Goal: Transaction & Acquisition: Purchase product/service

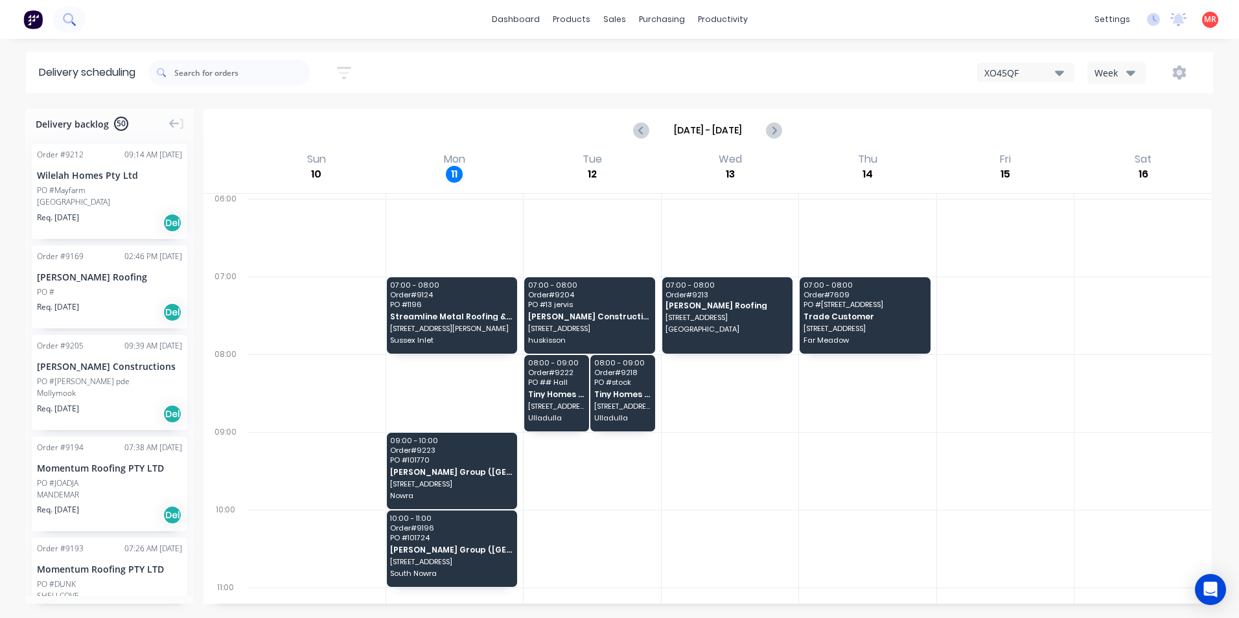
click at [76, 21] on button at bounding box center [69, 19] width 32 height 26
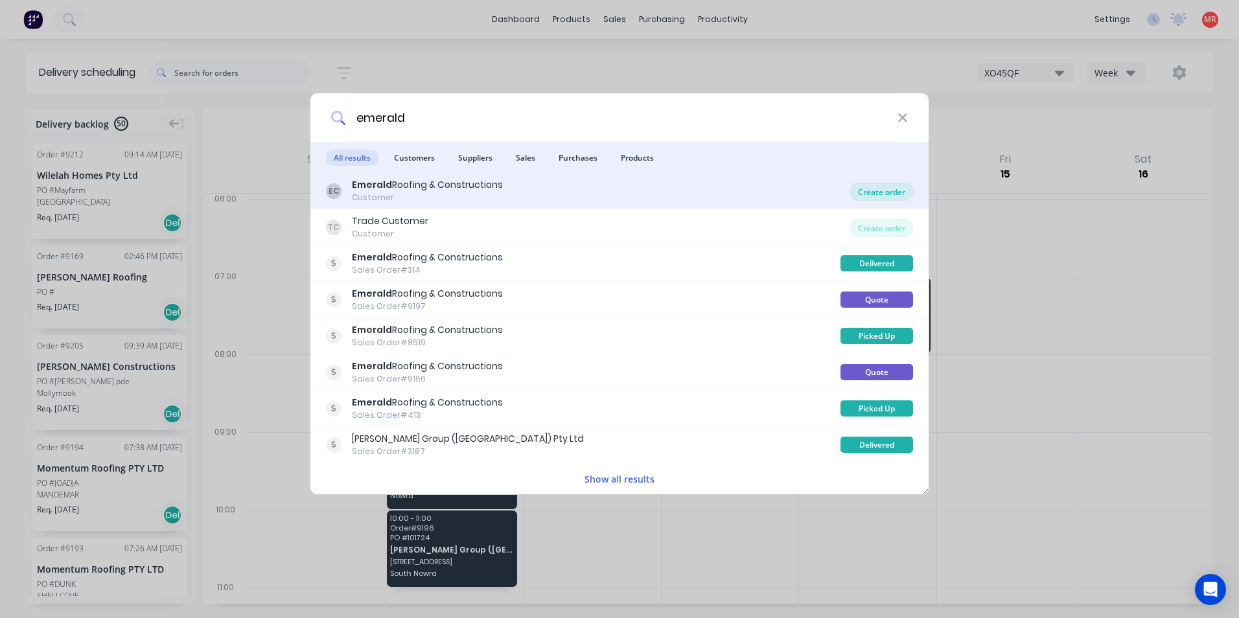
type input "emerald"
click at [900, 189] on div "Create order" at bounding box center [881, 192] width 63 height 18
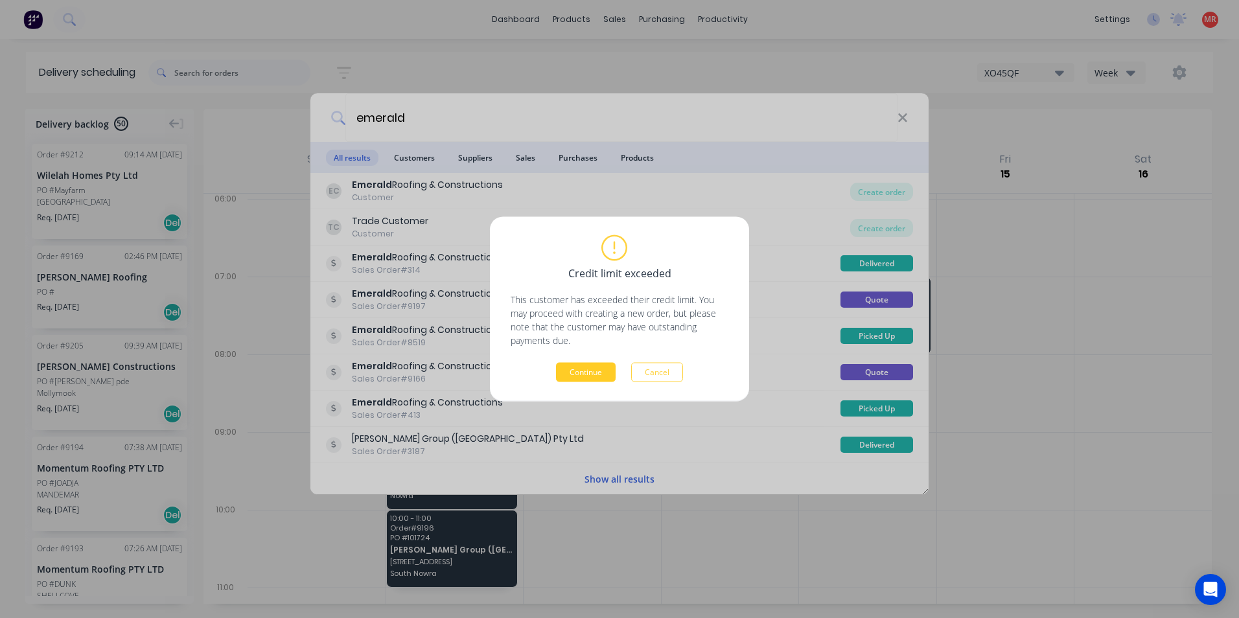
click at [577, 368] on button "Continue" at bounding box center [586, 372] width 60 height 19
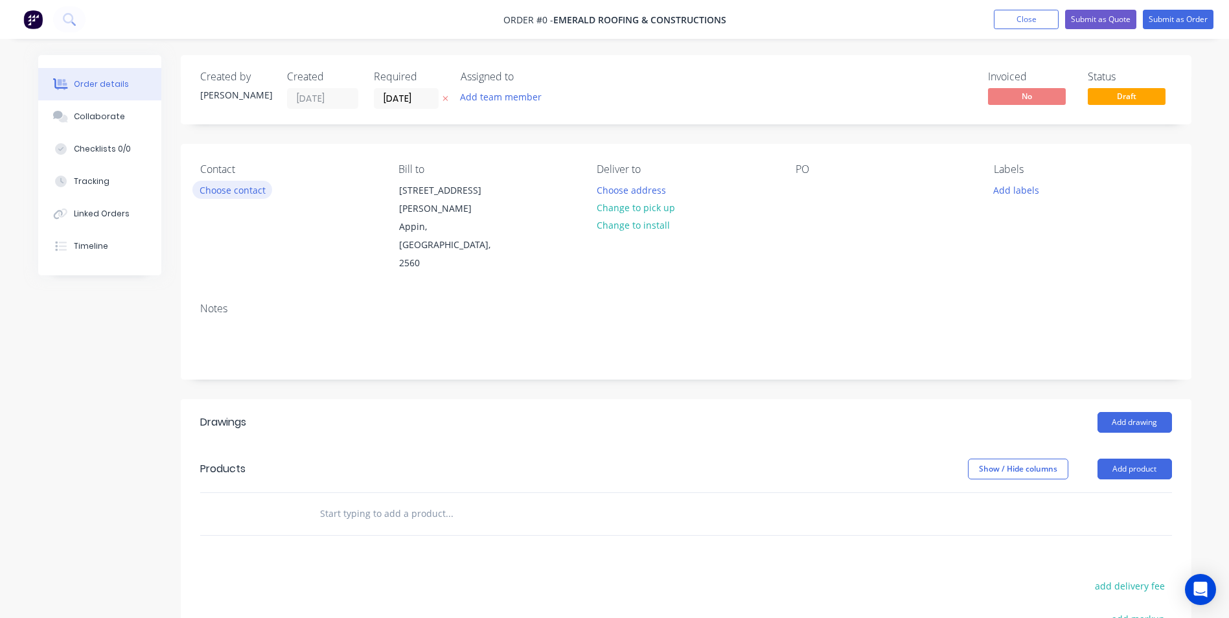
click at [250, 194] on button "Choose contact" at bounding box center [232, 189] width 80 height 17
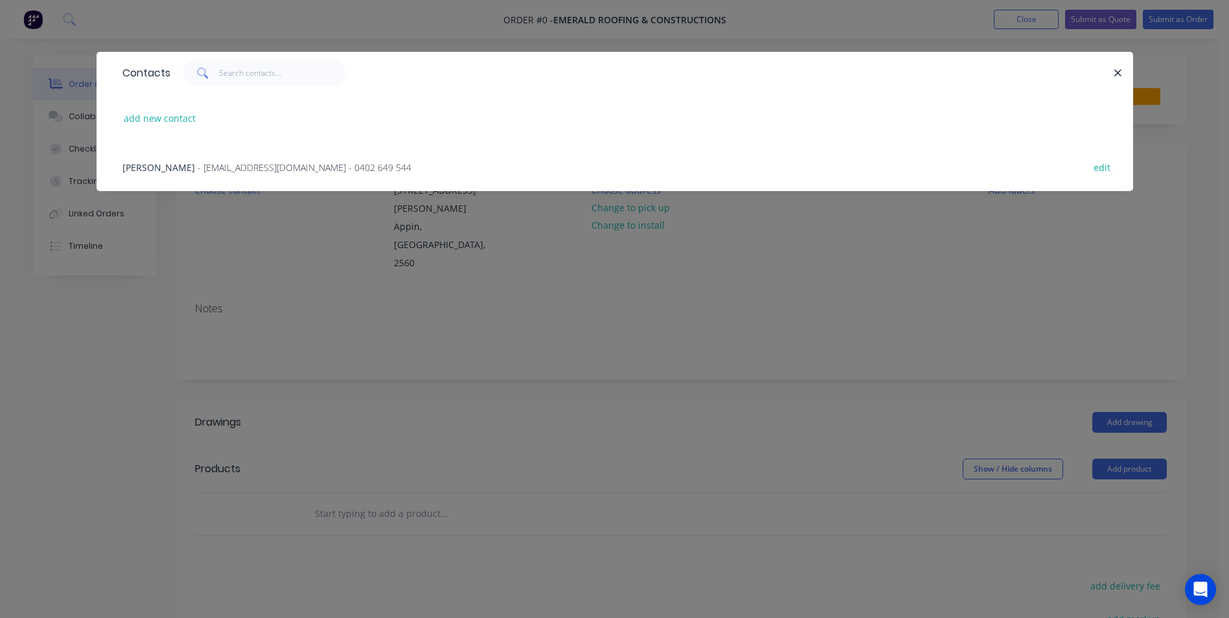
click at [246, 166] on span "- Emeraldroofingandconstructions@outlook.com - 0402 649 544" at bounding box center [305, 167] width 214 height 12
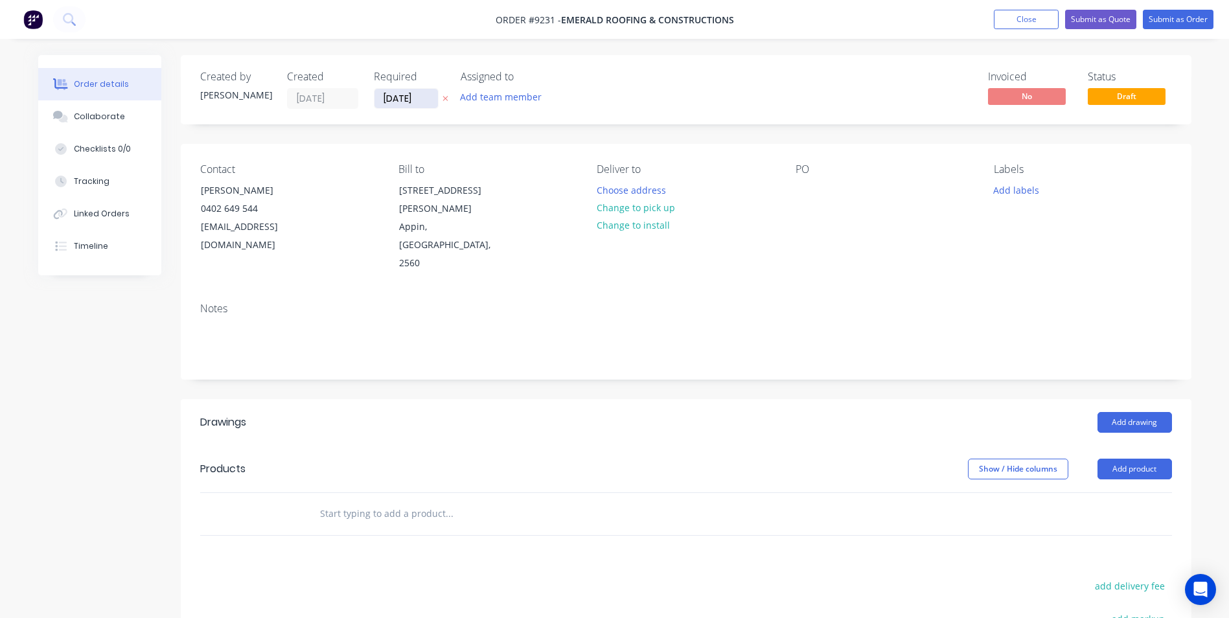
click at [410, 99] on input "[DATE]" at bounding box center [407, 98] width 64 height 19
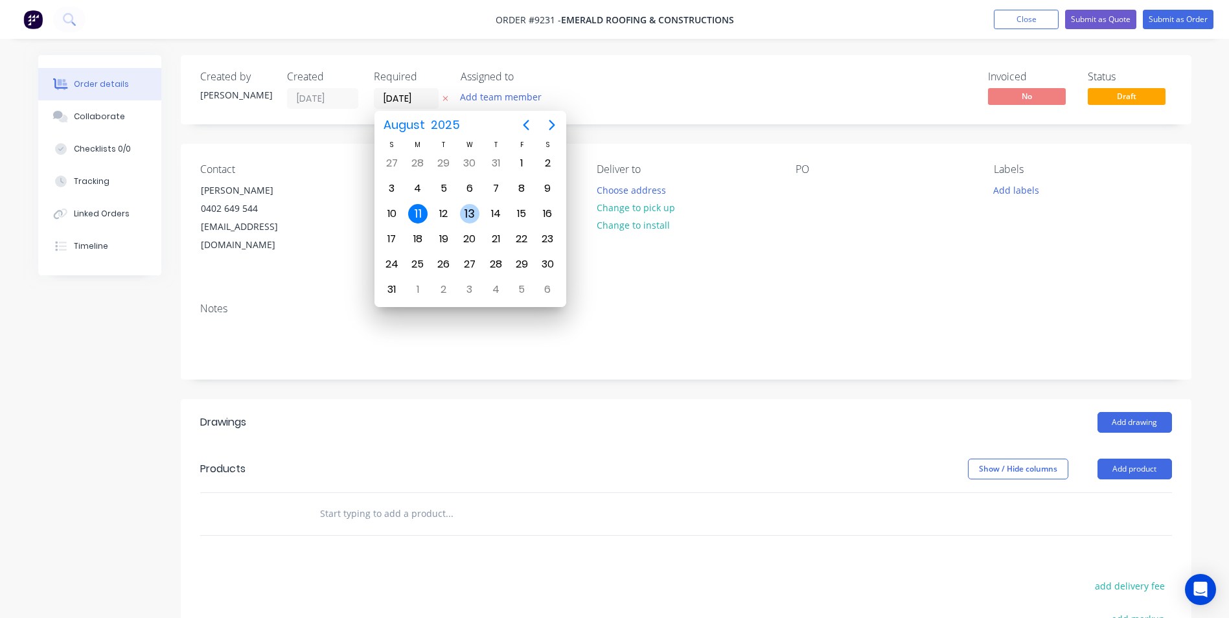
click at [472, 214] on div "13" at bounding box center [469, 213] width 19 height 19
type input "13/08/25"
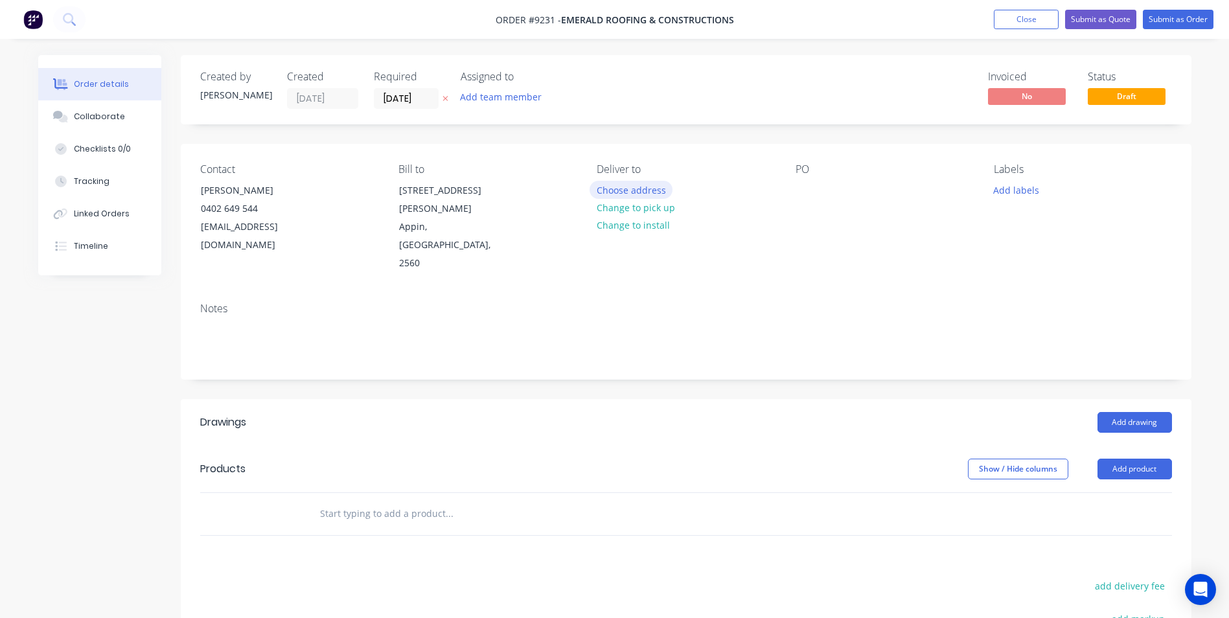
click at [620, 188] on button "Choose address" at bounding box center [631, 189] width 83 height 17
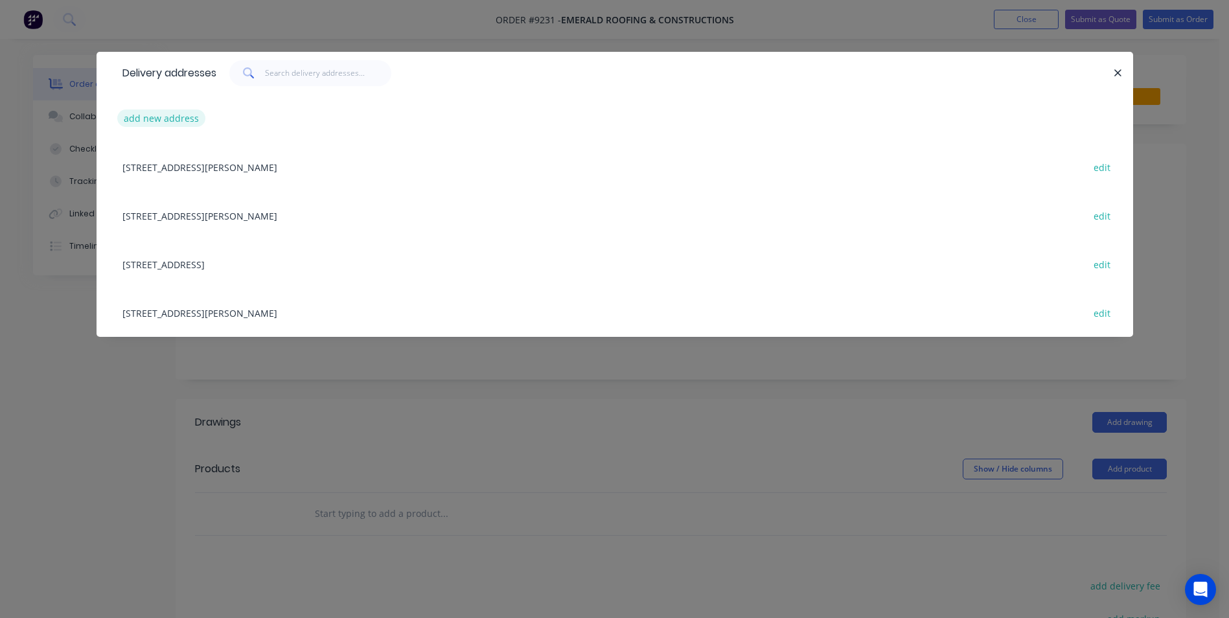
click at [174, 117] on button "add new address" at bounding box center [161, 118] width 89 height 17
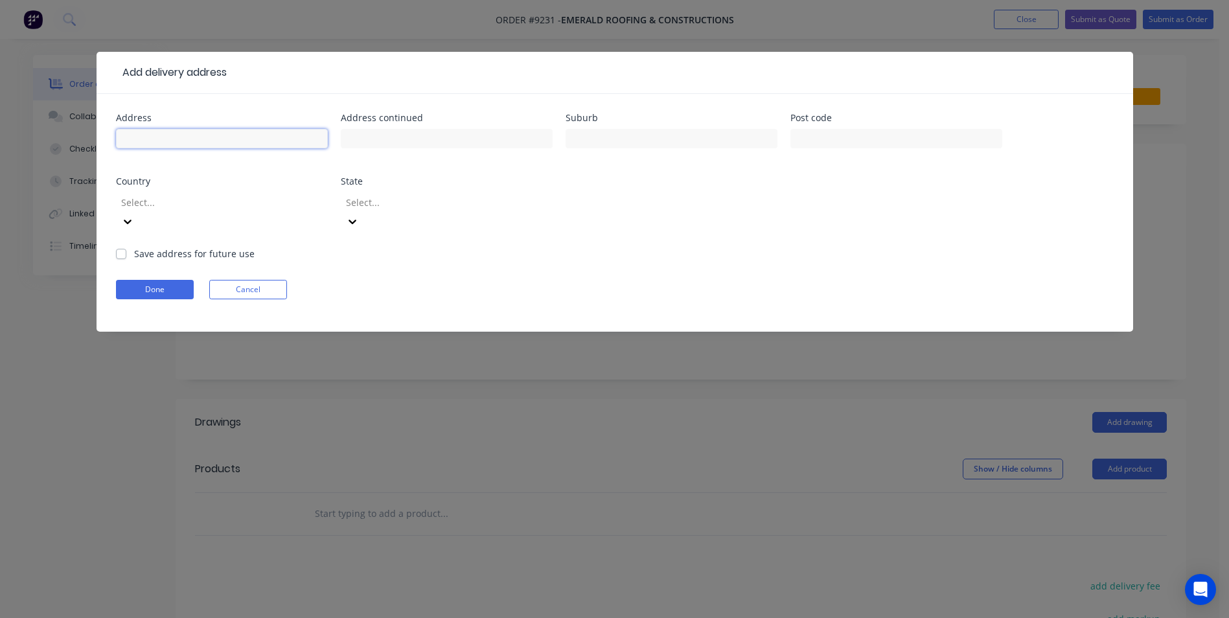
click at [173, 136] on input "text" at bounding box center [222, 138] width 212 height 19
click at [189, 130] on input "text" at bounding box center [222, 138] width 212 height 19
type input "4 cambridge st"
type input "Berkeley"
click at [798, 132] on input "text" at bounding box center [897, 138] width 212 height 19
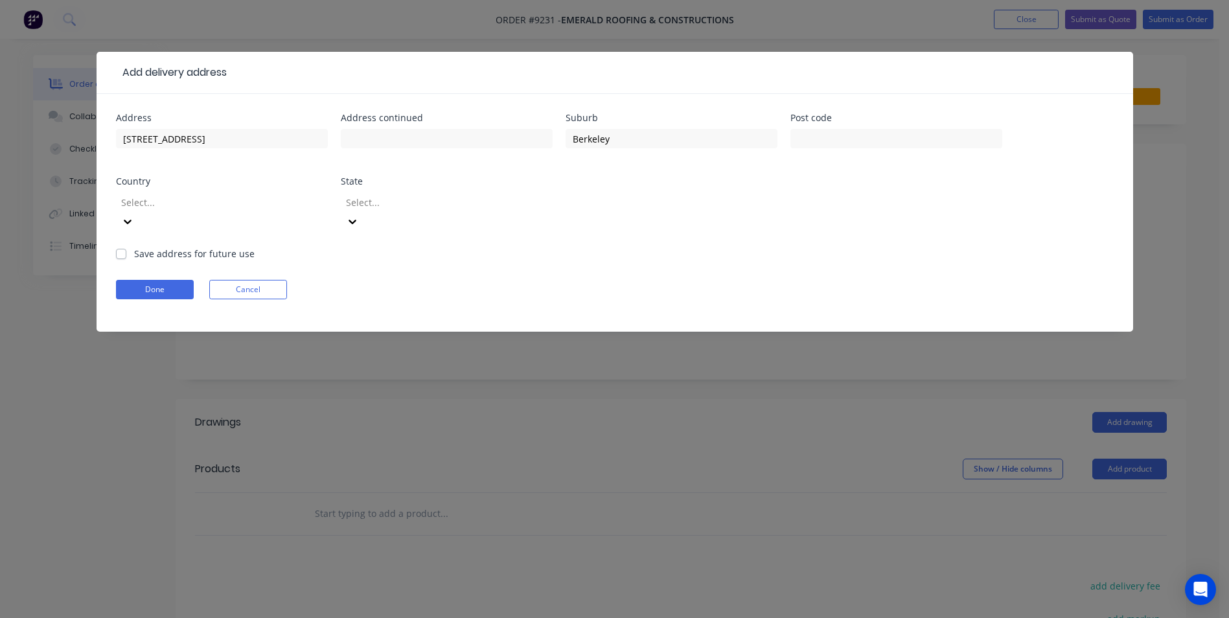
click at [142, 200] on div at bounding box center [213, 202] width 187 height 16
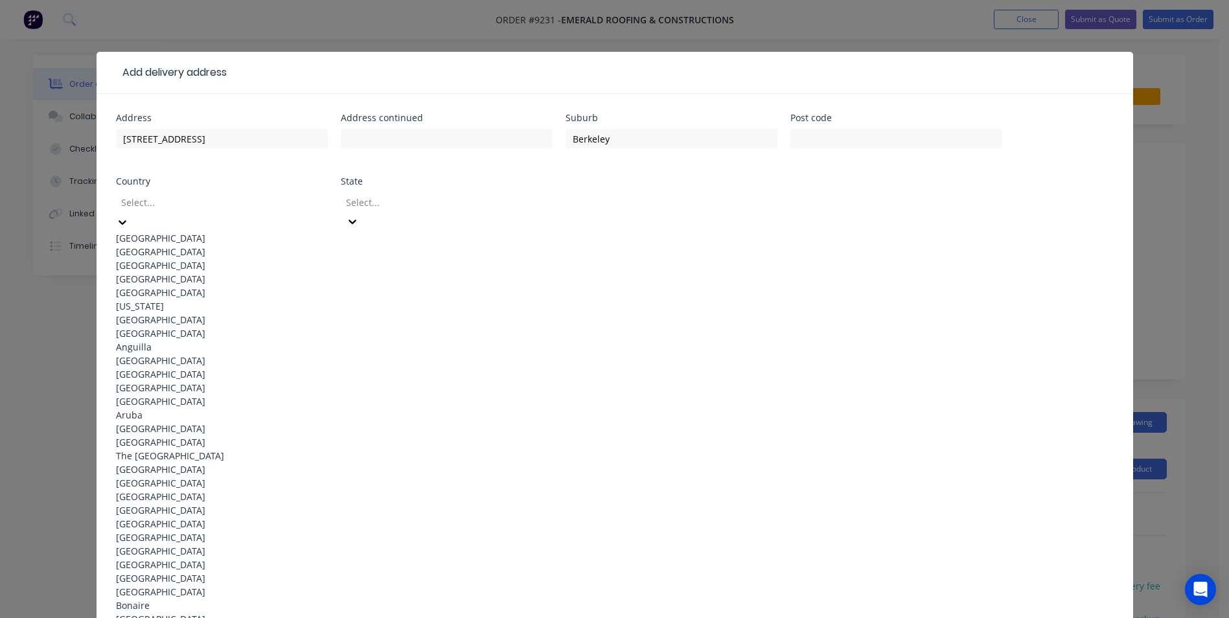
click at [155, 236] on div "[GEOGRAPHIC_DATA]" at bounding box center [222, 238] width 212 height 14
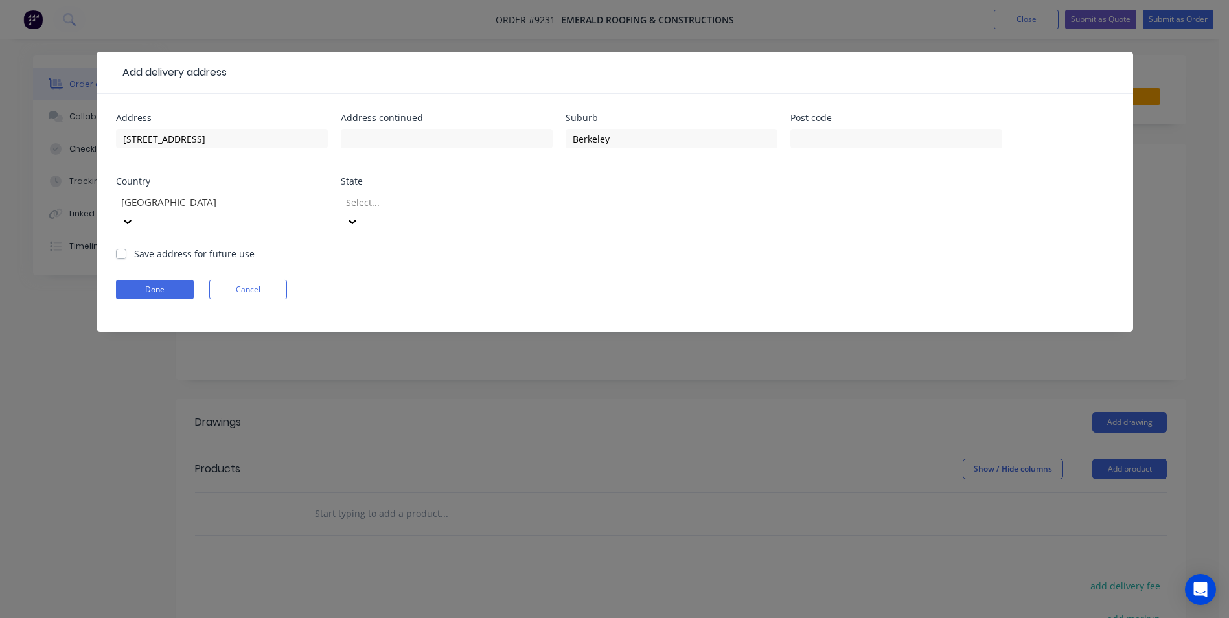
click at [364, 207] on div at bounding box center [438, 202] width 187 height 16
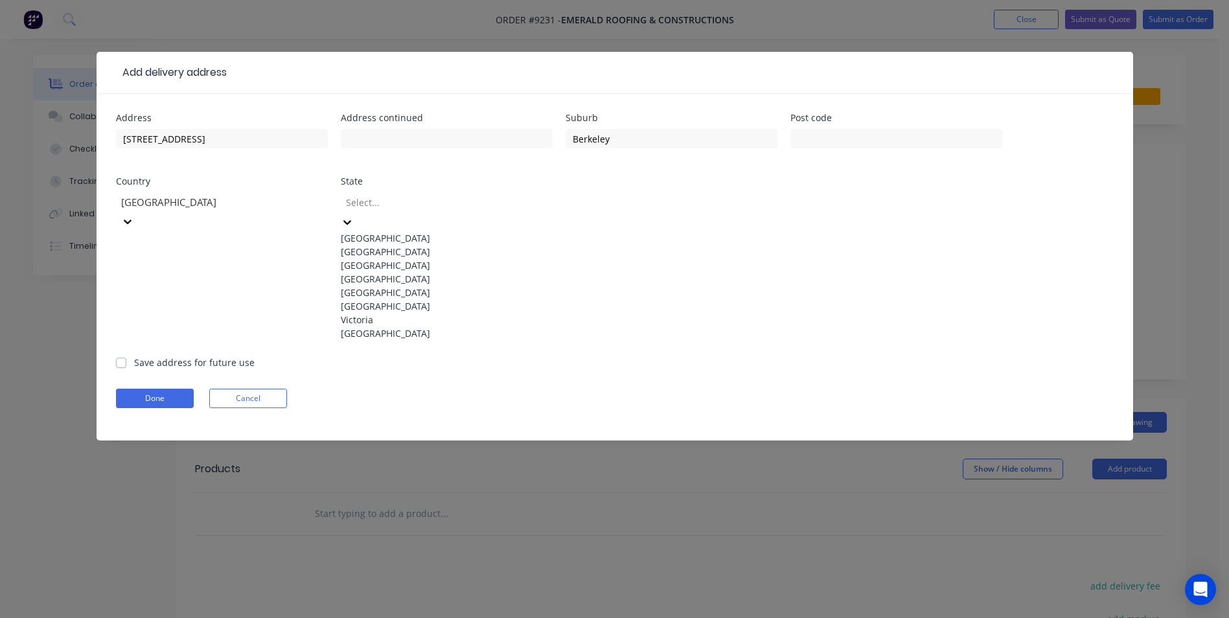
click at [353, 249] on div "[GEOGRAPHIC_DATA]" at bounding box center [447, 252] width 212 height 14
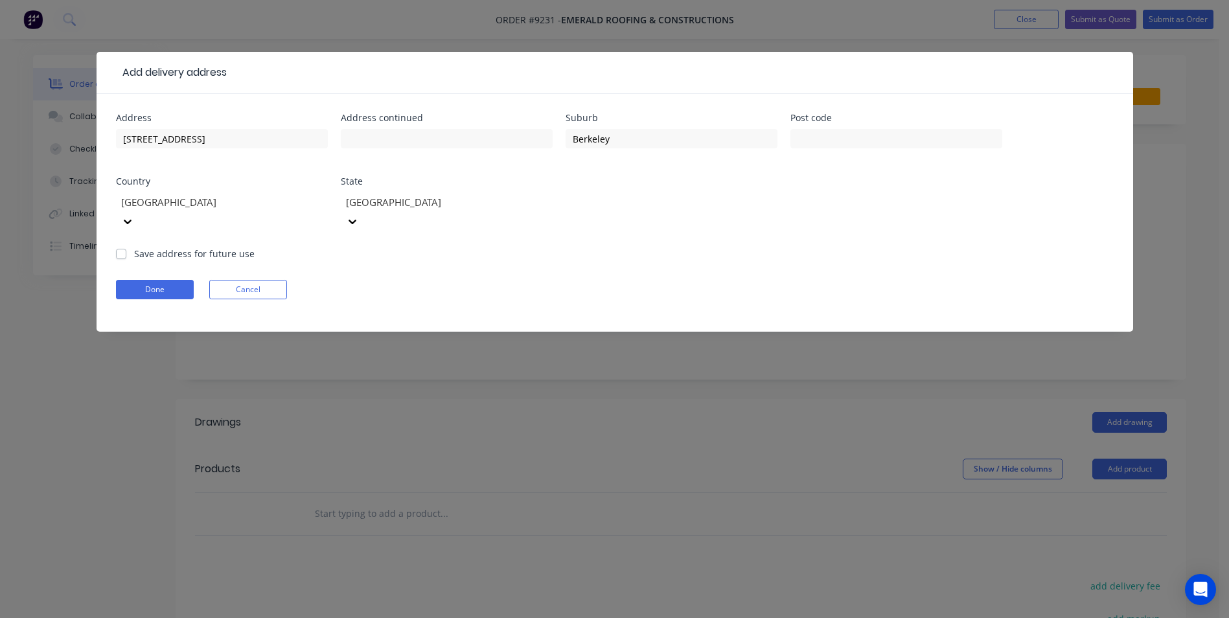
click at [134, 247] on label "Save address for future use" at bounding box center [194, 254] width 121 height 14
click at [124, 247] on input "Save address for future use" at bounding box center [121, 253] width 10 height 12
checkbox input "true"
click at [150, 280] on button "Done" at bounding box center [155, 289] width 78 height 19
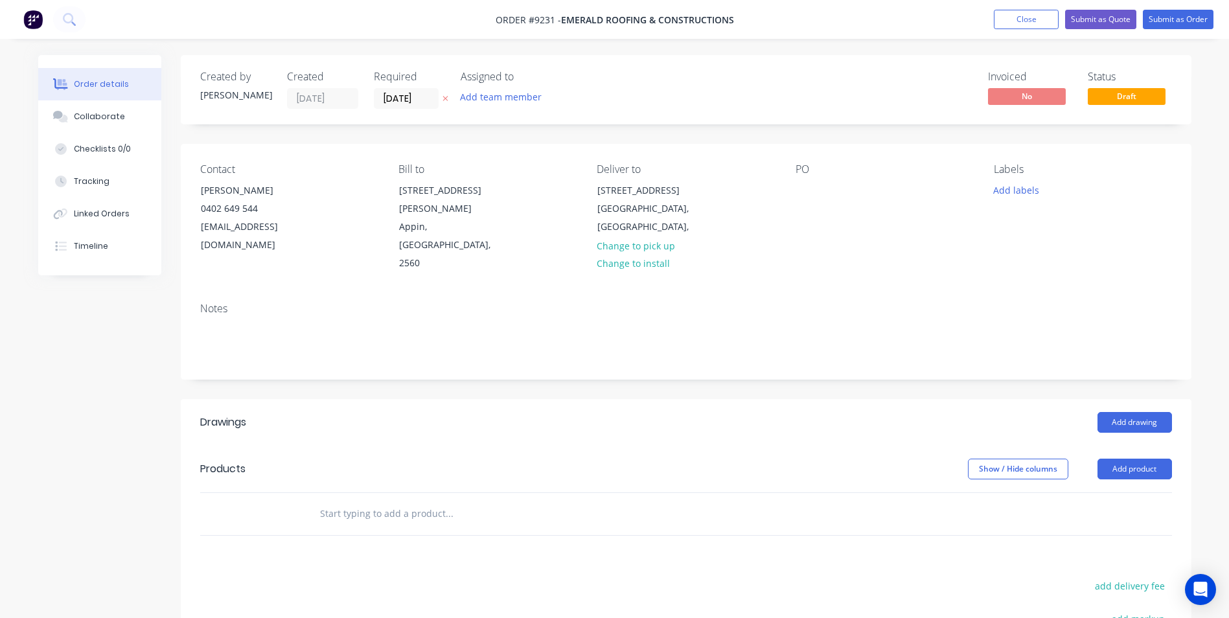
click at [329, 501] on input "text" at bounding box center [448, 514] width 259 height 26
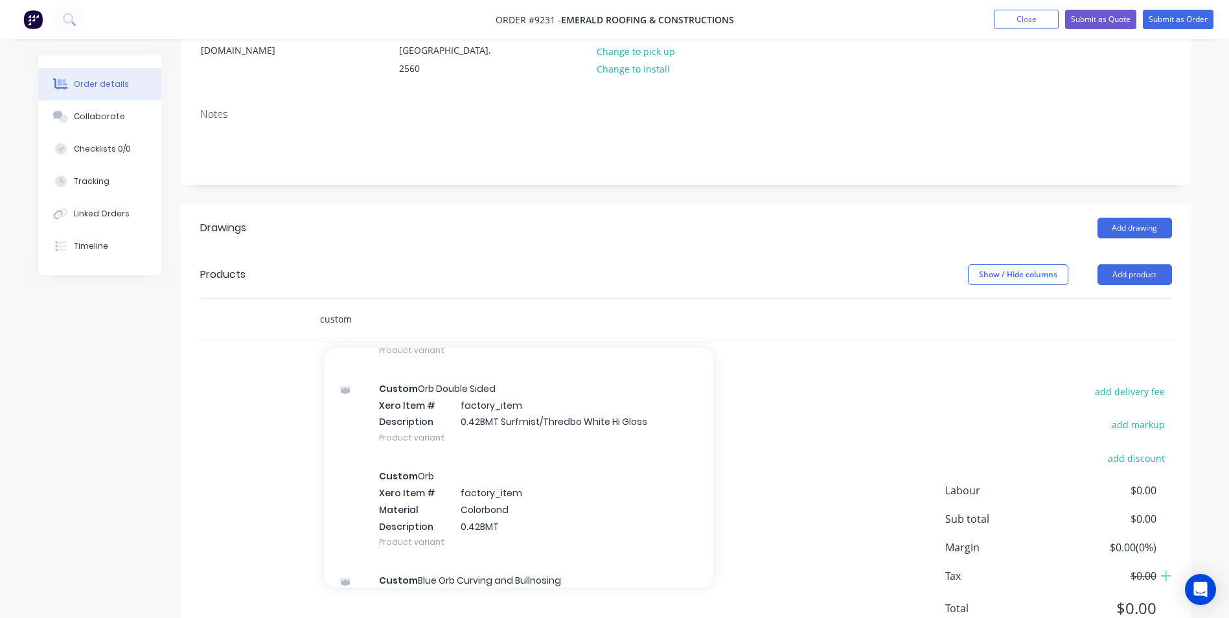
scroll to position [648, 0]
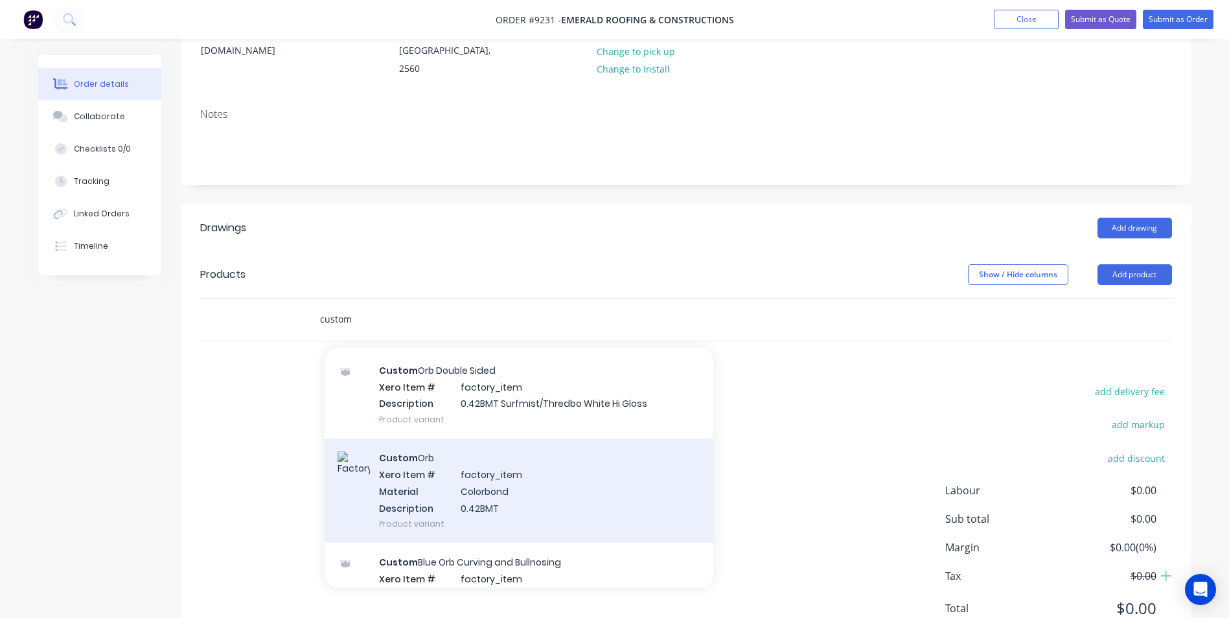
type input "custom"
click at [445, 439] on div "Custom Orb Xero Item # factory_item Material Colorbond Description 0.42BMT Prod…" at bounding box center [519, 491] width 389 height 104
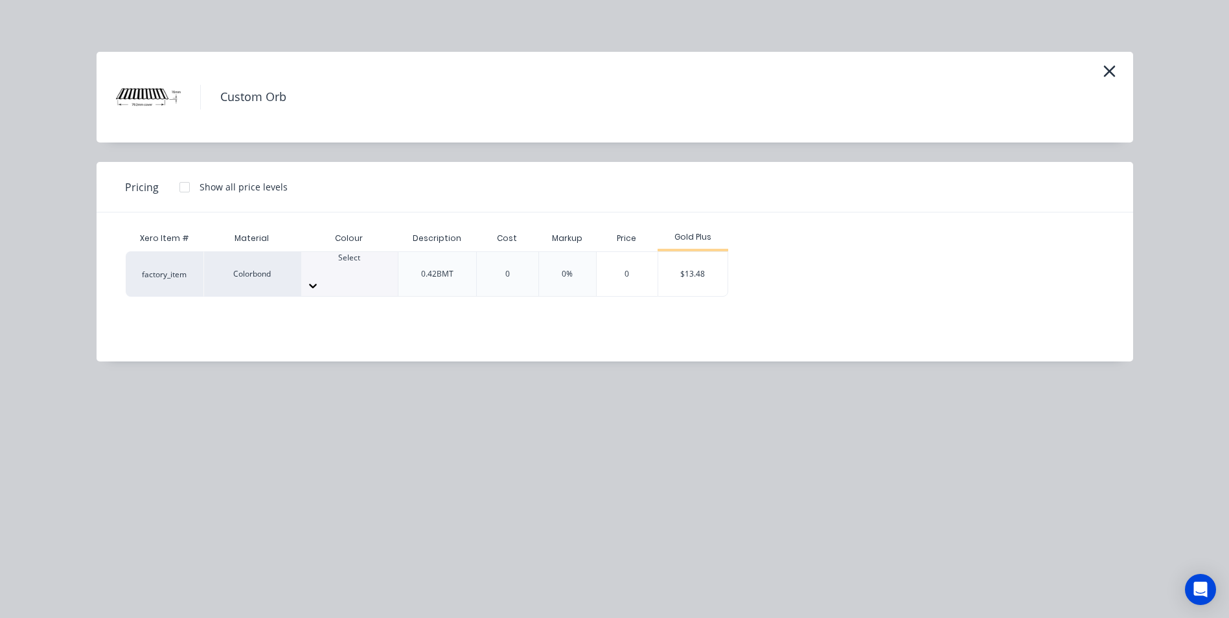
click at [322, 264] on div at bounding box center [349, 270] width 97 height 12
click at [370, 265] on div "Dover White" at bounding box center [349, 263] width 97 height 23
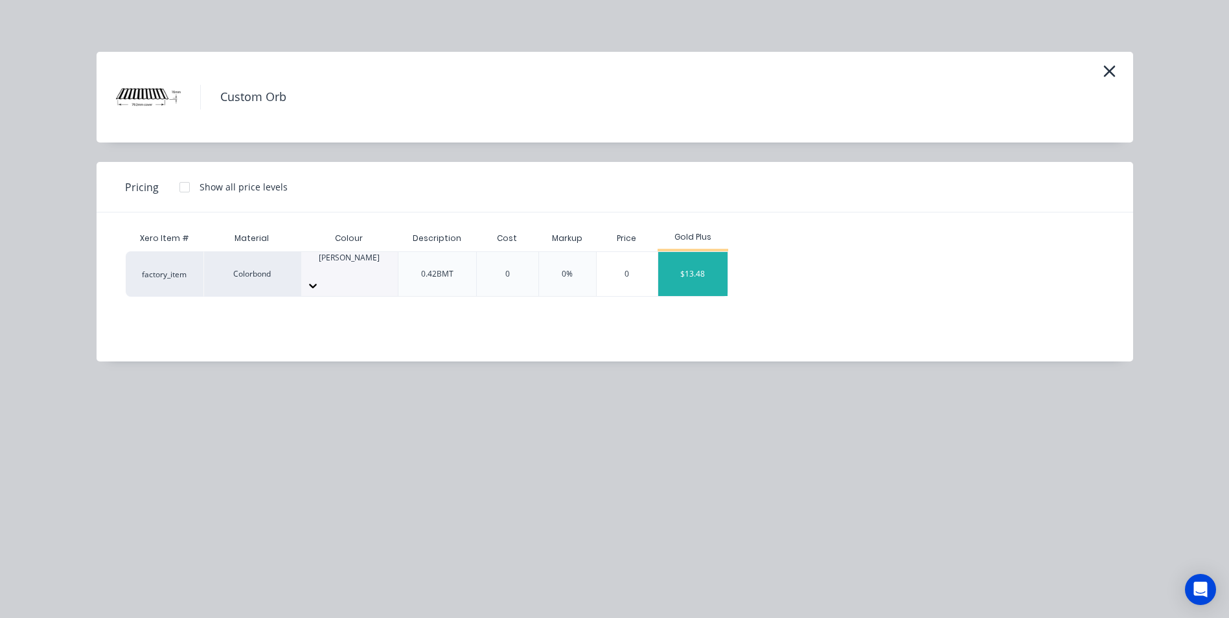
click at [696, 269] on div "$13.48" at bounding box center [692, 274] width 69 height 44
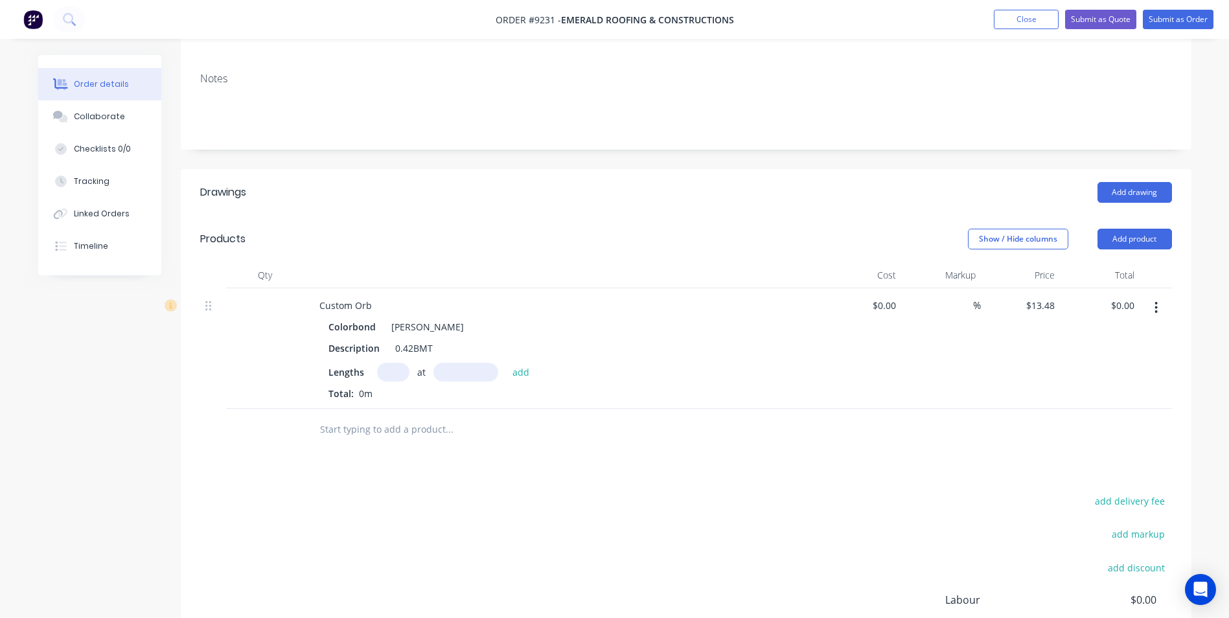
click at [381, 363] on input "text" at bounding box center [393, 372] width 32 height 19
type input "20"
type input "4100"
click at [506, 363] on button "add" at bounding box center [521, 371] width 30 height 17
type input "$1,105.36"
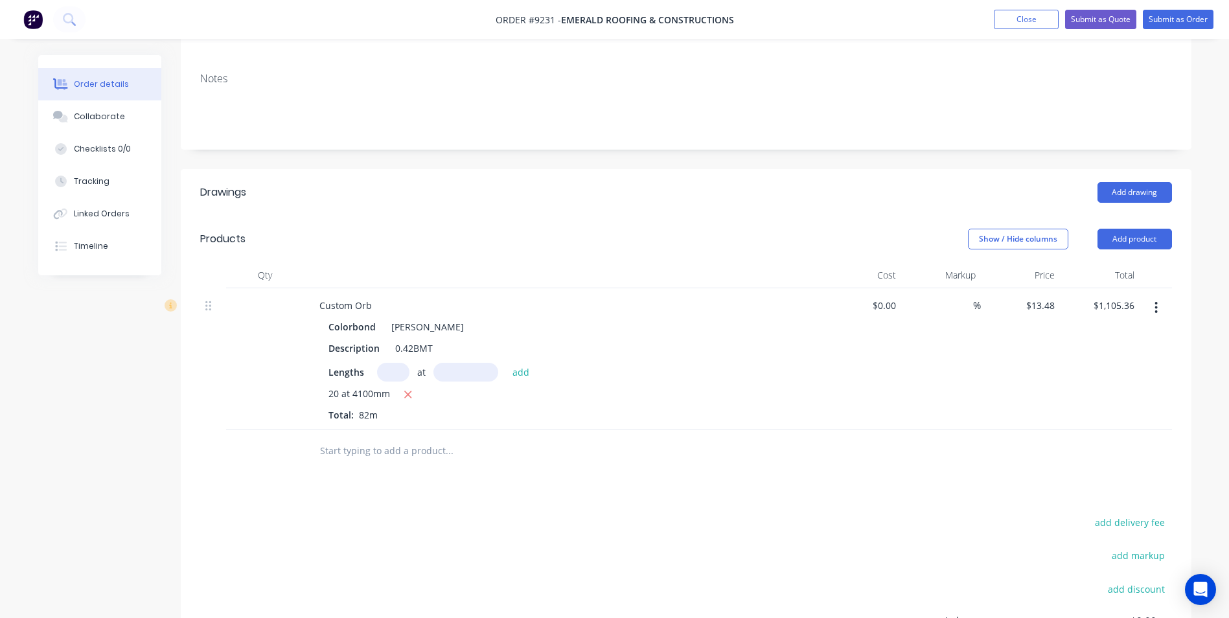
click at [323, 438] on input "text" at bounding box center [448, 451] width 259 height 26
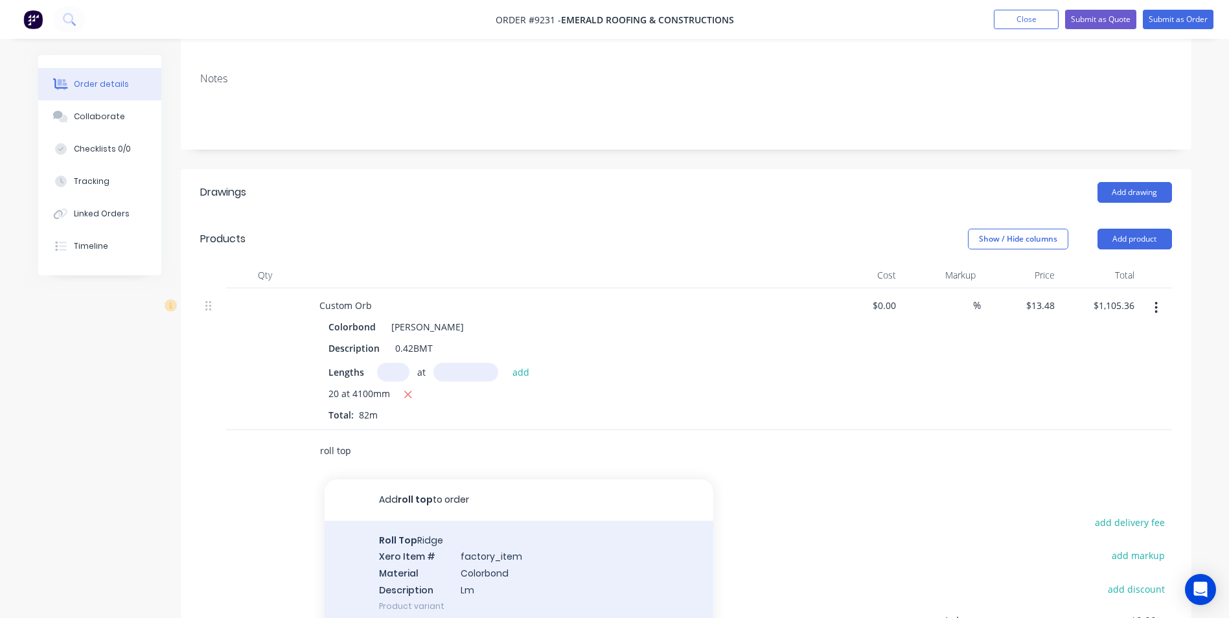
type input "roll top"
click at [434, 521] on div "Roll Top Ridge Xero Item # factory_item Material Colorbond Description Lm Produ…" at bounding box center [519, 573] width 389 height 104
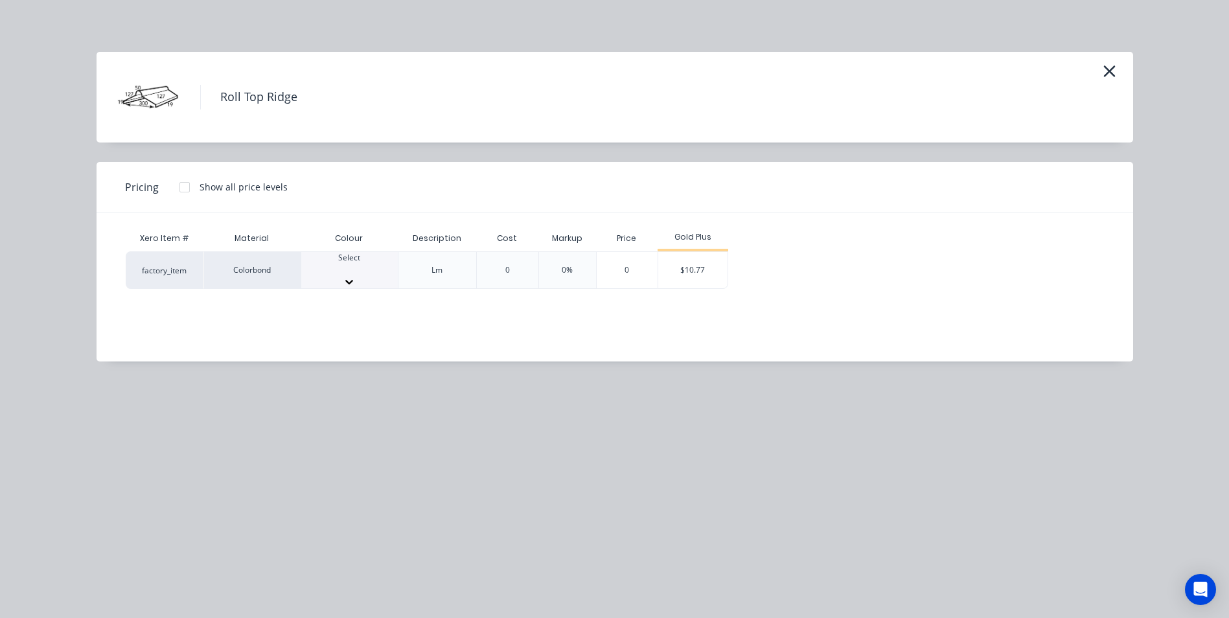
click at [349, 277] on div "Select" at bounding box center [349, 270] width 97 height 36
click at [673, 278] on div "$10.77" at bounding box center [692, 274] width 69 height 44
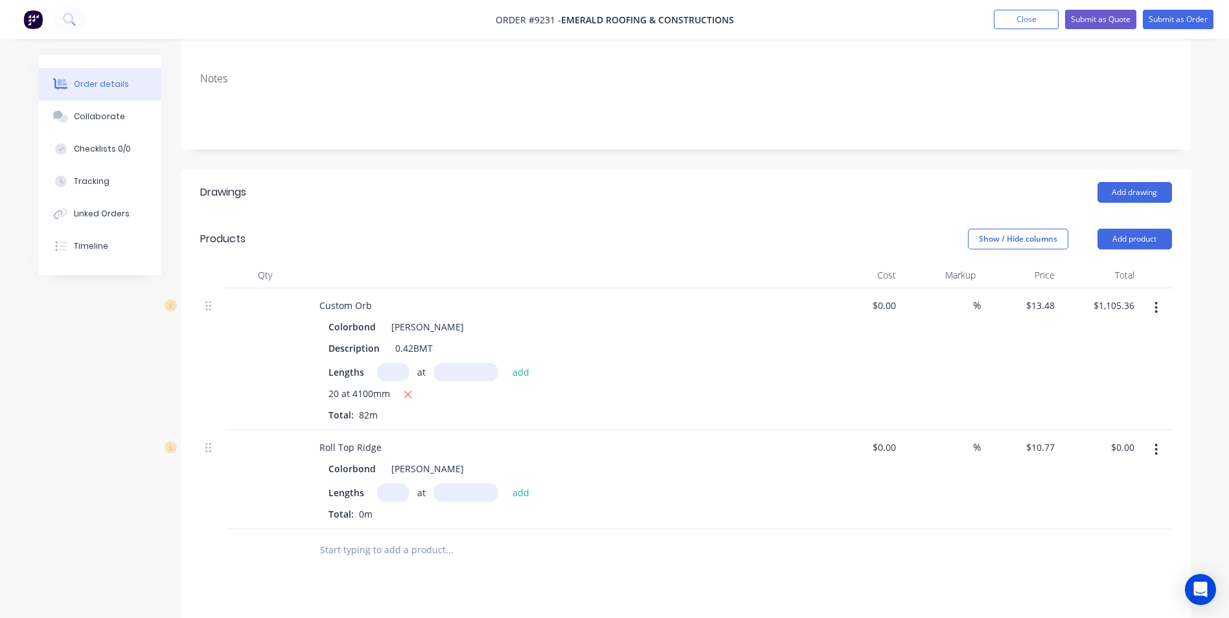
click at [391, 483] on input "text" at bounding box center [393, 492] width 32 height 19
type input "1"
type input "2"
type input "8000"
click at [506, 483] on button "add" at bounding box center [521, 491] width 30 height 17
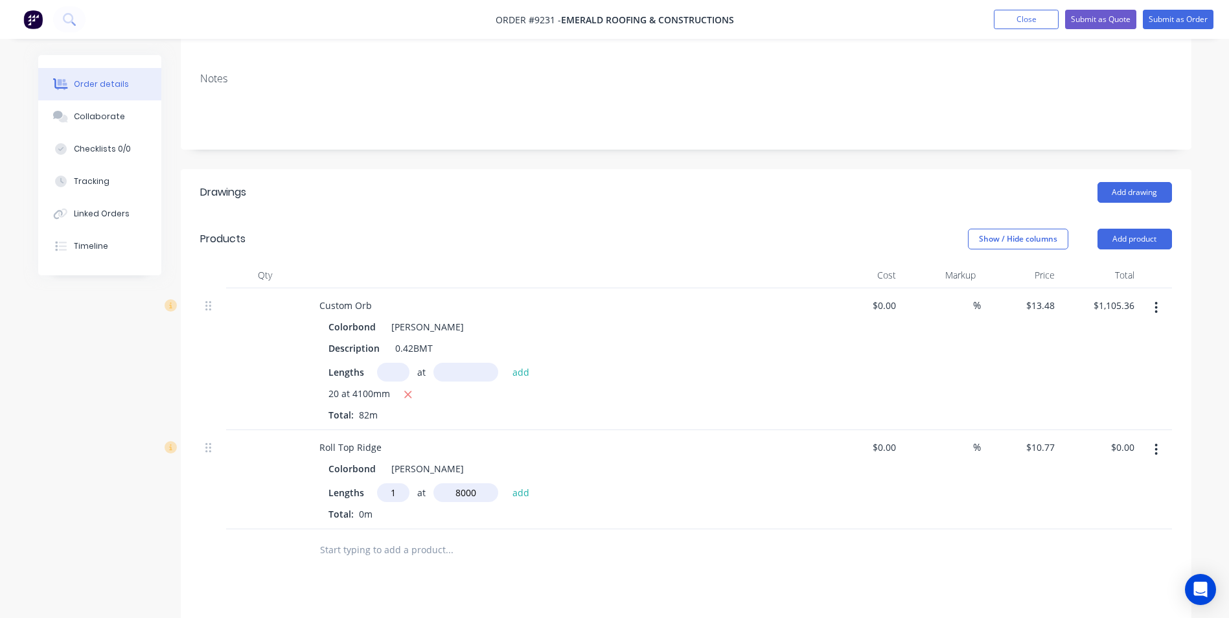
type input "$86.16"
click at [370, 559] on input "text" at bounding box center [448, 572] width 259 height 26
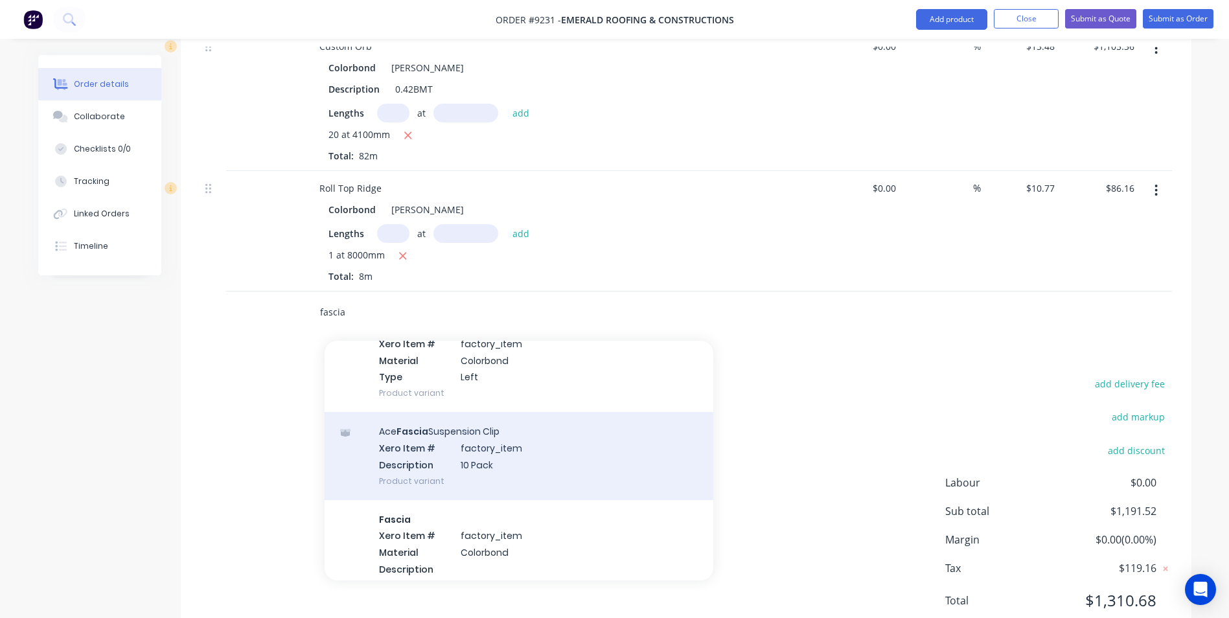
scroll to position [1815, 0]
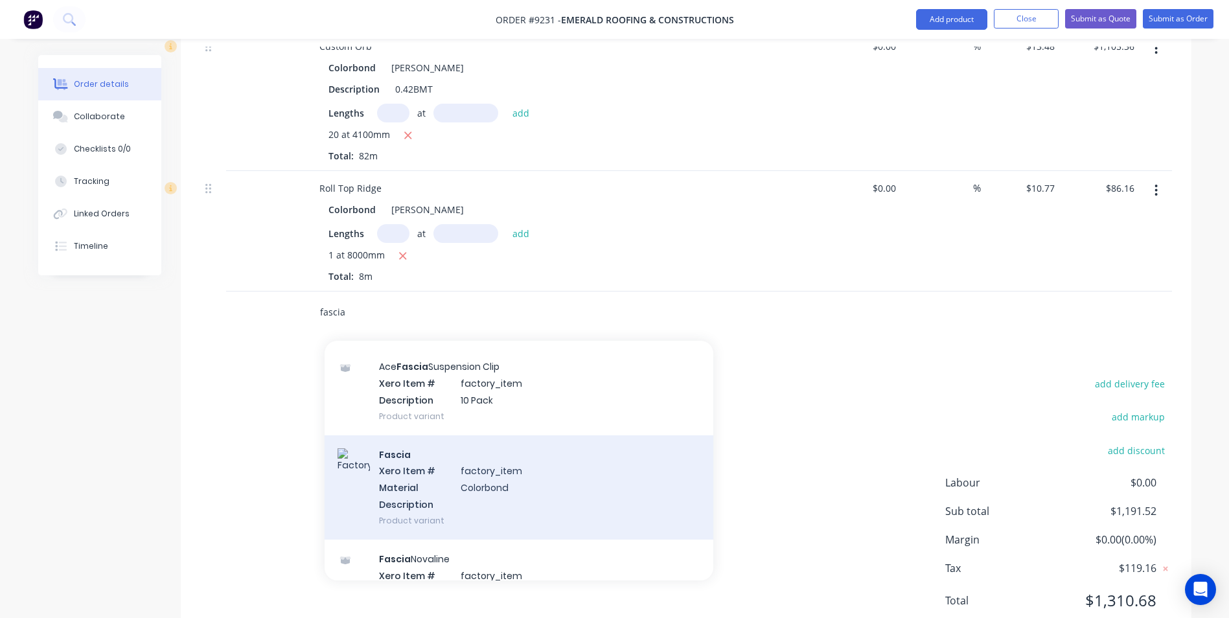
type input "fascia"
click at [449, 477] on div "Fascia Xero Item # factory_item Material Colorbond Description Product variant" at bounding box center [519, 487] width 389 height 104
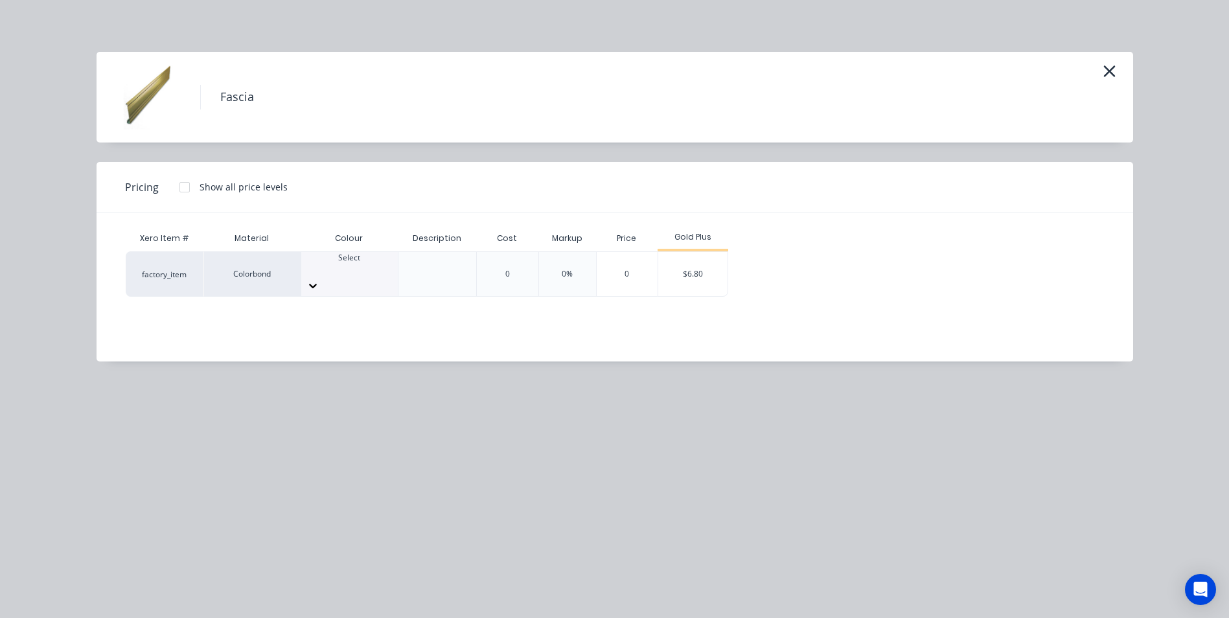
click at [375, 275] on div at bounding box center [349, 285] width 97 height 21
click at [680, 264] on div "$6.80" at bounding box center [692, 274] width 69 height 44
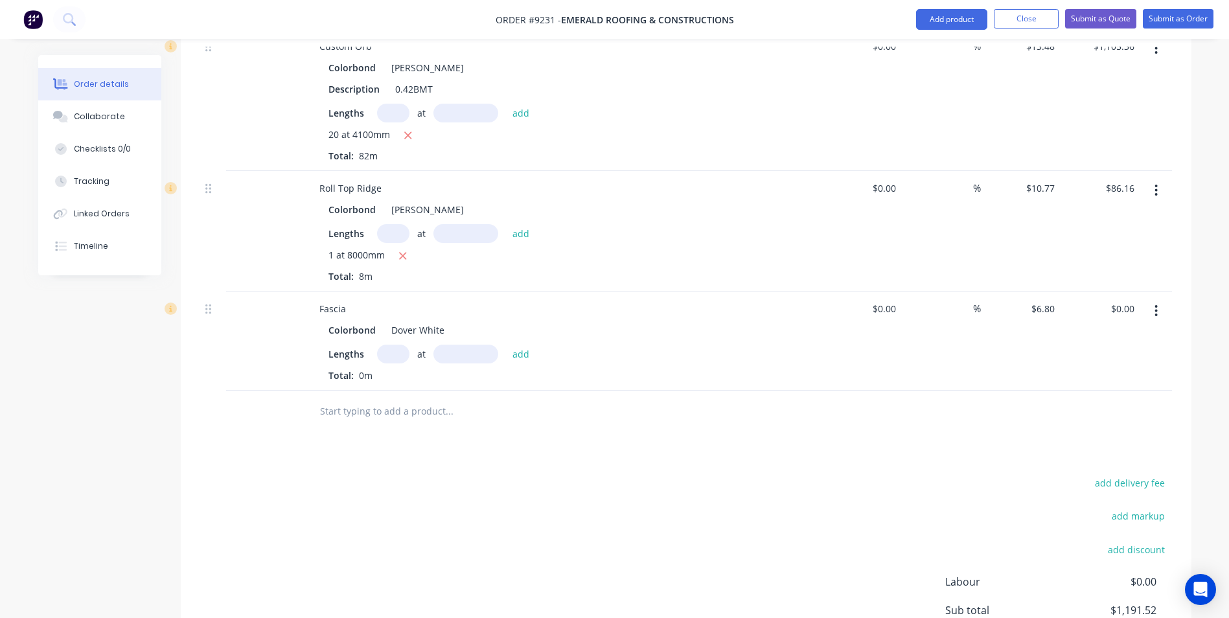
click at [396, 345] on input "text" at bounding box center [393, 354] width 32 height 19
type input "2"
type input "8000"
click at [506, 345] on button "add" at bounding box center [521, 353] width 30 height 17
type input "$108.80"
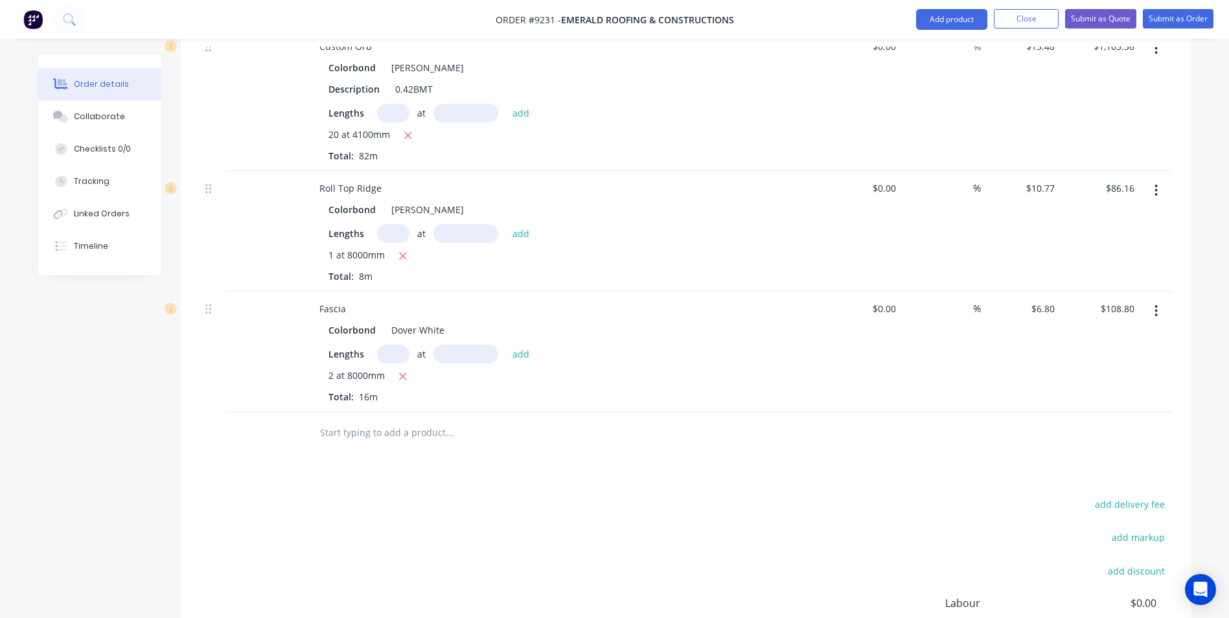
click at [380, 420] on input "text" at bounding box center [448, 433] width 259 height 26
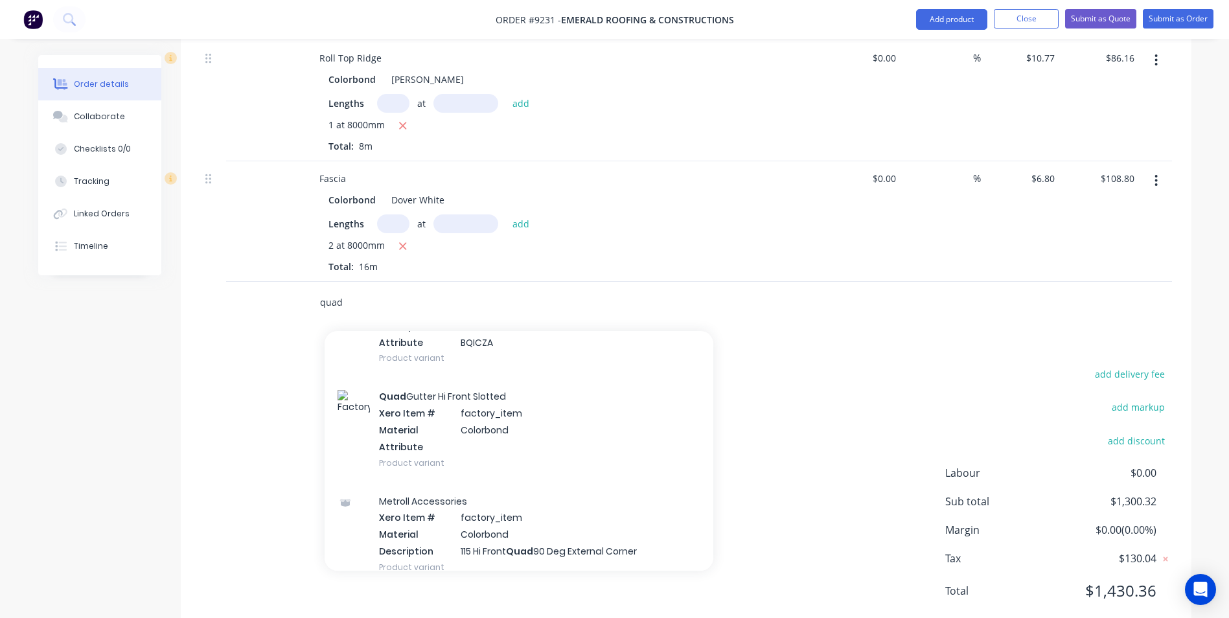
scroll to position [2463, 0]
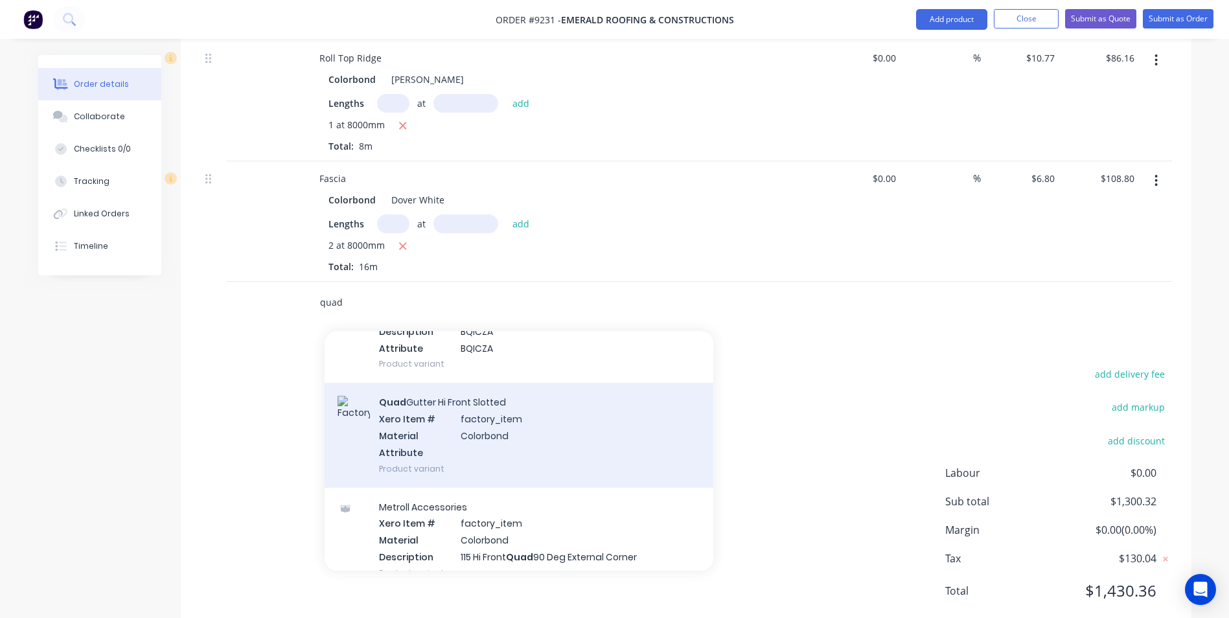
type input "quad"
click at [478, 389] on div "Quad Gutter Hi Front Slotted Xero Item # factory_item Material Colorbond Attrib…" at bounding box center [519, 435] width 389 height 104
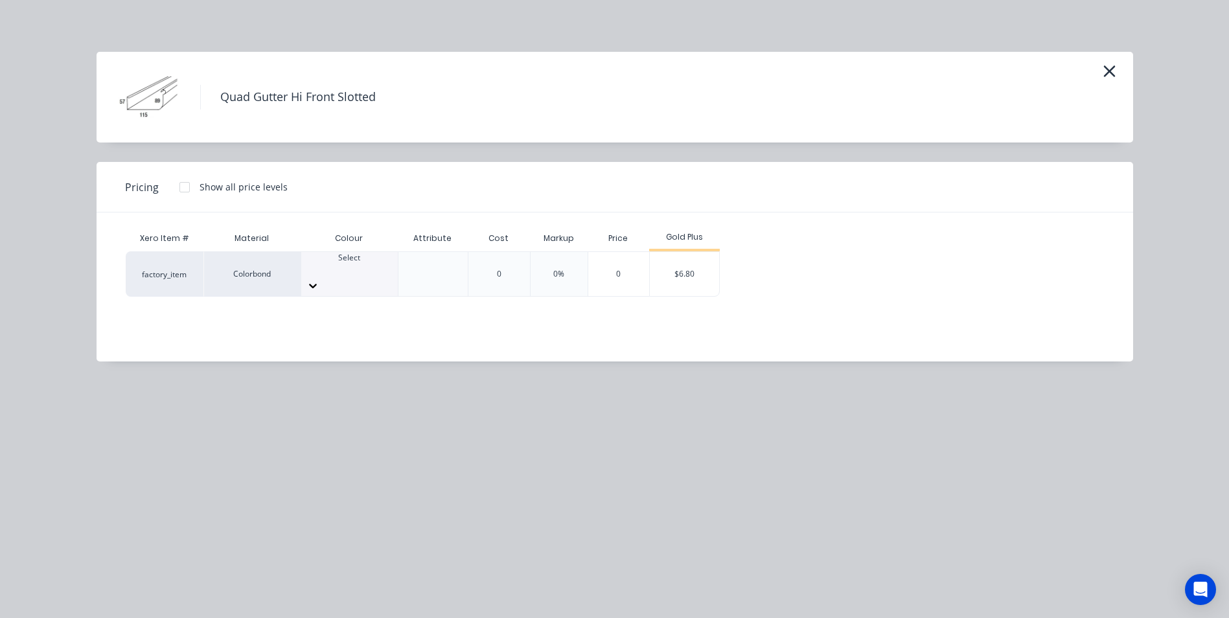
click at [345, 264] on div at bounding box center [349, 270] width 97 height 12
click at [701, 270] on div "$6.80" at bounding box center [684, 274] width 69 height 44
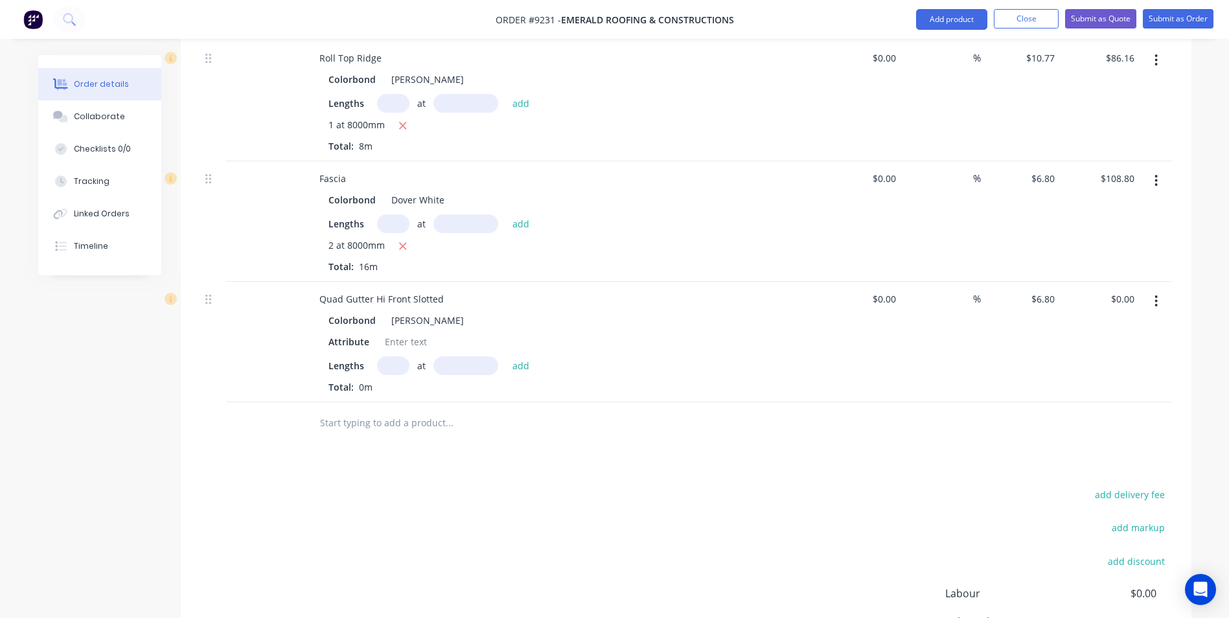
click at [402, 356] on input "text" at bounding box center [393, 365] width 32 height 19
type input "2"
type input "8000"
click at [506, 356] on button "add" at bounding box center [521, 364] width 30 height 17
type input "$108.80"
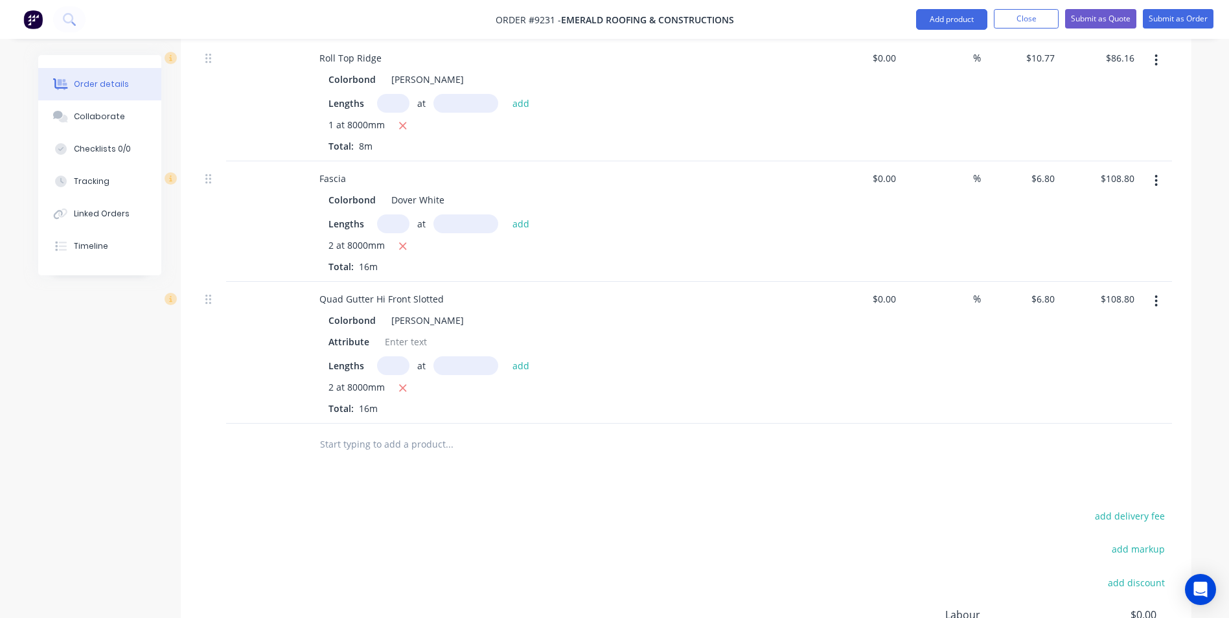
click at [342, 432] on input "text" at bounding box center [448, 445] width 259 height 26
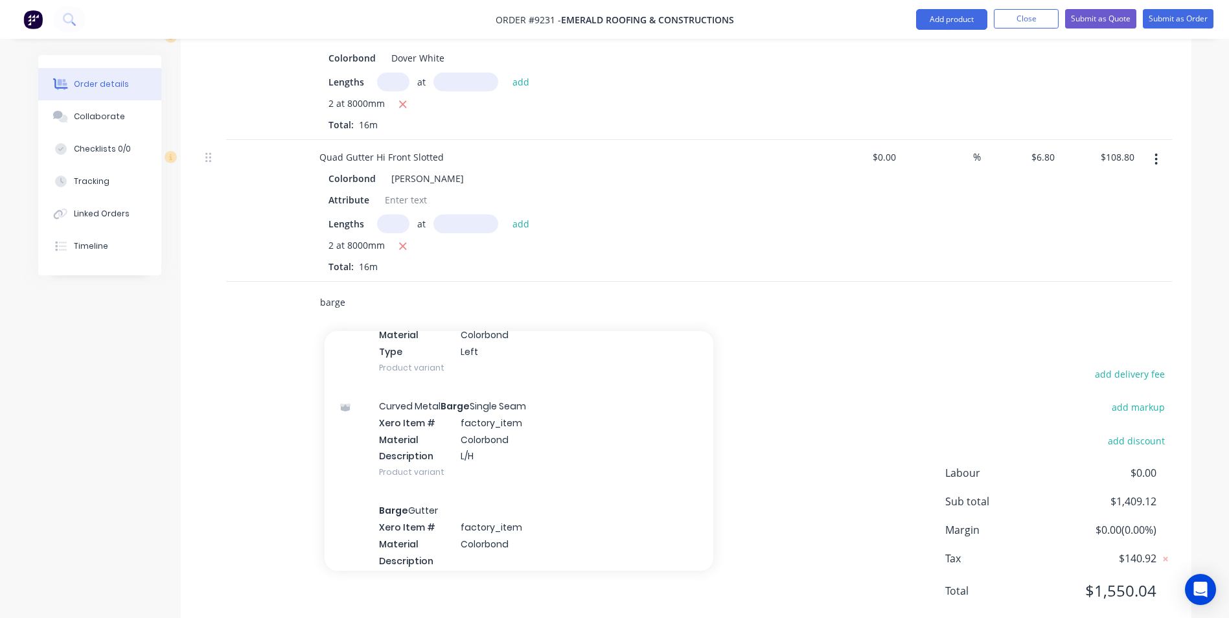
scroll to position [713, 0]
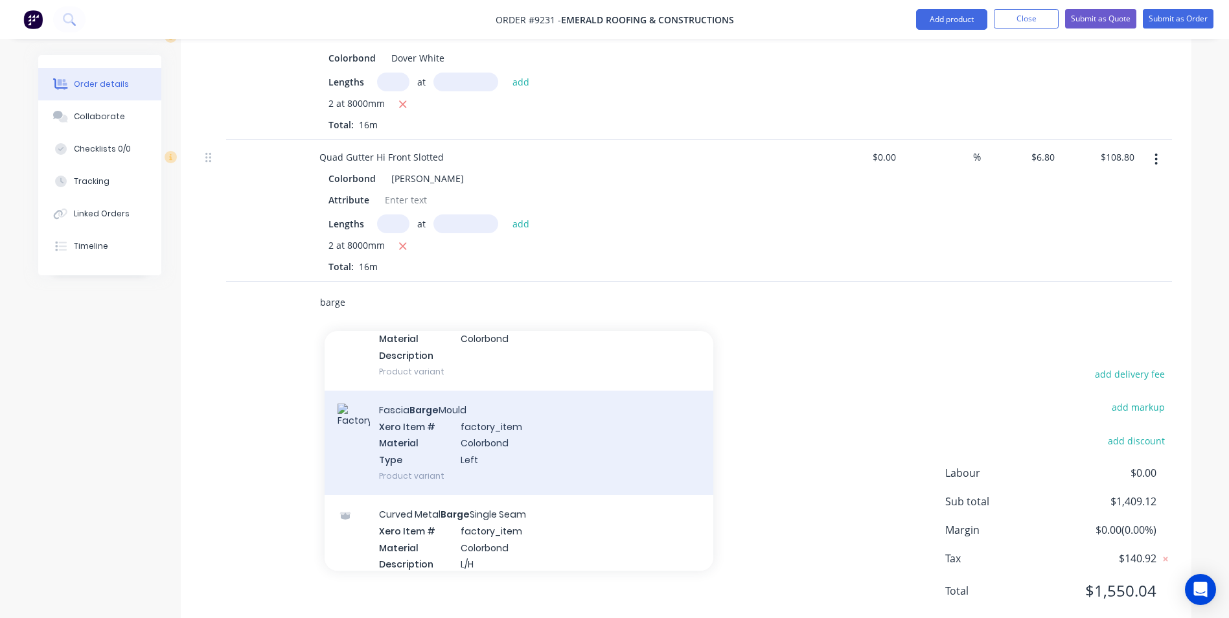
type input "barge"
click at [445, 415] on div "Fascia Barge Mould Xero Item # factory_item Material Colorbond Type Left Produc…" at bounding box center [519, 443] width 389 height 104
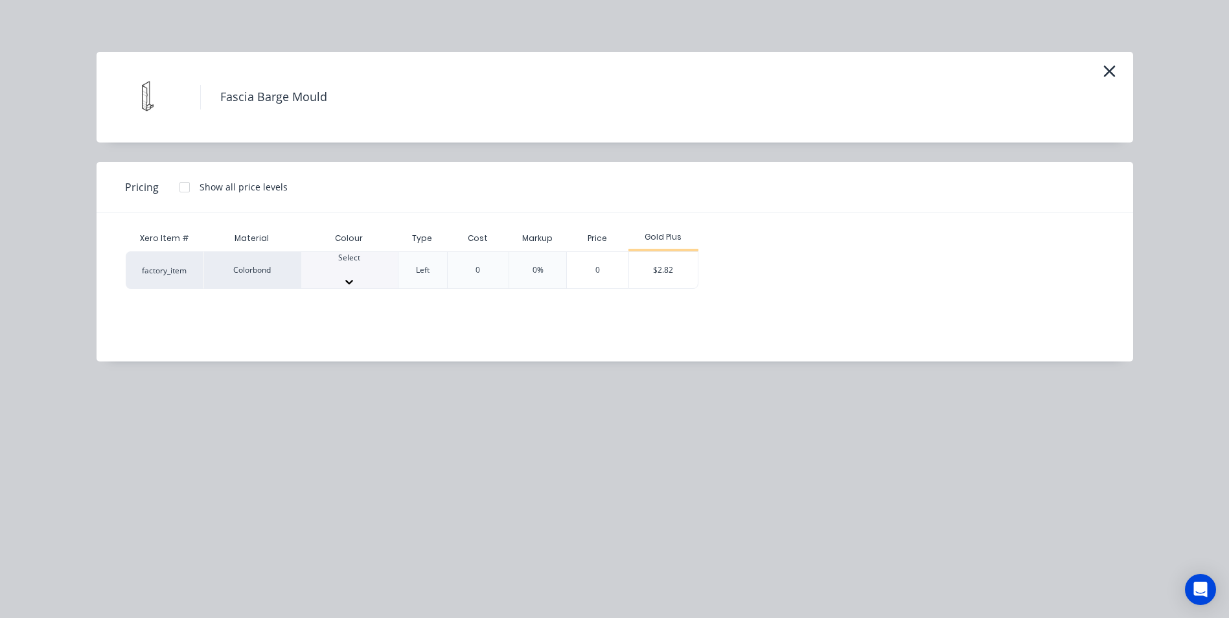
click at [375, 275] on div at bounding box center [349, 281] width 97 height 13
click at [670, 274] on div "$2.82" at bounding box center [663, 274] width 69 height 44
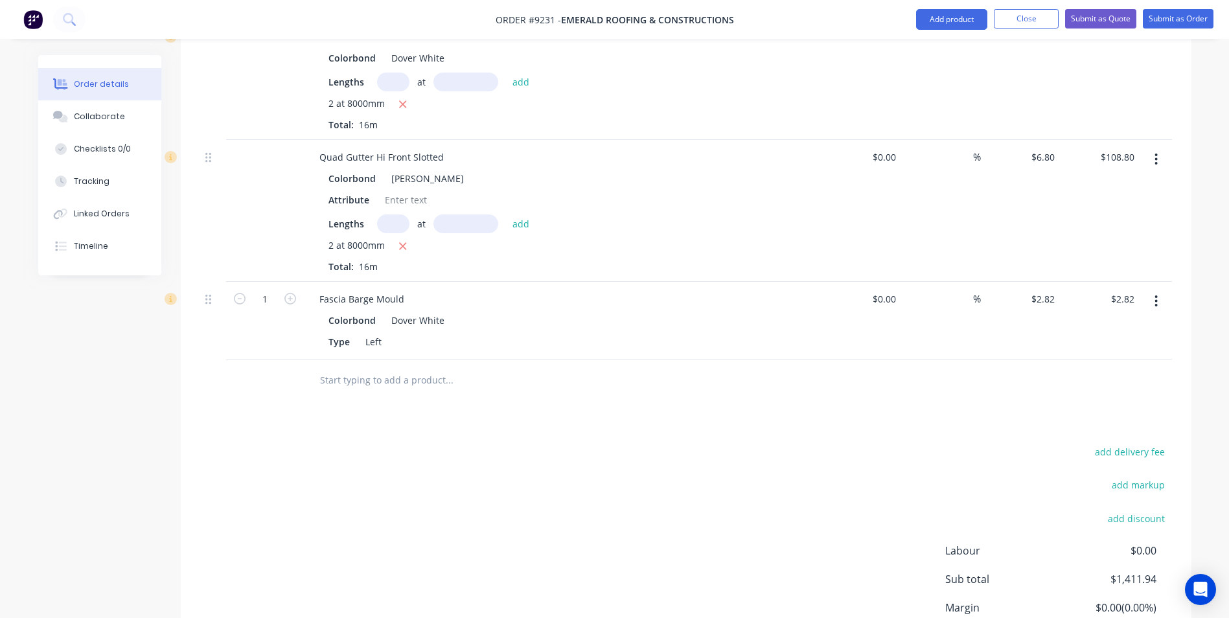
click at [400, 367] on input "text" at bounding box center [448, 380] width 259 height 26
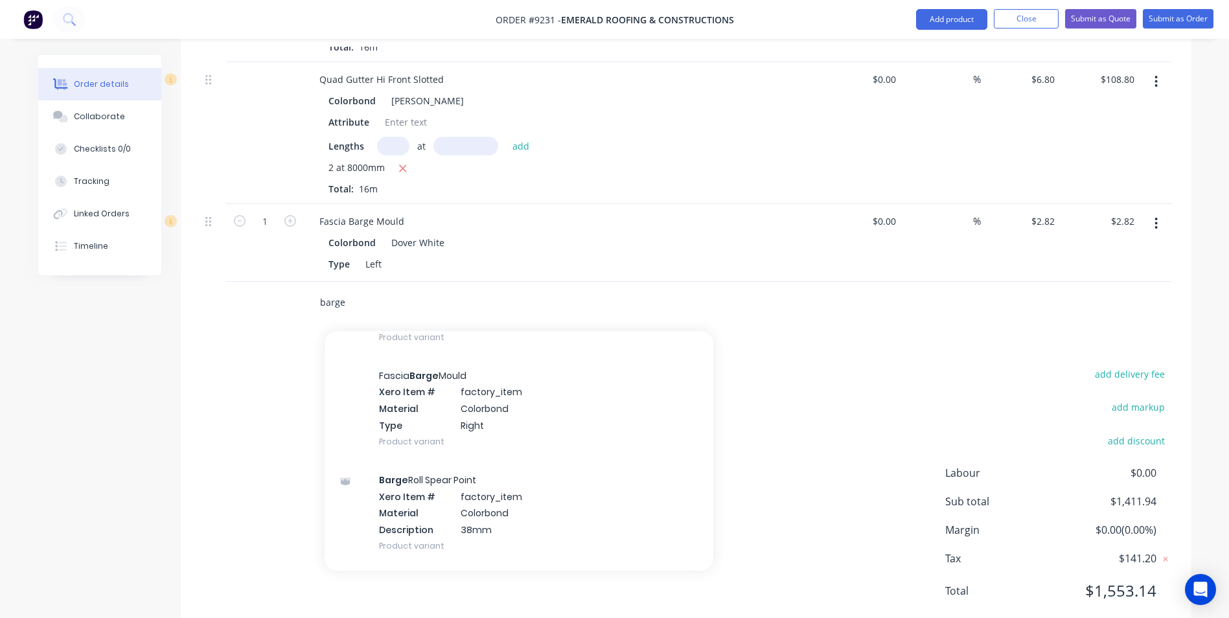
scroll to position [1167, 0]
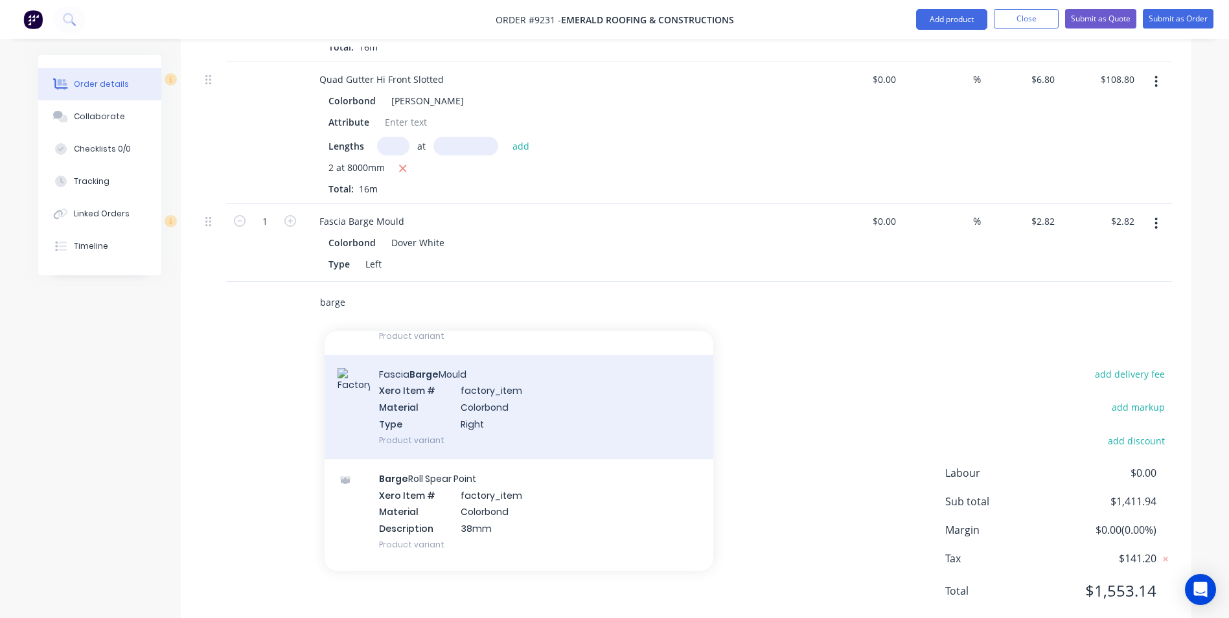
type input "barge"
click at [461, 397] on div "Fascia Barge Mould Xero Item # factory_item Material Colorbond Type Right Produ…" at bounding box center [519, 407] width 389 height 104
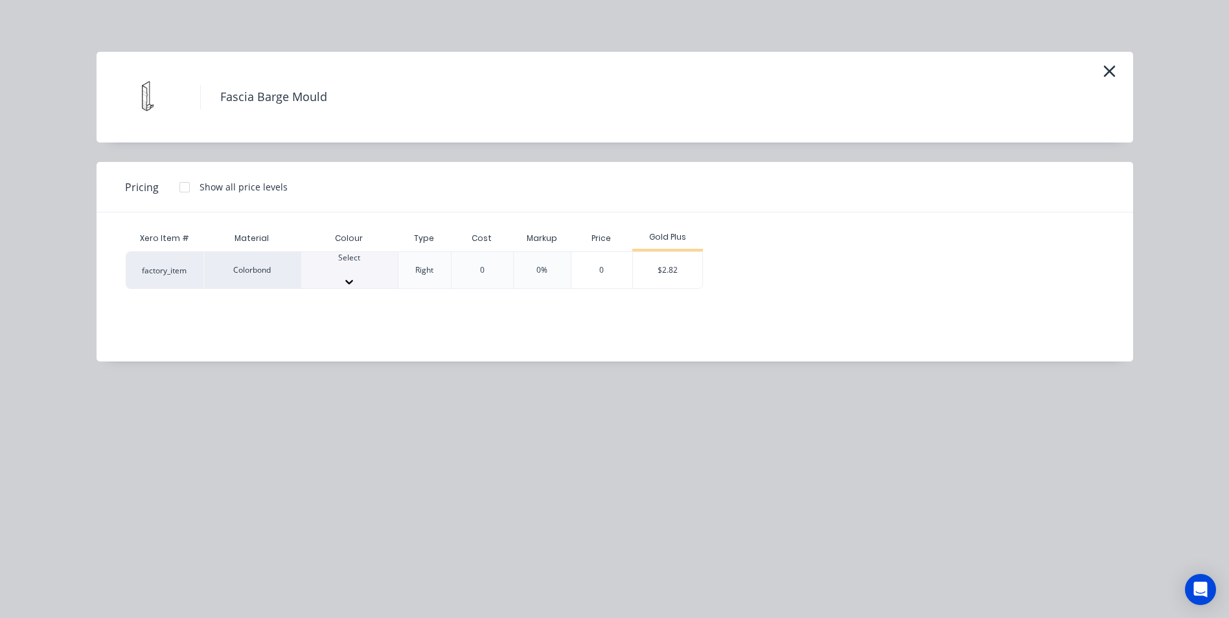
click at [340, 279] on div "Select" at bounding box center [349, 270] width 97 height 36
click at [675, 274] on div "$2.82" at bounding box center [667, 274] width 69 height 44
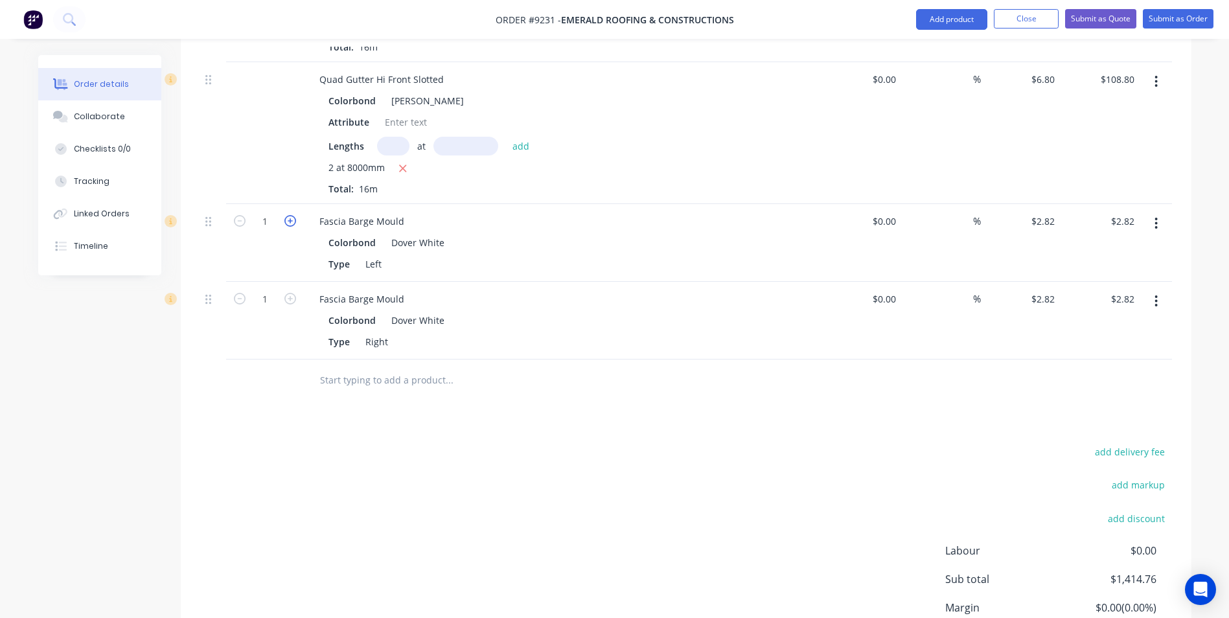
click at [289, 215] on icon "button" at bounding box center [290, 221] width 12 height 12
type input "2"
type input "$5.64"
click at [293, 293] on icon "button" at bounding box center [290, 299] width 12 height 12
type input "2"
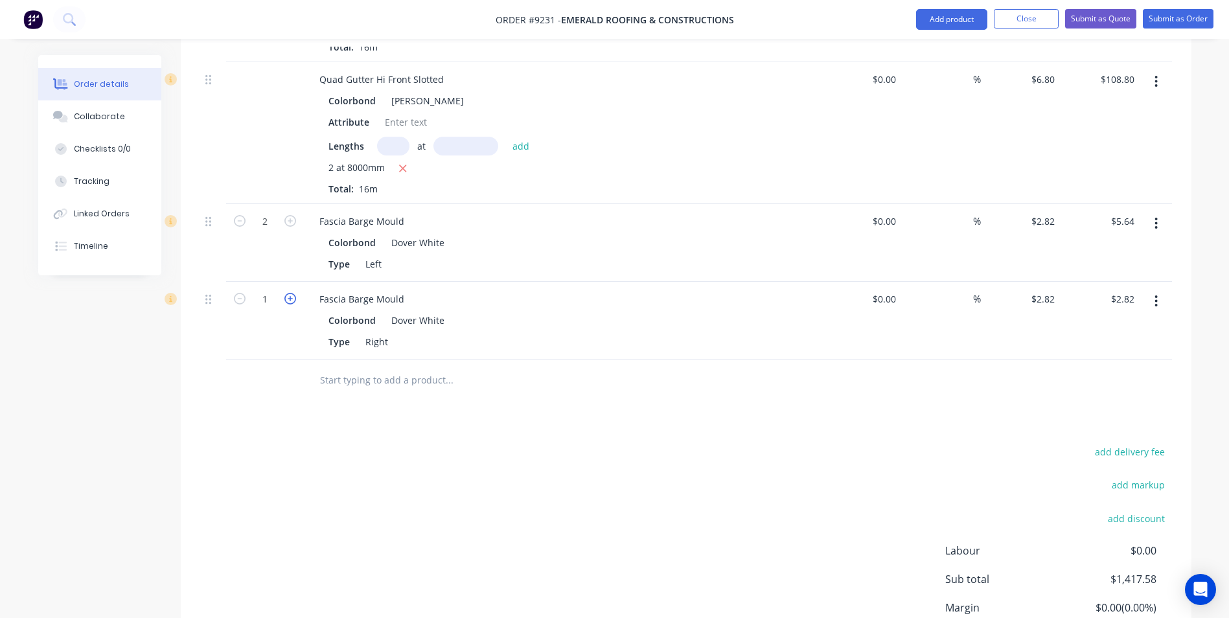
type input "$5.64"
click at [382, 367] on input "text" at bounding box center [448, 380] width 259 height 26
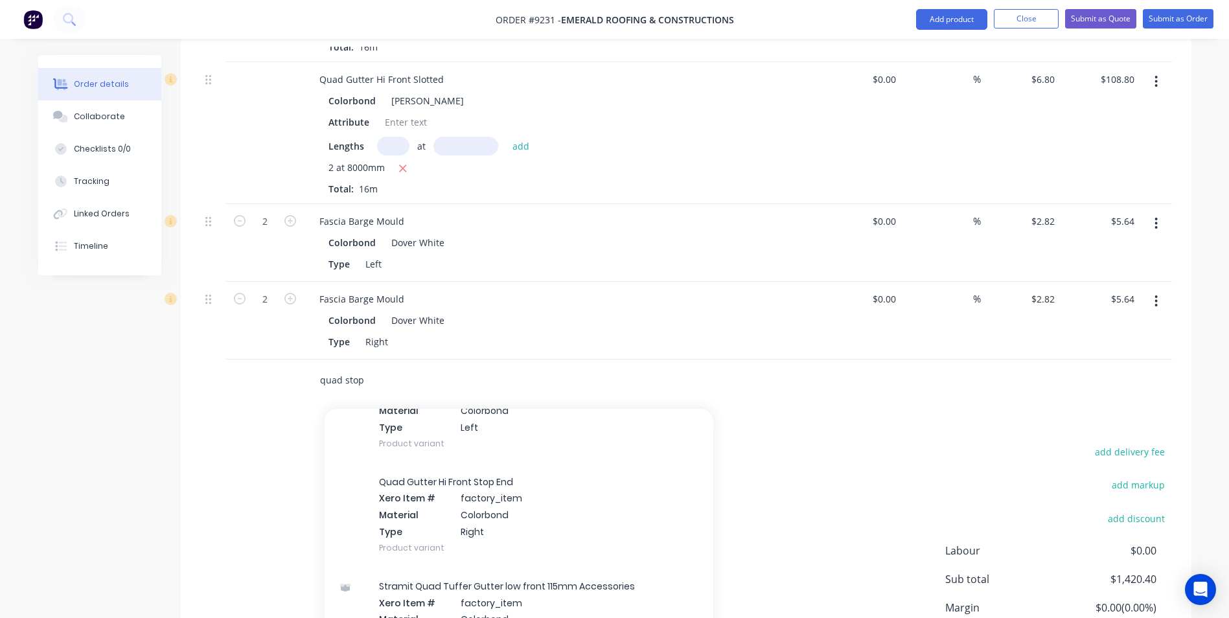
scroll to position [324, 0]
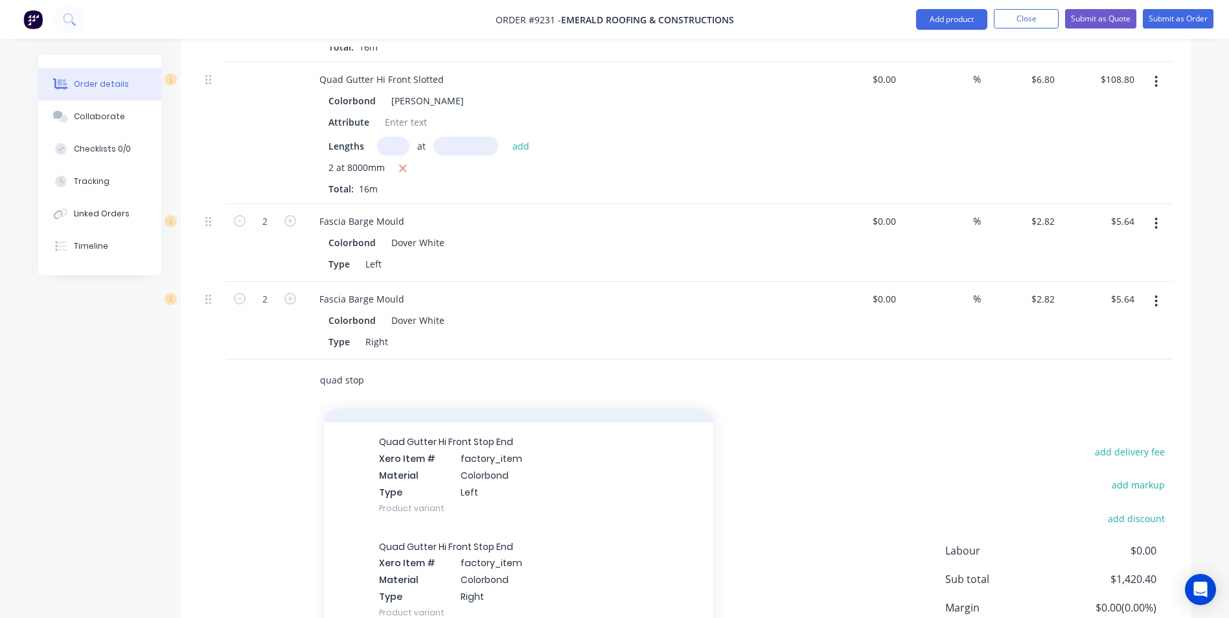
type input "quad stop"
click at [410, 452] on div "Quad Gutter Hi Front Stop End Xero Item # factory_item Material Colorbond Type …" at bounding box center [519, 475] width 389 height 104
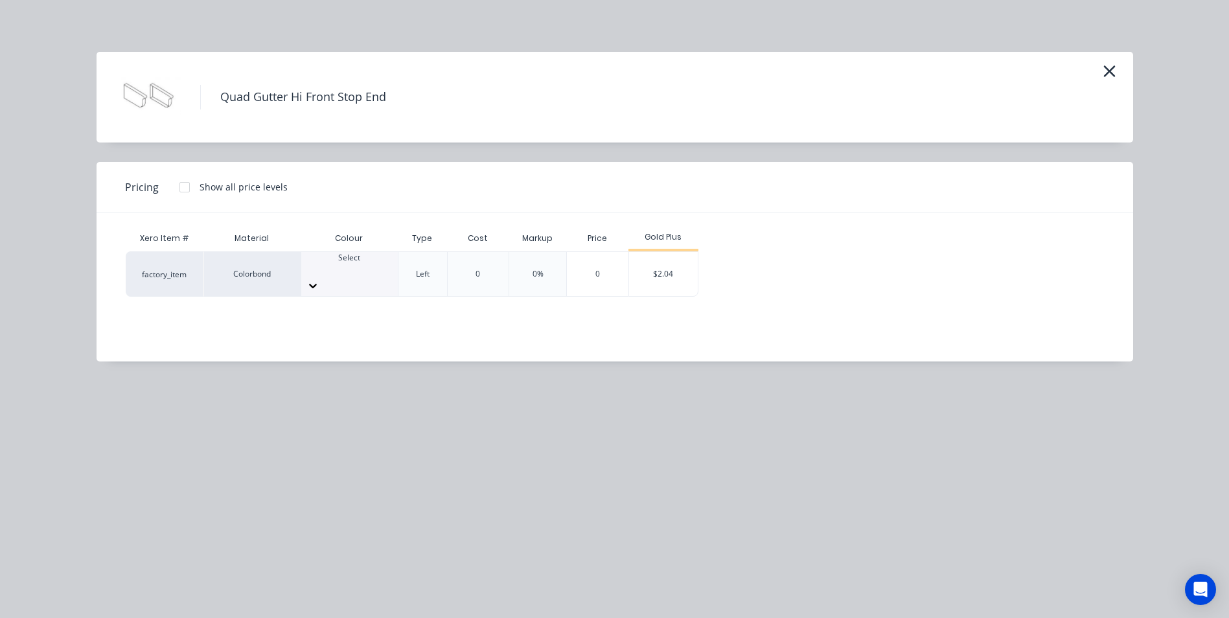
click at [319, 279] on icon at bounding box center [313, 285] width 13 height 13
drag, startPoint x: 366, startPoint y: 418, endPoint x: 465, endPoint y: 356, distance: 116.7
click at [671, 266] on div "$2.04" at bounding box center [663, 274] width 69 height 44
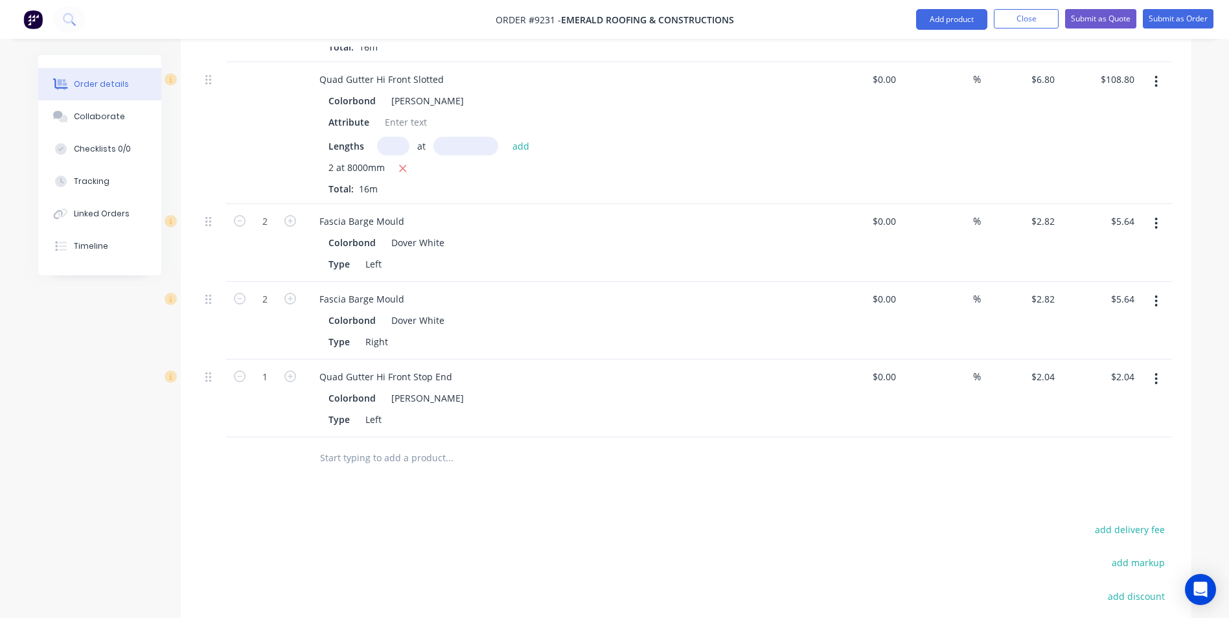
click at [363, 445] on input "text" at bounding box center [448, 458] width 259 height 26
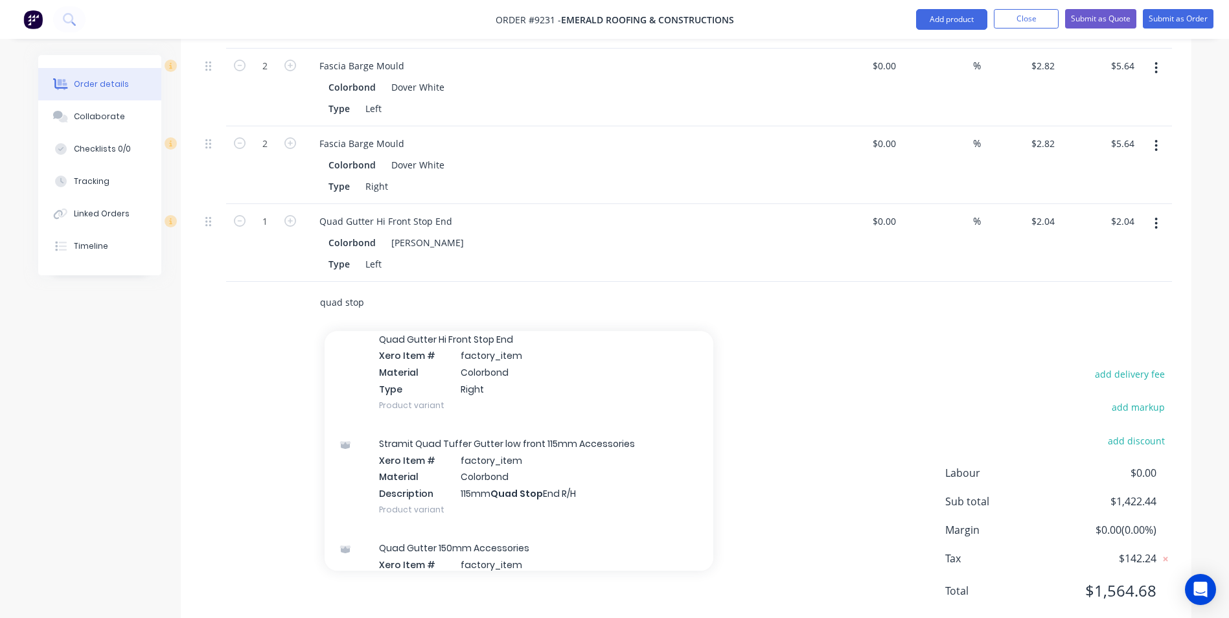
scroll to position [389, 0]
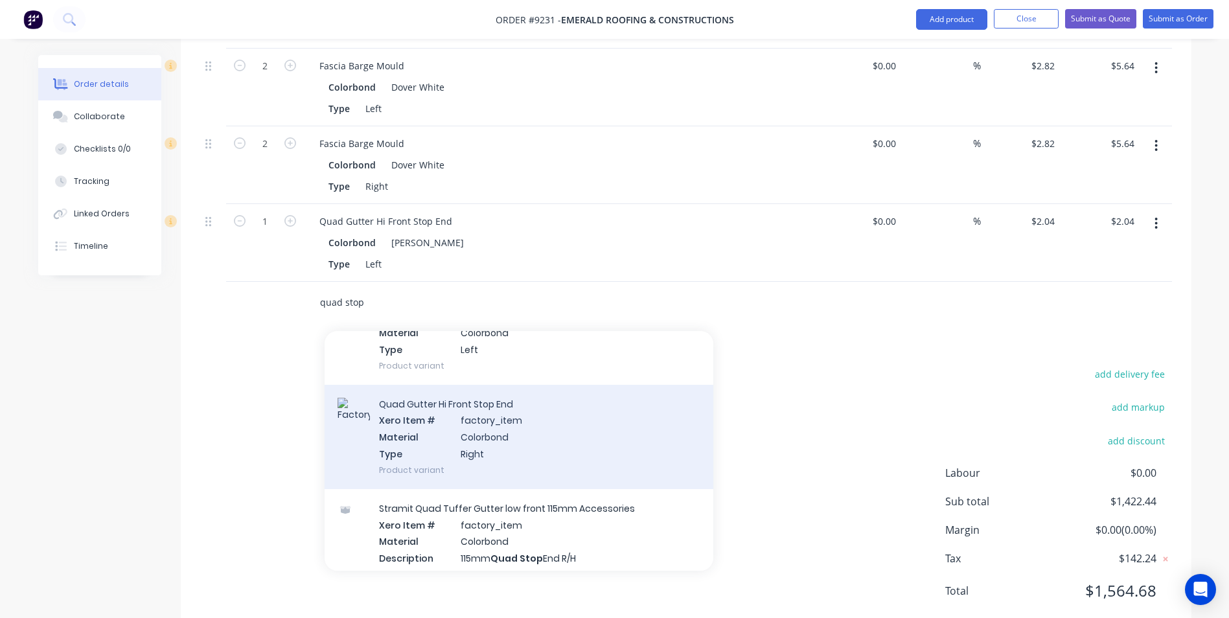
type input "quad stop"
click at [482, 394] on div "Quad Gutter Hi Front Stop End Xero Item # factory_item Material Colorbond Type …" at bounding box center [519, 437] width 389 height 104
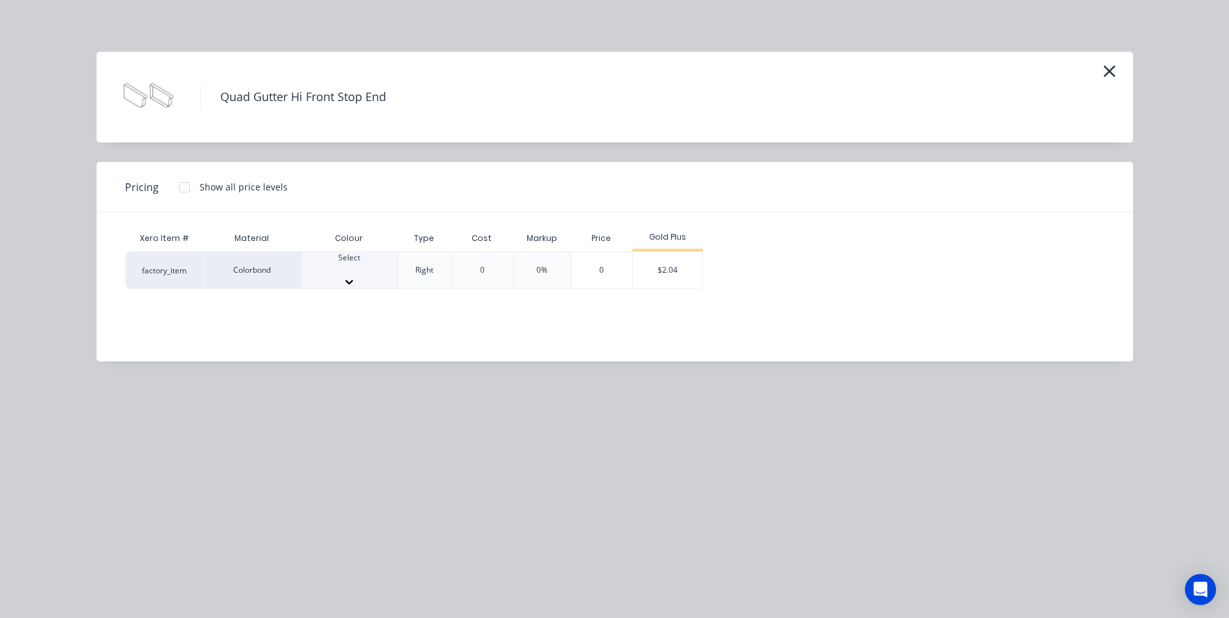
click at [322, 268] on div at bounding box center [349, 270] width 97 height 12
click at [684, 259] on div "$2.04" at bounding box center [667, 274] width 69 height 44
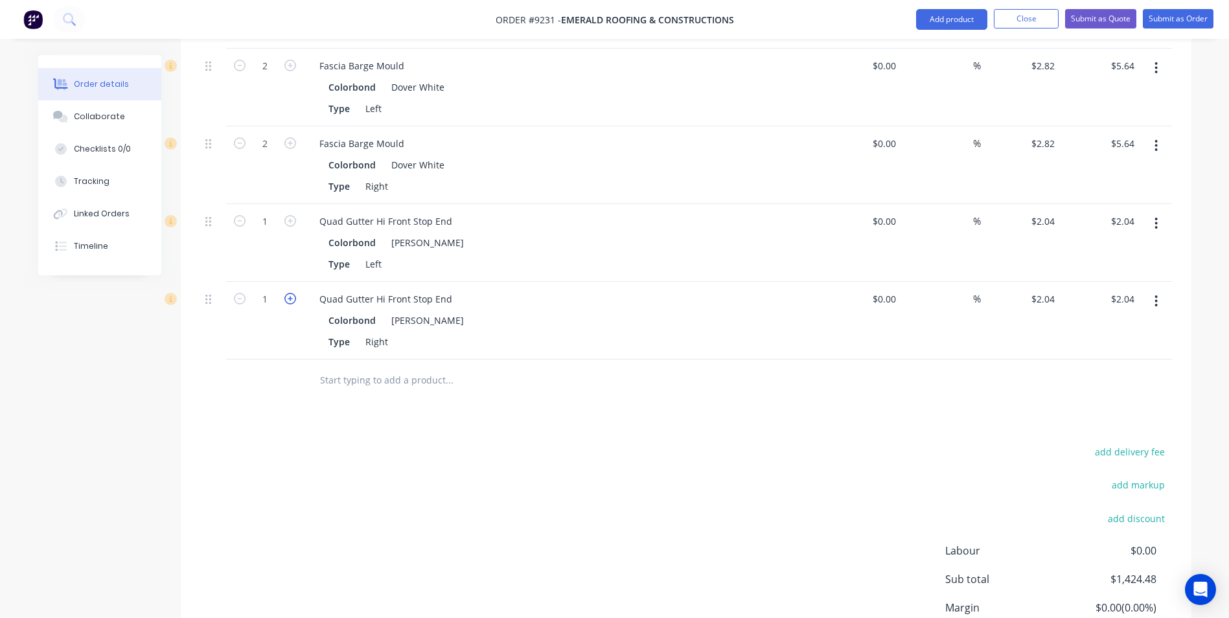
click at [292, 293] on icon "button" at bounding box center [290, 299] width 12 height 12
type input "2"
type input "$4.08"
click at [293, 215] on icon "button" at bounding box center [290, 221] width 12 height 12
type input "2"
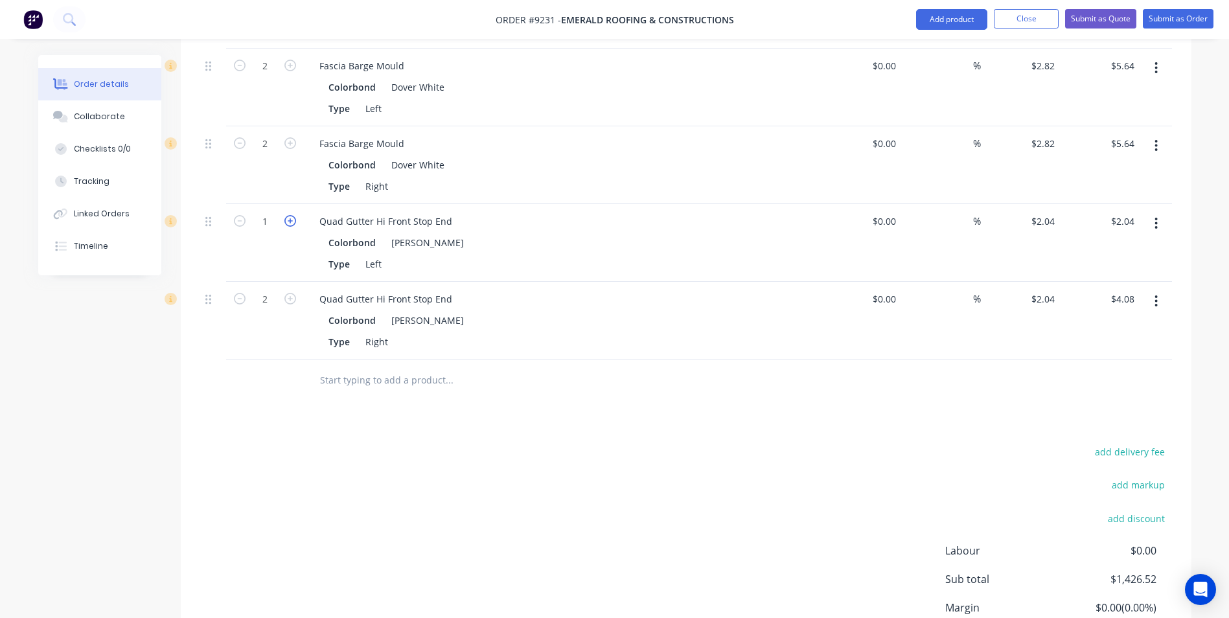
type input "$4.08"
click at [382, 367] on input "text" at bounding box center [448, 380] width 259 height 26
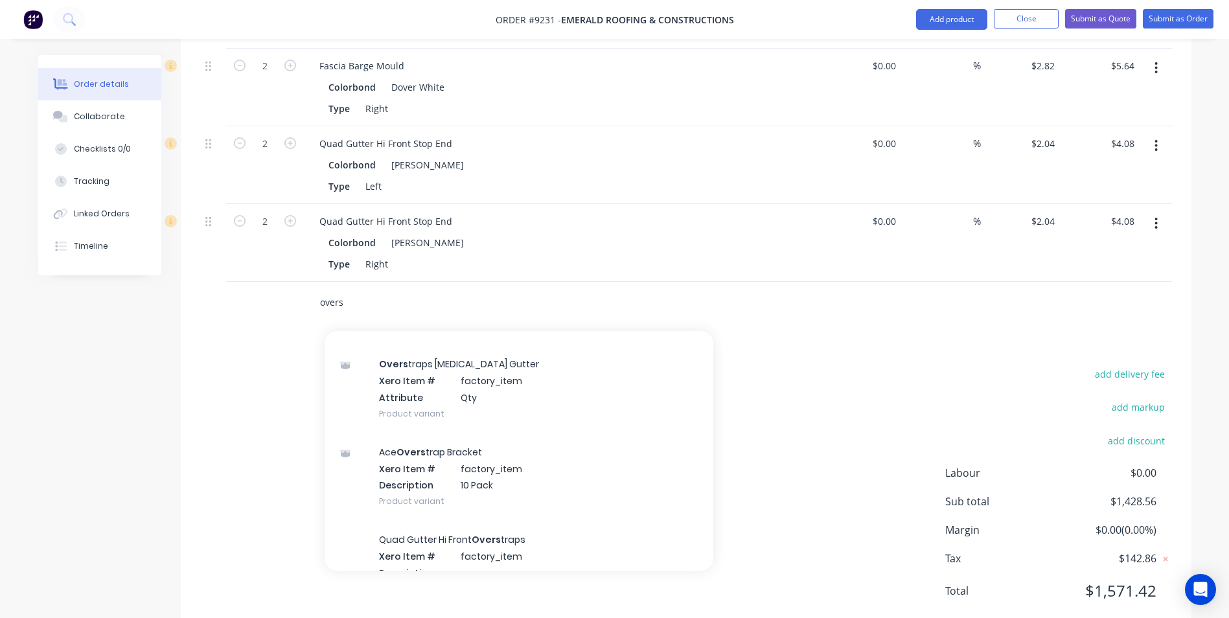
scroll to position [389, 0]
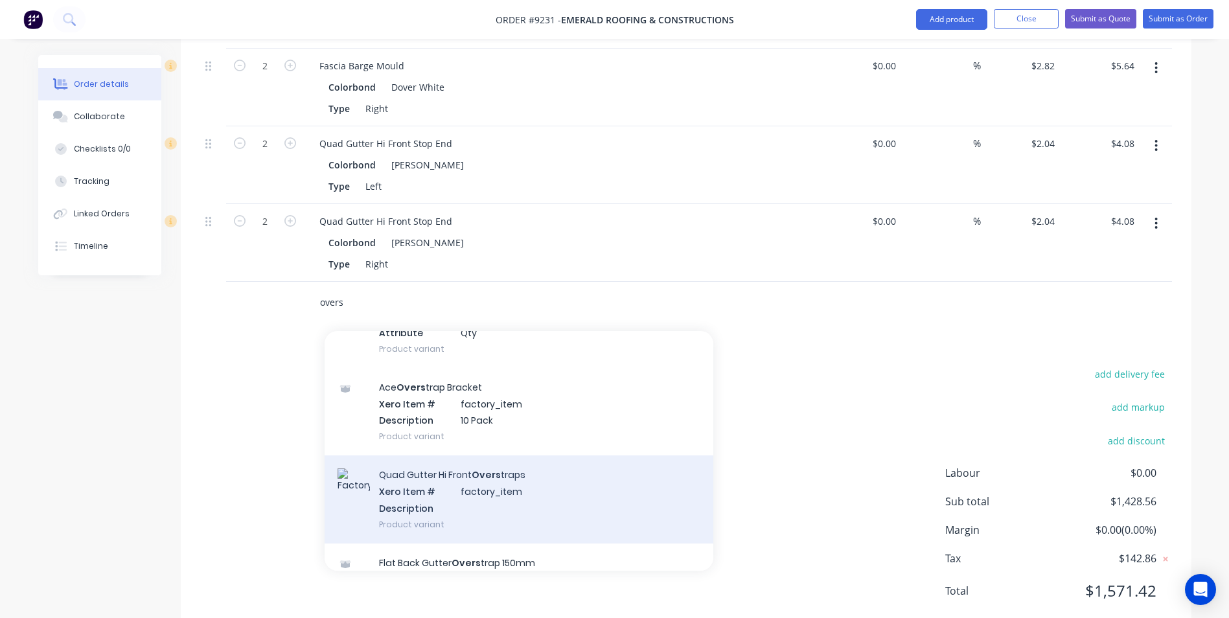
type input "overs"
click at [439, 462] on div "Quad Gutter Hi Front Overs traps Xero Item # factory_item Description Product v…" at bounding box center [519, 499] width 389 height 87
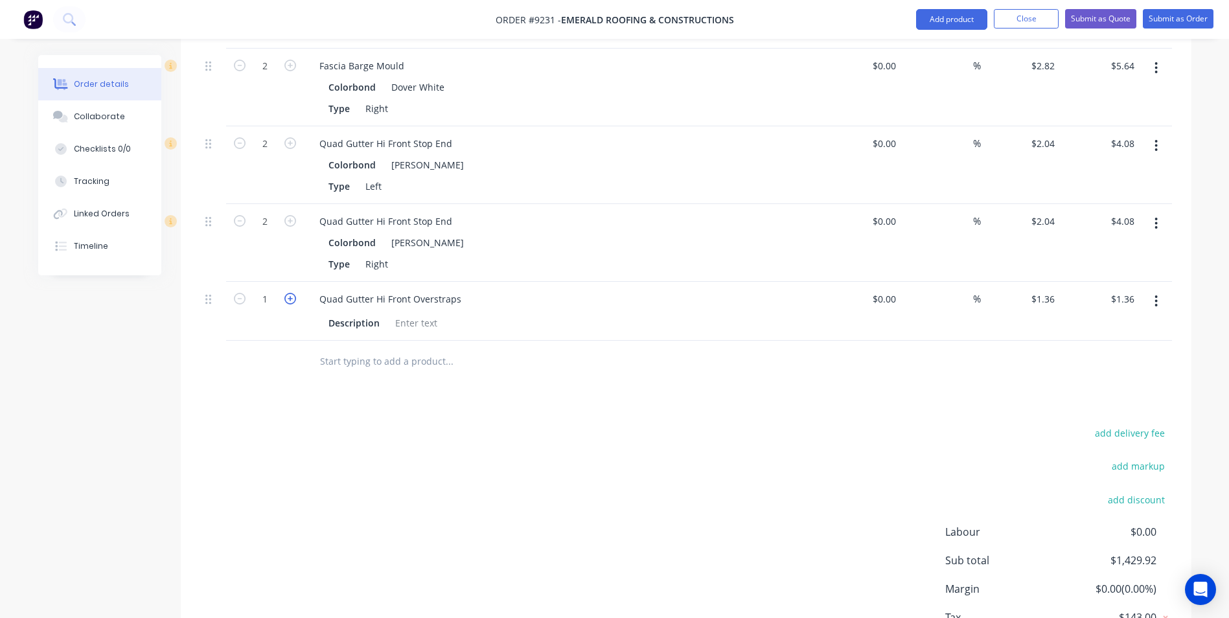
click at [289, 293] on icon "button" at bounding box center [290, 299] width 12 height 12
type input "2"
type input "$2.72"
click at [289, 293] on icon "button" at bounding box center [290, 299] width 12 height 12
type input "3"
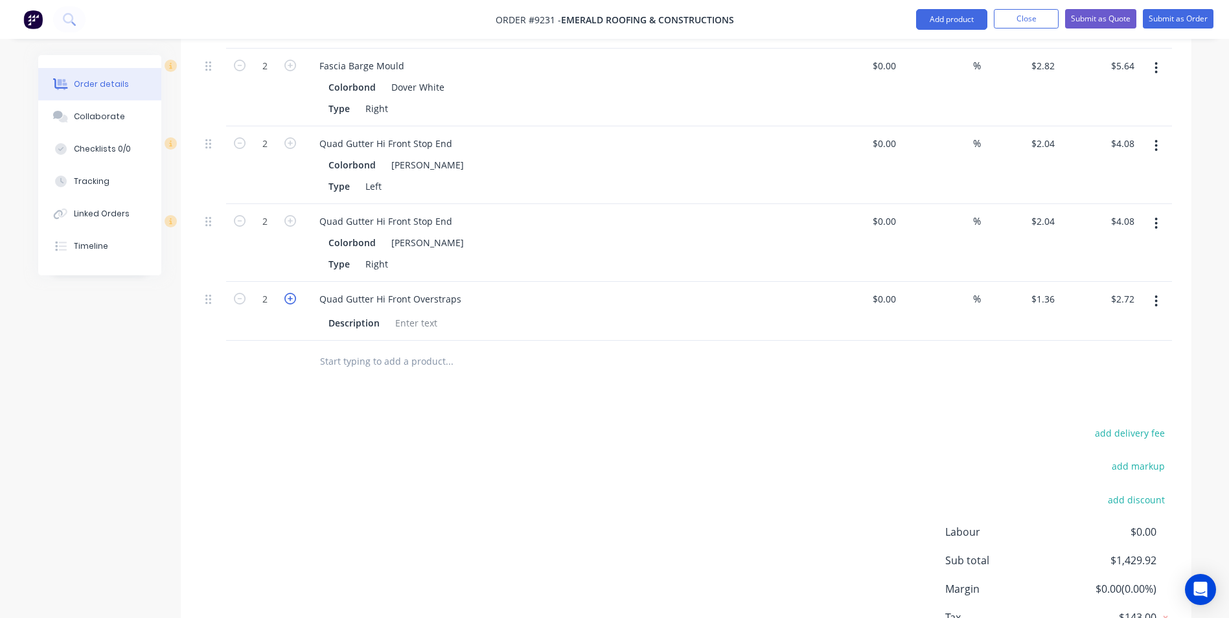
type input "$4.08"
click at [289, 293] on icon "button" at bounding box center [290, 299] width 12 height 12
type input "4"
type input "$5.44"
click at [289, 293] on icon "button" at bounding box center [290, 299] width 12 height 12
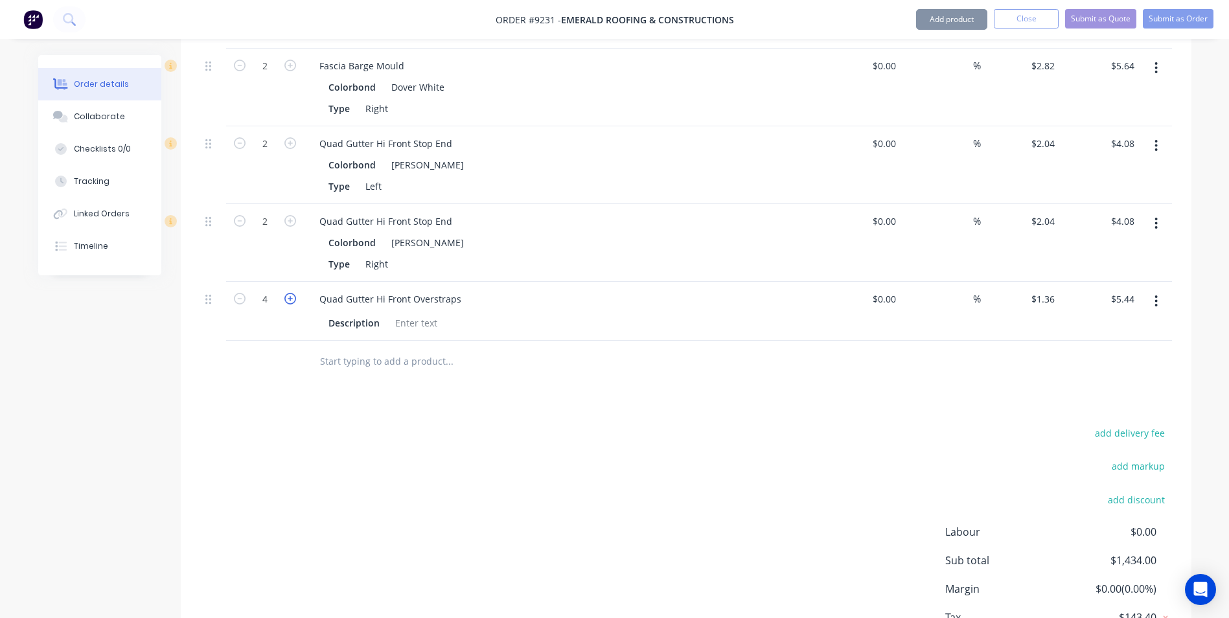
type input "5"
type input "$6.80"
click at [289, 293] on icon "button" at bounding box center [290, 299] width 12 height 12
type input "6"
type input "$8.16"
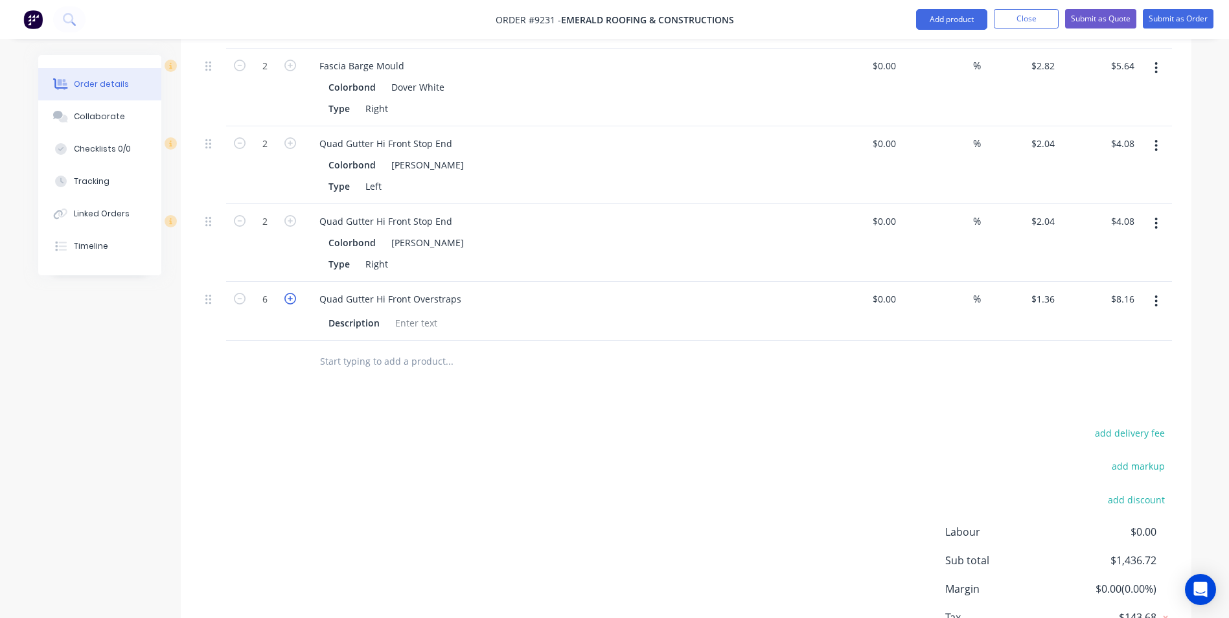
click at [289, 293] on icon "button" at bounding box center [290, 299] width 12 height 12
type input "7"
type input "$9.52"
click at [289, 293] on icon "button" at bounding box center [290, 299] width 12 height 12
type input "8"
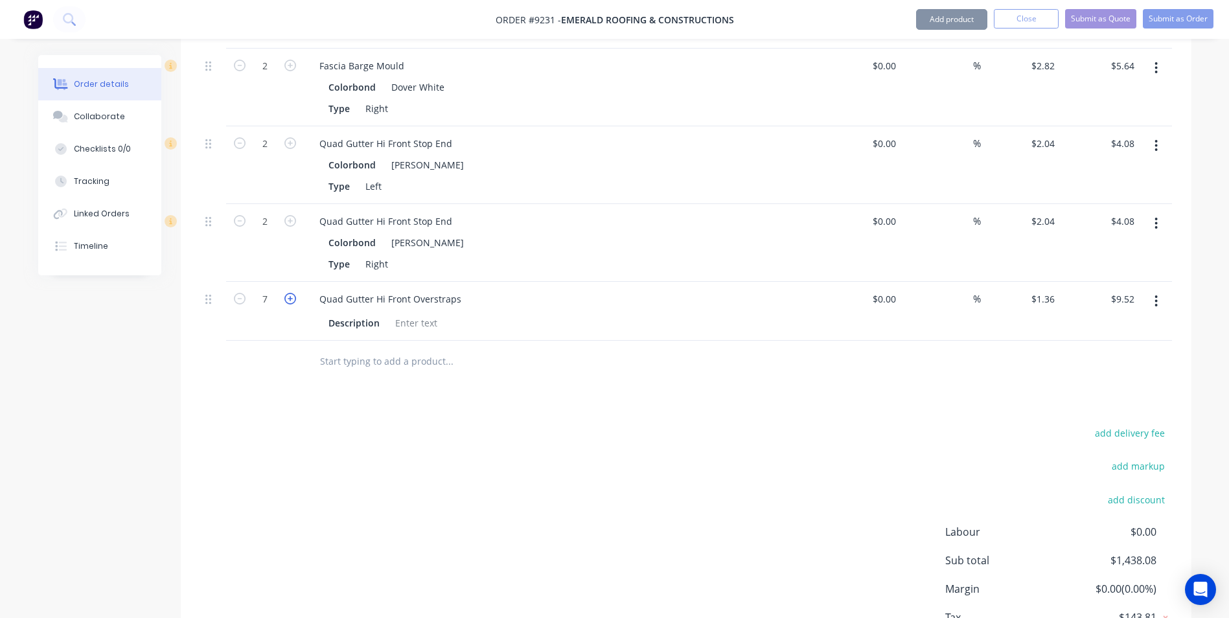
type input "$10.88"
click at [289, 293] on icon "button" at bounding box center [290, 299] width 12 height 12
type input "9"
type input "$12.24"
click at [289, 293] on icon "button" at bounding box center [290, 299] width 12 height 12
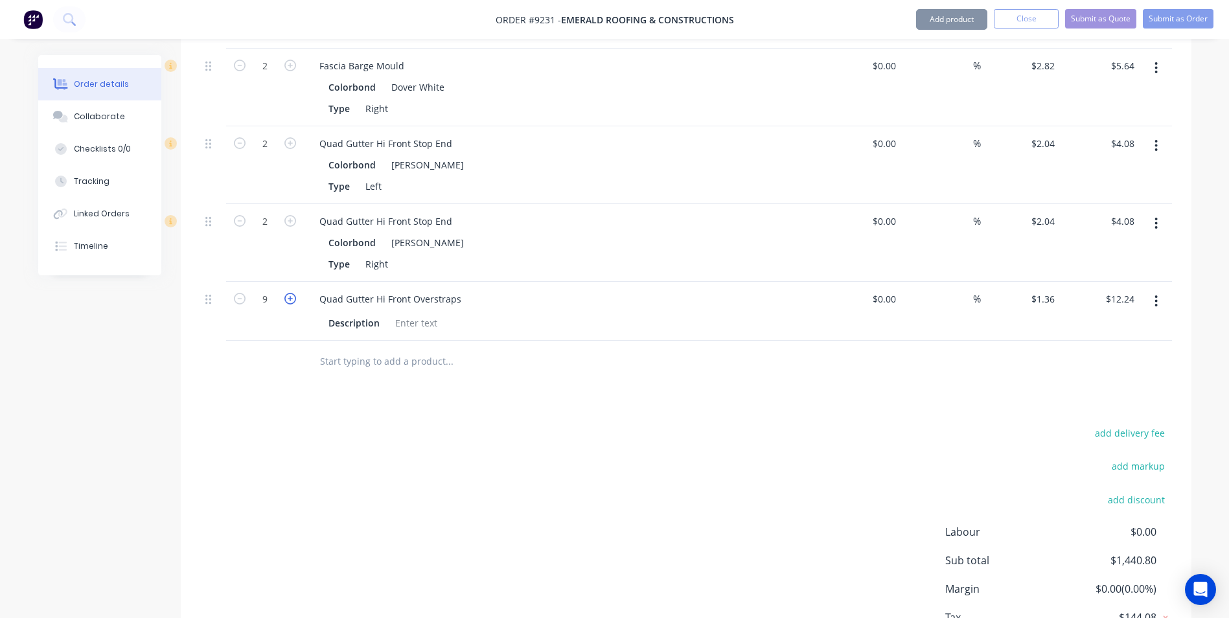
type input "10"
type input "$13.60"
click at [289, 293] on icon "button" at bounding box center [290, 299] width 12 height 12
type input "11"
type input "$14.96"
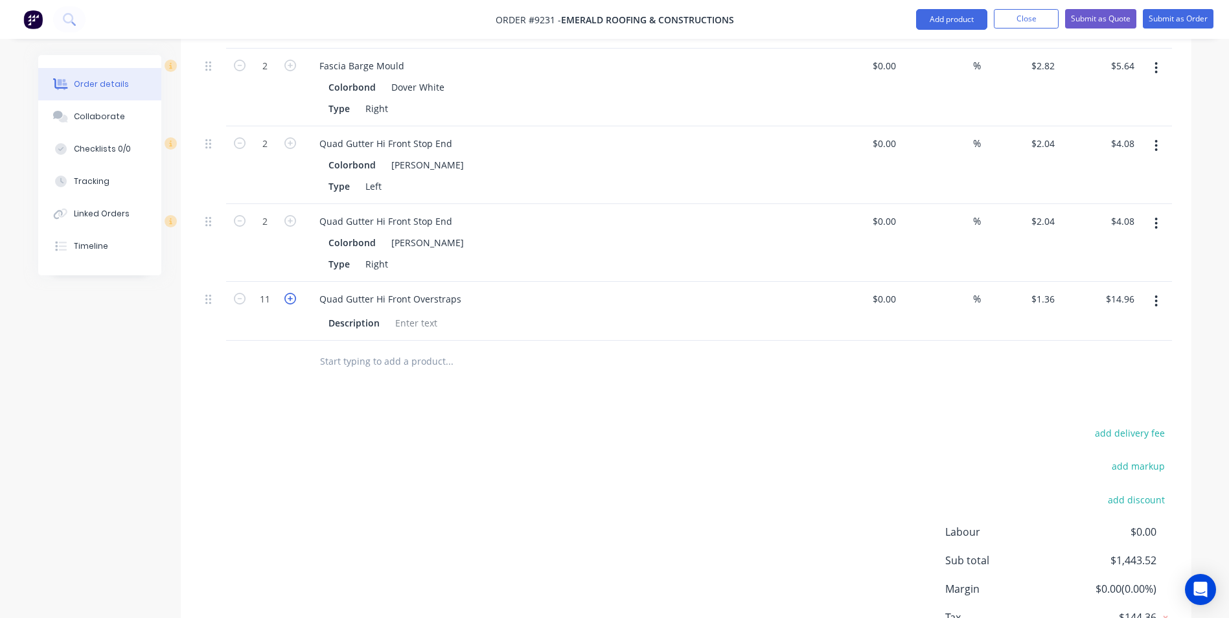
click at [289, 293] on icon "button" at bounding box center [290, 299] width 12 height 12
type input "12"
type input "$16.32"
click at [289, 293] on icon "button" at bounding box center [290, 299] width 12 height 12
type input "13"
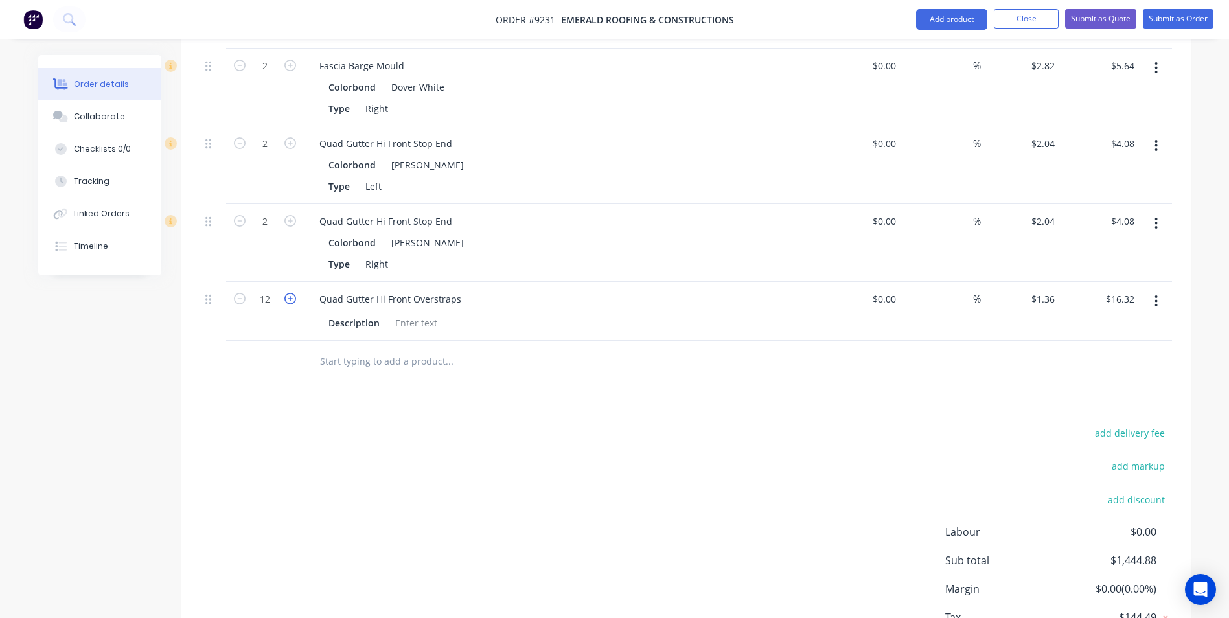
type input "$17.68"
click at [289, 293] on icon "button" at bounding box center [290, 299] width 12 height 12
type input "14"
type input "$19.04"
click at [289, 293] on icon "button" at bounding box center [290, 299] width 12 height 12
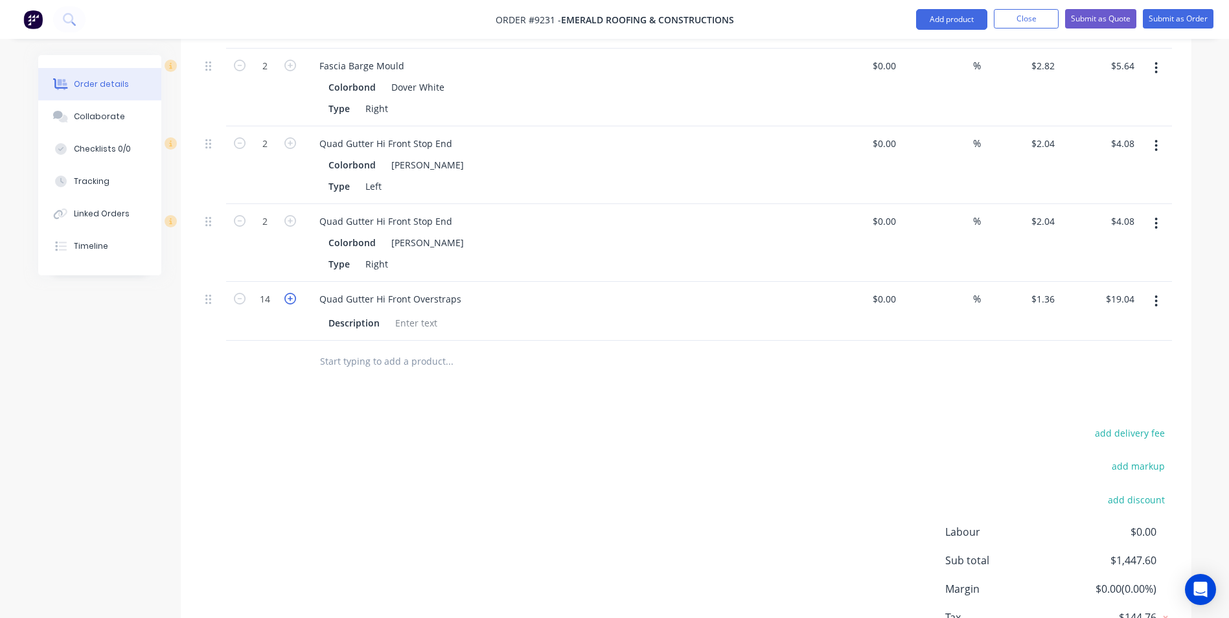
type input "15"
type input "$20.40"
click at [289, 293] on icon "button" at bounding box center [290, 299] width 12 height 12
type input "16"
type input "$21.76"
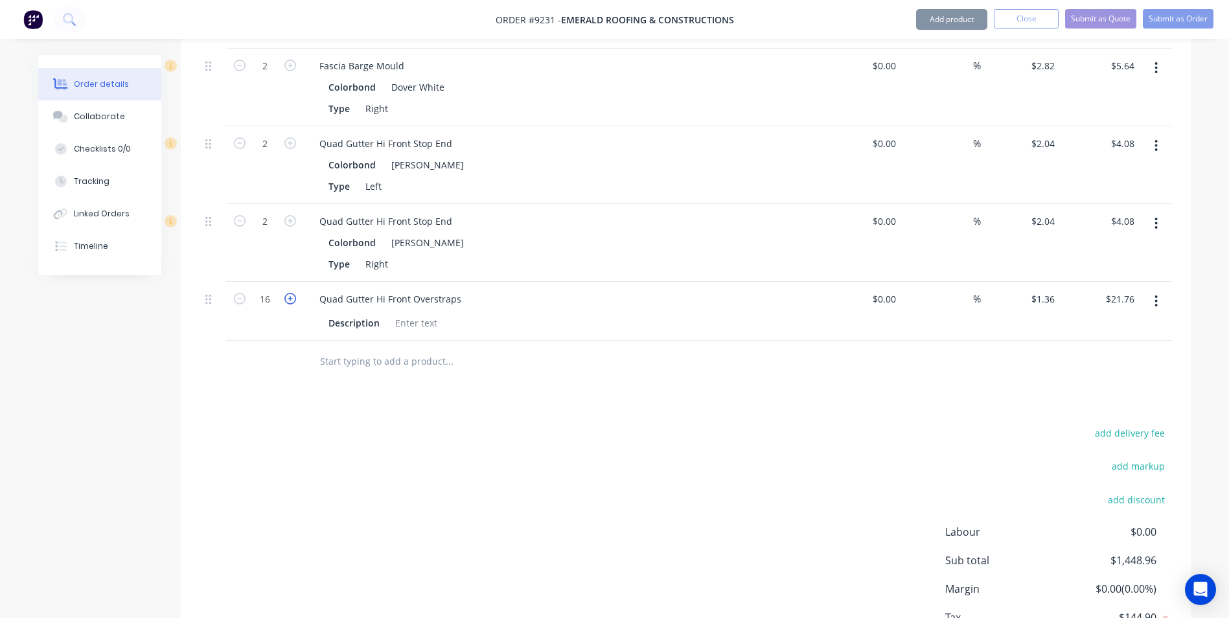
click at [289, 293] on icon "button" at bounding box center [290, 299] width 12 height 12
type input "17"
type input "$23.12"
click at [289, 293] on icon "button" at bounding box center [290, 299] width 12 height 12
type input "18"
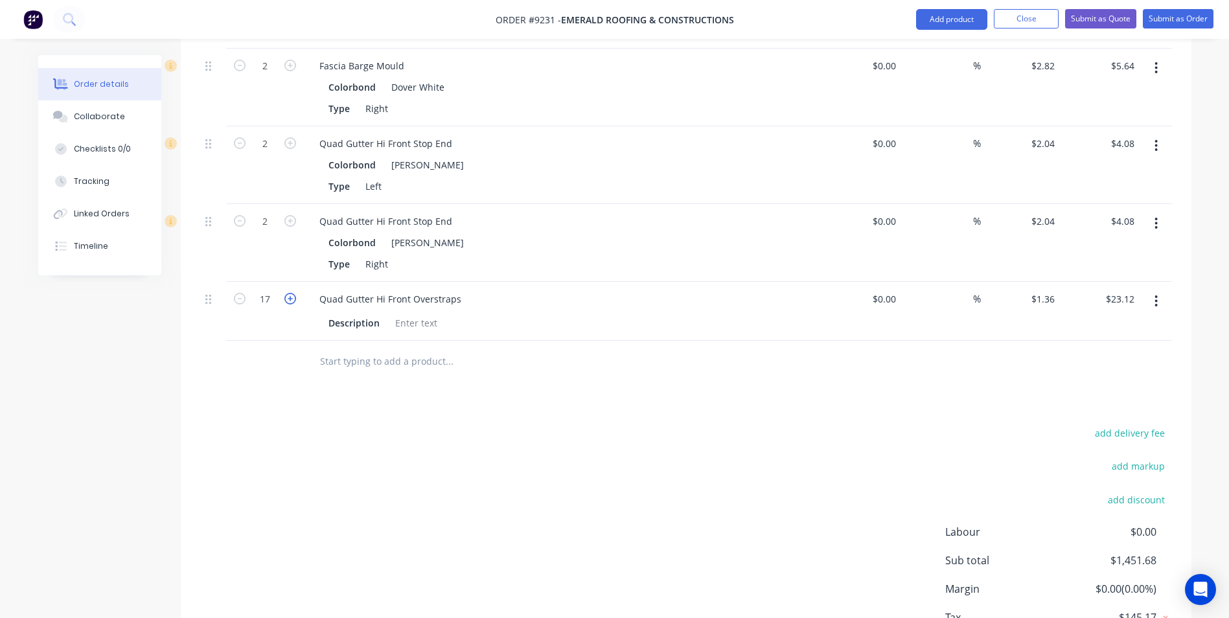
type input "$24.48"
click at [289, 293] on icon "button" at bounding box center [290, 299] width 12 height 12
type input "19"
type input "$25.84"
click at [289, 293] on icon "button" at bounding box center [290, 299] width 12 height 12
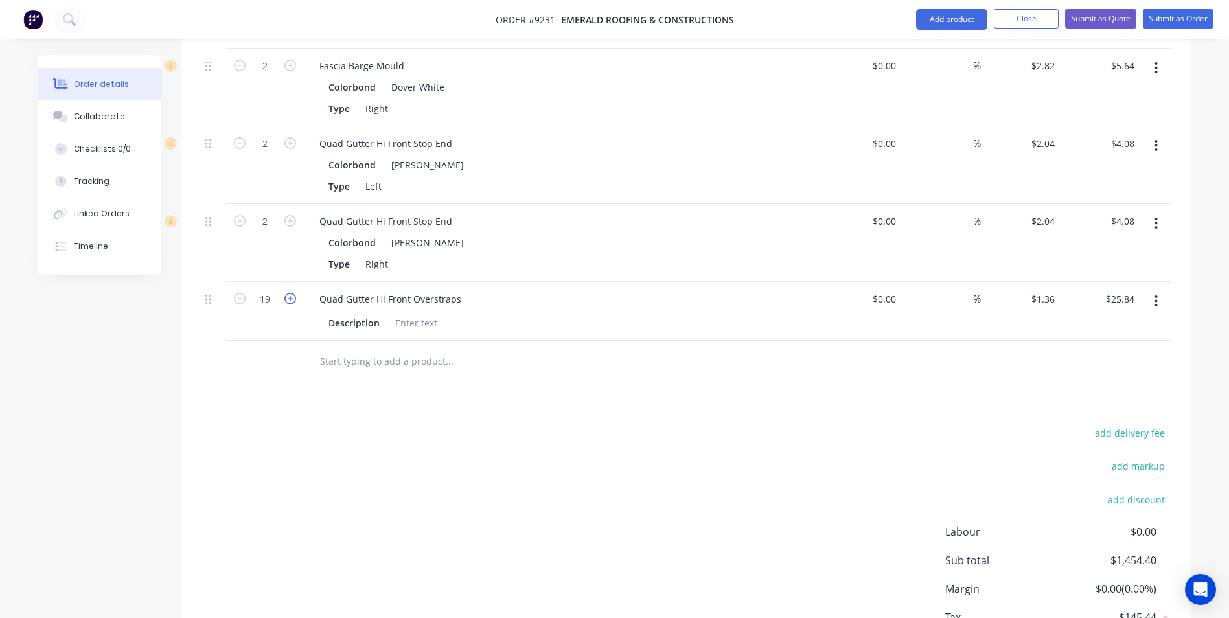
type input "20"
type input "$27.20"
click at [355, 349] on input "text" at bounding box center [448, 362] width 259 height 26
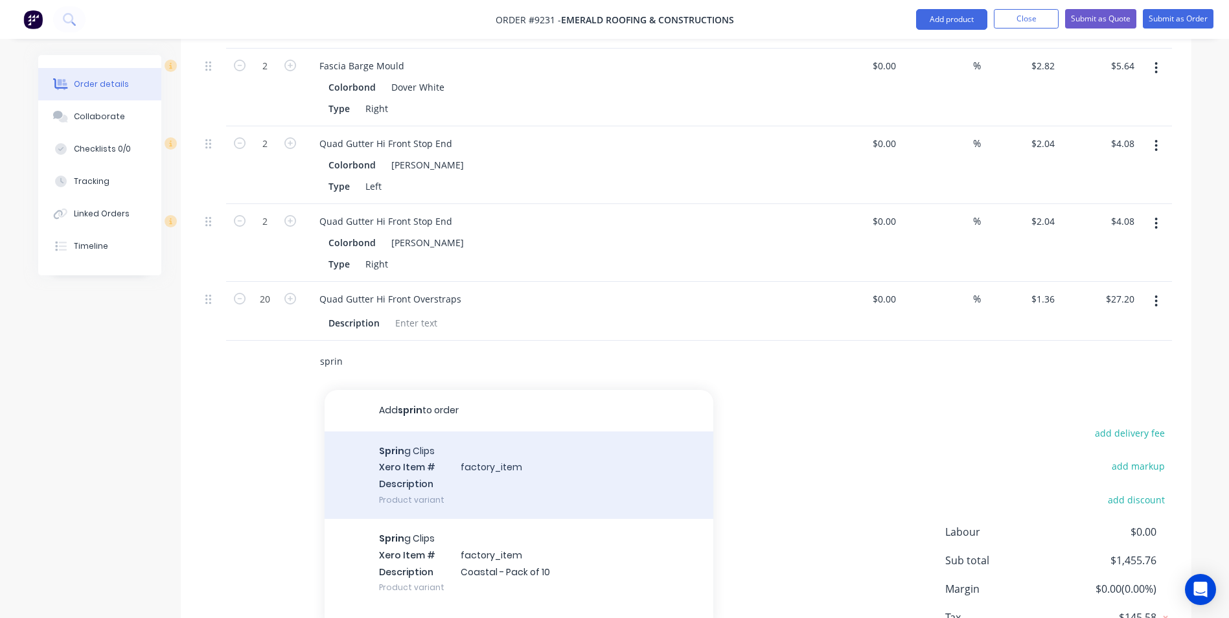
type input "sprin"
click at [406, 459] on div "Sprin g Clips Xero Item # factory_item Description Product variant" at bounding box center [519, 475] width 389 height 87
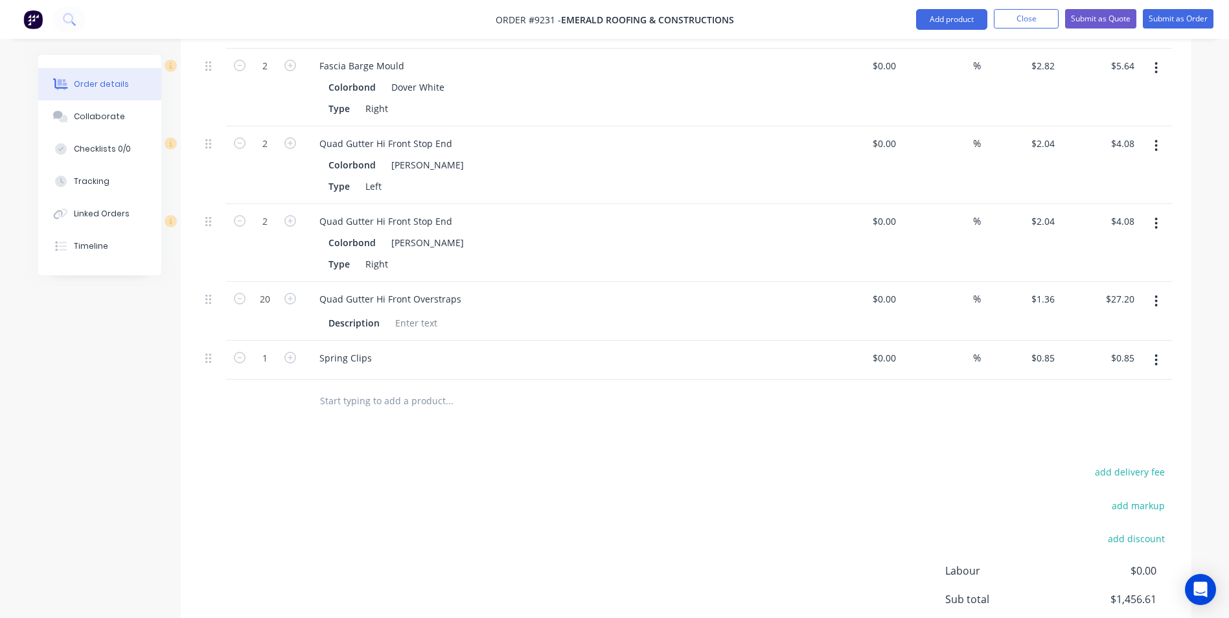
click at [283, 350] on button "button" at bounding box center [290, 357] width 17 height 14
type input "2"
type input "$1.70"
click at [283, 350] on button "button" at bounding box center [290, 357] width 17 height 14
type input "3"
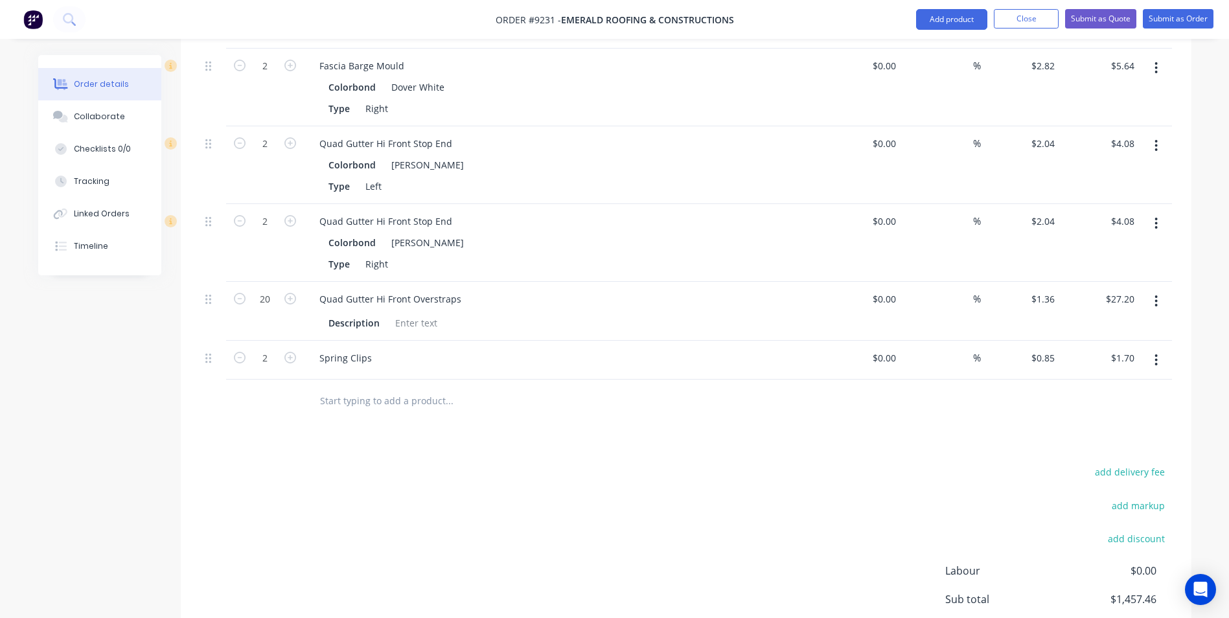
type input "$2.55"
click at [288, 352] on icon "button" at bounding box center [290, 358] width 12 height 12
type input "4"
type input "$3.40"
click at [288, 352] on icon "button" at bounding box center [290, 358] width 12 height 12
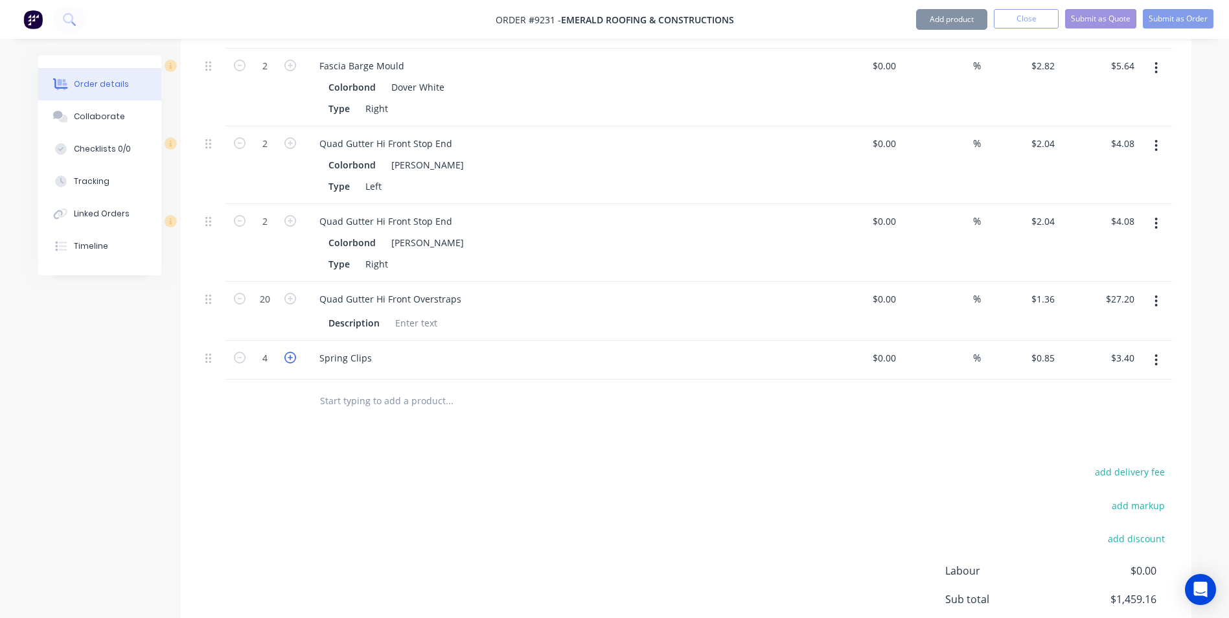
type input "5"
type input "$4.25"
click at [288, 352] on icon "button" at bounding box center [290, 358] width 12 height 12
type input "6"
type input "$5.10"
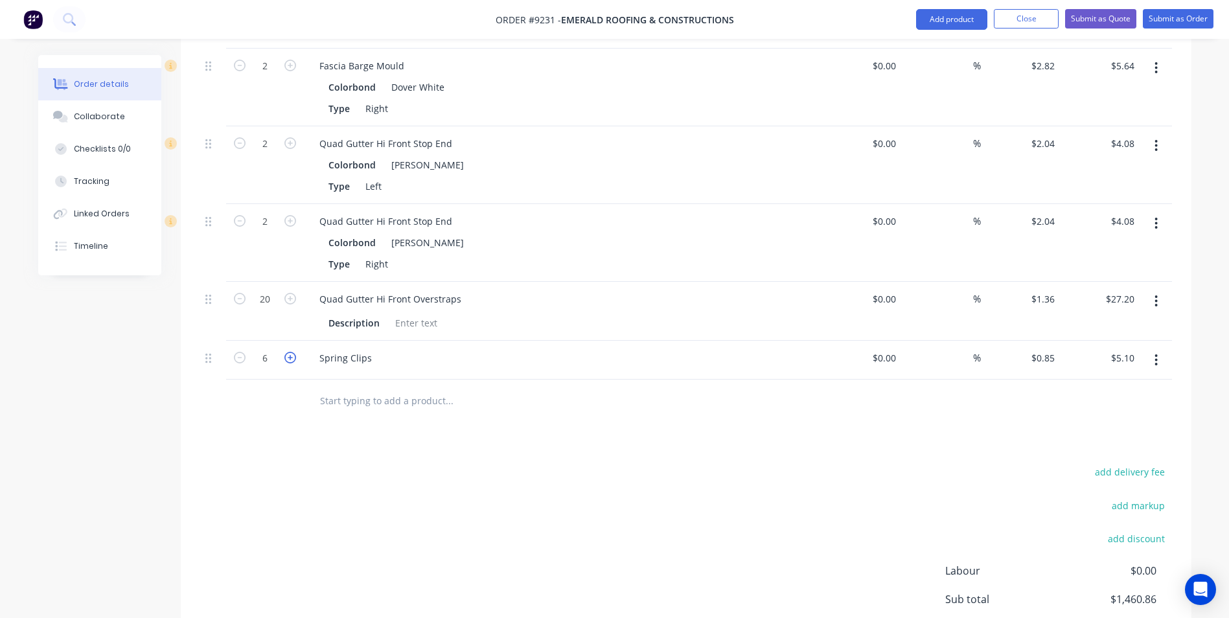
click at [288, 352] on icon "button" at bounding box center [290, 358] width 12 height 12
type input "7"
type input "$5.95"
click at [288, 352] on icon "button" at bounding box center [290, 358] width 12 height 12
type input "8"
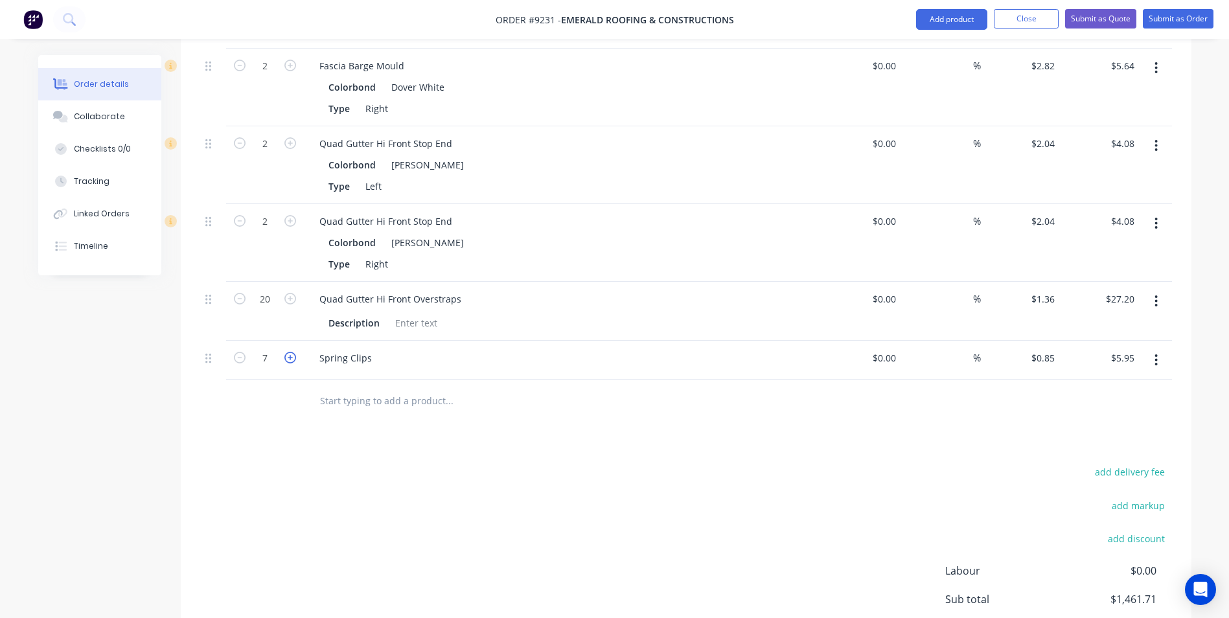
type input "$6.80"
click at [288, 352] on icon "button" at bounding box center [290, 358] width 12 height 12
type input "9"
type input "$7.65"
click at [288, 352] on icon "button" at bounding box center [290, 358] width 12 height 12
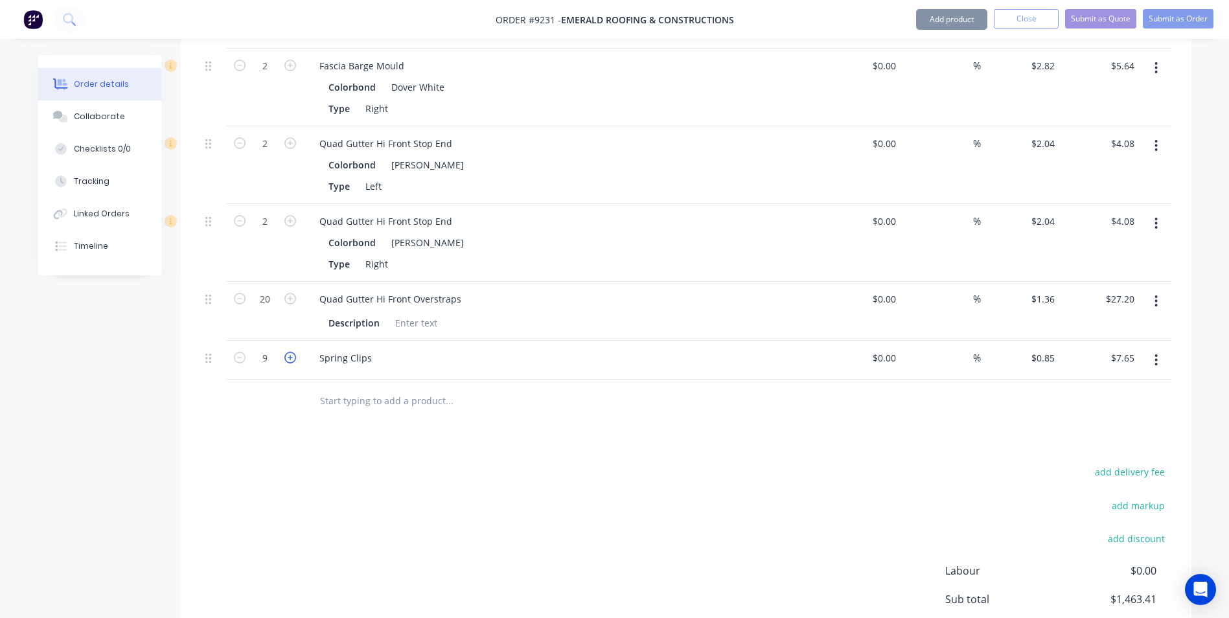
type input "10"
type input "$8.50"
click at [287, 352] on icon "button" at bounding box center [290, 358] width 12 height 12
type input "11"
type input "$9.35"
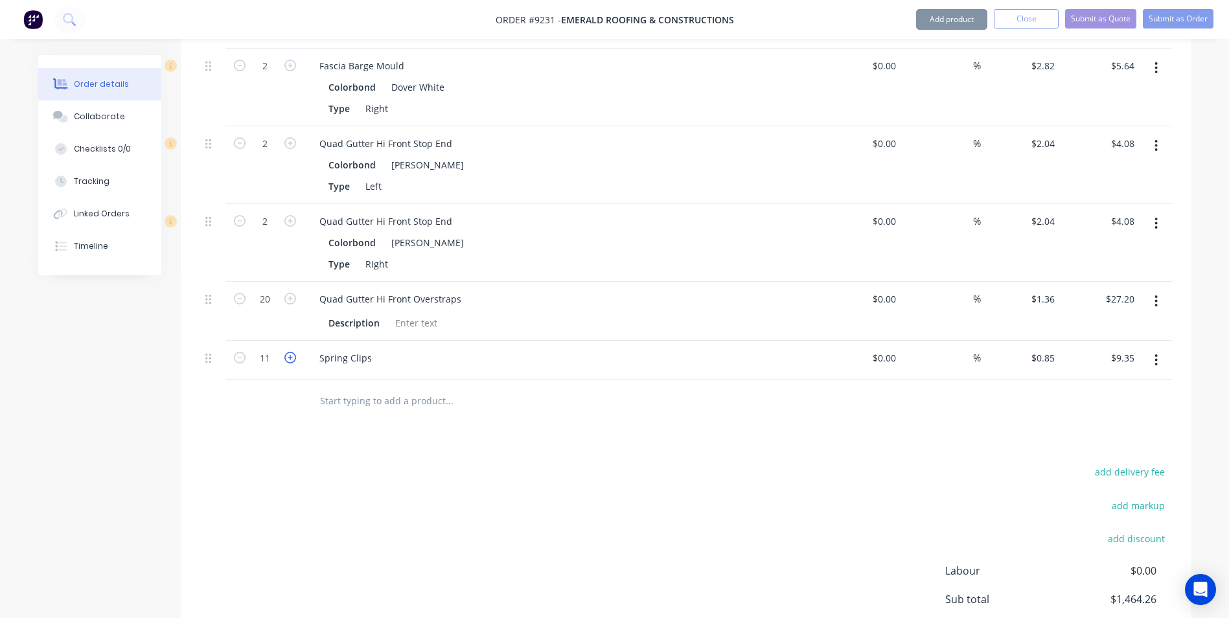
click at [287, 352] on icon "button" at bounding box center [290, 358] width 12 height 12
type input "12"
type input "$10.20"
click at [287, 352] on icon "button" at bounding box center [290, 358] width 12 height 12
type input "13"
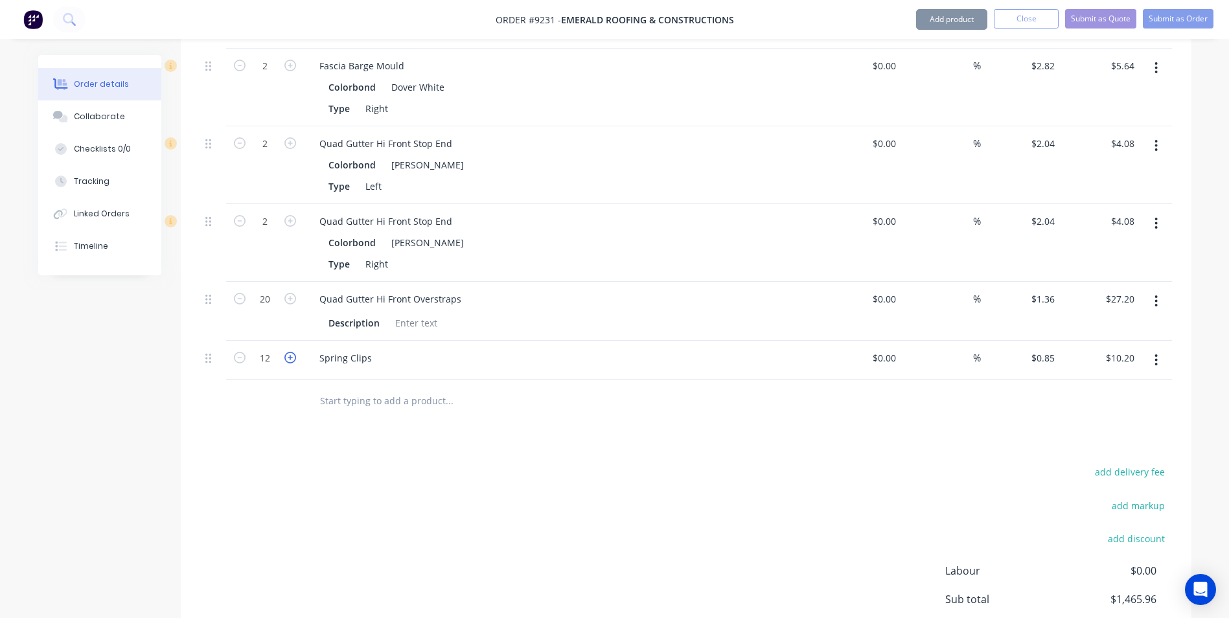
type input "$11.05"
click at [287, 352] on icon "button" at bounding box center [290, 358] width 12 height 12
type input "14"
type input "$11.90"
click at [287, 352] on icon "button" at bounding box center [290, 358] width 12 height 12
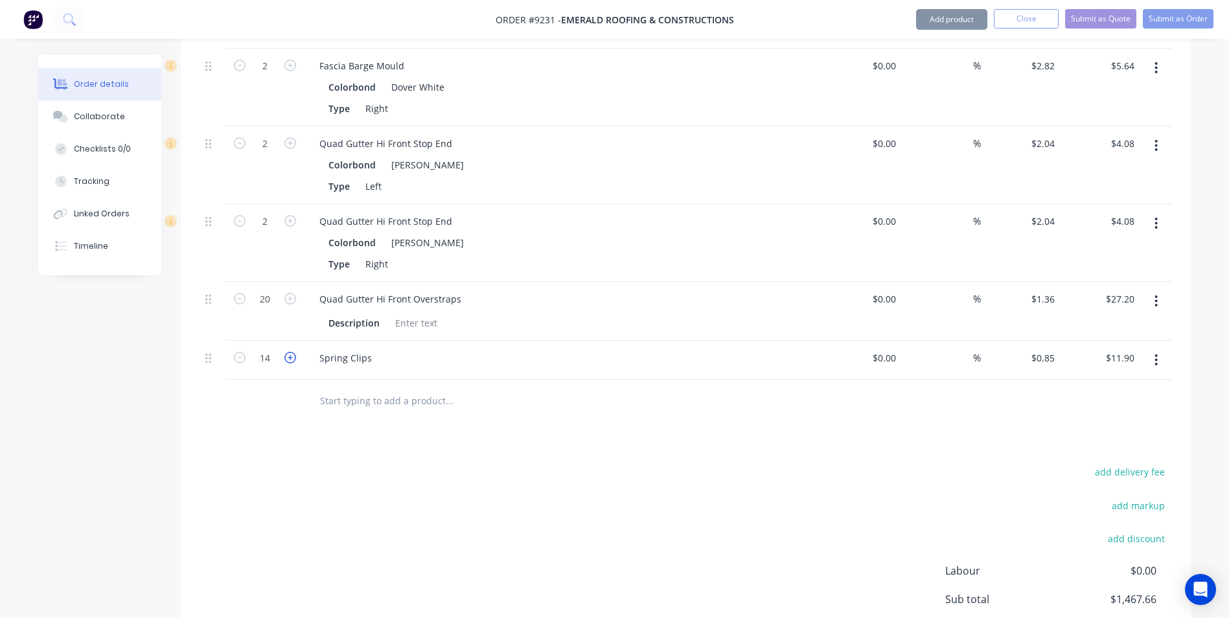
type input "15"
type input "$12.75"
click at [287, 352] on icon "button" at bounding box center [290, 358] width 12 height 12
type input "16"
type input "$13.60"
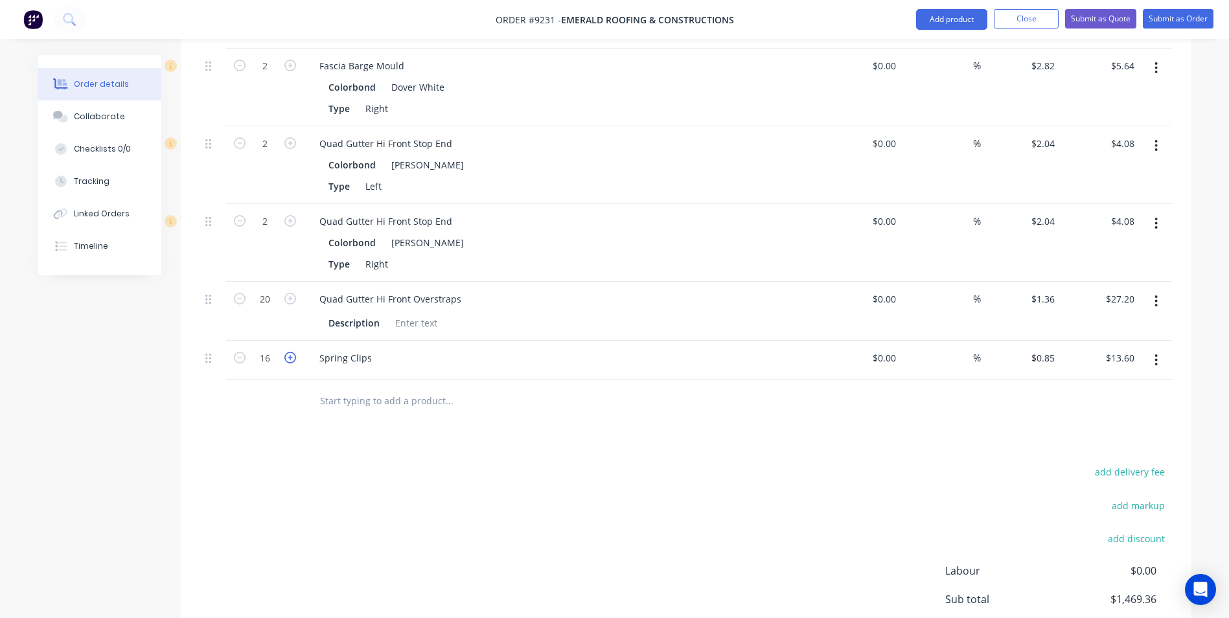
click at [287, 352] on icon "button" at bounding box center [290, 358] width 12 height 12
type input "17"
type input "$14.45"
click at [287, 352] on icon "button" at bounding box center [290, 358] width 12 height 12
type input "18"
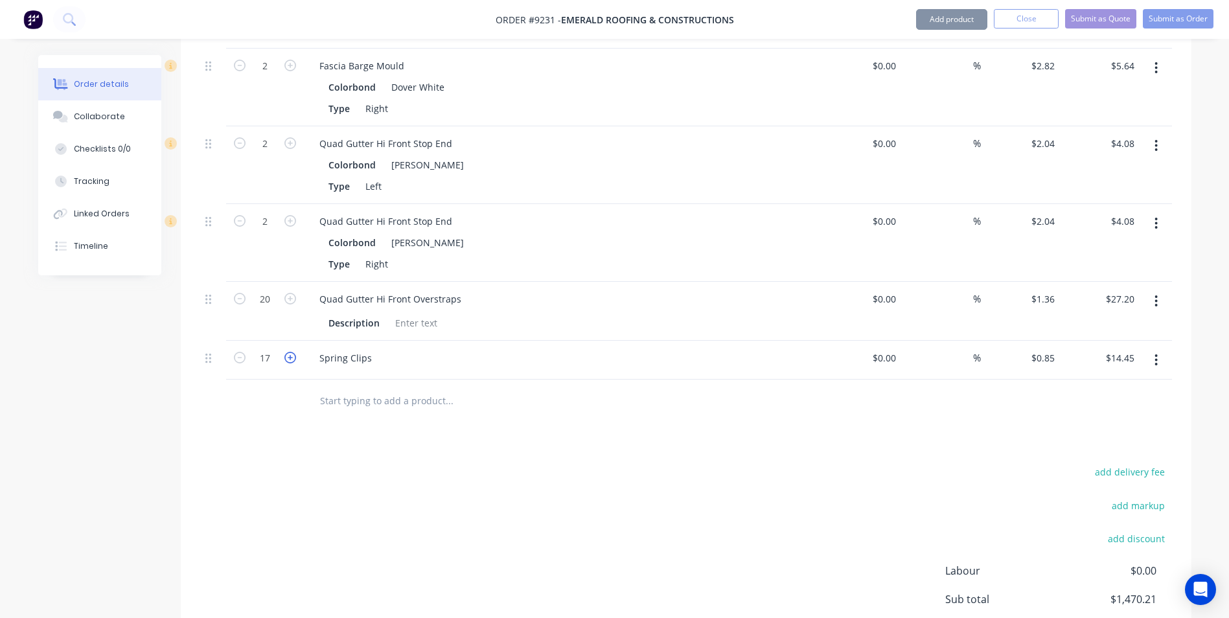
type input "$15.30"
click at [287, 352] on icon "button" at bounding box center [290, 358] width 12 height 12
type input "19"
type input "$16.15"
click at [287, 352] on icon "button" at bounding box center [290, 358] width 12 height 12
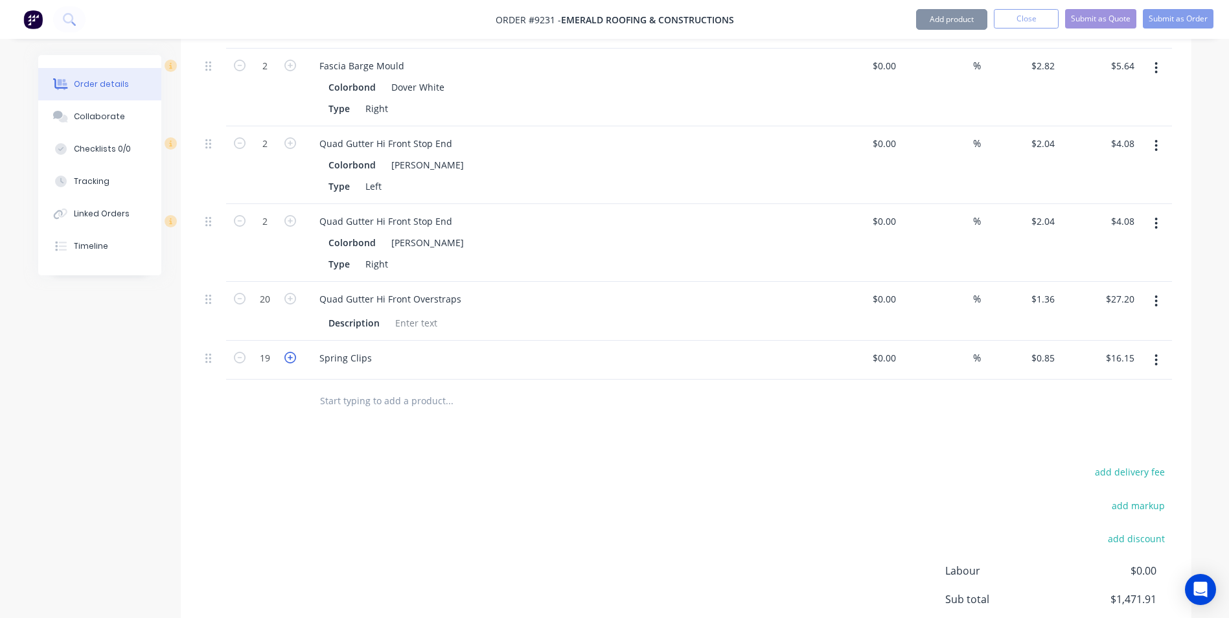
type input "20"
type input "$17.00"
click at [364, 388] on input "text" at bounding box center [448, 401] width 259 height 26
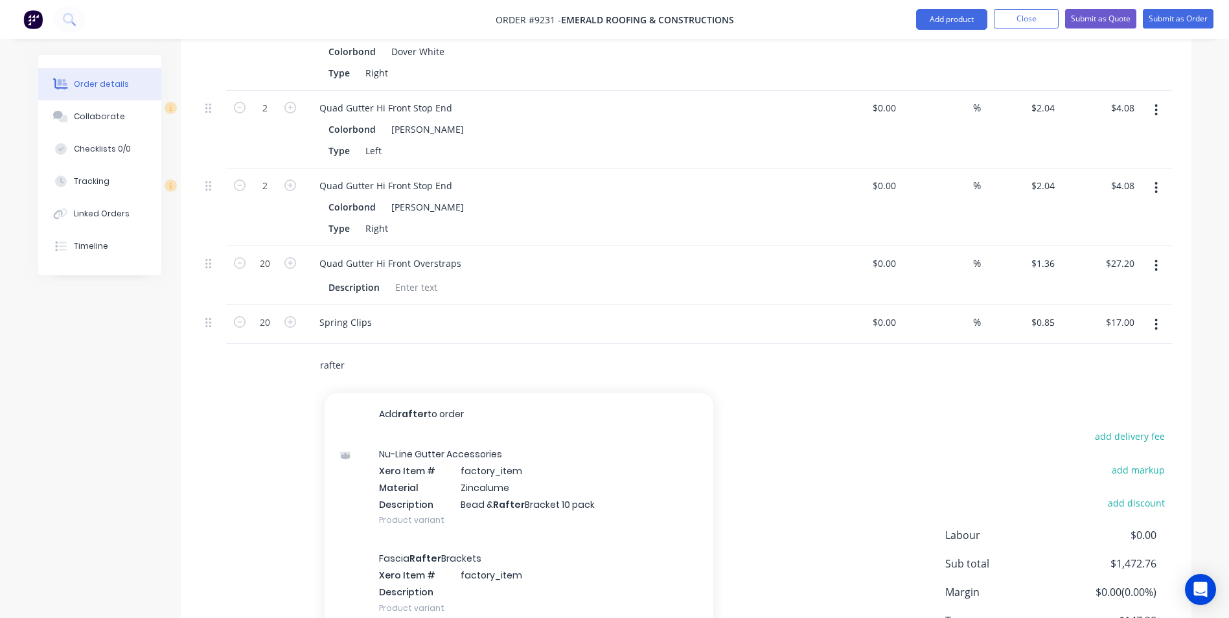
scroll to position [1137, 0]
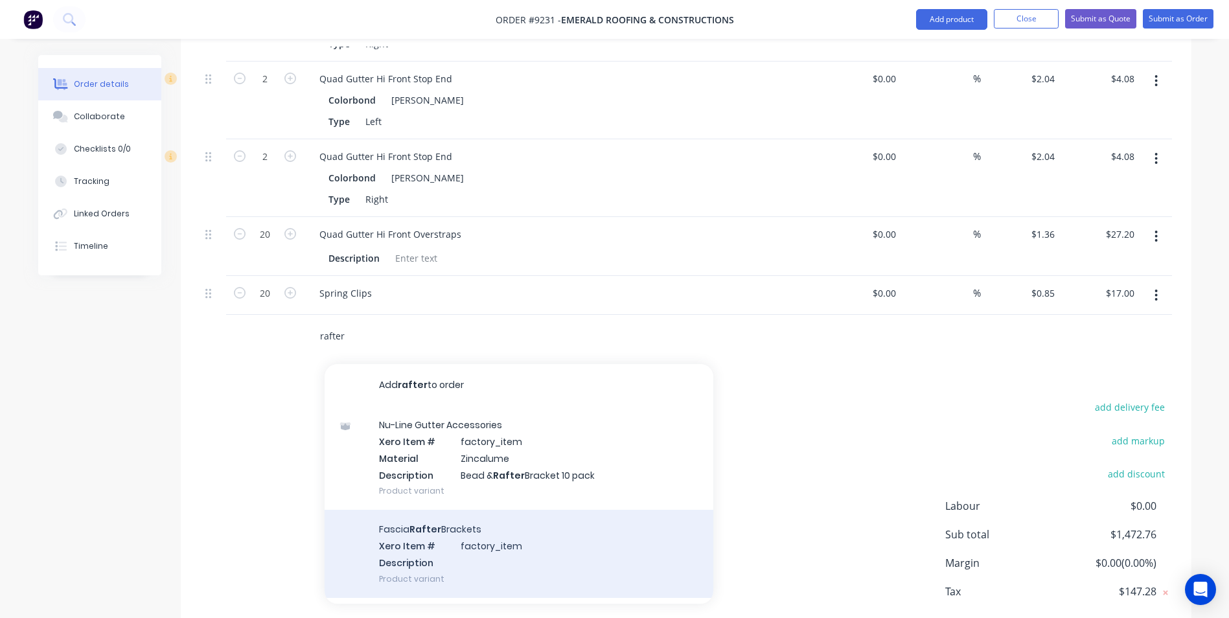
type input "rafter"
click at [447, 510] on div "Fascia Rafter Brackets Xero Item # factory_item Description Product variant" at bounding box center [519, 553] width 389 height 87
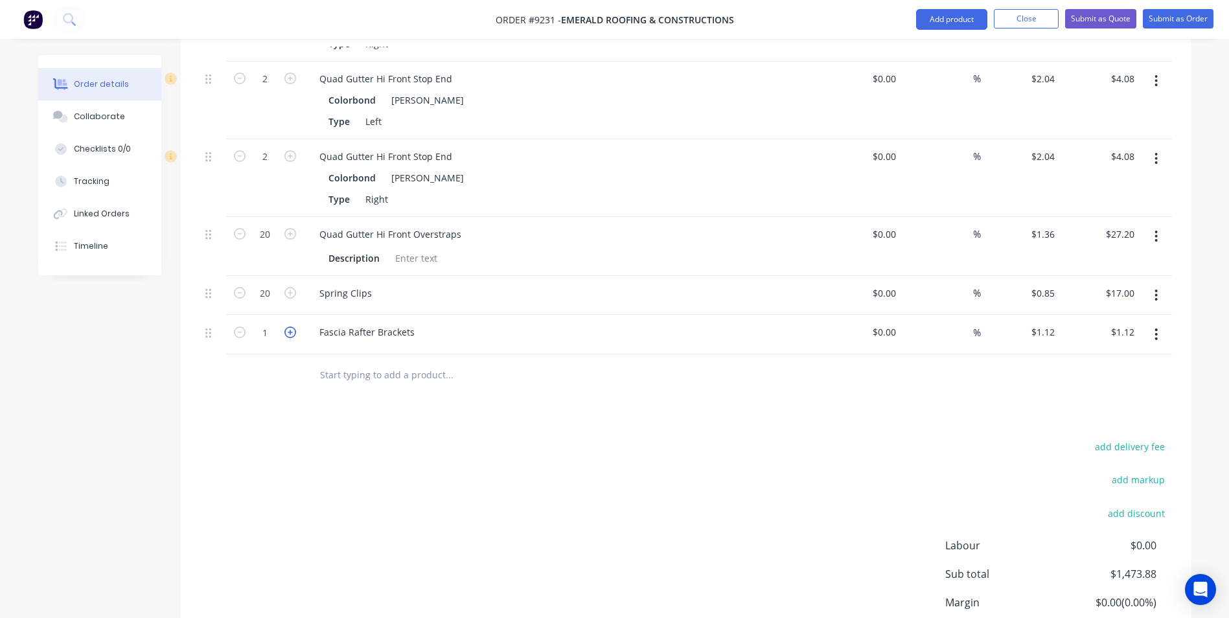
click at [295, 327] on icon "button" at bounding box center [290, 333] width 12 height 12
type input "2"
type input "$2.24"
click at [295, 327] on icon "button" at bounding box center [290, 333] width 12 height 12
type input "3"
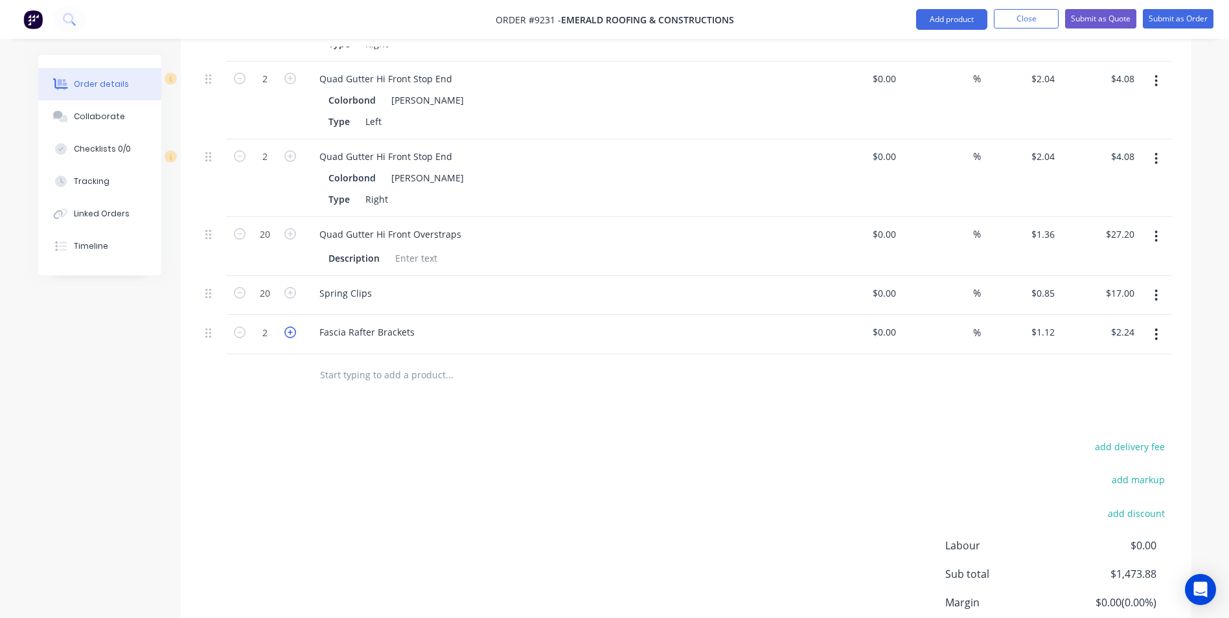
type input "$3.36"
click at [294, 327] on icon "button" at bounding box center [290, 333] width 12 height 12
type input "4"
type input "$4.48"
click at [294, 327] on icon "button" at bounding box center [290, 333] width 12 height 12
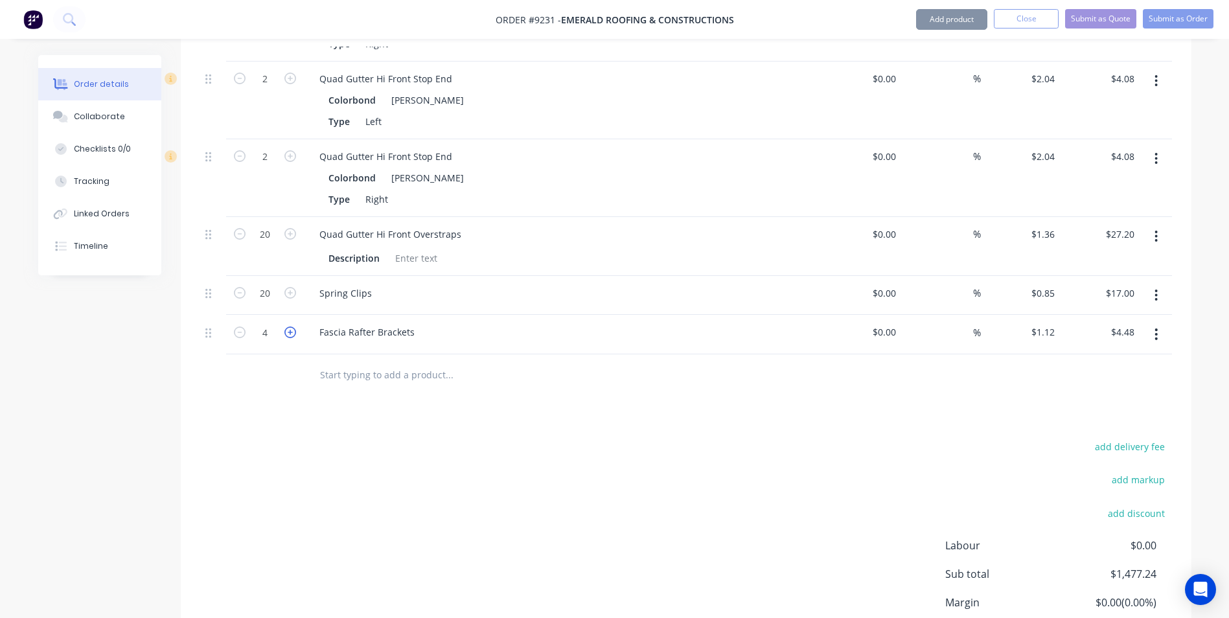
type input "5"
type input "$5.60"
click at [294, 327] on icon "button" at bounding box center [290, 333] width 12 height 12
type input "6"
type input "$6.72"
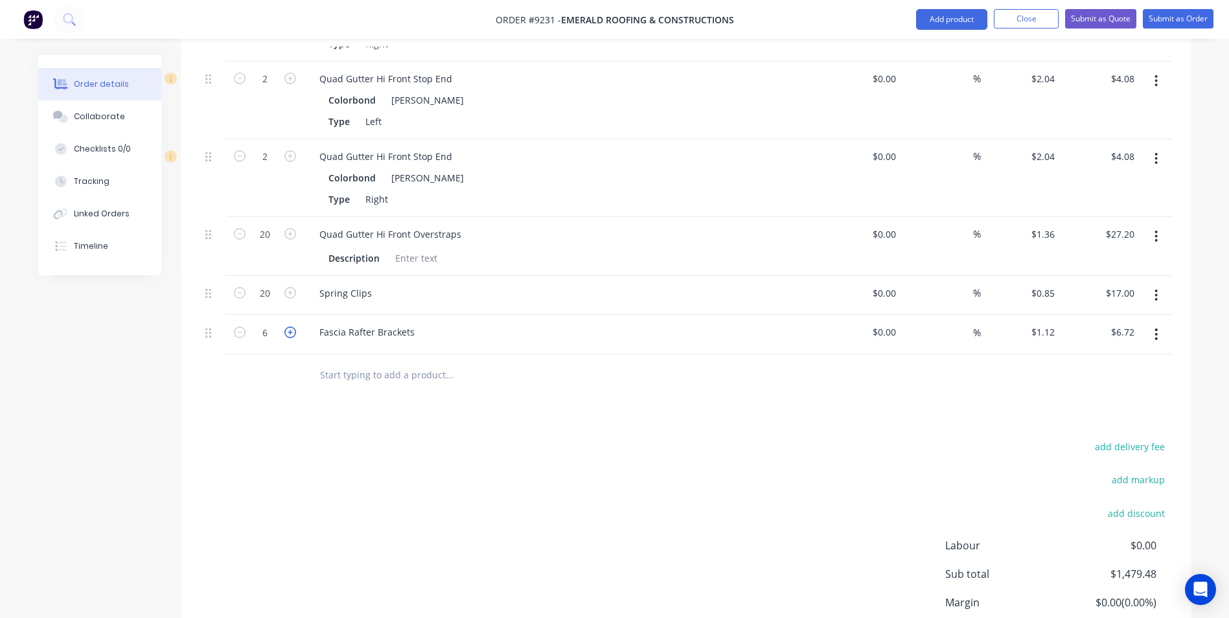
click at [294, 327] on icon "button" at bounding box center [290, 333] width 12 height 12
type input "7"
type input "$7.84"
click at [294, 327] on icon "button" at bounding box center [290, 333] width 12 height 12
type input "8"
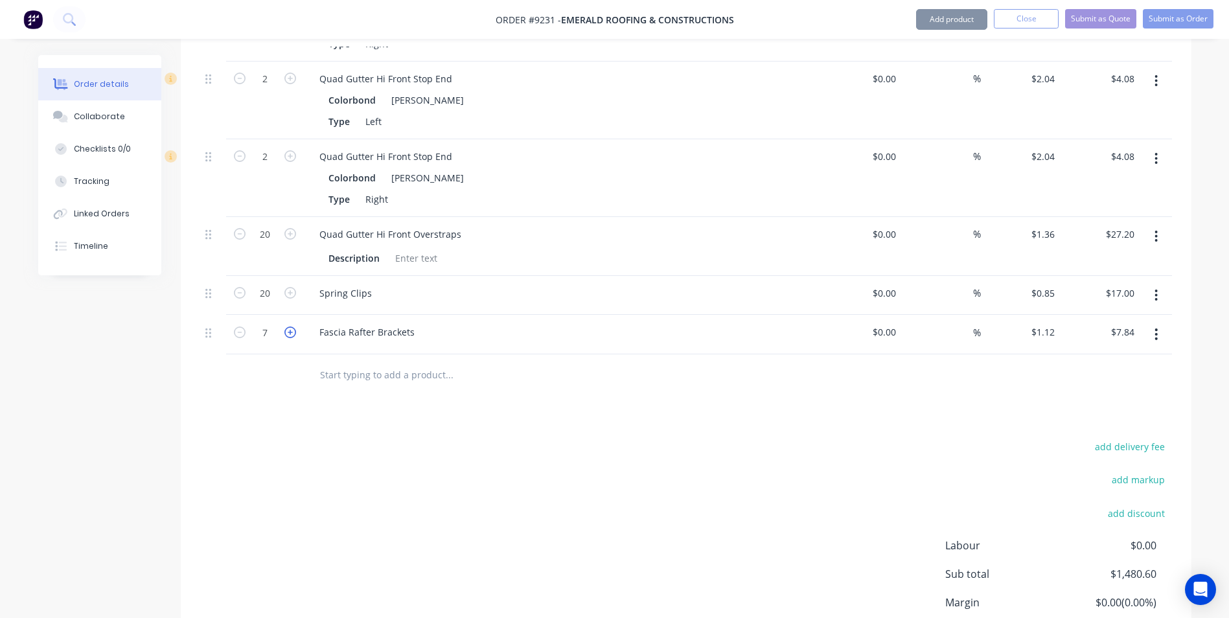
type input "$8.96"
click at [294, 327] on icon "button" at bounding box center [290, 333] width 12 height 12
type input "9"
type input "$10.08"
click at [294, 327] on icon "button" at bounding box center [290, 333] width 12 height 12
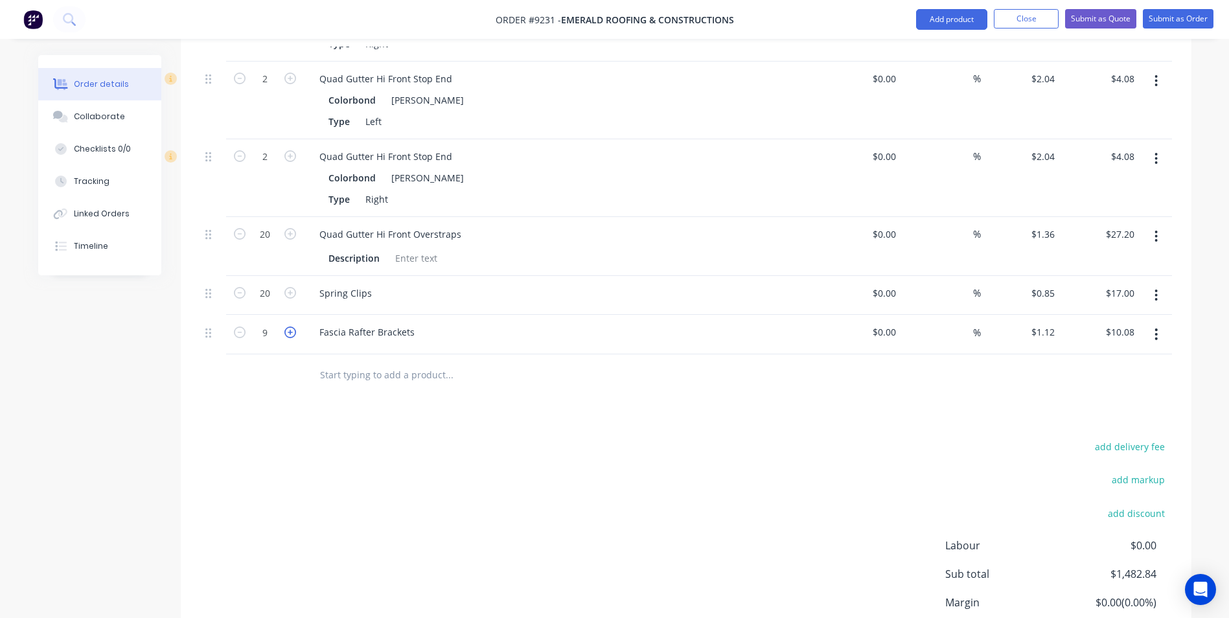
type input "10"
type input "$11.20"
click at [294, 327] on icon "button" at bounding box center [290, 333] width 12 height 12
type input "11"
type input "$12.32"
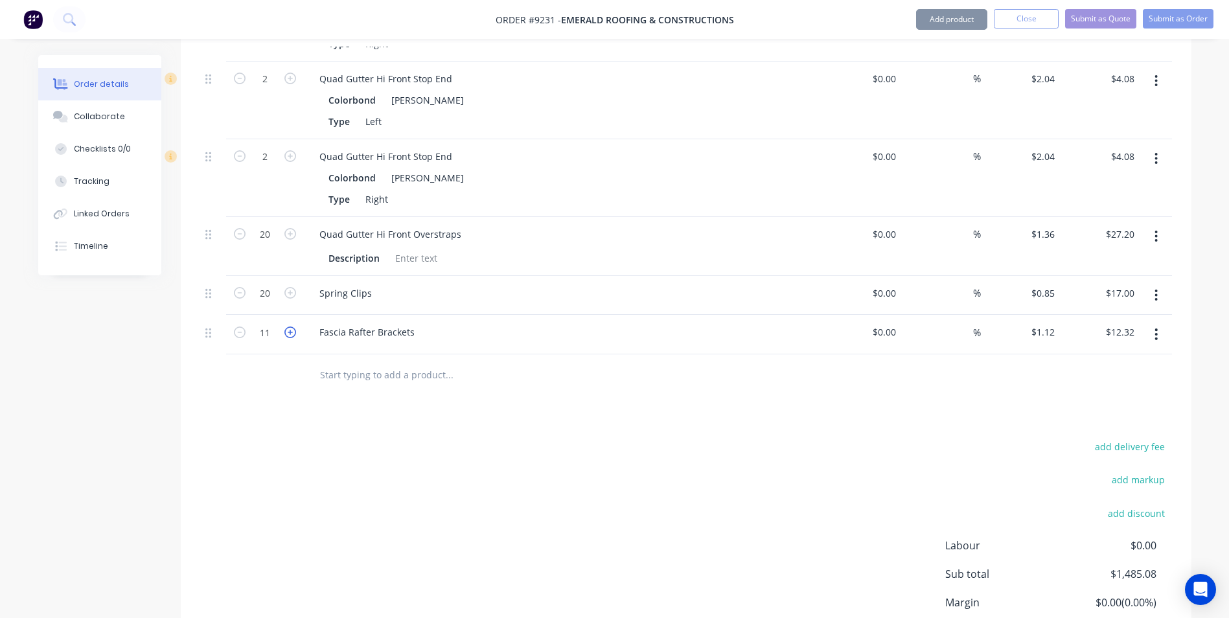
click at [294, 327] on icon "button" at bounding box center [290, 333] width 12 height 12
type input "12"
type input "$13.44"
click at [294, 327] on icon "button" at bounding box center [290, 333] width 12 height 12
type input "13"
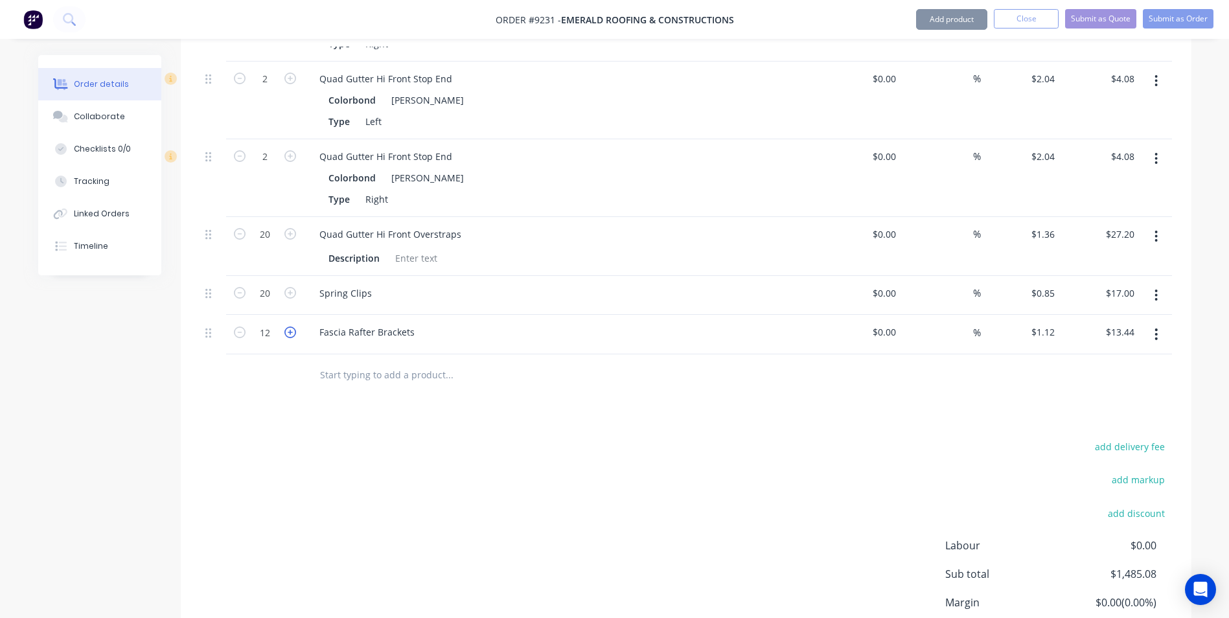
type input "$14.56"
click at [294, 327] on icon "button" at bounding box center [290, 333] width 12 height 12
type input "14"
type input "$15.68"
click at [294, 327] on icon "button" at bounding box center [290, 333] width 12 height 12
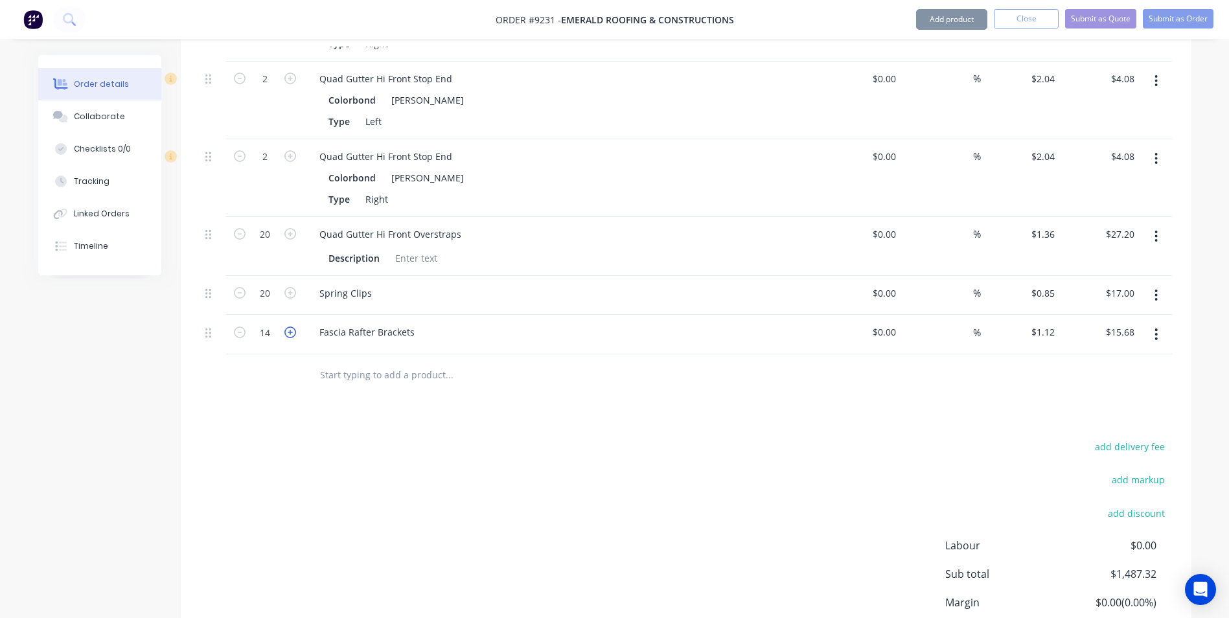
type input "15"
type input "$16.80"
click at [294, 327] on icon "button" at bounding box center [290, 333] width 12 height 12
type input "16"
type input "$17.92"
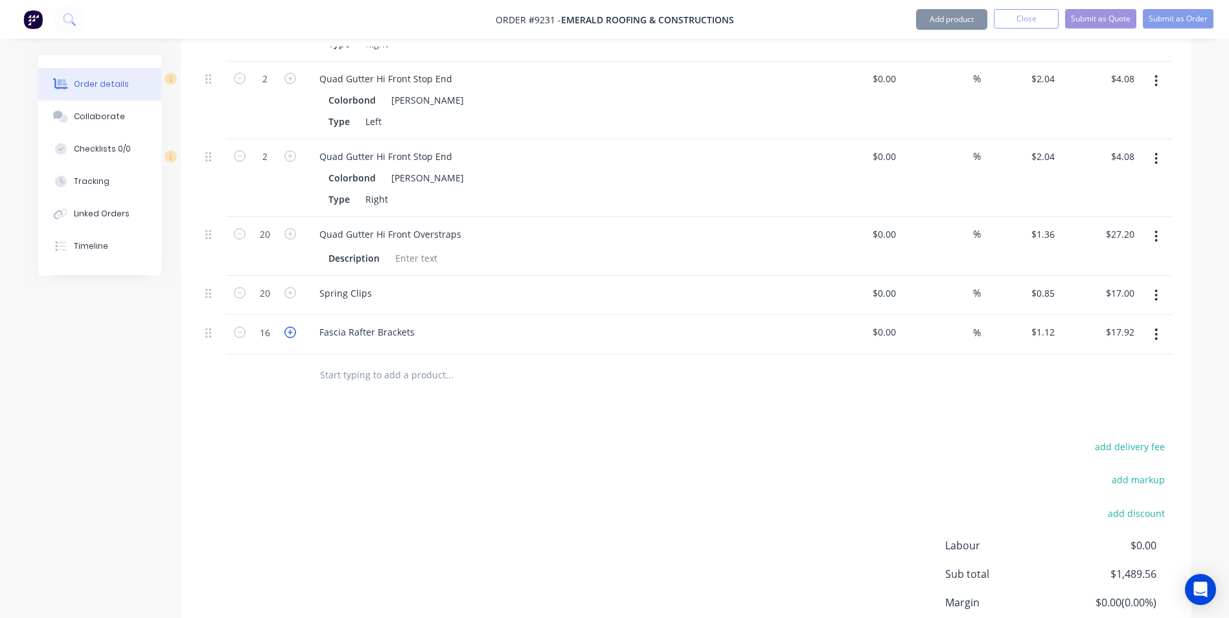
click at [294, 327] on icon "button" at bounding box center [290, 333] width 12 height 12
type input "17"
type input "$19.04"
click at [294, 327] on icon "button" at bounding box center [290, 333] width 12 height 12
type input "18"
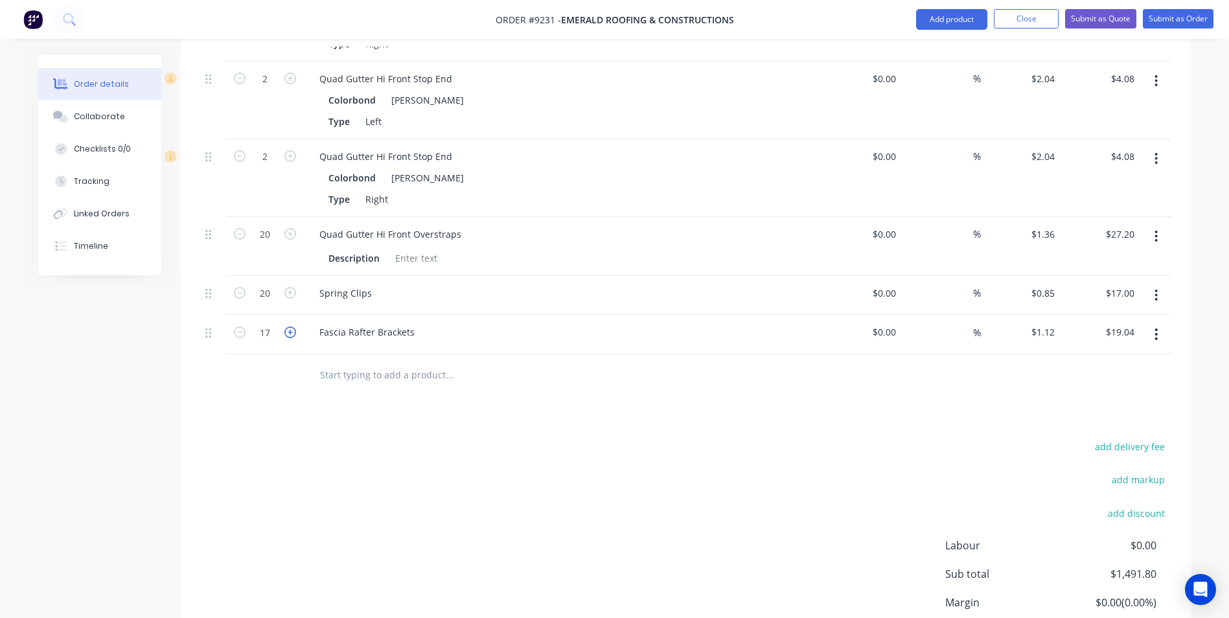
type input "$20.16"
click at [294, 327] on icon "button" at bounding box center [290, 333] width 12 height 12
type input "19"
type input "$21.28"
click at [294, 327] on icon "button" at bounding box center [290, 333] width 12 height 12
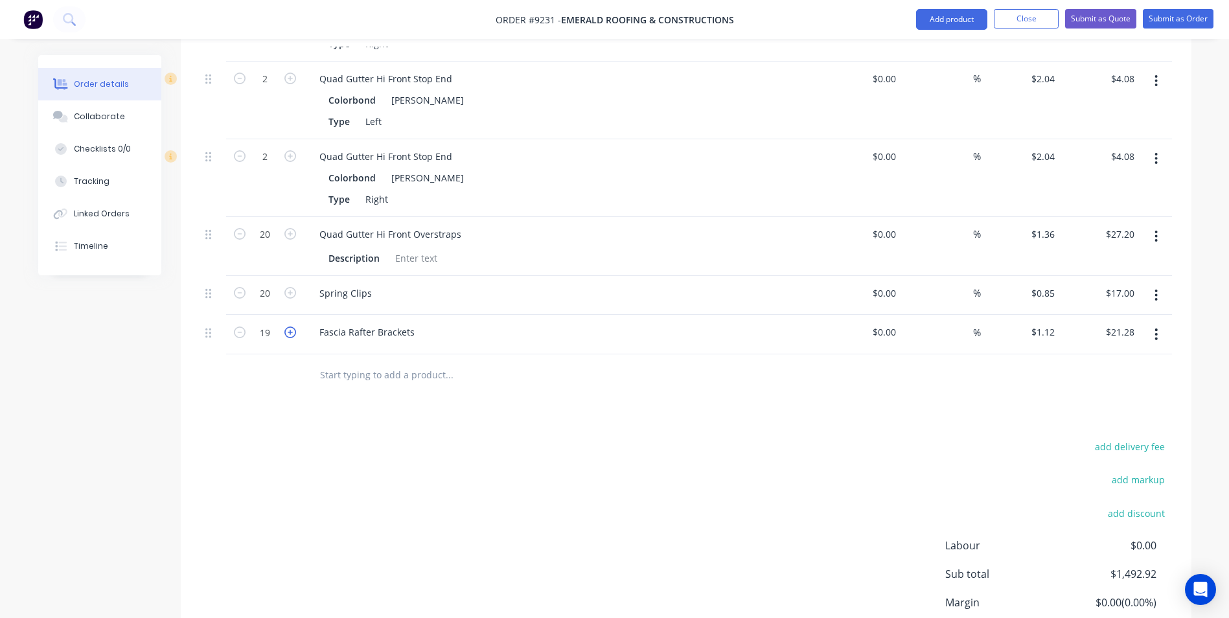
type input "20"
type input "$22.40"
click at [294, 327] on icon "button" at bounding box center [290, 333] width 12 height 12
type input "21"
type input "$23.52"
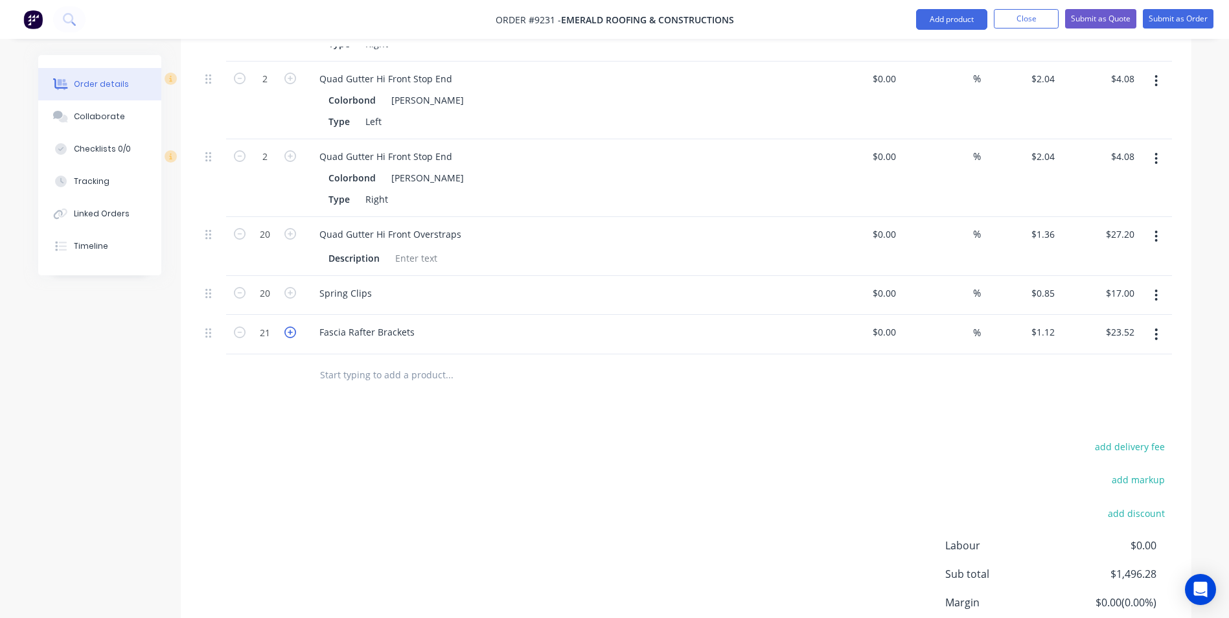
click at [294, 327] on icon "button" at bounding box center [290, 333] width 12 height 12
type input "22"
type input "$24.64"
click at [294, 327] on icon "button" at bounding box center [290, 333] width 12 height 12
type input "23"
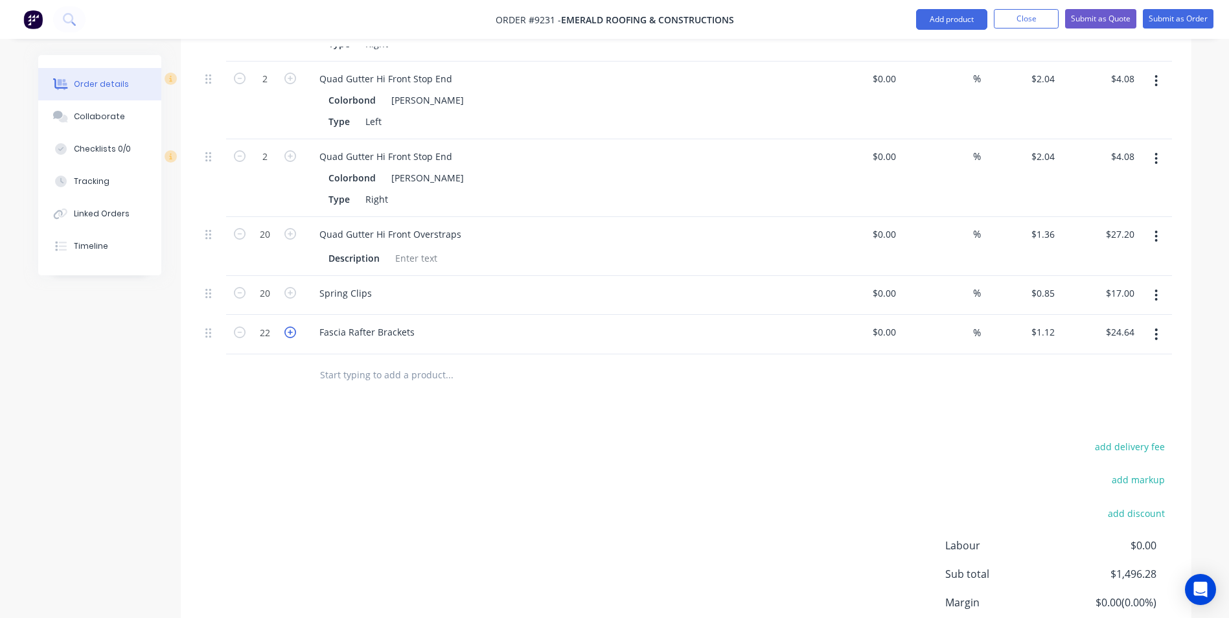
type input "$25.76"
click at [294, 327] on icon "button" at bounding box center [290, 333] width 12 height 12
type input "24"
type input "$26.88"
click at [294, 327] on icon "button" at bounding box center [290, 333] width 12 height 12
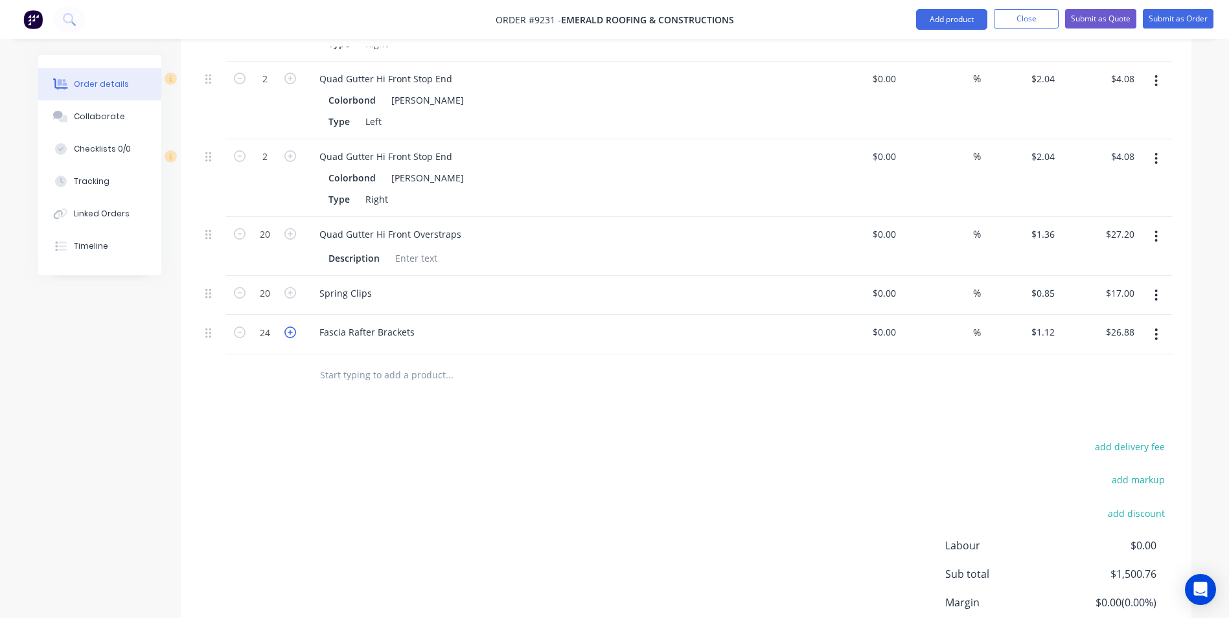
type input "25"
type input "$28.00"
click at [294, 327] on icon "button" at bounding box center [290, 333] width 12 height 12
type input "26"
type input "$29.12"
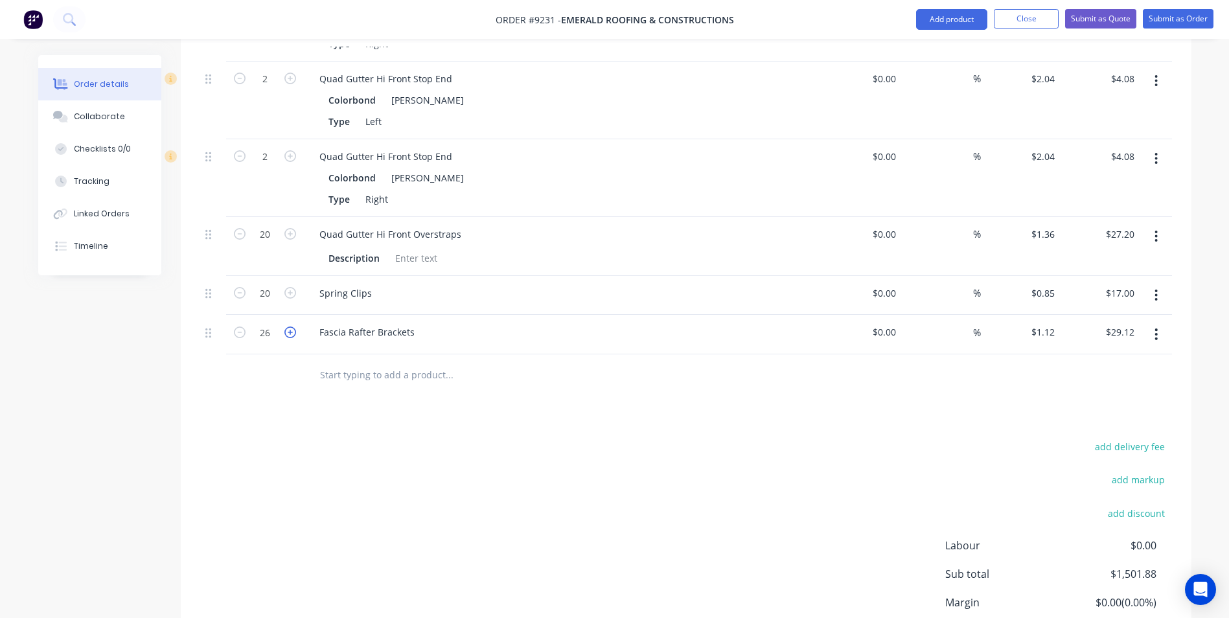
click at [294, 327] on icon "button" at bounding box center [290, 333] width 12 height 12
type input "27"
type input "$30.24"
click at [294, 327] on icon "button" at bounding box center [290, 333] width 12 height 12
type input "28"
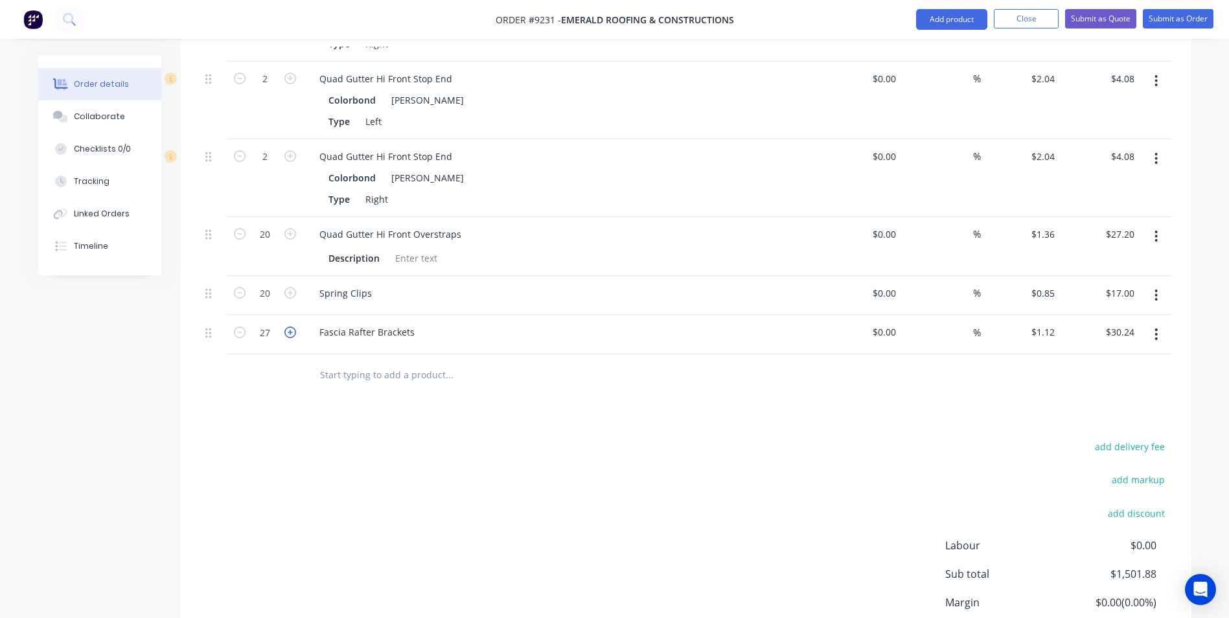
type input "$31.36"
click at [294, 327] on icon "button" at bounding box center [290, 333] width 12 height 12
type input "29"
type input "$32.48"
click at [294, 327] on icon "button" at bounding box center [290, 333] width 12 height 12
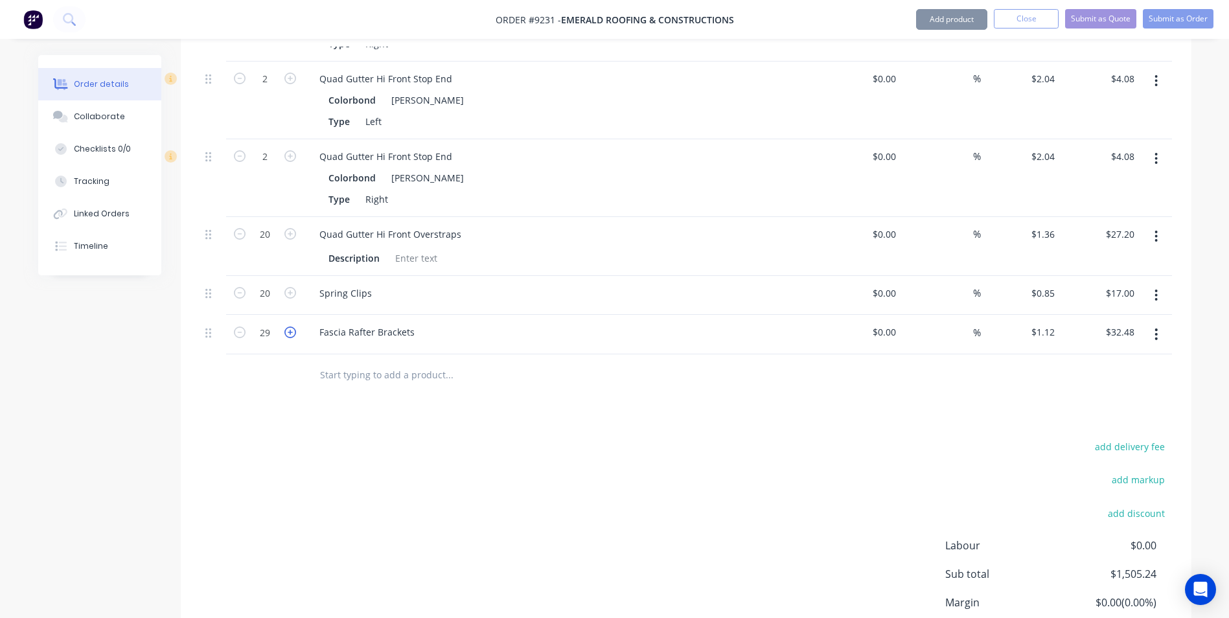
type input "30"
type input "$33.60"
click at [348, 362] on input "text" at bounding box center [448, 375] width 259 height 26
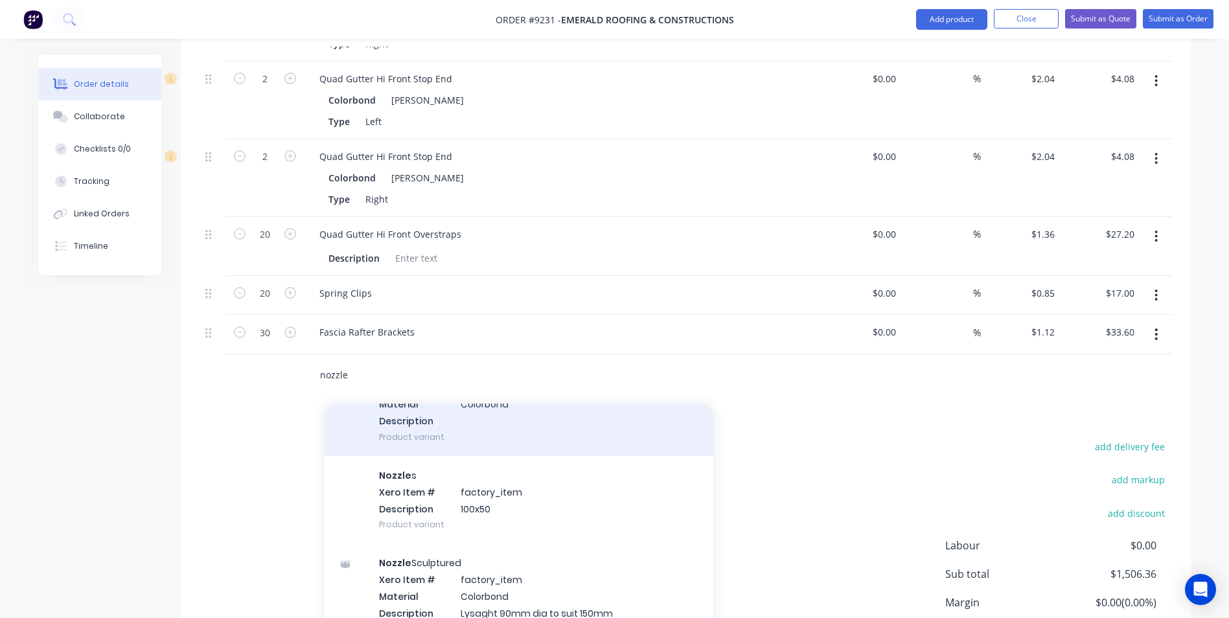
scroll to position [389, 0]
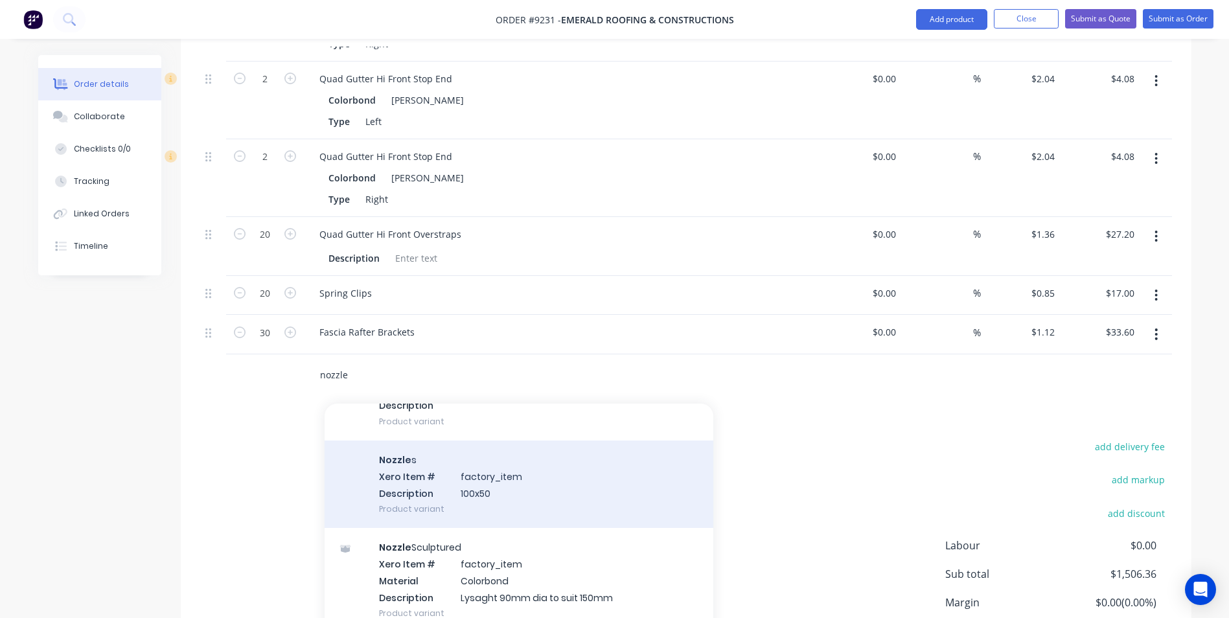
type input "nozzle"
click at [493, 461] on div "Nozzle s Xero Item # factory_item Description 100x50 Product variant" at bounding box center [519, 484] width 389 height 87
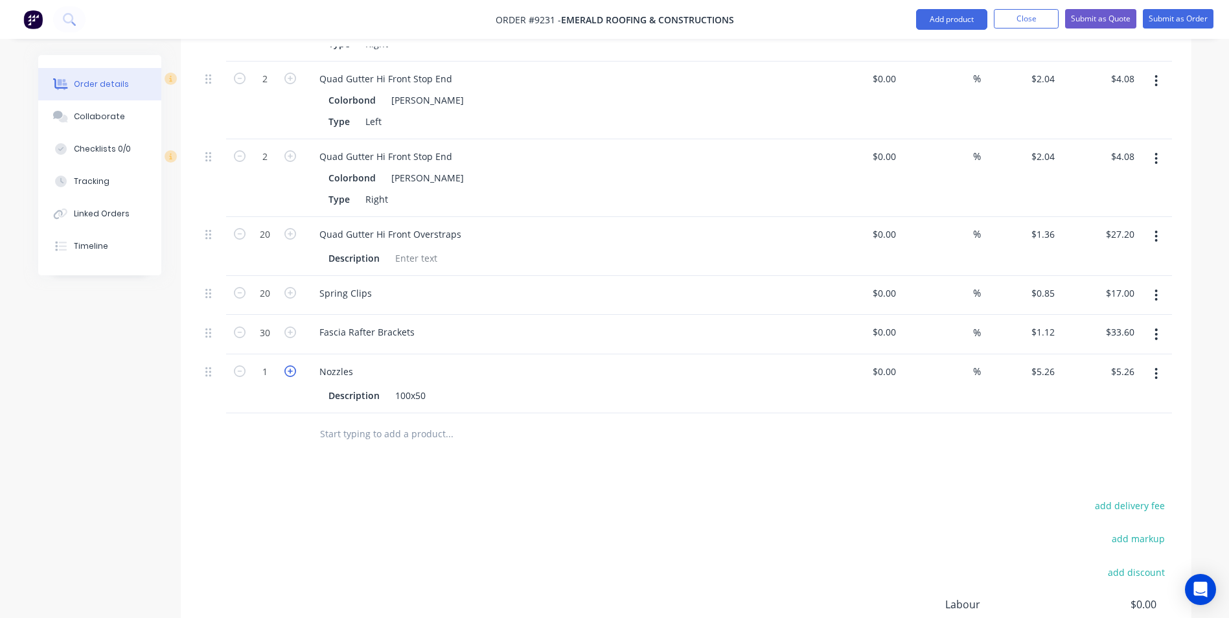
click at [286, 366] on icon "button" at bounding box center [290, 372] width 12 height 12
type input "2"
type input "$10.52"
click at [286, 366] on icon "button" at bounding box center [290, 372] width 12 height 12
type input "3"
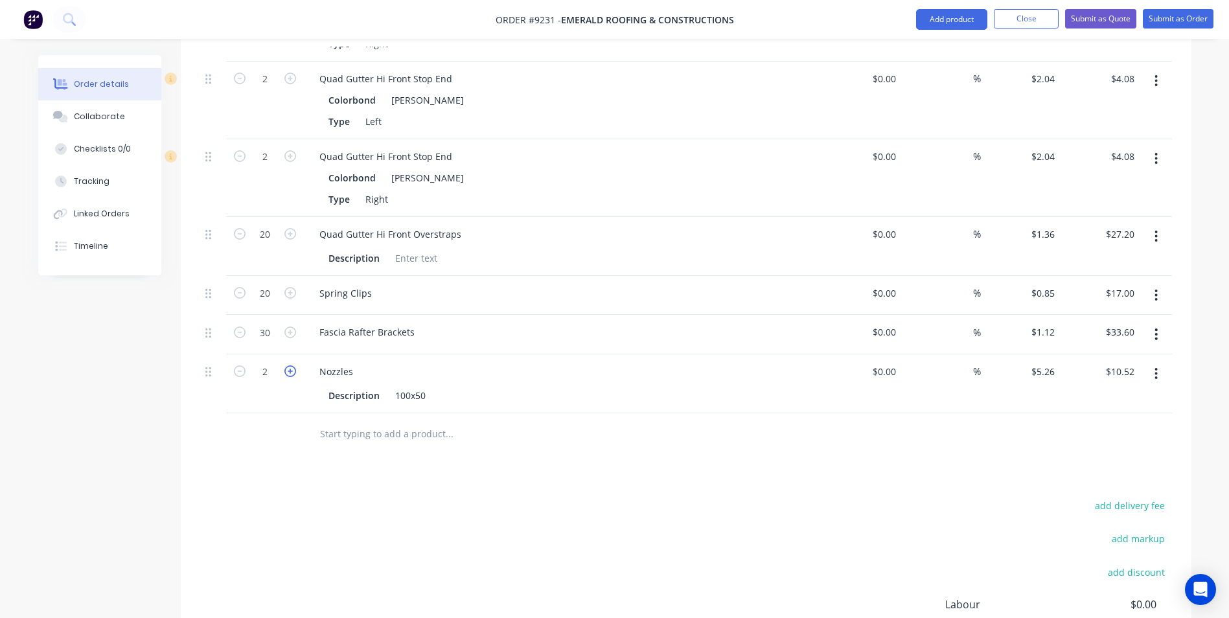
type input "$15.78"
click at [286, 366] on icon "button" at bounding box center [290, 372] width 12 height 12
type input "4"
type input "$21.04"
click at [373, 421] on input "text" at bounding box center [448, 434] width 259 height 26
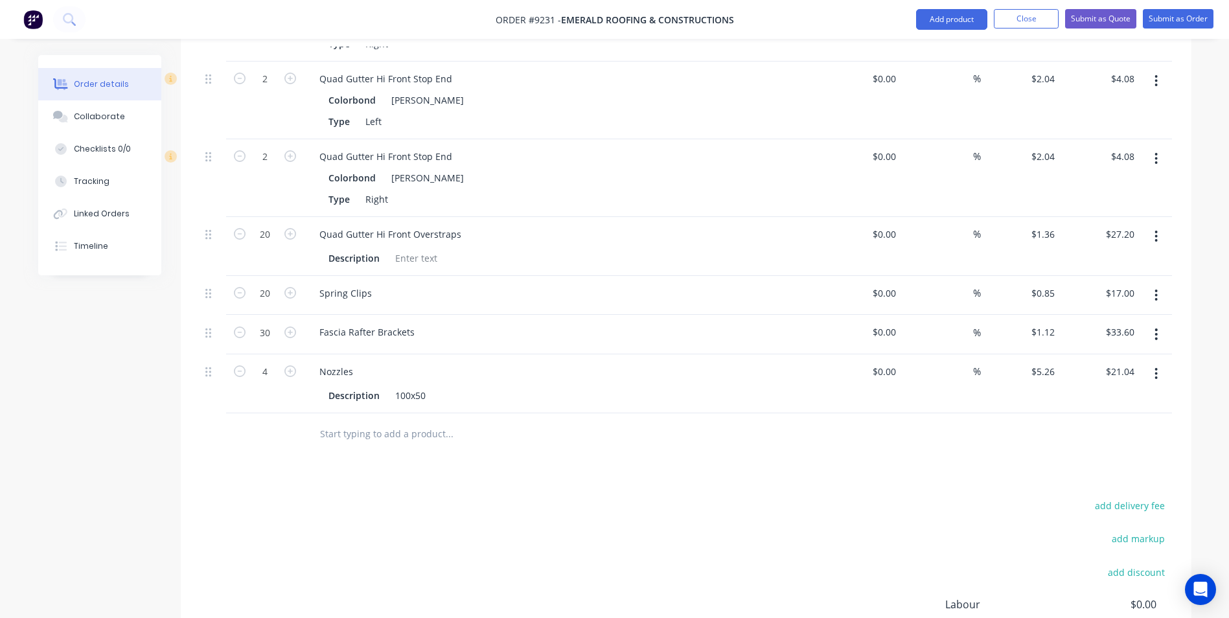
type input "i"
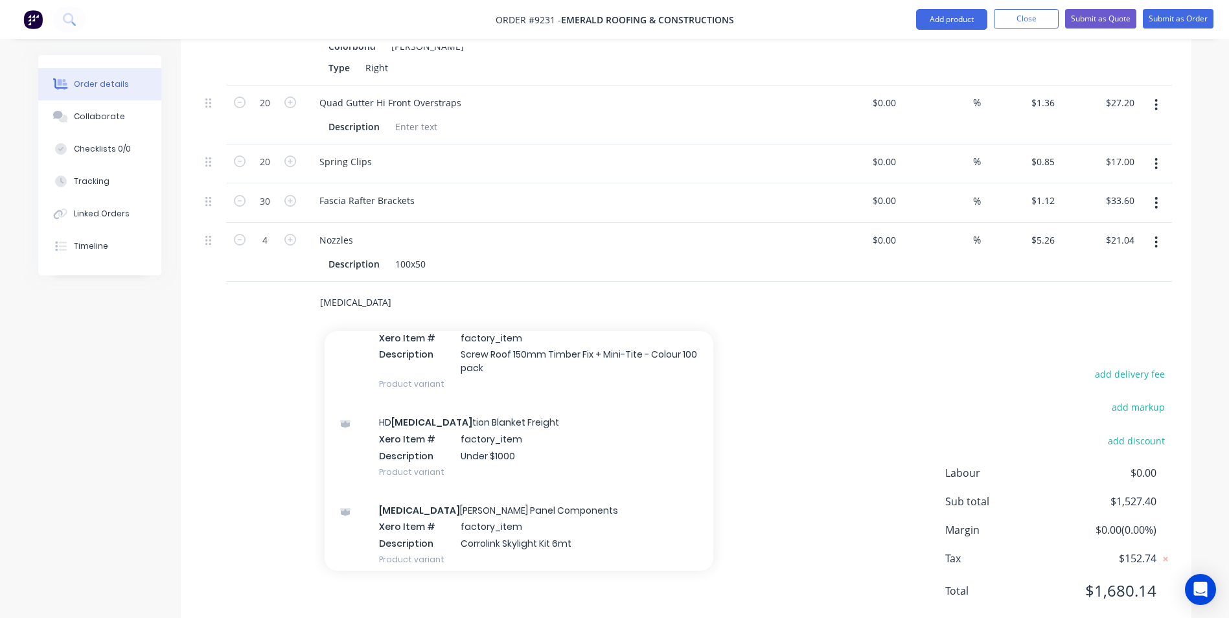
scroll to position [1167, 0]
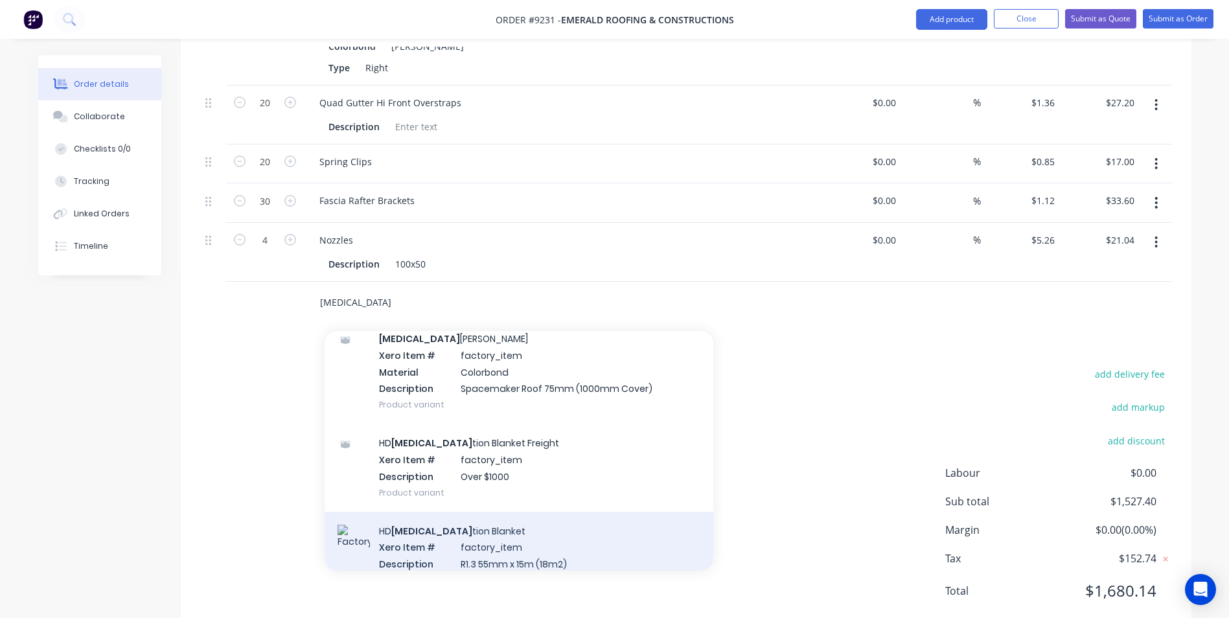
type input "insula"
click at [482, 512] on div "HD Insula tion Blanket Xero Item # factory_item Description R1.3 55mm x 15m (18…" at bounding box center [519, 555] width 389 height 87
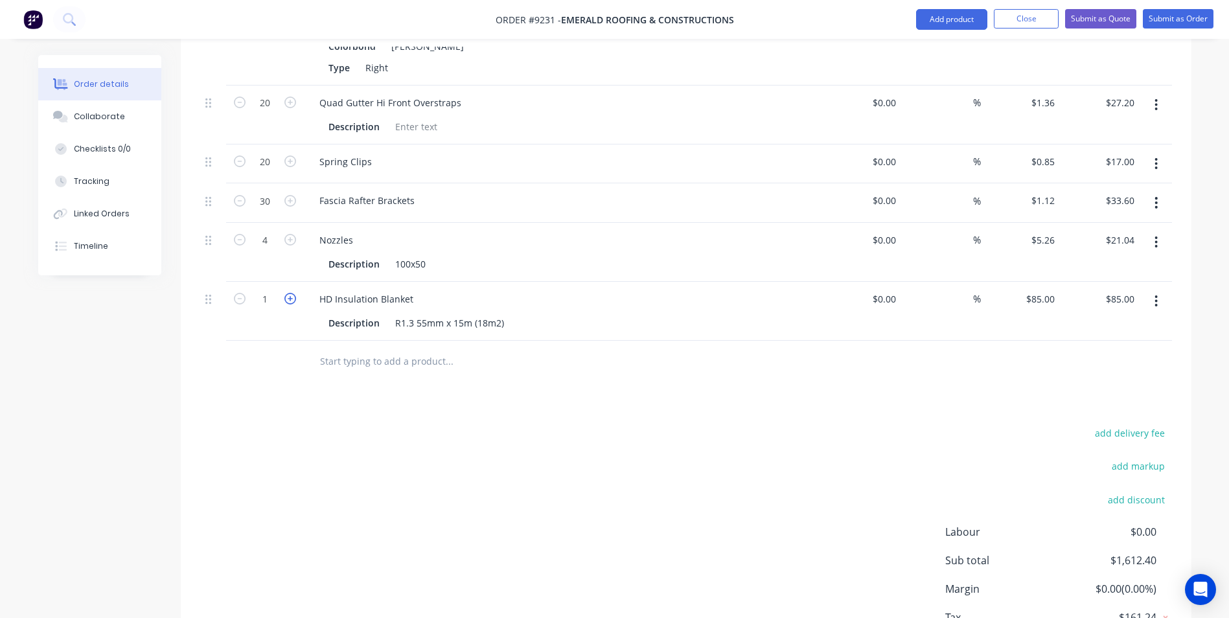
click at [294, 293] on icon "button" at bounding box center [290, 299] width 12 height 12
type input "2"
click at [297, 291] on button "button" at bounding box center [290, 298] width 17 height 14
click at [353, 349] on input "text" at bounding box center [448, 362] width 259 height 26
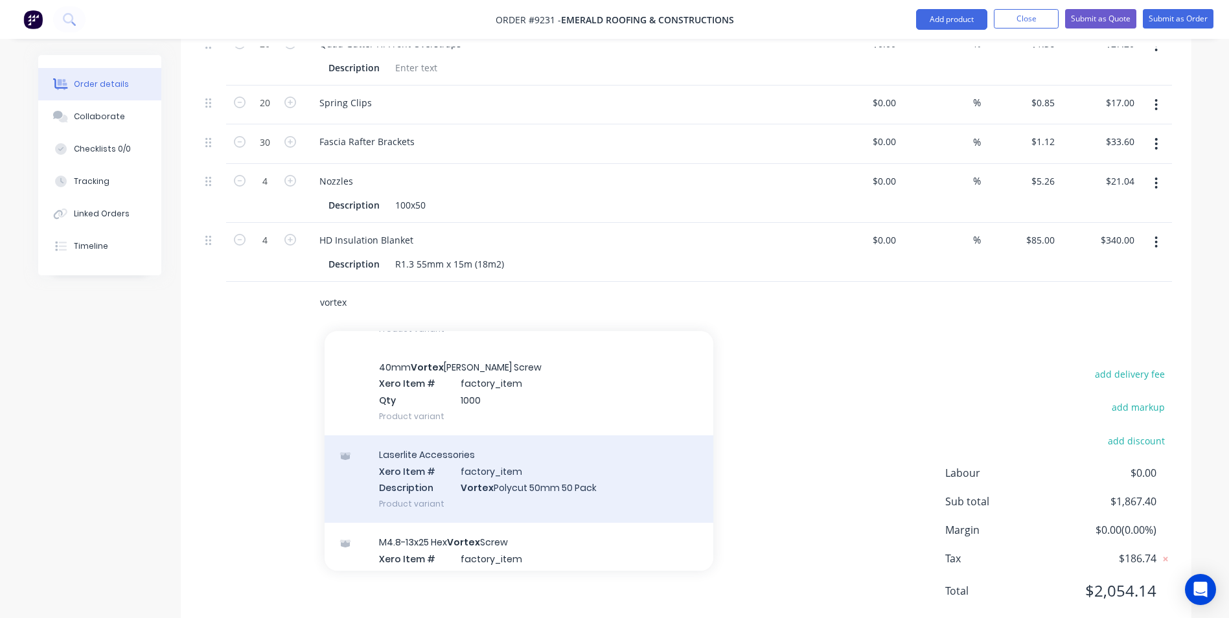
scroll to position [454, 0]
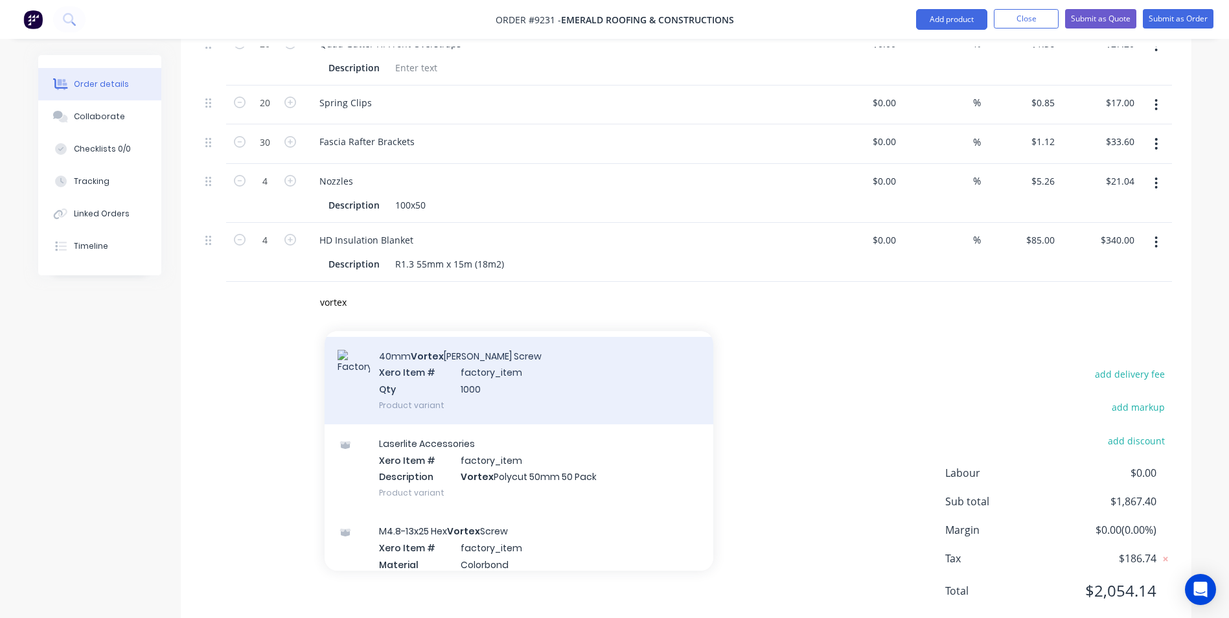
click at [472, 340] on div "40mm Vortex Batten Screw Xero Item # factory_item Qty 1000 Product variant" at bounding box center [519, 380] width 389 height 87
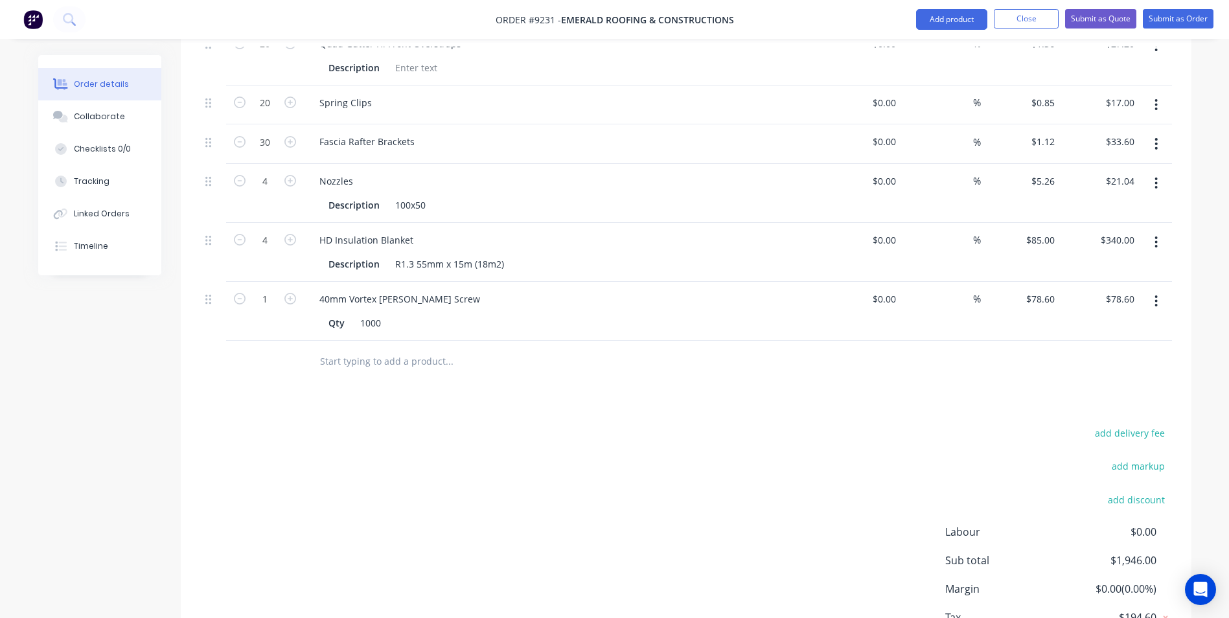
click at [349, 349] on input "text" at bounding box center [448, 362] width 259 height 26
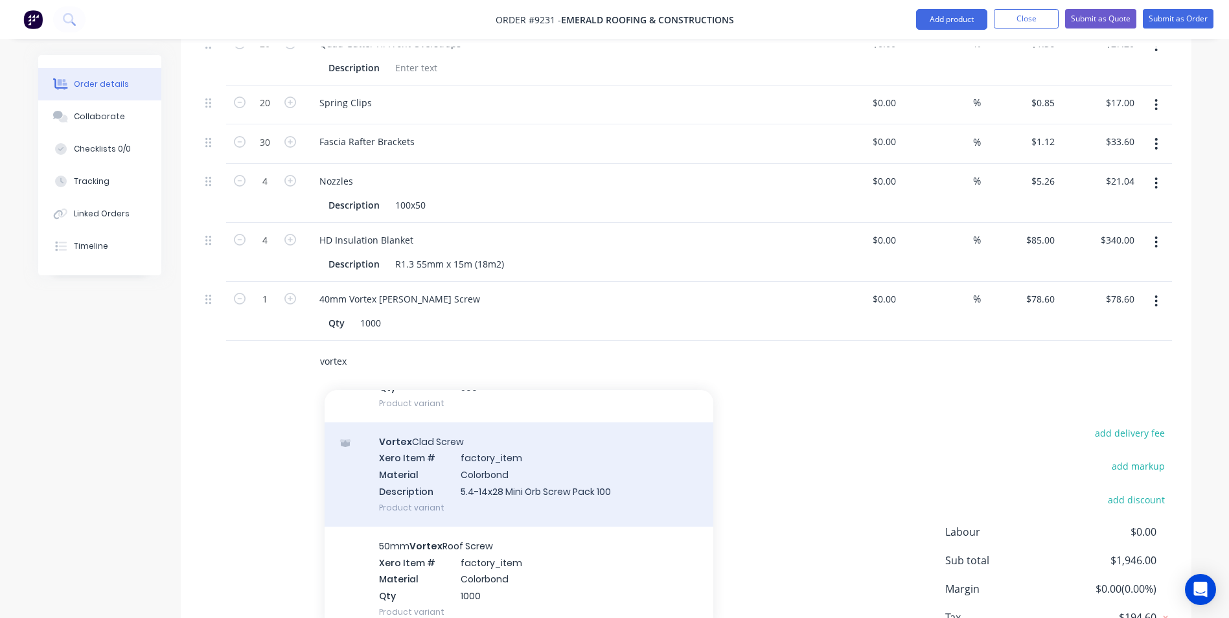
scroll to position [842, 0]
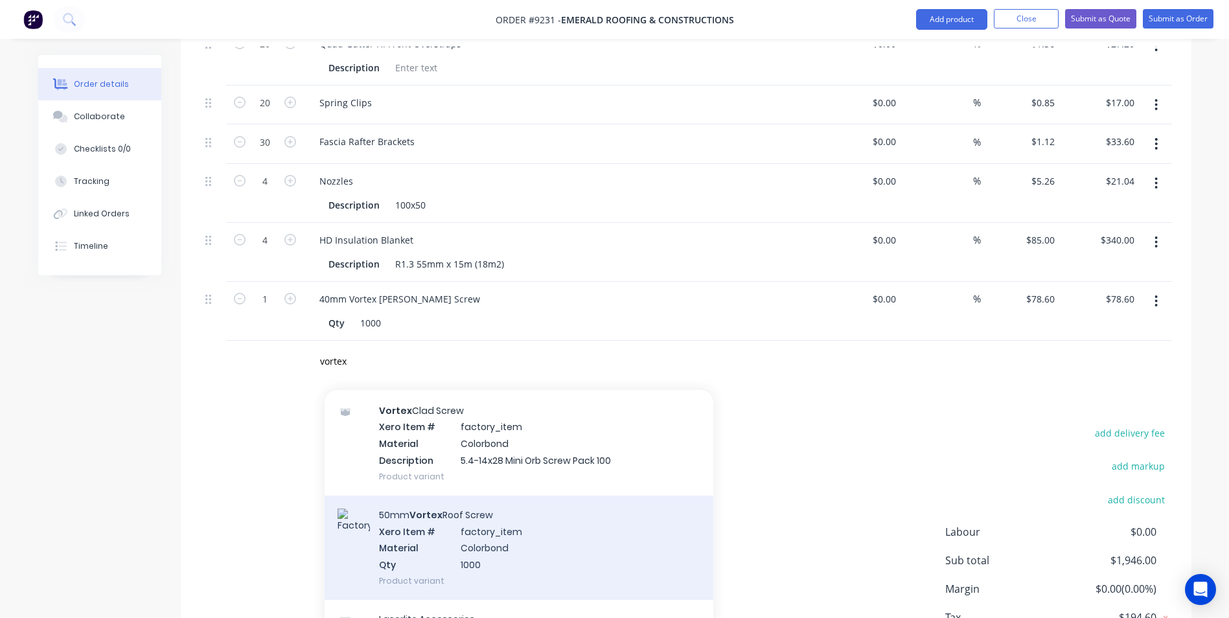
click at [456, 496] on div "50mm Vortex Roof Screw Xero Item # factory_item Material Colorbond Qty 1000 Pro…" at bounding box center [519, 548] width 389 height 104
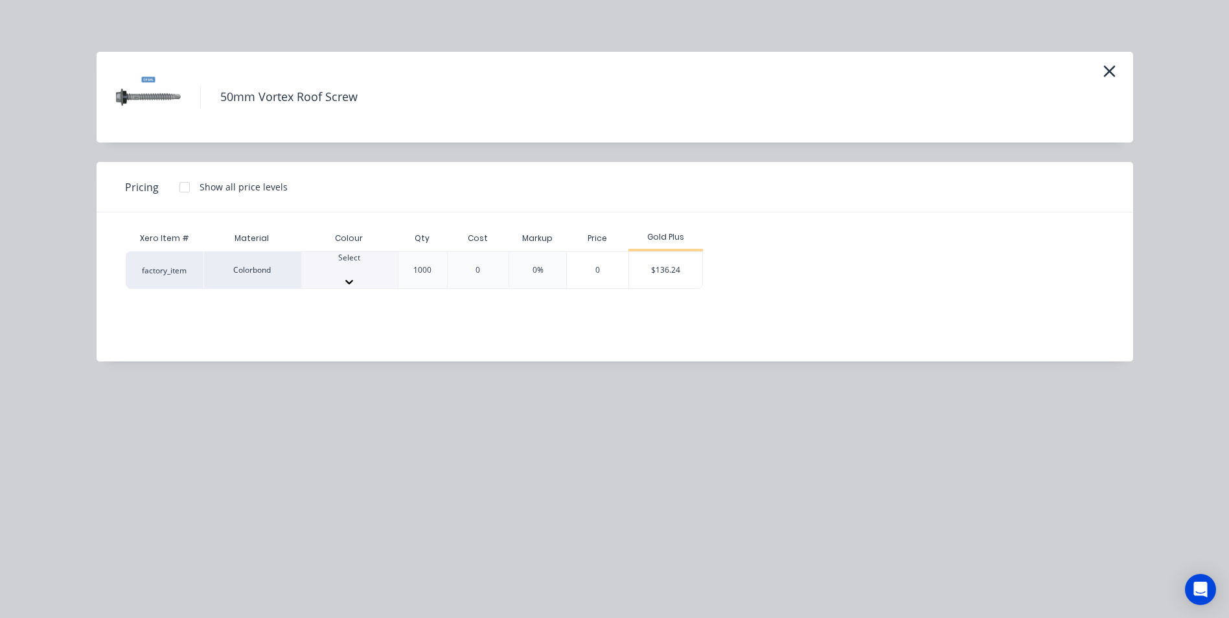
click at [334, 264] on div at bounding box center [349, 270] width 97 height 12
click at [654, 273] on div "$136.24" at bounding box center [665, 274] width 73 height 44
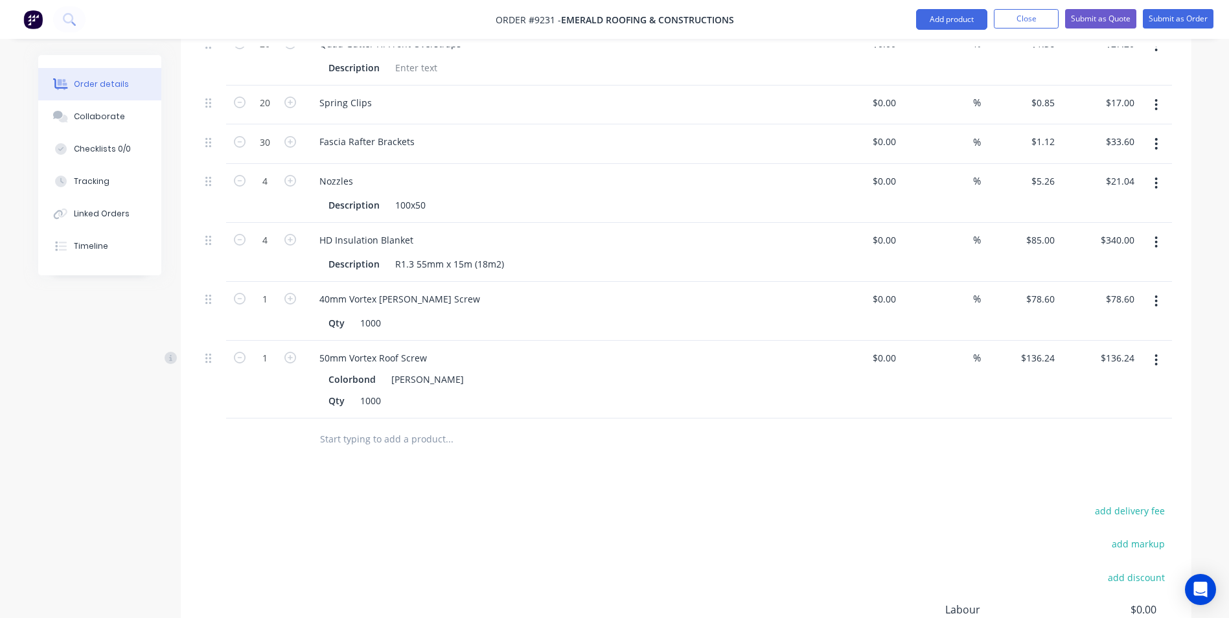
click at [358, 426] on input "text" at bounding box center [448, 439] width 259 height 26
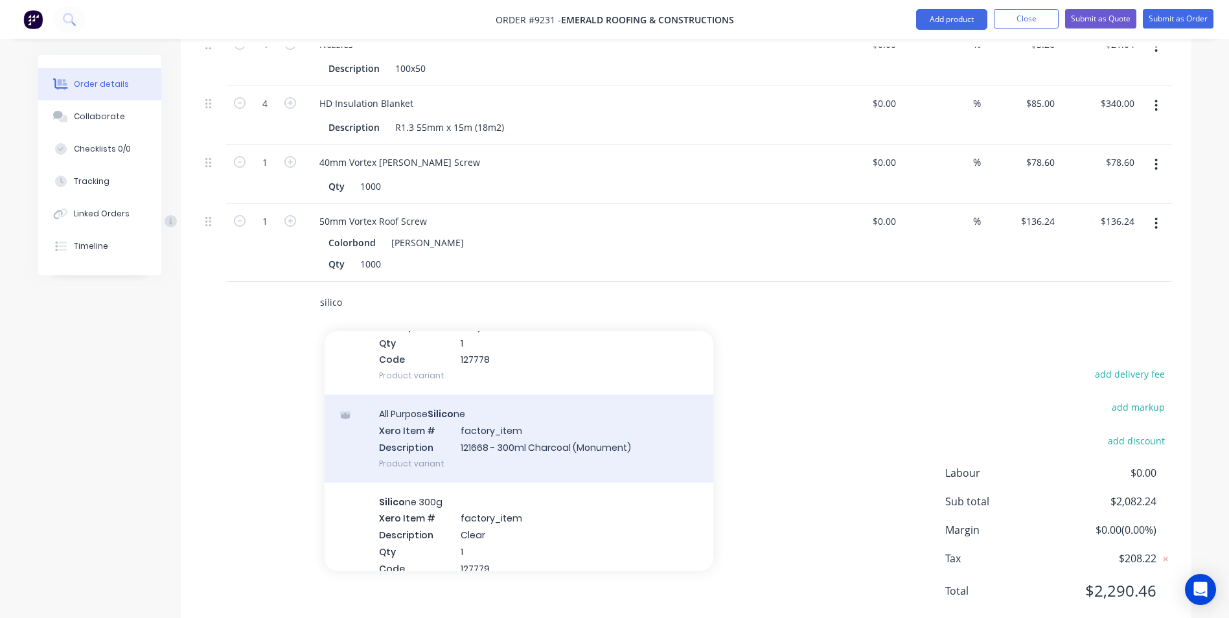
scroll to position [194, 0]
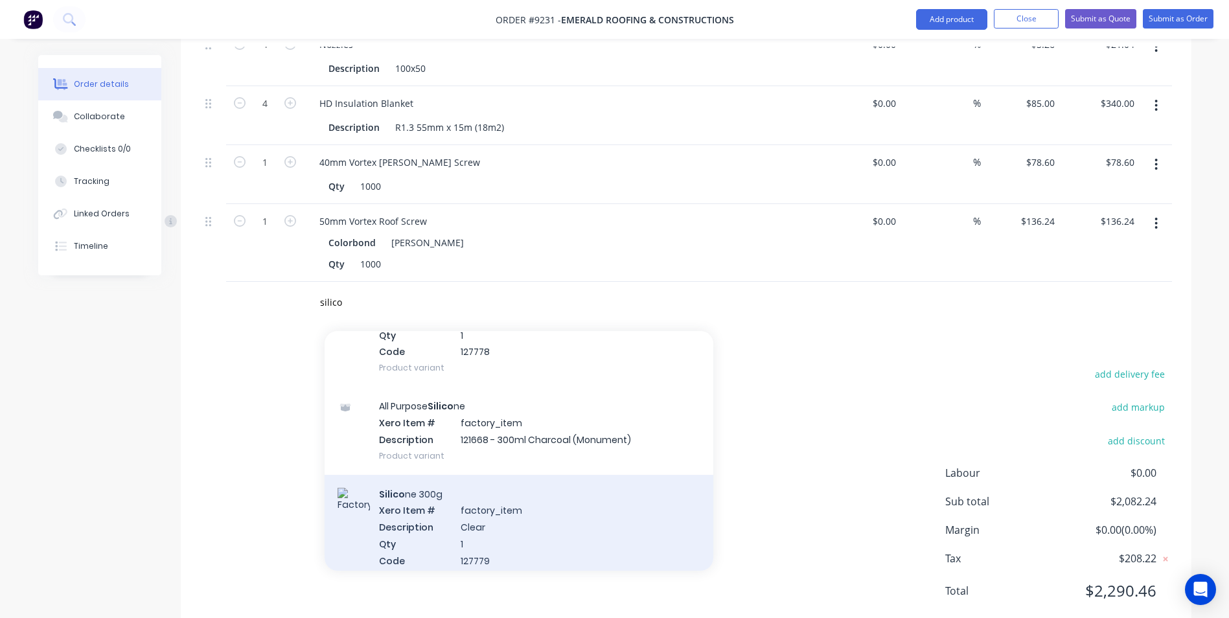
click at [547, 476] on div "Silico ne 300g Xero Item # factory_item Description Clear Qty 1 Code 127779 Pro…" at bounding box center [519, 535] width 389 height 121
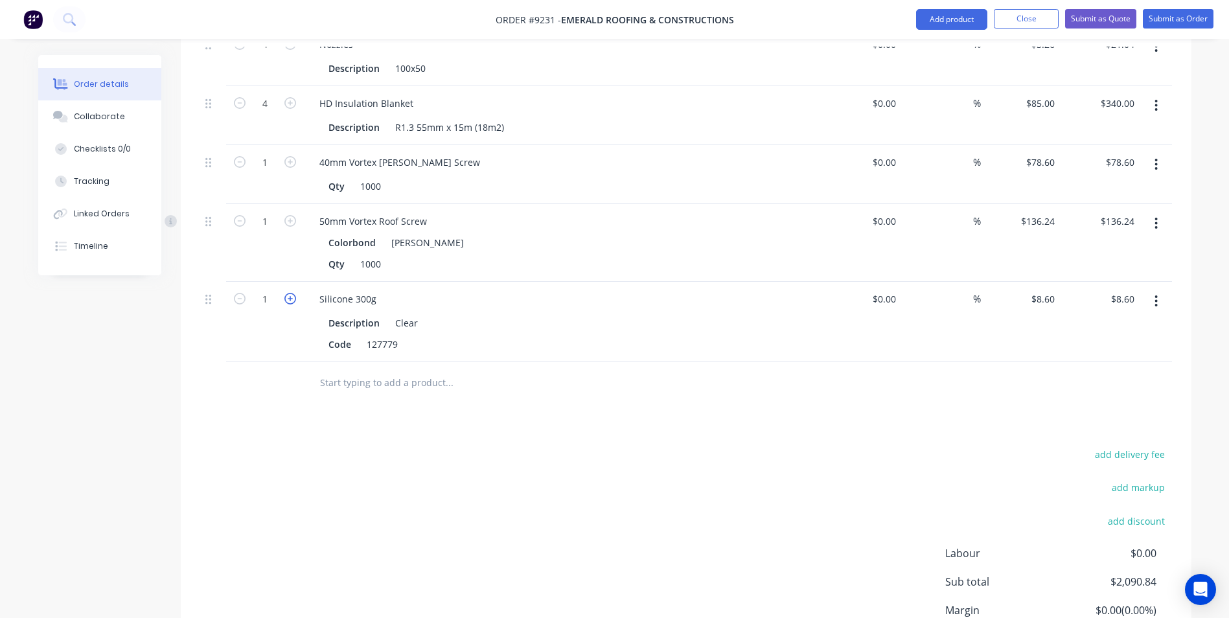
click at [290, 293] on icon "button" at bounding box center [290, 299] width 12 height 12
click at [419, 370] on input "text" at bounding box center [448, 383] width 259 height 26
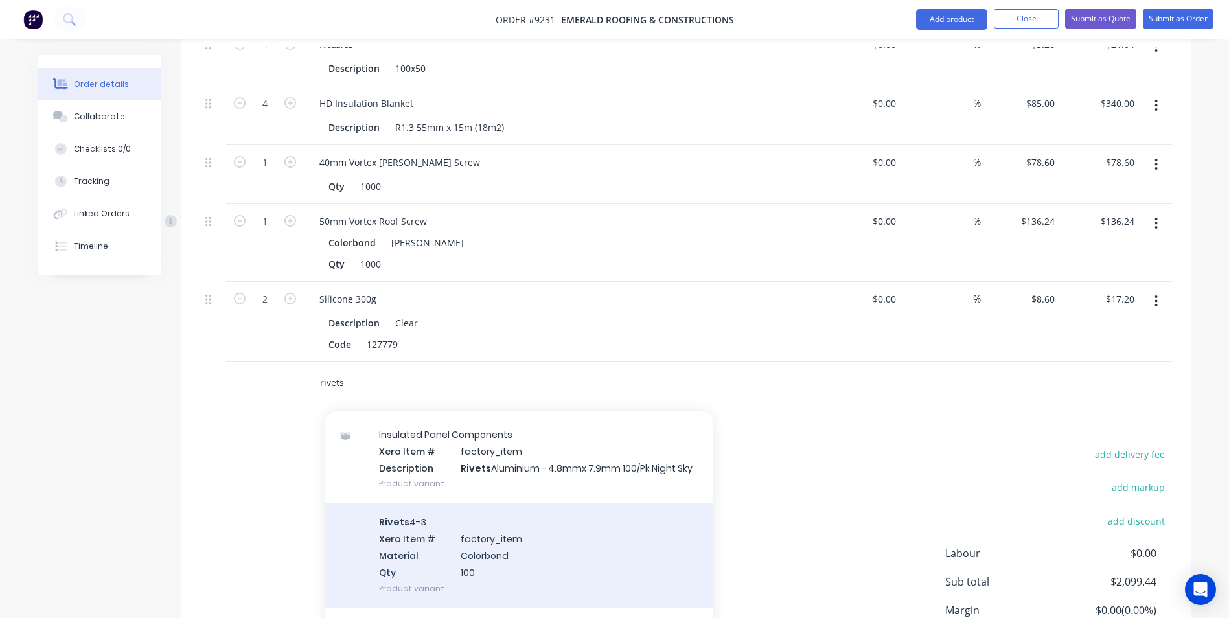
scroll to position [648, 0]
click at [522, 522] on div "Rivets 4-3 Xero Item # factory_item Material Colorbond Qty 100 Product variant" at bounding box center [519, 554] width 389 height 104
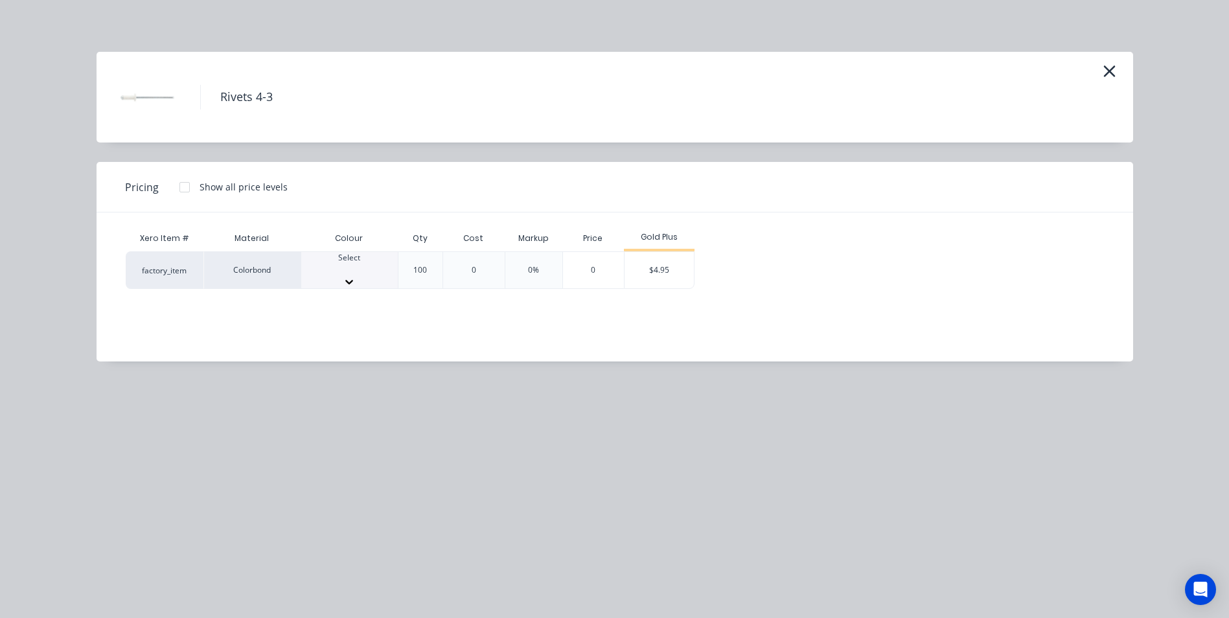
click at [360, 264] on div at bounding box center [349, 270] width 97 height 12
drag, startPoint x: 367, startPoint y: 469, endPoint x: 380, endPoint y: 457, distance: 17.9
click at [675, 269] on div "$4.95" at bounding box center [659, 274] width 69 height 44
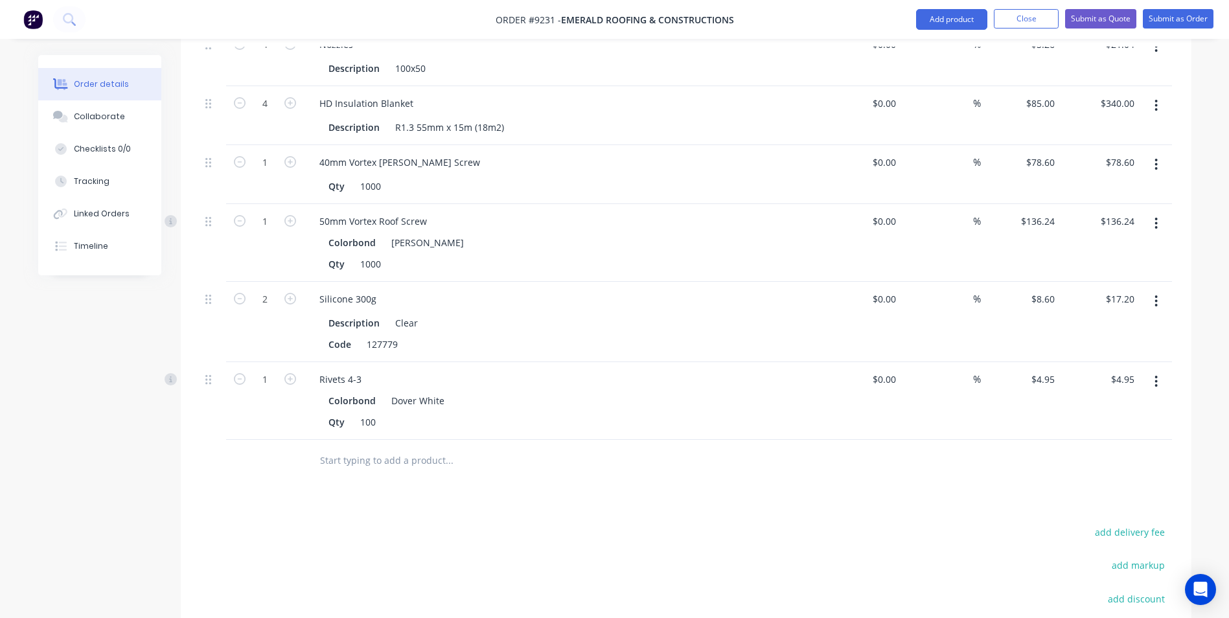
click at [366, 448] on input "text" at bounding box center [448, 461] width 259 height 26
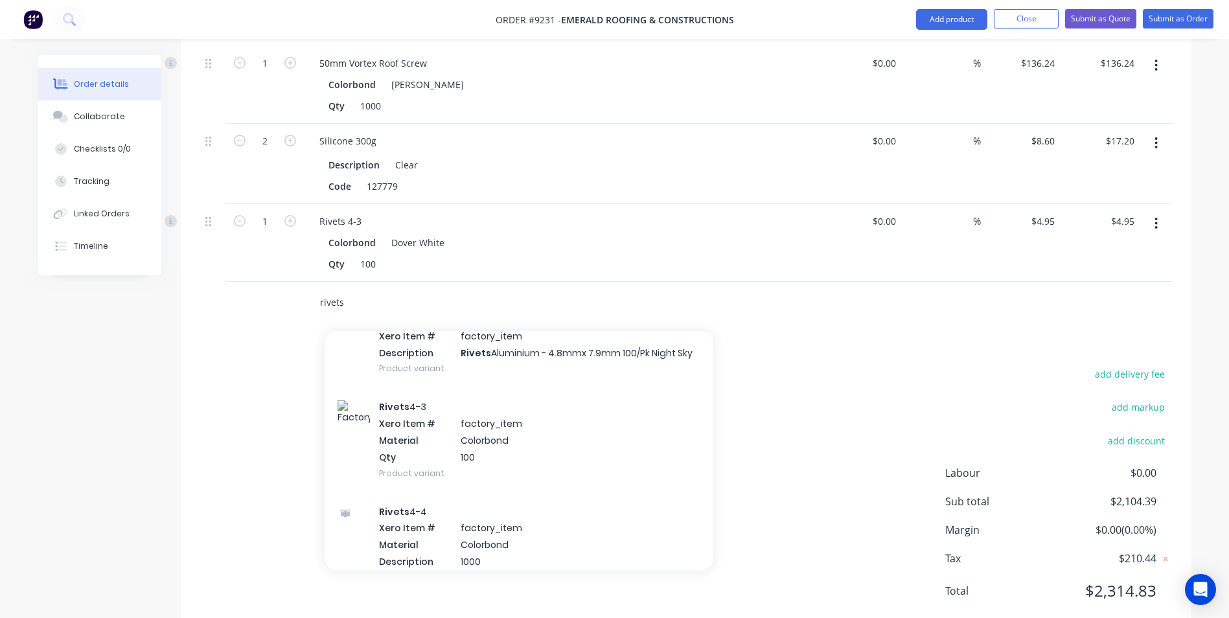
scroll to position [713, 0]
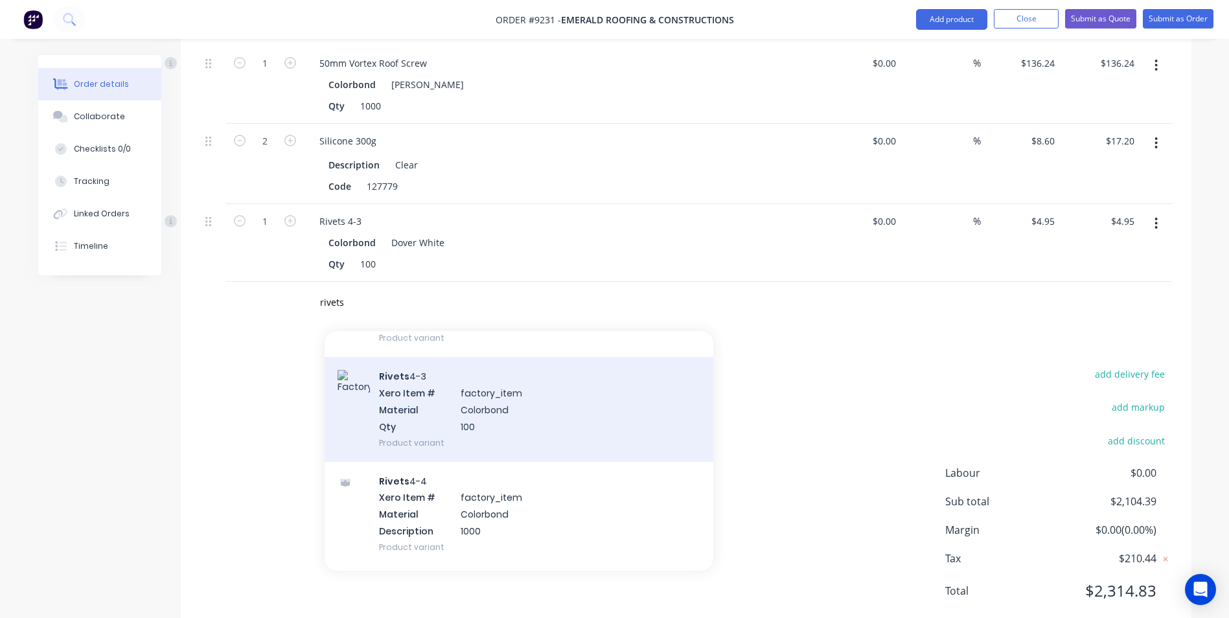
click at [487, 399] on div "Rivets 4-3 Xero Item # factory_item Material Colorbond Qty 100 Product variant" at bounding box center [519, 409] width 389 height 104
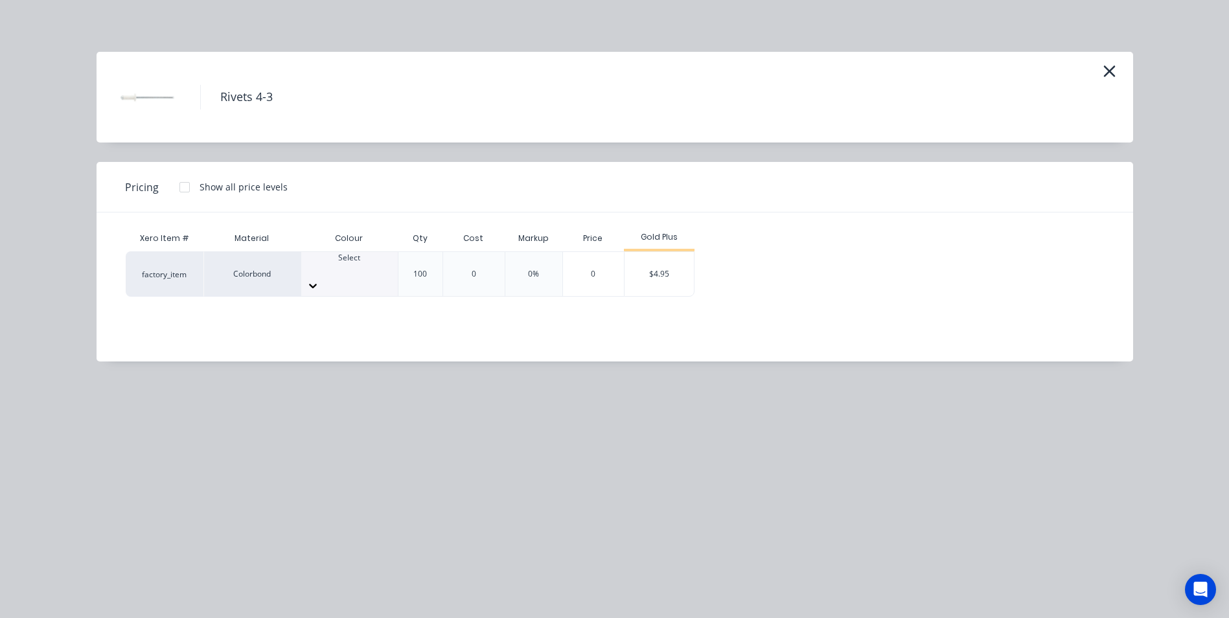
click at [346, 269] on div at bounding box center [349, 270] width 97 height 12
click at [642, 270] on div "$4.95" at bounding box center [659, 274] width 69 height 44
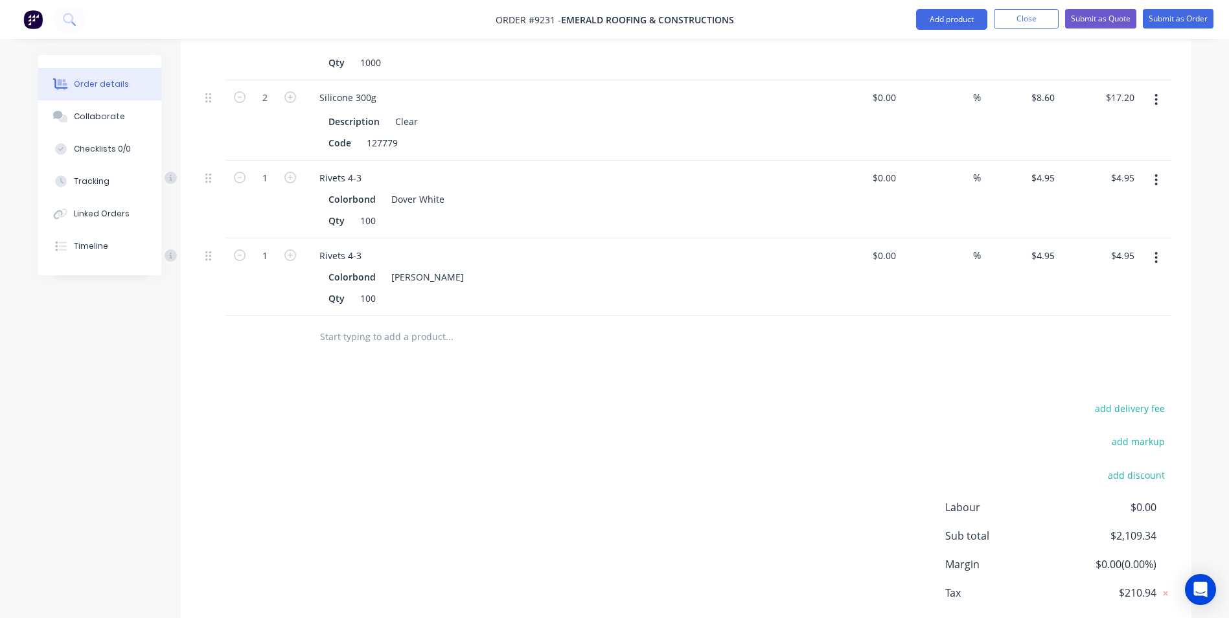
scroll to position [1701, 0]
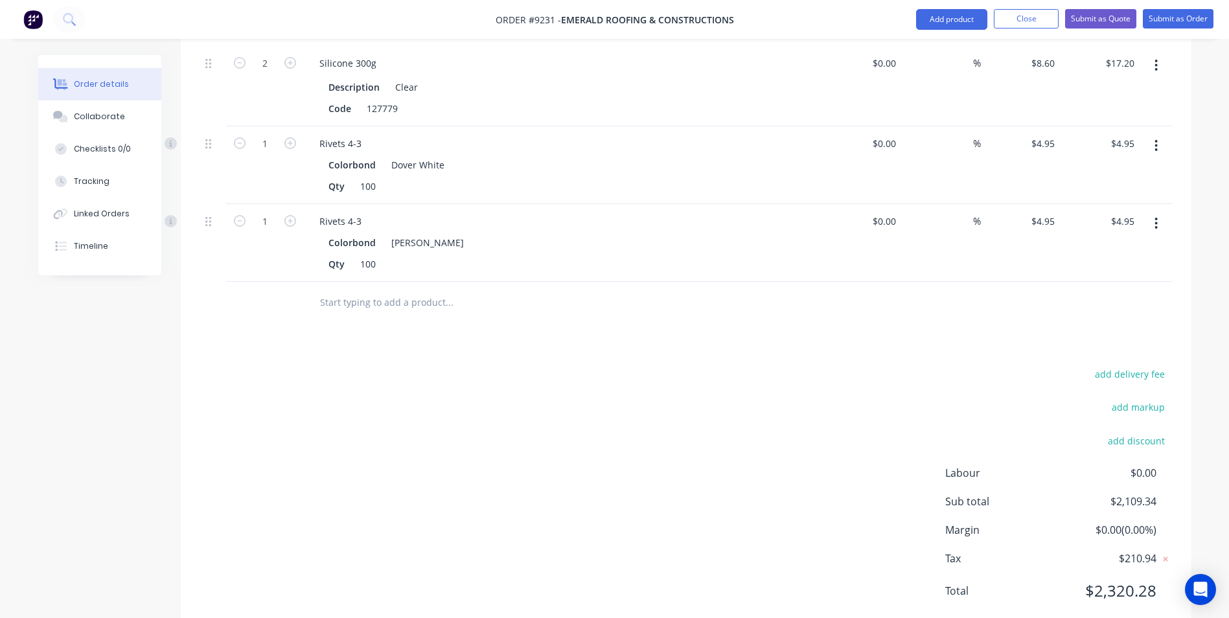
click at [339, 290] on input "text" at bounding box center [448, 303] width 259 height 26
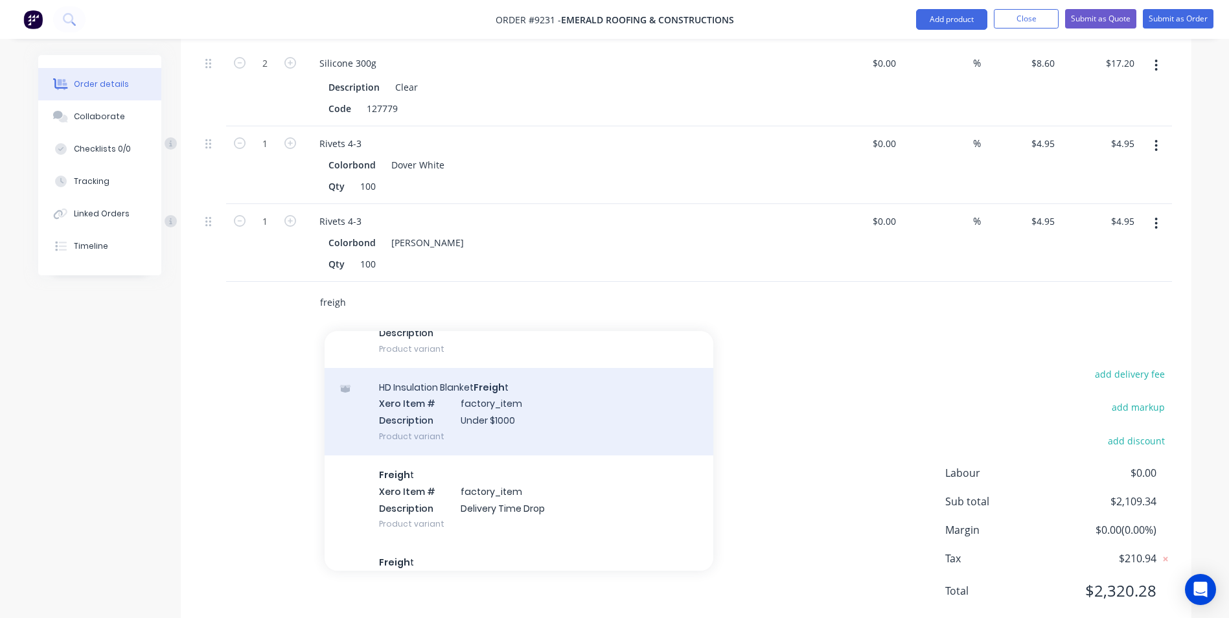
scroll to position [972, 0]
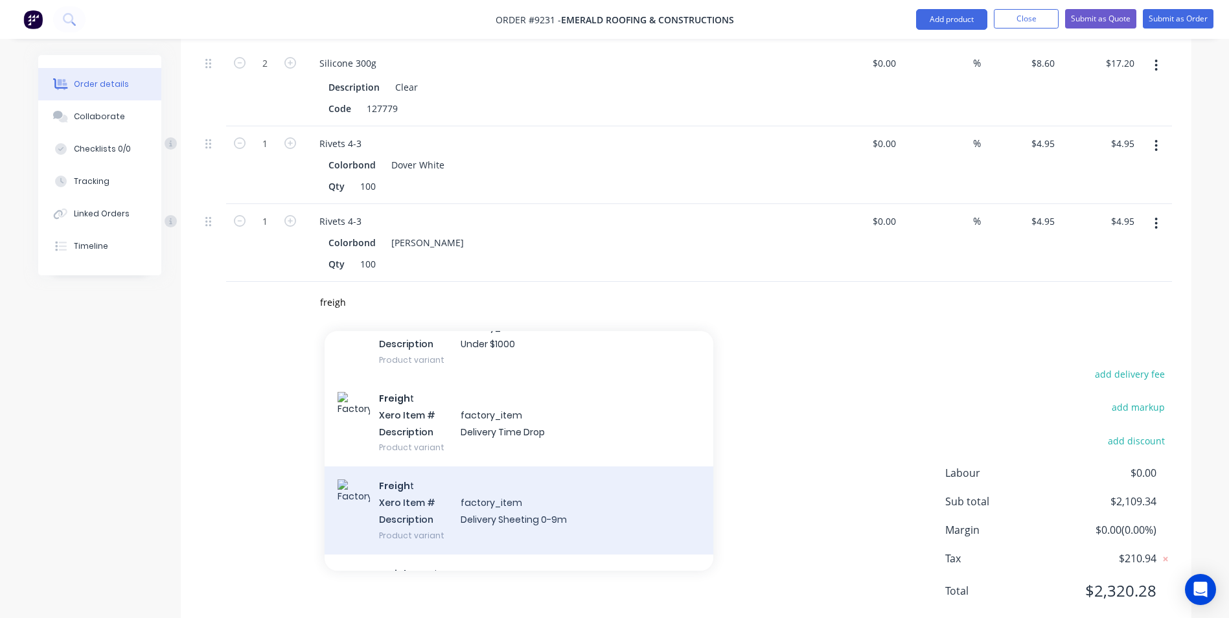
click at [476, 467] on div "Freigh t Xero Item # factory_item Description Delivery Sheeting 0-9m Product va…" at bounding box center [519, 510] width 389 height 87
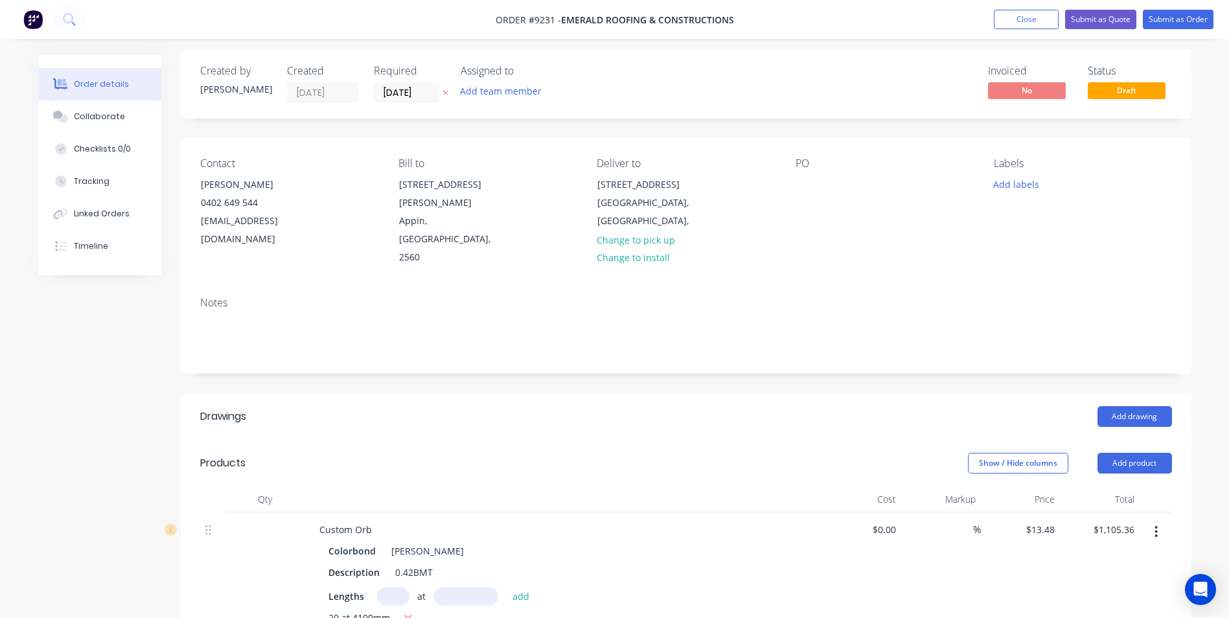
scroll to position [0, 0]
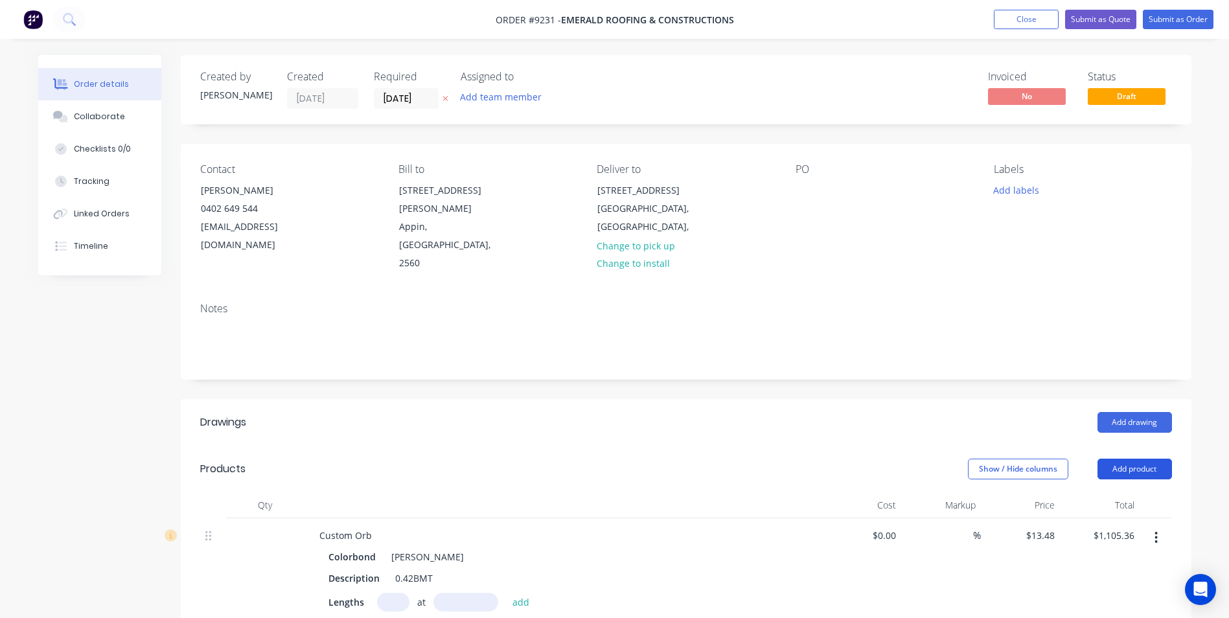
click at [1143, 459] on button "Add product" at bounding box center [1135, 469] width 75 height 21
click at [1125, 412] on button "Add drawing" at bounding box center [1135, 422] width 75 height 21
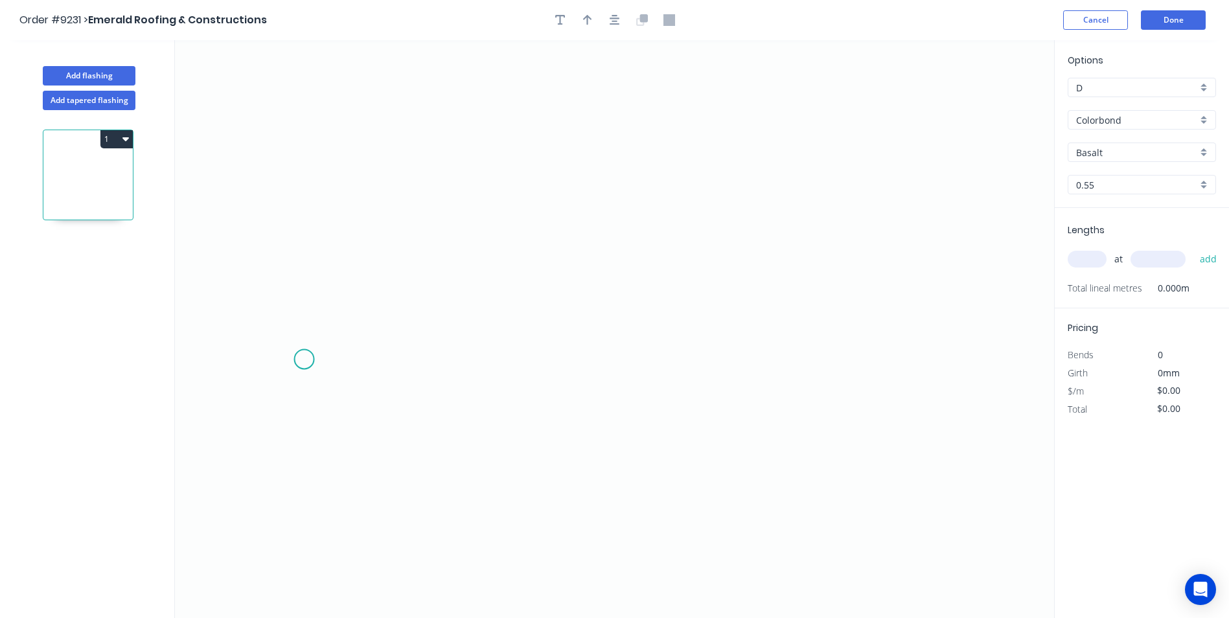
click at [304, 360] on icon "0" at bounding box center [614, 329] width 879 height 578
click at [272, 391] on icon "0" at bounding box center [614, 329] width 879 height 578
click at [281, 141] on icon "0 ?" at bounding box center [614, 329] width 879 height 578
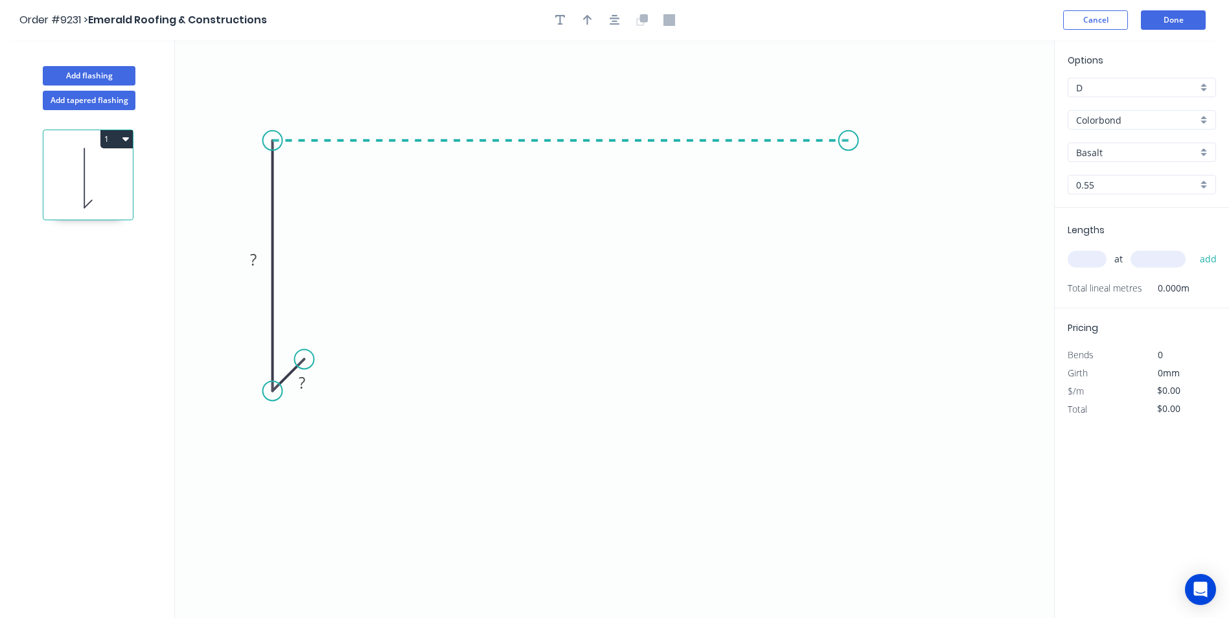
click at [850, 139] on icon "0 ? ?" at bounding box center [614, 329] width 879 height 578
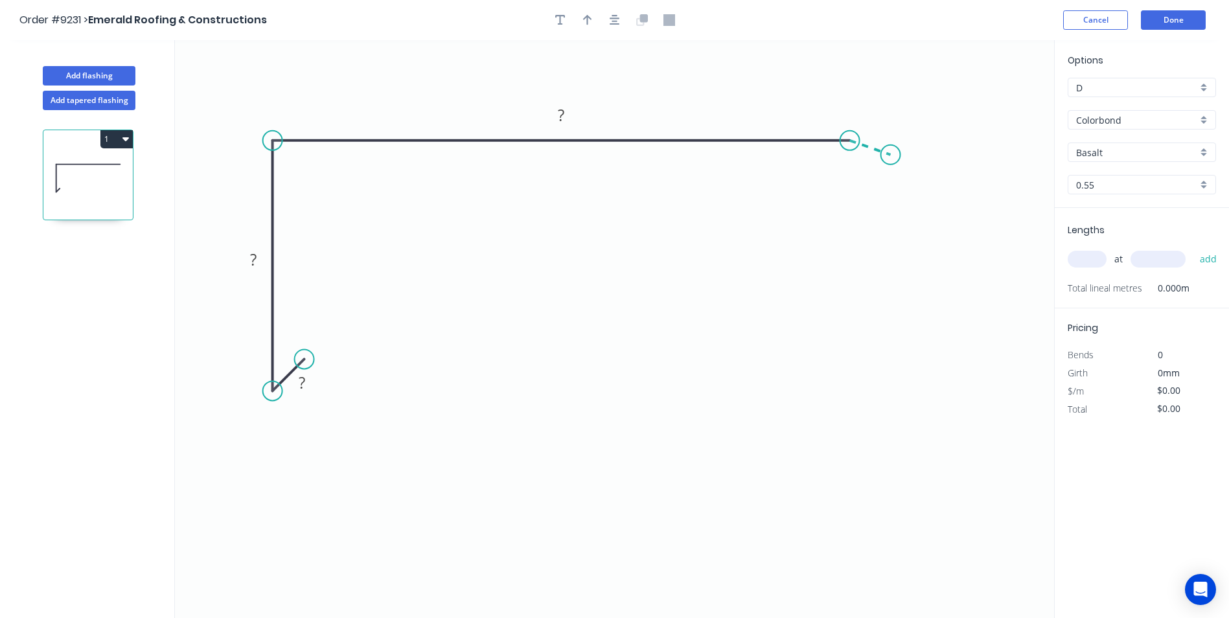
click at [891, 155] on icon "0 ? ? ?" at bounding box center [614, 329] width 879 height 578
click at [291, 371] on circle at bounding box center [291, 371] width 19 height 19
click at [298, 388] on tspan "?" at bounding box center [295, 388] width 6 height 21
click at [590, 336] on icon "0 10 100 200 20 160 º" at bounding box center [614, 329] width 879 height 578
click at [1198, 153] on div "Basalt" at bounding box center [1142, 152] width 148 height 19
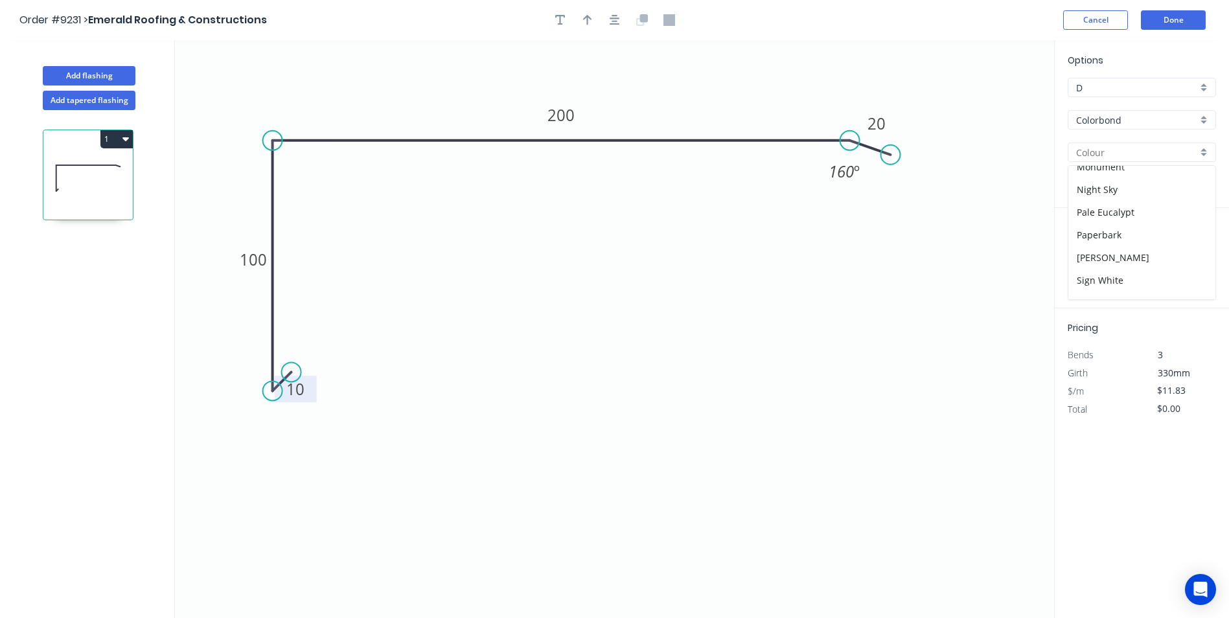
scroll to position [324, 0]
click at [1134, 243] on div "[PERSON_NAME]" at bounding box center [1142, 238] width 147 height 23
click at [1082, 262] on input "text" at bounding box center [1087, 259] width 39 height 17
click at [1194, 248] on button "add" at bounding box center [1209, 259] width 30 height 22
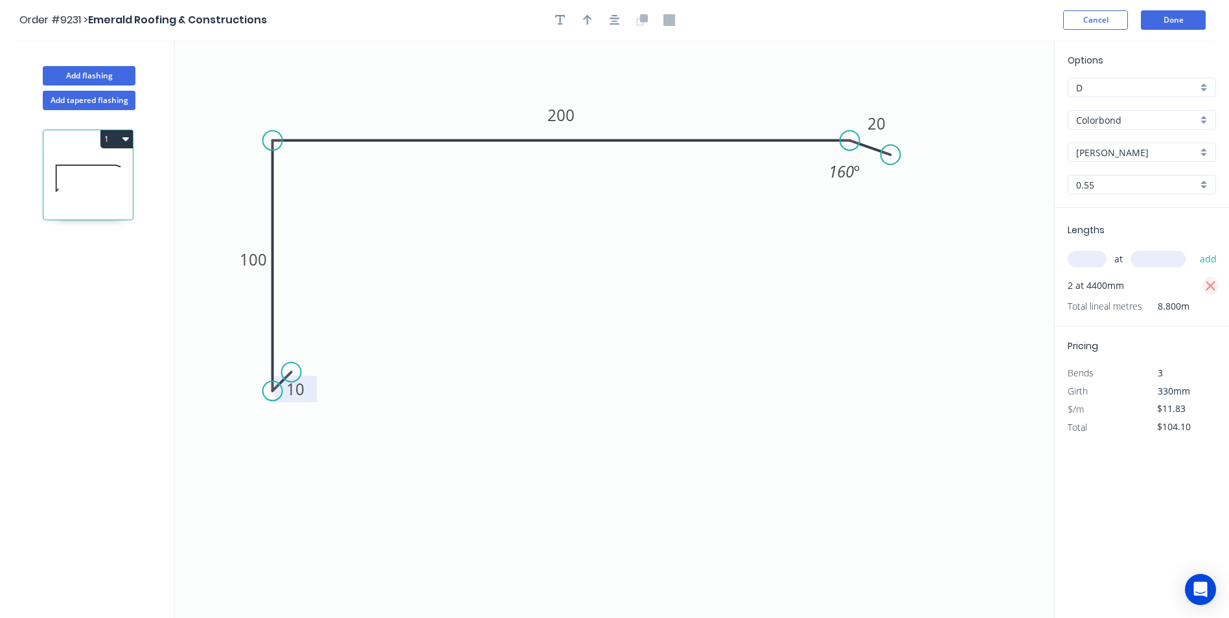
click at [1218, 288] on button "button" at bounding box center [1211, 286] width 16 height 18
click at [1084, 257] on input "text" at bounding box center [1087, 259] width 39 height 17
click at [1194, 248] on button "add" at bounding box center [1209, 259] width 30 height 22
click at [1179, 22] on button "Done" at bounding box center [1173, 19] width 65 height 19
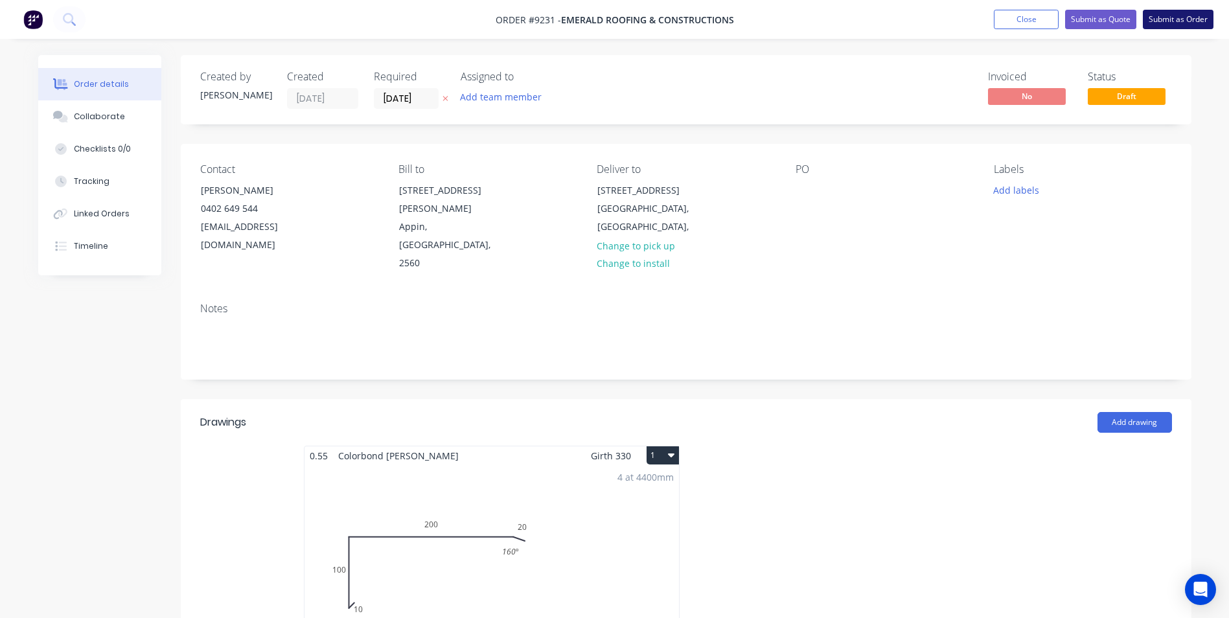
click at [1159, 24] on button "Submit as Order" at bounding box center [1178, 19] width 71 height 19
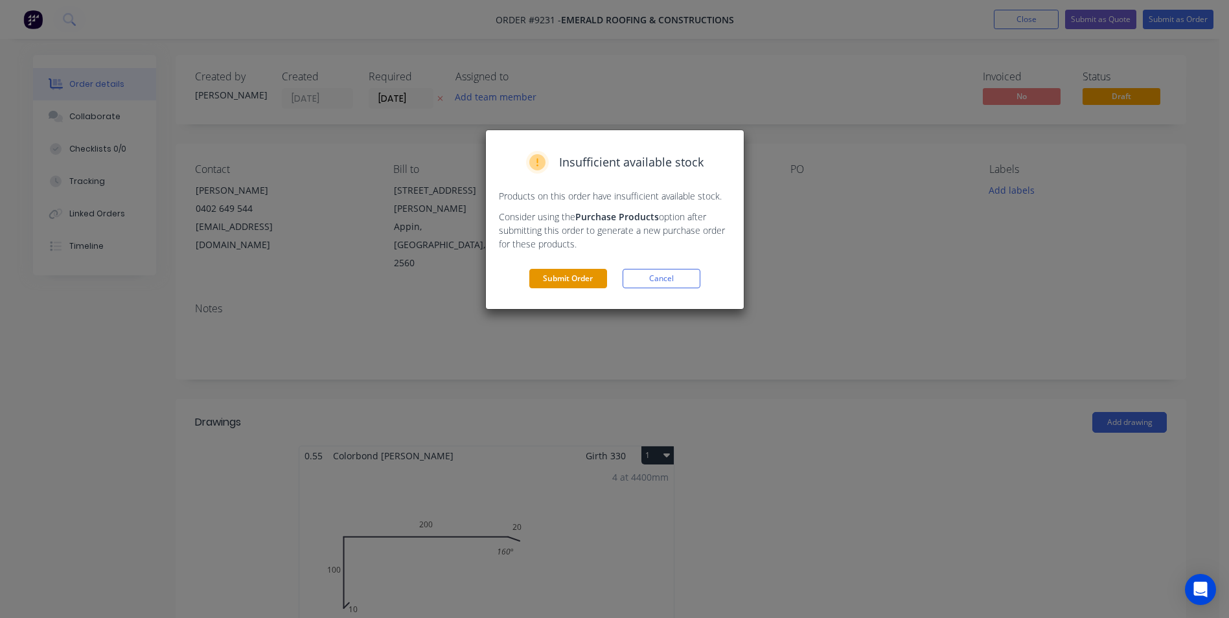
click at [561, 270] on button "Submit Order" at bounding box center [568, 278] width 78 height 19
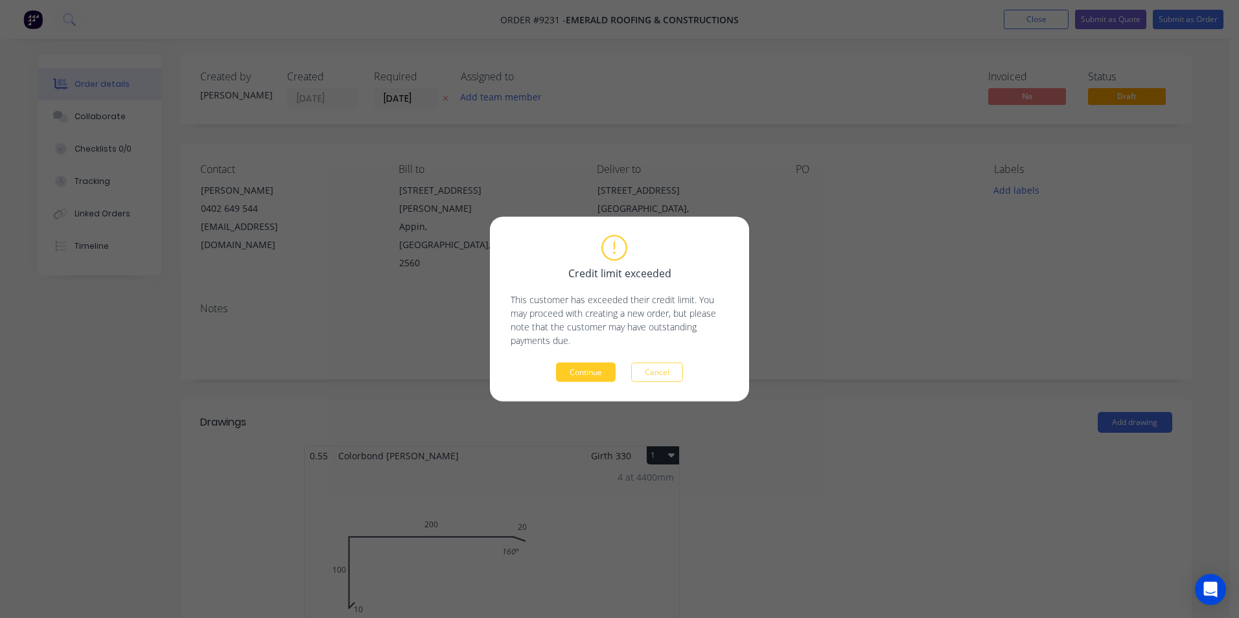
click at [584, 369] on button "Continue" at bounding box center [586, 372] width 60 height 19
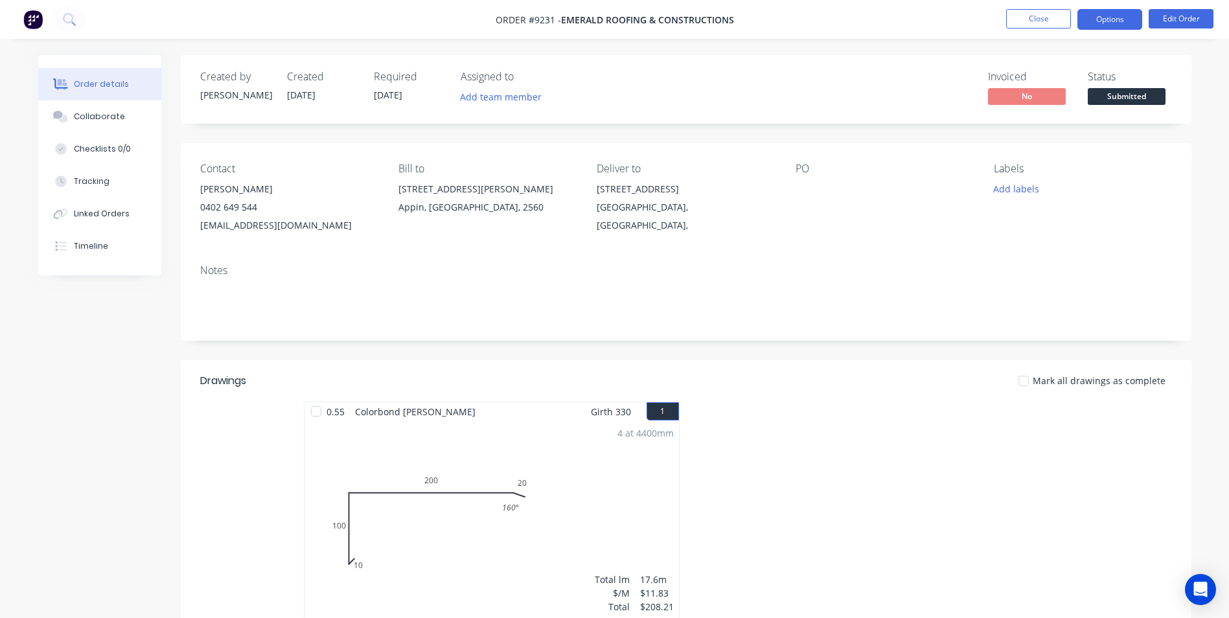
click at [1113, 15] on button "Options" at bounding box center [1110, 19] width 65 height 21
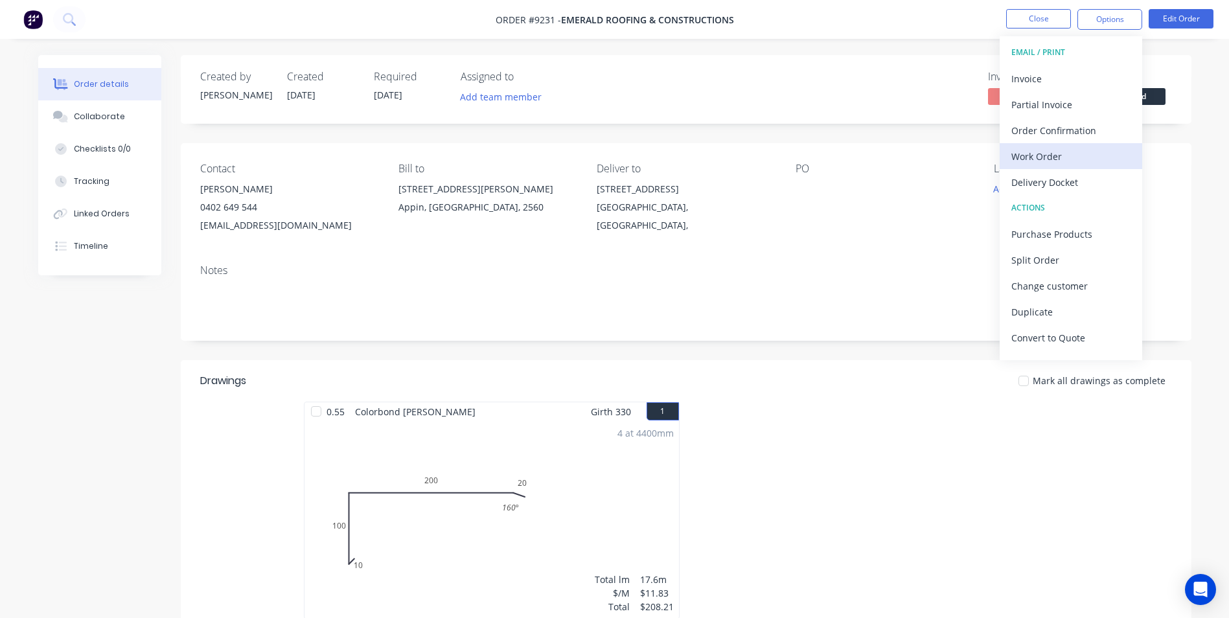
click at [1061, 156] on div "Work Order" at bounding box center [1071, 156] width 119 height 19
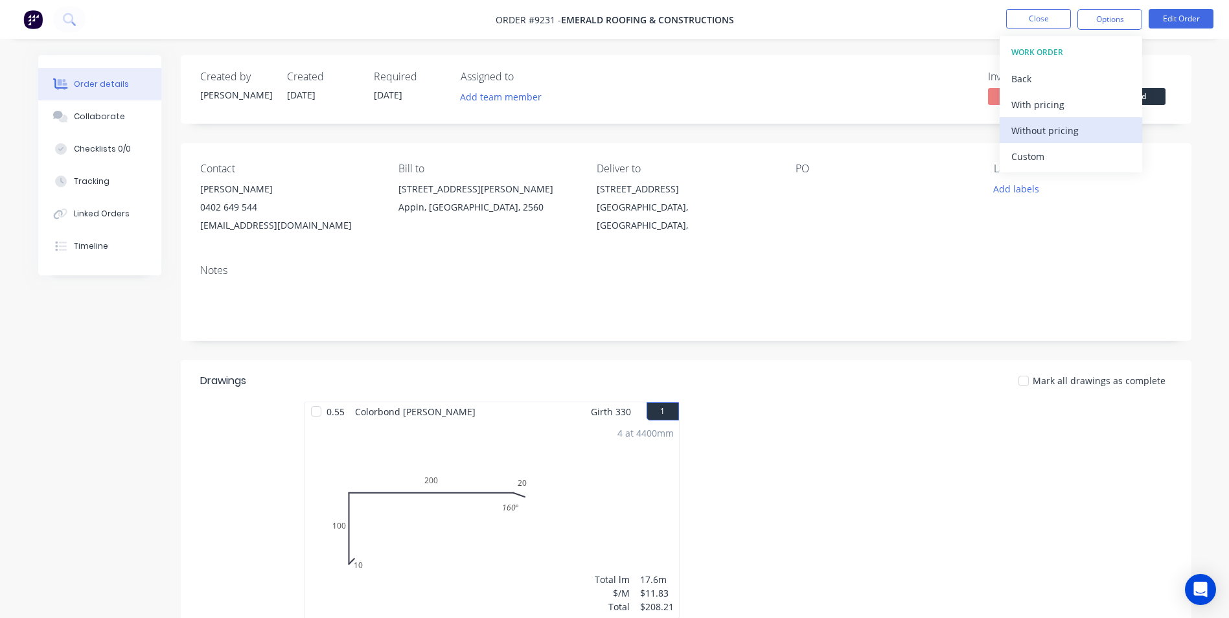
click at [1058, 138] on div "Without pricing" at bounding box center [1071, 130] width 119 height 19
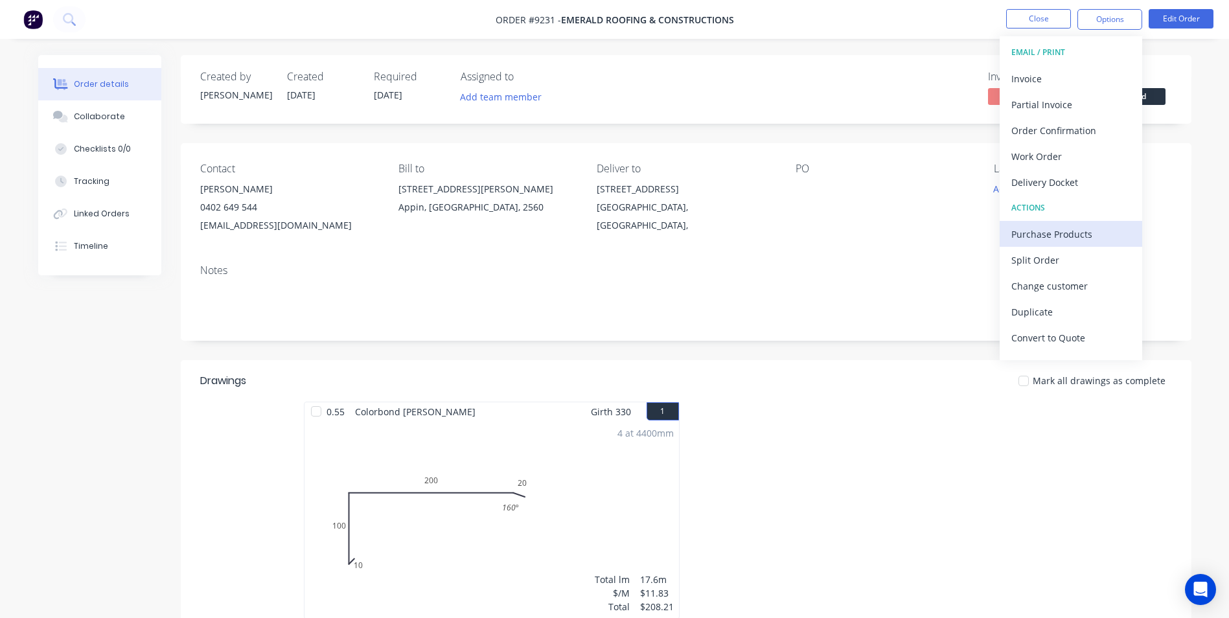
click at [1025, 234] on div "Purchase Products" at bounding box center [1071, 234] width 119 height 19
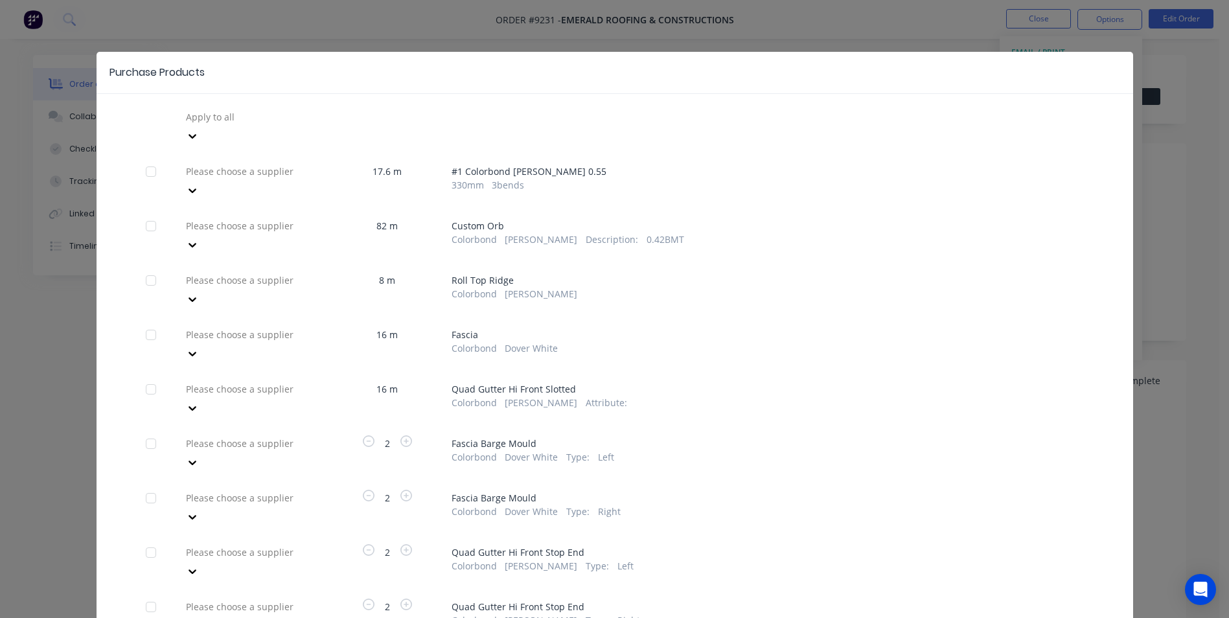
click at [224, 122] on div at bounding box center [278, 117] width 187 height 16
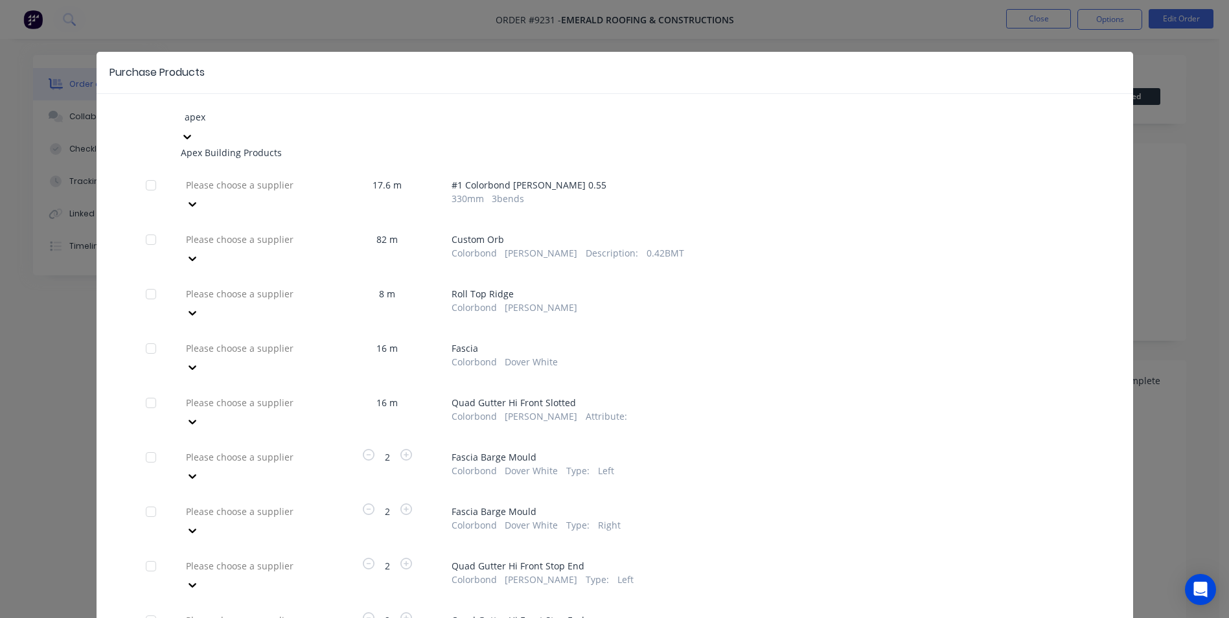
click at [222, 146] on div "Apex Building Products" at bounding box center [252, 153] width 143 height 14
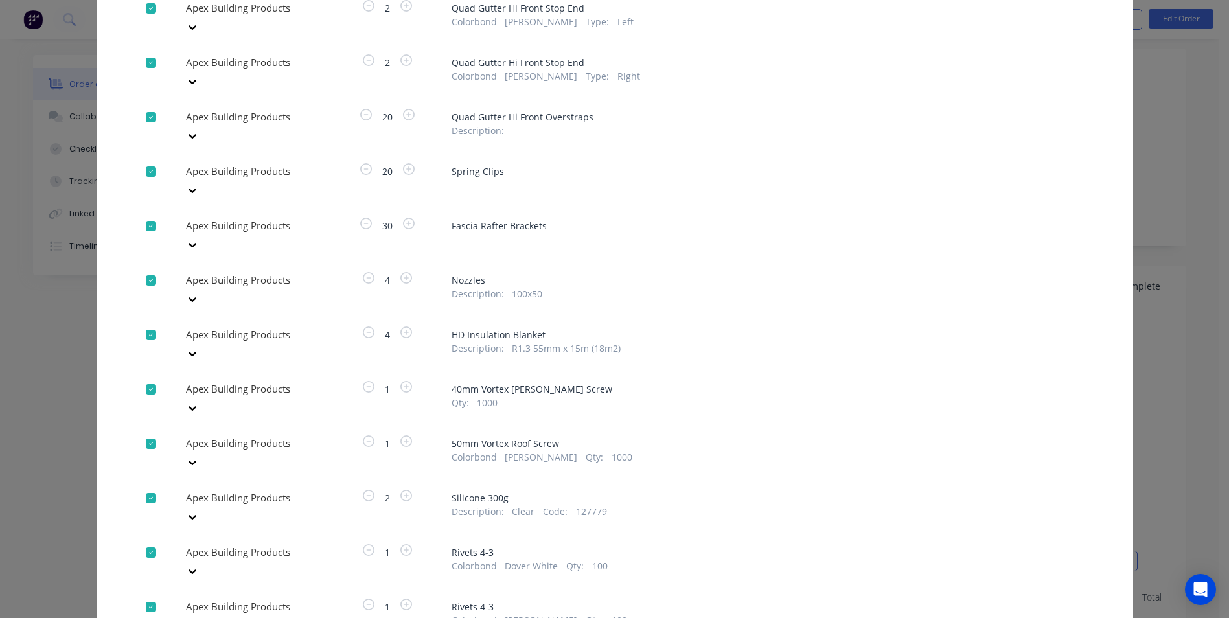
scroll to position [194, 0]
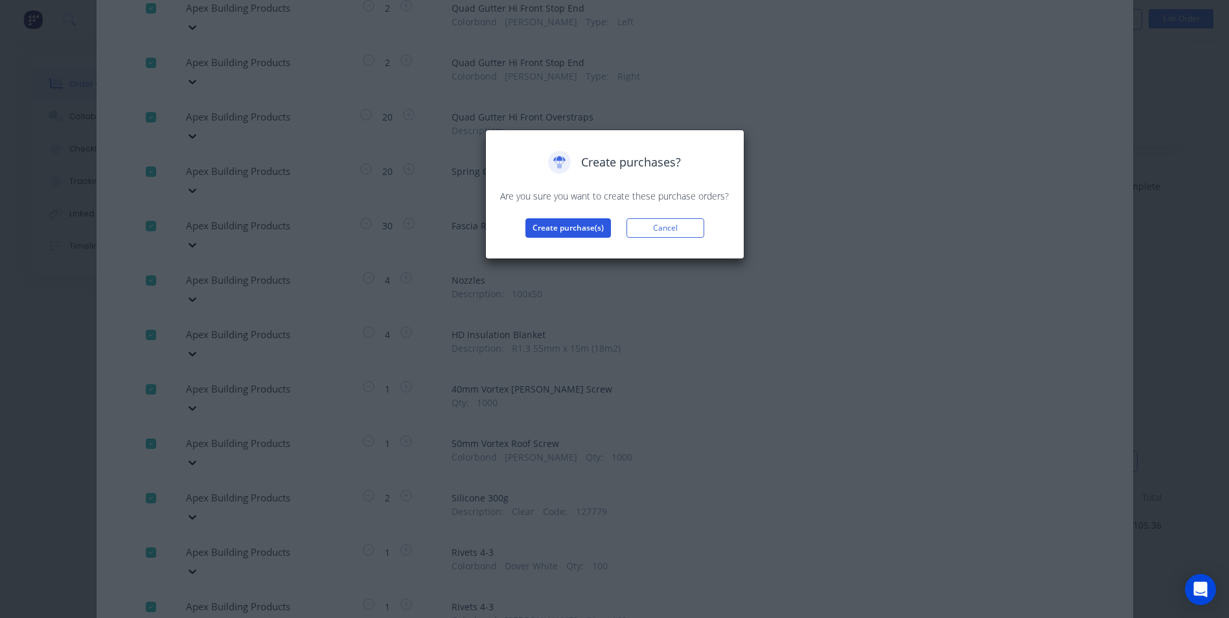
click at [575, 233] on button "Create purchase(s)" at bounding box center [569, 227] width 86 height 19
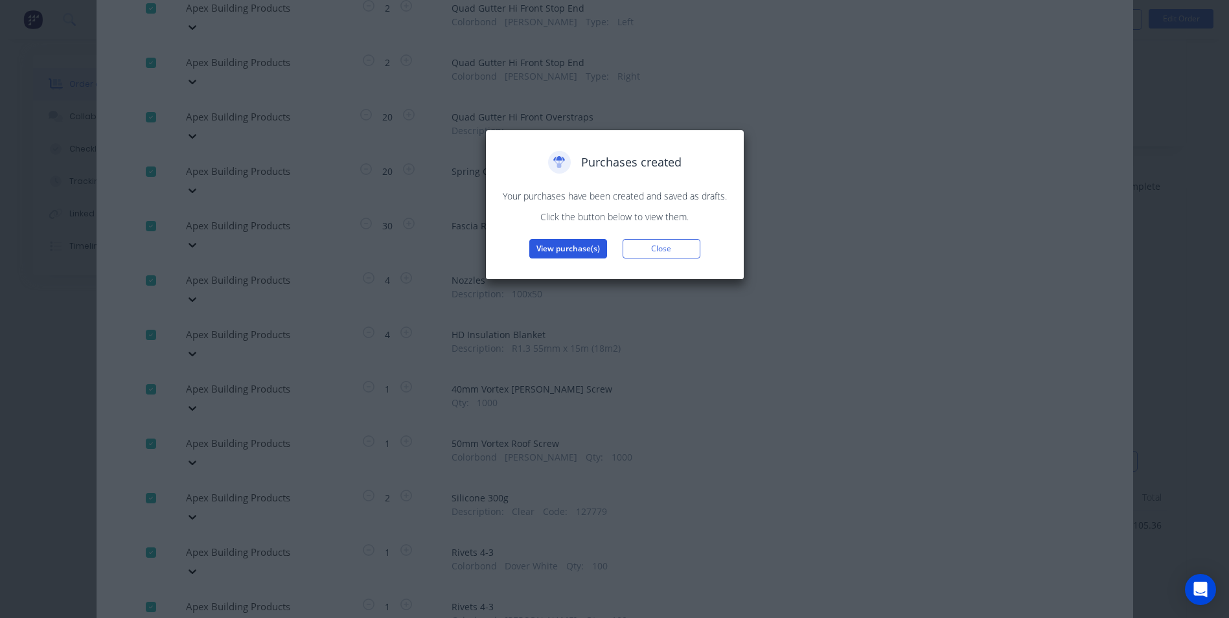
click at [595, 243] on button "View purchase(s)" at bounding box center [568, 248] width 78 height 19
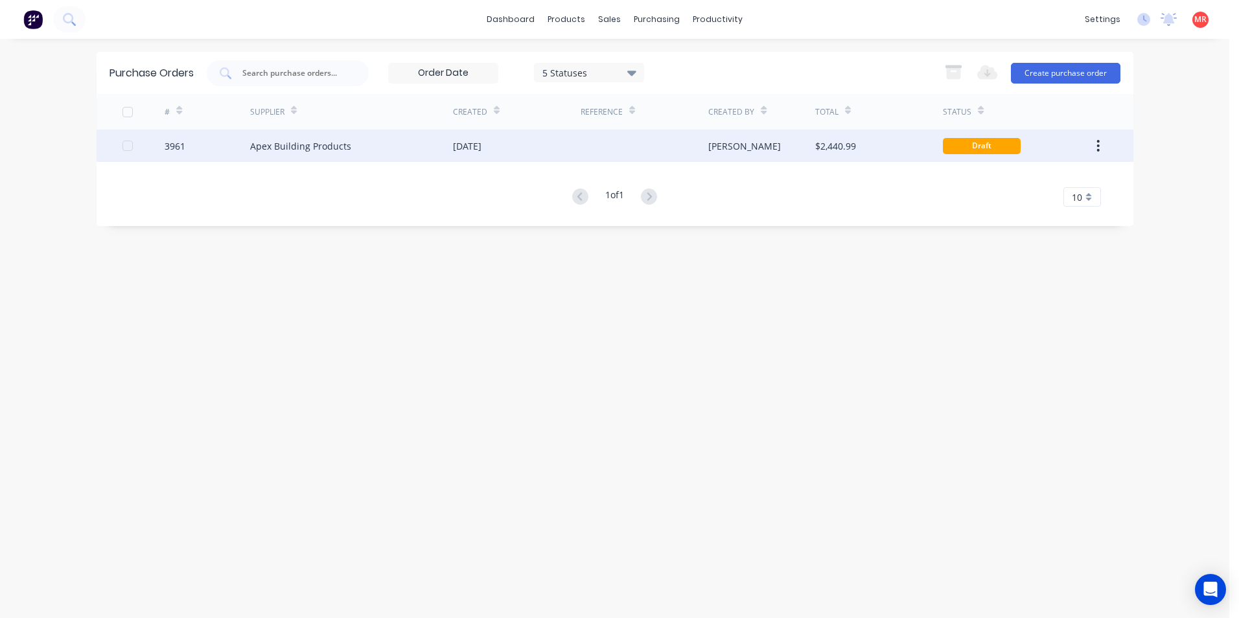
click at [300, 144] on div "Apex Building Products" at bounding box center [300, 146] width 101 height 14
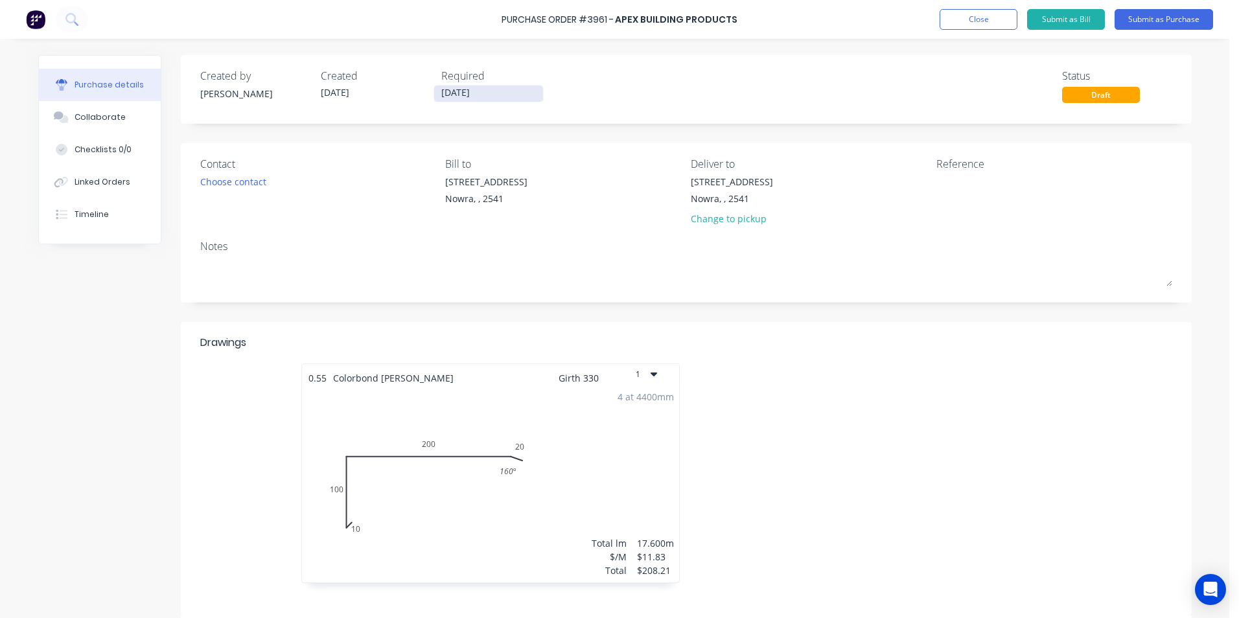
click at [467, 91] on input "[DATE]" at bounding box center [488, 94] width 109 height 16
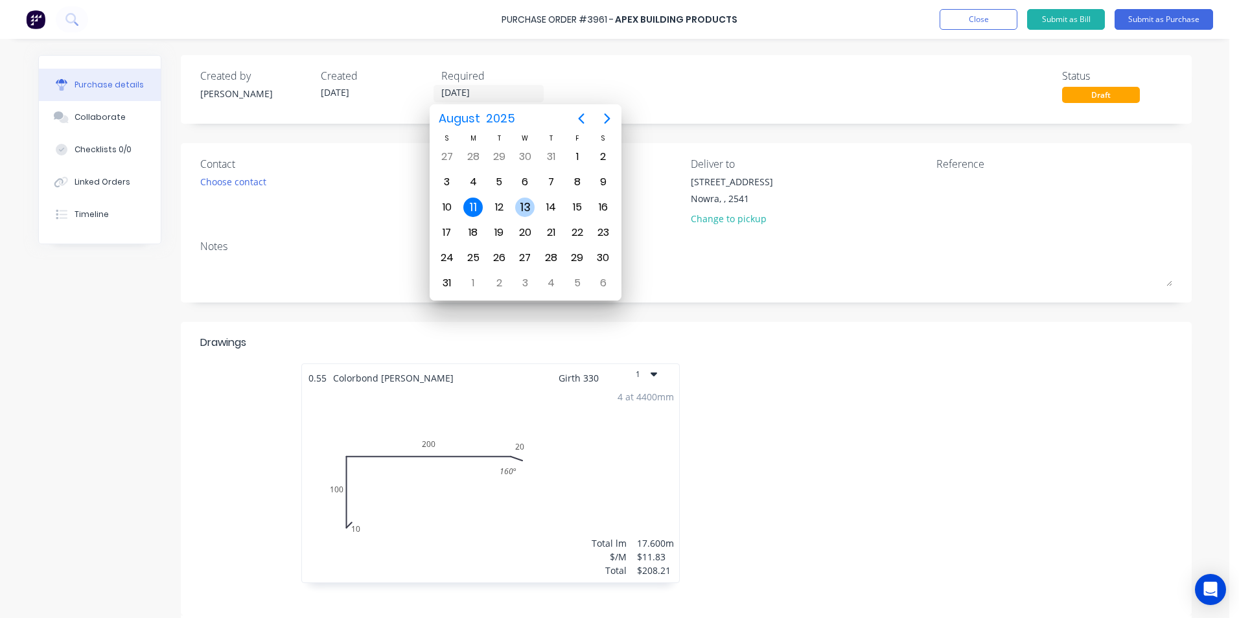
click at [528, 203] on div "13" at bounding box center [524, 207] width 19 height 19
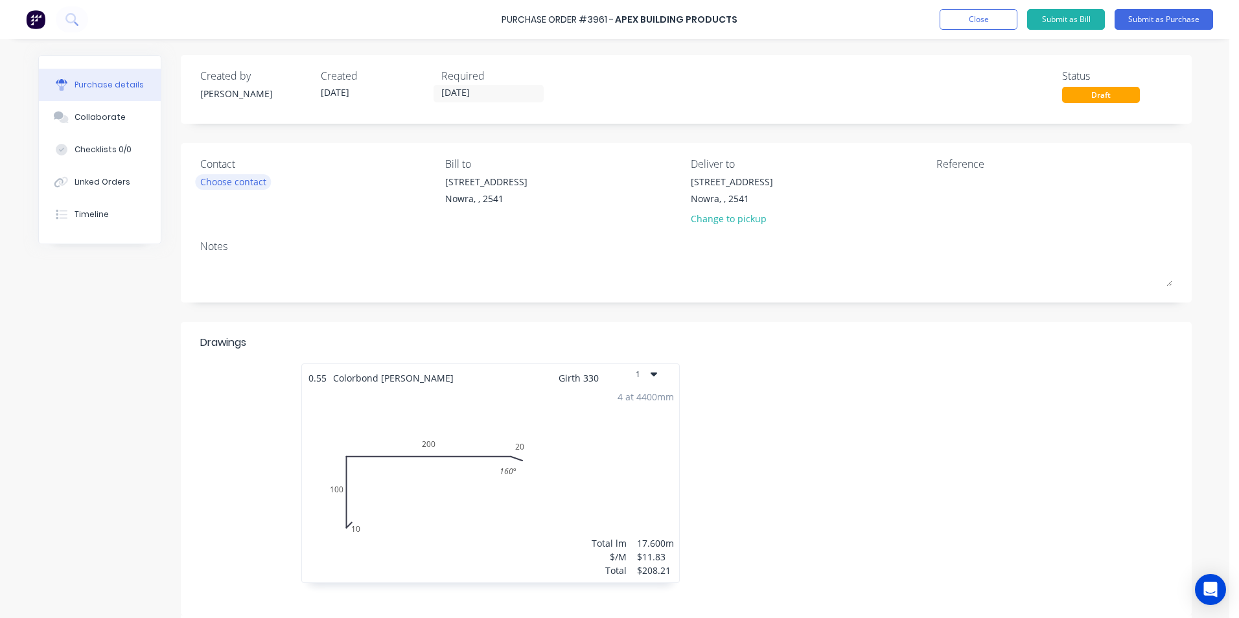
click at [228, 180] on div "Choose contact" at bounding box center [233, 182] width 66 height 14
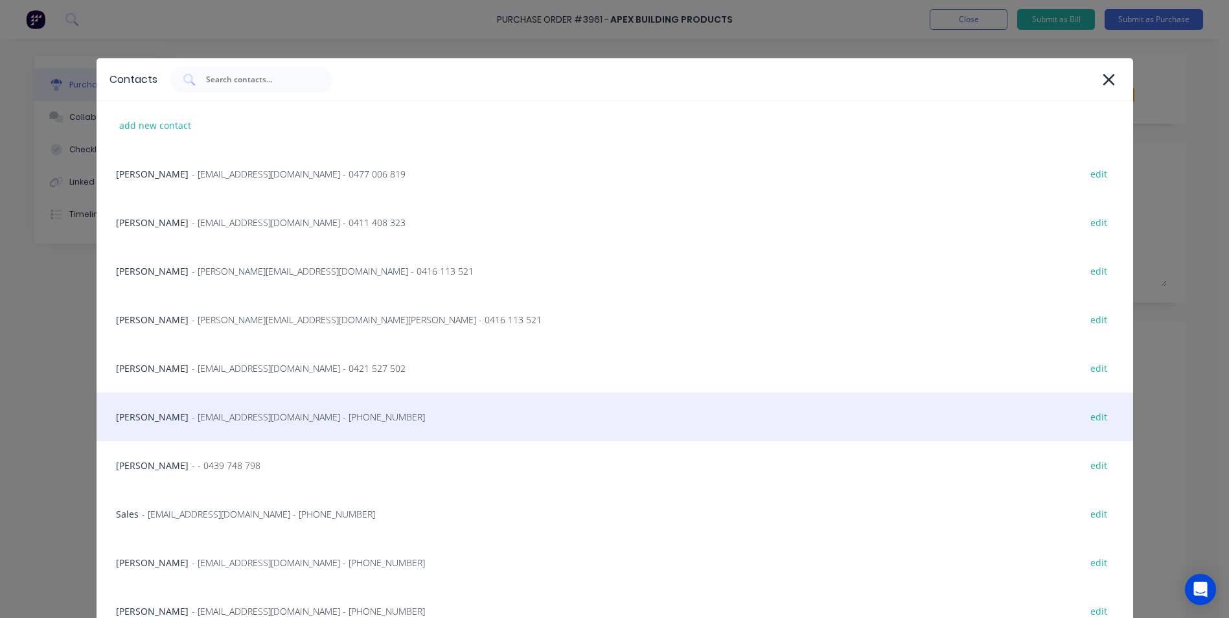
click at [174, 432] on div "Matt - info@SCRS.net.au - (02) 4411 1090 edit" at bounding box center [615, 417] width 1037 height 49
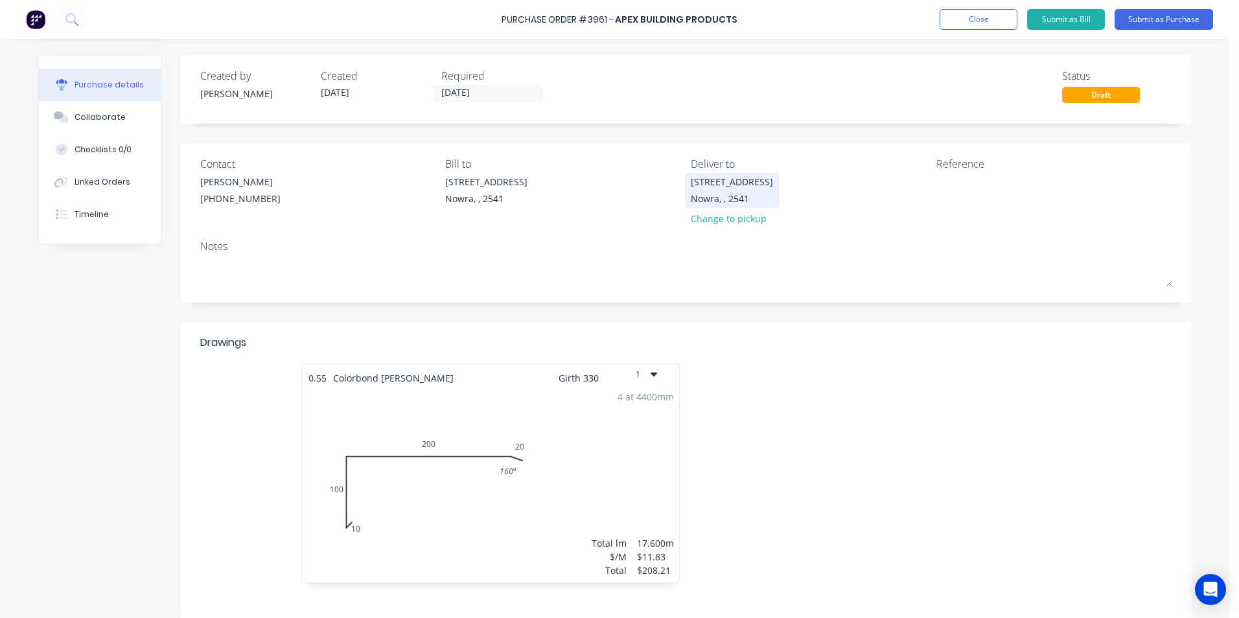
click at [722, 194] on div "Nowra, , 2541" at bounding box center [732, 199] width 82 height 14
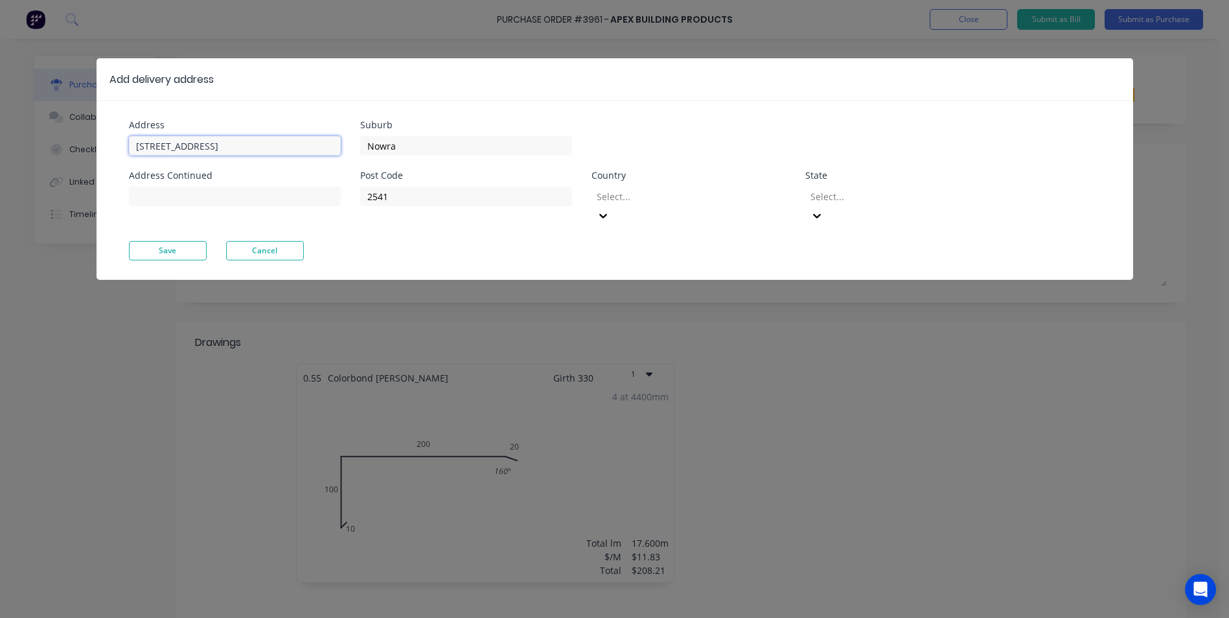
drag, startPoint x: 279, startPoint y: 144, endPoint x: -11, endPoint y: 136, distance: 290.4
click at [0, 136] on html "Purchase Order #3961 - Apex Building Products Add product Close Submit as Bill …" at bounding box center [614, 341] width 1229 height 683
click at [385, 195] on input "2541" at bounding box center [466, 196] width 212 height 19
click at [690, 197] on div at bounding box center [689, 197] width 187 height 16
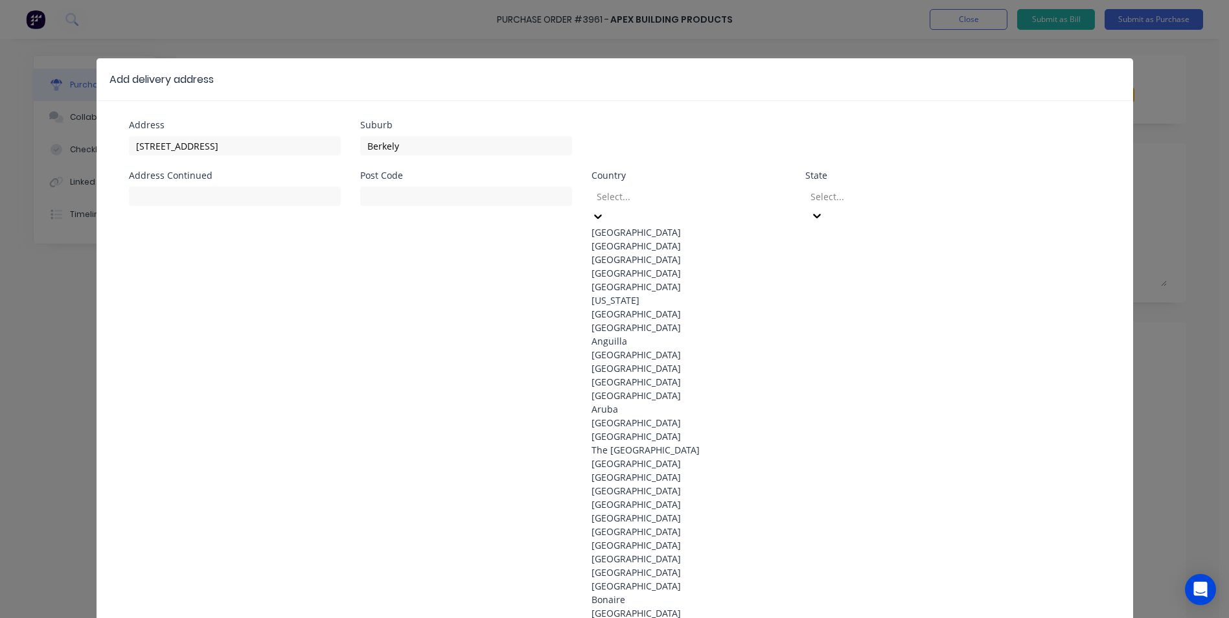
click at [651, 226] on div "Australia" at bounding box center [689, 233] width 194 height 14
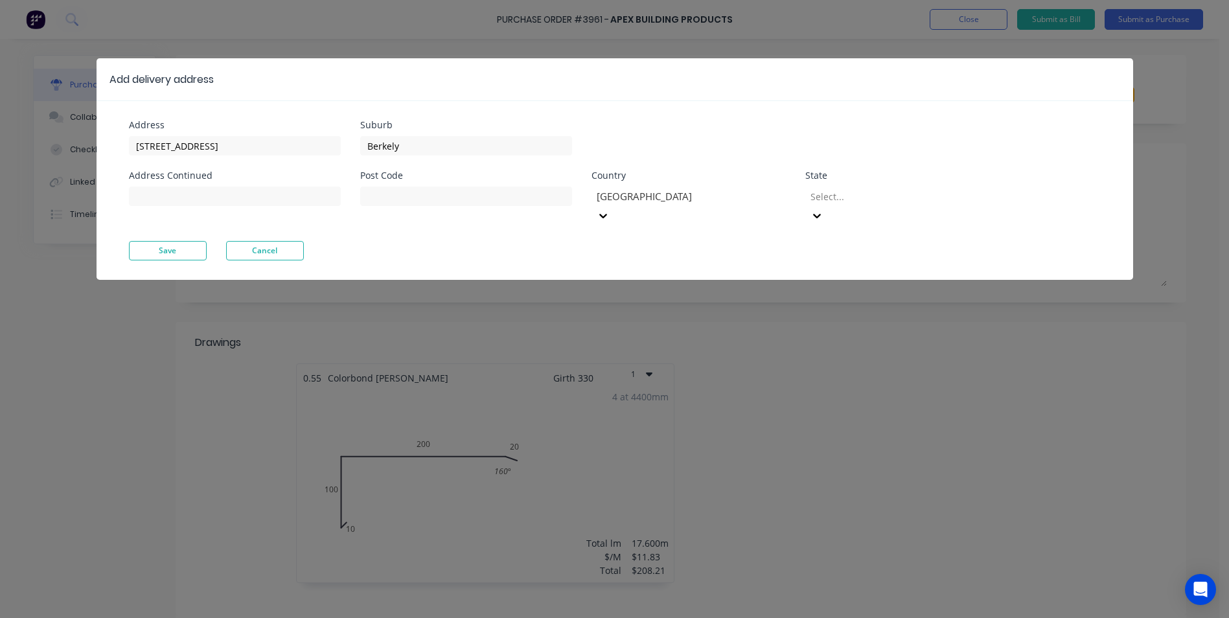
click at [862, 202] on div at bounding box center [902, 197] width 187 height 16
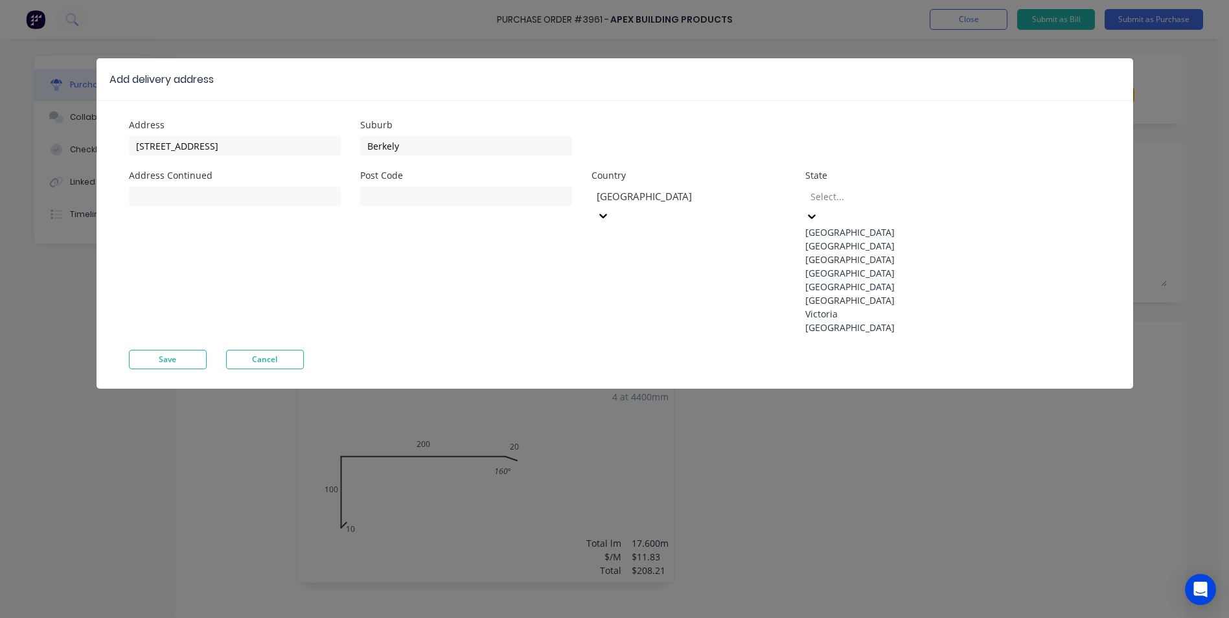
click at [861, 246] on div "New South Wales" at bounding box center [903, 246] width 194 height 14
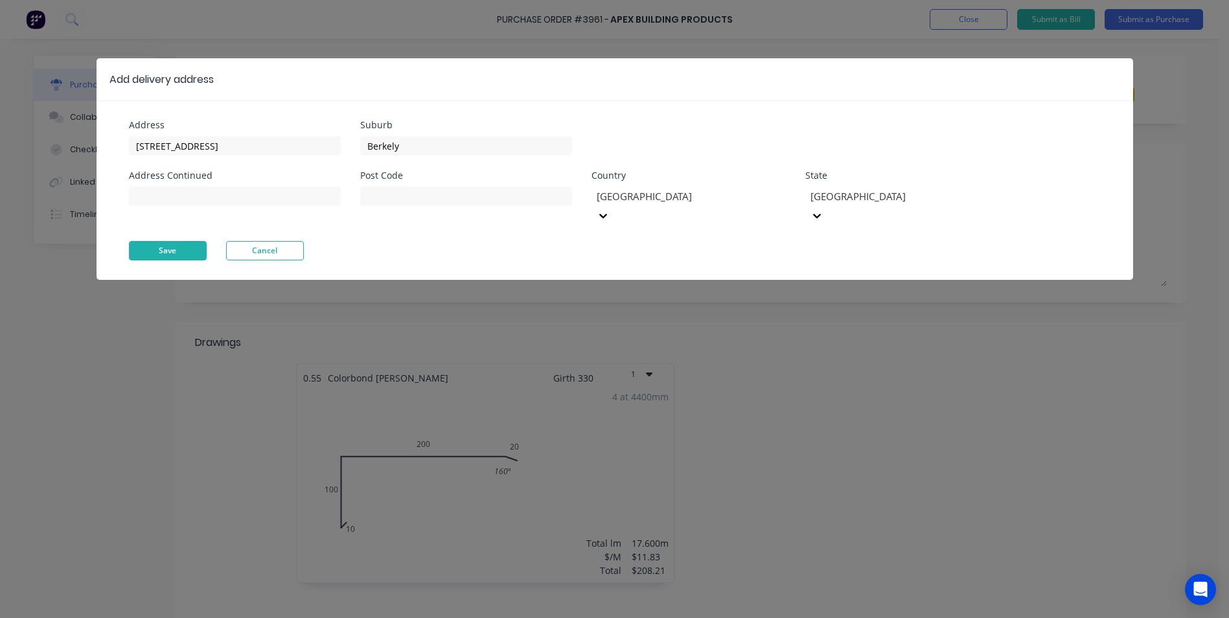
click at [145, 241] on button "Save" at bounding box center [168, 250] width 78 height 19
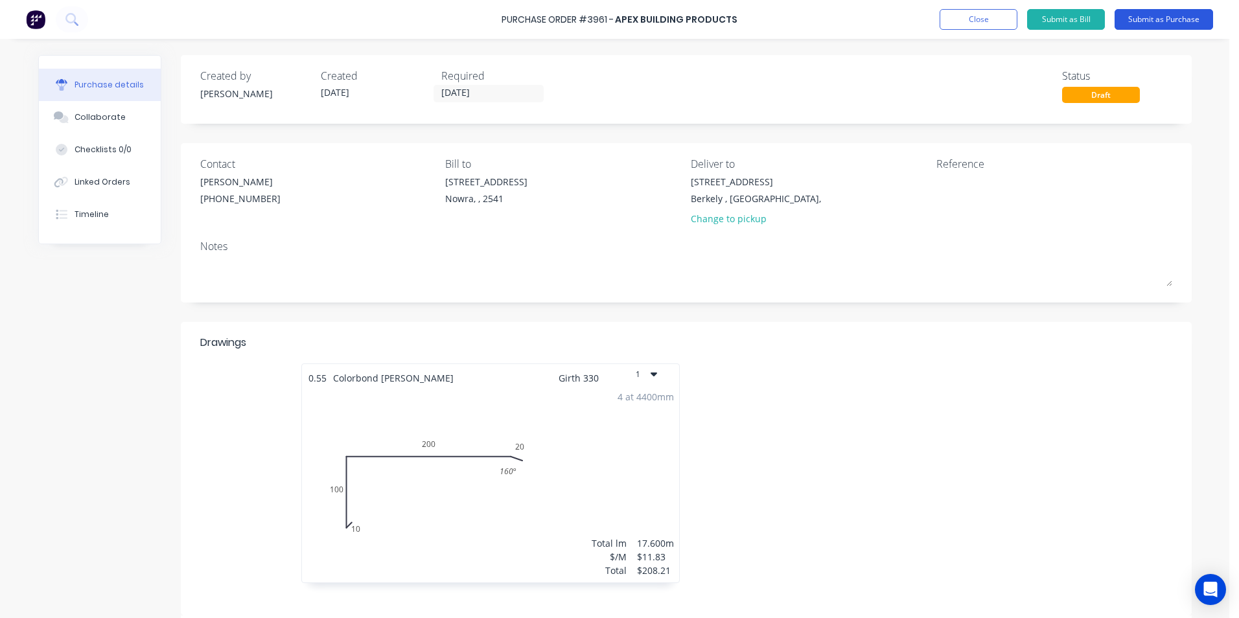
click at [1141, 27] on button "Submit as Purchase" at bounding box center [1164, 19] width 99 height 21
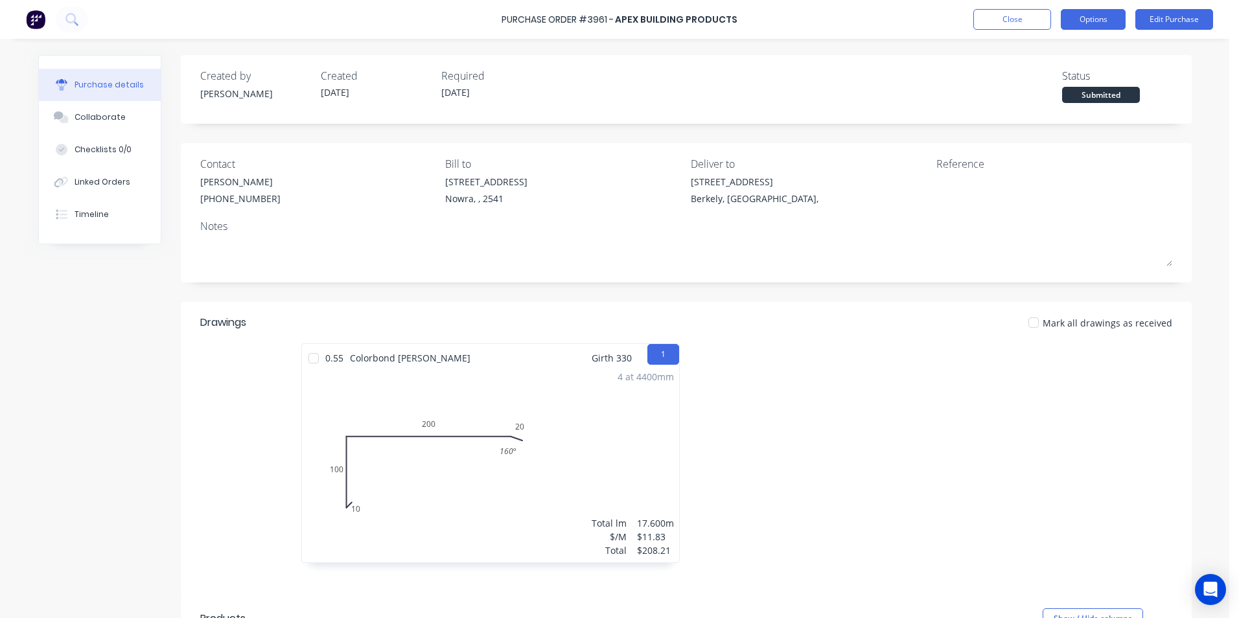
click at [1090, 12] on button "Options" at bounding box center [1093, 19] width 65 height 21
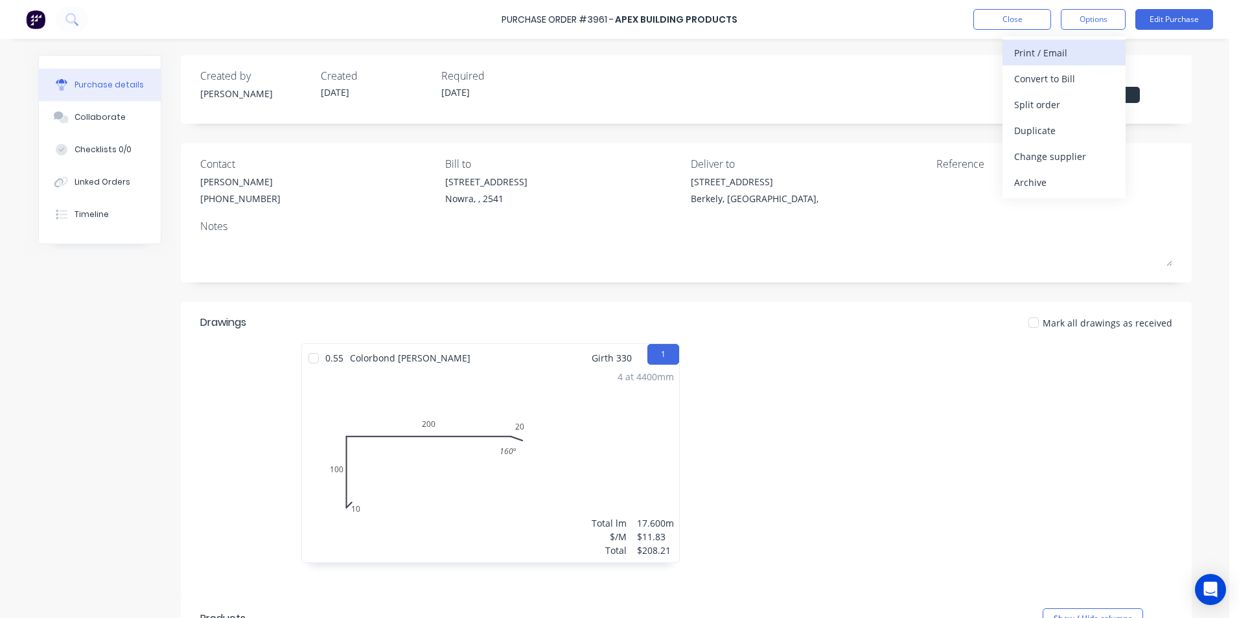
click at [1031, 61] on div "Print / Email" at bounding box center [1064, 52] width 100 height 19
click at [1047, 87] on div "With pricing" at bounding box center [1064, 78] width 100 height 19
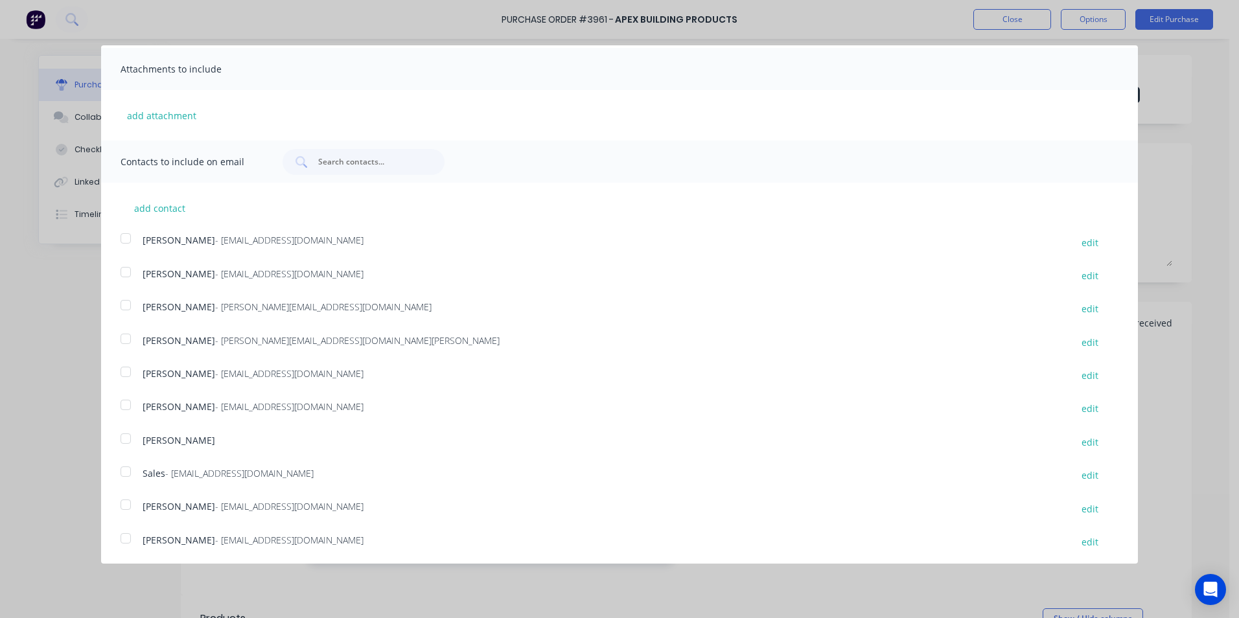
scroll to position [237, 0]
click at [133, 472] on div at bounding box center [126, 469] width 26 height 26
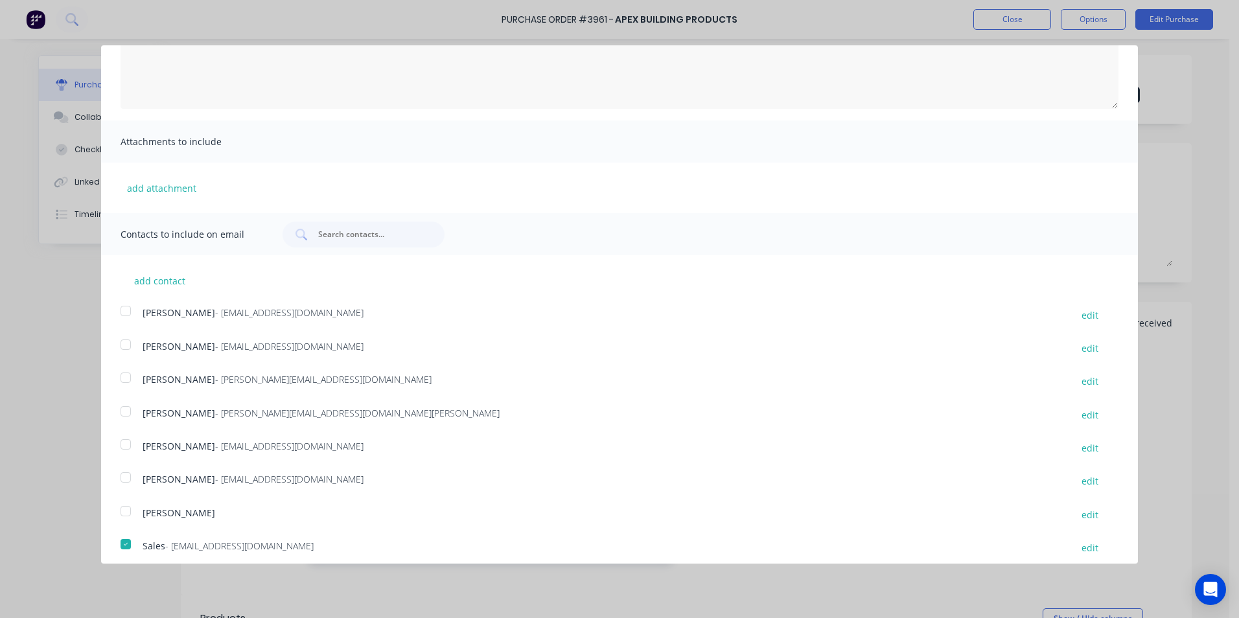
scroll to position [0, 0]
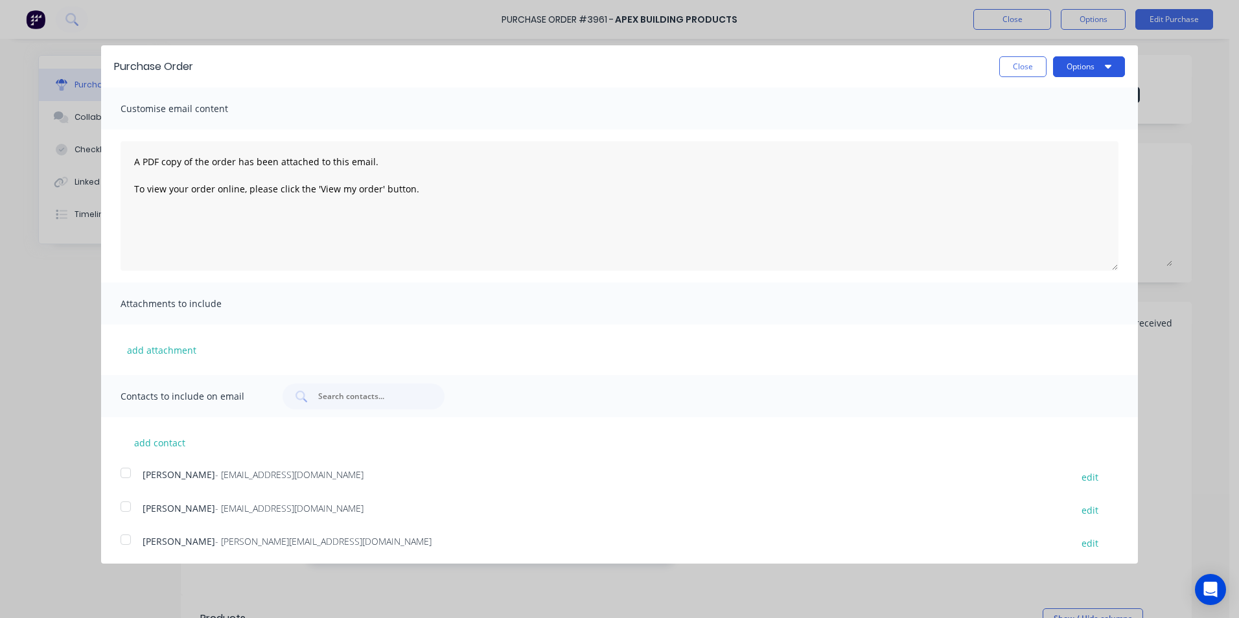
click at [1078, 67] on button "Options" at bounding box center [1089, 66] width 72 height 21
click at [1052, 121] on div "Email" at bounding box center [1064, 125] width 100 height 19
click at [1022, 73] on button "Close" at bounding box center [1022, 66] width 47 height 21
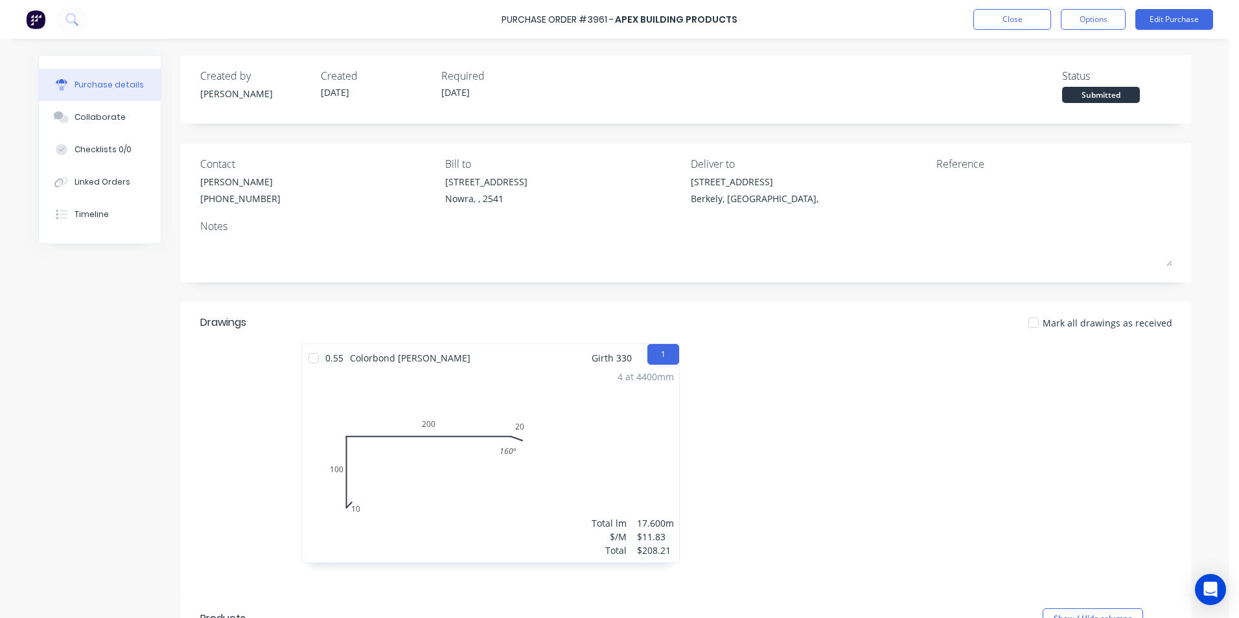
click at [1079, 32] on div "Purchase Order #3961 - Apex Building Products Close Options Edit Purchase" at bounding box center [619, 19] width 1239 height 39
click at [1088, 15] on button "Options" at bounding box center [1093, 19] width 65 height 21
click at [1073, 49] on div "Print / Email" at bounding box center [1064, 52] width 100 height 19
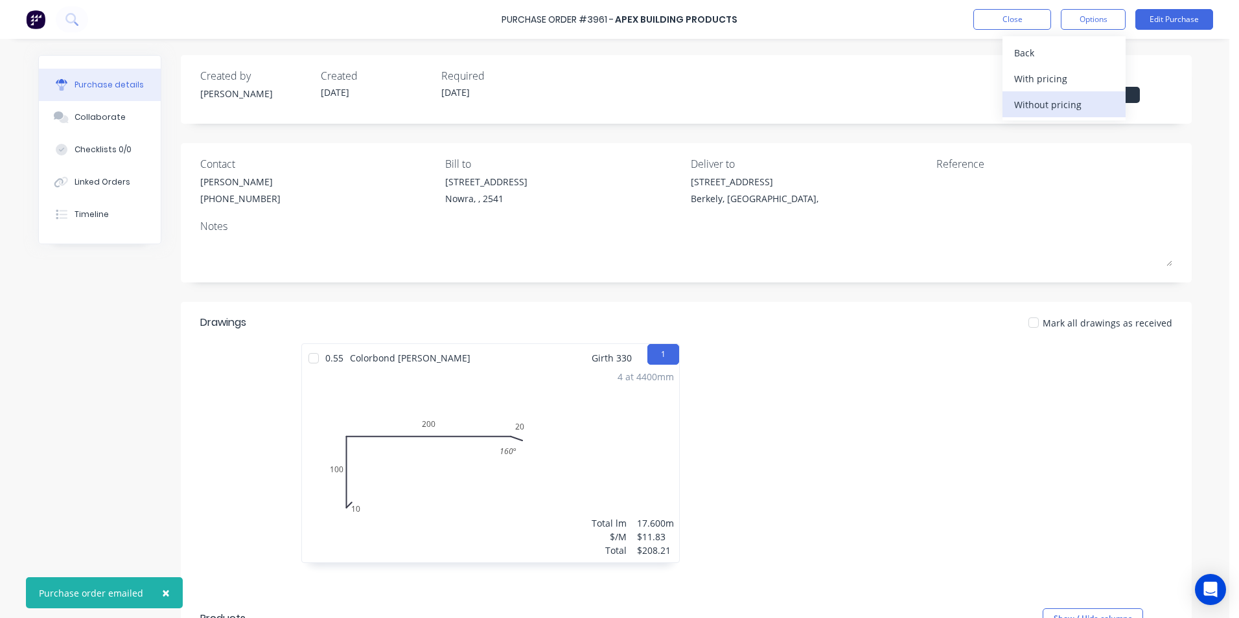
click at [1050, 92] on button "Without pricing" at bounding box center [1064, 104] width 123 height 26
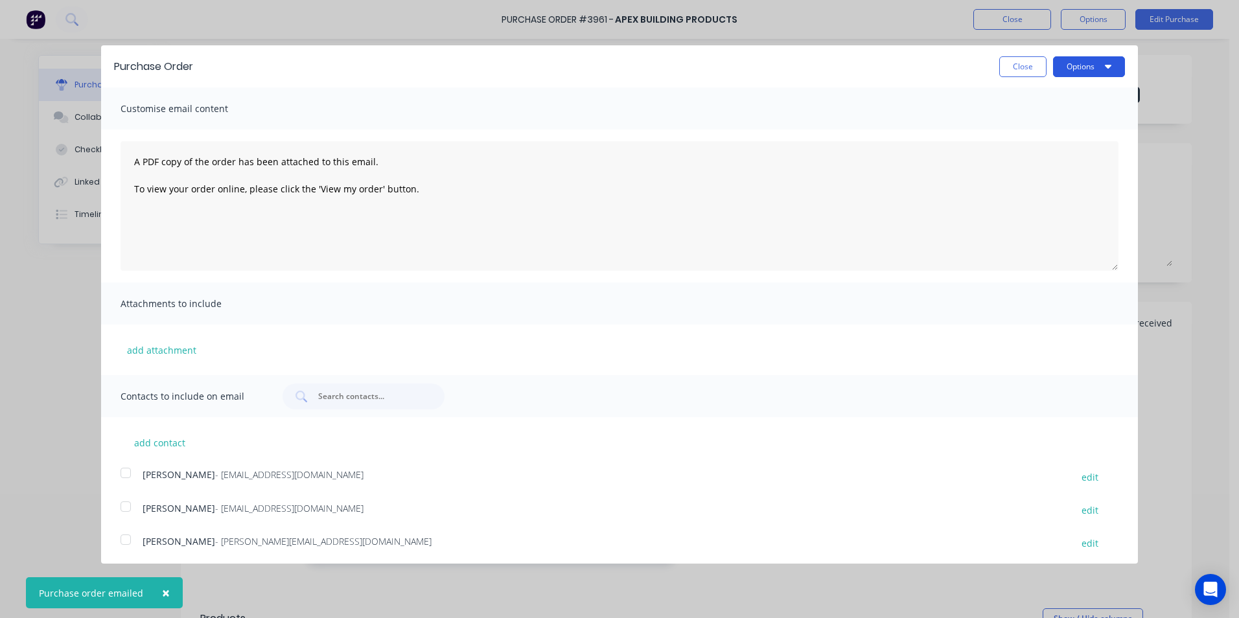
click at [1060, 63] on button "Options" at bounding box center [1089, 66] width 72 height 21
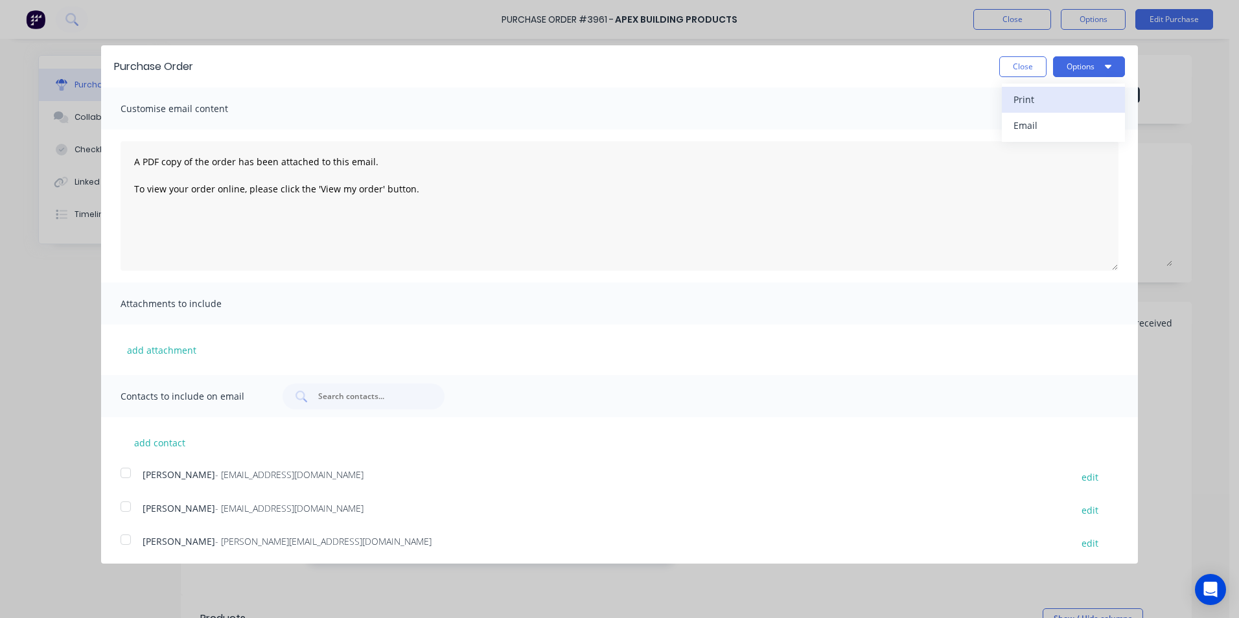
click at [1052, 94] on div "Print" at bounding box center [1064, 99] width 100 height 19
click at [152, 6] on div "Purchase Order Close Options Customise email content A PDF copy of the order ha…" at bounding box center [619, 309] width 1239 height 618
click at [1009, 69] on button "Close" at bounding box center [1022, 66] width 47 height 21
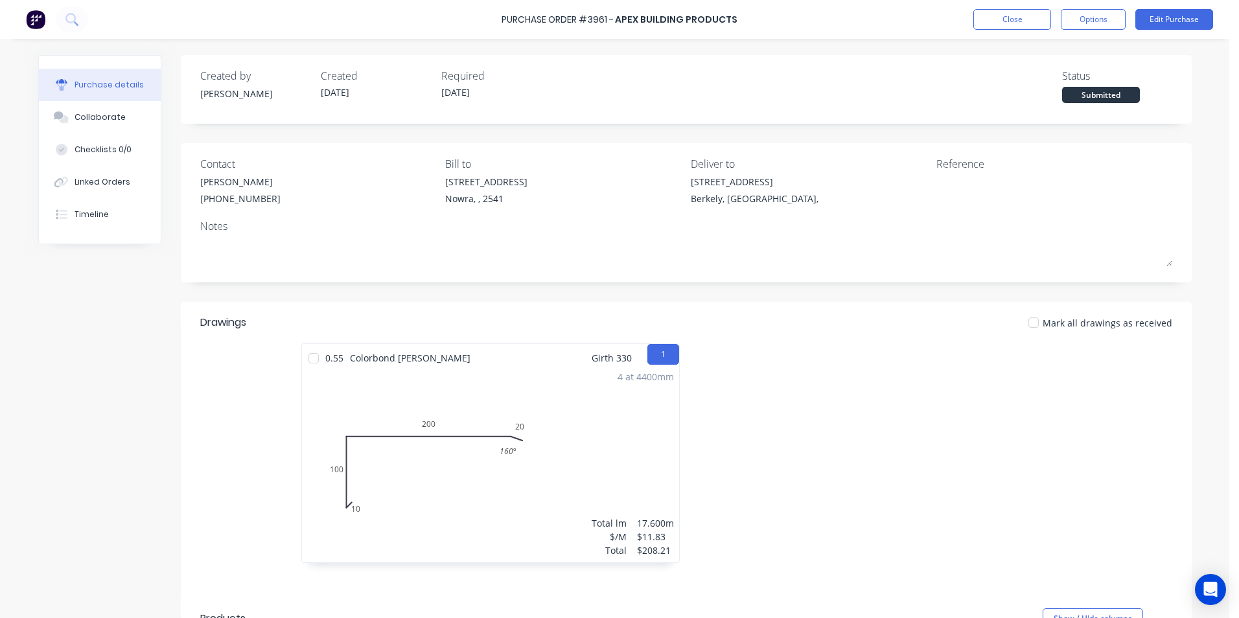
click at [31, 19] on img at bounding box center [35, 19] width 19 height 19
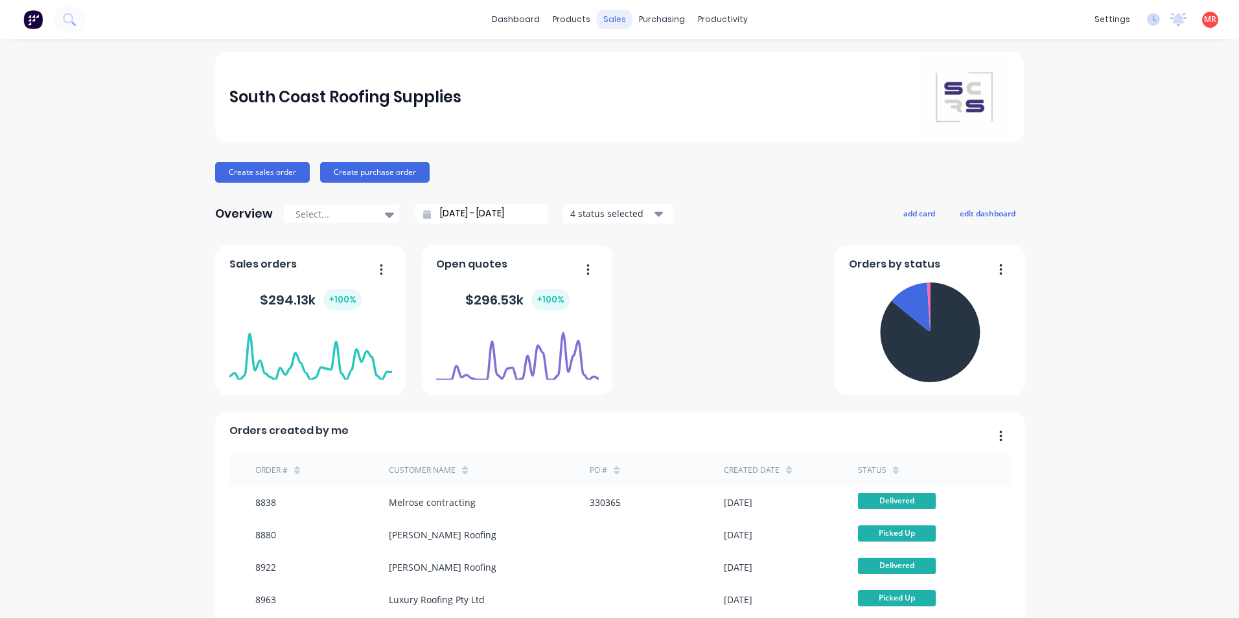
click at [610, 16] on div "sales" at bounding box center [615, 19] width 36 height 19
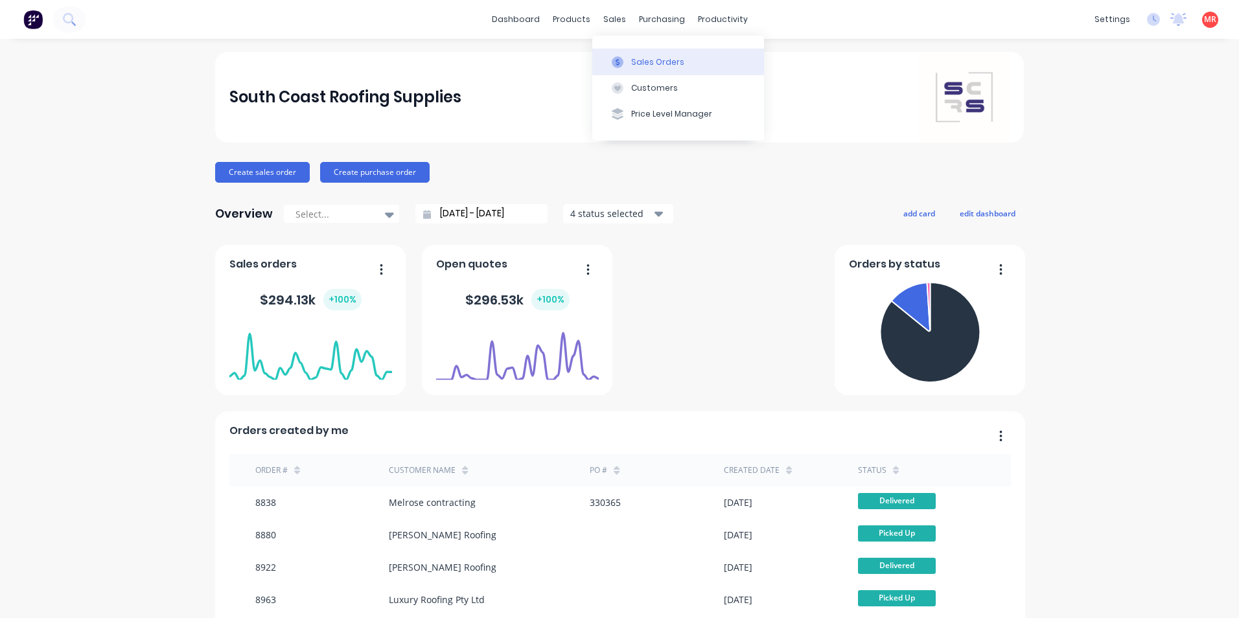
click at [622, 58] on icon at bounding box center [618, 62] width 12 height 12
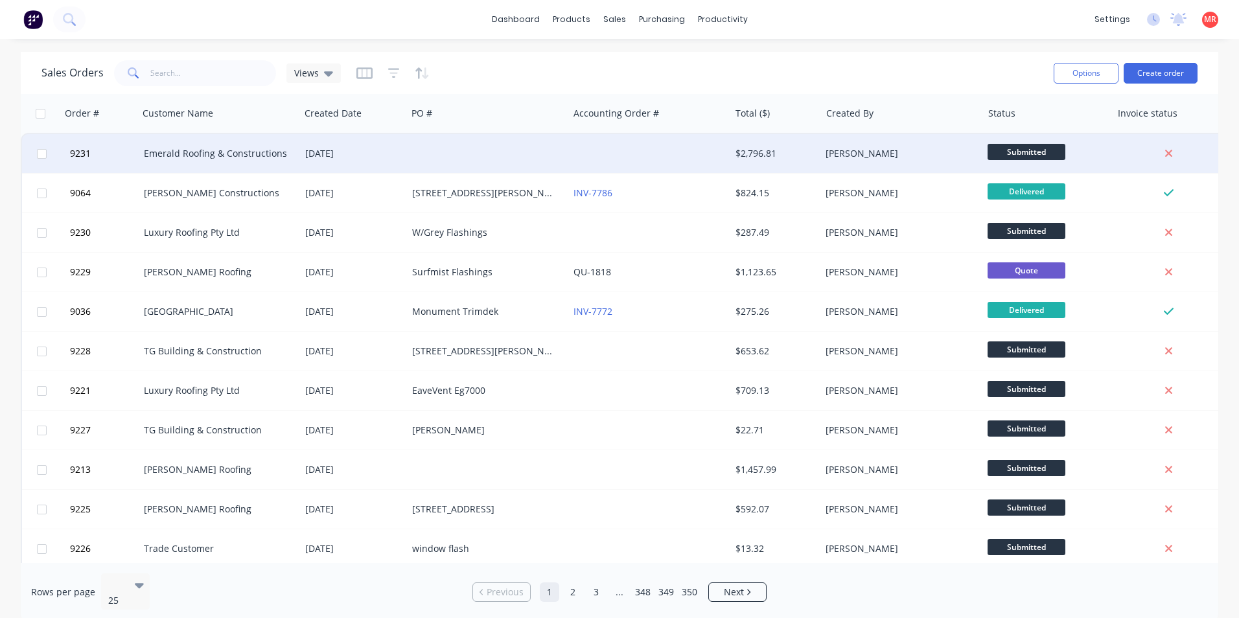
click at [574, 150] on div at bounding box center [648, 153] width 161 height 39
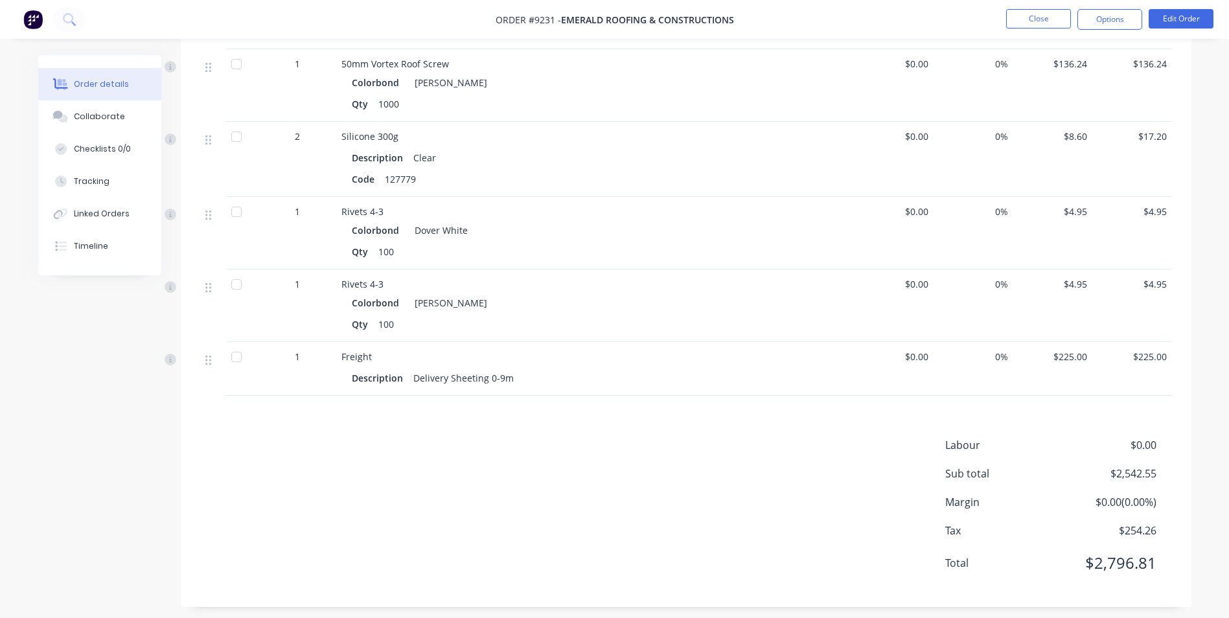
scroll to position [1710, 0]
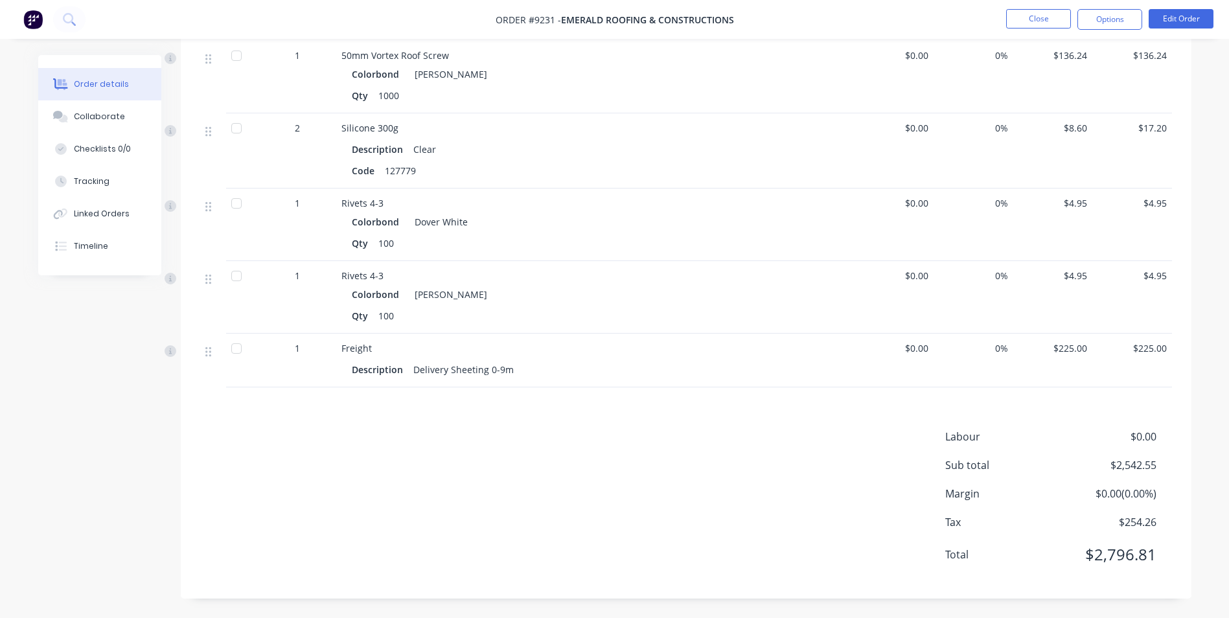
click at [34, 19] on img at bounding box center [32, 19] width 19 height 19
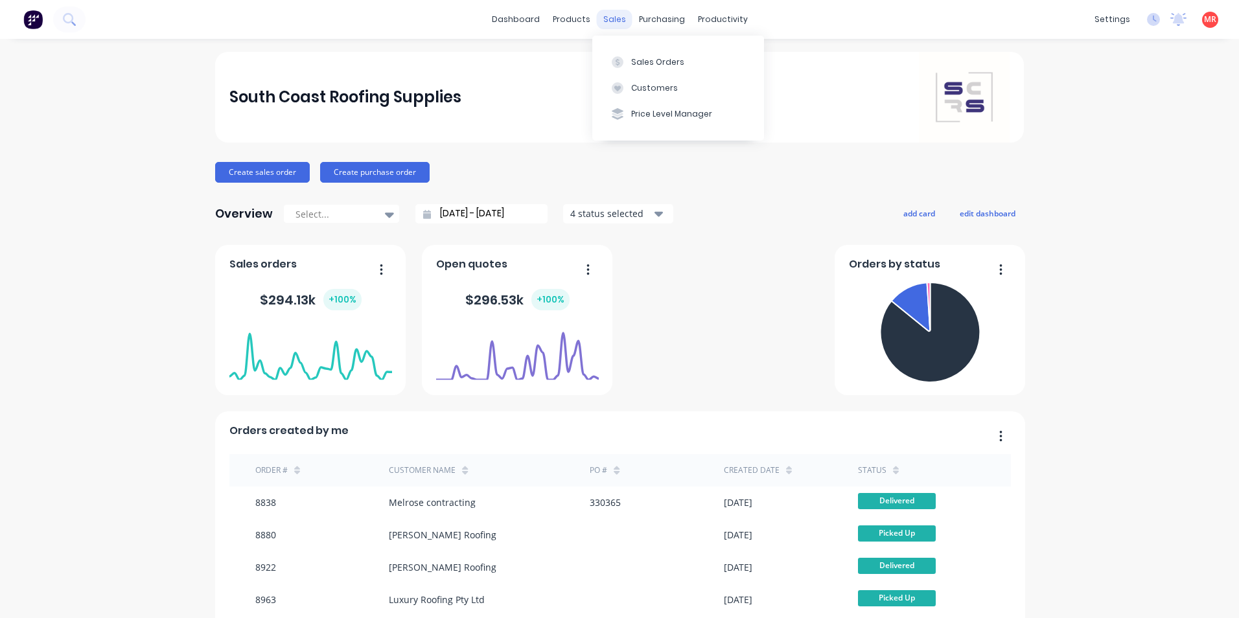
click at [615, 15] on div "sales" at bounding box center [615, 19] width 36 height 19
click at [631, 60] on div "Sales Orders" at bounding box center [657, 62] width 53 height 12
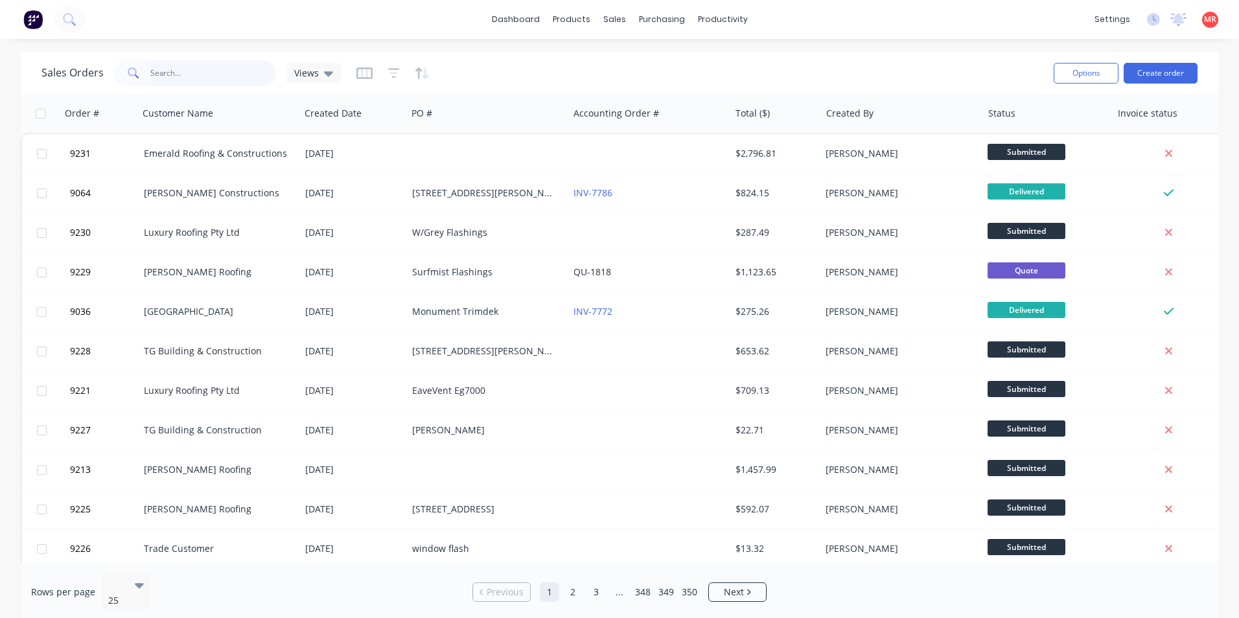
click at [198, 69] on input "text" at bounding box center [213, 73] width 126 height 26
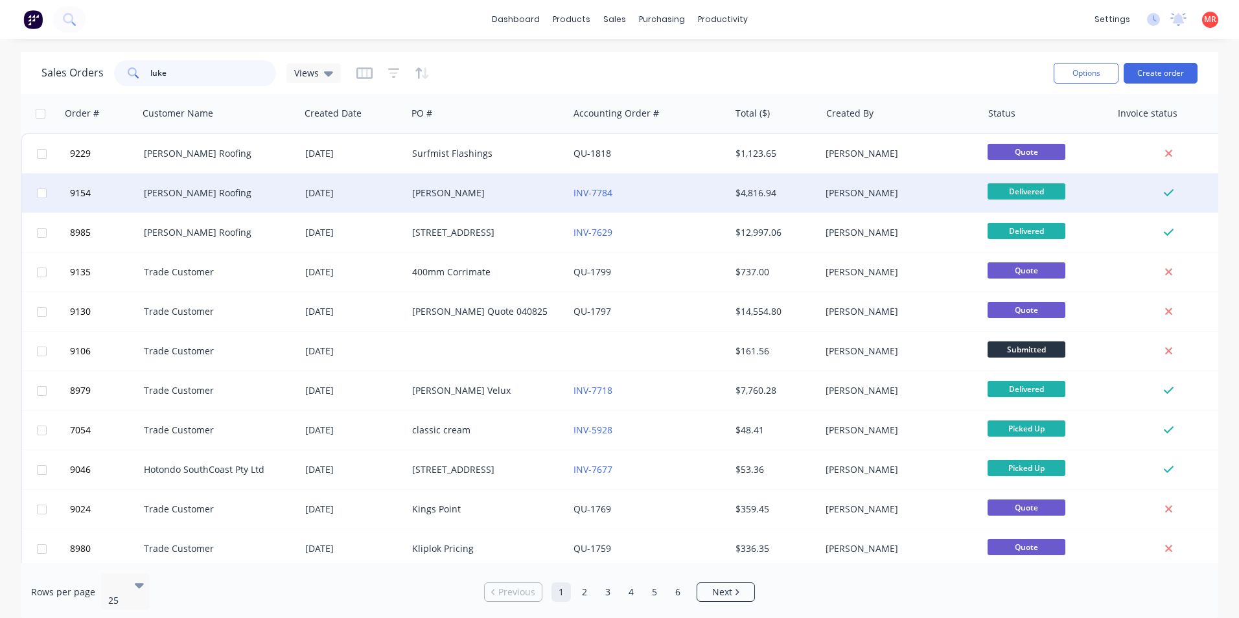
type input "luke"
click at [237, 189] on div "Luke Austin Roofing" at bounding box center [216, 193] width 144 height 13
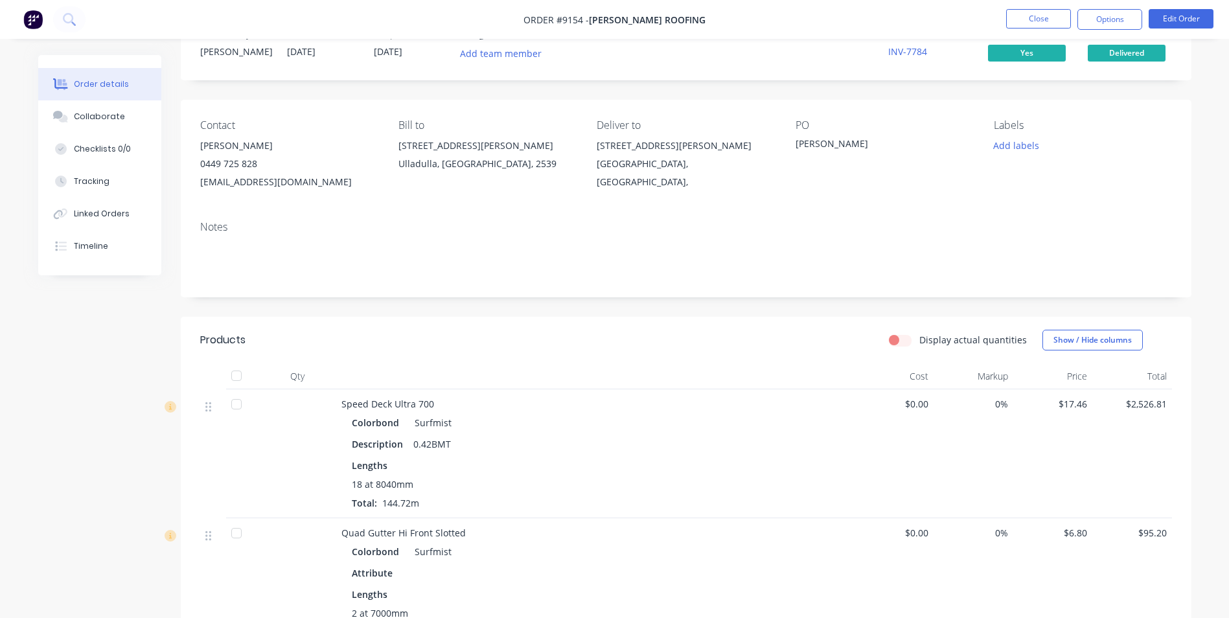
scroll to position [65, 0]
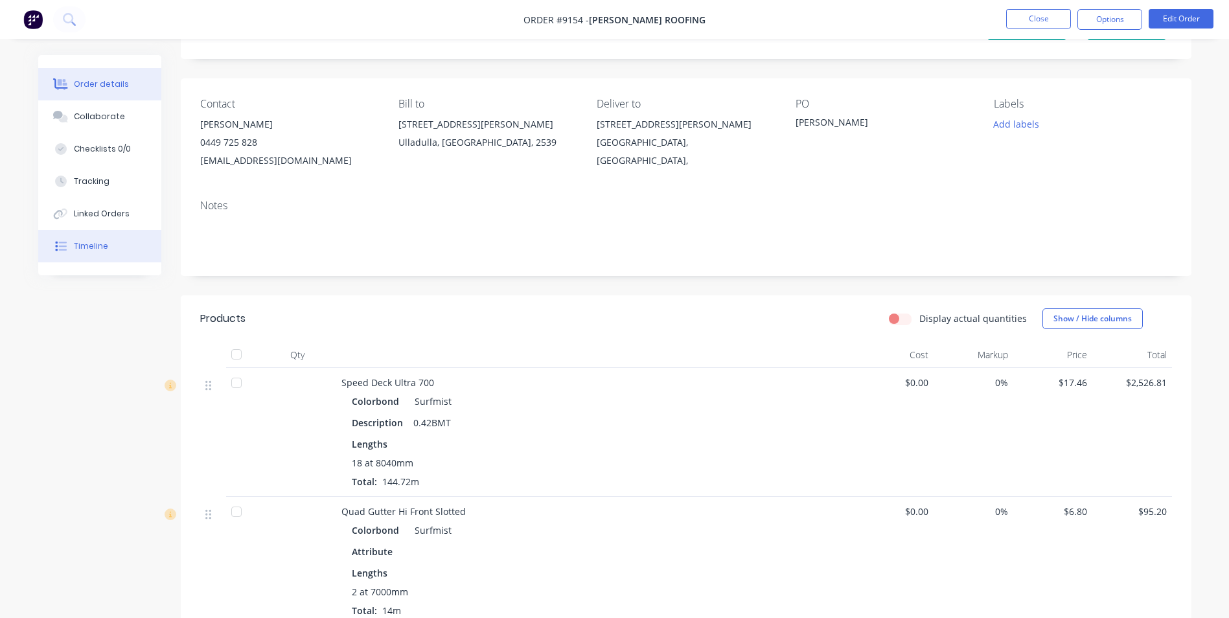
click at [64, 245] on icon at bounding box center [61, 246] width 12 height 12
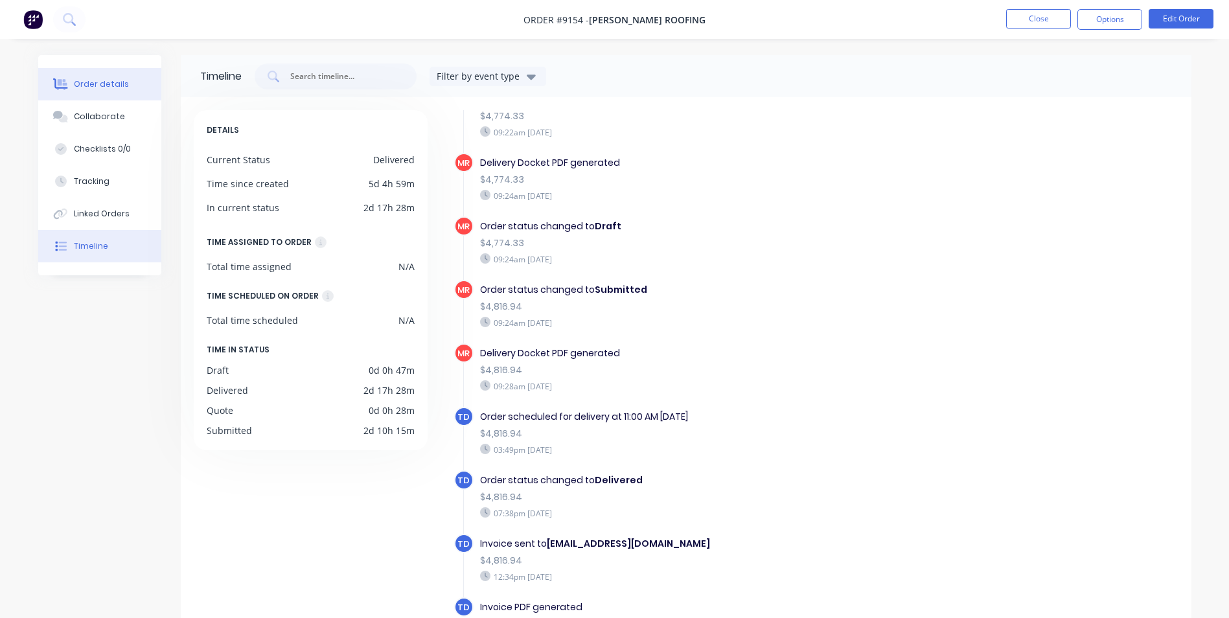
click at [103, 78] on button "Order details" at bounding box center [99, 84] width 123 height 32
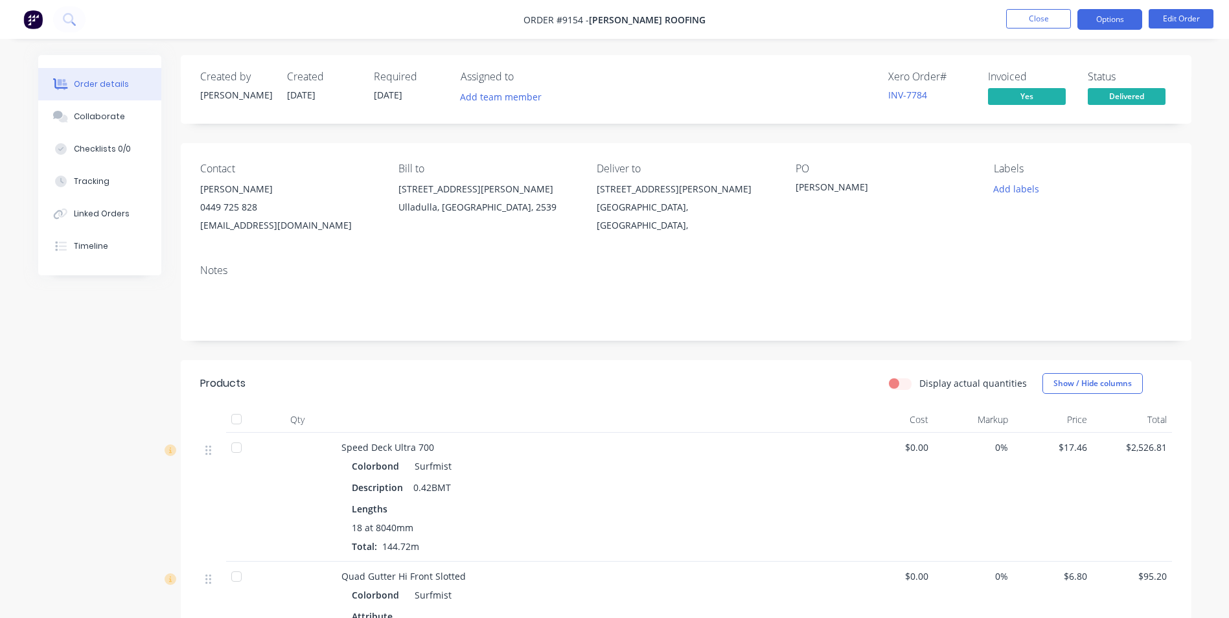
click at [1097, 25] on button "Options" at bounding box center [1110, 19] width 65 height 21
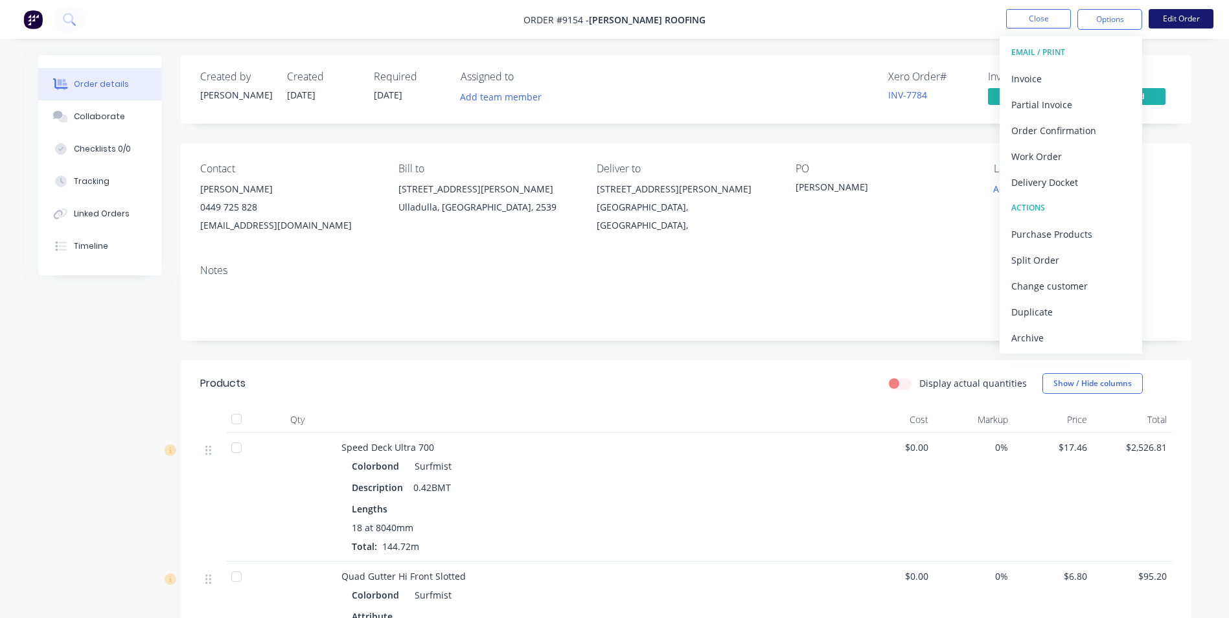
click at [1187, 25] on button "Edit Order" at bounding box center [1181, 18] width 65 height 19
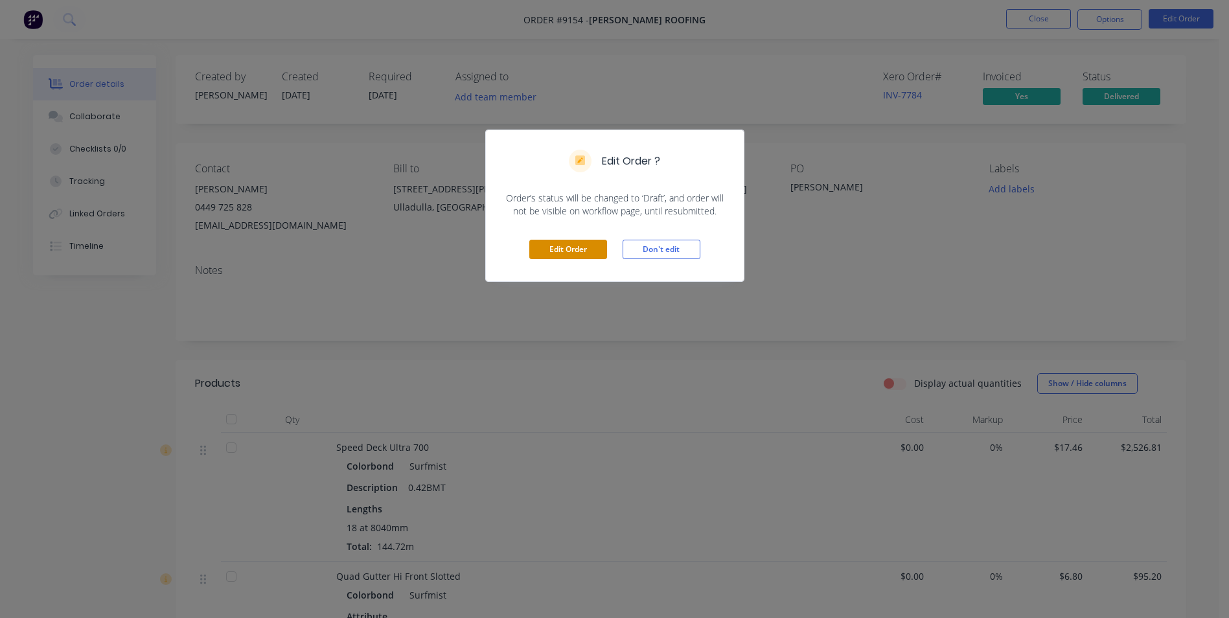
click at [599, 248] on button "Edit Order" at bounding box center [568, 249] width 78 height 19
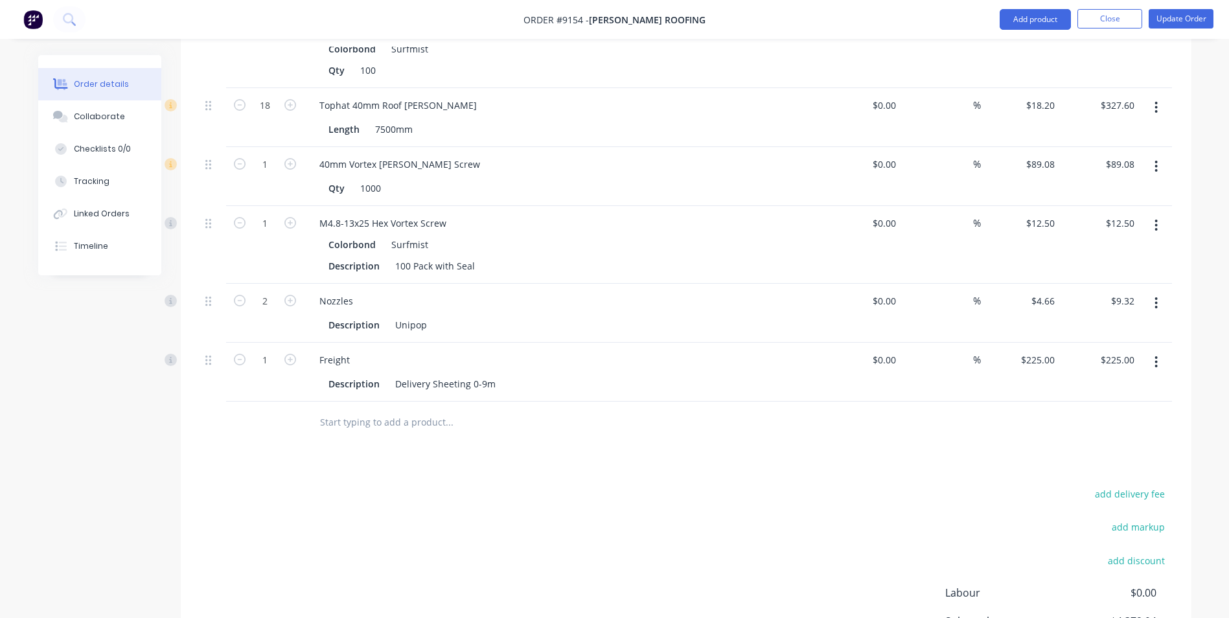
scroll to position [1108, 0]
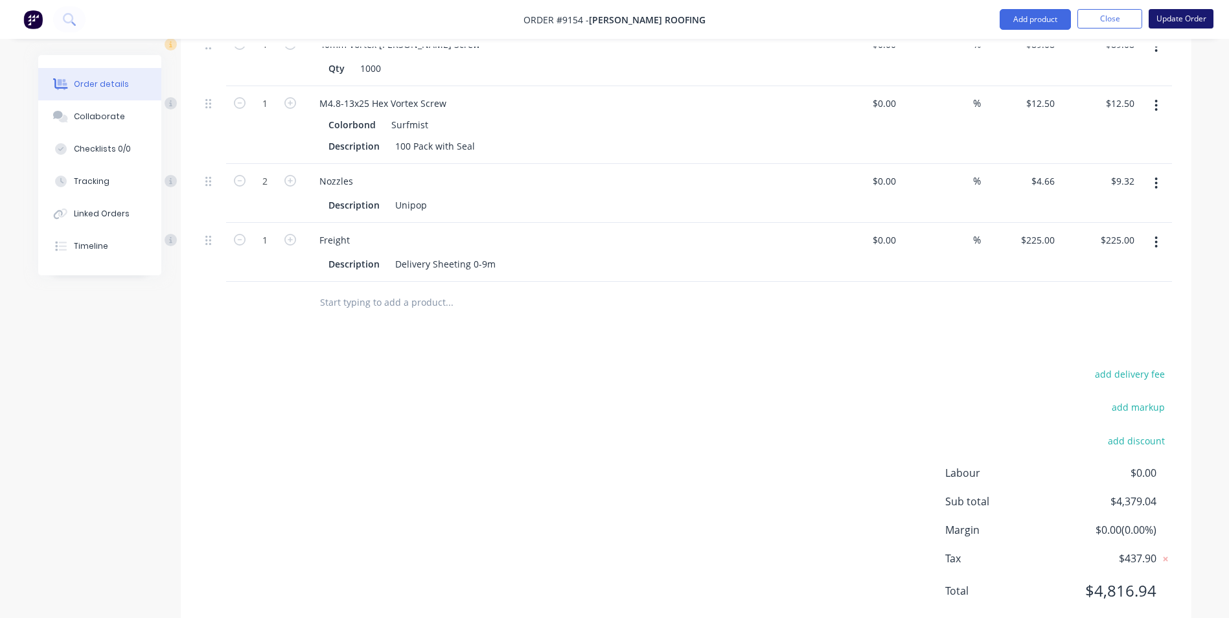
click at [1170, 25] on button "Update Order" at bounding box center [1181, 18] width 65 height 19
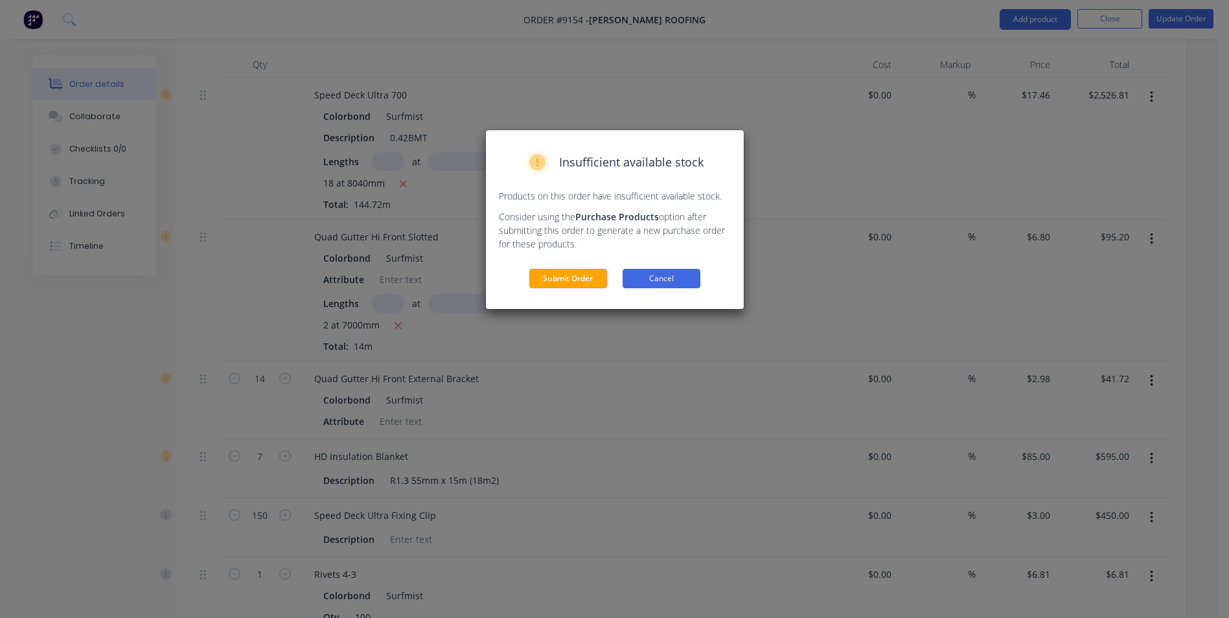
scroll to position [395, 0]
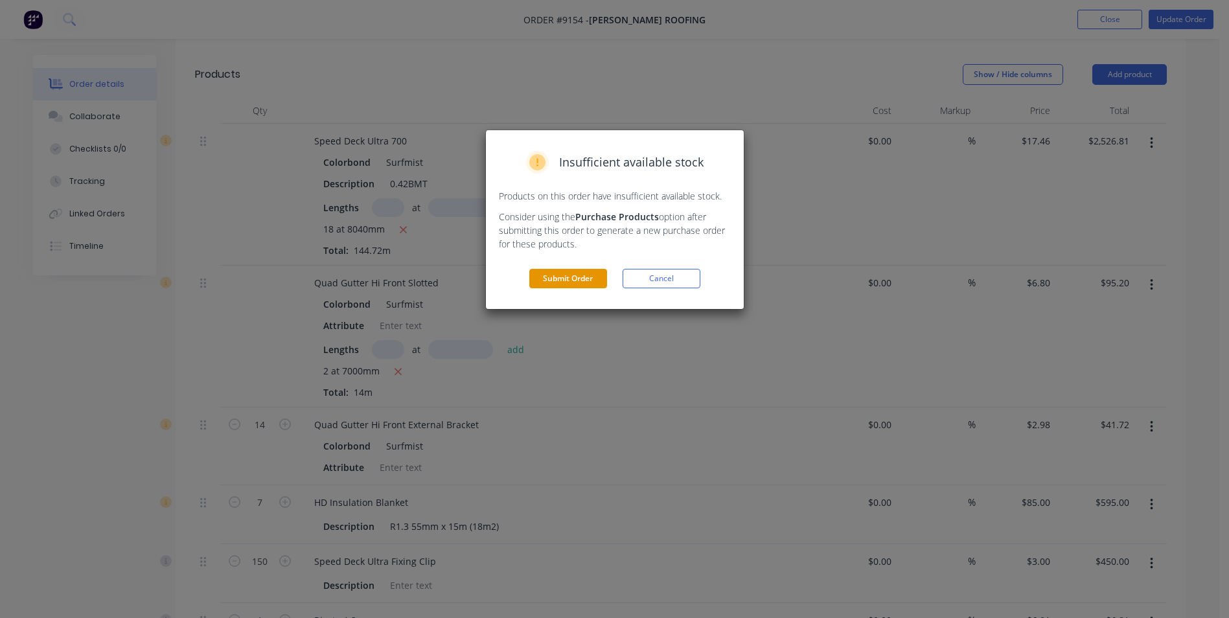
click at [570, 277] on button "Submit Order" at bounding box center [568, 278] width 78 height 19
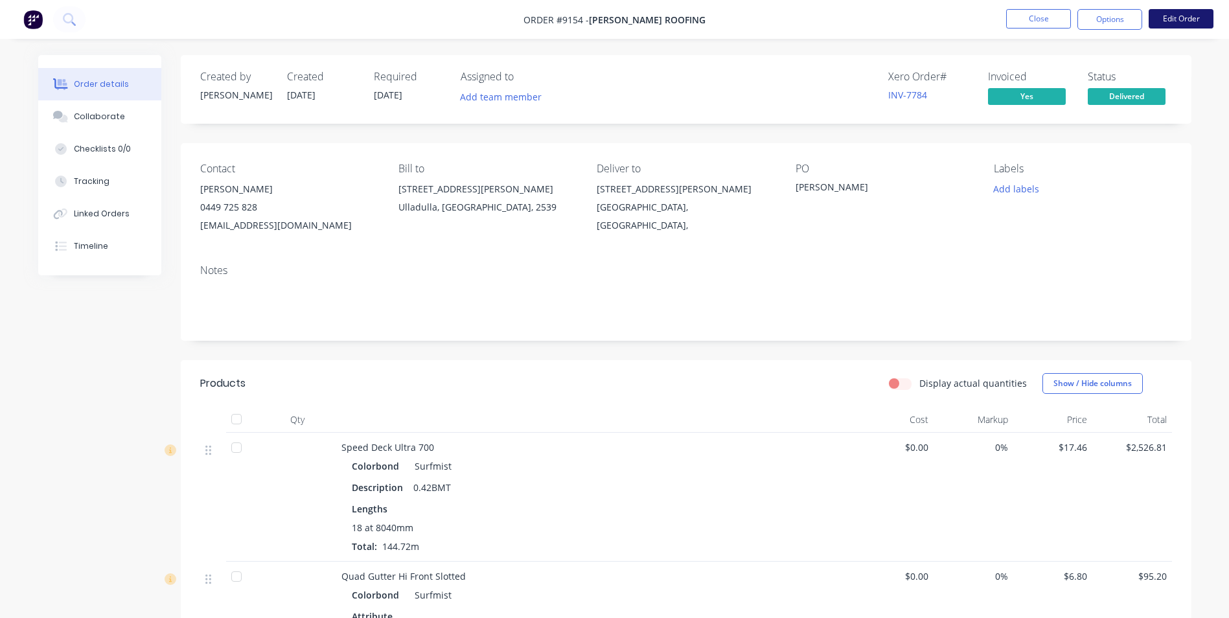
click at [1178, 21] on button "Edit Order" at bounding box center [1181, 18] width 65 height 19
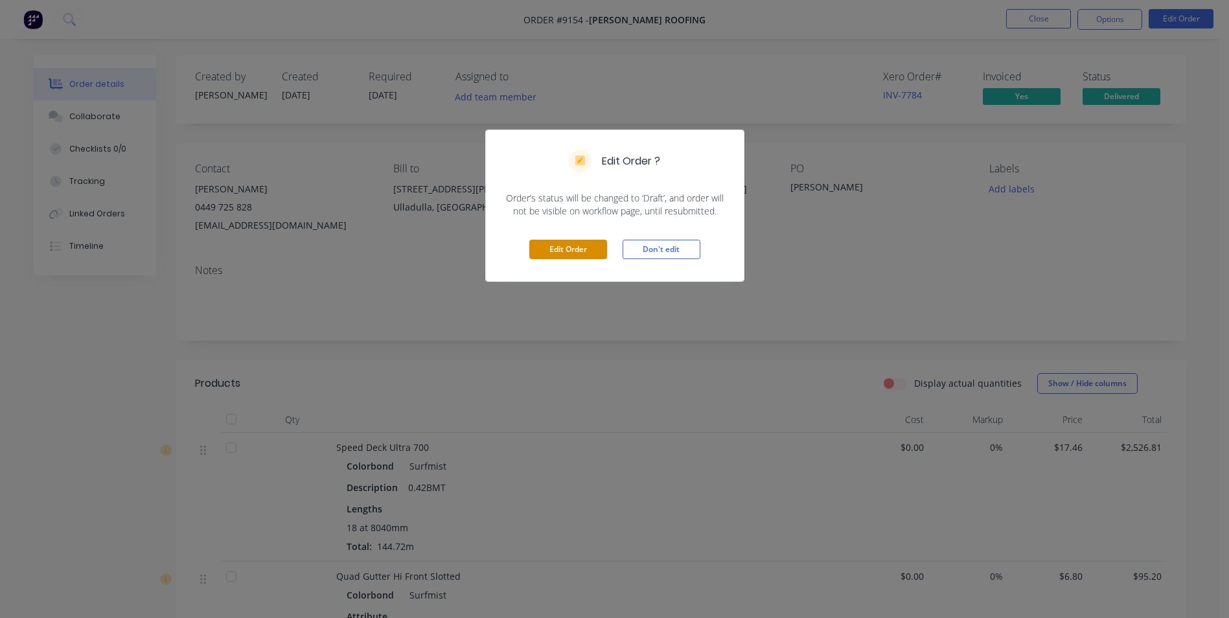
click at [541, 258] on button "Edit Order" at bounding box center [568, 249] width 78 height 19
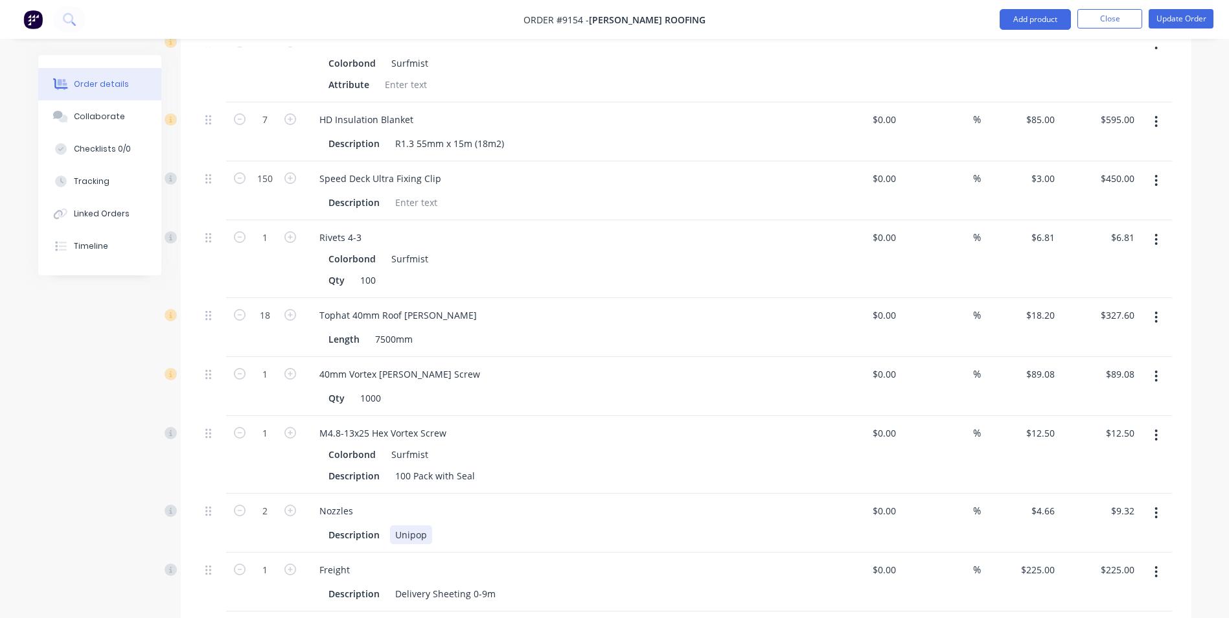
scroll to position [1102, 0]
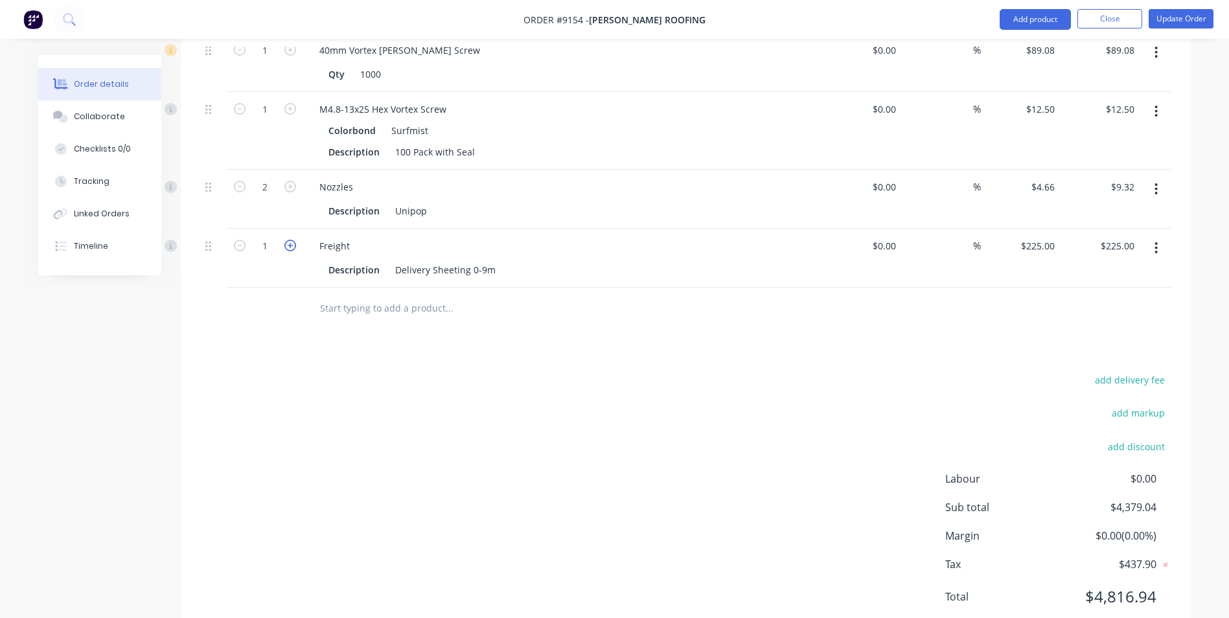
click at [292, 240] on icon "button" at bounding box center [290, 246] width 12 height 12
type input "2"
type input "$450.00"
click at [1182, 16] on button "Update Order" at bounding box center [1181, 18] width 65 height 19
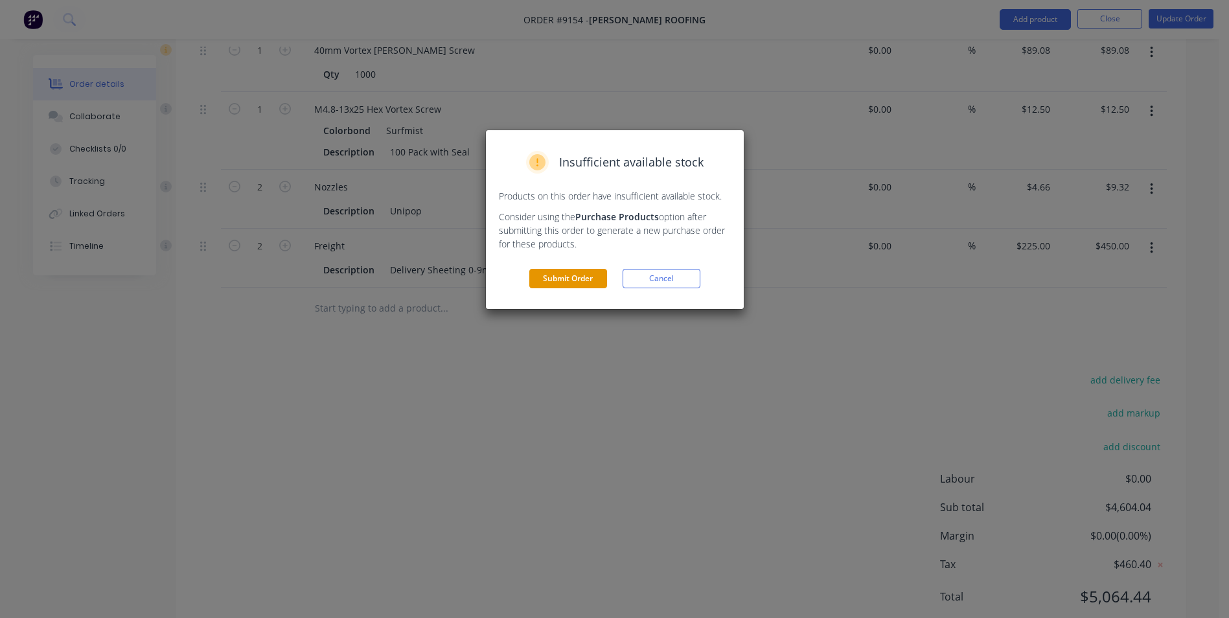
click at [556, 273] on button "Submit Order" at bounding box center [568, 278] width 78 height 19
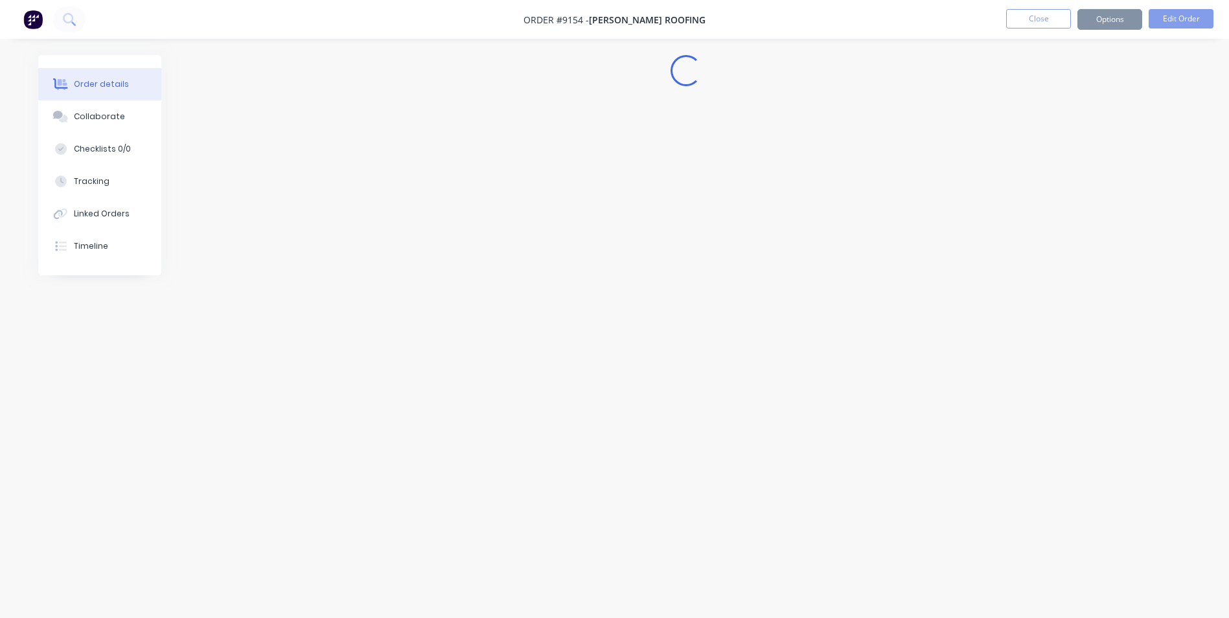
scroll to position [0, 0]
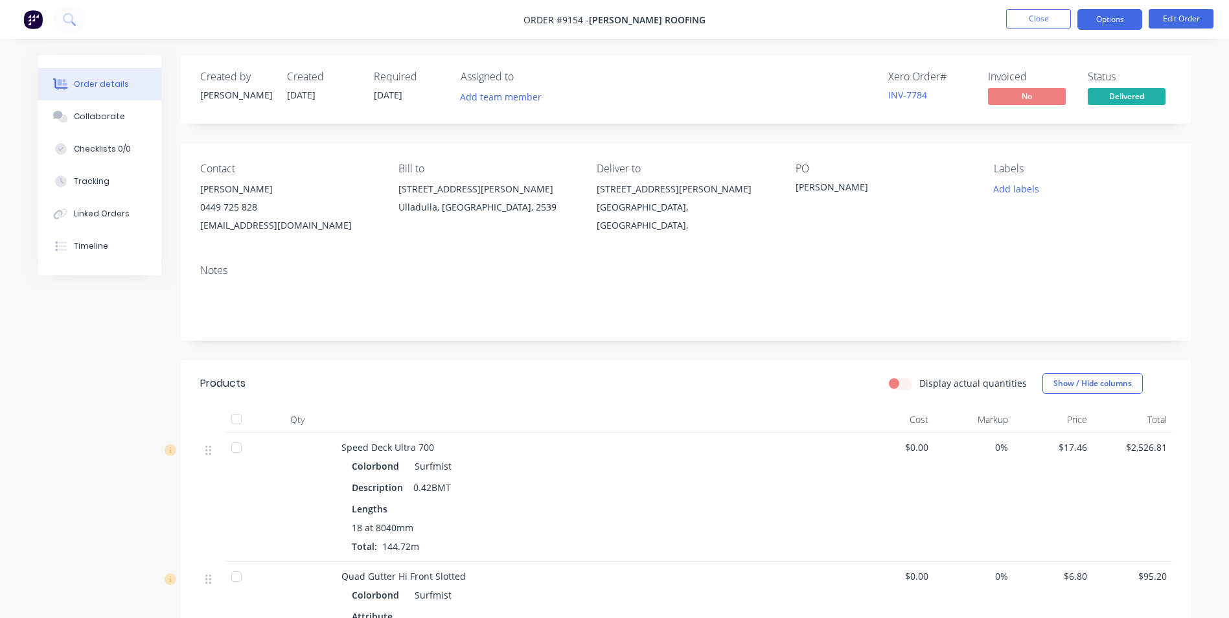
click at [1128, 24] on button "Options" at bounding box center [1110, 19] width 65 height 21
click at [940, 145] on div "Contact Luke 0449 725 828 cleansweep1989@yahoo.com Bill to 1 Curtis St Ulladull…" at bounding box center [686, 198] width 1011 height 111
click at [1132, 97] on span "Delivered" at bounding box center [1127, 96] width 78 height 16
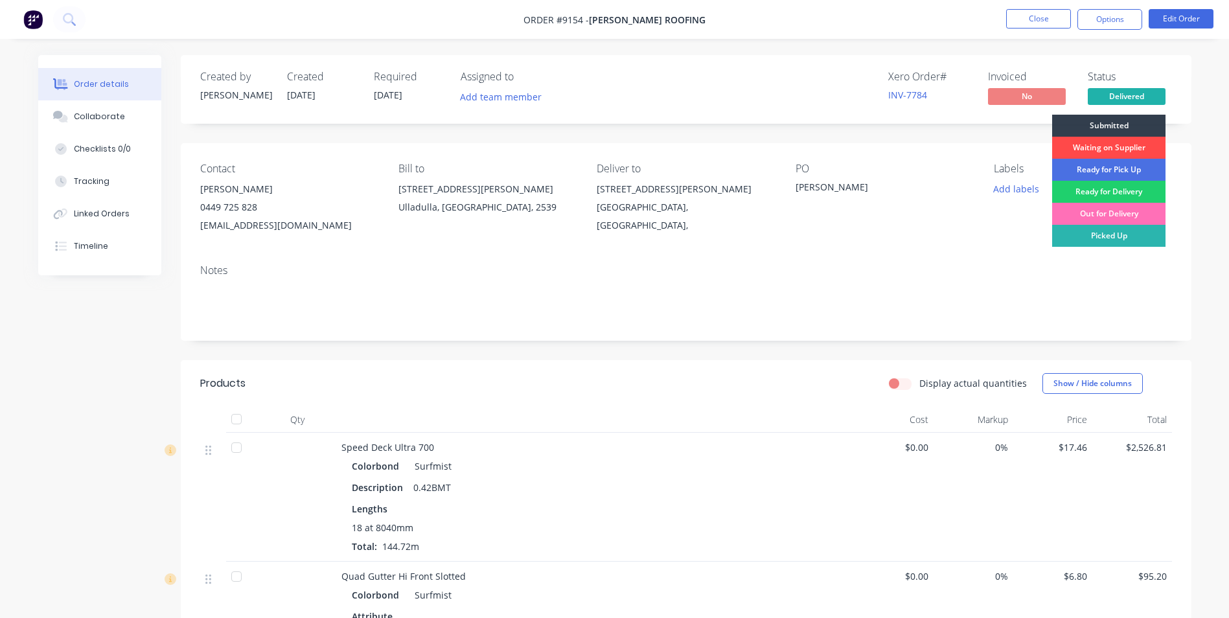
click at [1117, 148] on div "Waiting on Supplier" at bounding box center [1108, 148] width 113 height 22
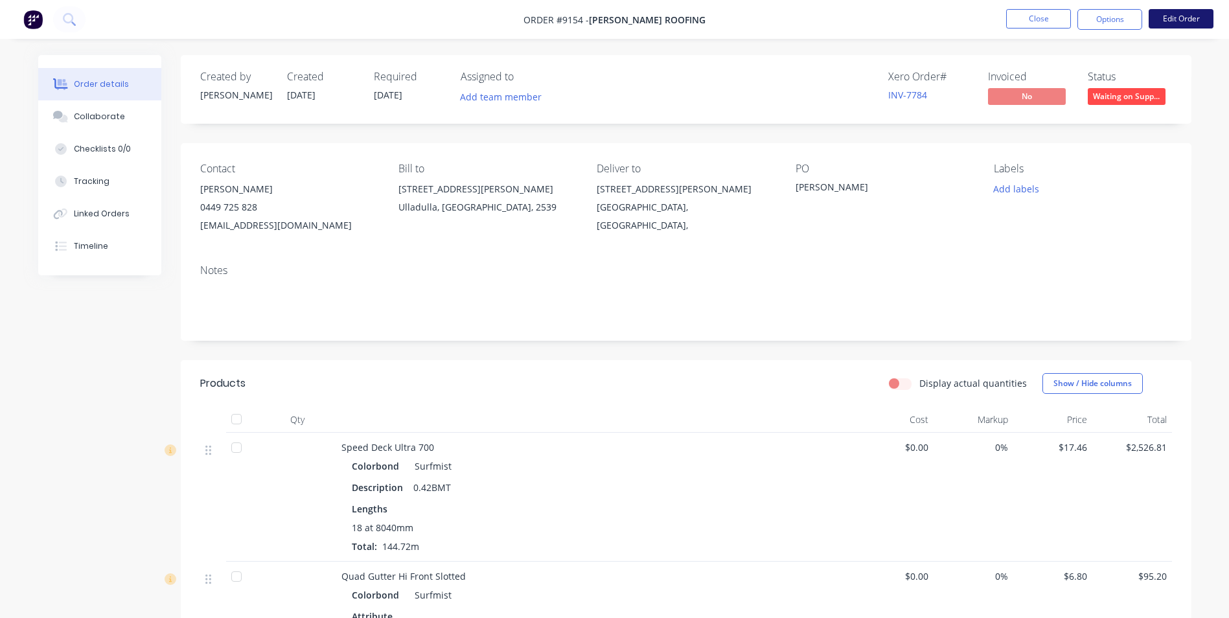
click at [1159, 21] on button "Edit Order" at bounding box center [1181, 18] width 65 height 19
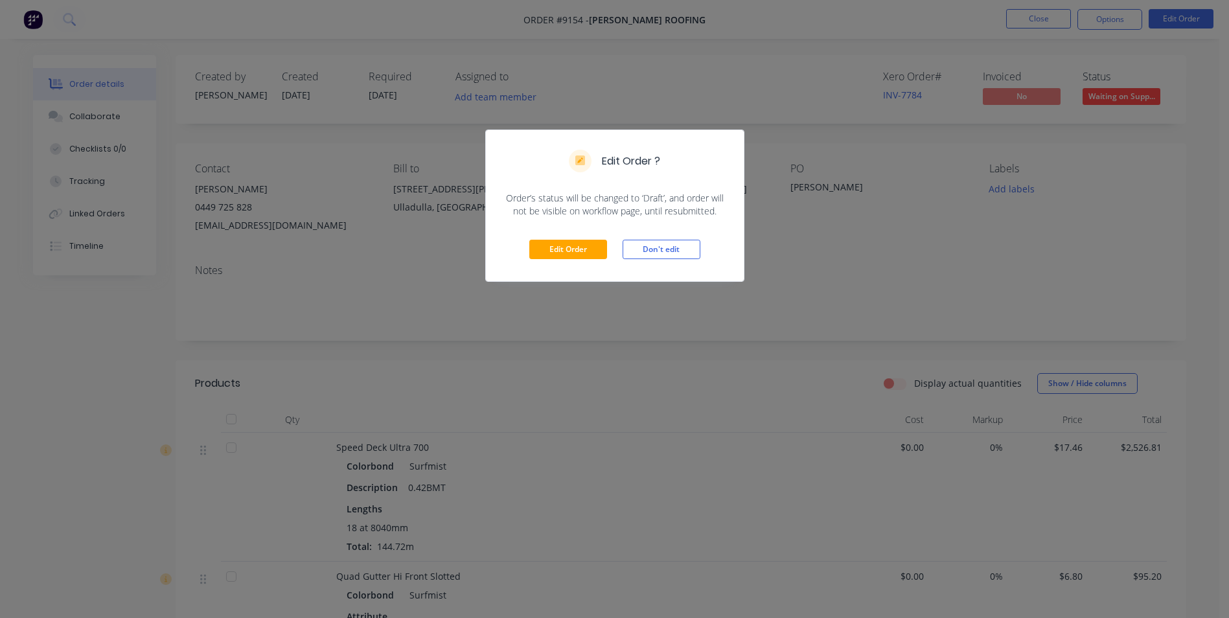
click at [573, 260] on div "Edit Order Don't edit" at bounding box center [615, 250] width 258 height 64
click at [572, 260] on div "Edit Order Don't edit" at bounding box center [615, 250] width 258 height 64
click at [582, 246] on button "Edit Order" at bounding box center [568, 249] width 78 height 19
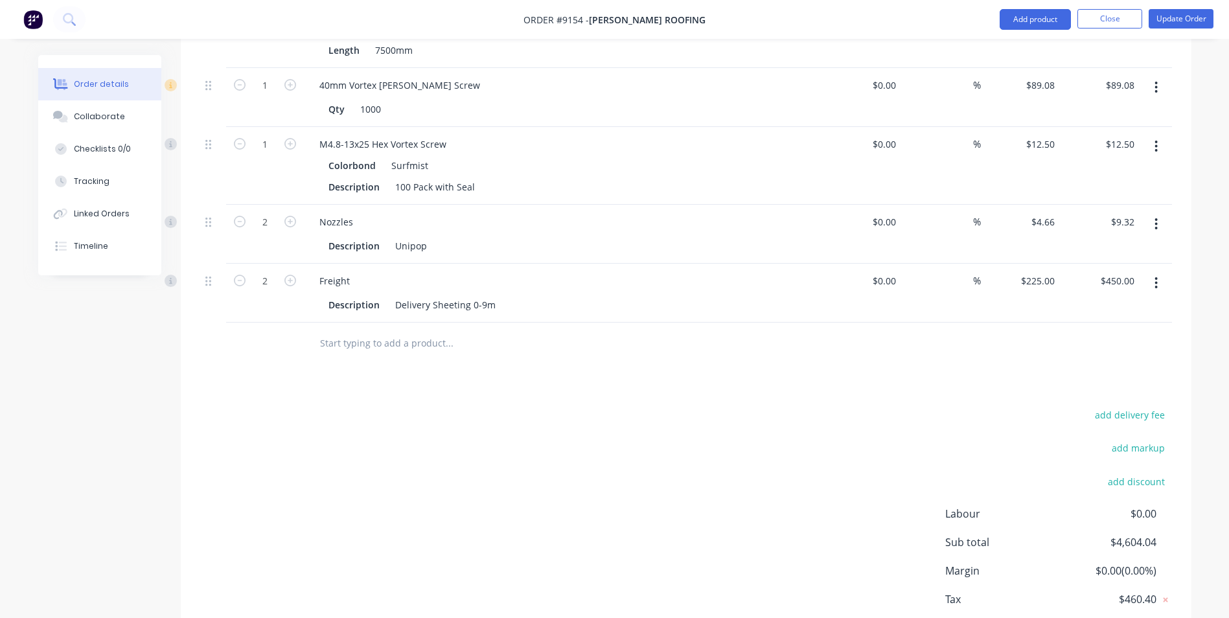
scroll to position [1108, 0]
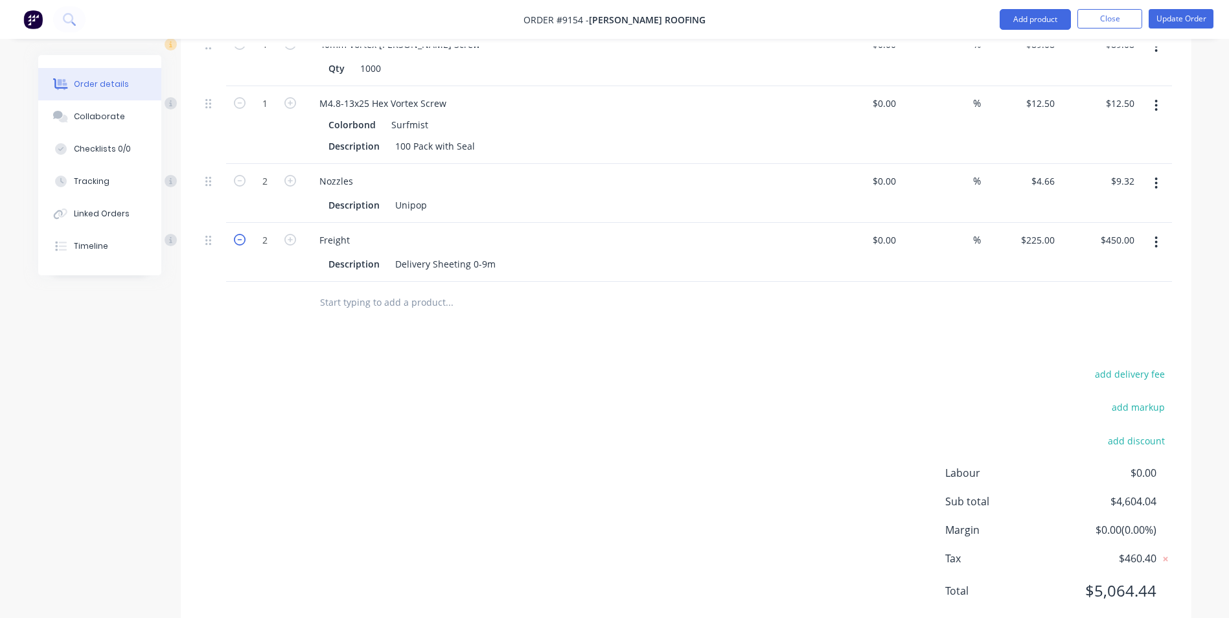
click at [245, 234] on icon "button" at bounding box center [240, 240] width 12 height 12
type input "1"
type input "$225.00"
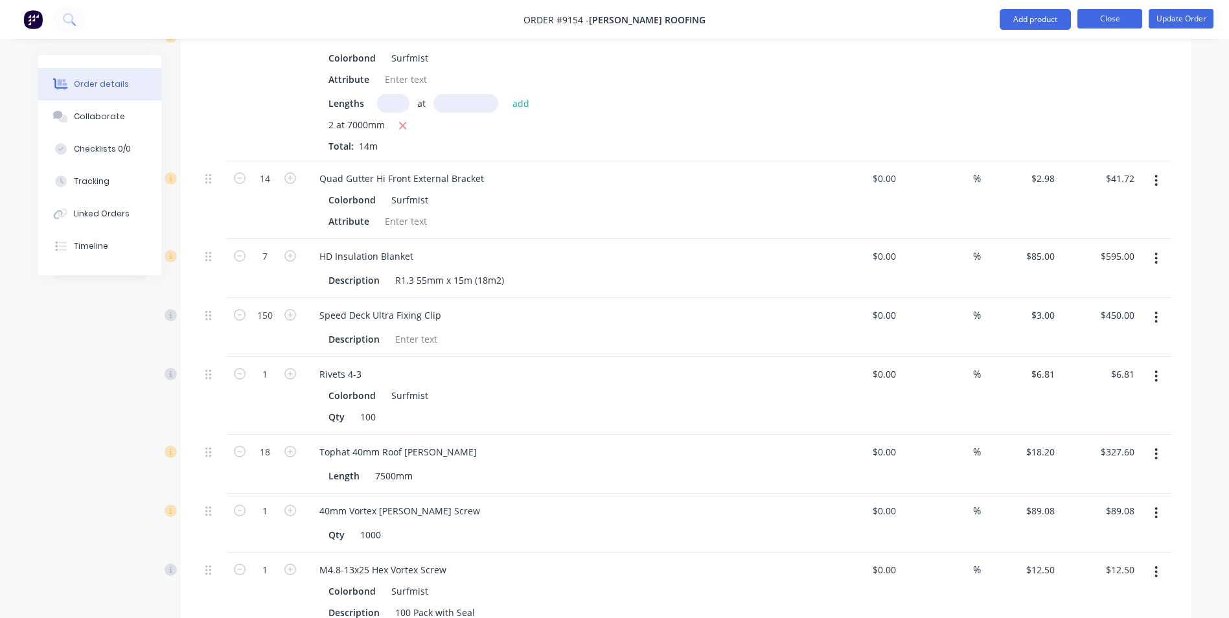
scroll to position [459, 0]
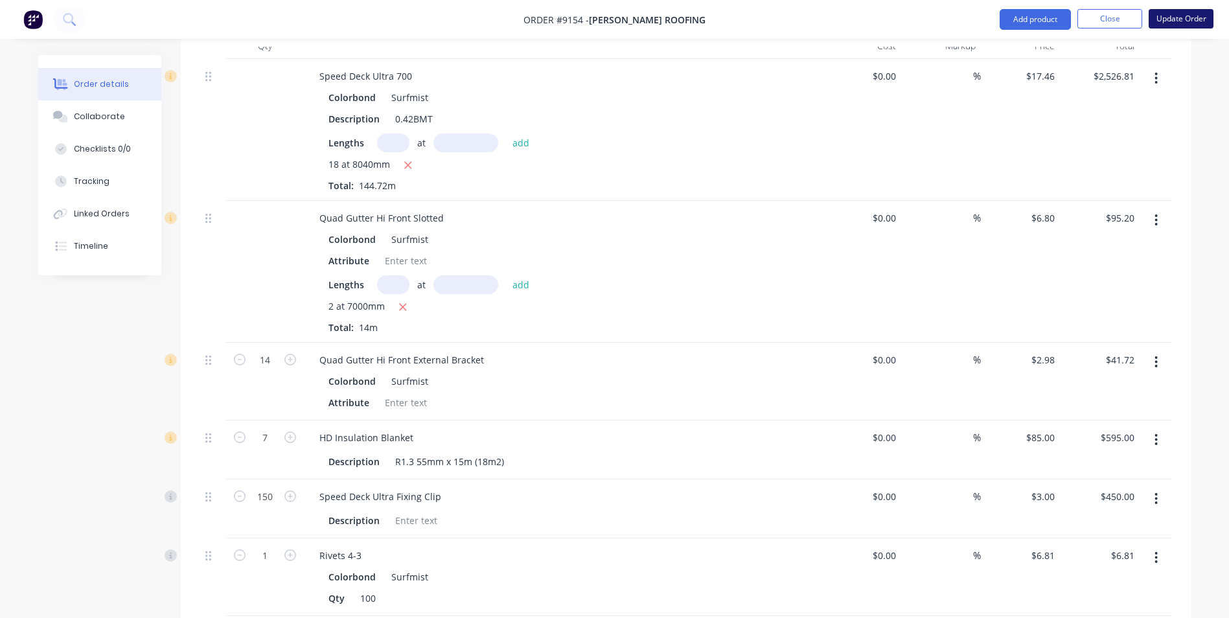
click at [1170, 17] on button "Update Order" at bounding box center [1181, 18] width 65 height 19
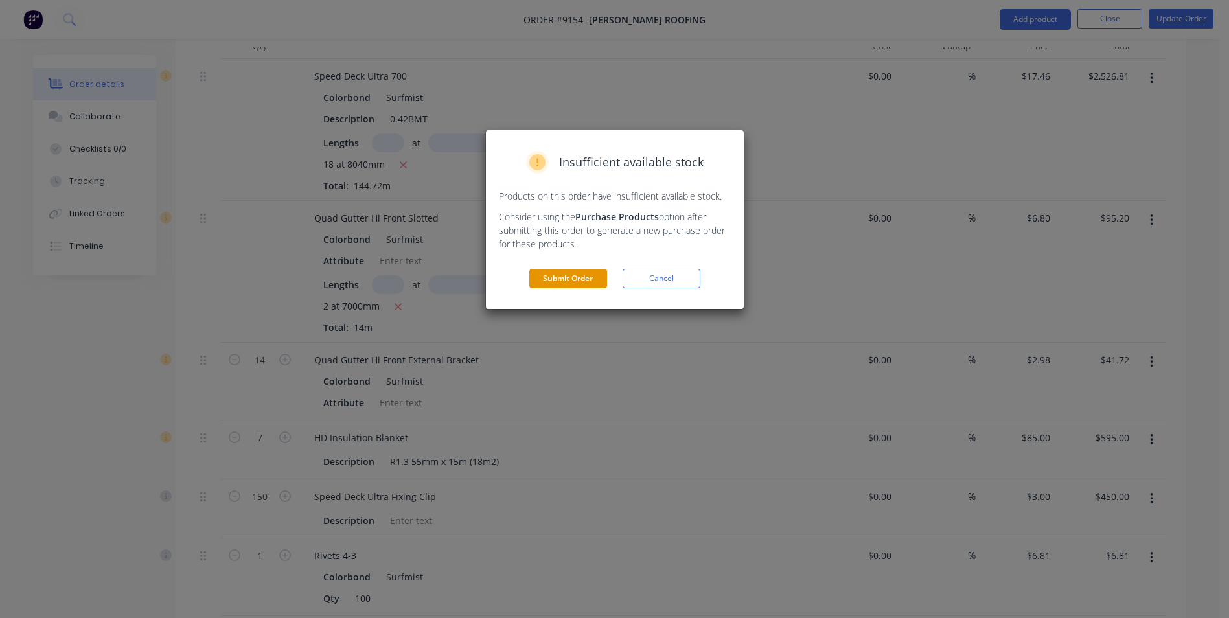
click at [568, 284] on button "Submit Order" at bounding box center [568, 278] width 78 height 19
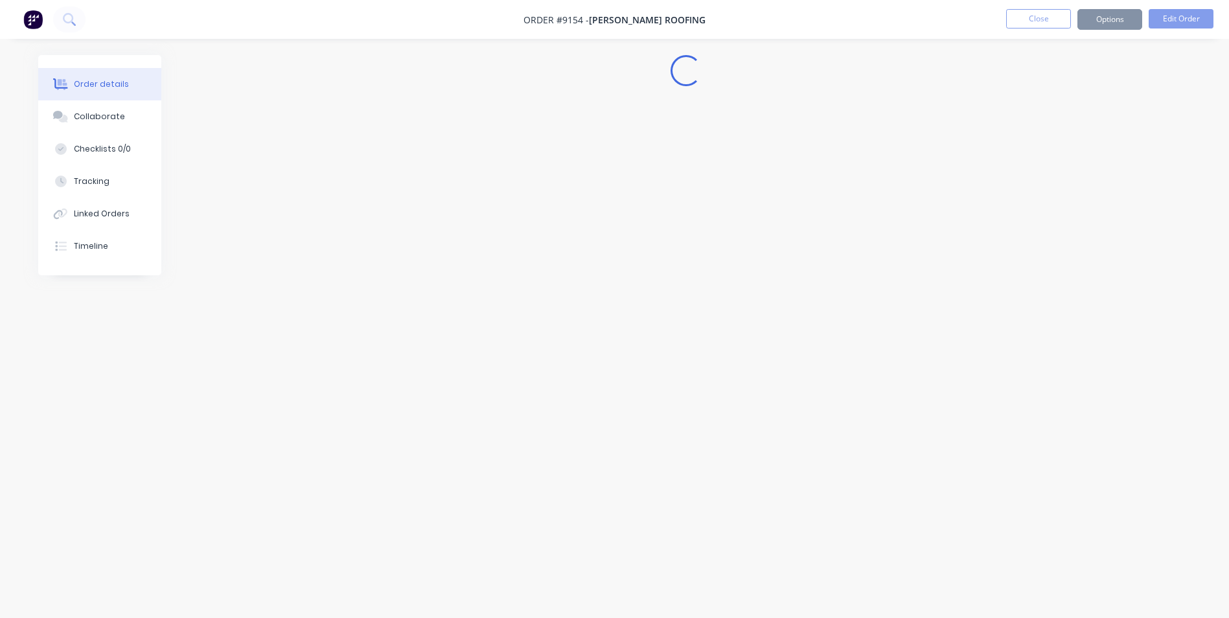
scroll to position [0, 0]
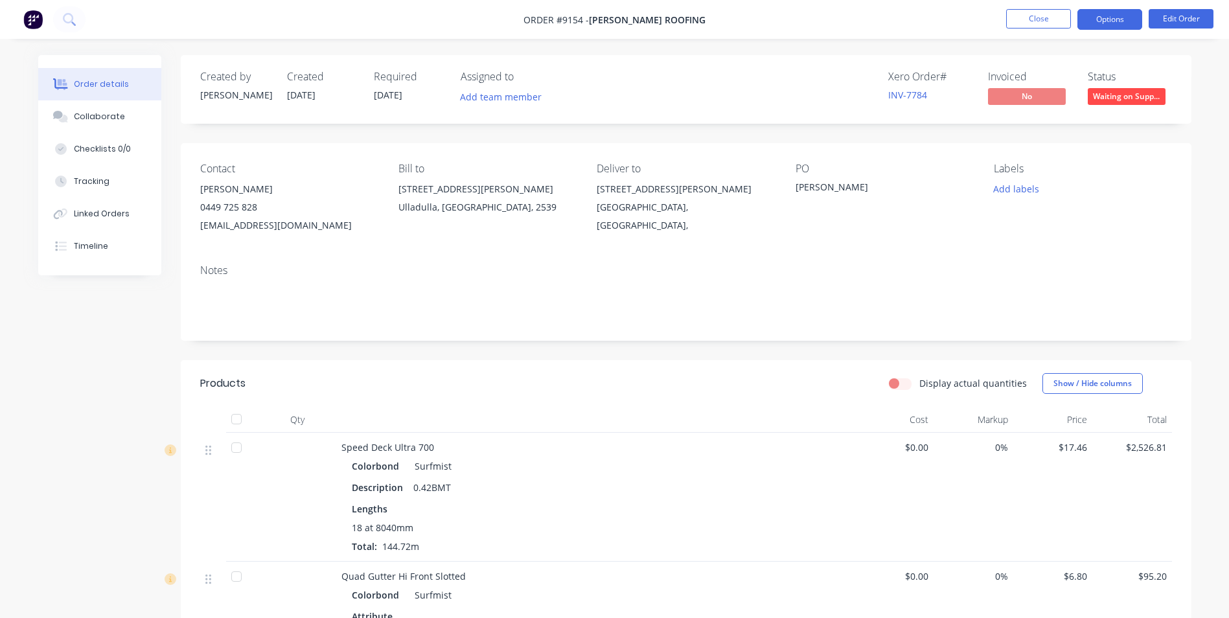
click at [1101, 16] on button "Options" at bounding box center [1110, 19] width 65 height 21
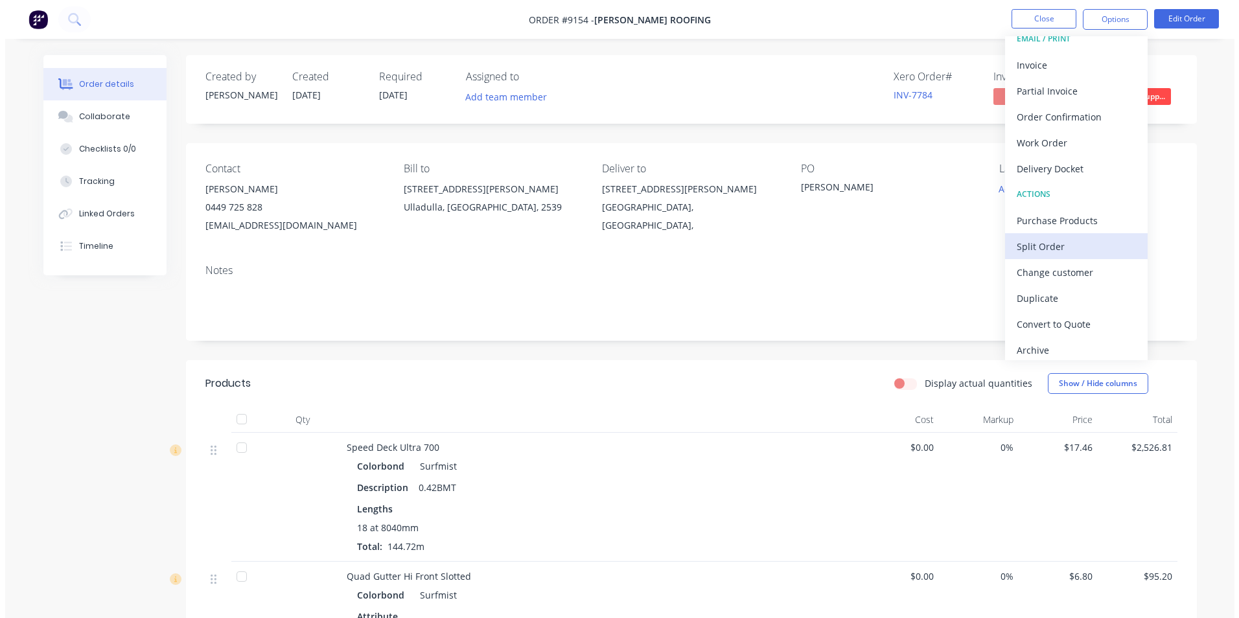
scroll to position [19, 0]
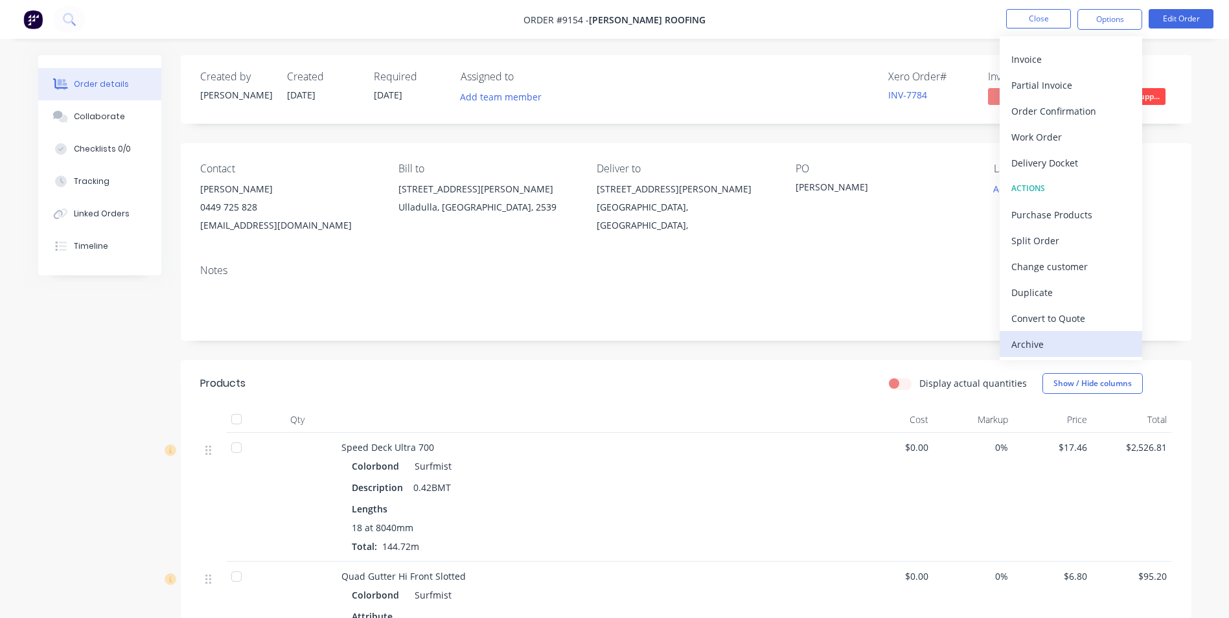
click at [1029, 351] on div "Archive" at bounding box center [1071, 344] width 119 height 19
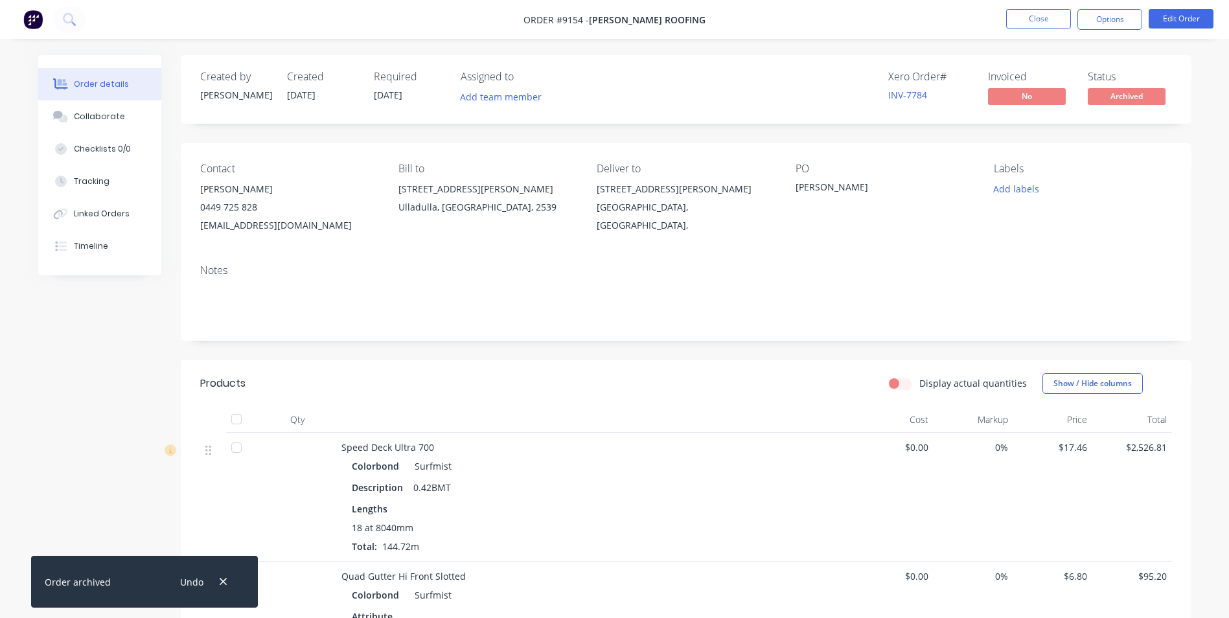
click at [23, 16] on img at bounding box center [32, 19] width 19 height 19
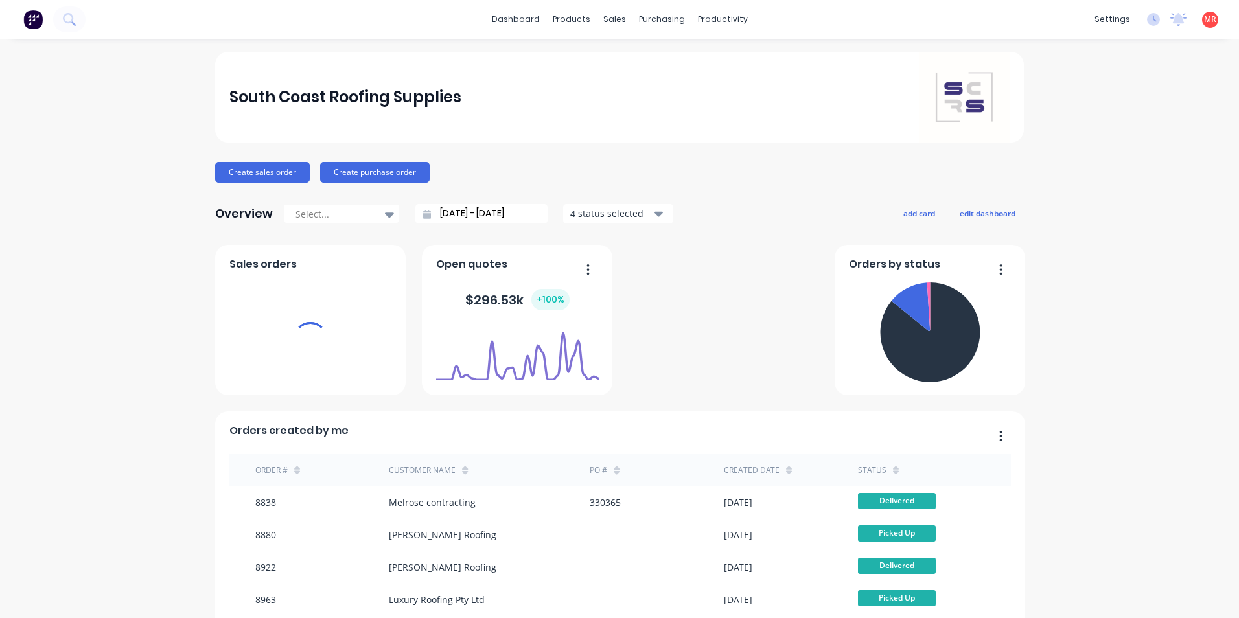
click at [40, 21] on img at bounding box center [32, 19] width 19 height 19
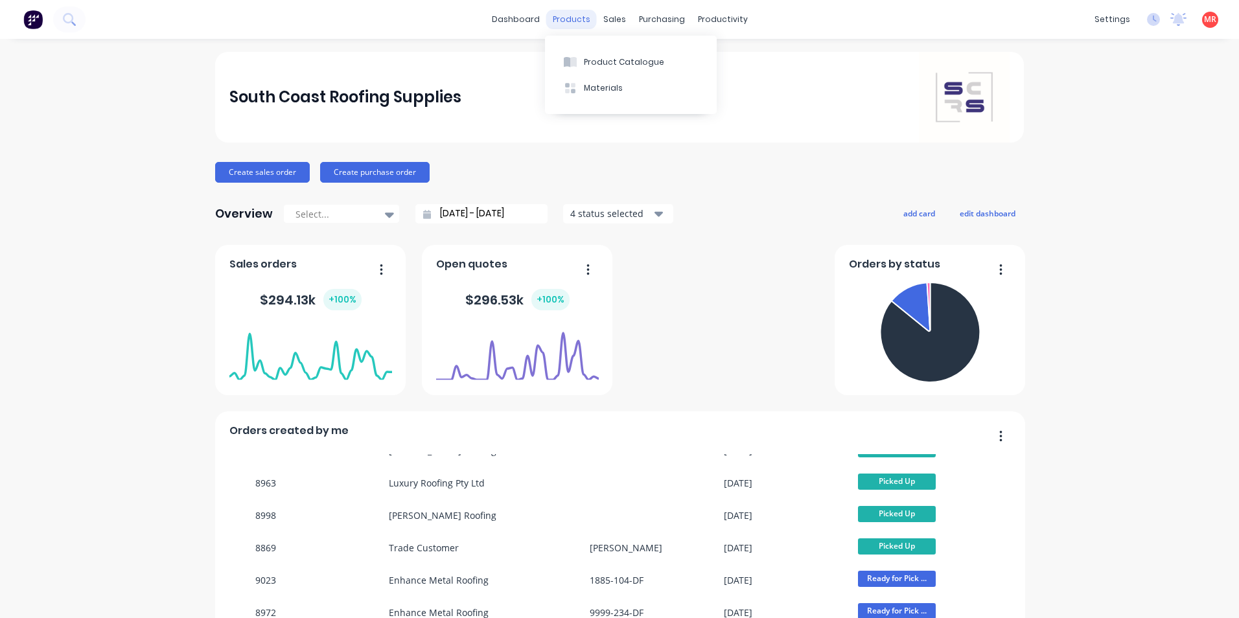
click at [588, 16] on div "products" at bounding box center [571, 19] width 51 height 19
click at [623, 80] on button "Customers" at bounding box center [678, 88] width 172 height 26
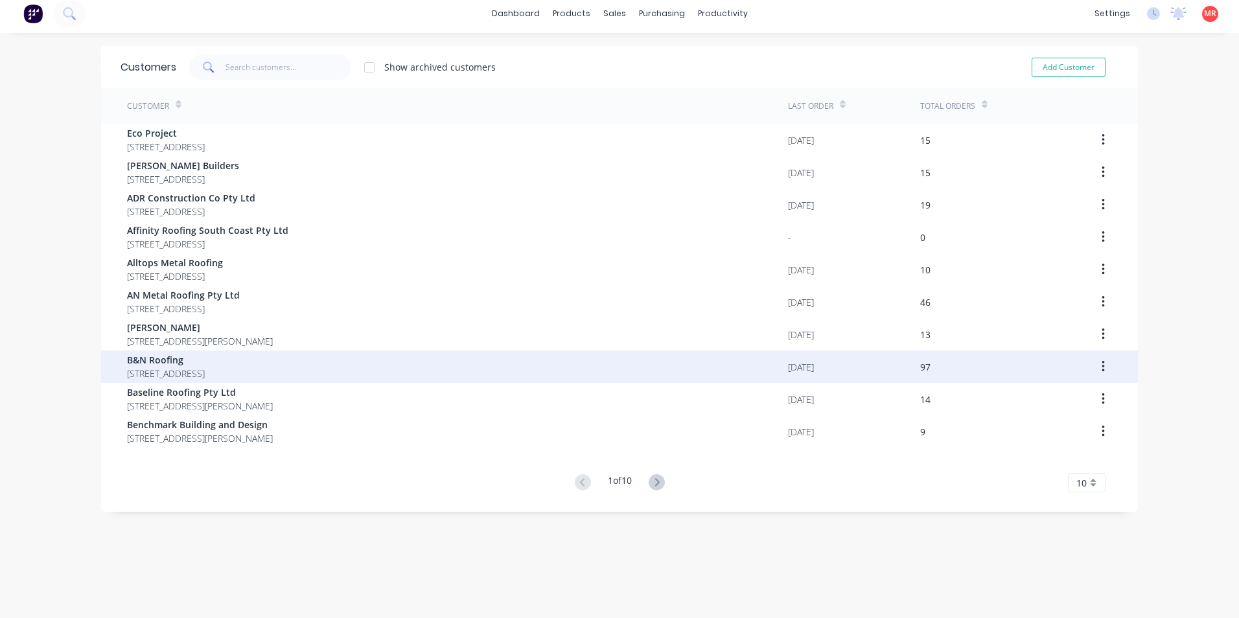
scroll to position [26, 0]
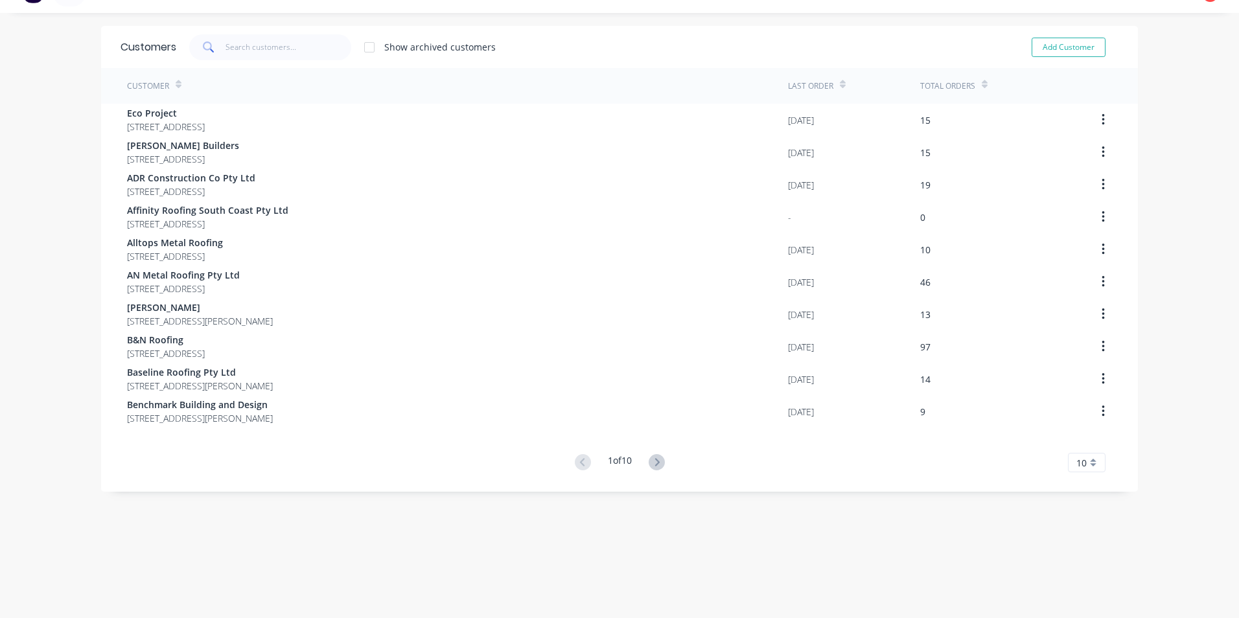
click at [652, 454] on button at bounding box center [657, 463] width 24 height 19
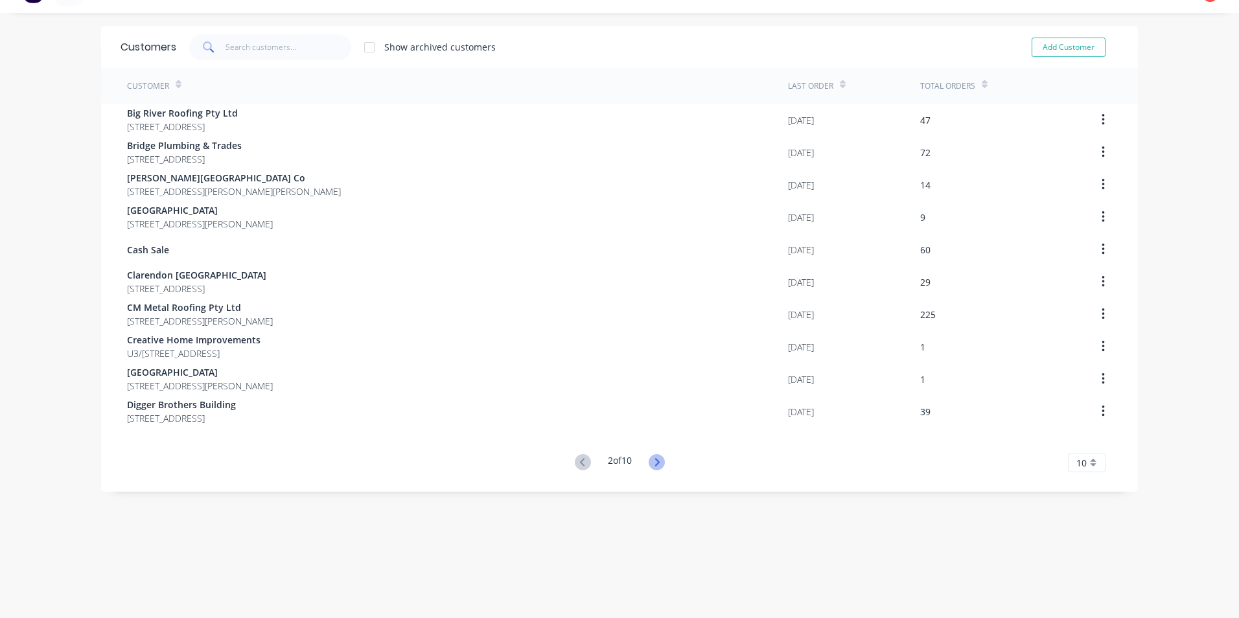
click at [658, 458] on icon at bounding box center [657, 462] width 16 height 16
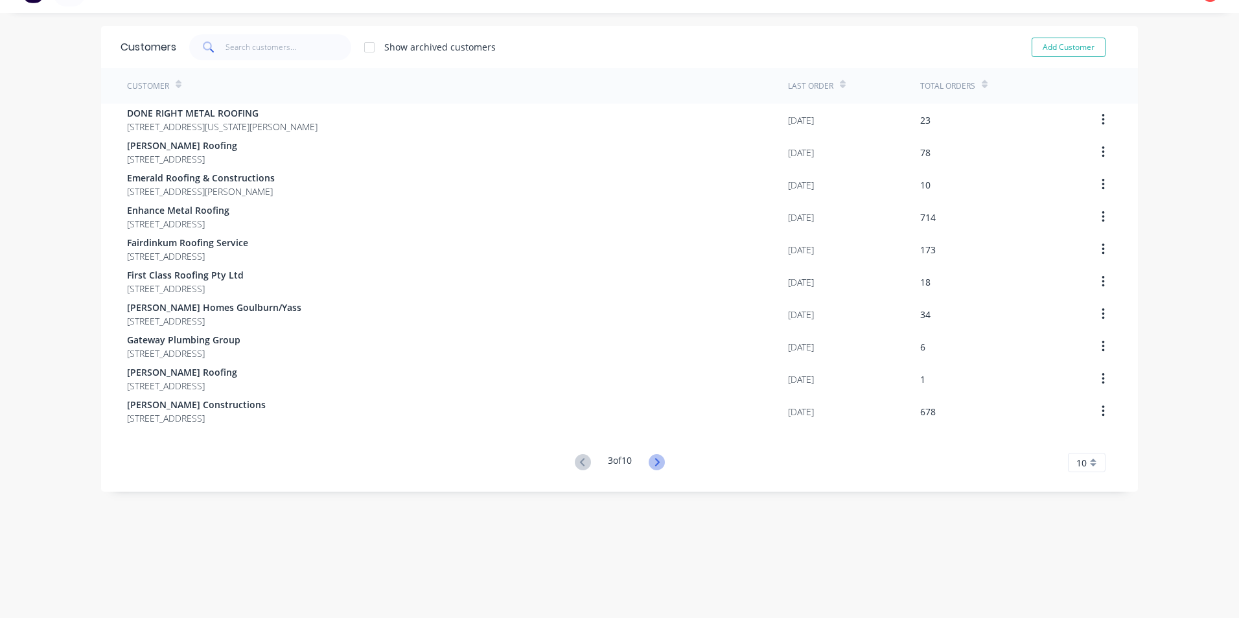
click at [658, 458] on icon at bounding box center [657, 462] width 16 height 16
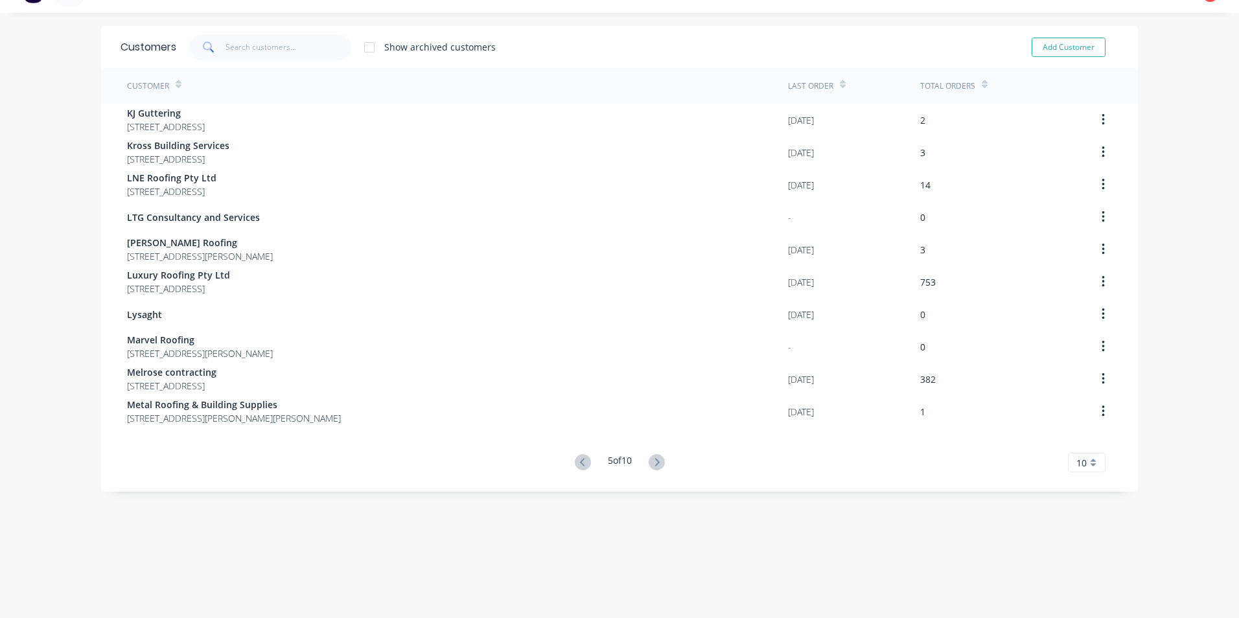
click at [658, 458] on icon at bounding box center [657, 462] width 16 height 16
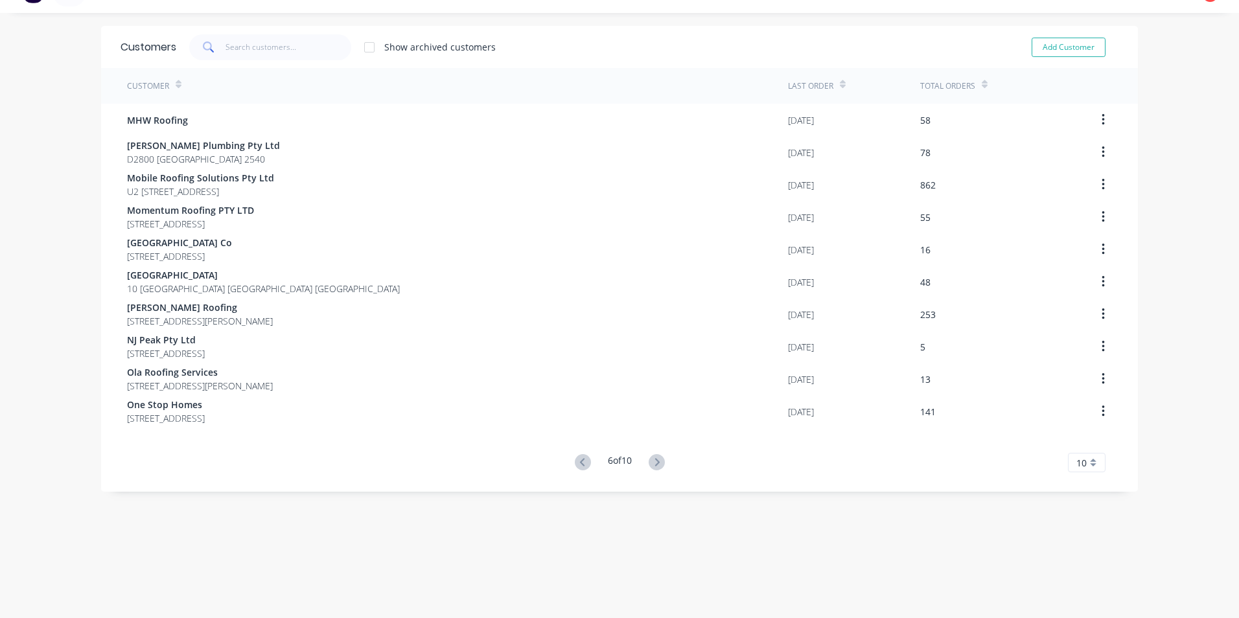
click at [658, 458] on icon at bounding box center [657, 462] width 16 height 16
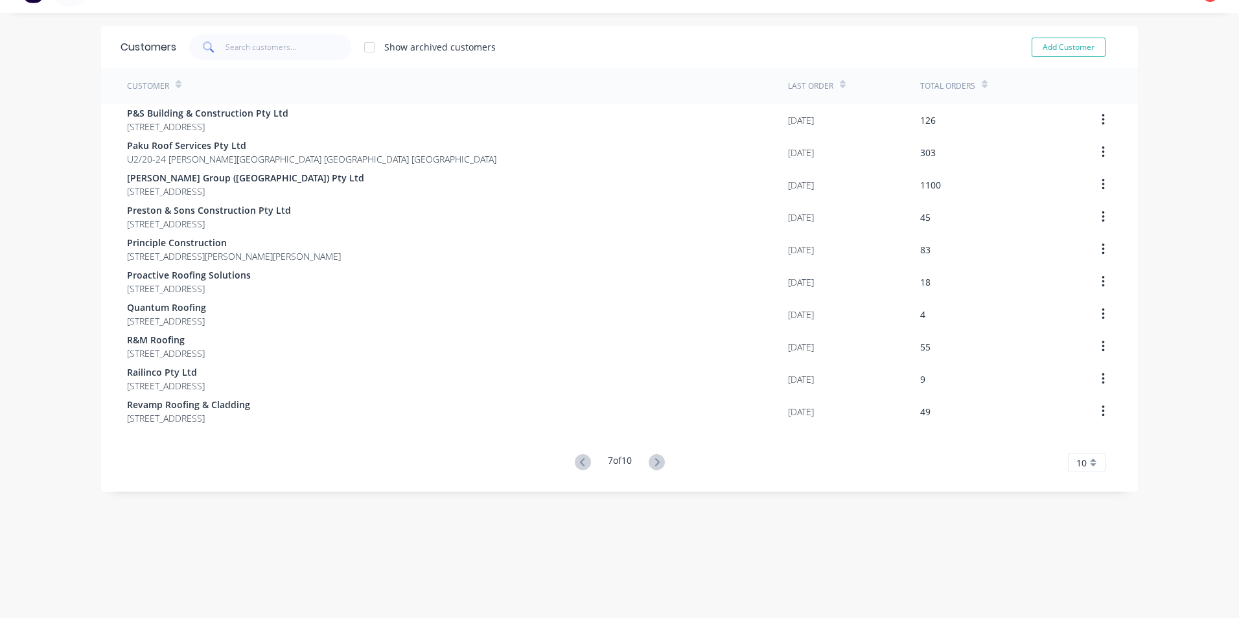
click at [658, 458] on icon at bounding box center [657, 462] width 16 height 16
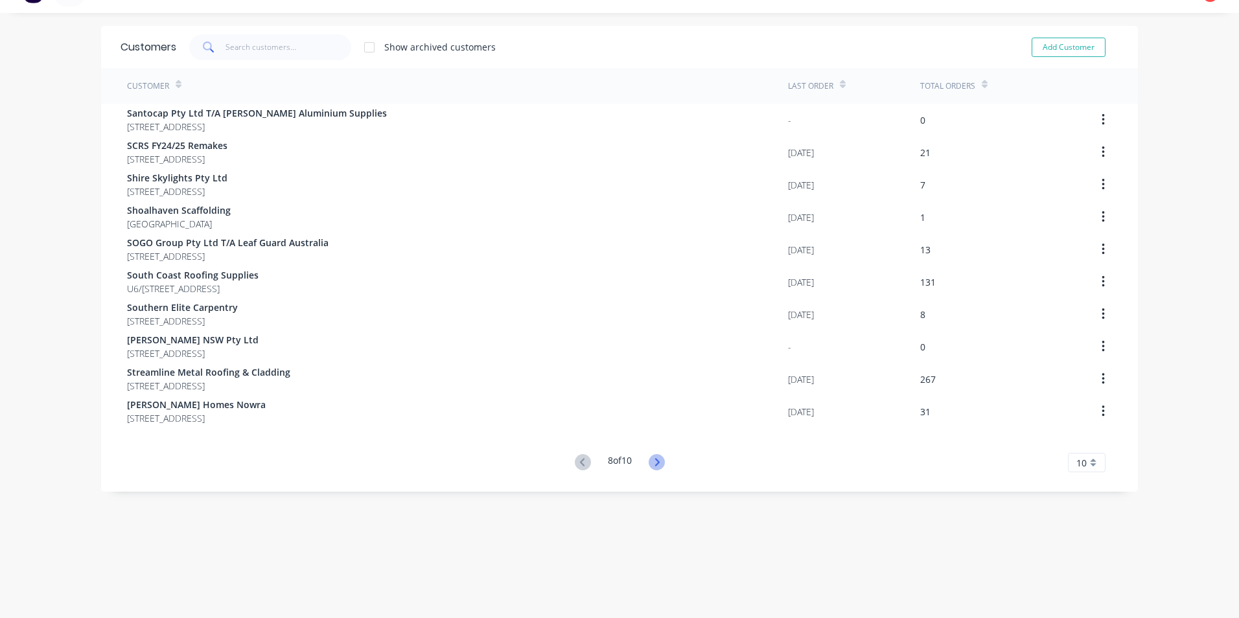
click at [657, 456] on icon at bounding box center [657, 462] width 16 height 16
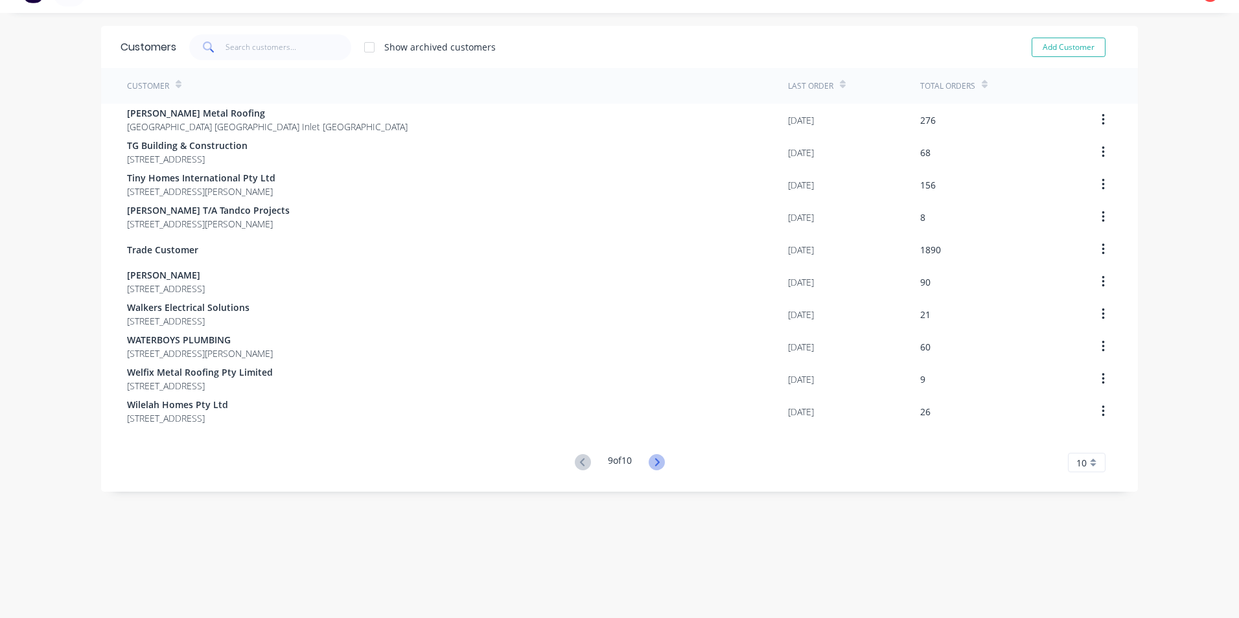
click at [653, 459] on g at bounding box center [657, 462] width 16 height 16
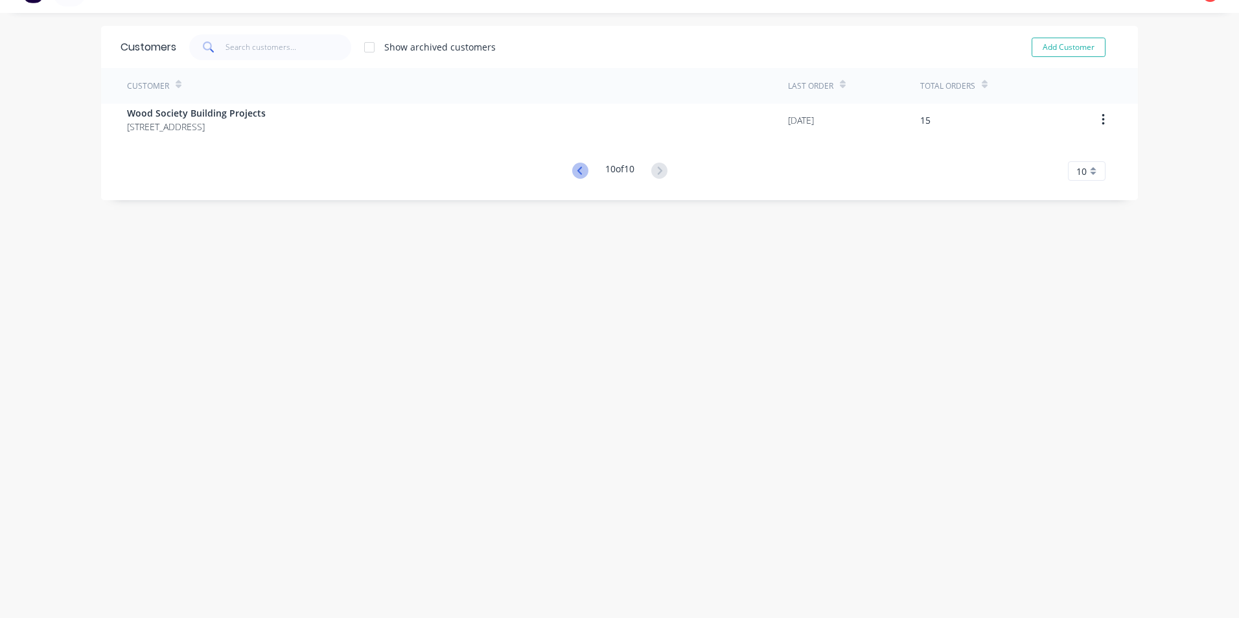
click at [575, 172] on icon at bounding box center [580, 171] width 16 height 16
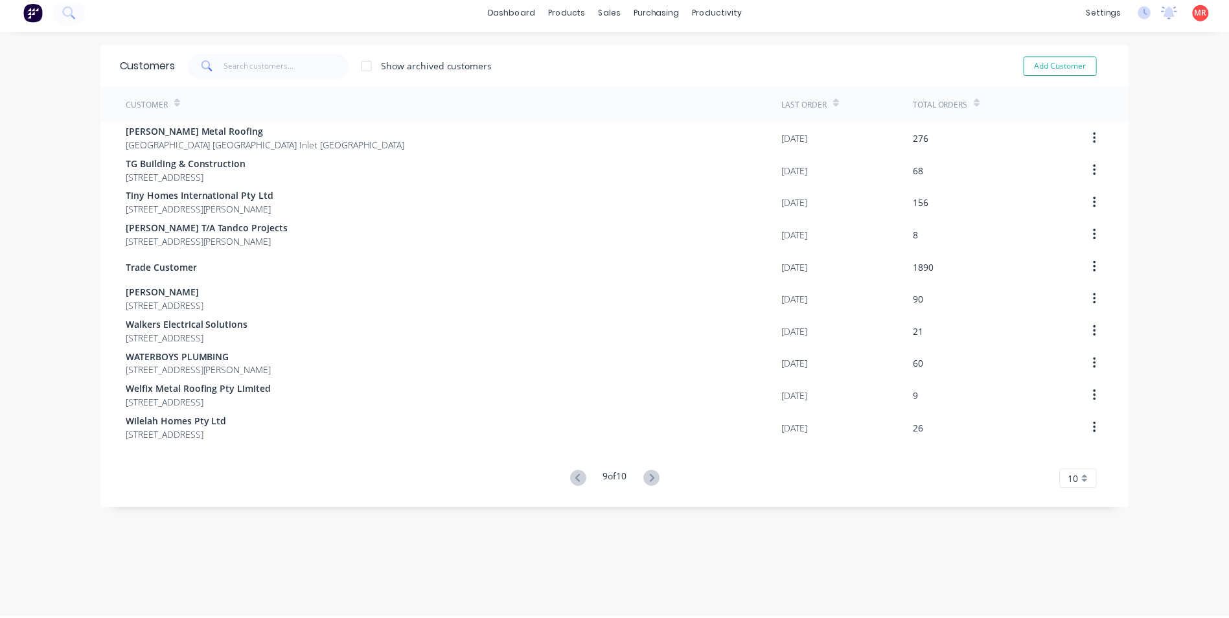
scroll to position [0, 0]
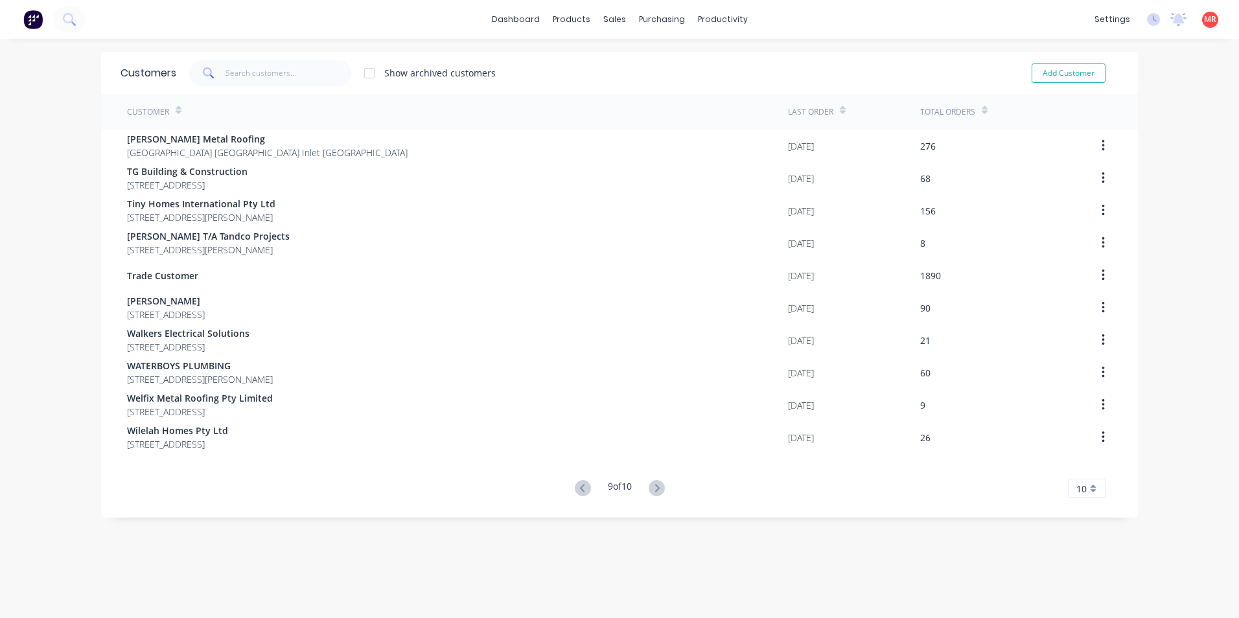
click at [38, 14] on img at bounding box center [32, 19] width 19 height 19
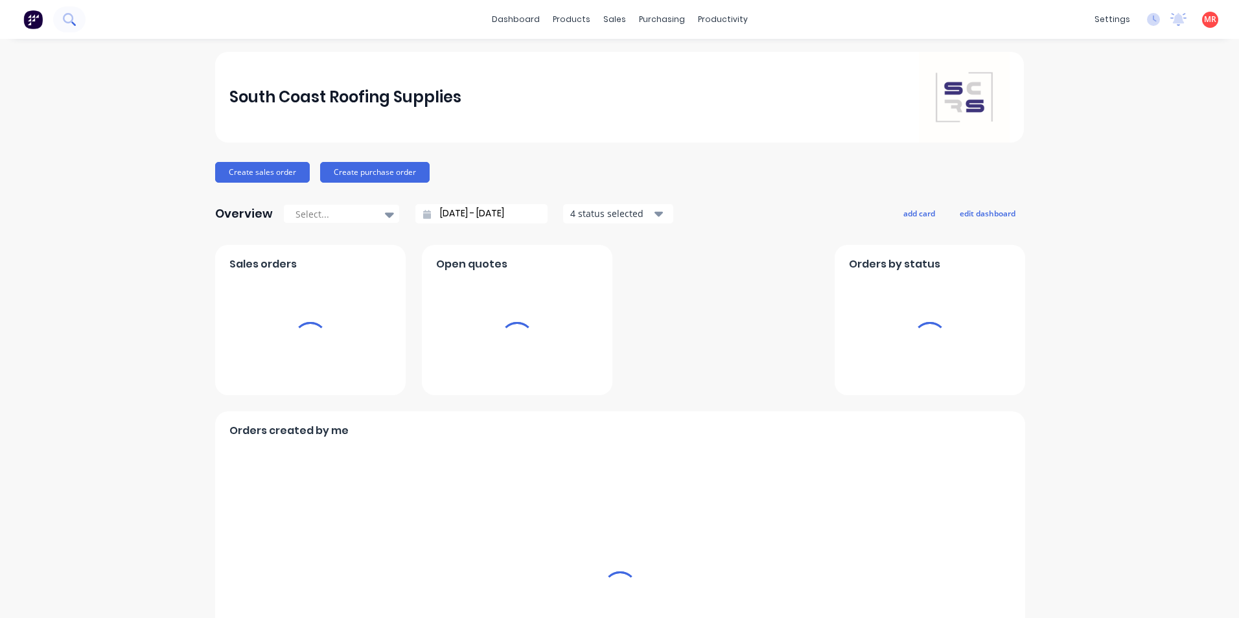
click at [73, 18] on icon at bounding box center [69, 19] width 12 height 12
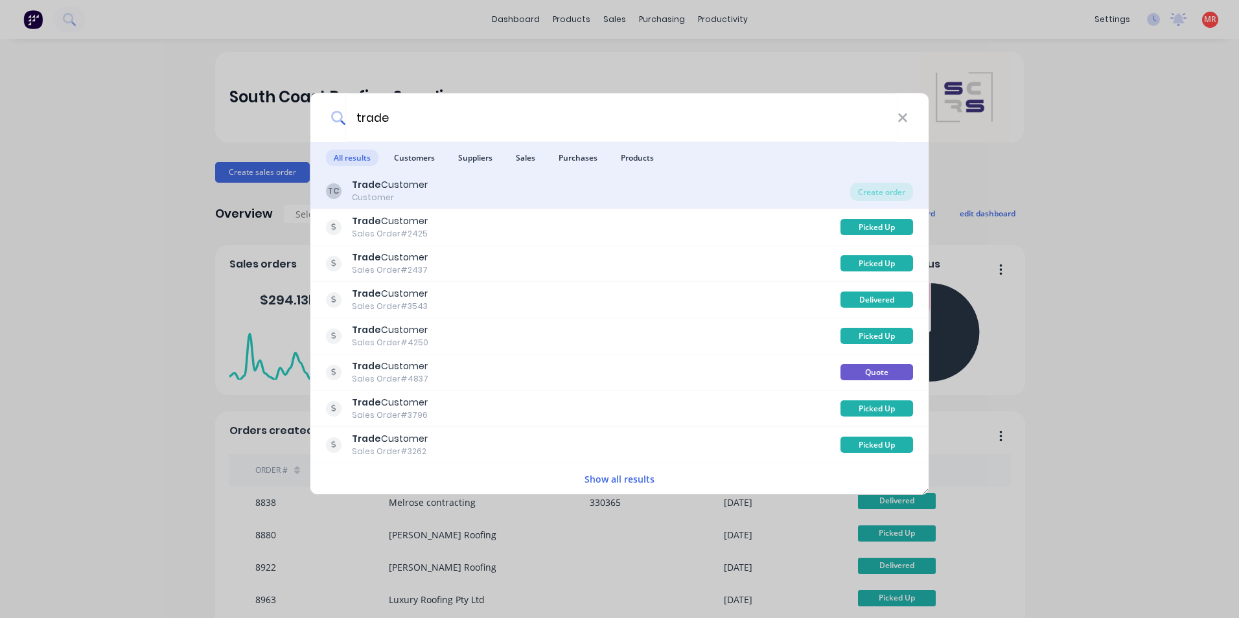
type input "trade"
click at [529, 178] on div "TC Trade Customer Customer Create order" at bounding box center [619, 191] width 618 height 36
click at [890, 195] on div "Create order" at bounding box center [881, 192] width 63 height 18
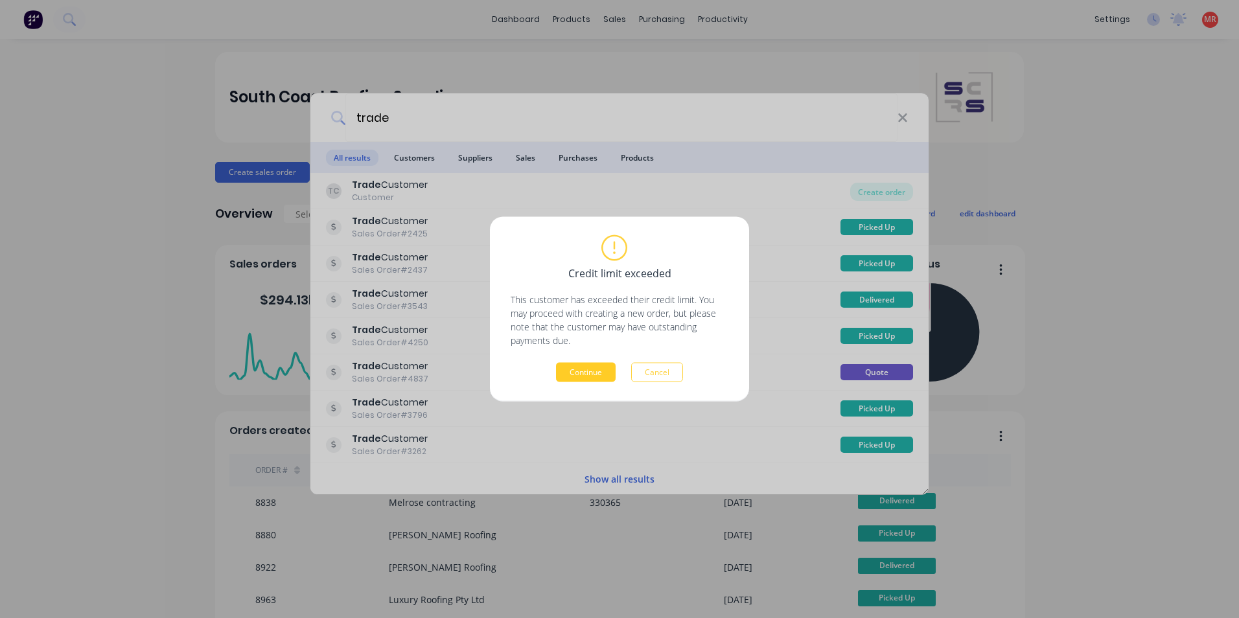
click at [574, 369] on button "Continue" at bounding box center [586, 372] width 60 height 19
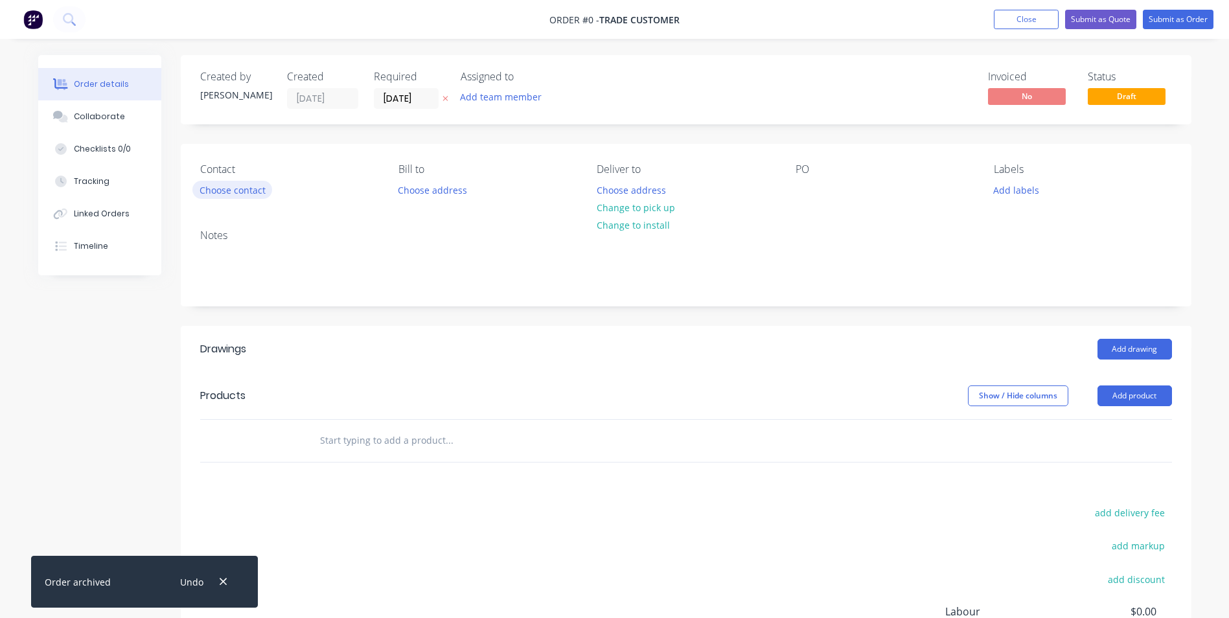
click at [233, 198] on button "Choose contact" at bounding box center [232, 189] width 80 height 17
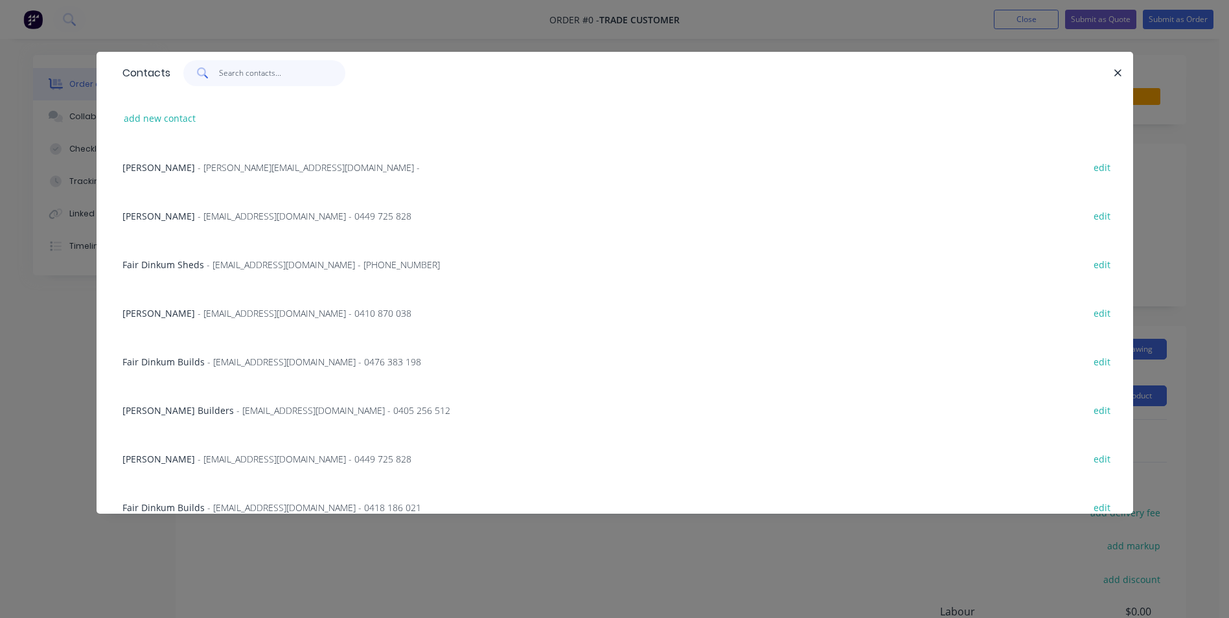
click at [277, 68] on input "text" at bounding box center [282, 73] width 126 height 26
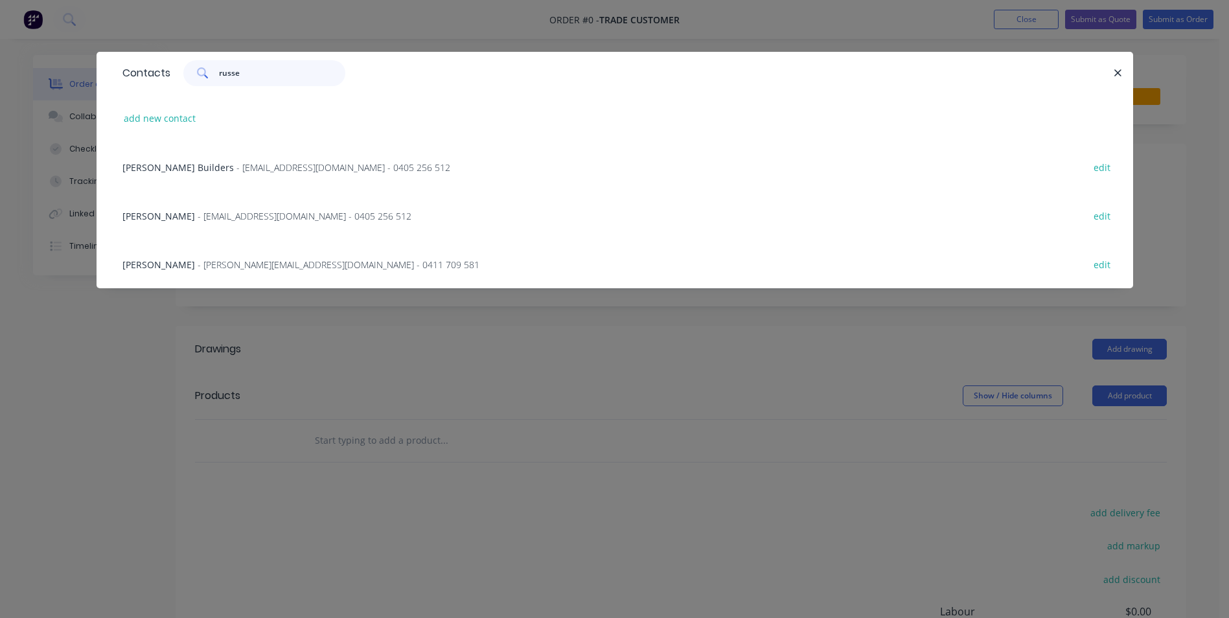
type input "russe"
click at [270, 168] on span "- accounts@russellbuilders.com.au - 0405 256 512" at bounding box center [344, 167] width 214 height 12
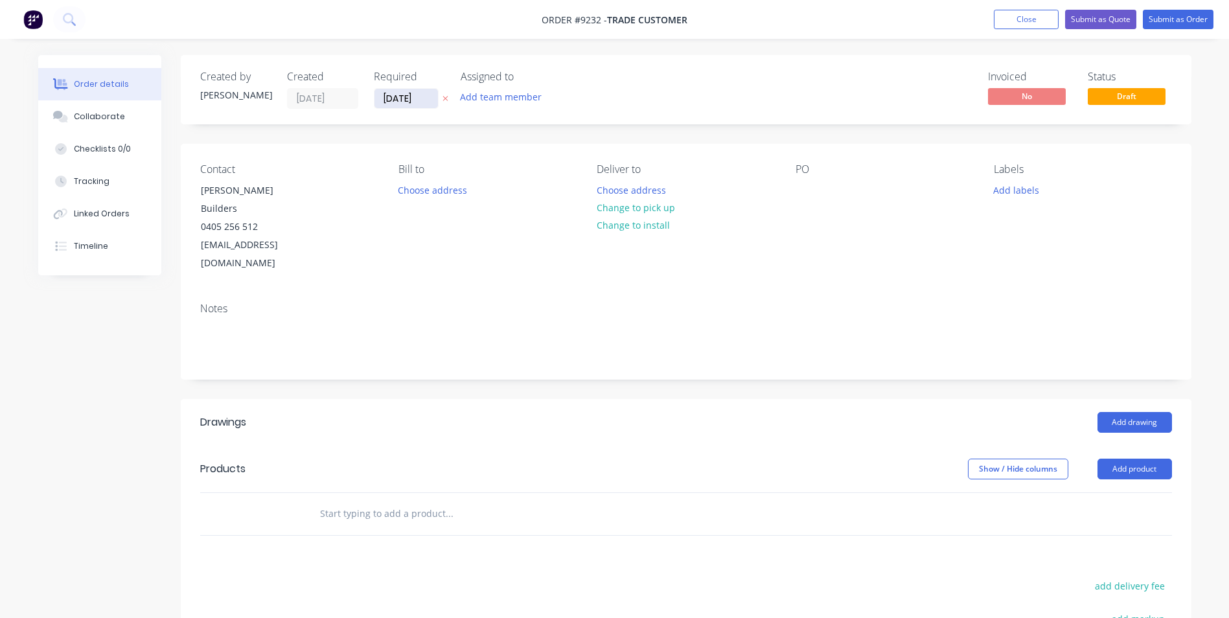
click at [396, 99] on input "[DATE]" at bounding box center [407, 98] width 64 height 19
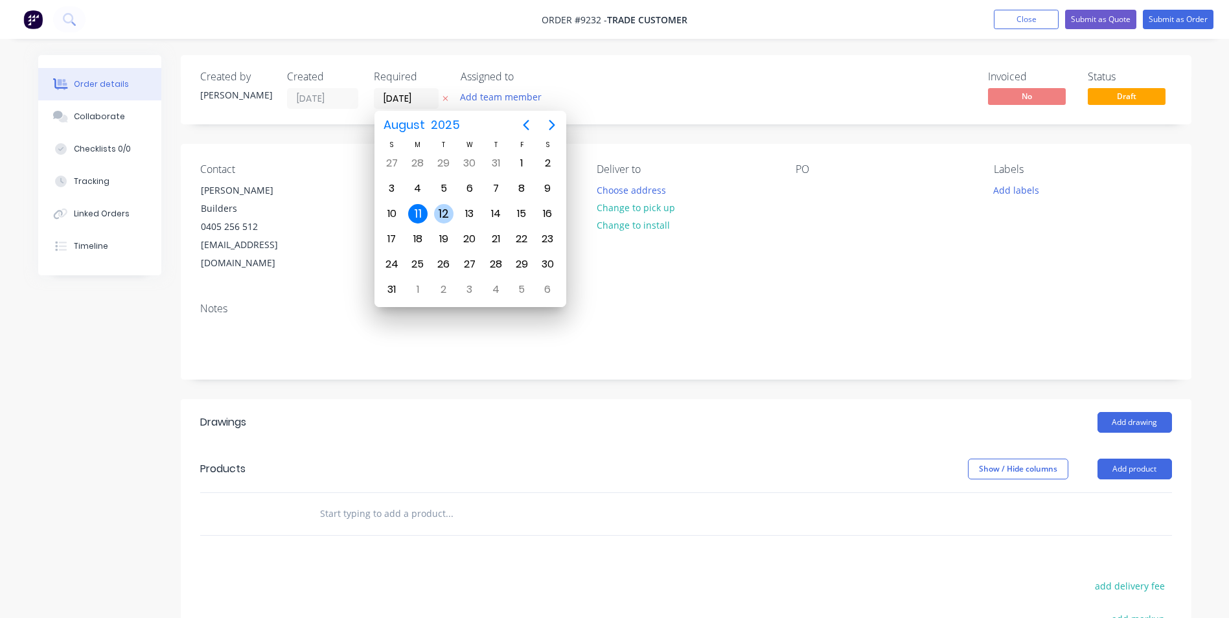
click at [443, 210] on div "12" at bounding box center [443, 213] width 19 height 19
type input "12/08/25"
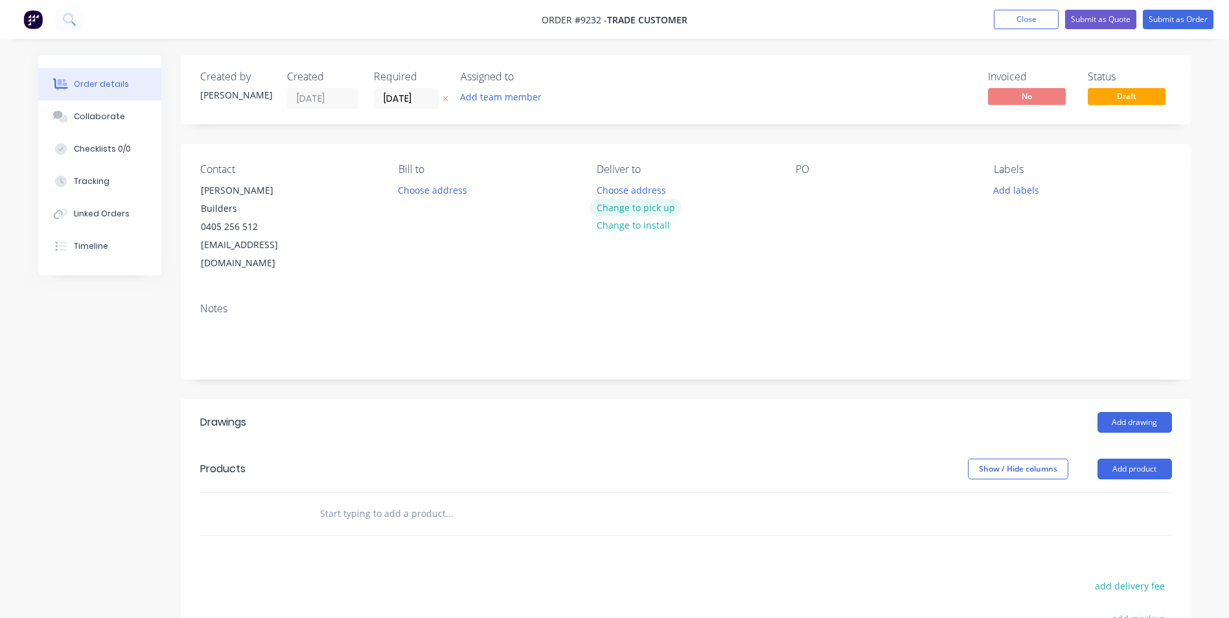
click at [610, 208] on button "Change to pick up" at bounding box center [636, 207] width 92 height 17
click at [634, 215] on button "Change to delivery" at bounding box center [637, 208] width 95 height 17
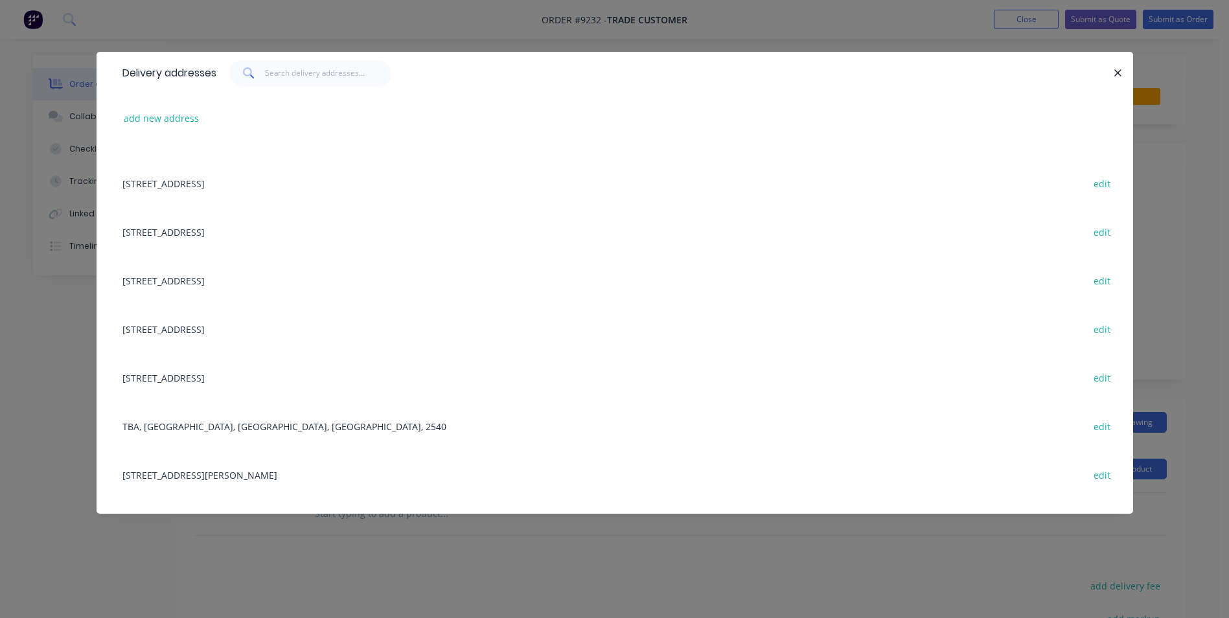
scroll to position [1750, 0]
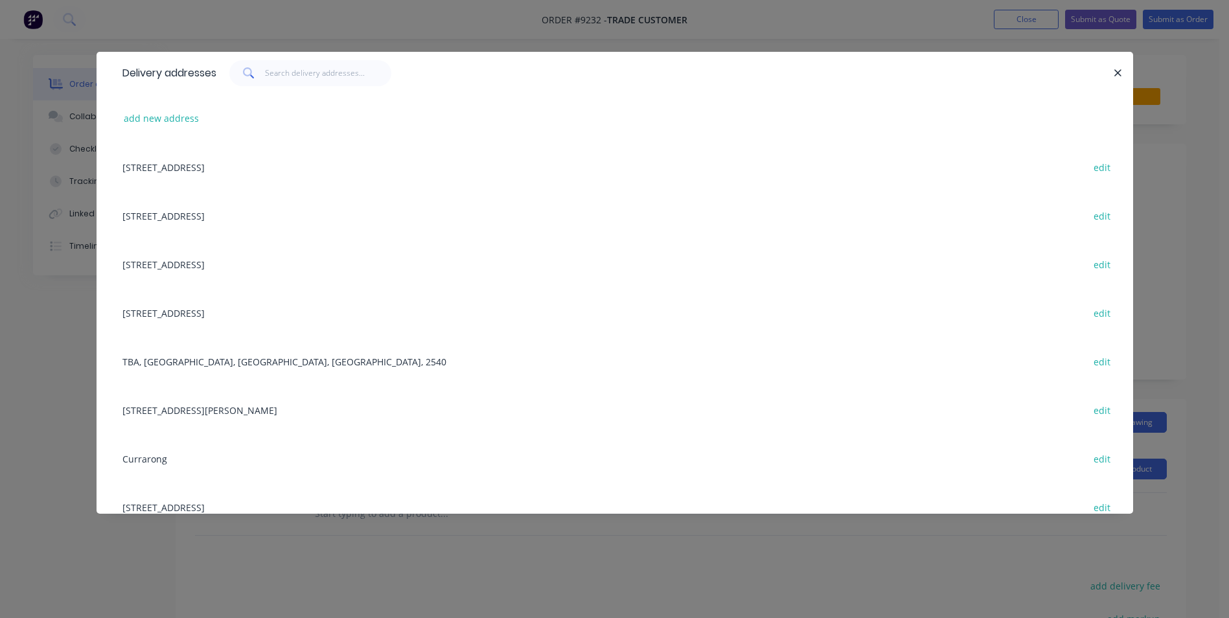
click at [515, 48] on div "Delivery addresses add new address 9 Fairlands Street, Culburra Beach, New Sout…" at bounding box center [614, 309] width 1229 height 618
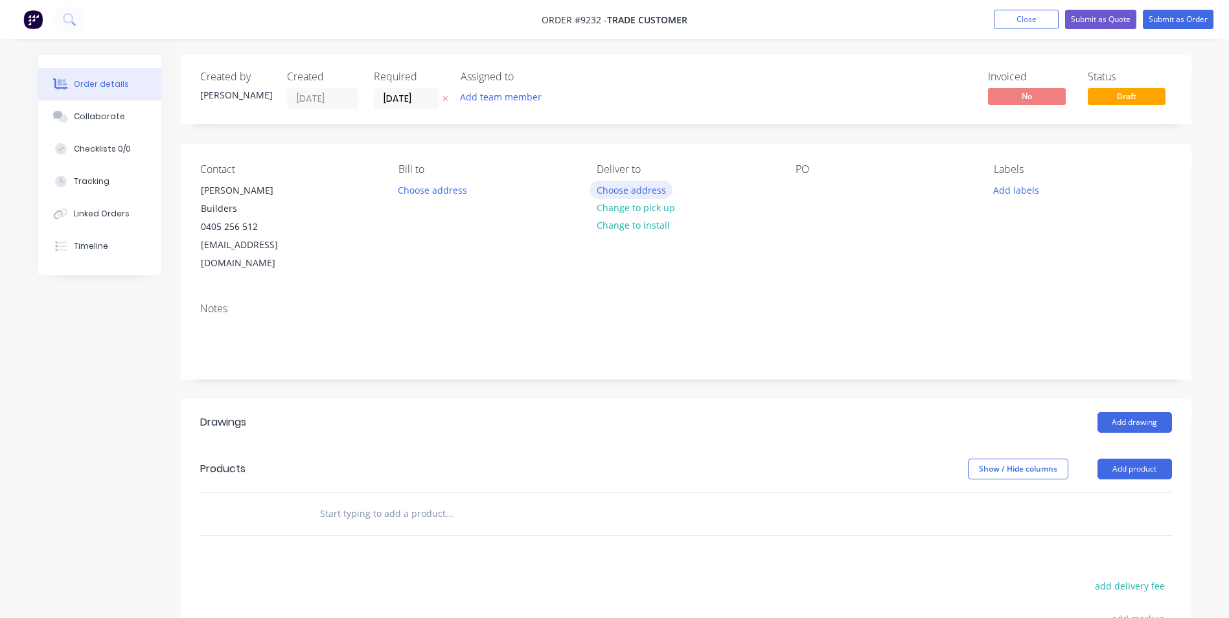
click at [631, 191] on button "Choose address" at bounding box center [631, 189] width 83 height 17
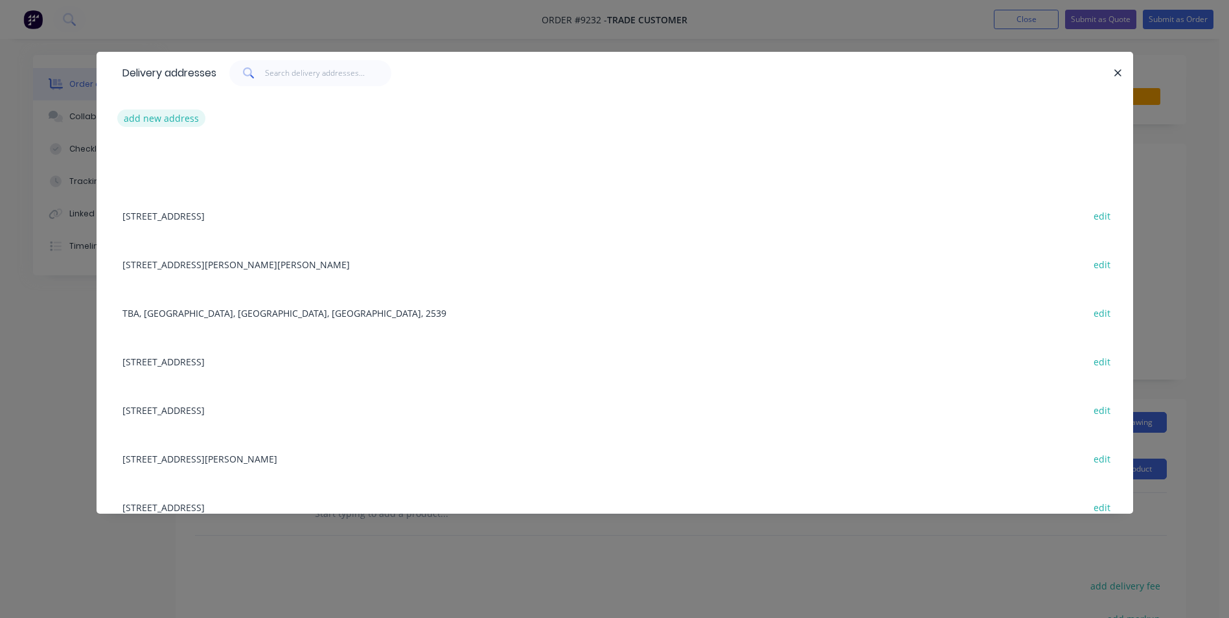
click at [182, 120] on button "add new address" at bounding box center [161, 118] width 89 height 17
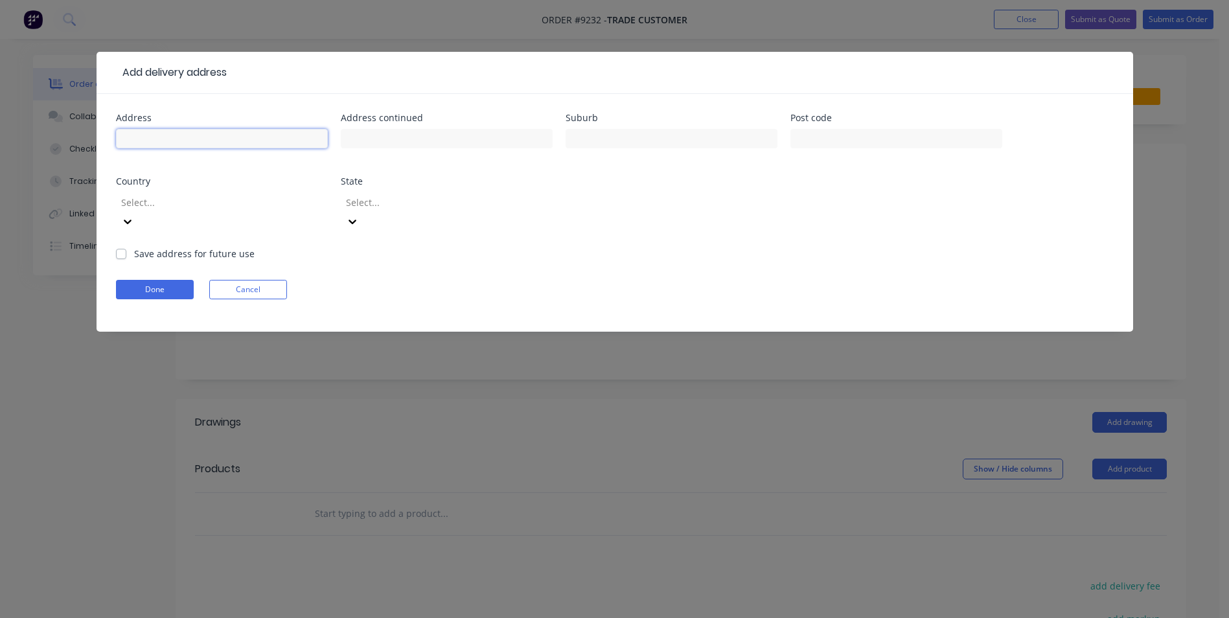
click at [172, 148] on input "text" at bounding box center [222, 138] width 212 height 19
type input "66 RedGum Dr"
type input "Ulladulla"
click at [170, 202] on div at bounding box center [213, 202] width 187 height 16
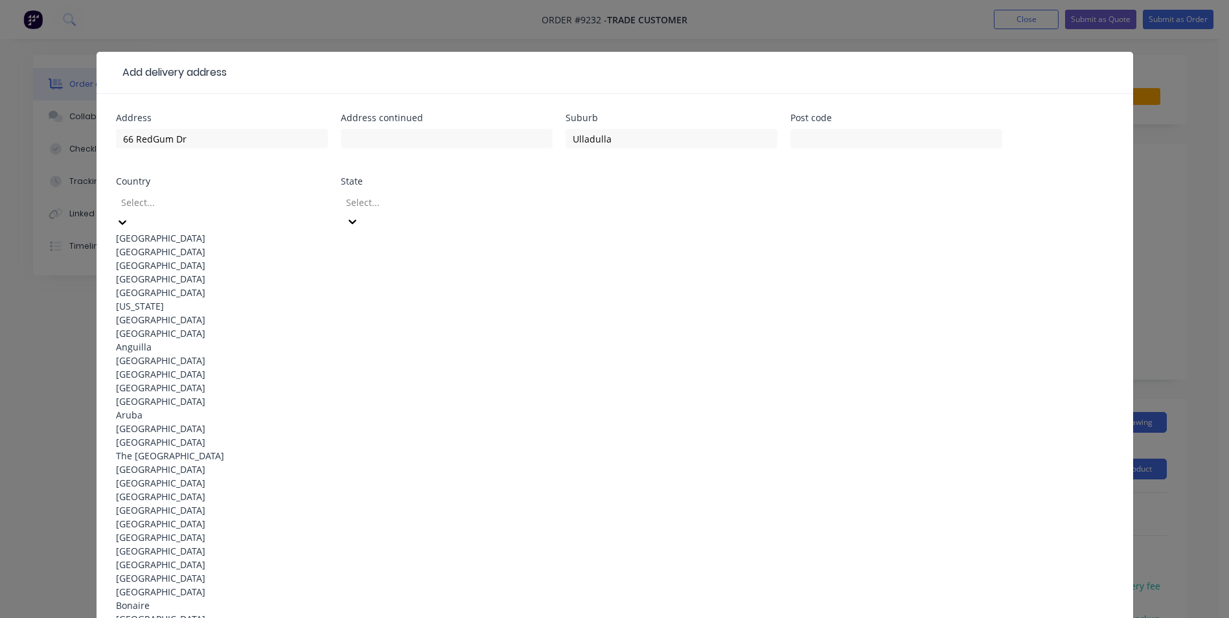
click at [169, 235] on div "Australia" at bounding box center [222, 238] width 212 height 14
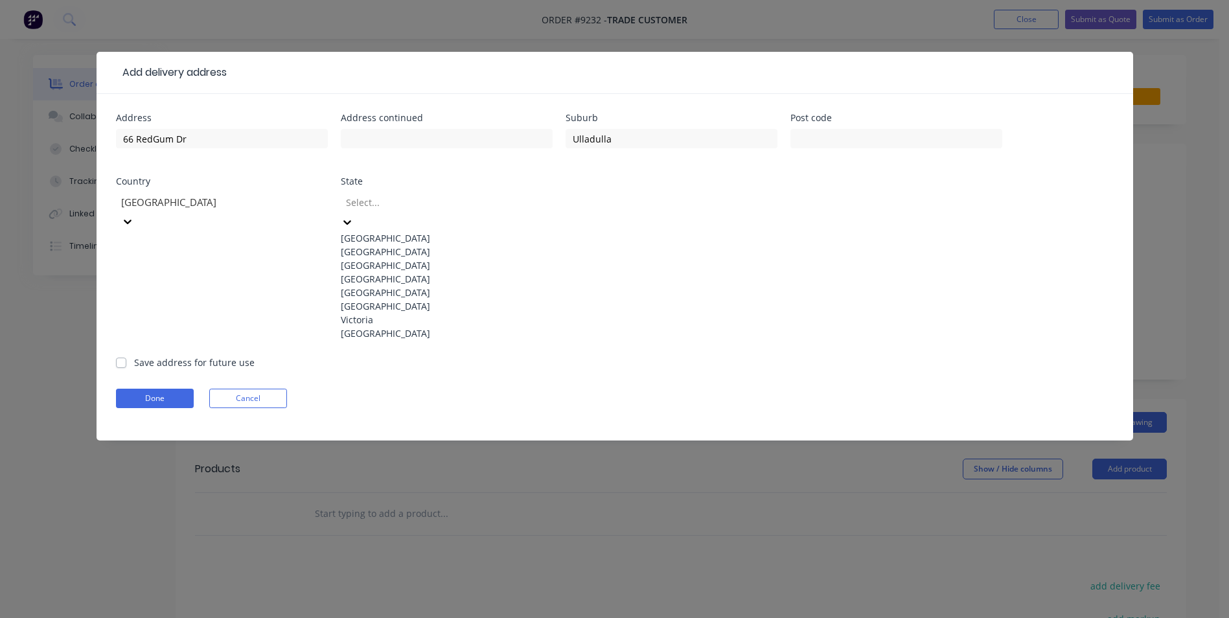
click at [410, 209] on div at bounding box center [438, 202] width 187 height 16
click at [402, 257] on div "New South Wales" at bounding box center [447, 252] width 212 height 14
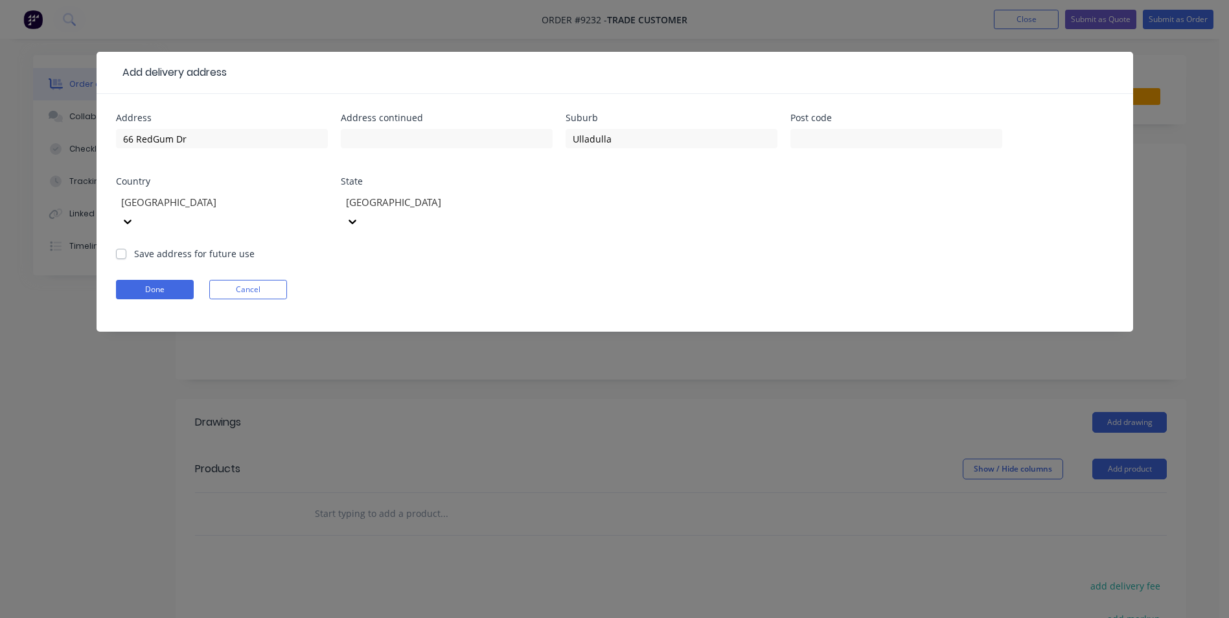
click at [134, 247] on label "Save address for future use" at bounding box center [194, 254] width 121 height 14
click at [119, 247] on input "Save address for future use" at bounding box center [121, 253] width 10 height 12
checkbox input "true"
click at [134, 257] on form "Address 66 RedGum Dr Address continued Suburb Ulladulla Post code Country Austr…" at bounding box center [615, 222] width 998 height 218
click at [136, 280] on button "Done" at bounding box center [155, 289] width 78 height 19
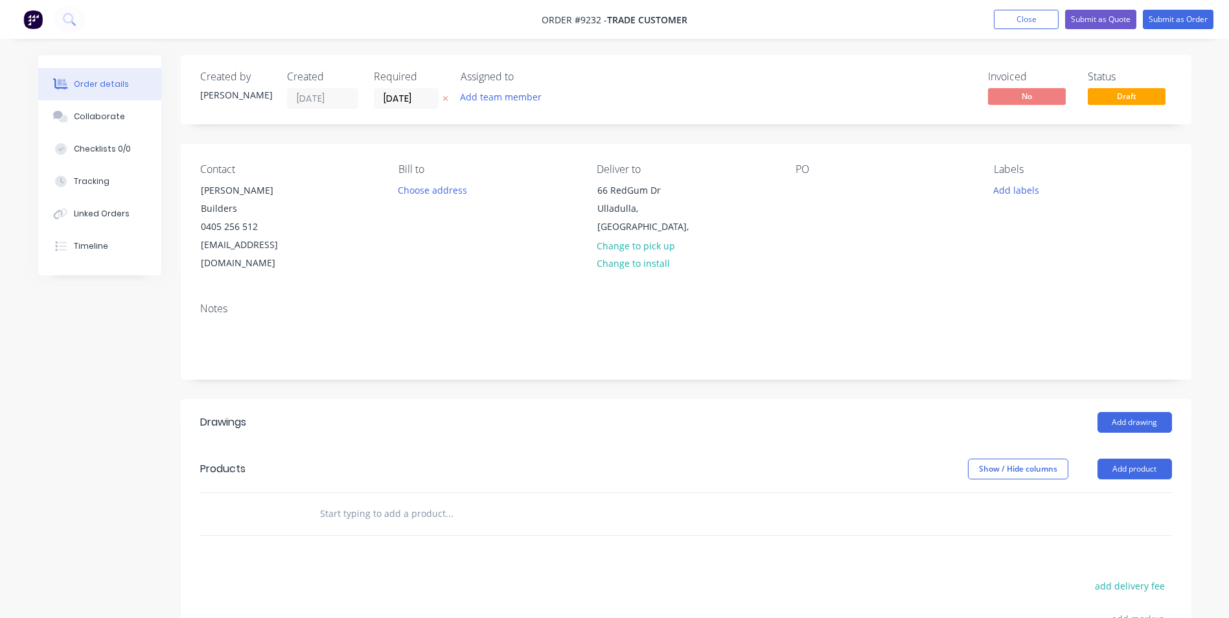
click at [345, 501] on input "text" at bounding box center [448, 514] width 259 height 26
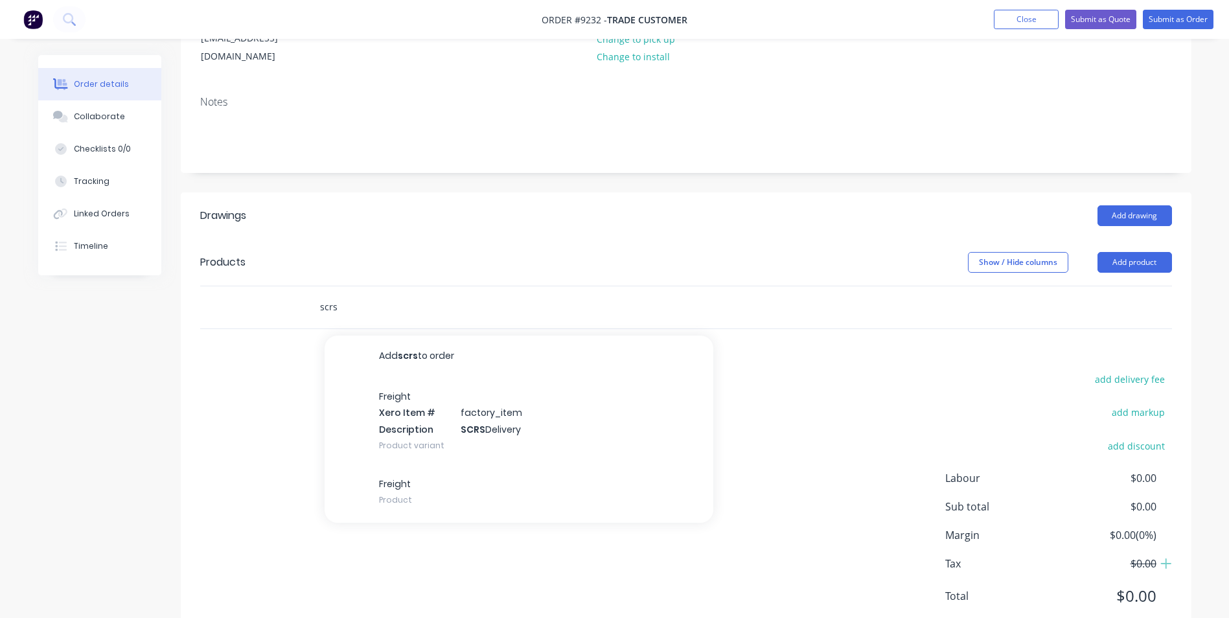
scroll to position [212, 0]
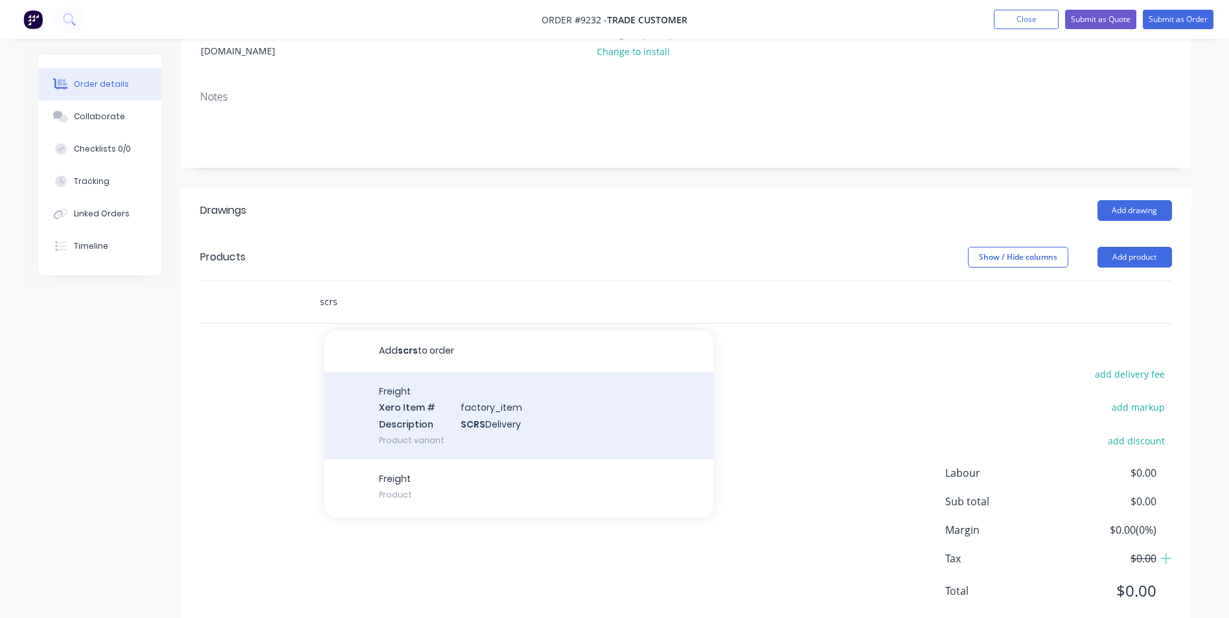
type input "scrs"
click at [463, 372] on div "Freight Xero Item # factory_item Description SCRS Delivery Product variant" at bounding box center [519, 415] width 389 height 87
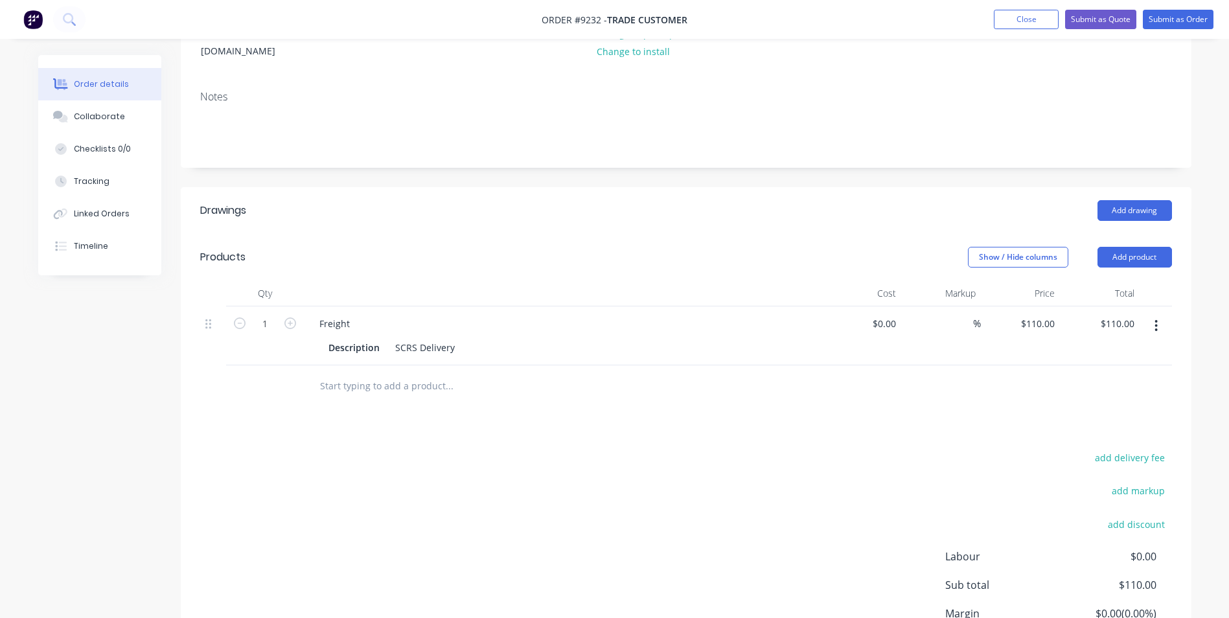
click at [385, 373] on input "text" at bounding box center [448, 386] width 259 height 26
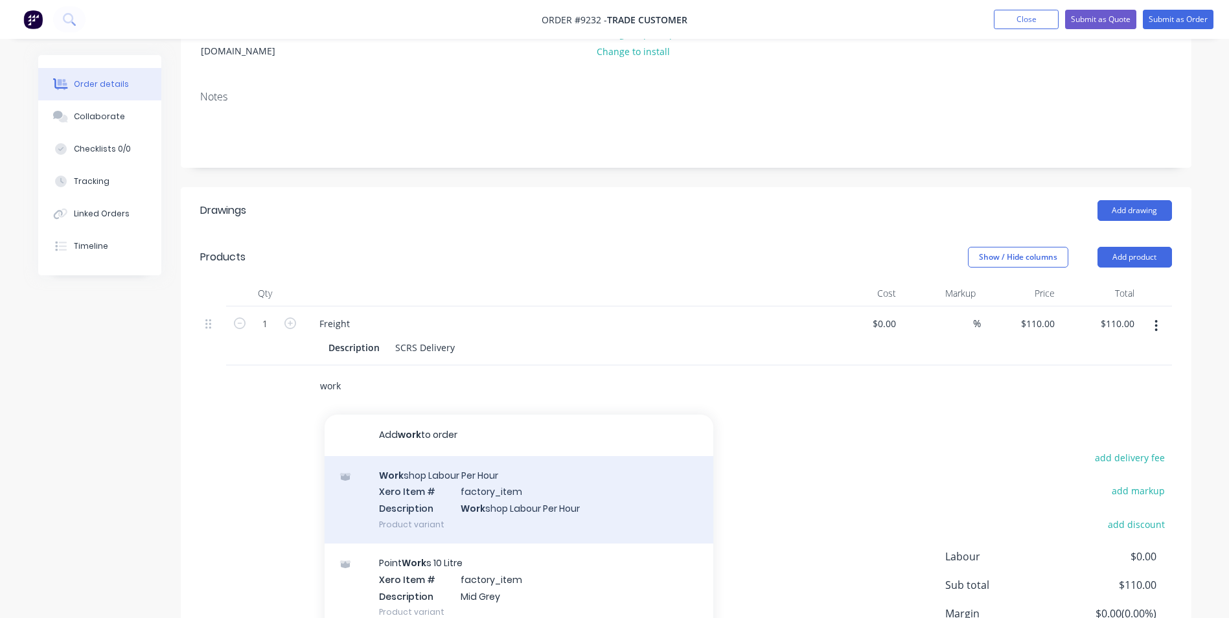
type input "work"
click at [378, 456] on div "Work shop Labour Per Hour Xero Item # factory_item Description Work shop Labour…" at bounding box center [519, 499] width 389 height 87
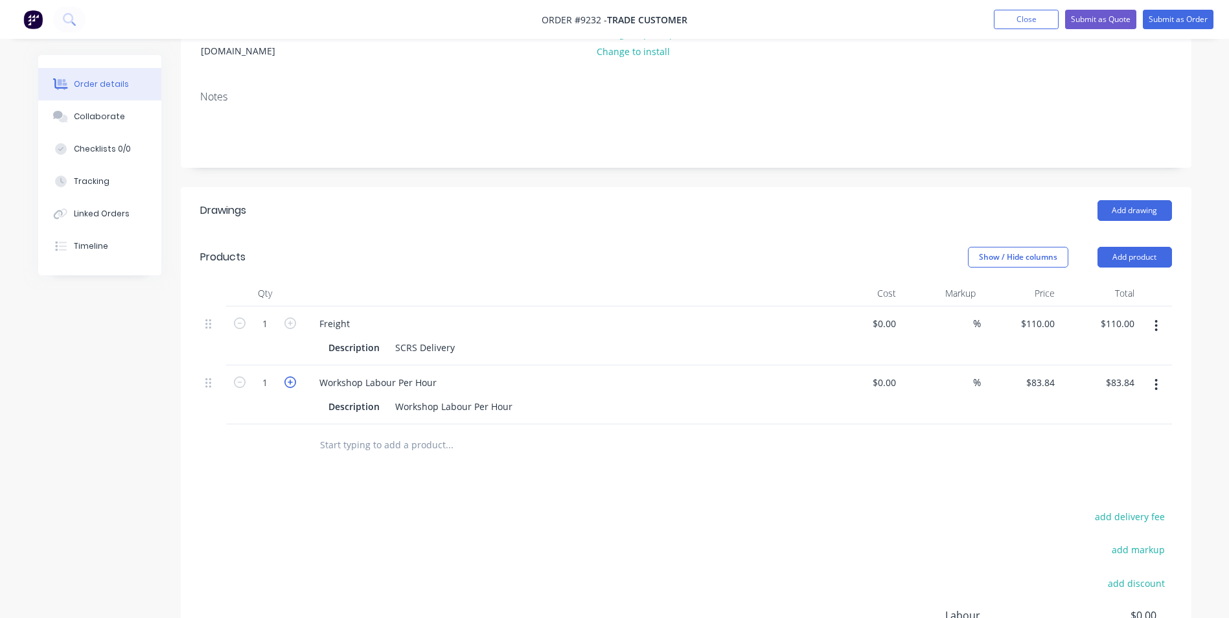
click at [295, 377] on icon "button" at bounding box center [290, 383] width 12 height 12
type input "2"
type input "$167.68"
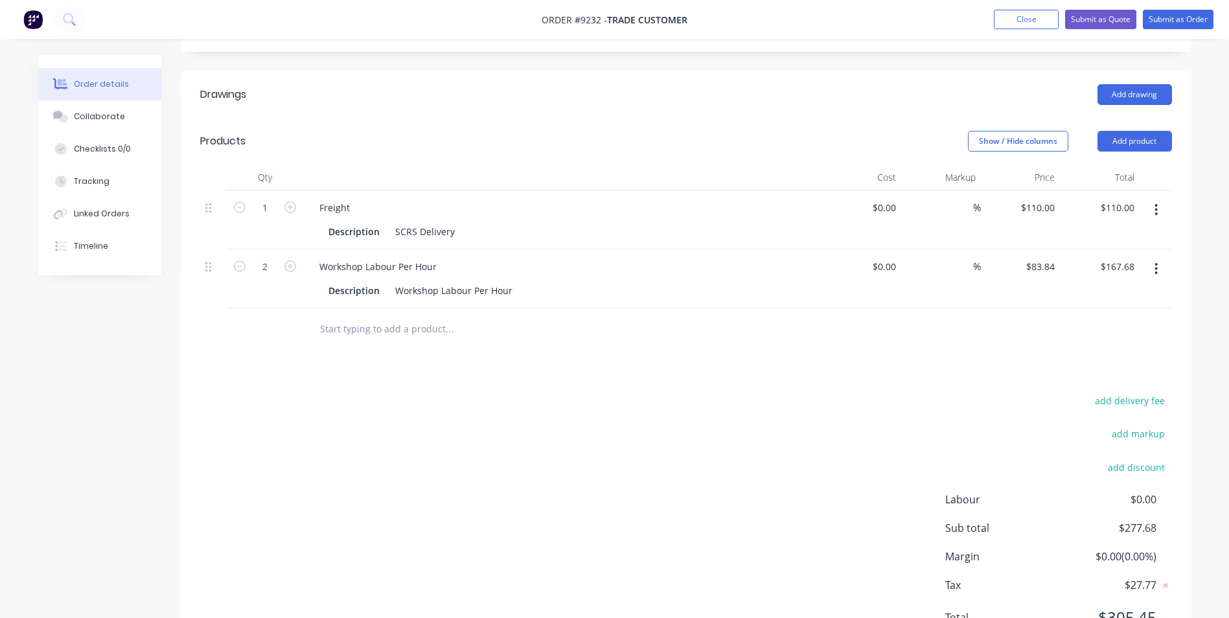
scroll to position [342, 0]
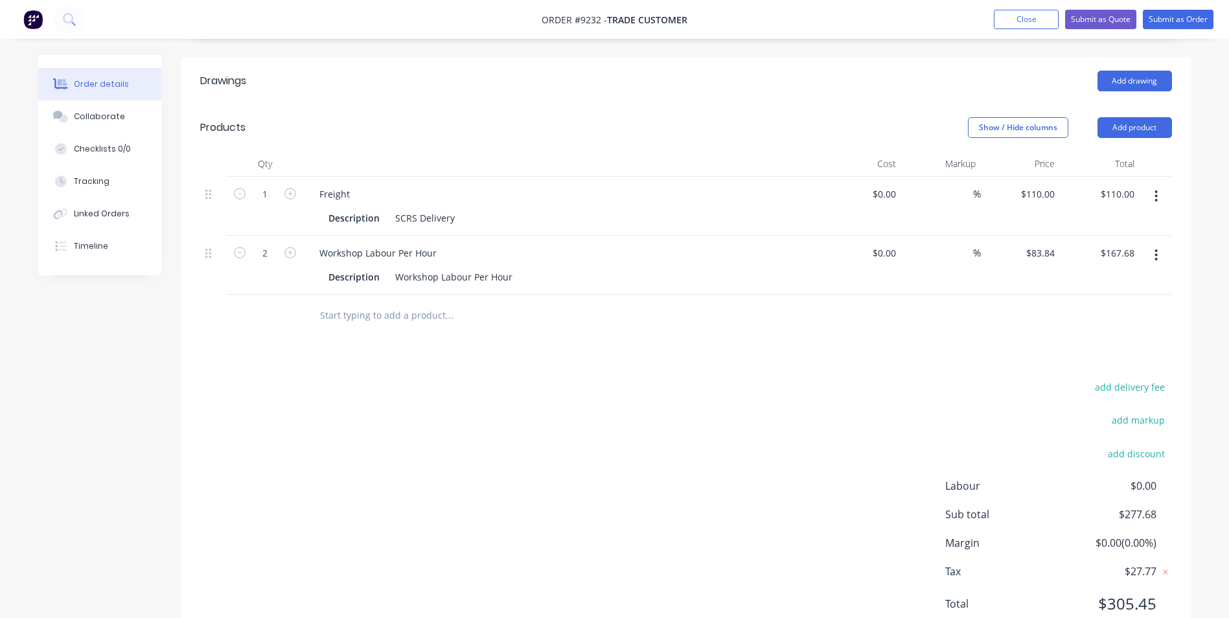
click at [399, 303] on input "text" at bounding box center [448, 316] width 259 height 26
click at [443, 244] on div "Workshop Labour Per Hour" at bounding box center [378, 253] width 138 height 19
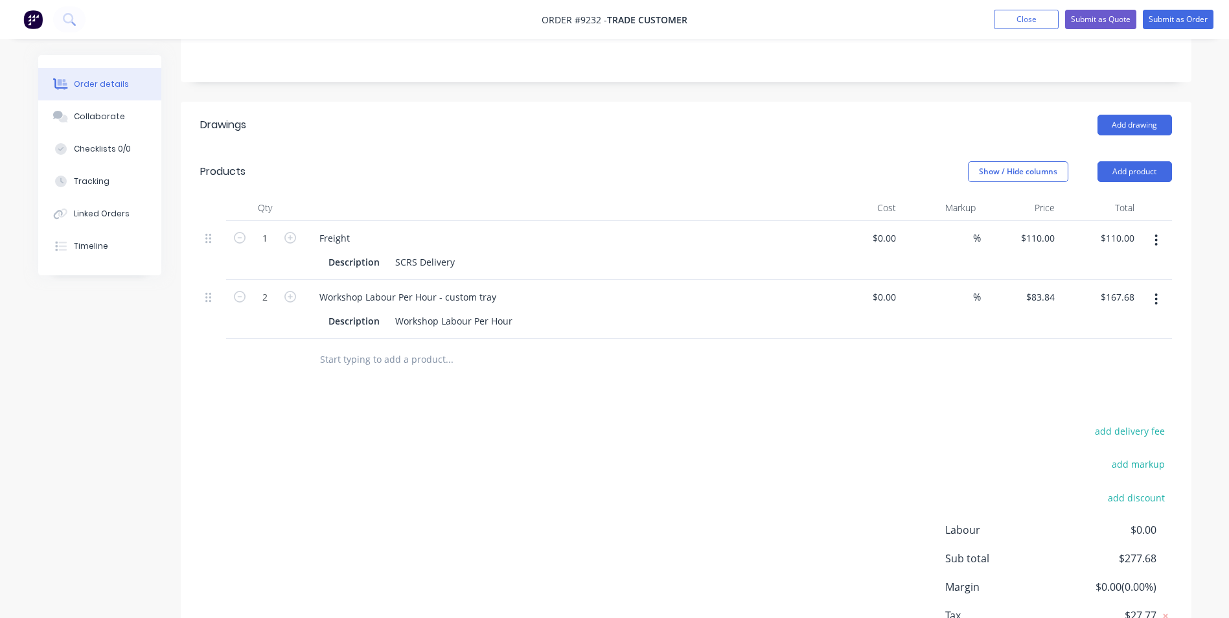
scroll to position [212, 0]
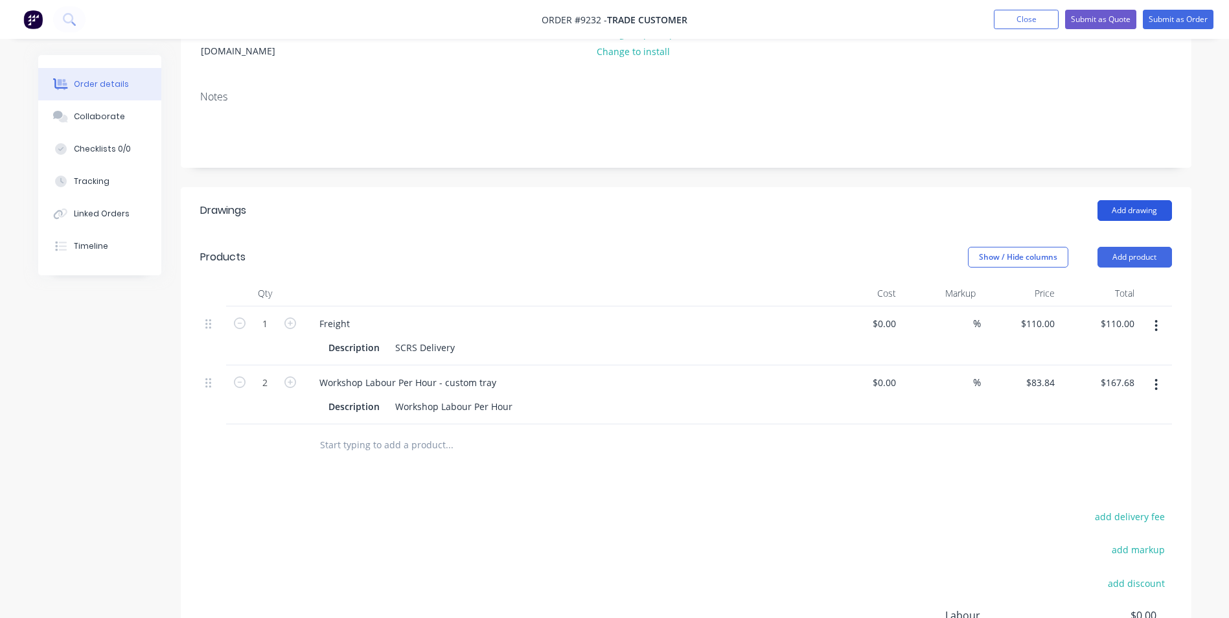
click at [1124, 200] on button "Add drawing" at bounding box center [1135, 210] width 75 height 21
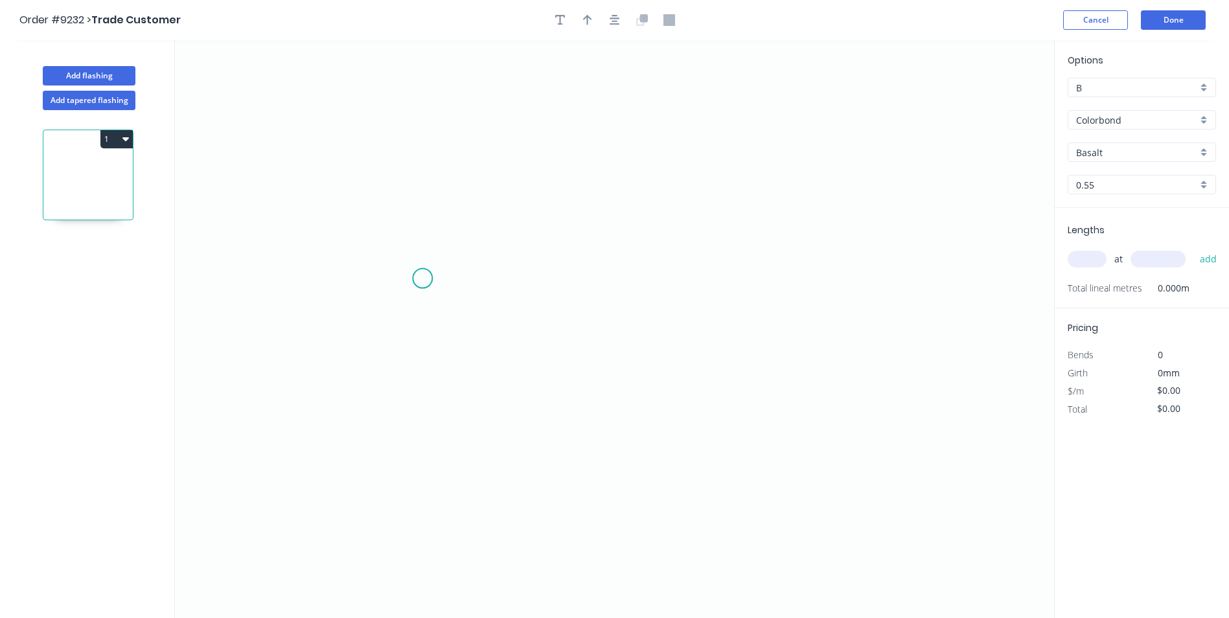
click at [423, 279] on icon "0" at bounding box center [614, 329] width 879 height 578
click at [707, 264] on icon "0" at bounding box center [614, 329] width 879 height 578
click at [707, 264] on icon at bounding box center [707, 271] width 0 height 14
click at [721, 291] on div "Delete point" at bounding box center [780, 296] width 130 height 27
click at [410, 270] on icon "0" at bounding box center [614, 329] width 879 height 578
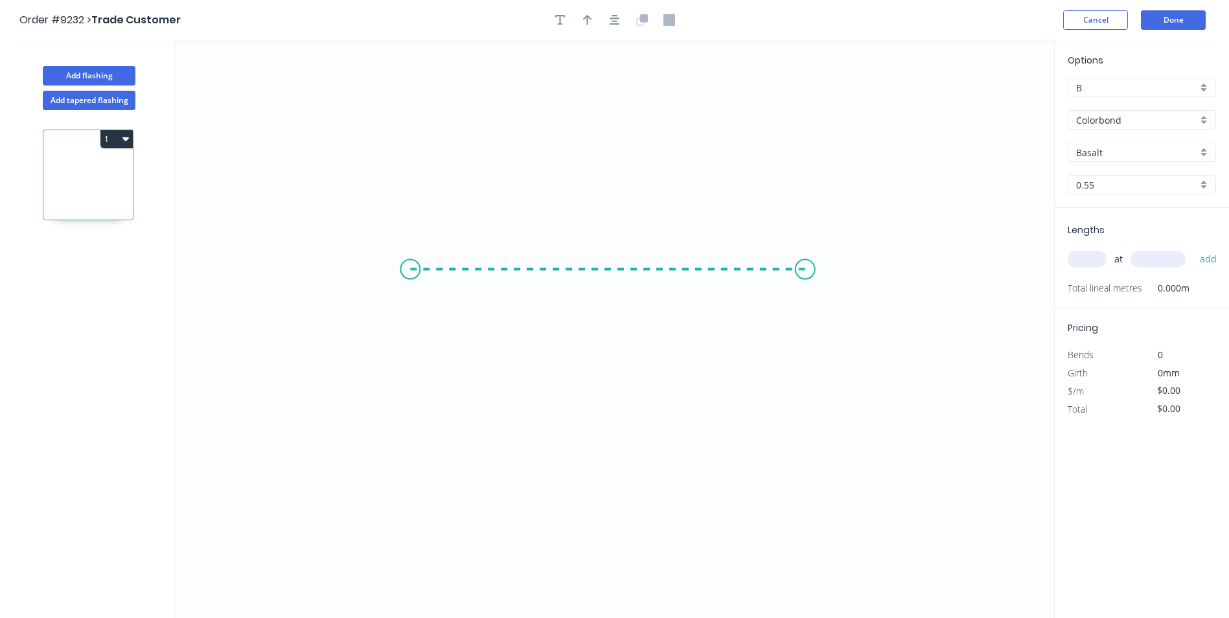
click at [806, 270] on icon "0" at bounding box center [614, 329] width 879 height 578
click at [609, 285] on tspan "?" at bounding box center [608, 282] width 6 height 21
click at [1082, 254] on input "text" at bounding box center [1087, 259] width 39 height 17
type input "1"
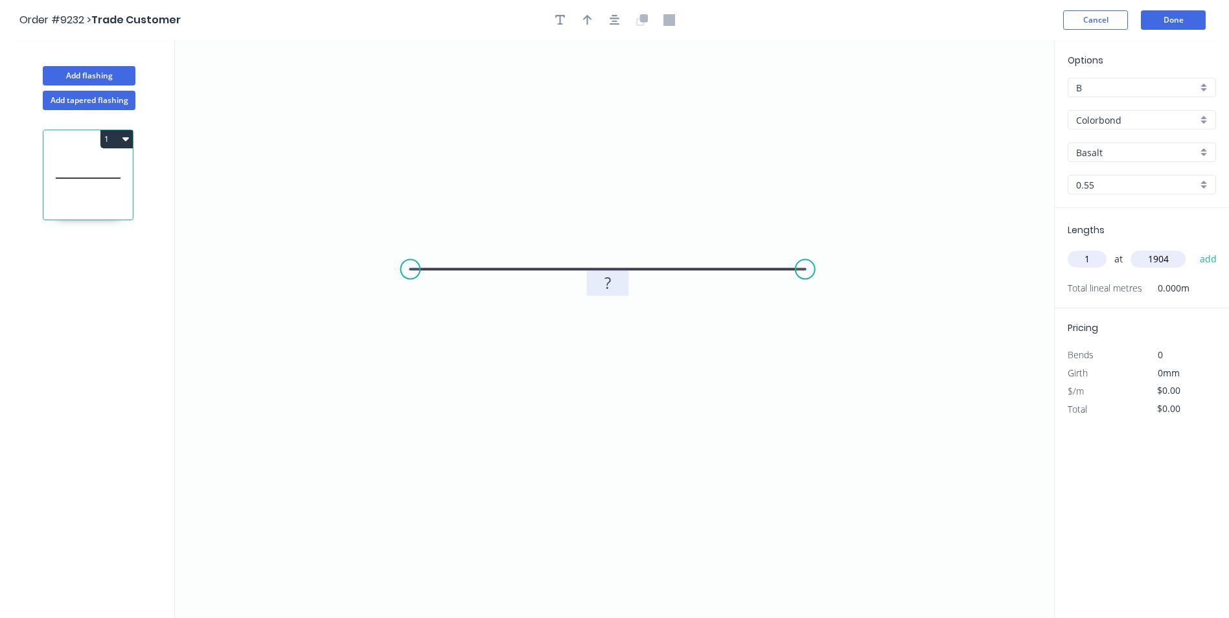
type input "1904"
click at [609, 280] on tspan "?" at bounding box center [608, 282] width 6 height 21
click at [675, 192] on icon "0 884" at bounding box center [614, 329] width 879 height 578
type input "$28.50"
click at [1206, 150] on div "Basalt" at bounding box center [1142, 152] width 148 height 19
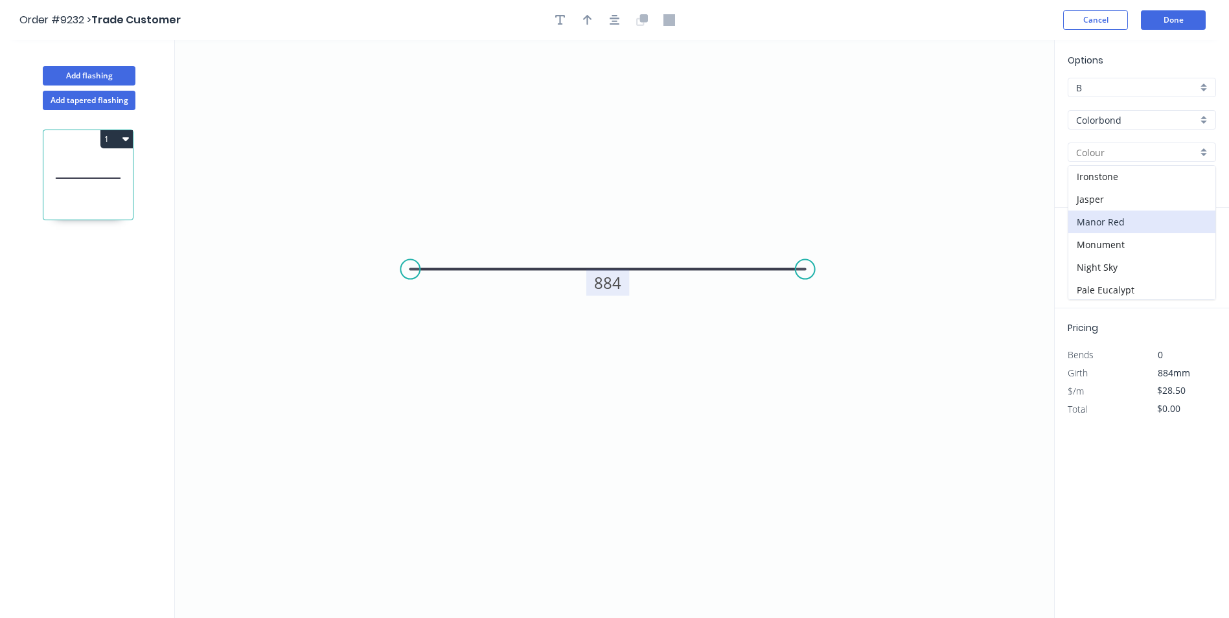
scroll to position [259, 0]
click at [1123, 239] on div "Night Sky" at bounding box center [1142, 235] width 147 height 23
type input "Night Sky"
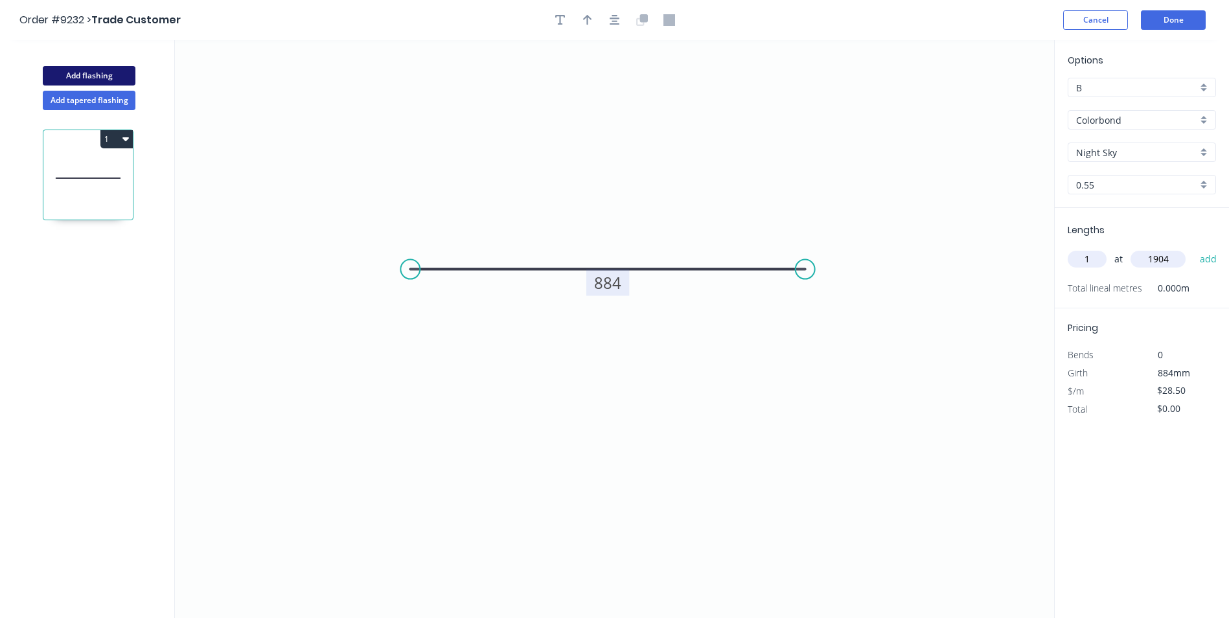
click at [108, 76] on button "Add flashing" at bounding box center [89, 75] width 93 height 19
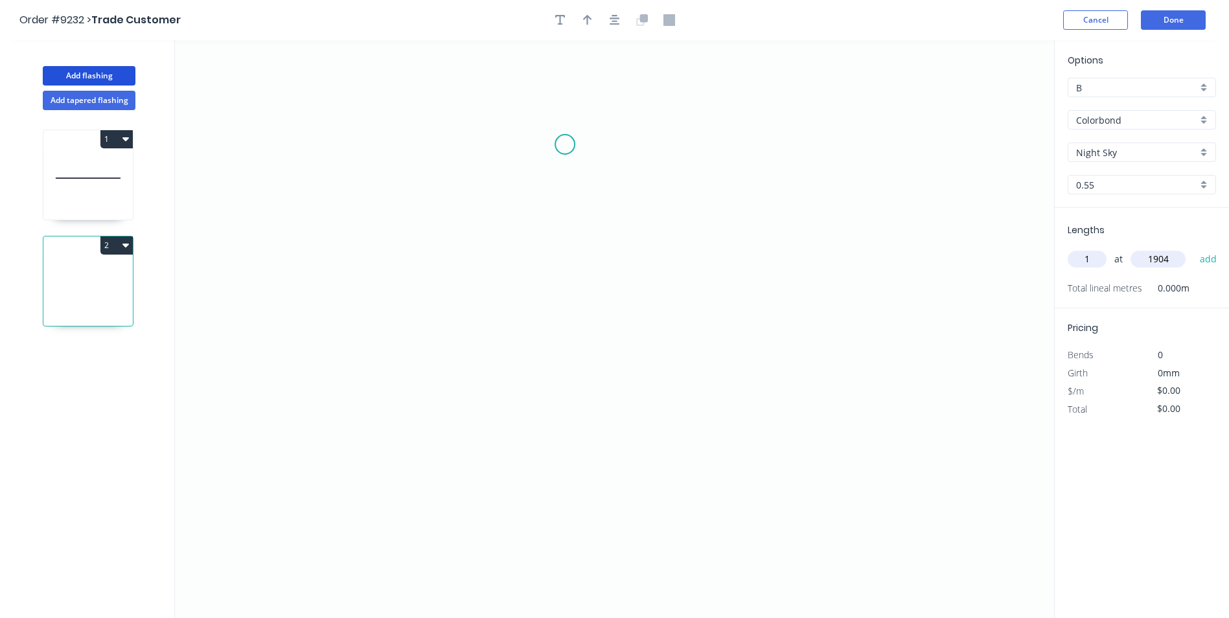
click at [566, 138] on icon "0" at bounding box center [614, 329] width 879 height 578
click at [568, 354] on icon "0" at bounding box center [614, 329] width 879 height 578
click at [682, 366] on icon "0 ?" at bounding box center [614, 329] width 879 height 578
click at [682, 423] on icon "0 ? ? ? º" at bounding box center [614, 329] width 879 height 578
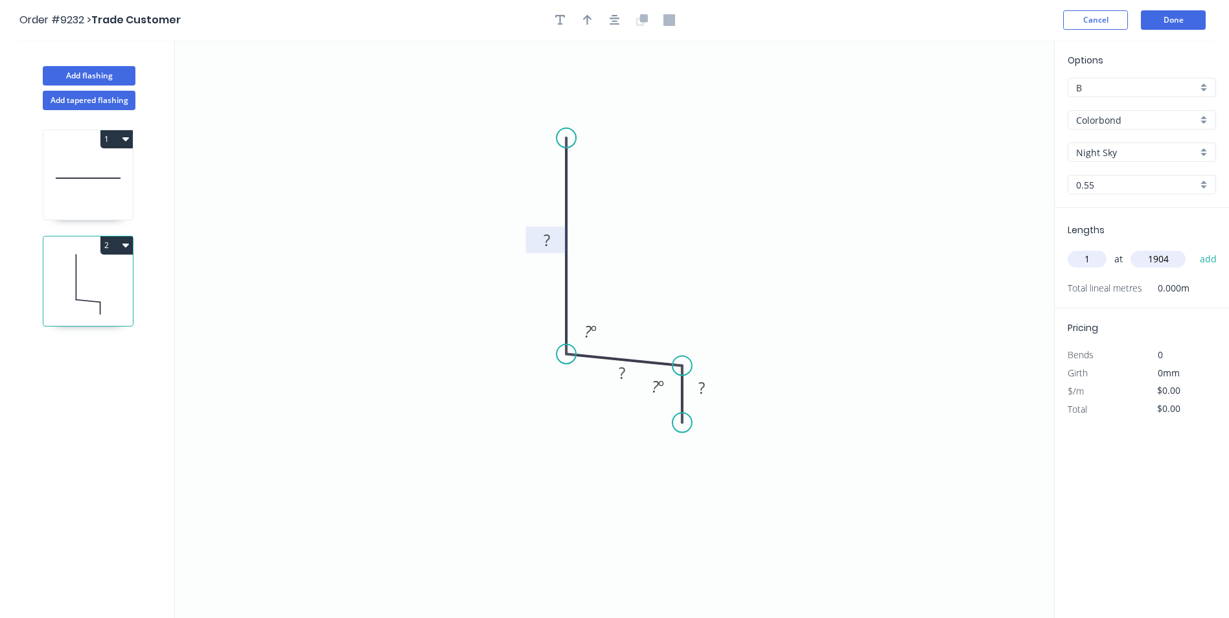
click at [544, 238] on tspan "?" at bounding box center [547, 239] width 6 height 21
click at [715, 157] on icon "0 100 55 25 93 º 93 º" at bounding box center [614, 329] width 879 height 578
type input "$9.13"
click at [585, 29] on button "button" at bounding box center [587, 19] width 19 height 19
click at [990, 101] on icon at bounding box center [989, 89] width 12 height 41
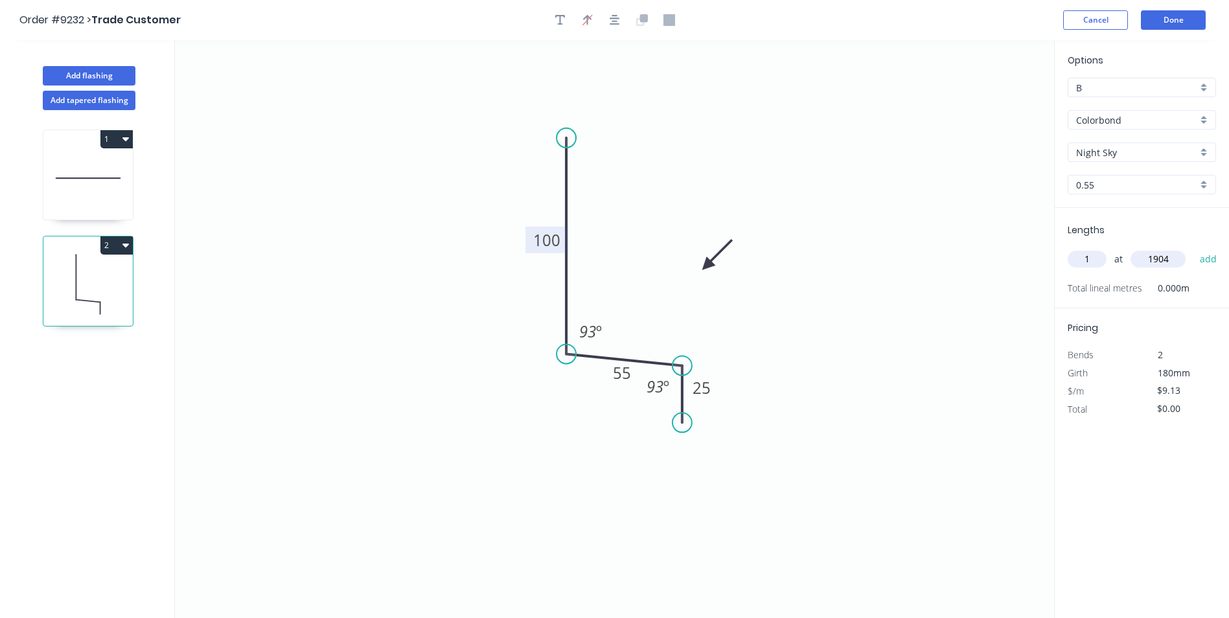
drag, startPoint x: 990, startPoint y: 102, endPoint x: 707, endPoint y: 266, distance: 326.4
click at [707, 266] on icon at bounding box center [718, 255] width 38 height 38
click at [1205, 91] on div "B" at bounding box center [1142, 87] width 148 height 19
click at [1204, 66] on div "Options A B C D E Colorbond Colorbond Colorbond Matt Colorbond Ultra Night Sky …" at bounding box center [1142, 130] width 174 height 155
type input "B"
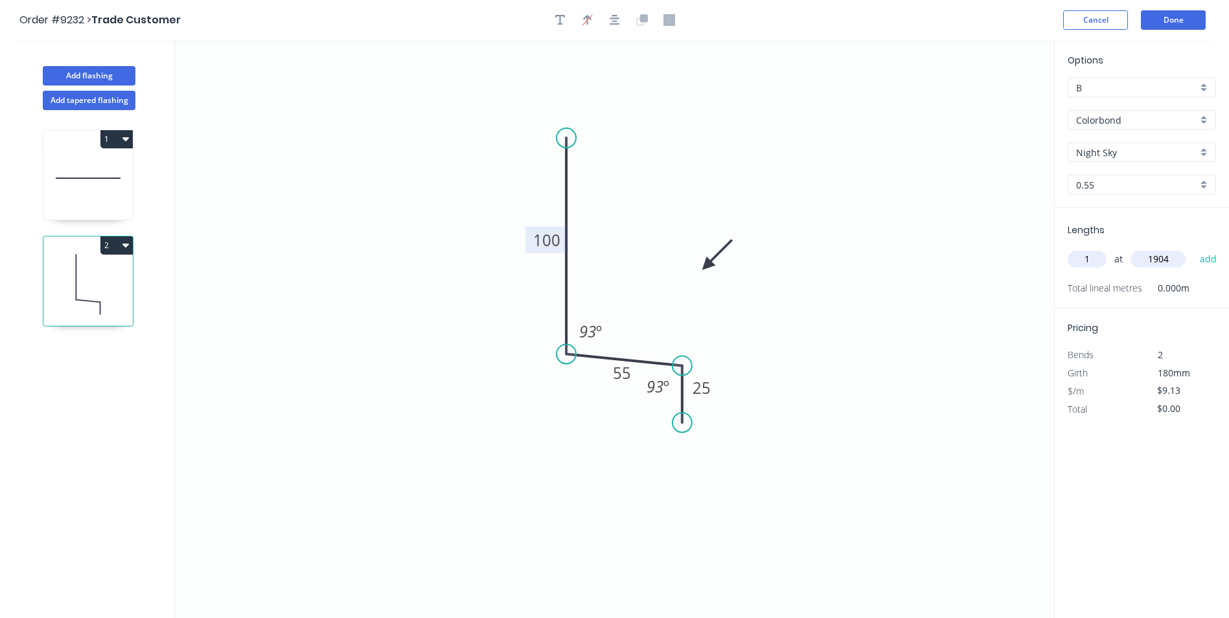
click at [88, 183] on icon at bounding box center [87, 178] width 89 height 83
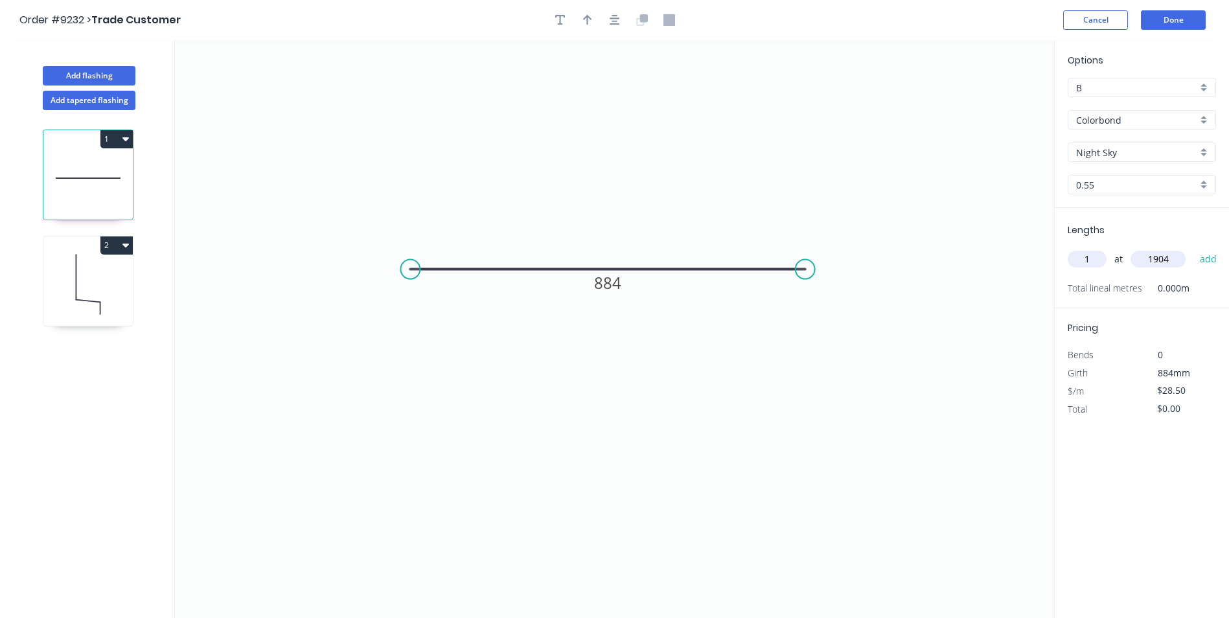
click at [88, 285] on icon at bounding box center [87, 284] width 89 height 83
type input "$9.13"
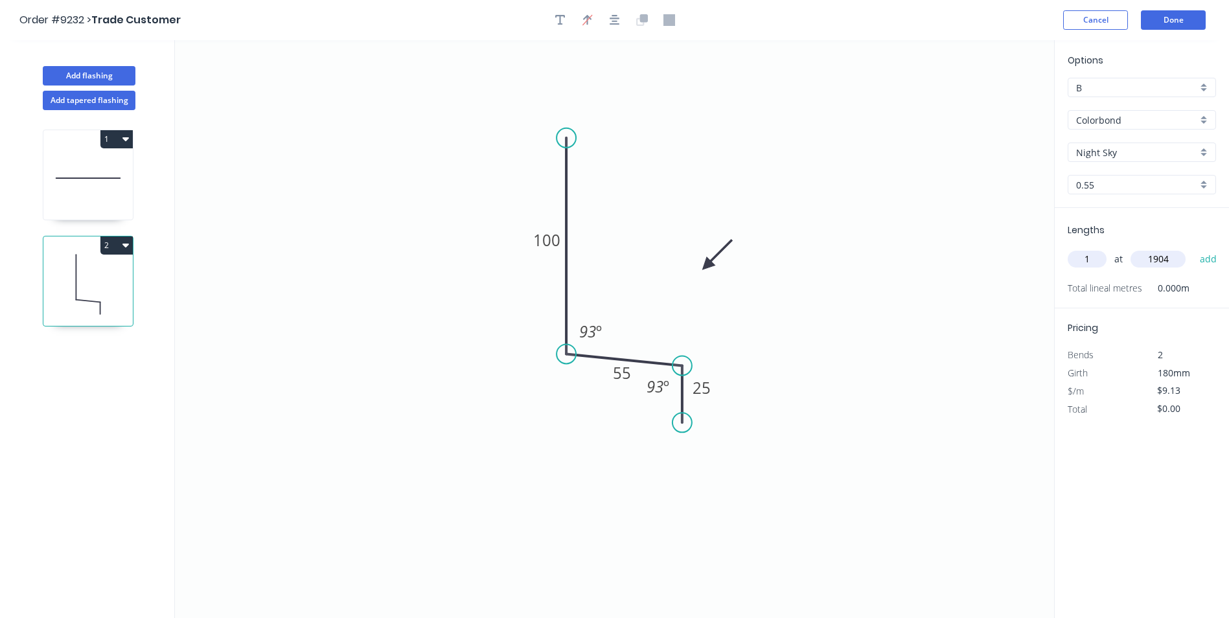
click at [1178, 259] on input "1904" at bounding box center [1158, 259] width 55 height 17
type input "1700"
click at [1194, 248] on button "add" at bounding box center [1209, 259] width 30 height 22
type input "$15.52"
click at [113, 71] on button "Add flashing" at bounding box center [89, 75] width 93 height 19
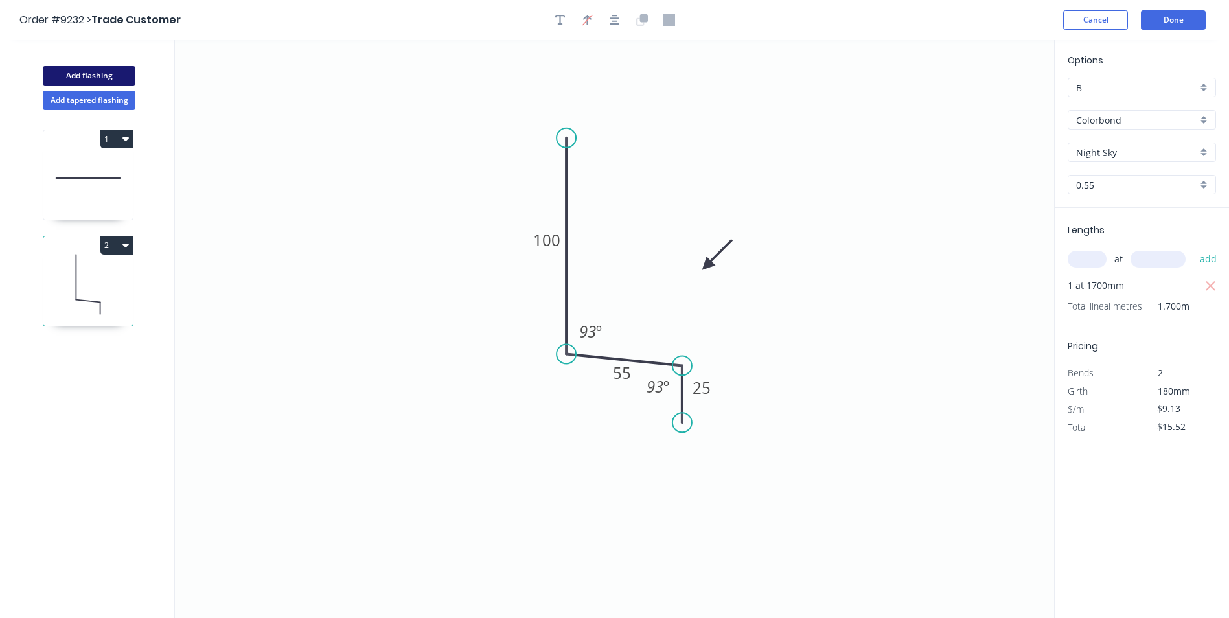
type input "$0.00"
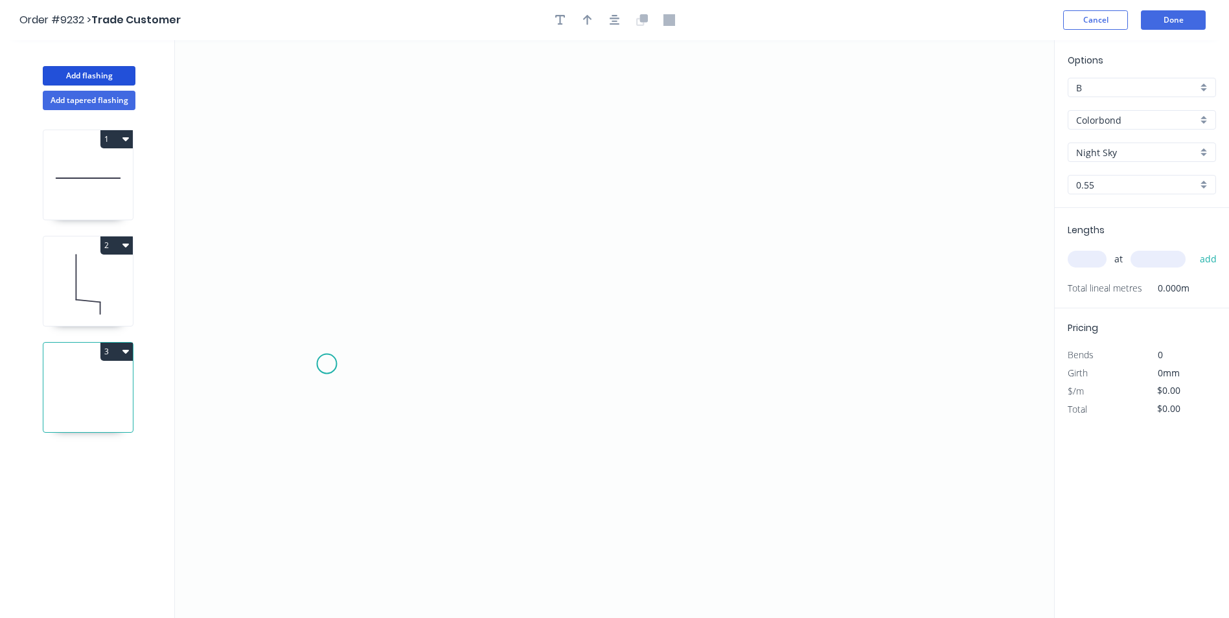
click at [327, 364] on icon "0" at bounding box center [614, 329] width 879 height 578
click at [353, 331] on icon at bounding box center [340, 347] width 27 height 33
click at [841, 343] on icon "0 ?" at bounding box center [614, 329] width 879 height 578
click at [861, 367] on icon "0 ? ? ? º" at bounding box center [614, 329] width 879 height 578
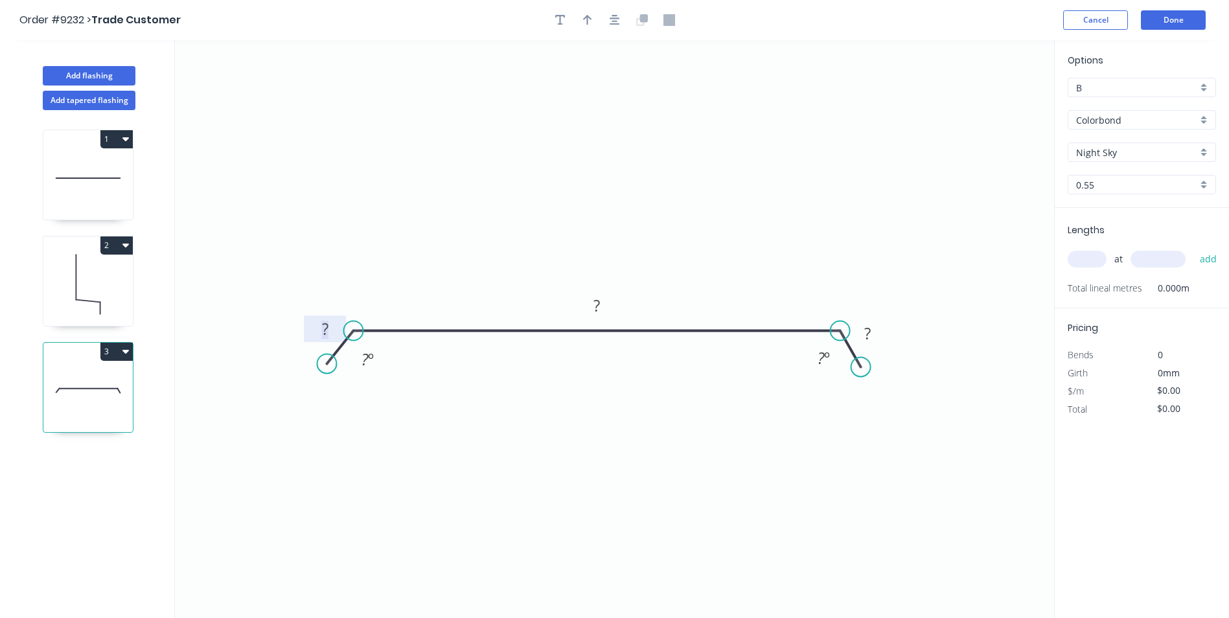
click at [331, 331] on rect at bounding box center [325, 330] width 26 height 18
click at [441, 200] on icon "0 30 220 30 120 º 120 º" at bounding box center [614, 329] width 879 height 578
type input "$12.24"
click at [586, 23] on icon "button" at bounding box center [587, 20] width 9 height 12
drag, startPoint x: 990, startPoint y: 99, endPoint x: 428, endPoint y: 254, distance: 582.8
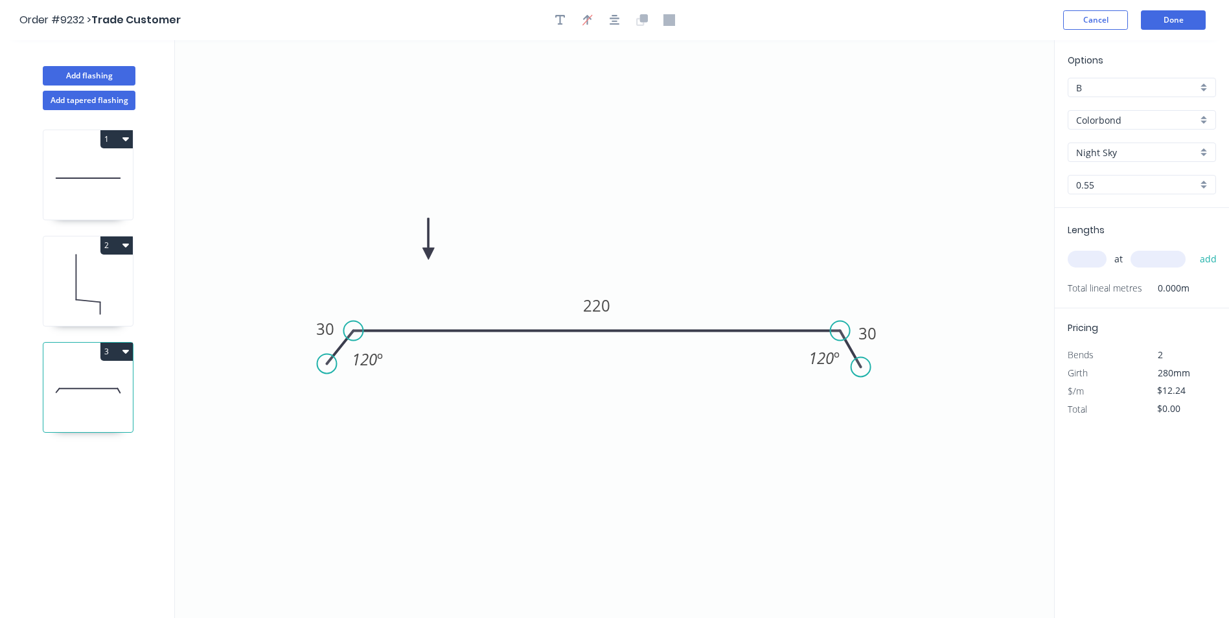
click at [428, 254] on icon at bounding box center [429, 238] width 12 height 41
click at [1097, 266] on input "text" at bounding box center [1087, 259] width 39 height 17
type input "3"
type input "4700"
click at [1194, 248] on button "add" at bounding box center [1209, 259] width 30 height 22
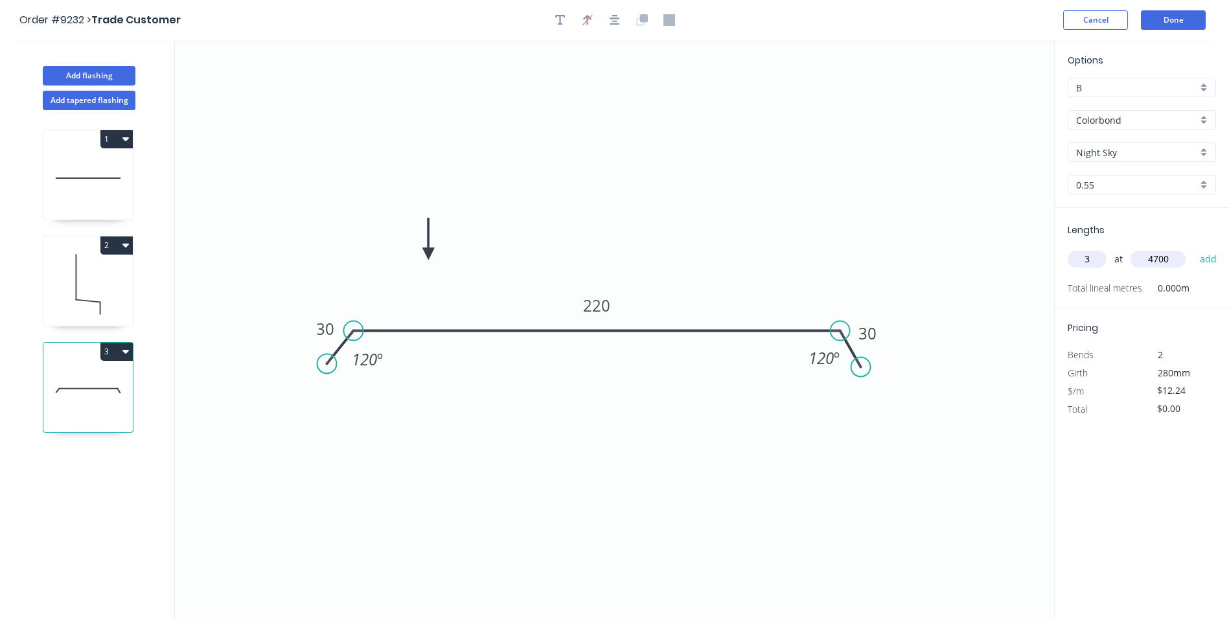
type input "$172.58"
type input "1"
type input "5030"
click at [1194, 248] on button "add" at bounding box center [1209, 259] width 30 height 22
type input "$234.15"
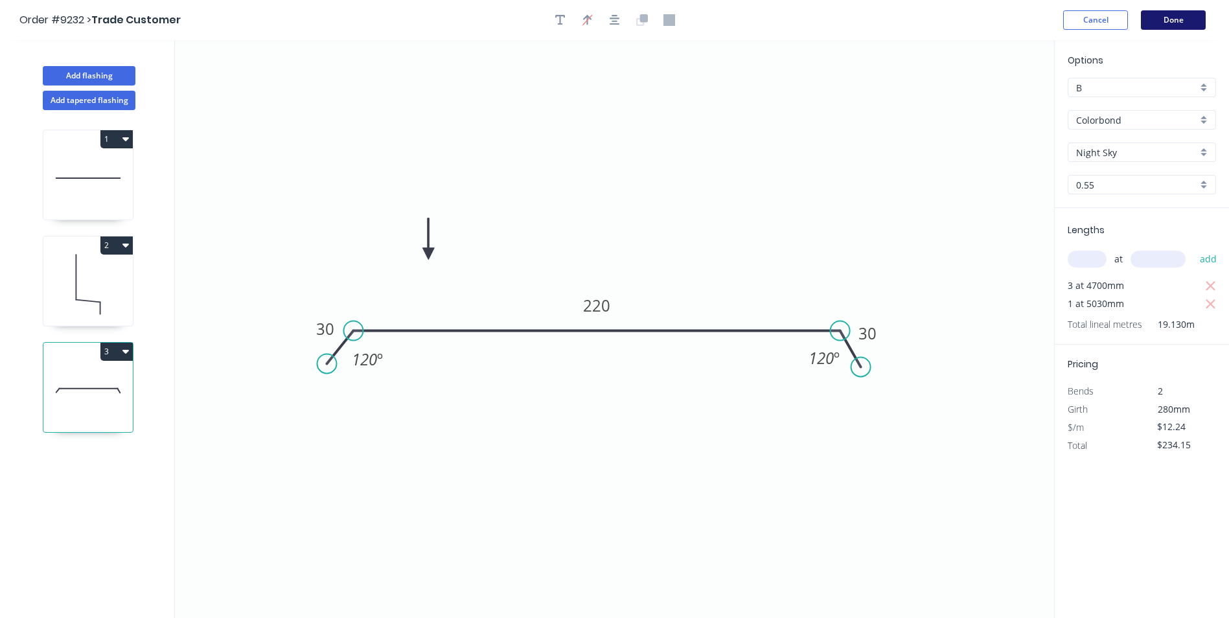
click at [1166, 13] on button "Done" at bounding box center [1173, 19] width 65 height 19
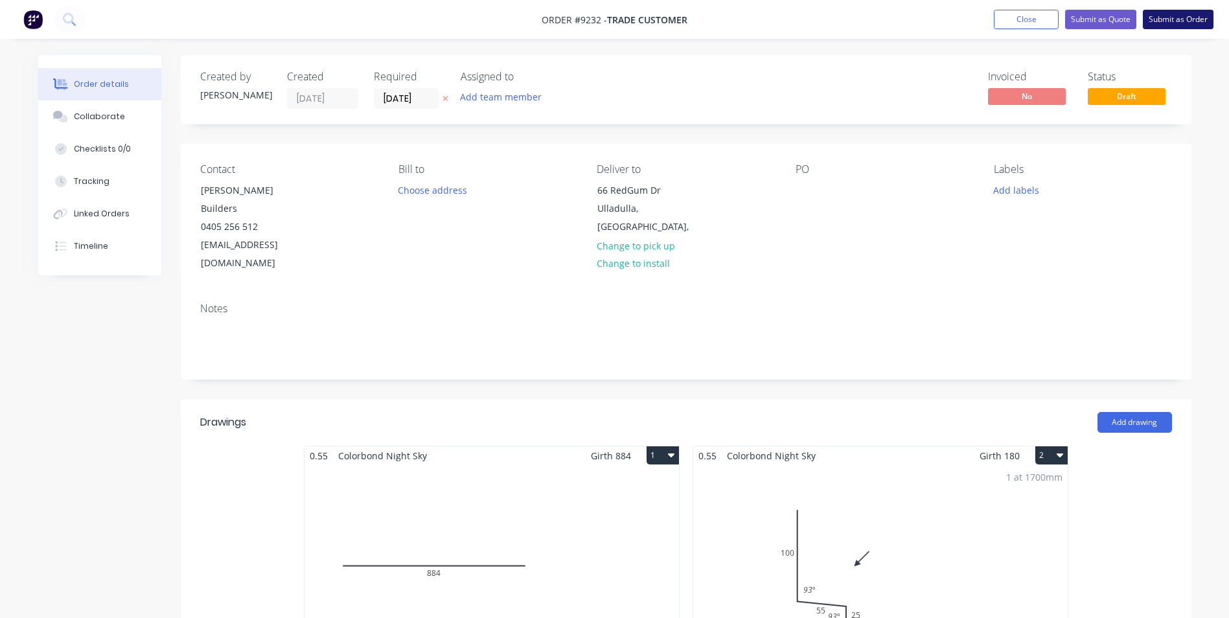
click at [1200, 25] on button "Submit as Order" at bounding box center [1178, 19] width 71 height 19
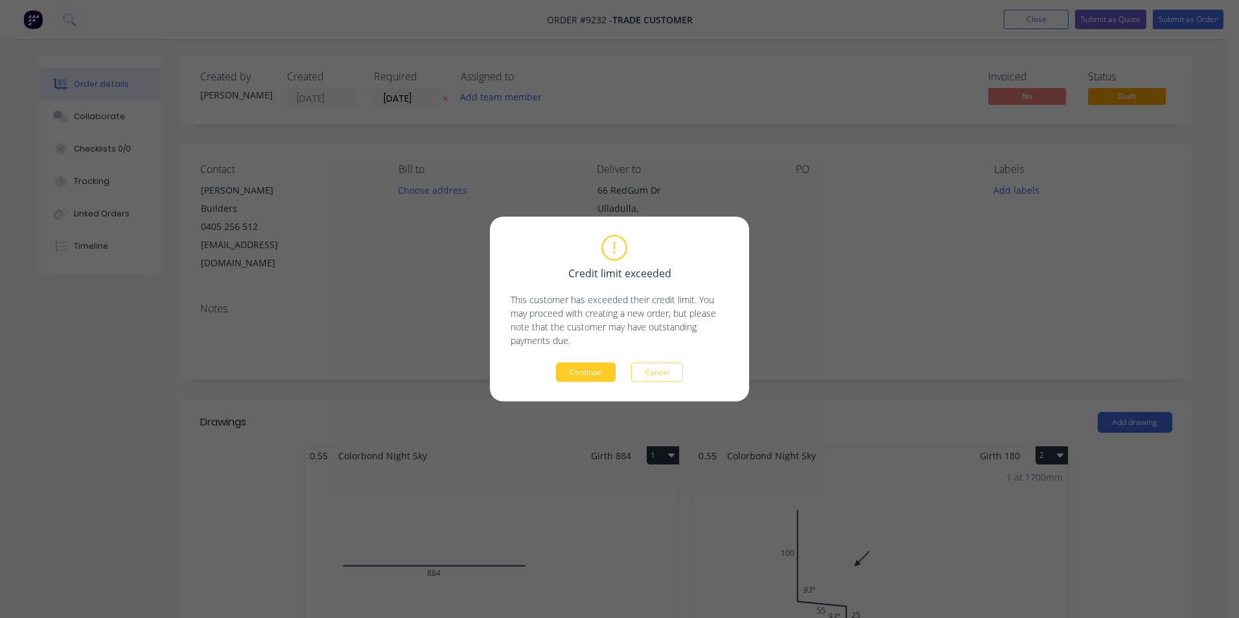
click at [588, 366] on button "Continue" at bounding box center [586, 372] width 60 height 19
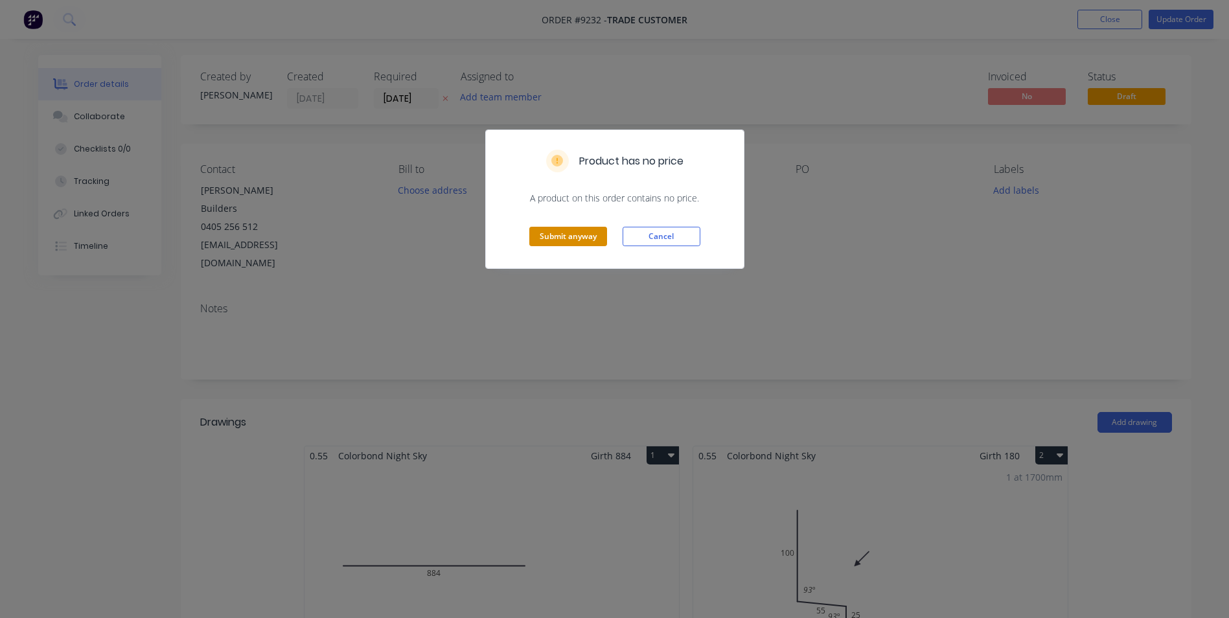
click at [559, 231] on button "Submit anyway" at bounding box center [568, 236] width 78 height 19
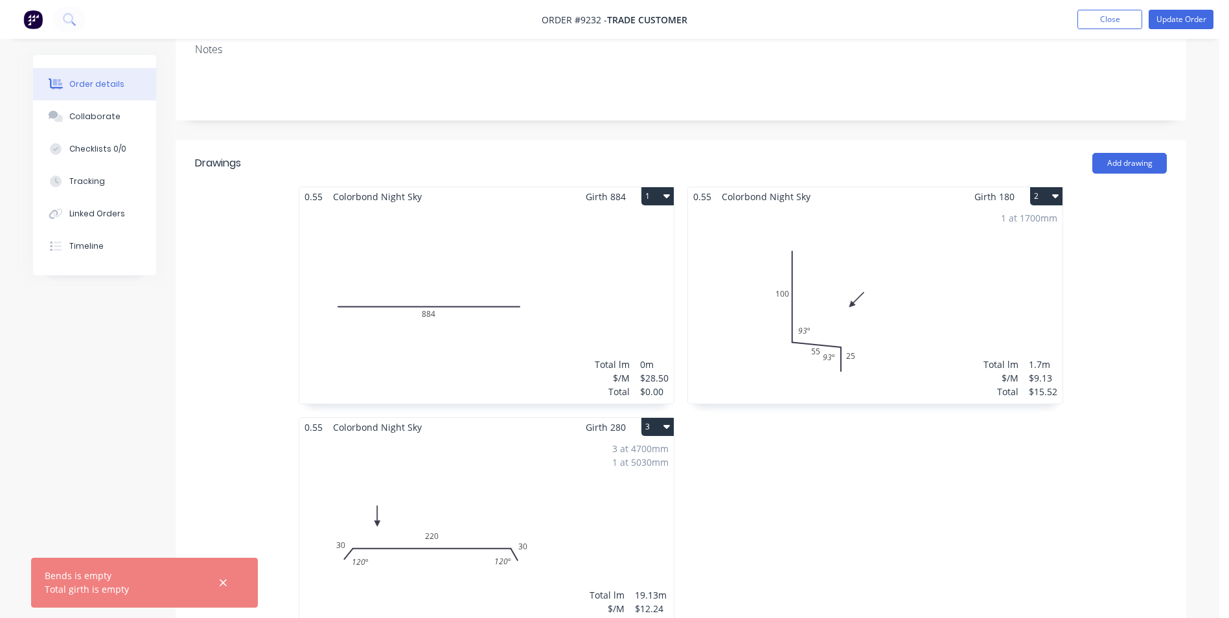
click at [619, 251] on div "Total lm $/M Total 0m $28.50 $0.00" at bounding box center [486, 305] width 375 height 198
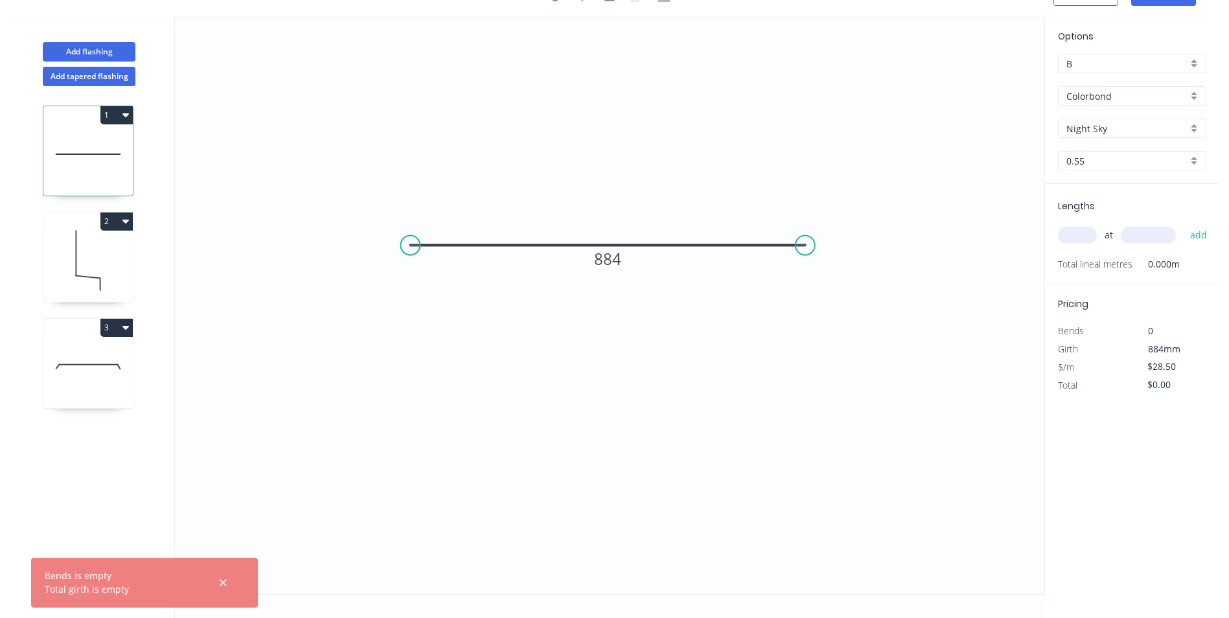
click at [1083, 238] on input "text" at bounding box center [1077, 235] width 39 height 17
type input "1"
type input "1905"
click at [1184, 224] on button "add" at bounding box center [1199, 235] width 30 height 22
type input "$54.29"
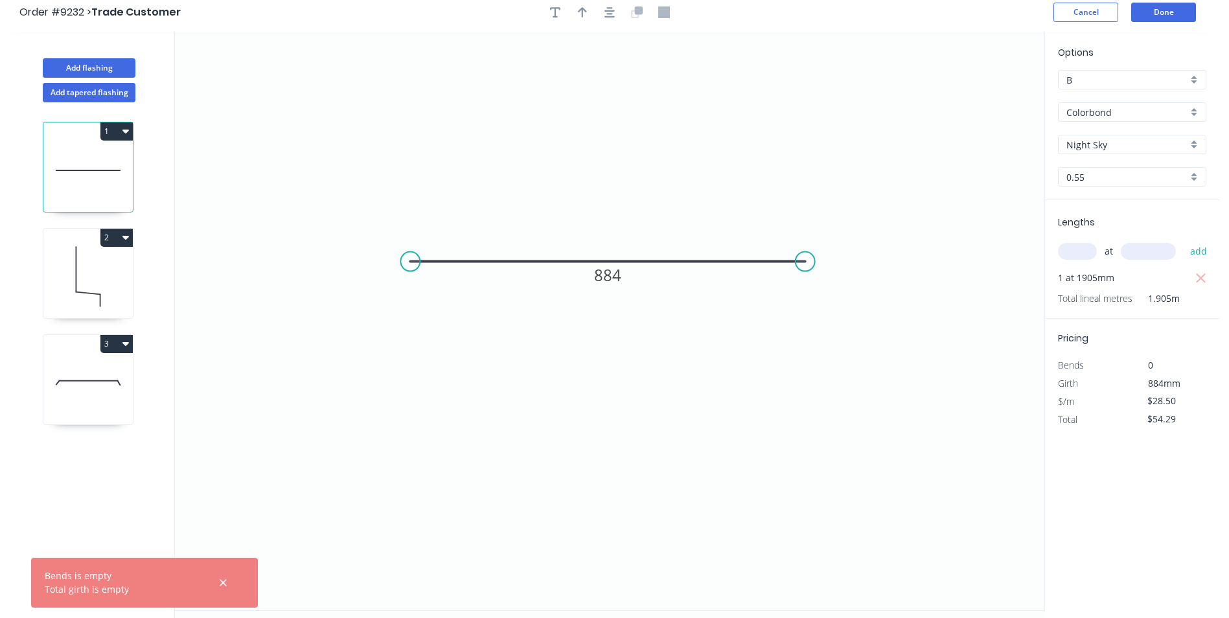
scroll to position [0, 0]
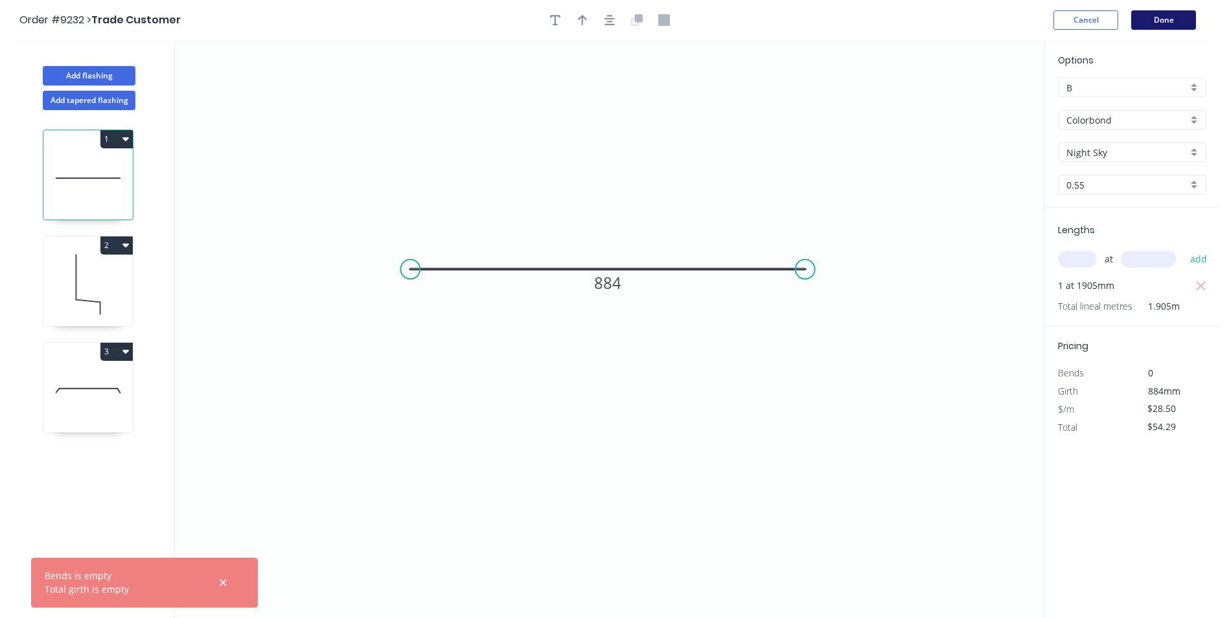
click at [1180, 21] on button "Done" at bounding box center [1164, 19] width 65 height 19
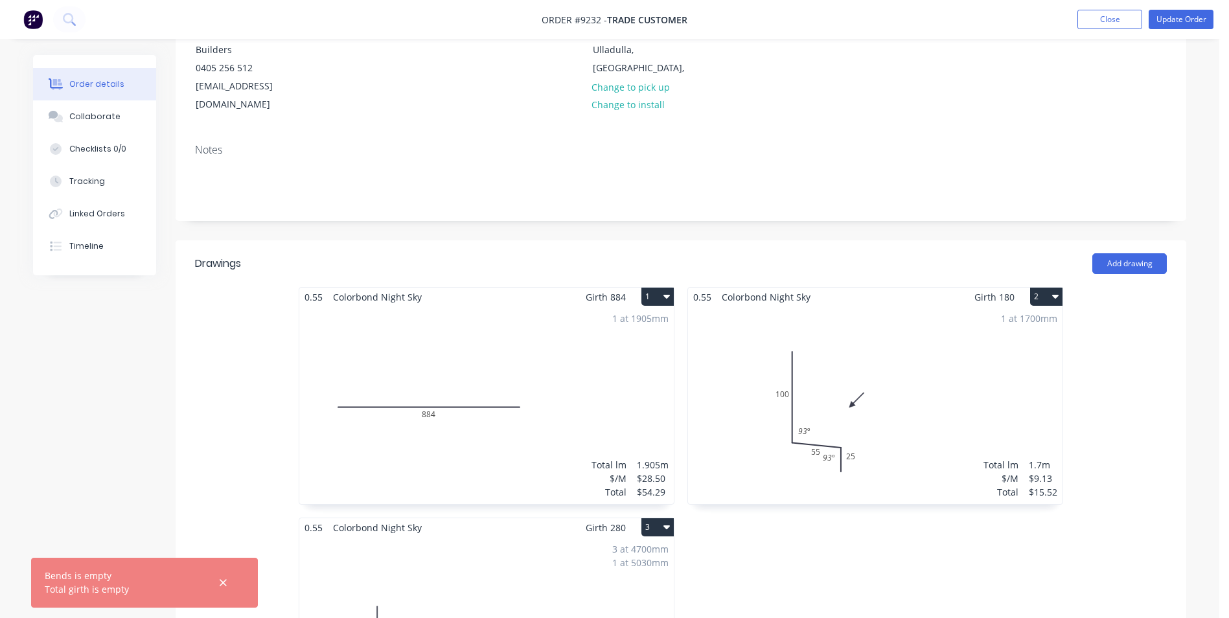
scroll to position [194, 0]
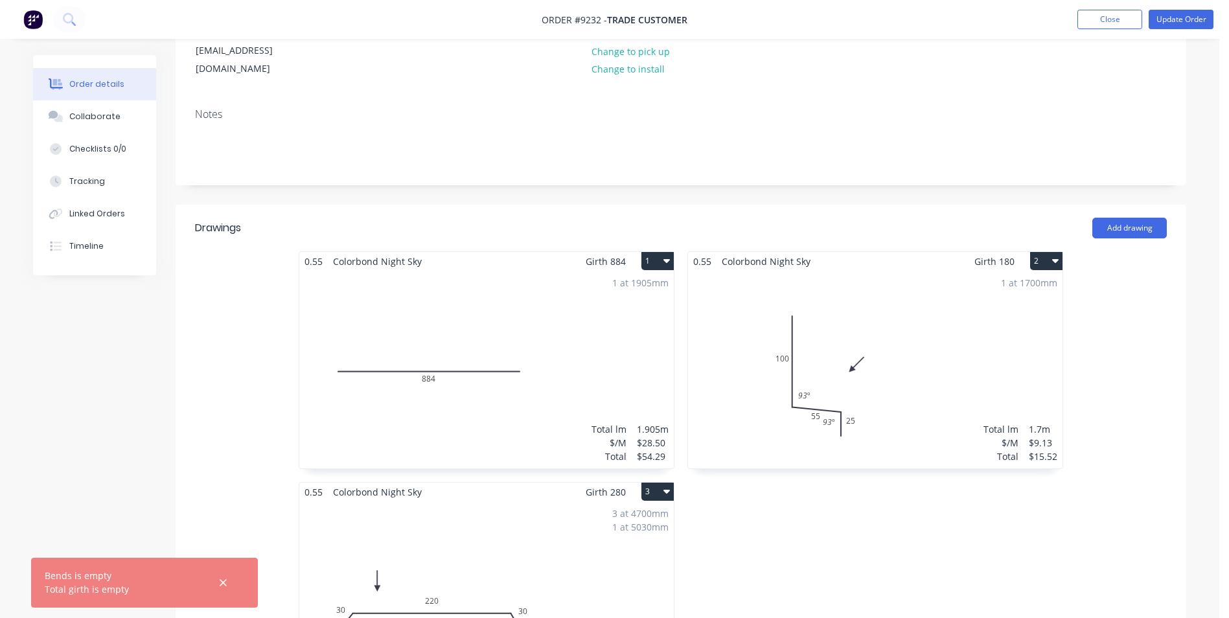
click at [640, 332] on div "1 at 1905mm Total lm $/M Total 1.905m $28.50 $54.29" at bounding box center [486, 370] width 375 height 198
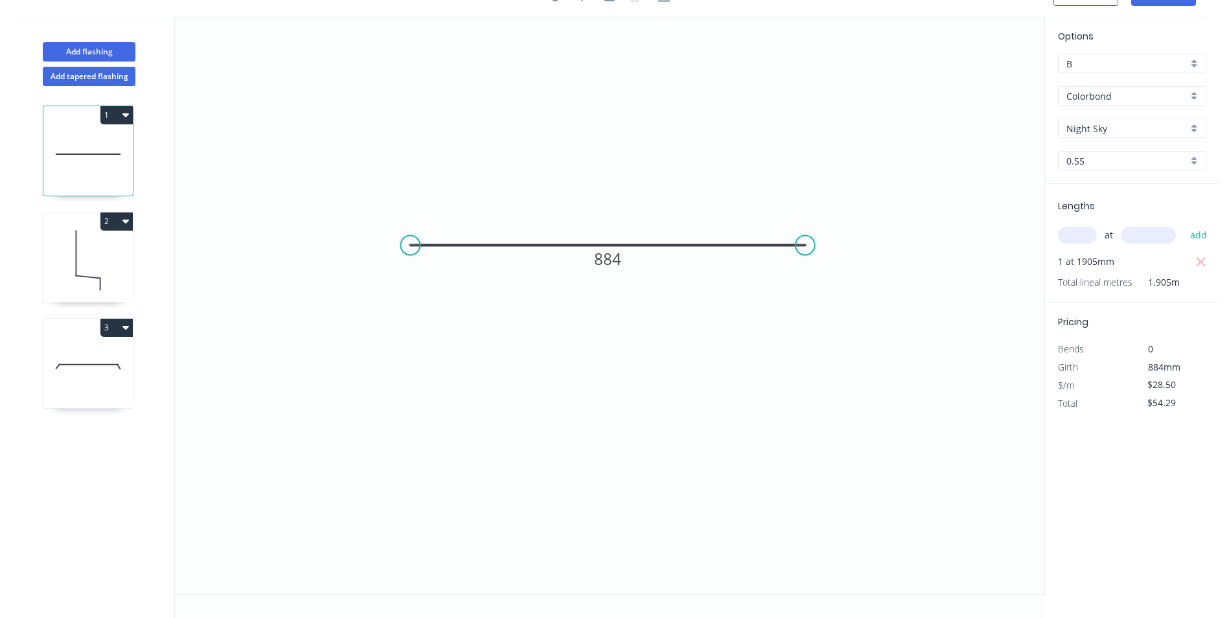
scroll to position [24, 0]
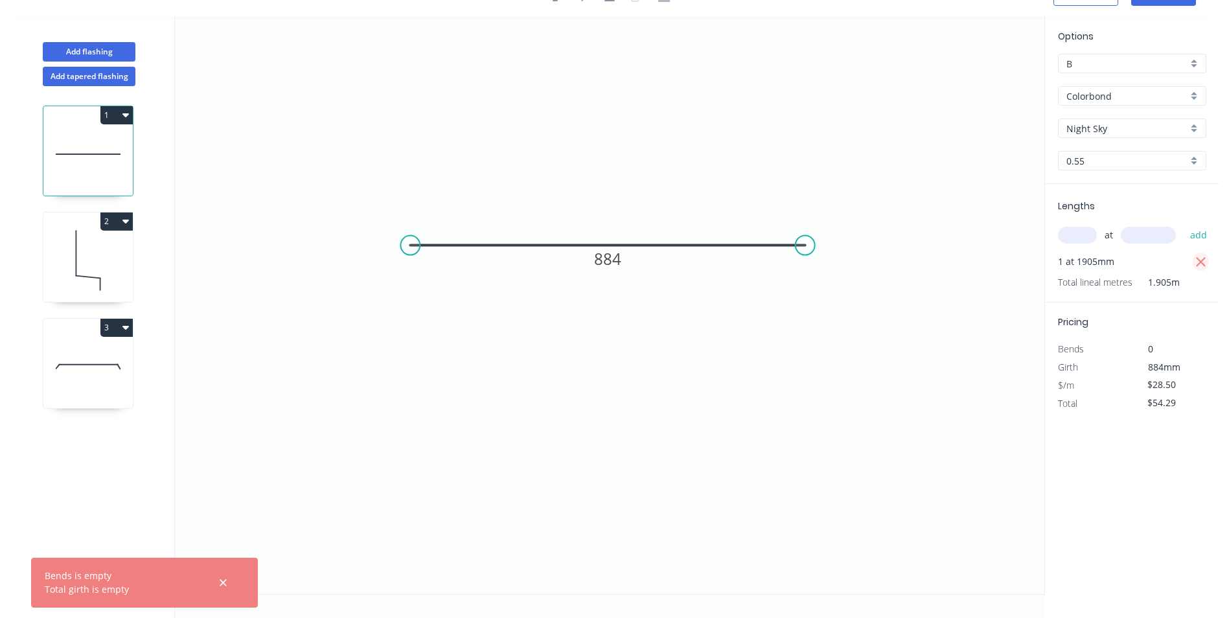
click at [1196, 266] on icon "button" at bounding box center [1202, 263] width 12 height 16
type input "$0.00"
click at [1089, 235] on input "text" at bounding box center [1077, 235] width 39 height 17
type input "1"
type input "9"
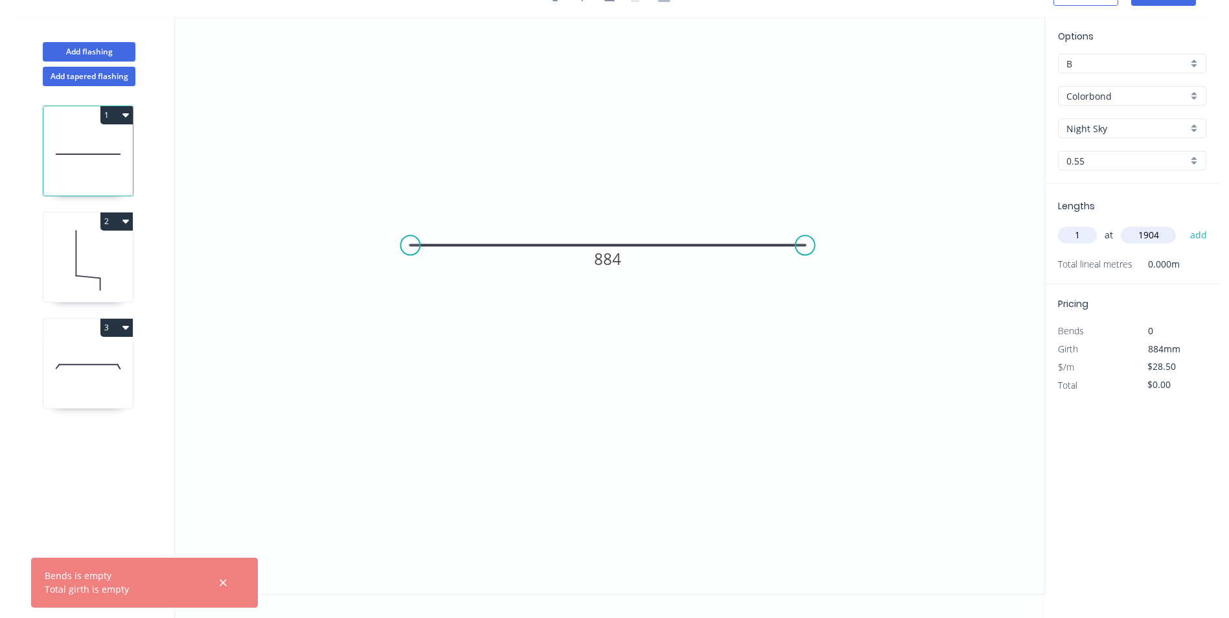
type input "1904"
click at [1184, 224] on button "add" at bounding box center [1199, 235] width 30 height 22
type input "$54.26"
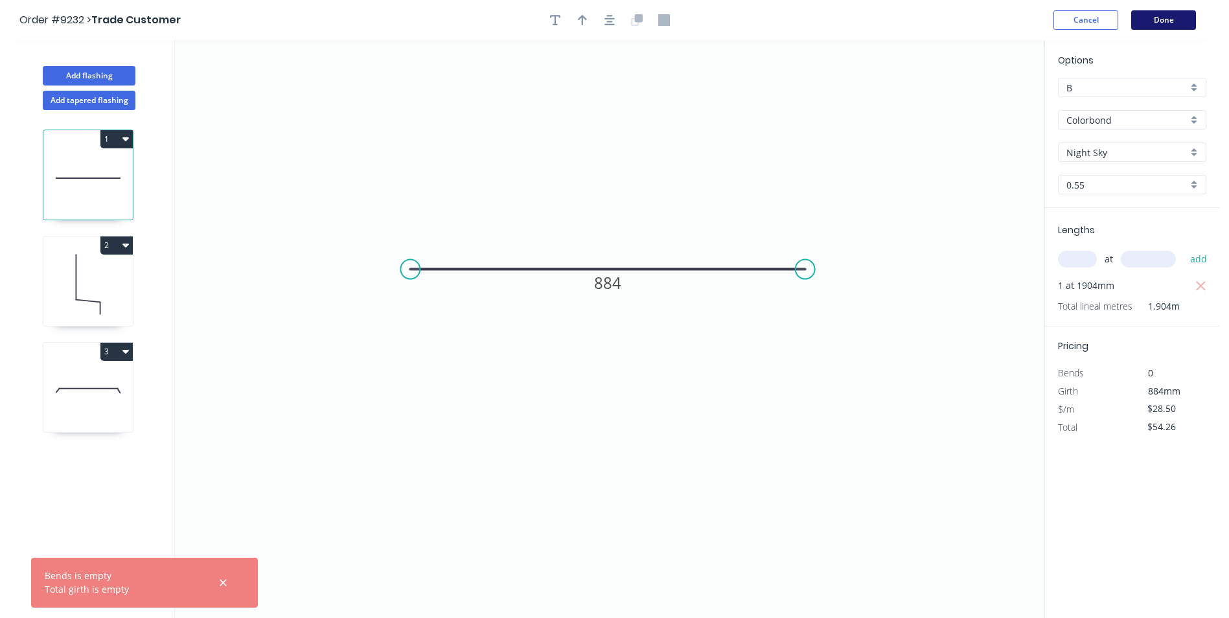
click at [1165, 14] on button "Done" at bounding box center [1164, 19] width 65 height 19
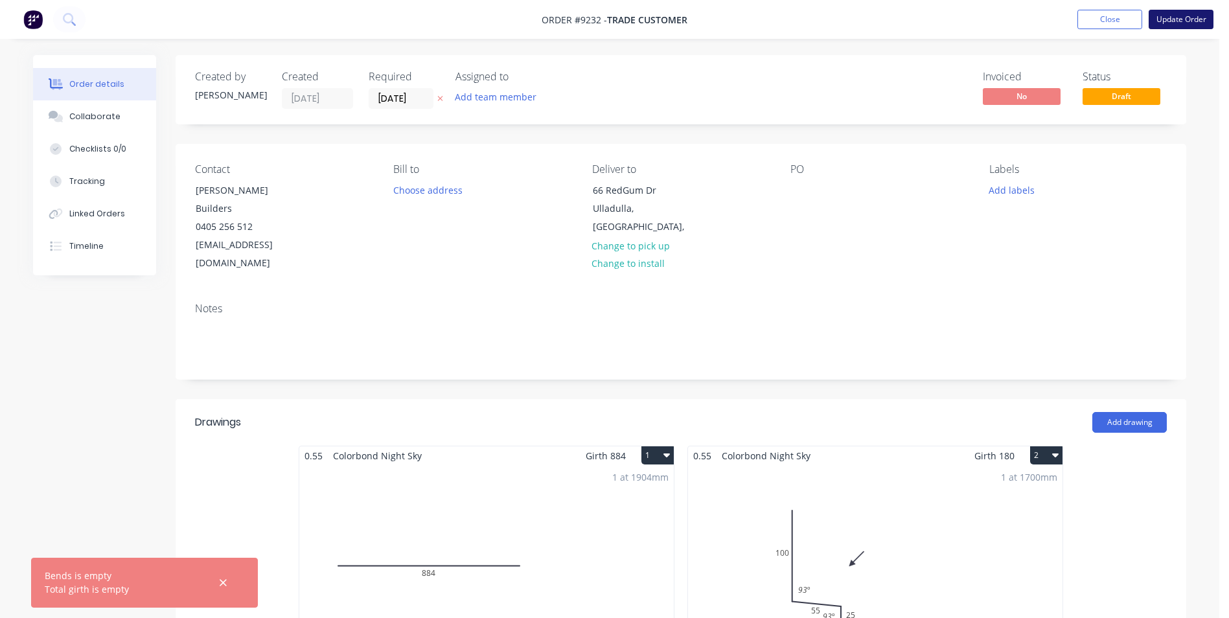
click at [1163, 19] on button "Update Order" at bounding box center [1181, 19] width 65 height 19
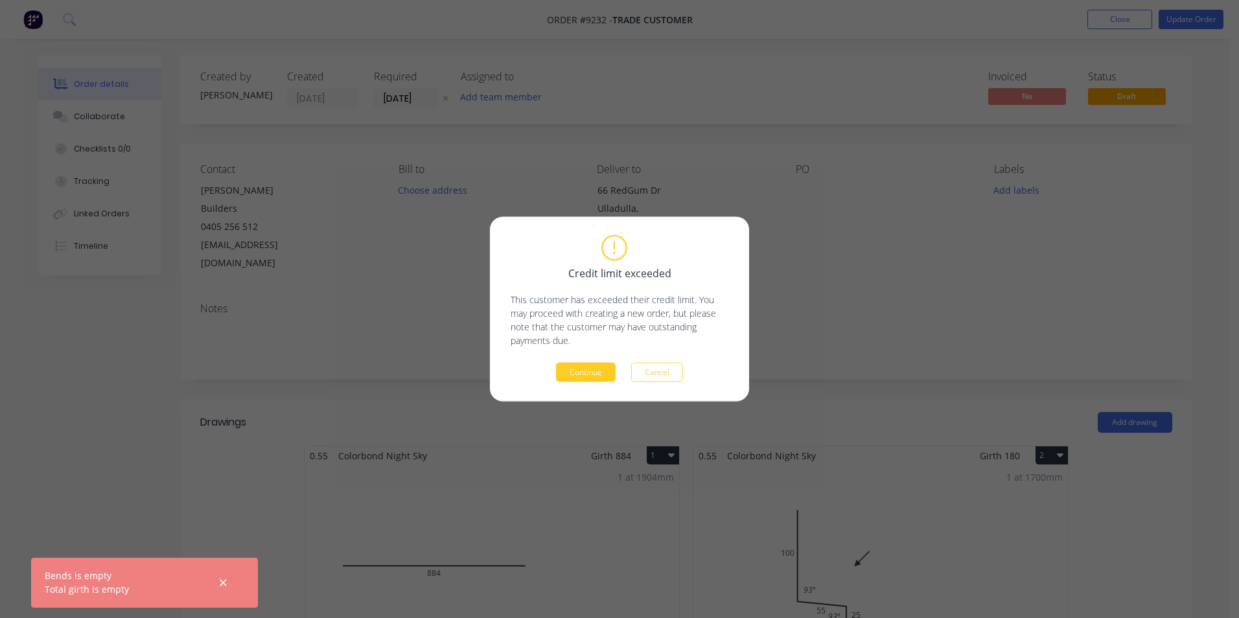
click at [591, 371] on button "Continue" at bounding box center [586, 372] width 60 height 19
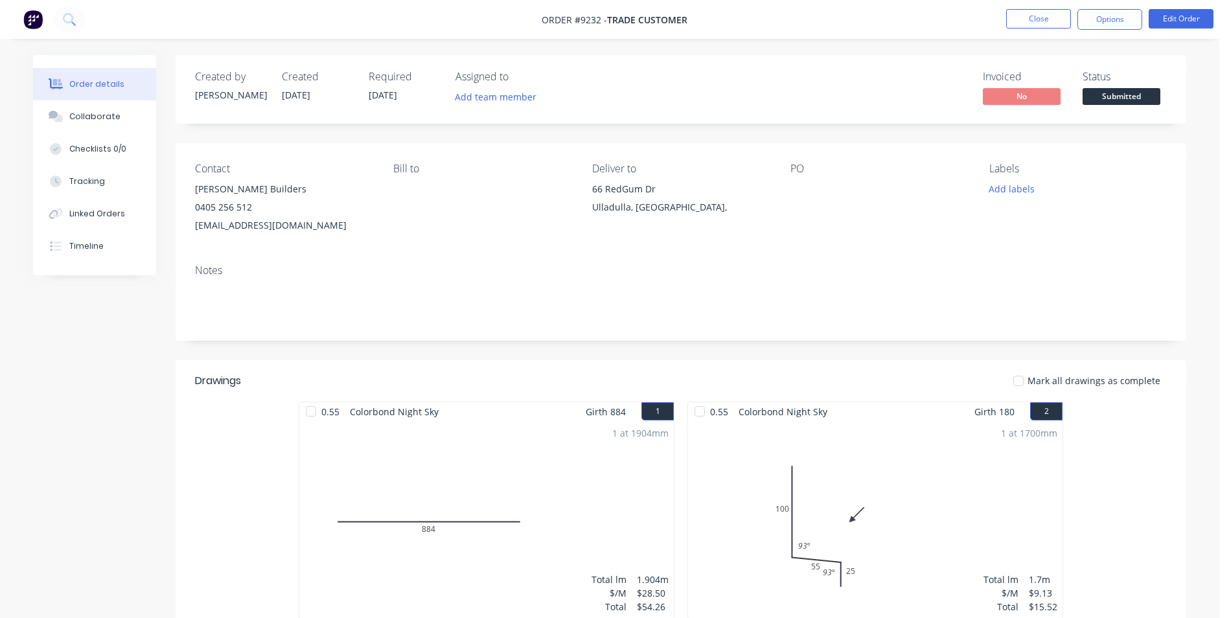
drag, startPoint x: 1108, startPoint y: 17, endPoint x: 1102, endPoint y: 35, distance: 18.7
click at [1108, 17] on button "Options" at bounding box center [1110, 19] width 65 height 21
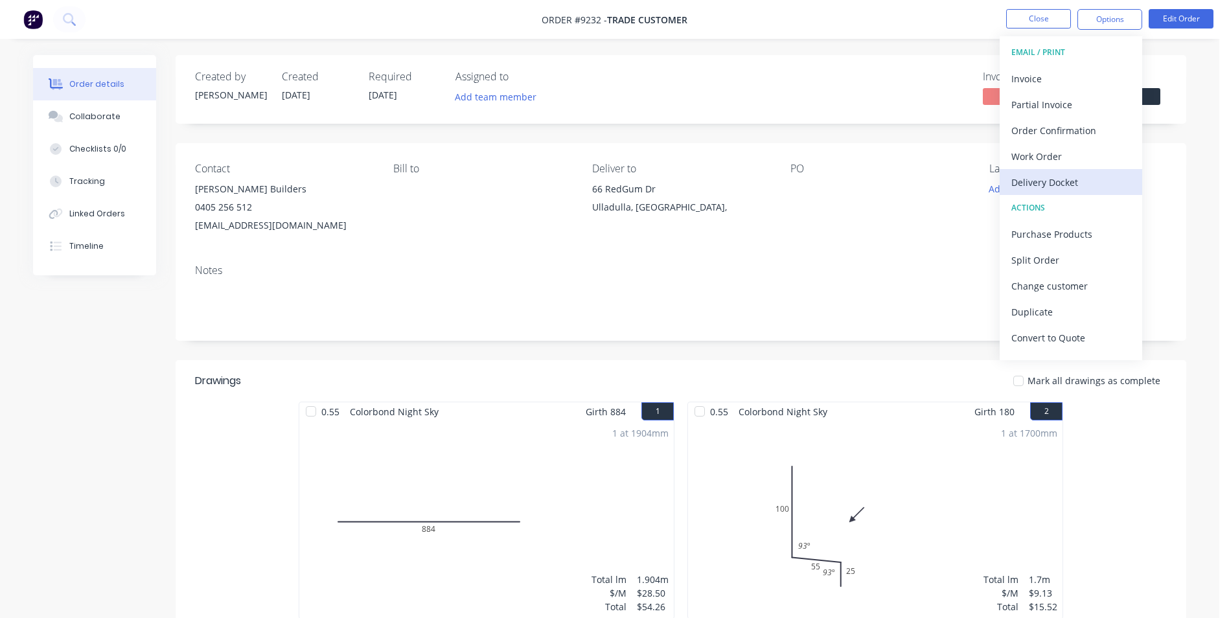
click at [1068, 180] on div "Delivery Docket" at bounding box center [1071, 182] width 119 height 19
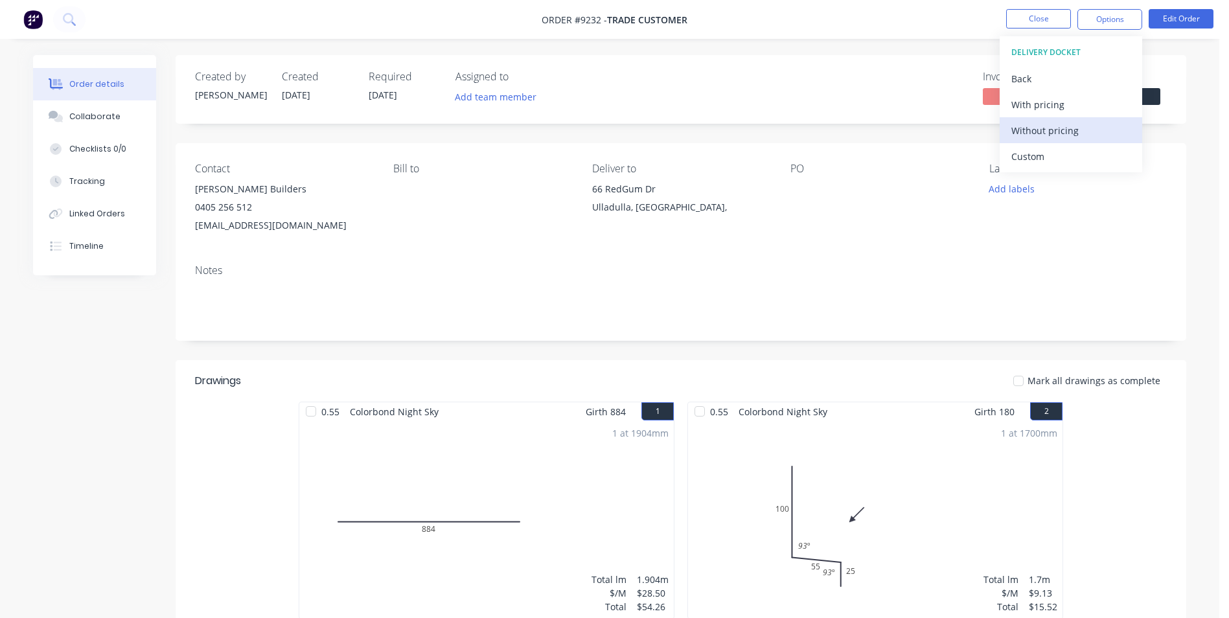
click at [1072, 135] on div "Without pricing" at bounding box center [1071, 130] width 119 height 19
click at [40, 23] on img at bounding box center [32, 19] width 19 height 19
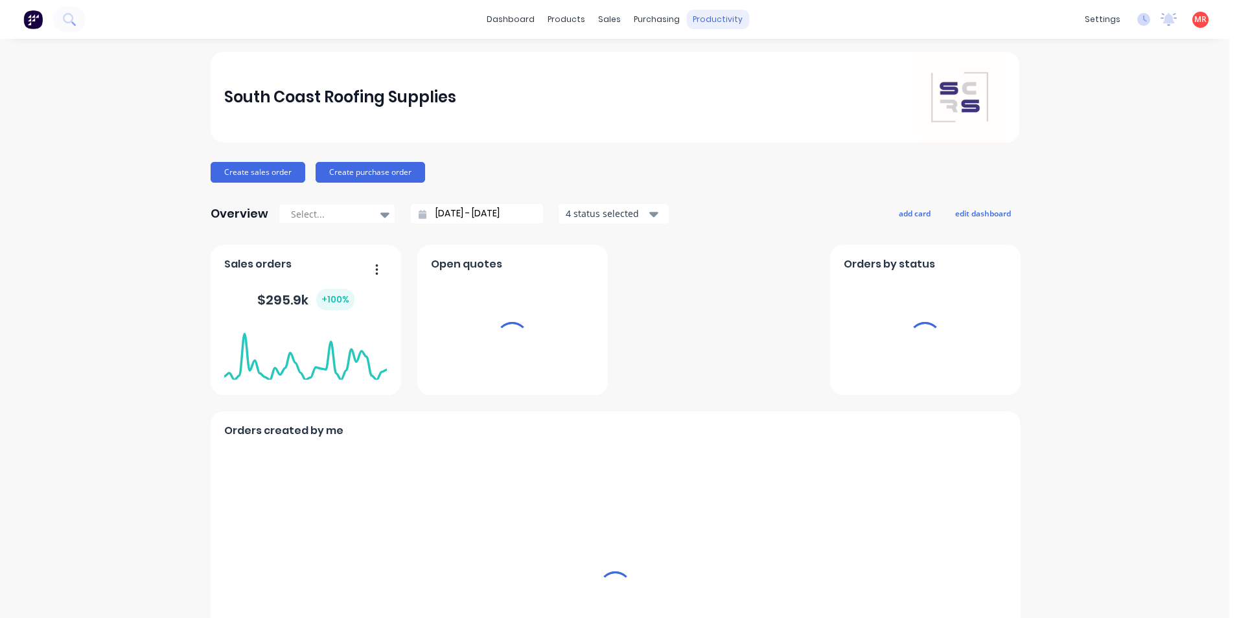
click at [700, 20] on div "productivity" at bounding box center [717, 19] width 63 height 19
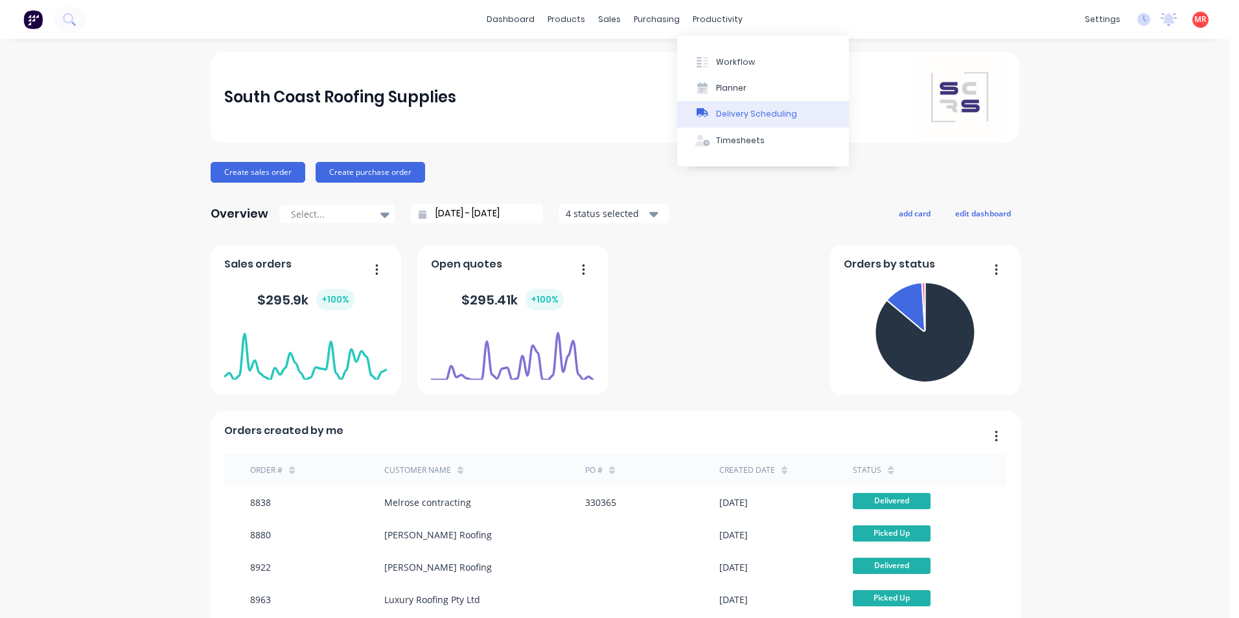
click at [716, 110] on div "Delivery Scheduling" at bounding box center [756, 114] width 81 height 12
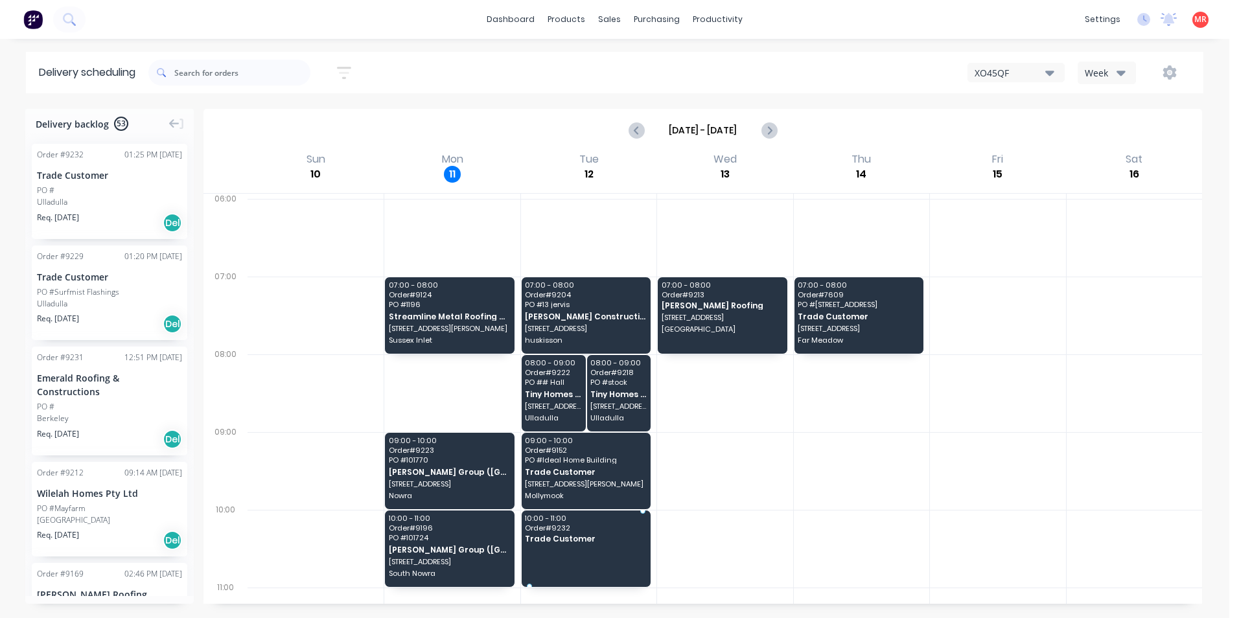
drag, startPoint x: 102, startPoint y: 197, endPoint x: 575, endPoint y: 538, distance: 583.1
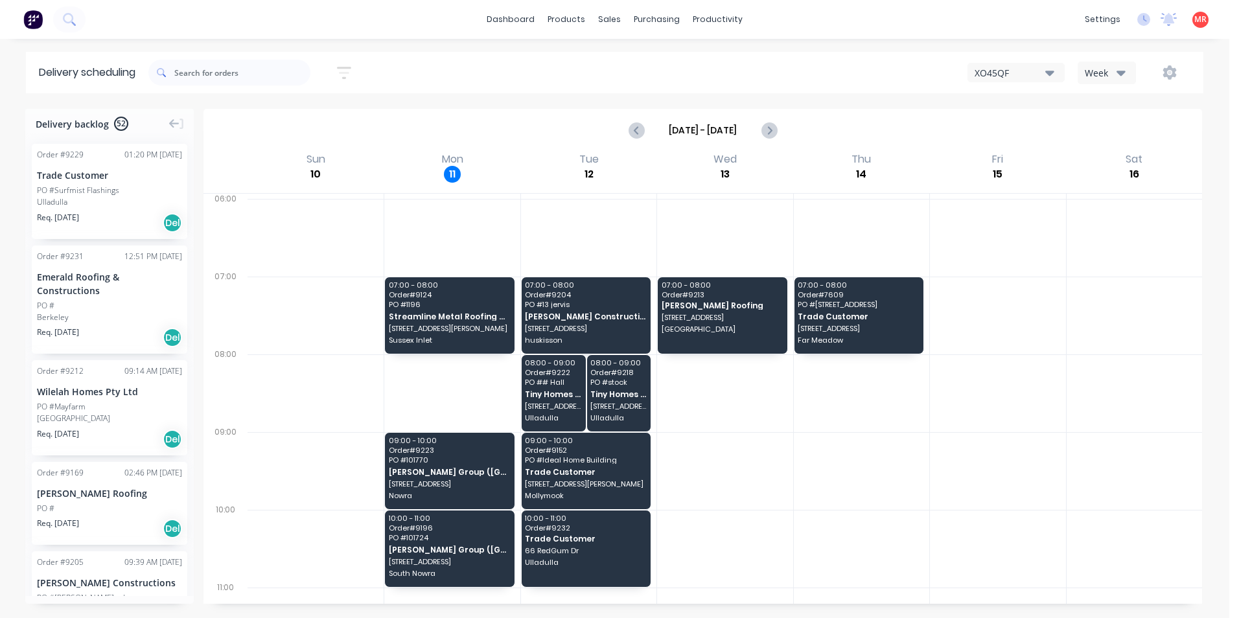
click at [34, 18] on img at bounding box center [32, 19] width 19 height 19
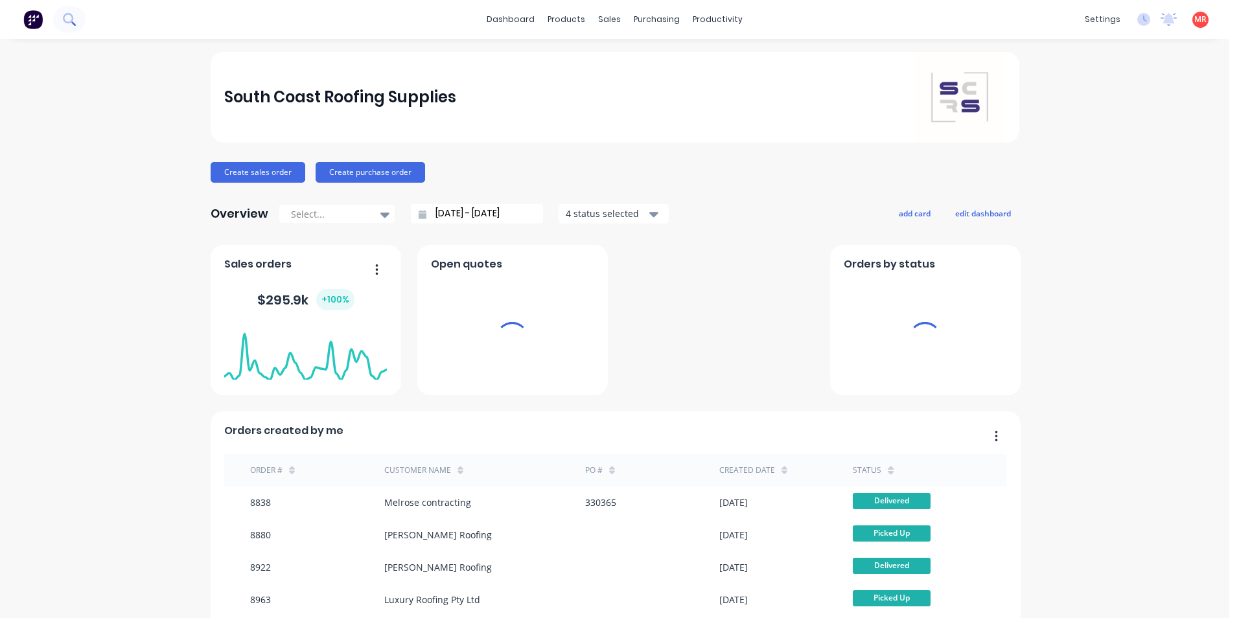
click at [68, 21] on icon at bounding box center [69, 19] width 12 height 12
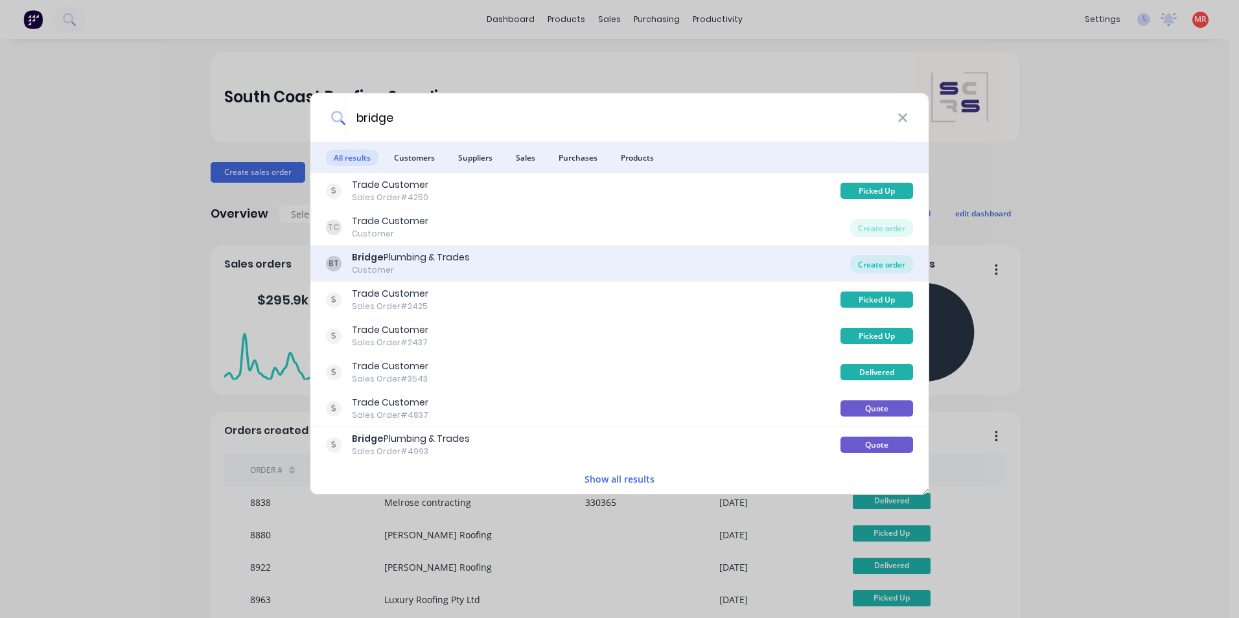
type input "bridge"
click at [888, 266] on div "Create order" at bounding box center [881, 264] width 63 height 18
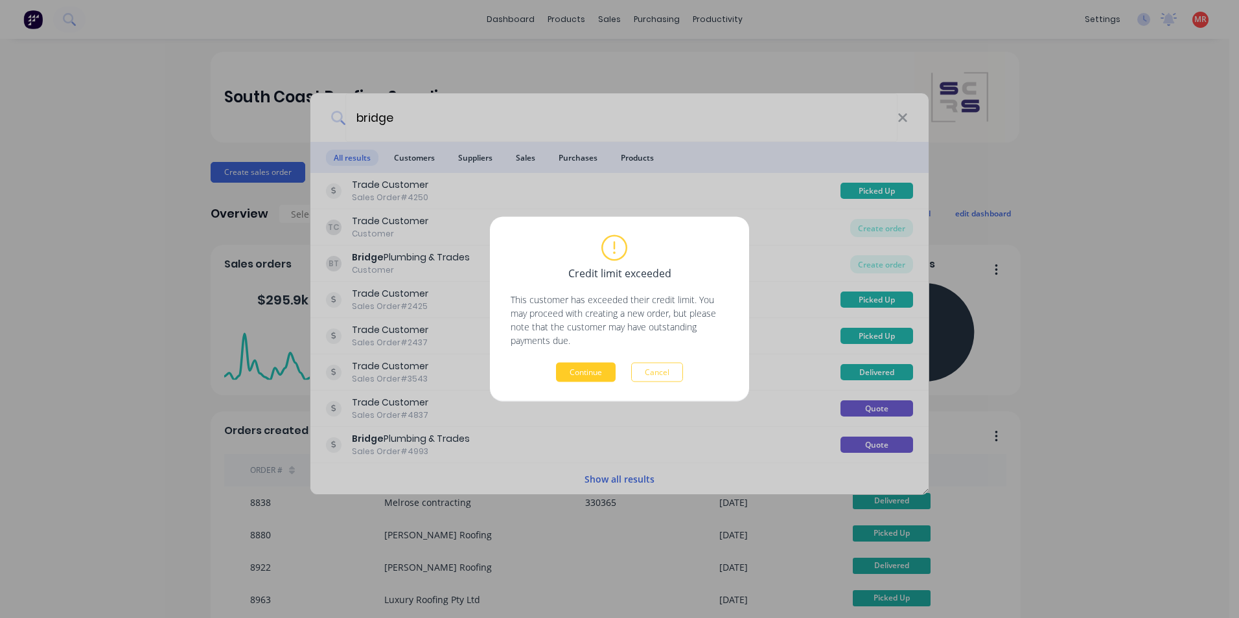
click at [585, 372] on button "Continue" at bounding box center [586, 372] width 60 height 19
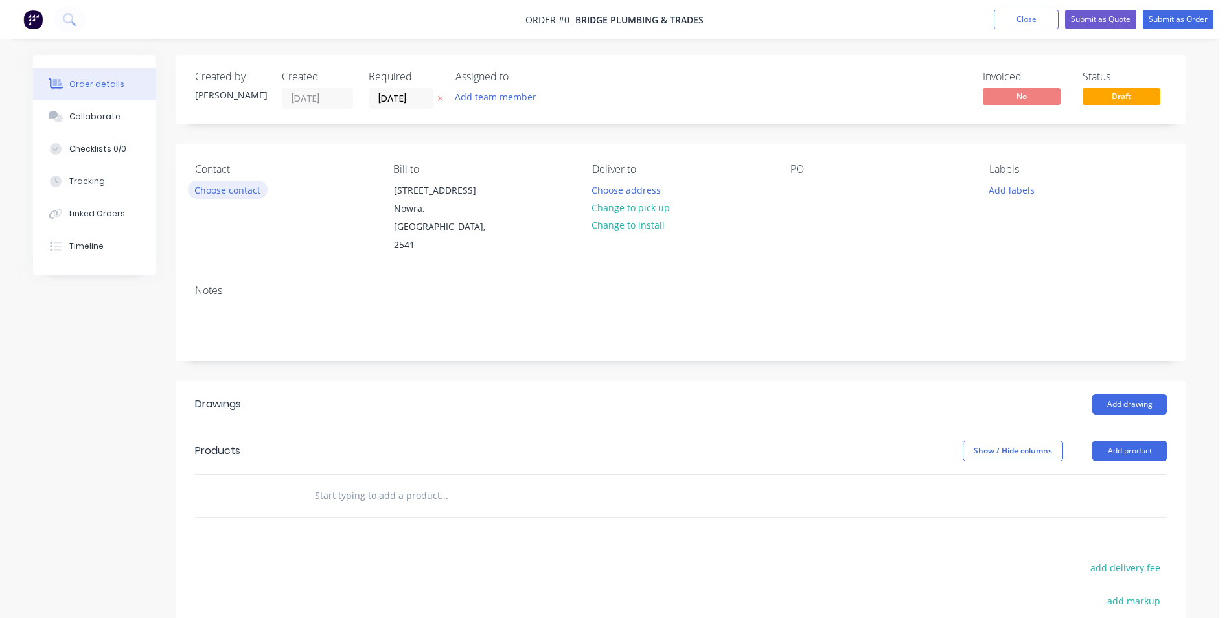
click at [259, 183] on button "Choose contact" at bounding box center [228, 189] width 80 height 17
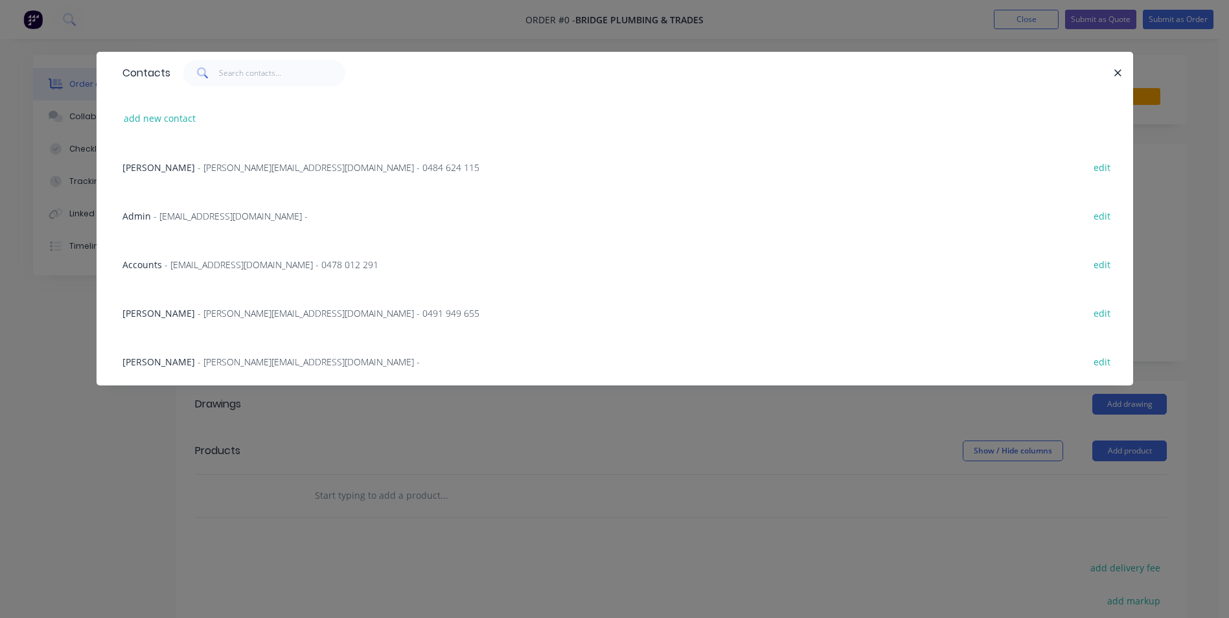
click at [227, 168] on span "- aaron@bridgetrades.com.au - 0484 624 115" at bounding box center [339, 167] width 282 height 12
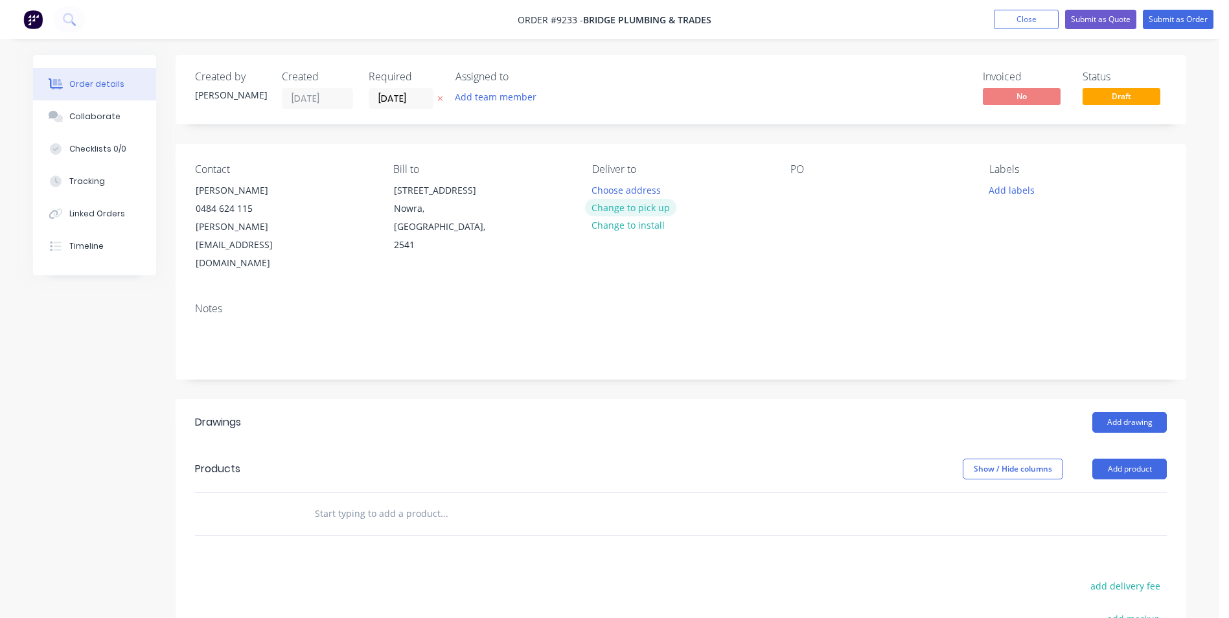
click at [639, 207] on button "Change to pick up" at bounding box center [631, 207] width 92 height 17
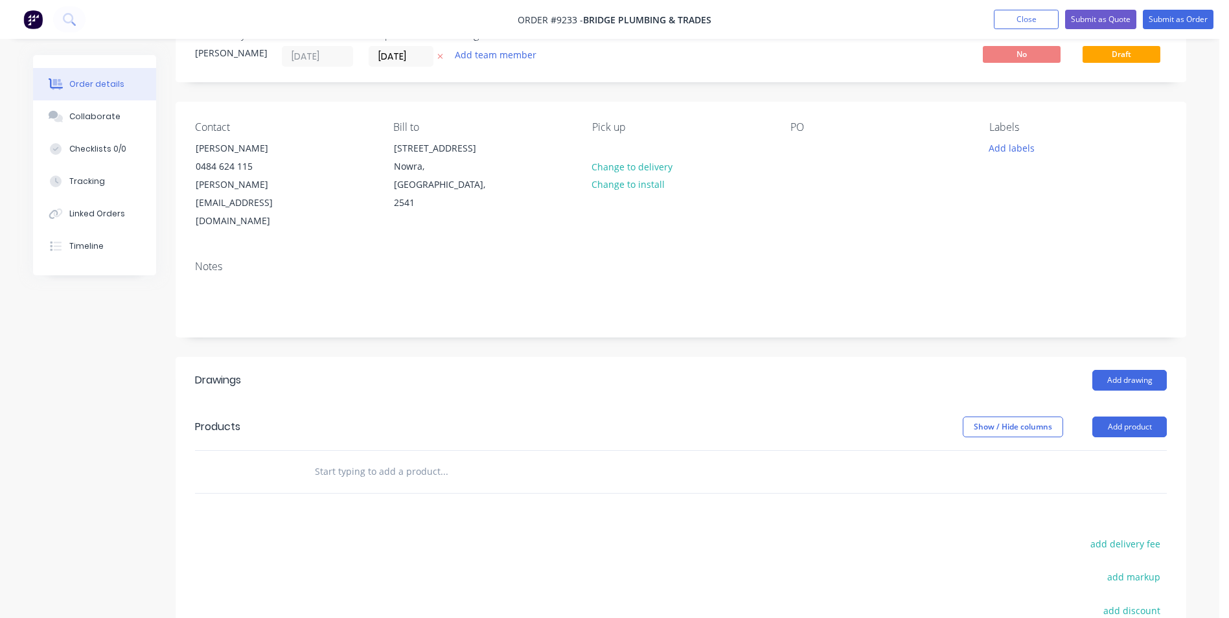
scroll to position [65, 0]
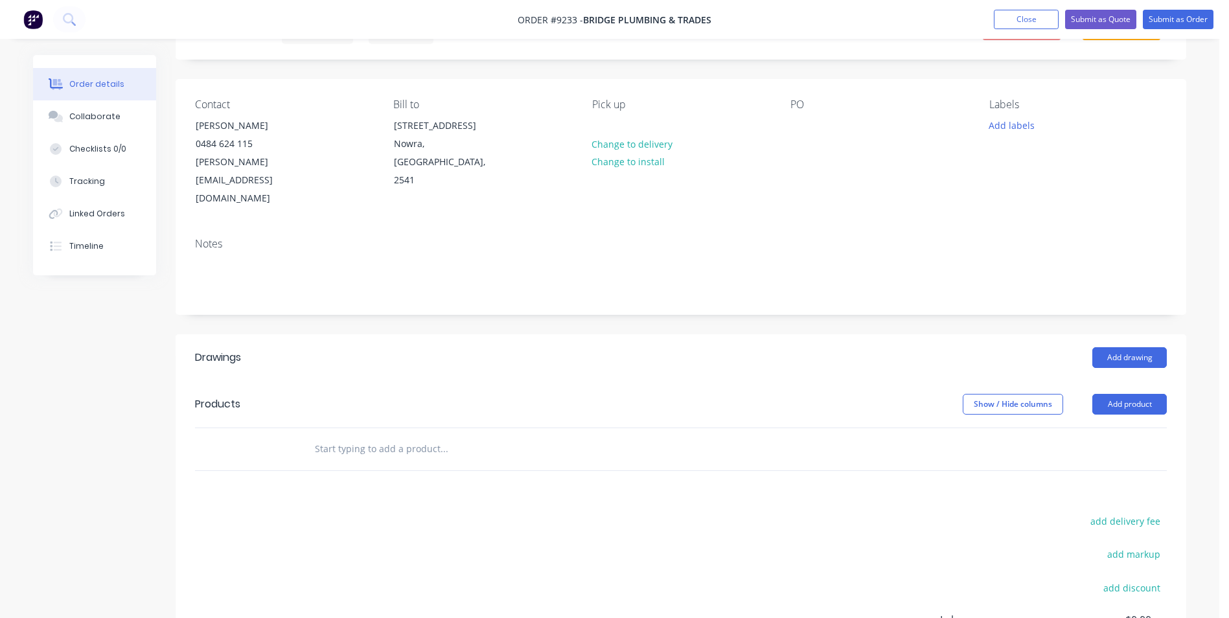
click at [366, 436] on input "text" at bounding box center [443, 449] width 259 height 26
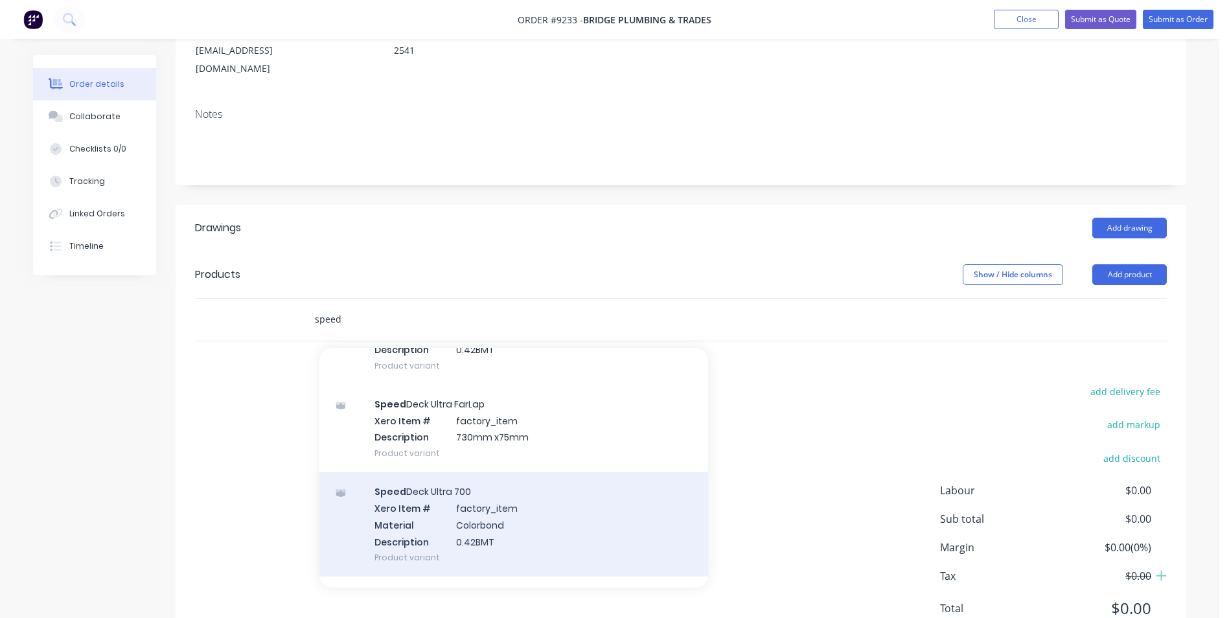
scroll to position [130, 0]
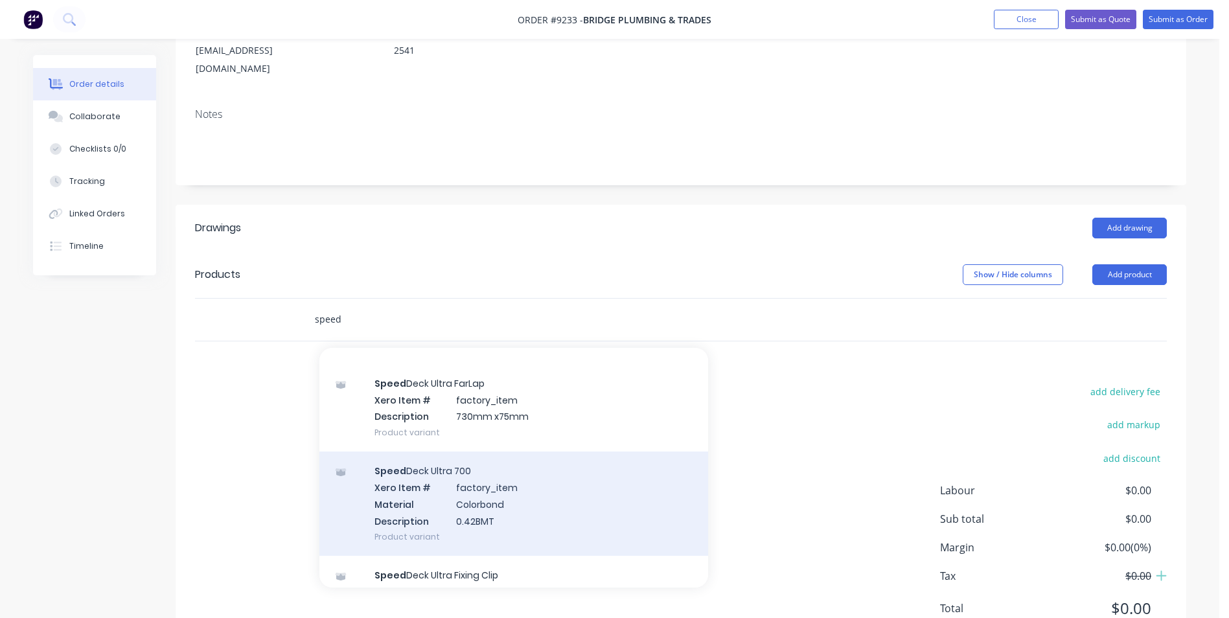
type input "speed"
click at [445, 480] on div "Speed Deck Ultra 700 Xero Item # factory_item Material Colorbond Description 0.…" at bounding box center [513, 504] width 389 height 104
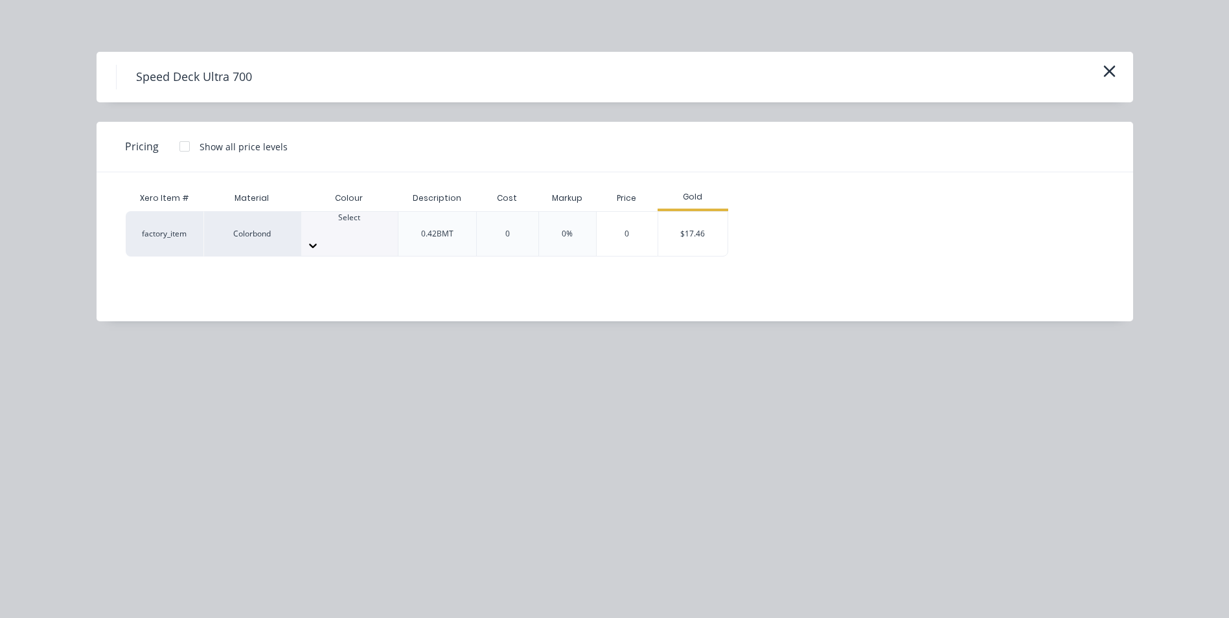
click at [340, 235] on div at bounding box center [349, 230] width 97 height 12
click at [681, 229] on div "$17.46" at bounding box center [692, 234] width 69 height 44
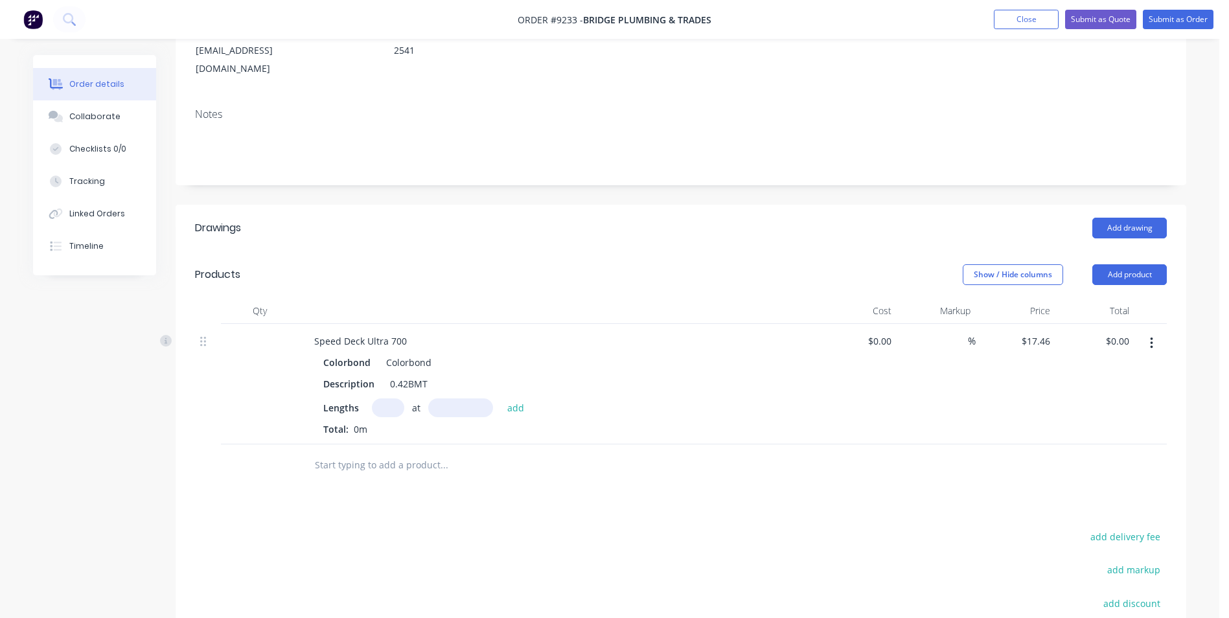
click at [386, 399] on input "text" at bounding box center [388, 408] width 32 height 19
type input "101"
type input "2100"
click at [501, 399] on button "add" at bounding box center [516, 407] width 30 height 17
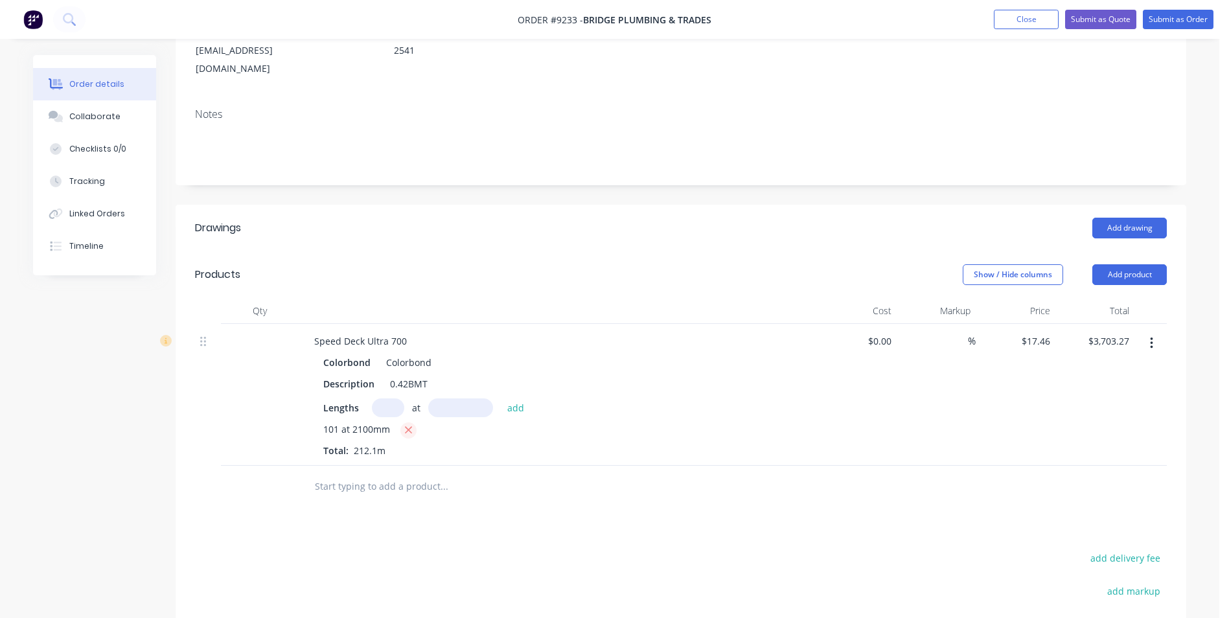
click at [406, 424] on icon "button" at bounding box center [408, 430] width 8 height 12
type input "$0.00"
click at [387, 399] on input "text" at bounding box center [388, 408] width 32 height 19
type input "10"
type input "2100"
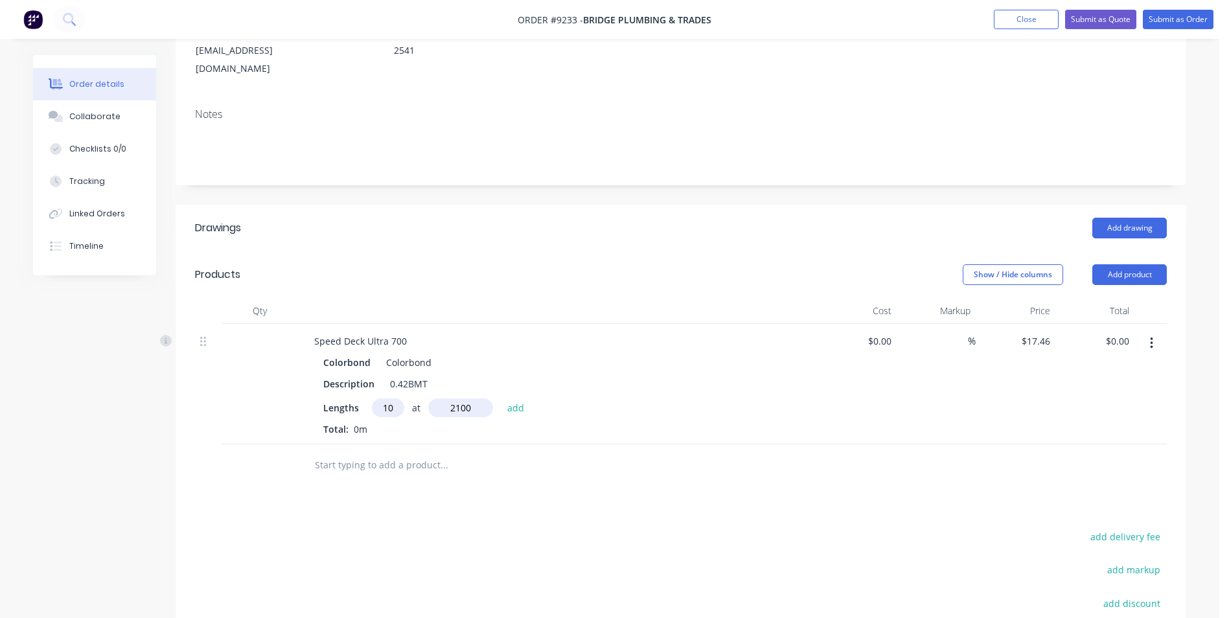
click at [501, 399] on button "add" at bounding box center [516, 407] width 30 height 17
type input "$366.66"
click at [327, 474] on input "text" at bounding box center [443, 487] width 259 height 26
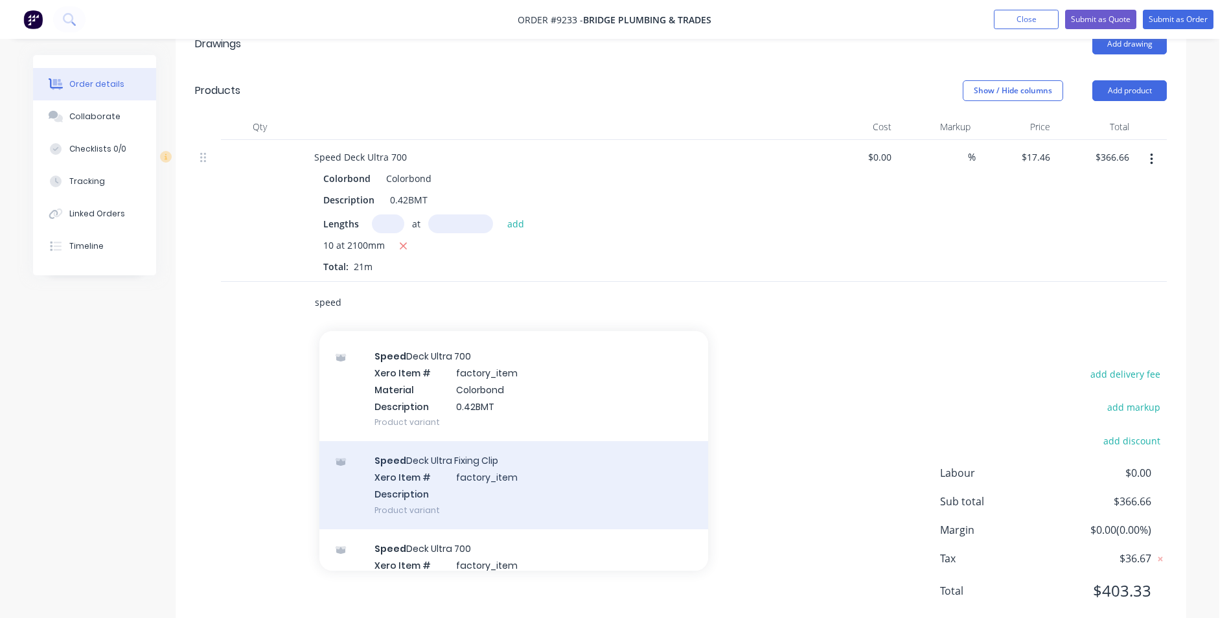
scroll to position [259, 0]
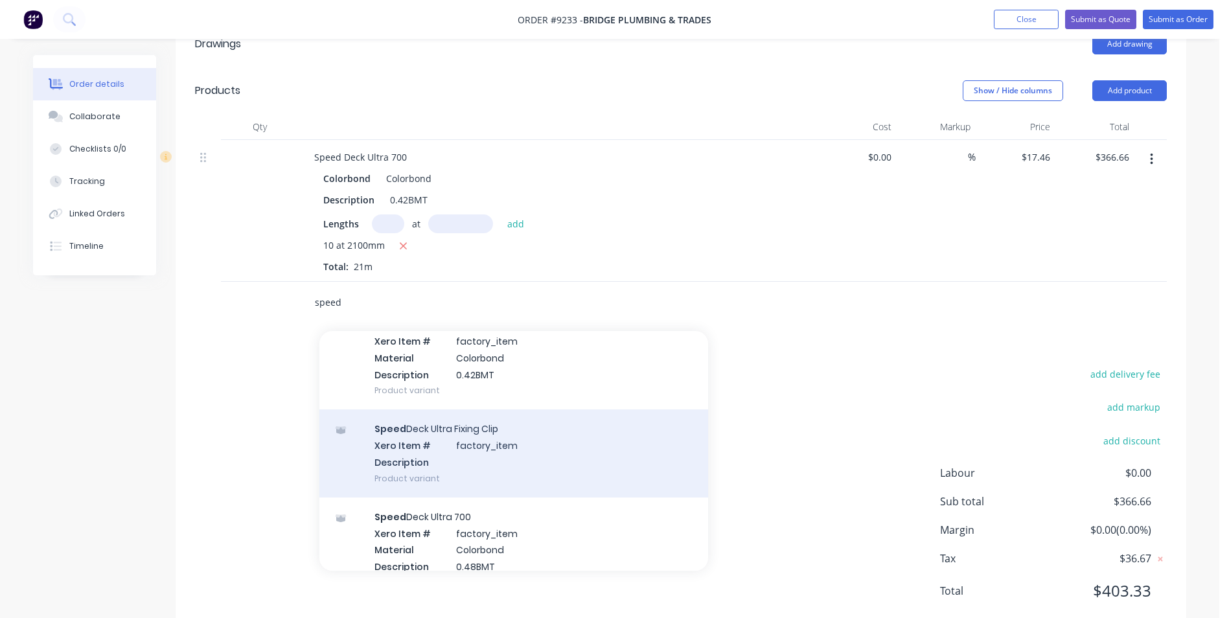
type input "speed"
click at [472, 410] on div "Speed Deck Ultra Fixing Clip Xero Item # factory_item Description Product varia…" at bounding box center [513, 453] width 389 height 87
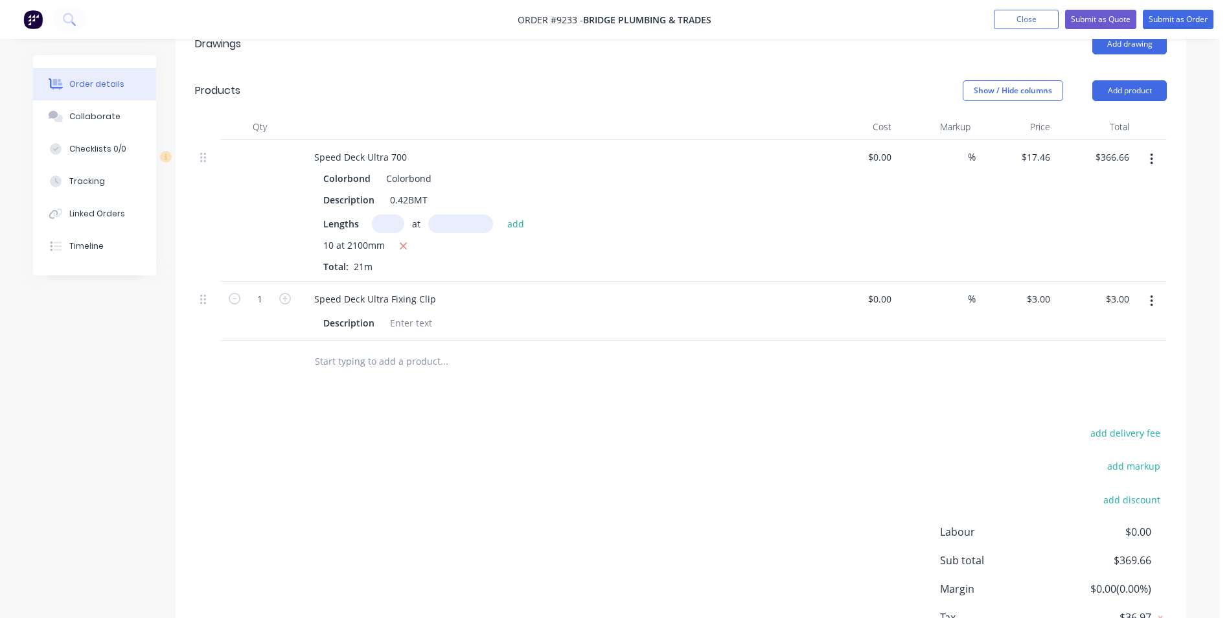
click at [356, 349] on input "text" at bounding box center [443, 362] width 259 height 26
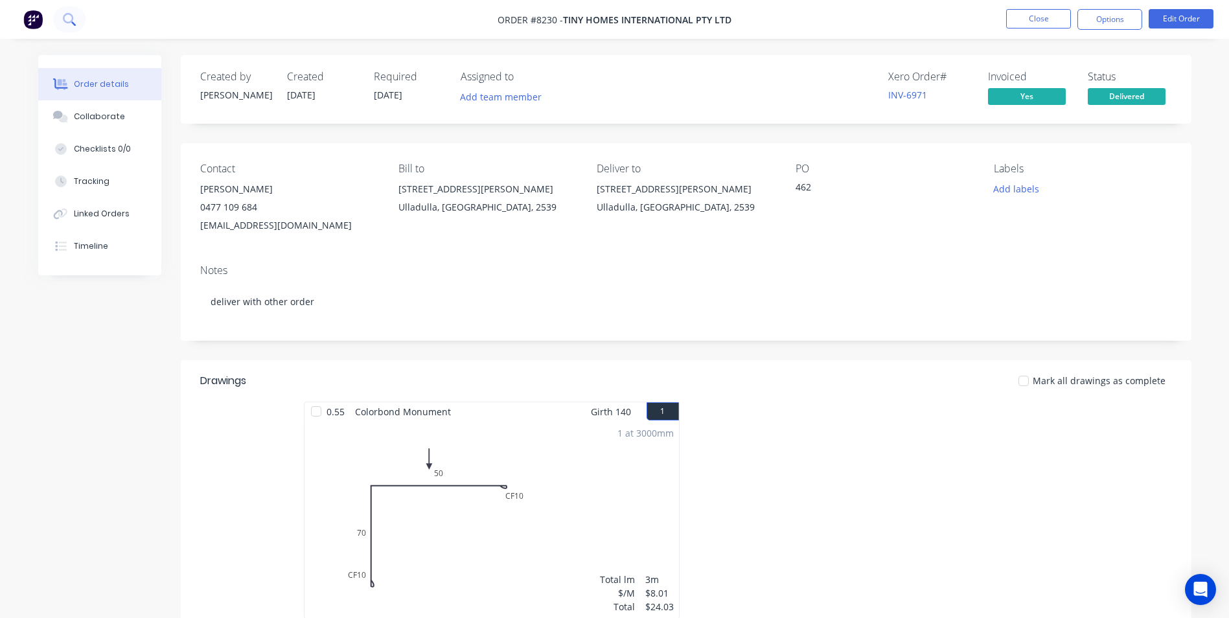
click at [70, 19] on icon at bounding box center [69, 19] width 12 height 12
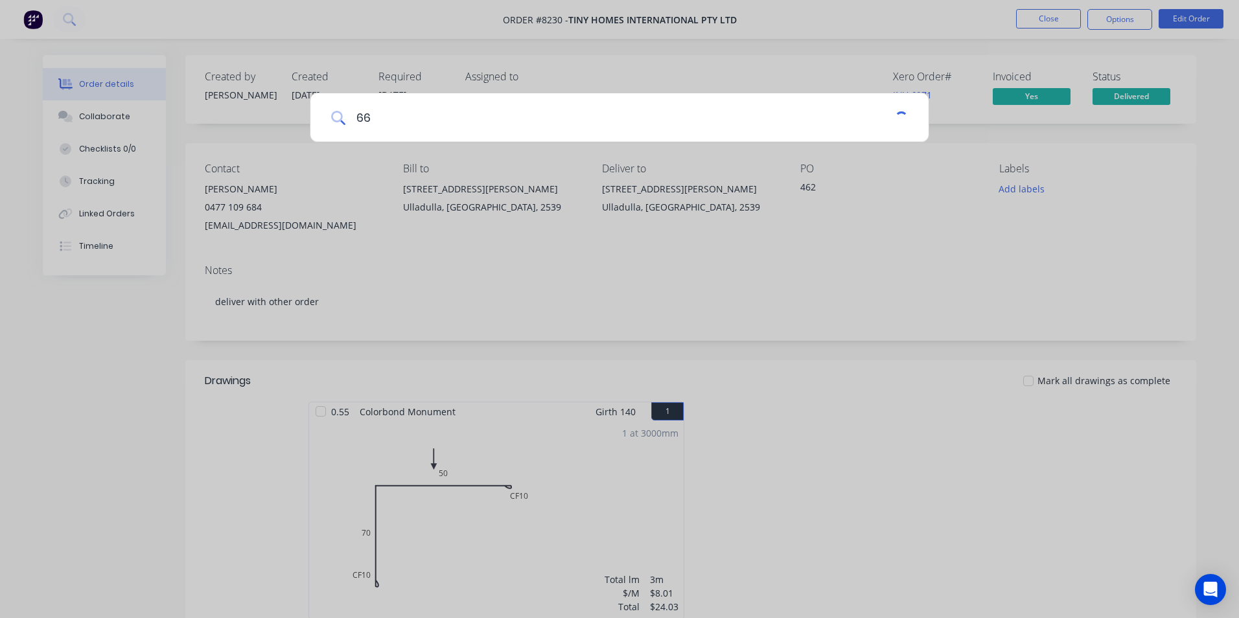
type input "6"
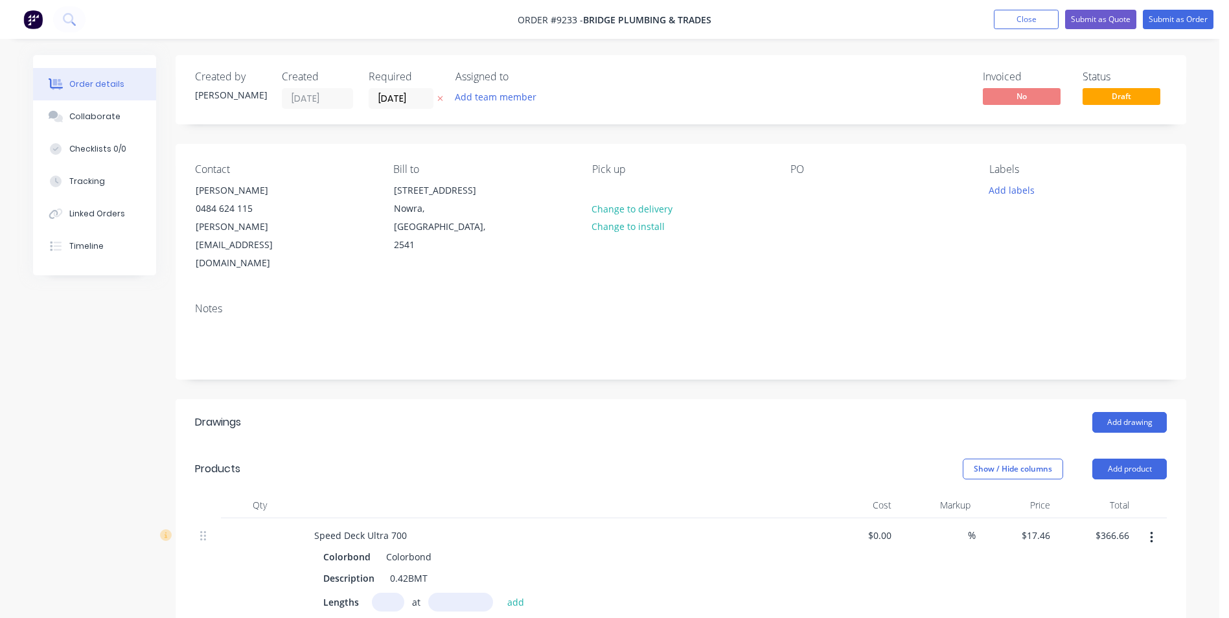
scroll to position [378, 0]
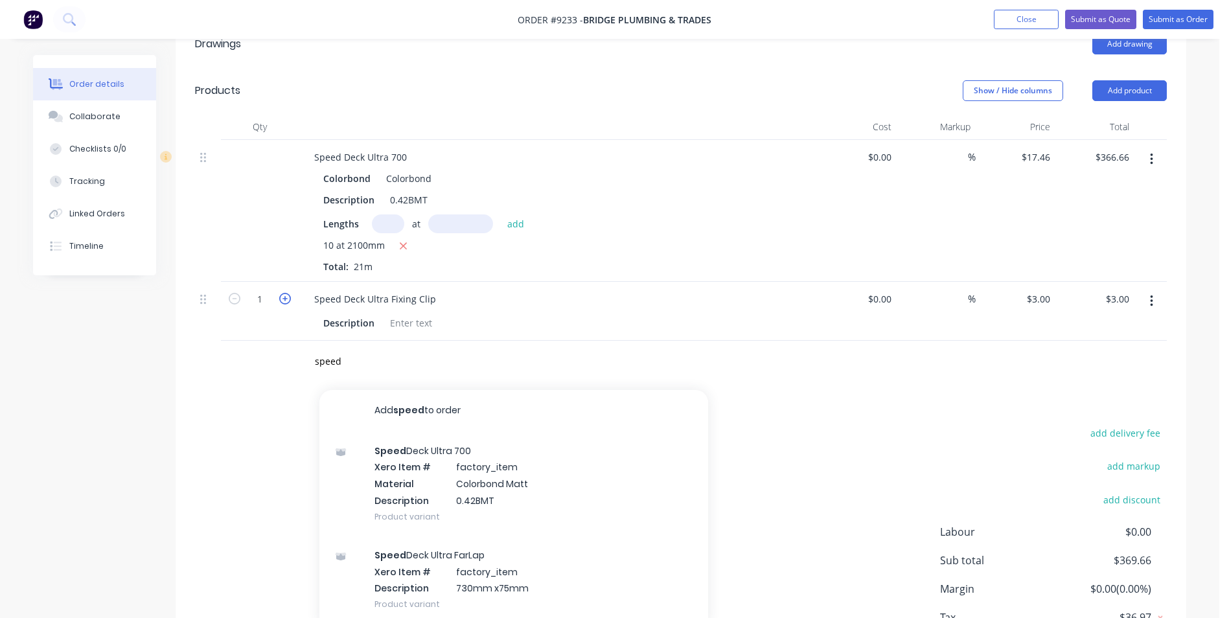
type input "speed"
click at [286, 293] on icon "button" at bounding box center [285, 299] width 12 height 12
type input "2"
type input "$6.00"
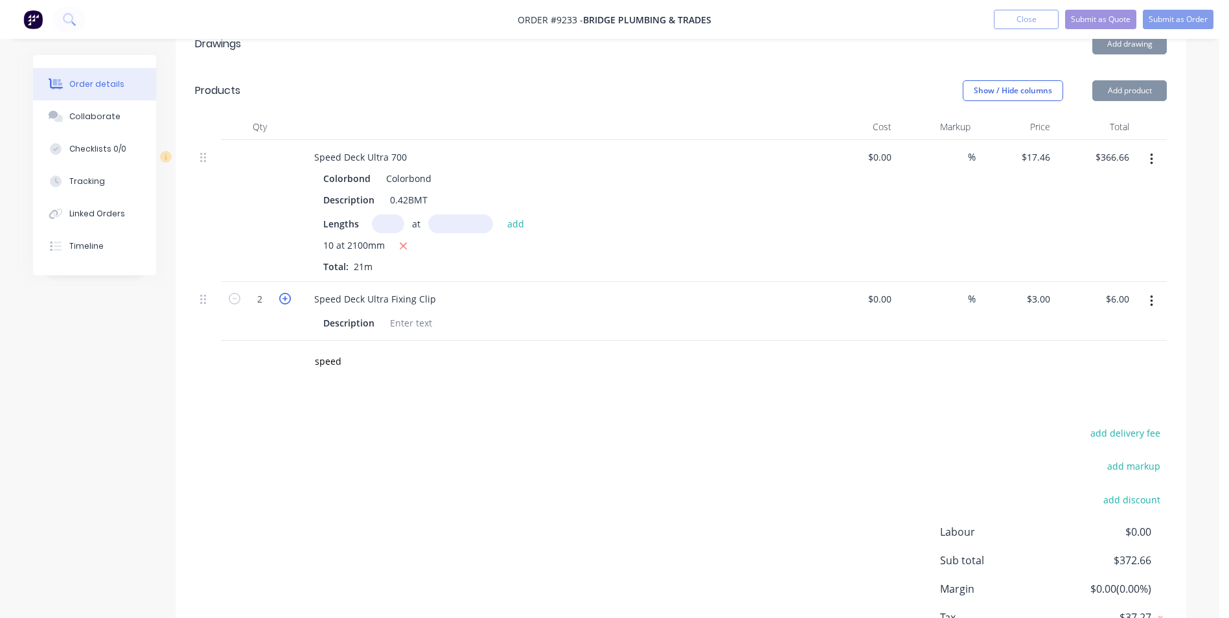
click at [286, 293] on icon "button" at bounding box center [285, 299] width 12 height 12
type input "3"
type input "$9.00"
click at [286, 293] on icon "button" at bounding box center [285, 299] width 12 height 12
type input "4"
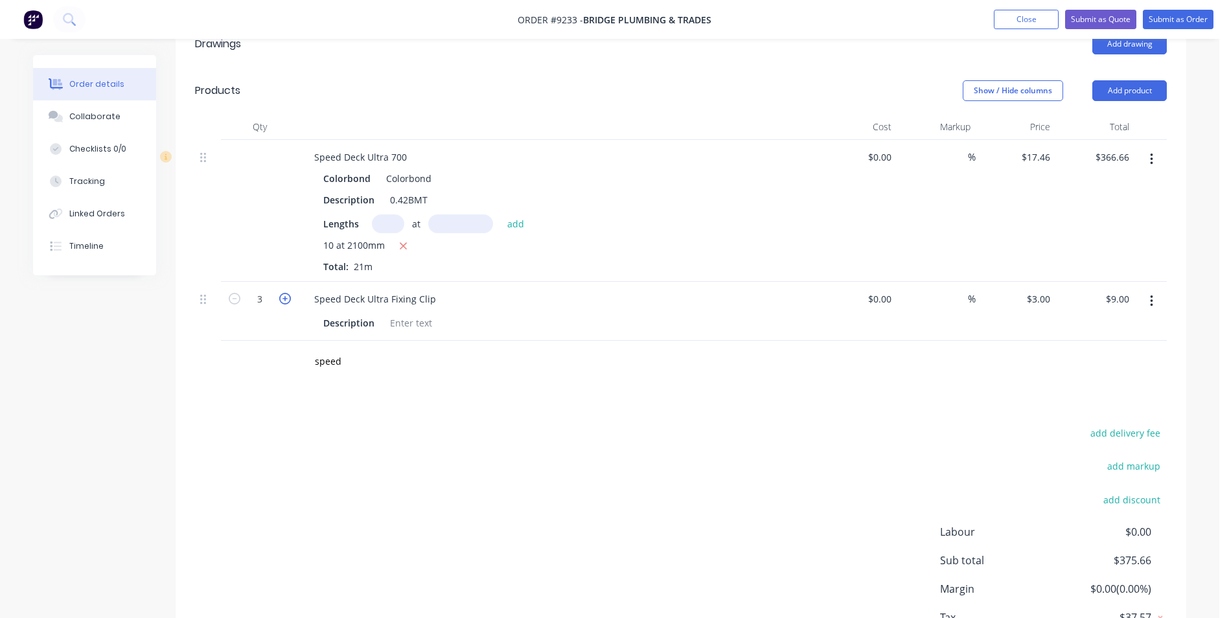
type input "$12.00"
click at [286, 293] on icon "button" at bounding box center [285, 299] width 12 height 12
type input "5"
type input "$15.00"
click at [286, 293] on icon "button" at bounding box center [285, 299] width 12 height 12
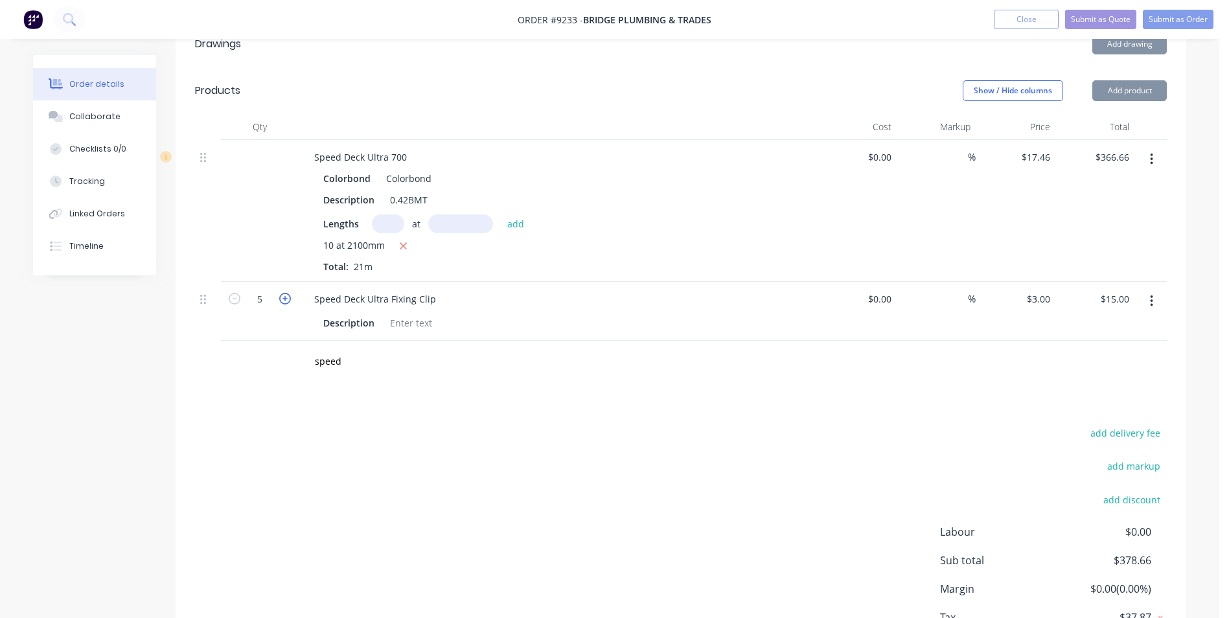
type input "6"
type input "$18.00"
click at [286, 293] on icon "button" at bounding box center [285, 299] width 12 height 12
type input "7"
type input "$21.00"
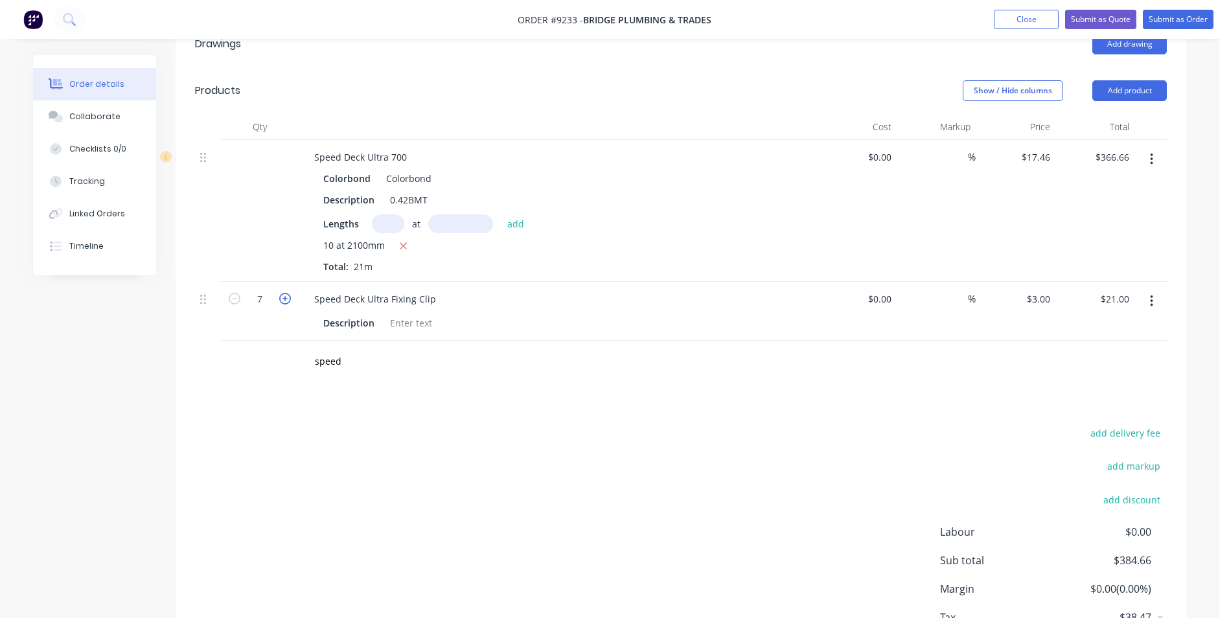
click at [286, 293] on icon "button" at bounding box center [285, 299] width 12 height 12
type input "8"
type input "$24.00"
click at [286, 293] on icon "button" at bounding box center [285, 299] width 12 height 12
type input "9"
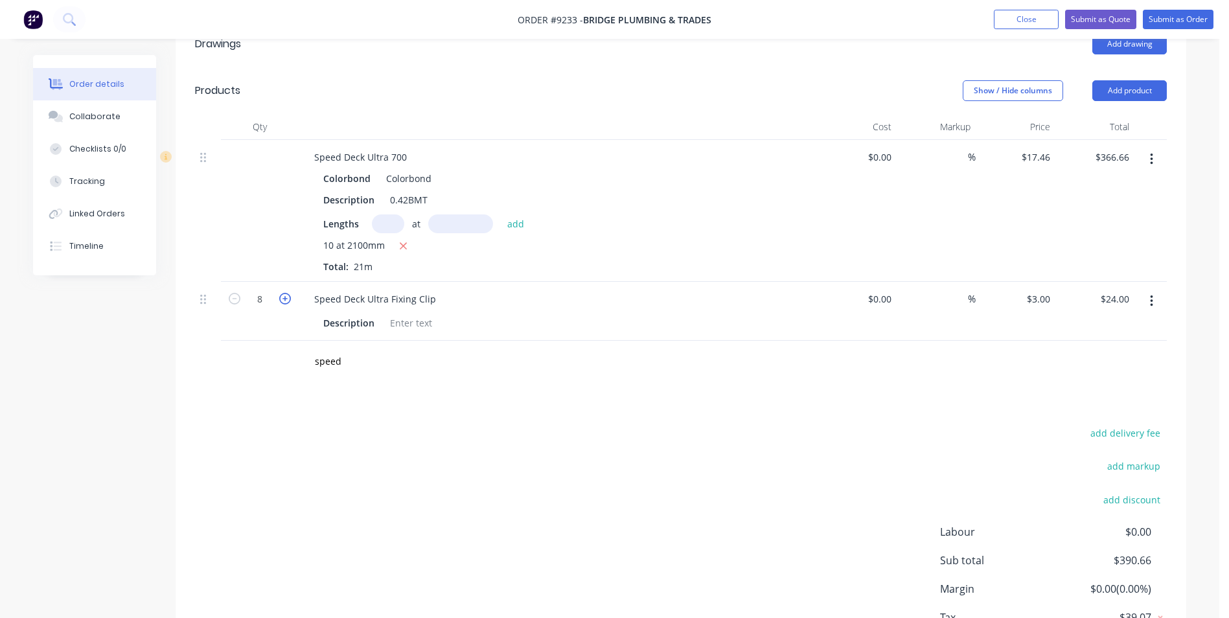
type input "$27.00"
click at [286, 293] on icon "button" at bounding box center [285, 299] width 12 height 12
type input "10"
type input "$30.00"
click at [286, 293] on icon "button" at bounding box center [285, 299] width 12 height 12
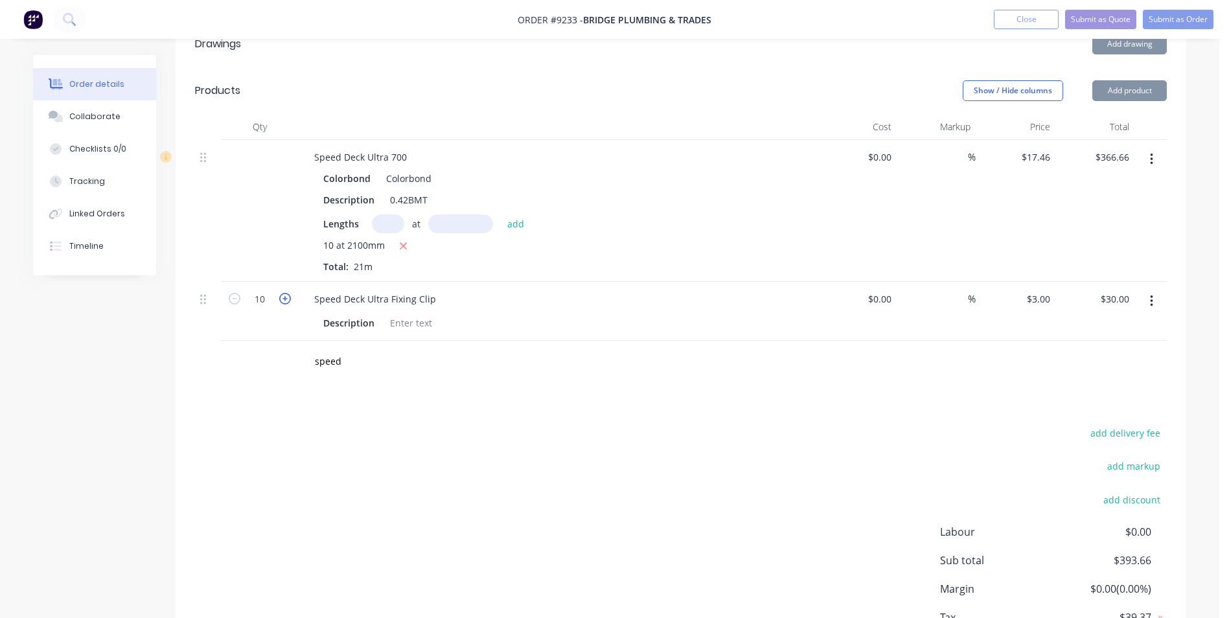
type input "11"
type input "$33.00"
click at [286, 293] on icon "button" at bounding box center [285, 299] width 12 height 12
type input "12"
type input "$36.00"
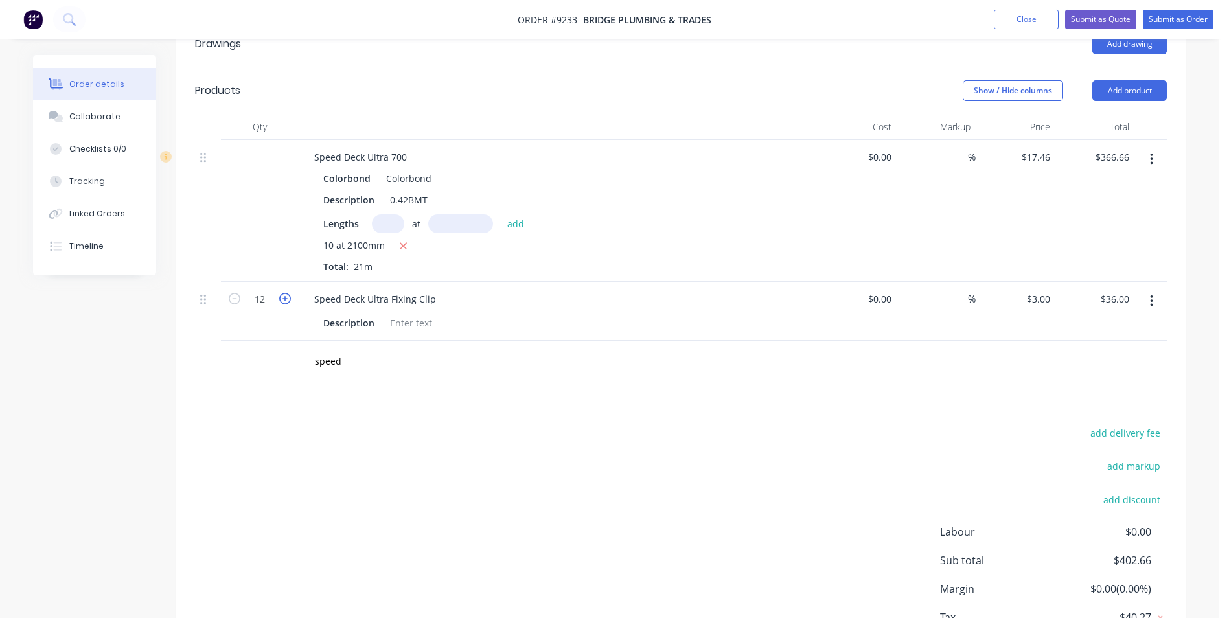
click at [286, 293] on icon "button" at bounding box center [285, 299] width 12 height 12
type input "13"
type input "$39.00"
click at [286, 293] on icon "button" at bounding box center [285, 299] width 12 height 12
type input "14"
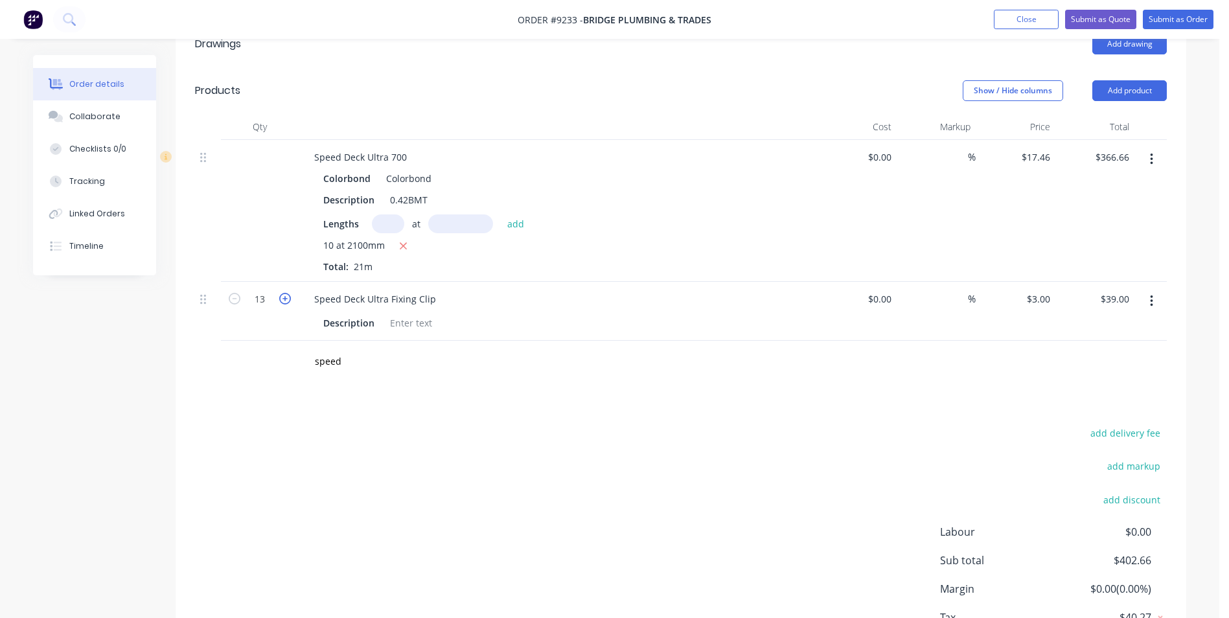
type input "$42.00"
click at [285, 293] on icon "button" at bounding box center [285, 299] width 12 height 12
type input "15"
type input "$45.00"
click at [285, 293] on icon "button" at bounding box center [285, 299] width 12 height 12
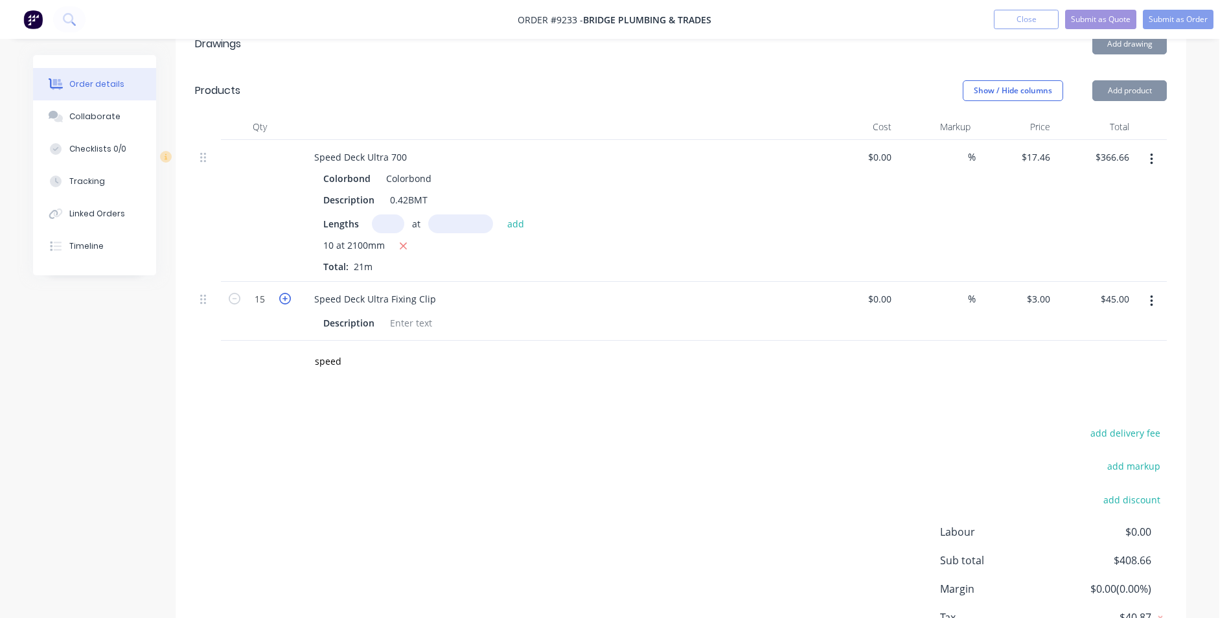
type input "16"
type input "$48.00"
click at [285, 293] on icon "button" at bounding box center [285, 299] width 12 height 12
type input "17"
type input "$51.00"
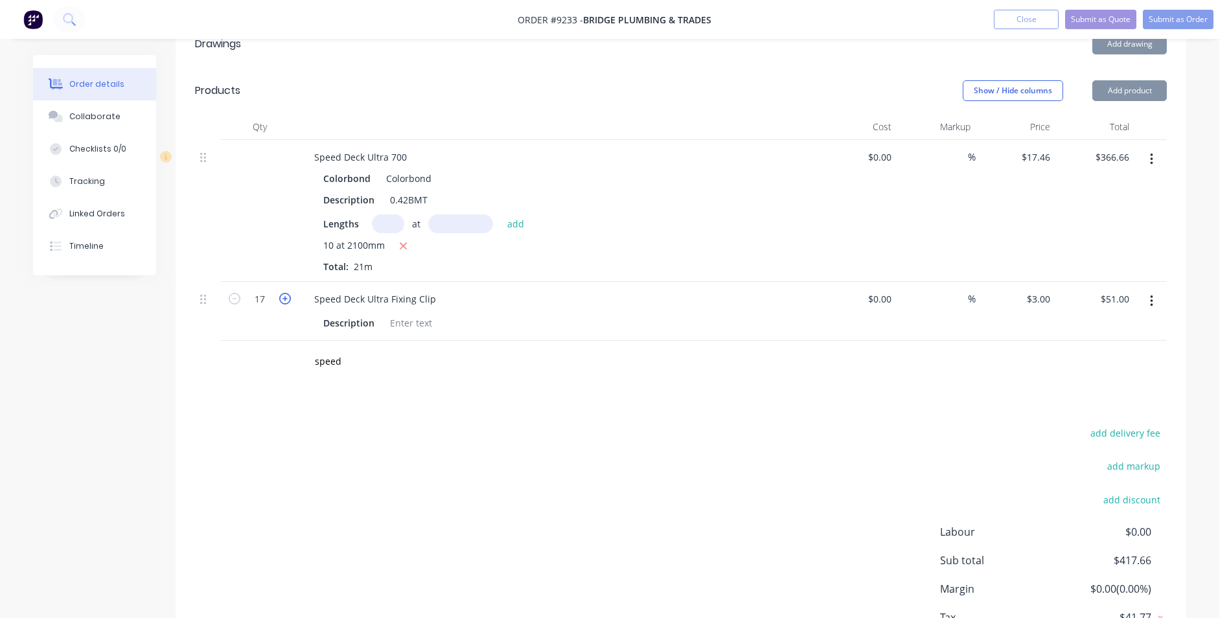
click at [285, 293] on icon "button" at bounding box center [285, 299] width 12 height 12
type input "18"
type input "$54.00"
click at [285, 293] on icon "button" at bounding box center [285, 299] width 12 height 12
type input "19"
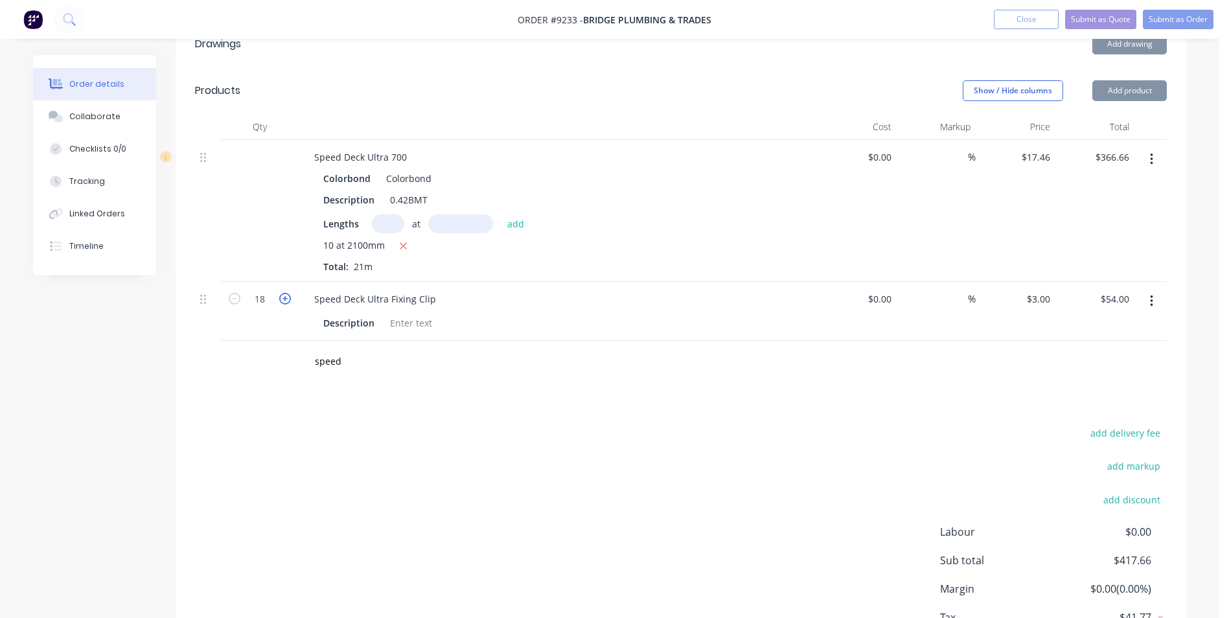
type input "$57.00"
click at [285, 293] on icon "button" at bounding box center [285, 299] width 12 height 12
type input "20"
type input "$60.00"
click at [285, 293] on icon "button" at bounding box center [285, 299] width 12 height 12
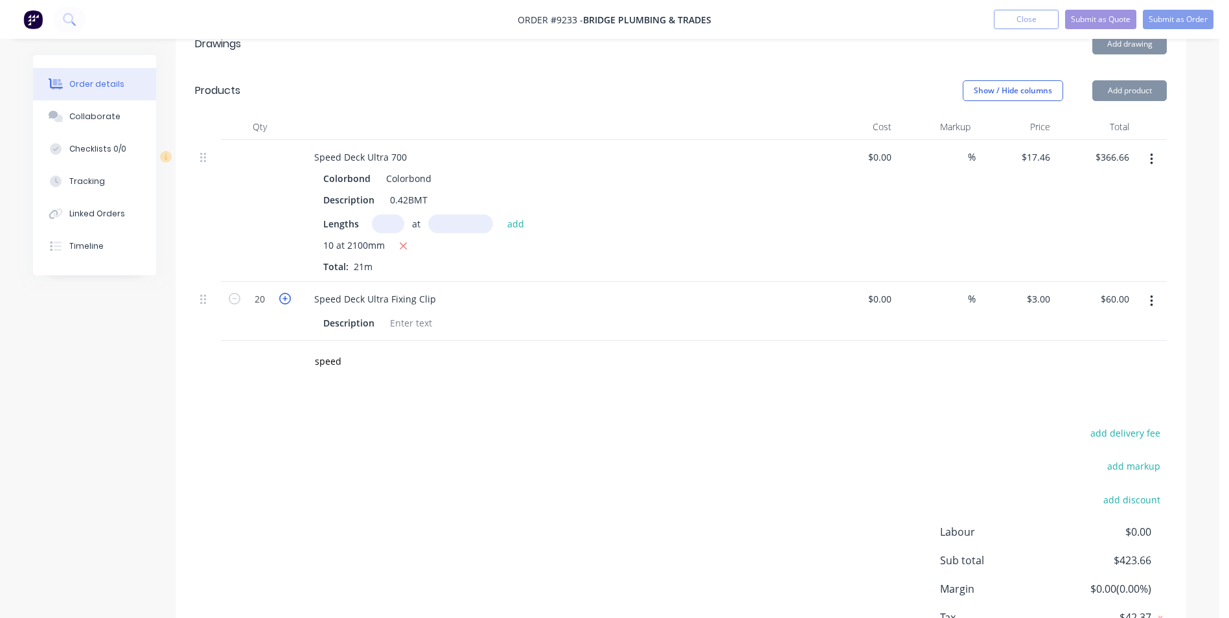
type input "21"
type input "$63.00"
click at [285, 293] on icon "button" at bounding box center [285, 299] width 12 height 12
type input "22"
type input "$66.00"
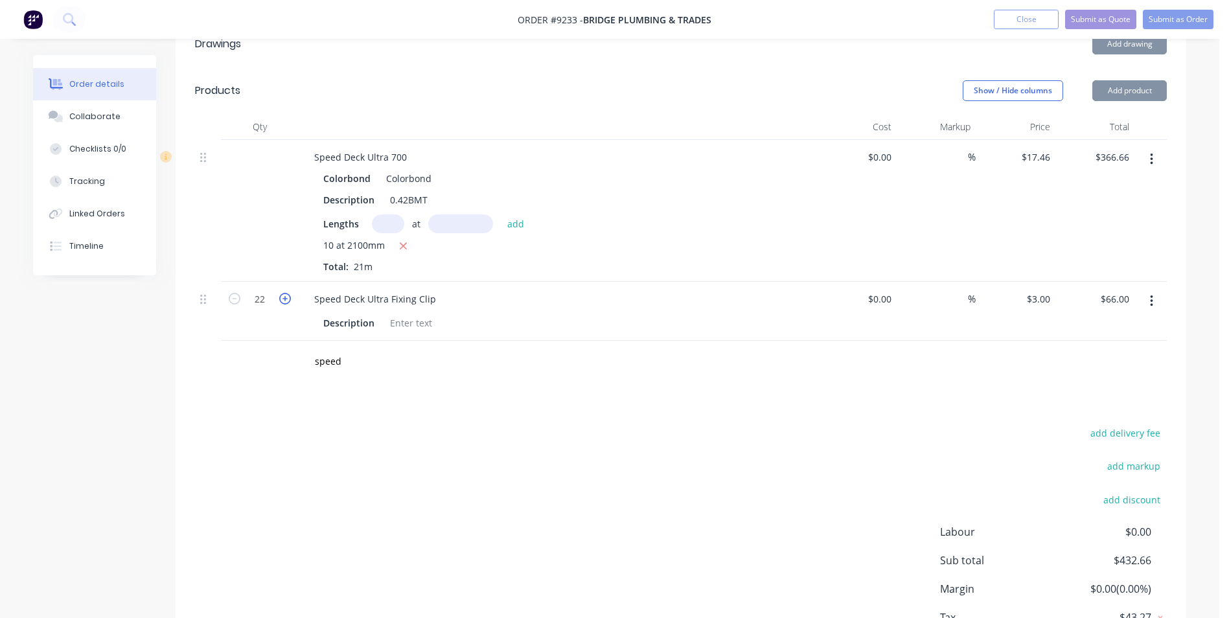
click at [285, 293] on icon "button" at bounding box center [285, 299] width 12 height 12
type input "23"
type input "$69.00"
click at [285, 293] on icon "button" at bounding box center [285, 299] width 12 height 12
type input "24"
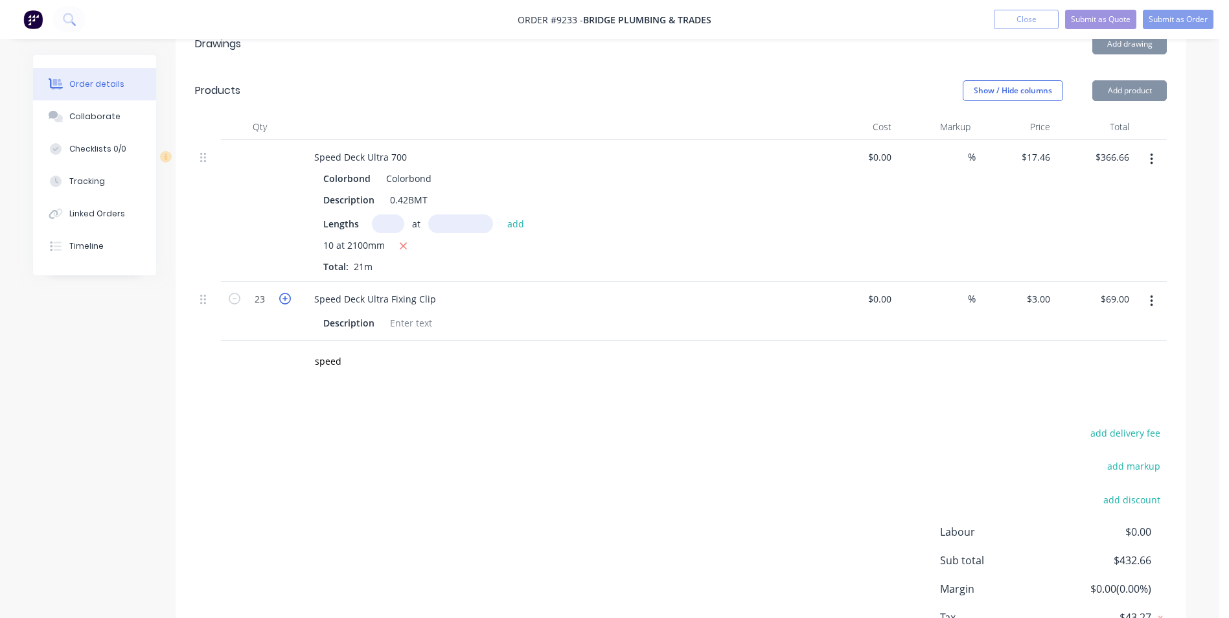
type input "$72.00"
click at [285, 293] on icon "button" at bounding box center [285, 299] width 12 height 12
type input "25"
type input "$75.00"
click at [285, 293] on icon "button" at bounding box center [285, 299] width 12 height 12
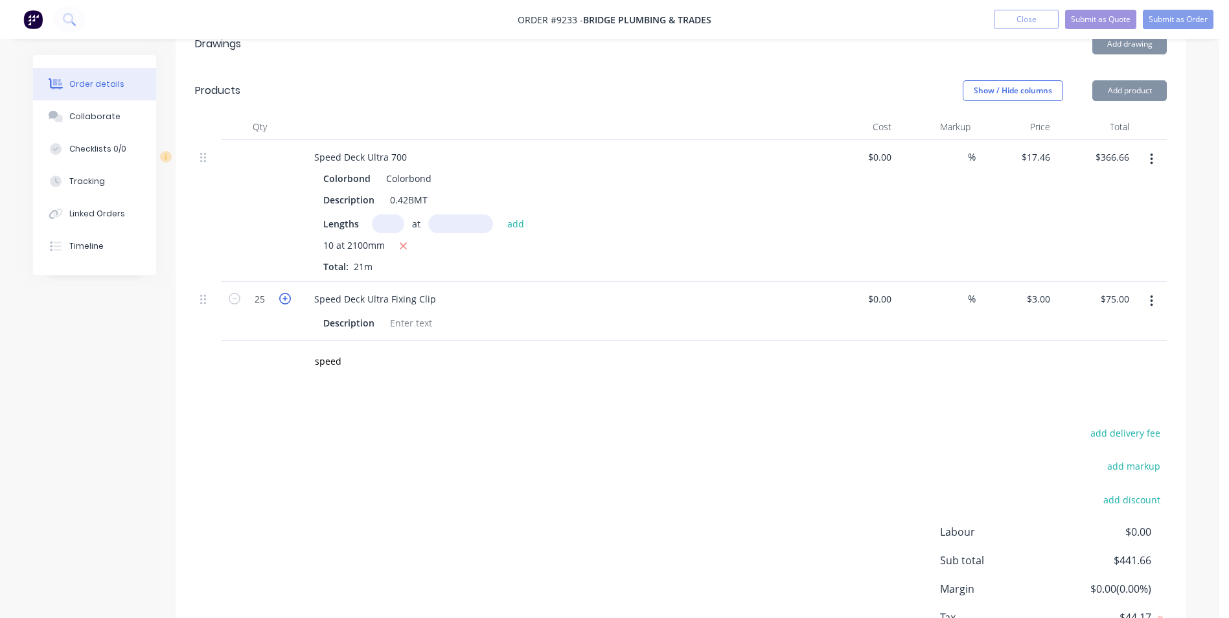
type input "26"
type input "$78.00"
click at [285, 293] on icon "button" at bounding box center [285, 299] width 12 height 12
type input "27"
type input "$81.00"
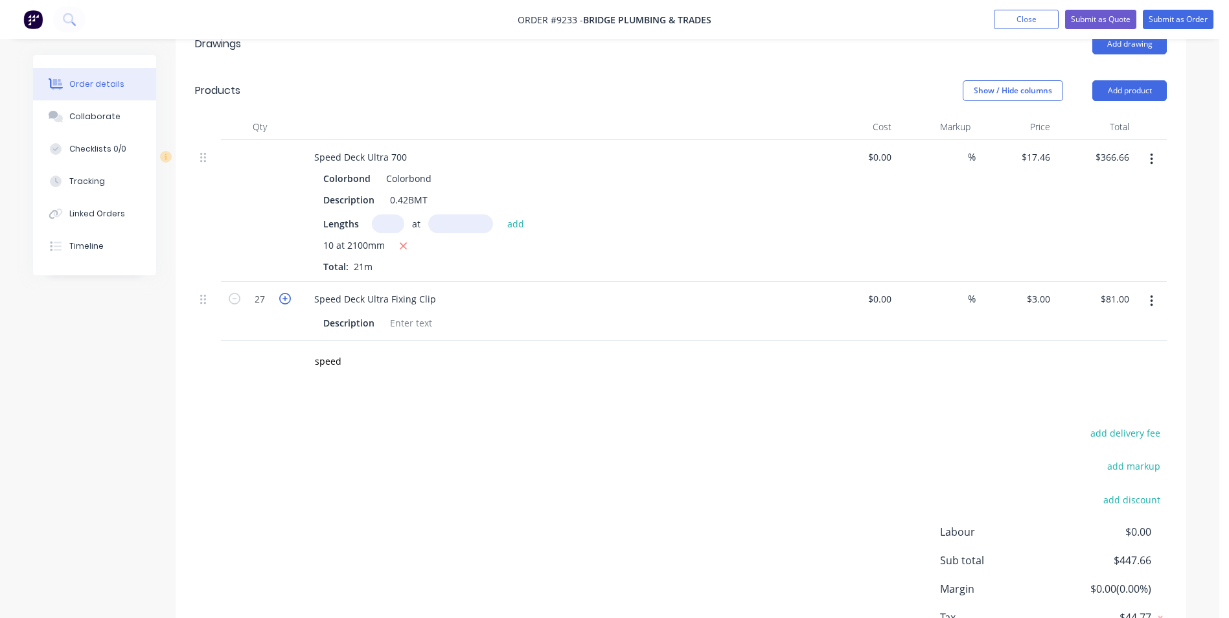
click at [285, 293] on icon "button" at bounding box center [285, 299] width 12 height 12
type input "28"
type input "$84.00"
click at [286, 293] on icon "button" at bounding box center [285, 299] width 12 height 12
type input "29"
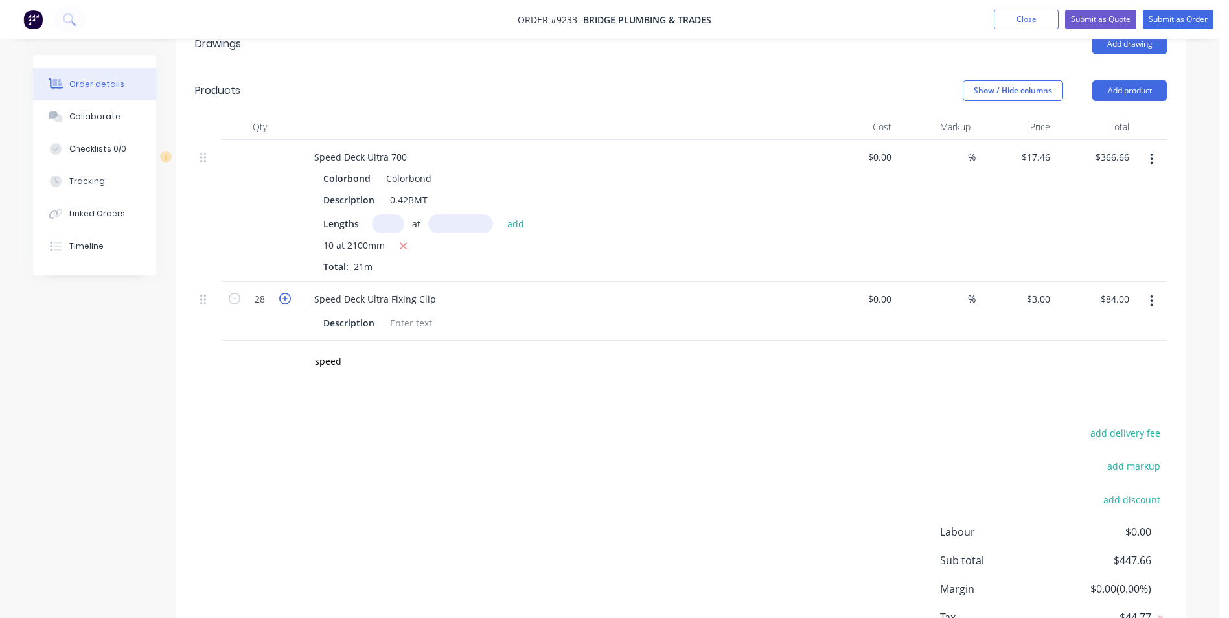
type input "$87.00"
click at [283, 293] on icon "button" at bounding box center [285, 299] width 12 height 12
type input "30"
type input "$90.00"
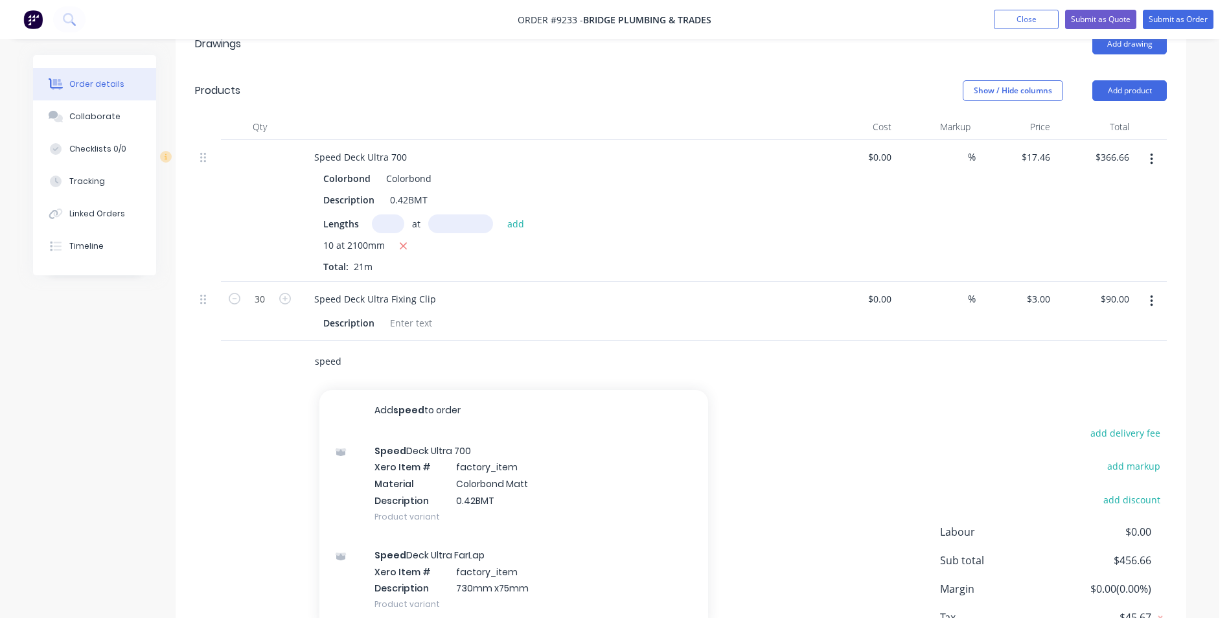
drag, startPoint x: 349, startPoint y: 325, endPoint x: 313, endPoint y: 324, distance: 35.6
click at [313, 349] on div "speed Add speed to order Speed Deck Ultra 700 Xero Item # factory_item Material…" at bounding box center [498, 362] width 389 height 26
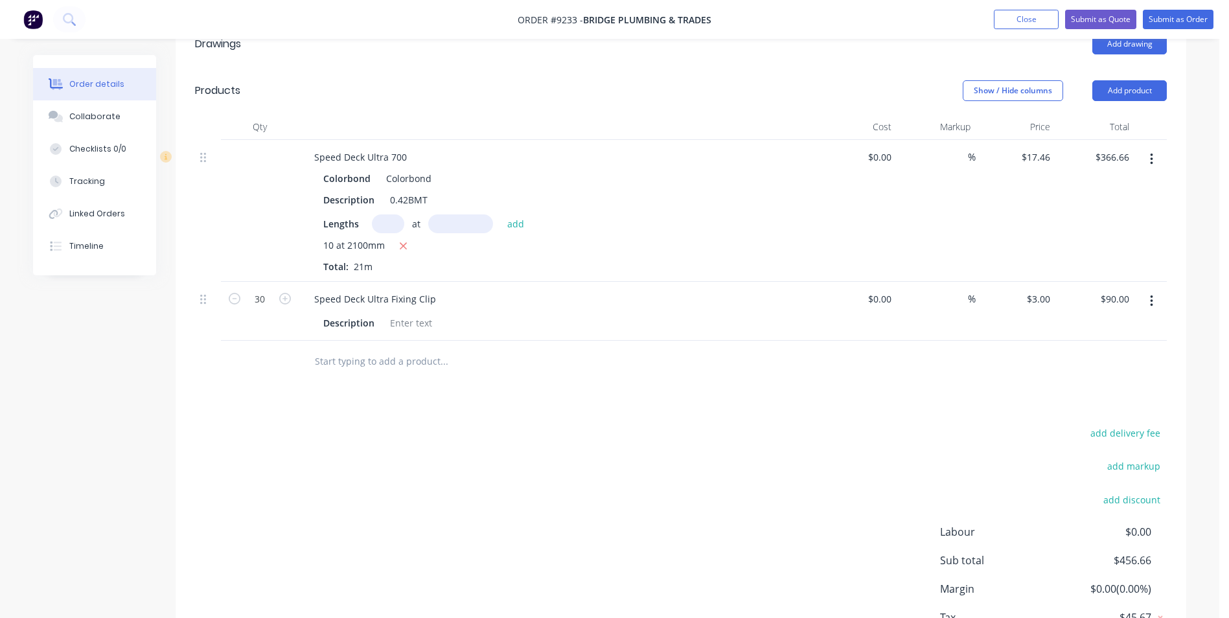
click at [527, 353] on div "Drawings Add drawing Products Show / Hide columns Add product Qty Cost Markup P…" at bounding box center [681, 357] width 1011 height 673
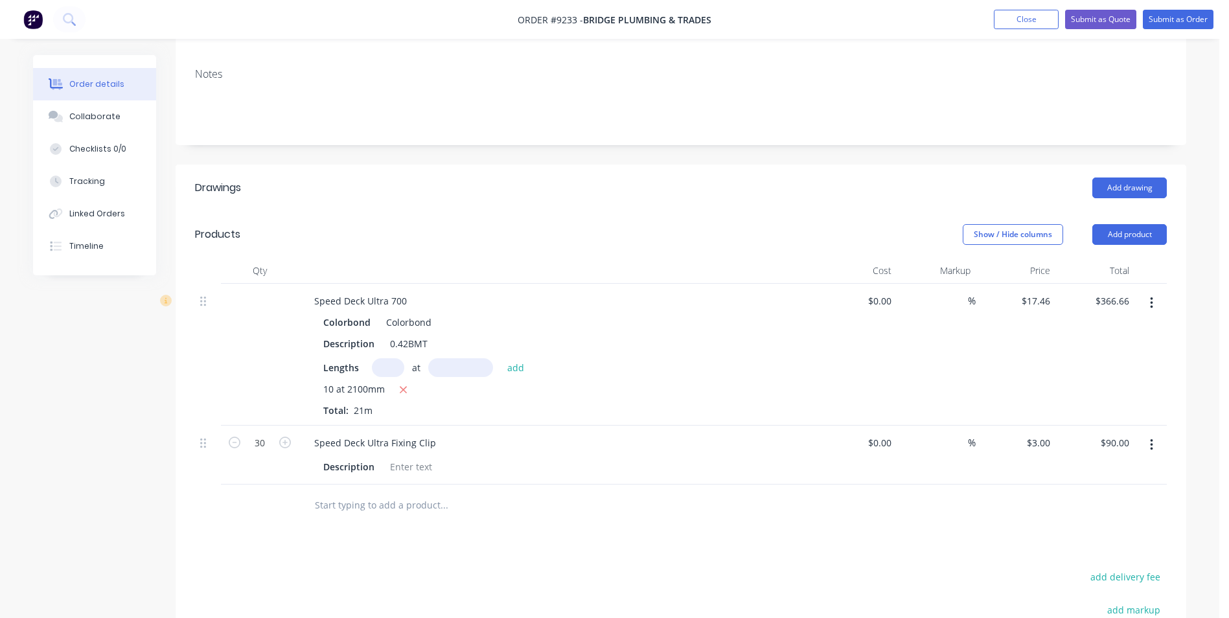
scroll to position [373, 0]
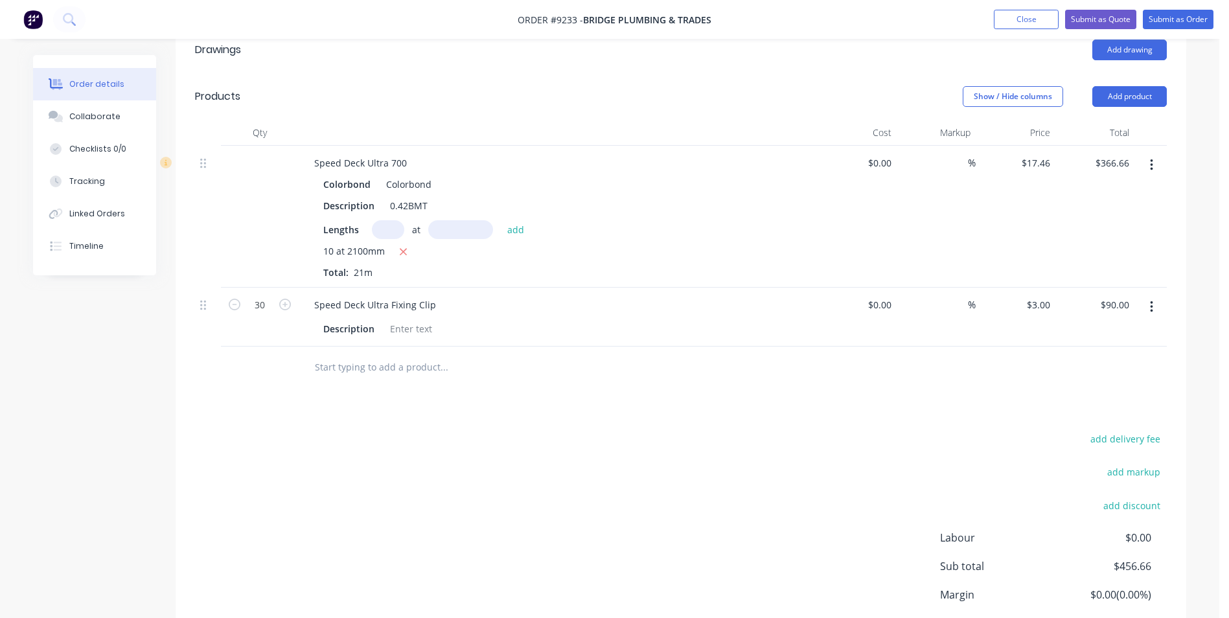
click at [312, 354] on div at bounding box center [498, 367] width 389 height 26
click at [339, 354] on input "text" at bounding box center [443, 367] width 259 height 26
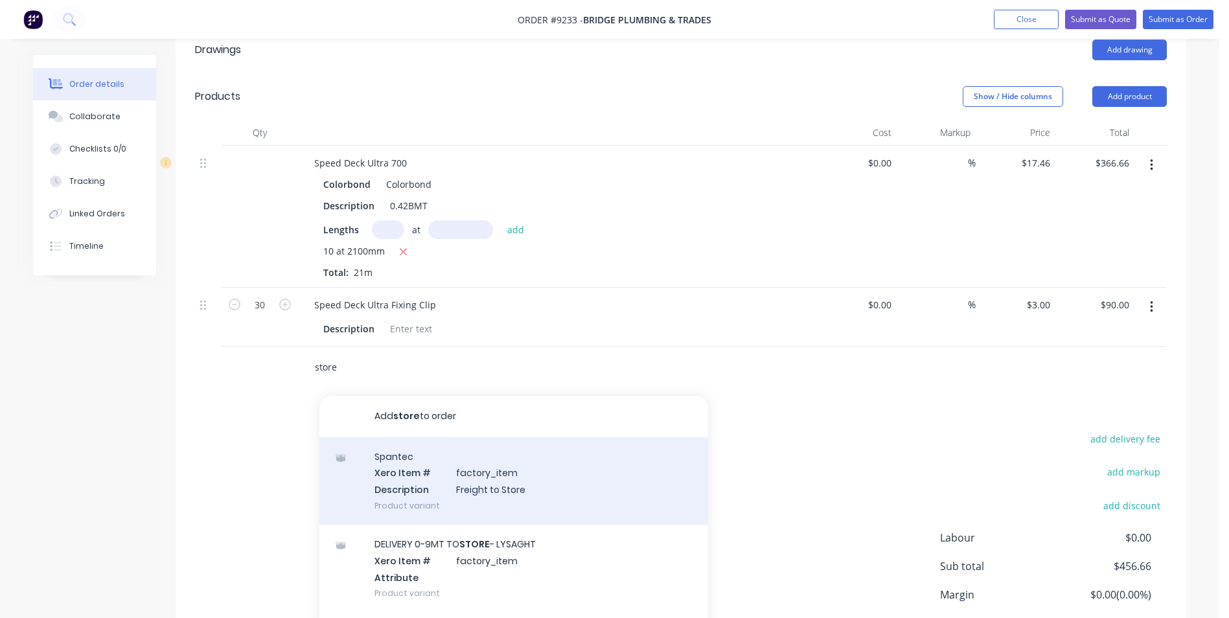
type input "store"
click at [385, 467] on div "Spantec Xero Item # factory_item Description Freight to Store Product variant" at bounding box center [513, 480] width 389 height 87
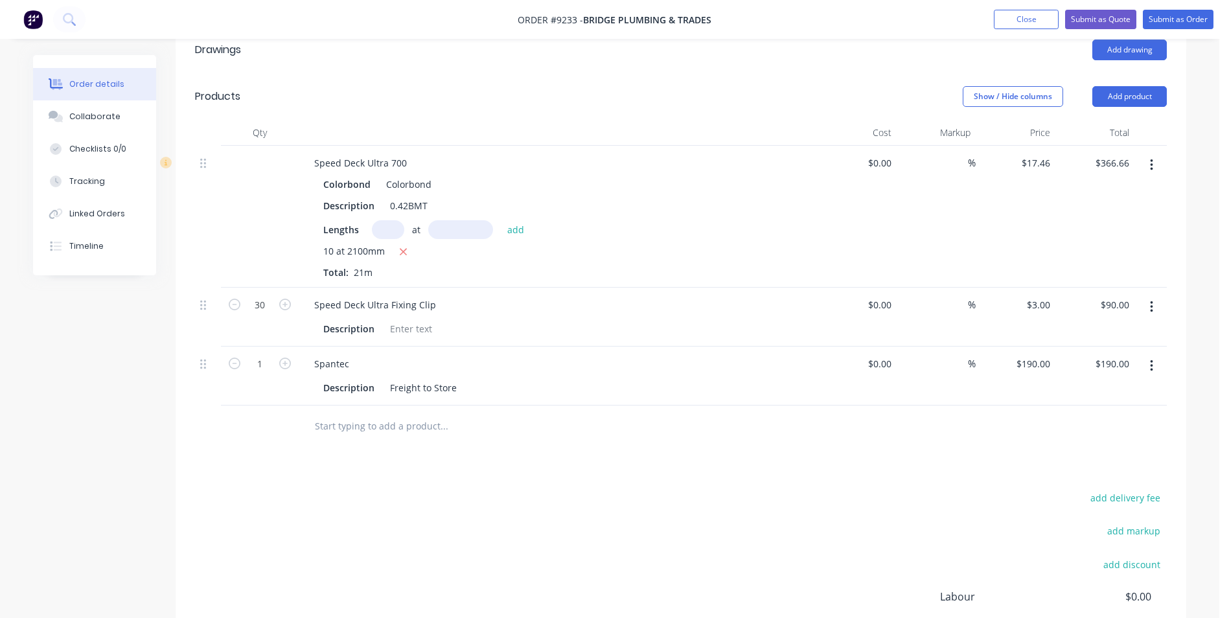
click at [1150, 359] on icon "button" at bounding box center [1151, 366] width 3 height 14
click at [1087, 469] on div "Delete" at bounding box center [1106, 478] width 100 height 19
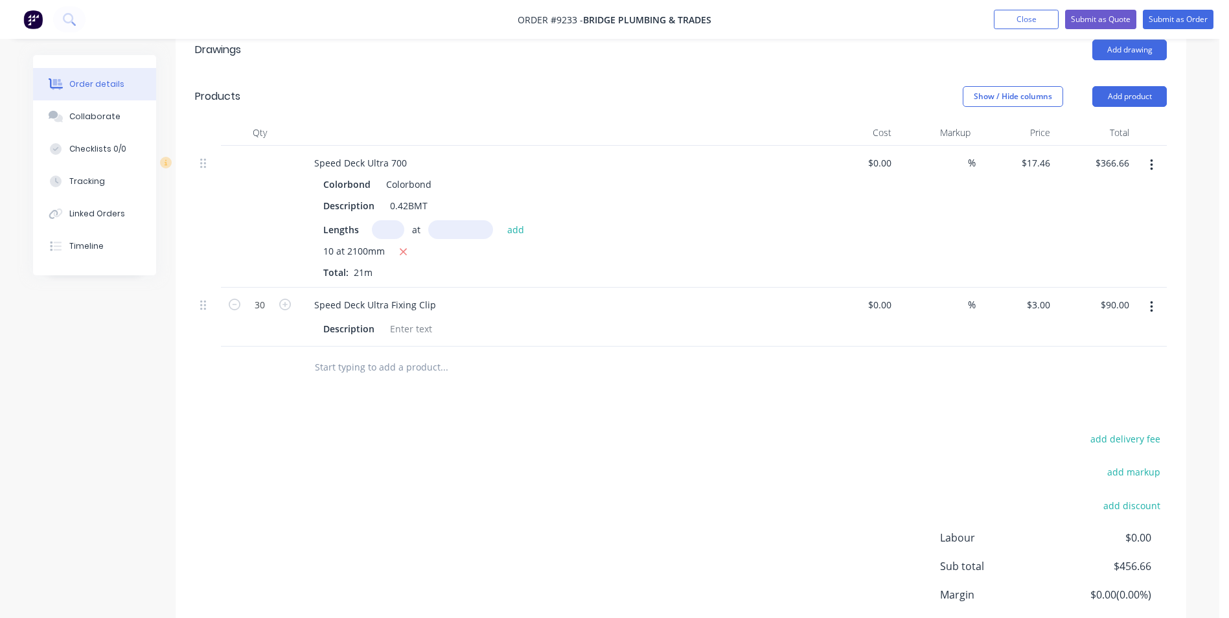
click at [390, 354] on input "text" at bounding box center [443, 367] width 259 height 26
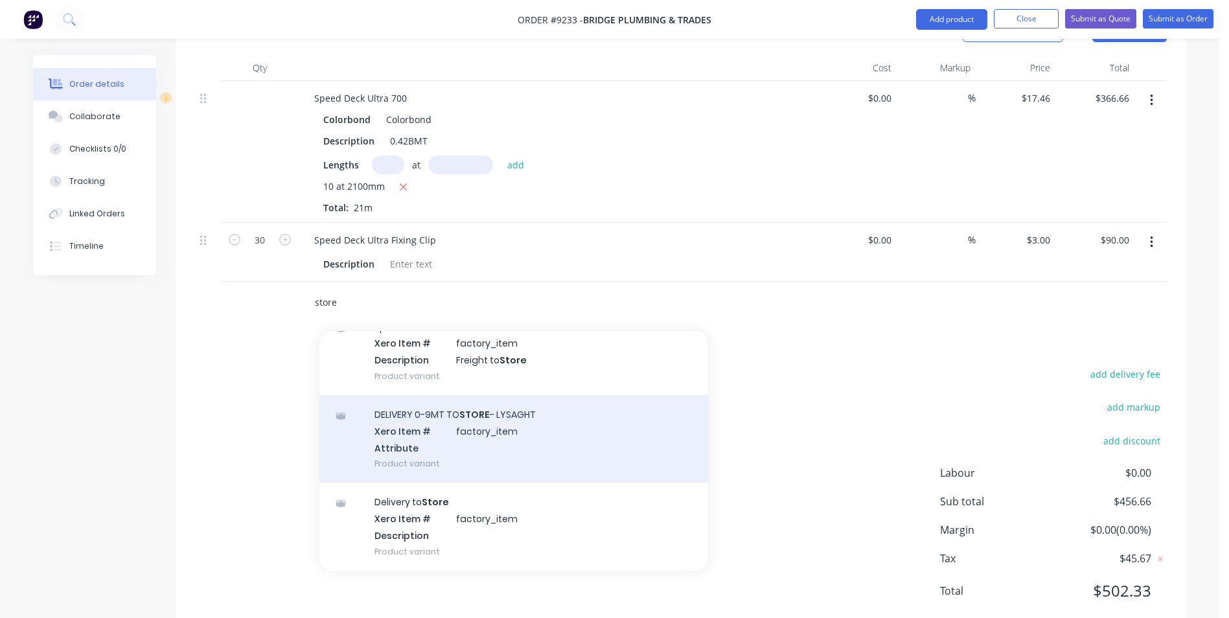
scroll to position [130, 0]
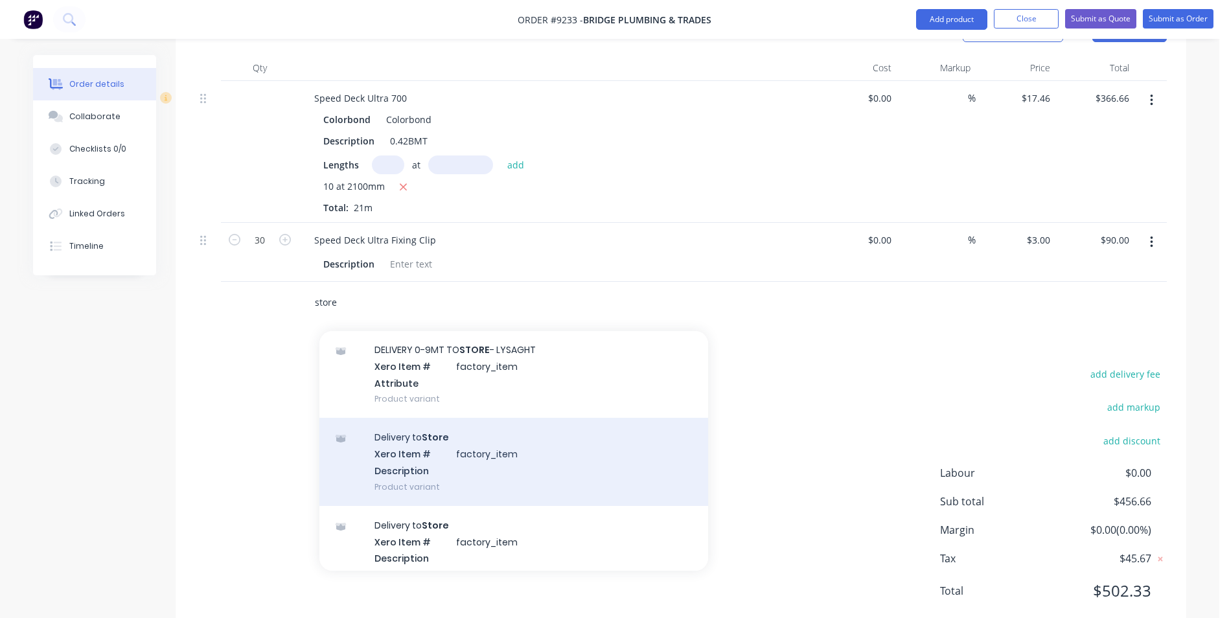
type input "store"
click at [515, 441] on div "Delivery to Store Xero Item # factory_item Description Product variant" at bounding box center [513, 461] width 389 height 87
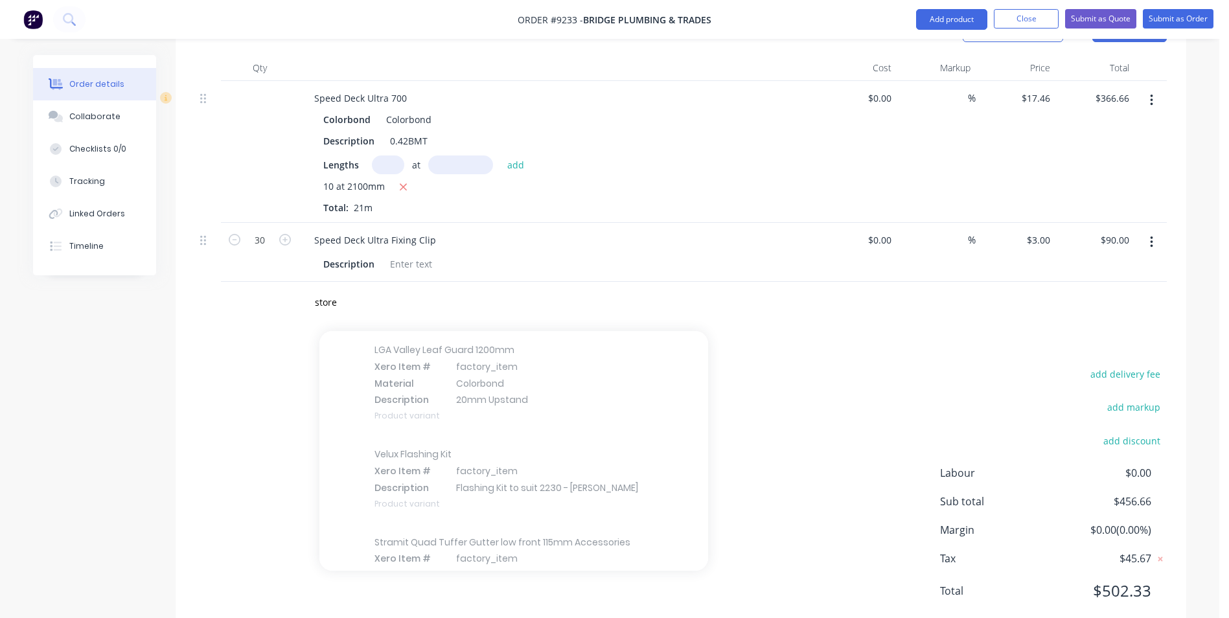
scroll to position [0, 0]
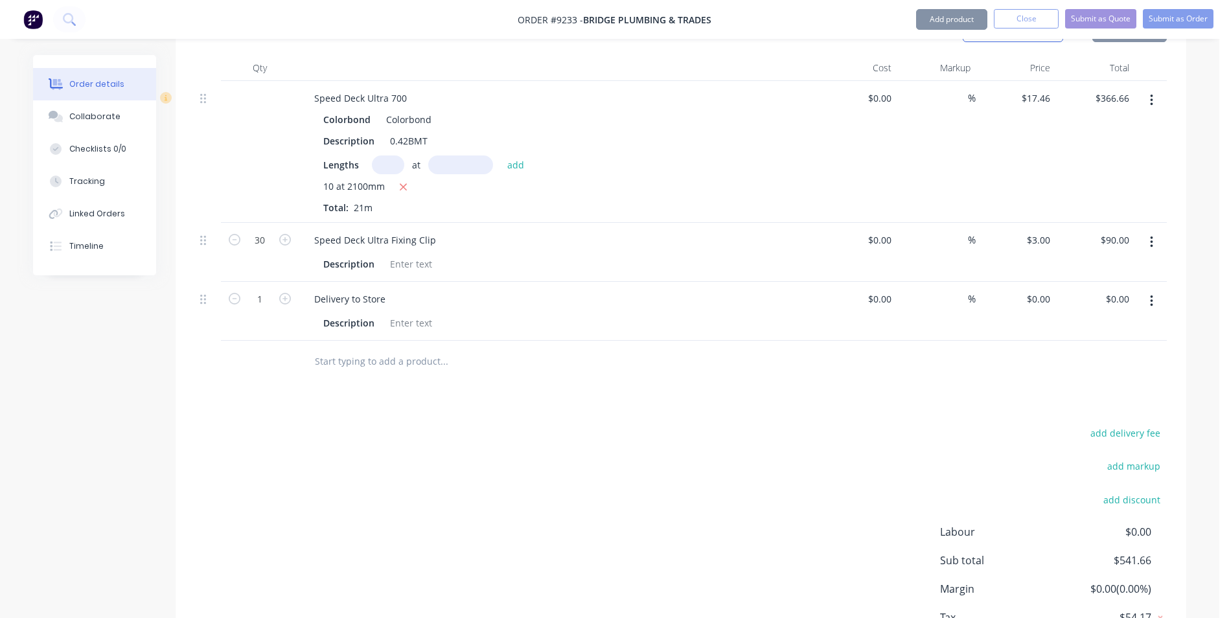
type input "$85.00"
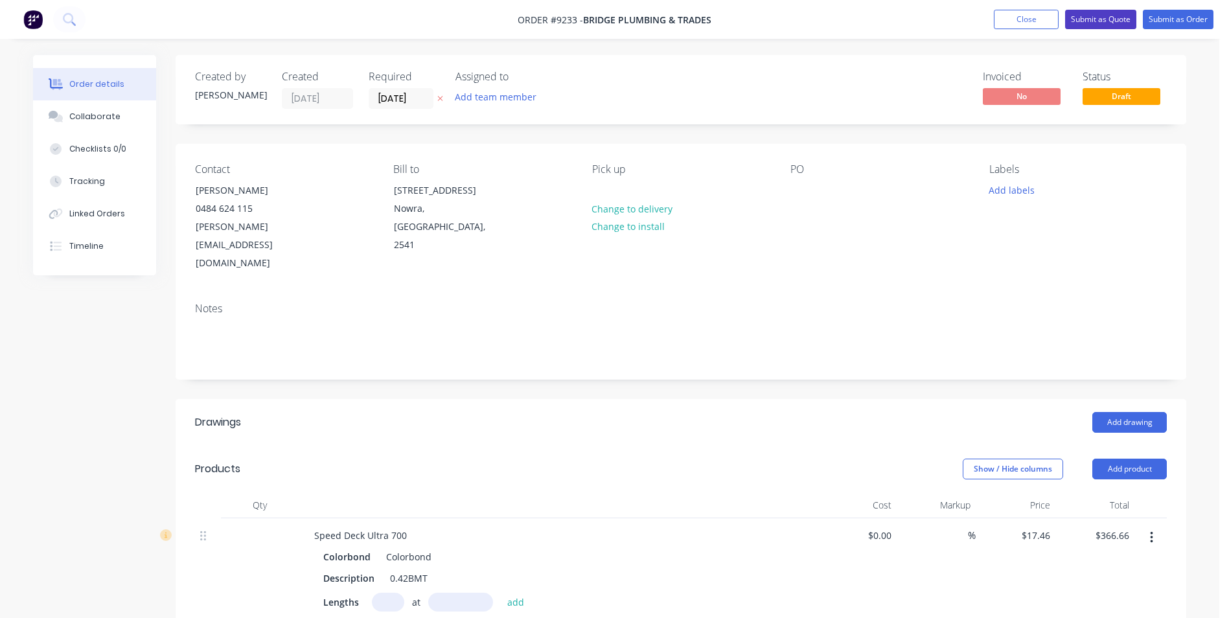
click at [1093, 20] on button "Submit as Quote" at bounding box center [1100, 19] width 71 height 19
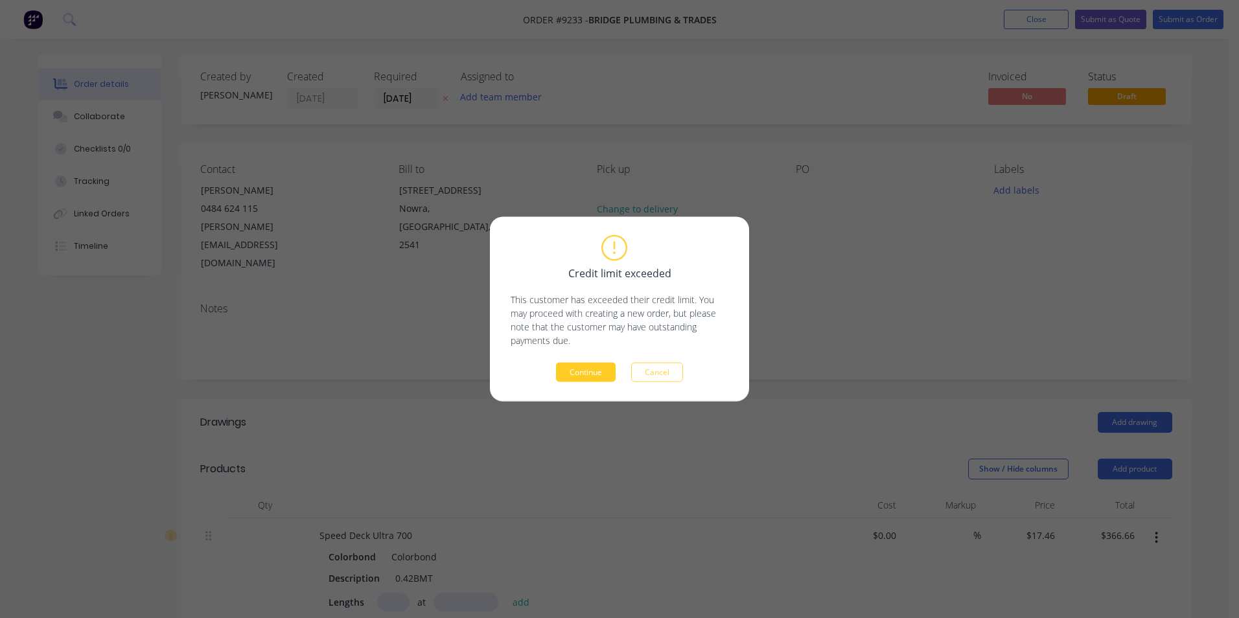
click at [581, 373] on button "Continue" at bounding box center [586, 372] width 60 height 19
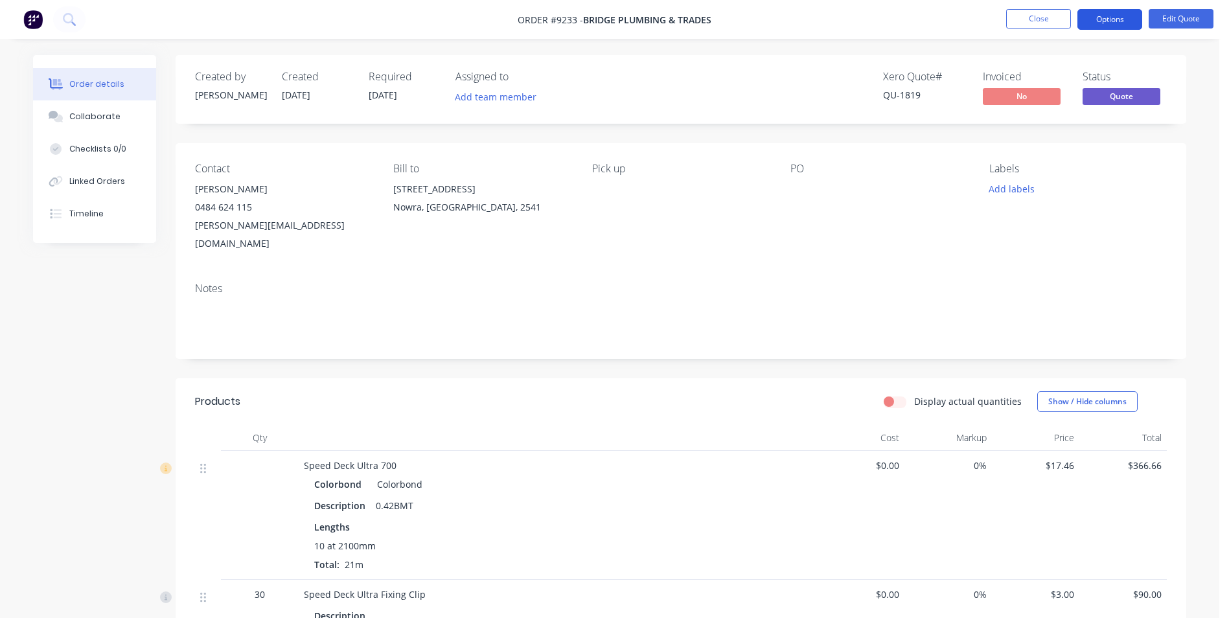
click at [1103, 23] on button "Options" at bounding box center [1110, 19] width 65 height 21
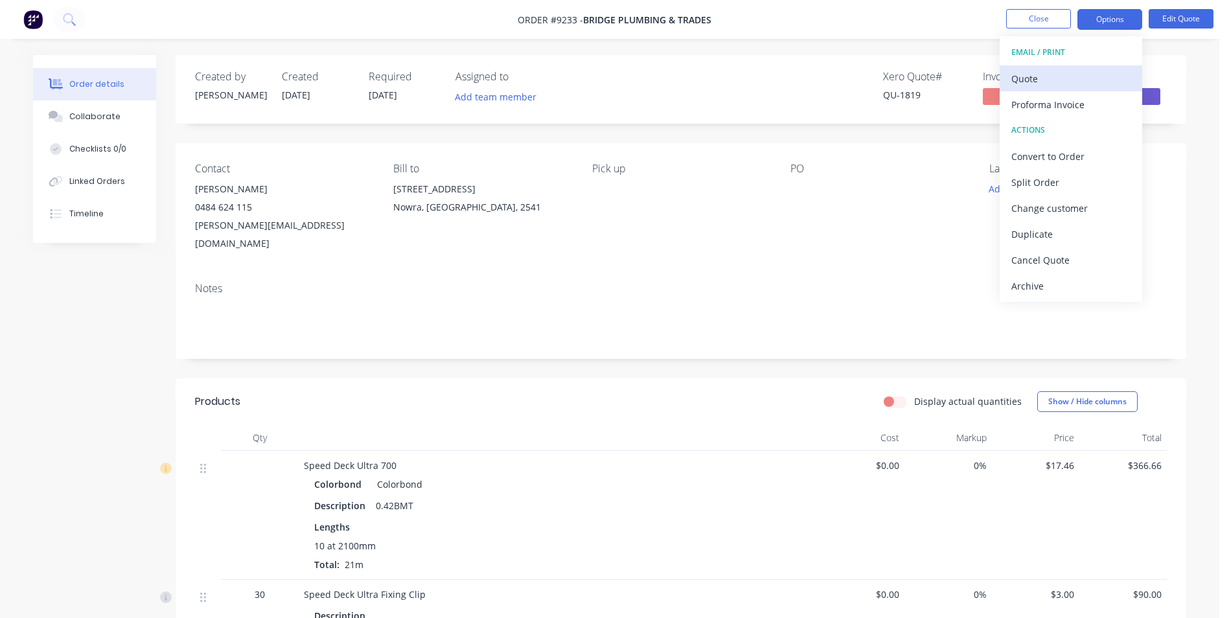
click at [1054, 72] on div "Quote" at bounding box center [1071, 78] width 119 height 19
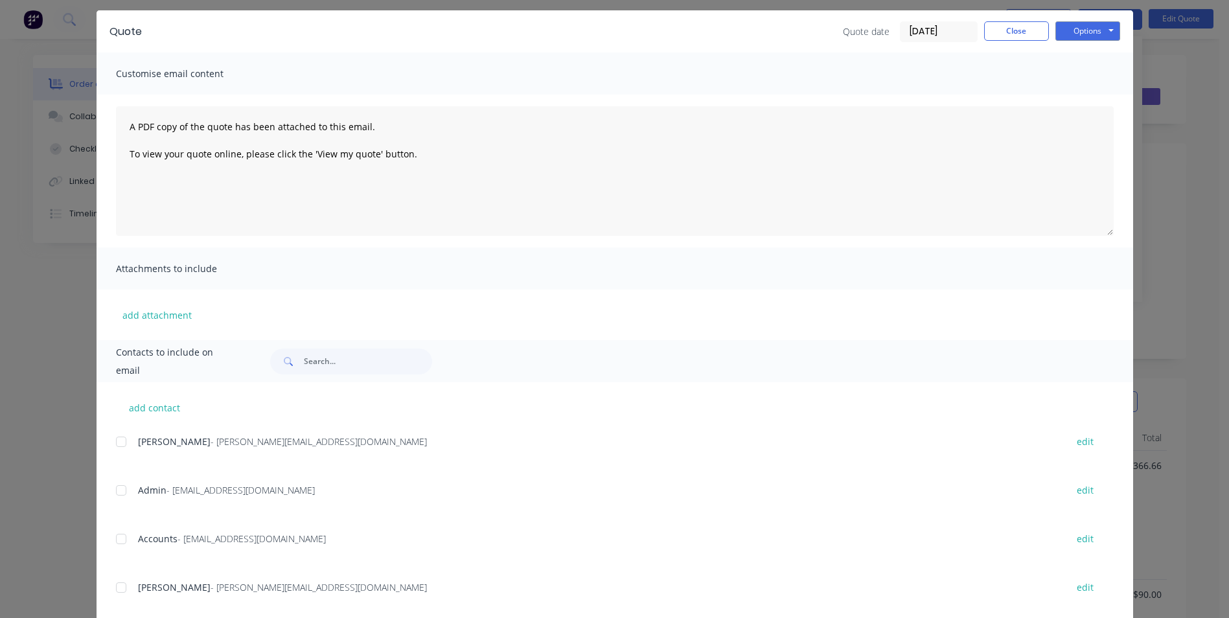
scroll to position [65, 0]
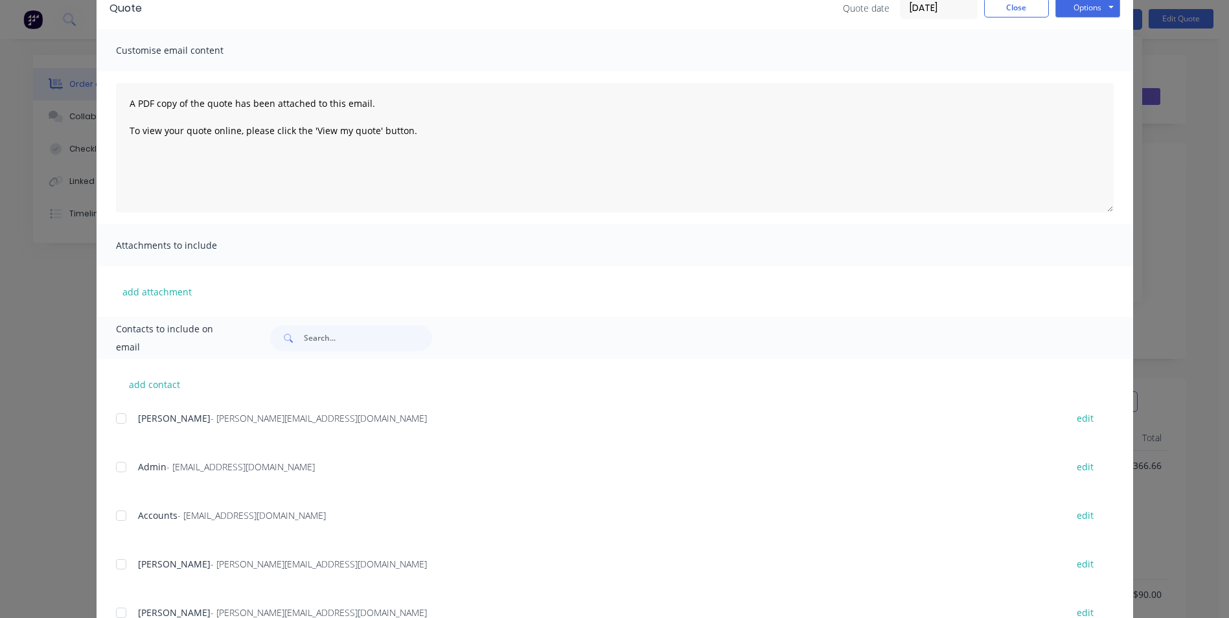
click at [114, 423] on div at bounding box center [121, 419] width 26 height 26
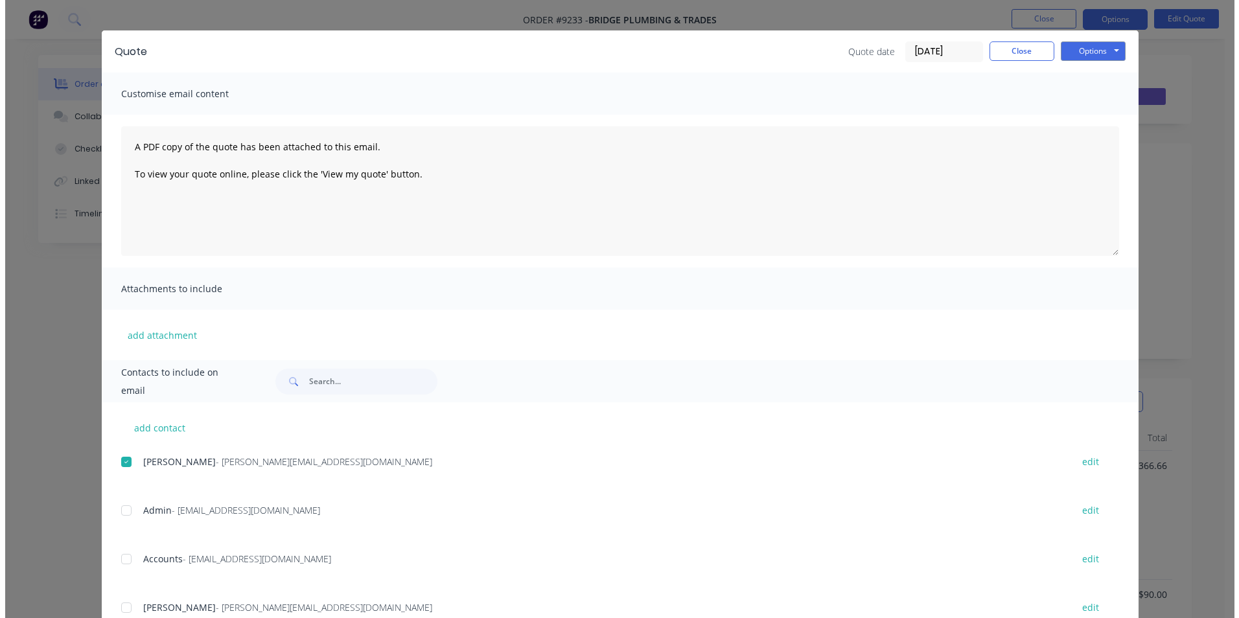
scroll to position [0, 0]
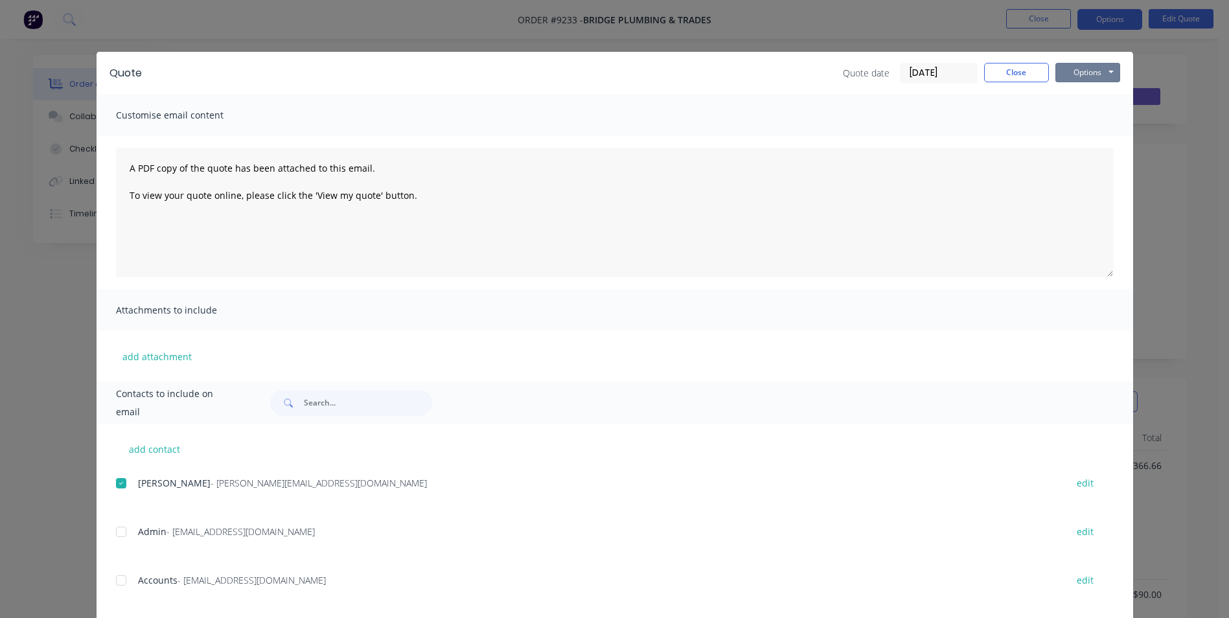
drag, startPoint x: 1064, startPoint y: 73, endPoint x: 1038, endPoint y: 132, distance: 63.8
click at [1065, 73] on button "Options" at bounding box center [1088, 72] width 65 height 19
click at [1075, 136] on button "Email" at bounding box center [1097, 138] width 83 height 21
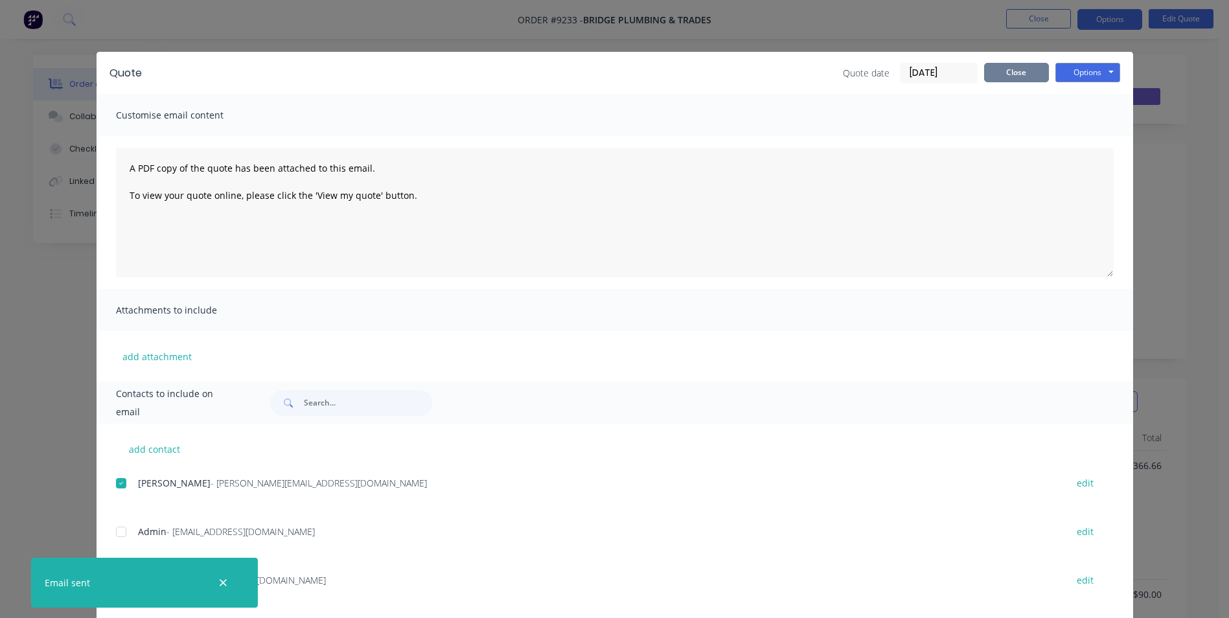
click at [990, 80] on button "Close" at bounding box center [1016, 72] width 65 height 19
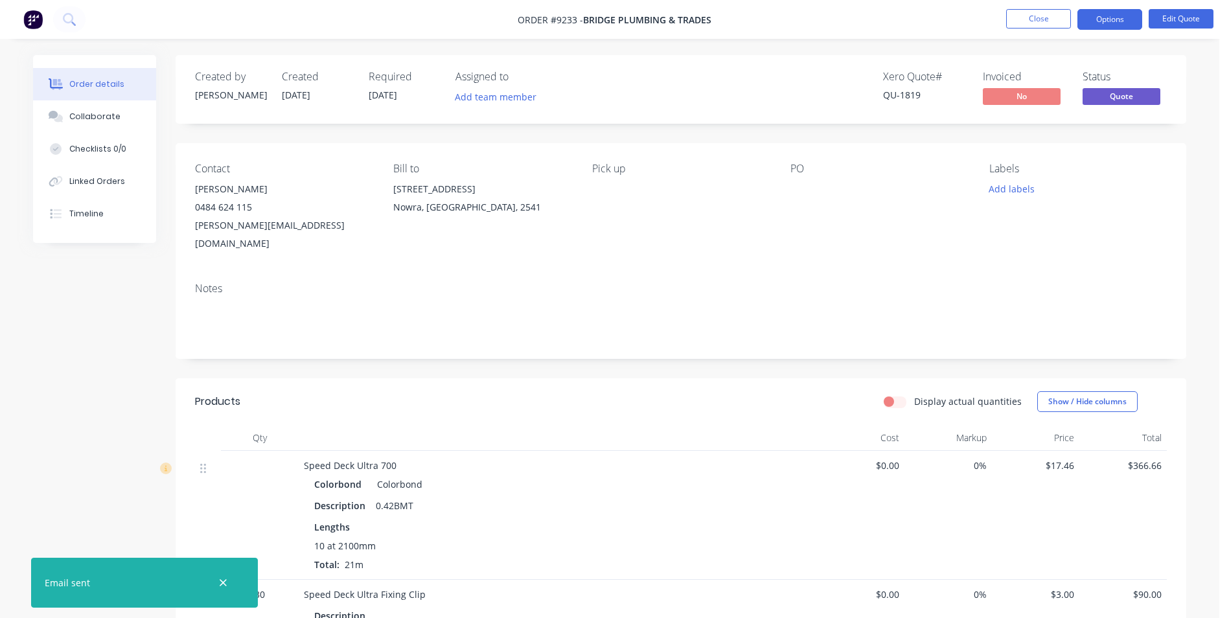
click at [27, 14] on img at bounding box center [32, 19] width 19 height 19
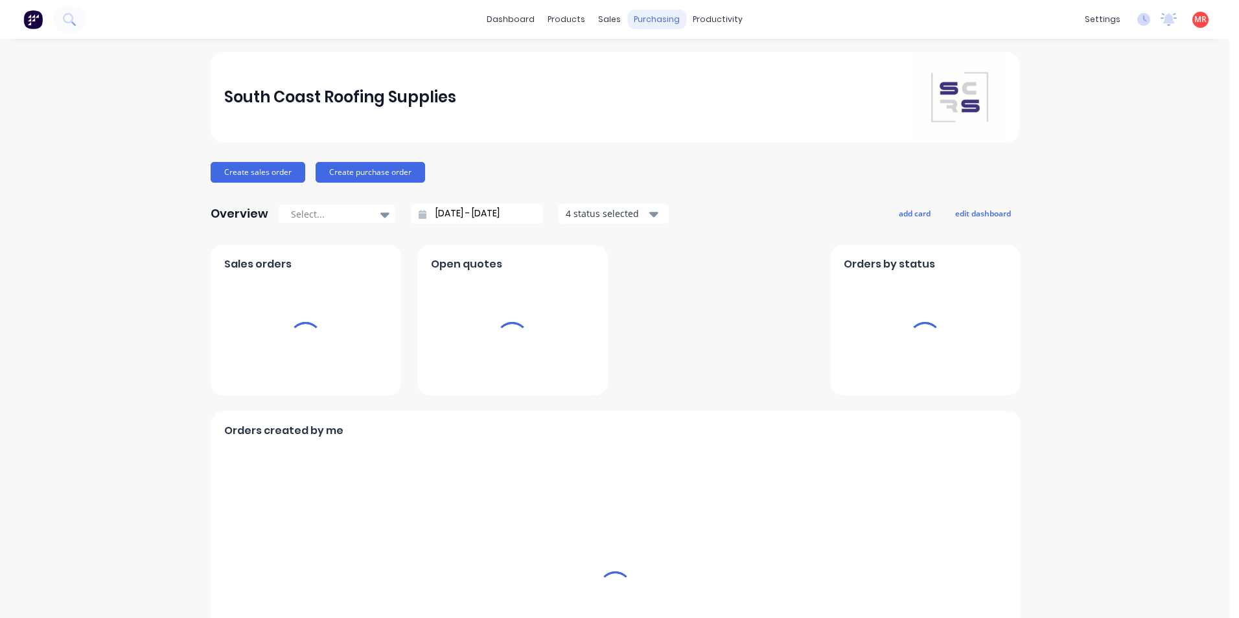
click at [650, 26] on div "purchasing" at bounding box center [656, 19] width 59 height 19
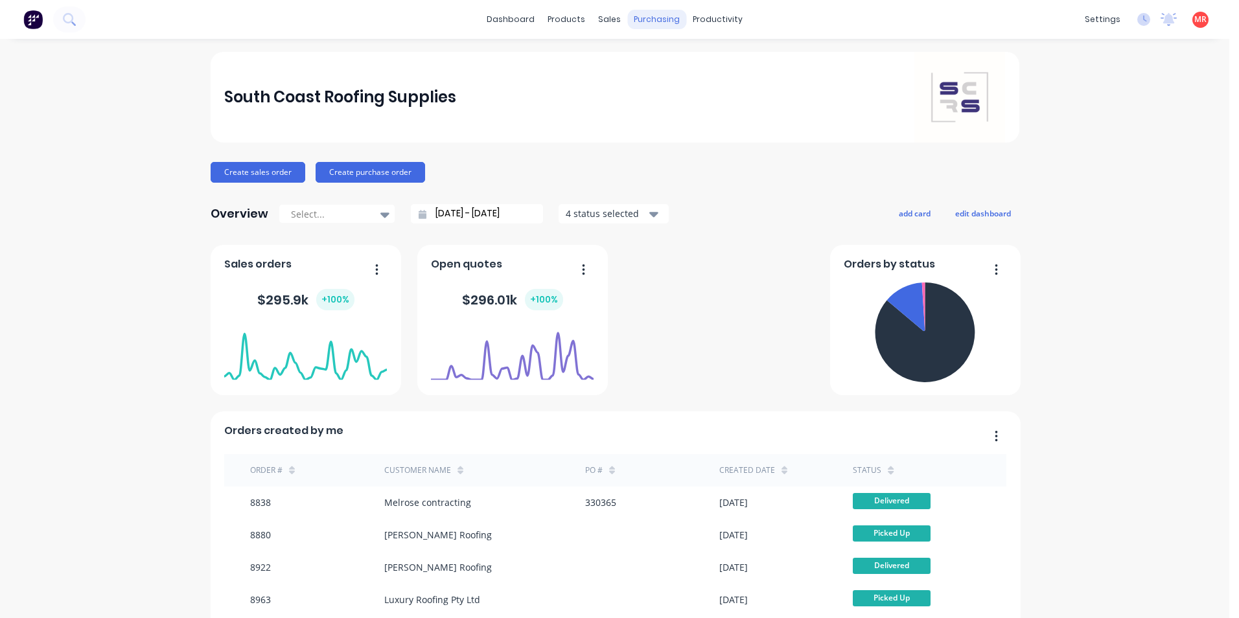
click at [651, 19] on div "purchasing" at bounding box center [656, 19] width 59 height 19
click at [663, 64] on div "Purchase Orders" at bounding box center [694, 62] width 69 height 12
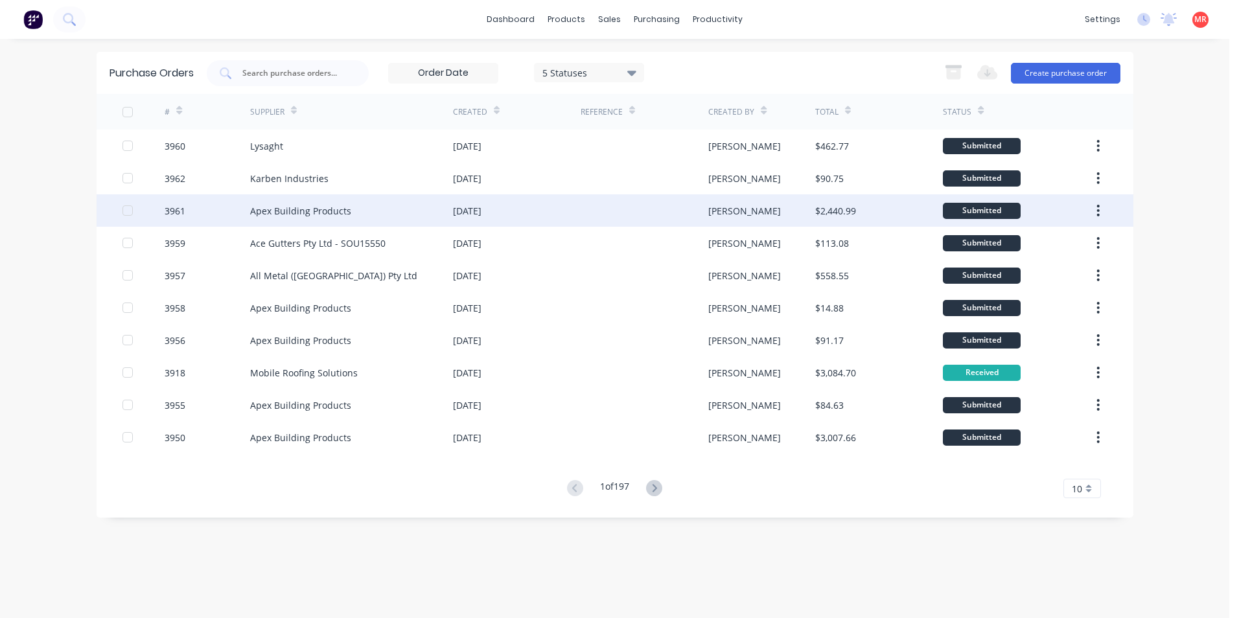
click at [555, 216] on div "11 Aug 2025" at bounding box center [517, 210] width 128 height 32
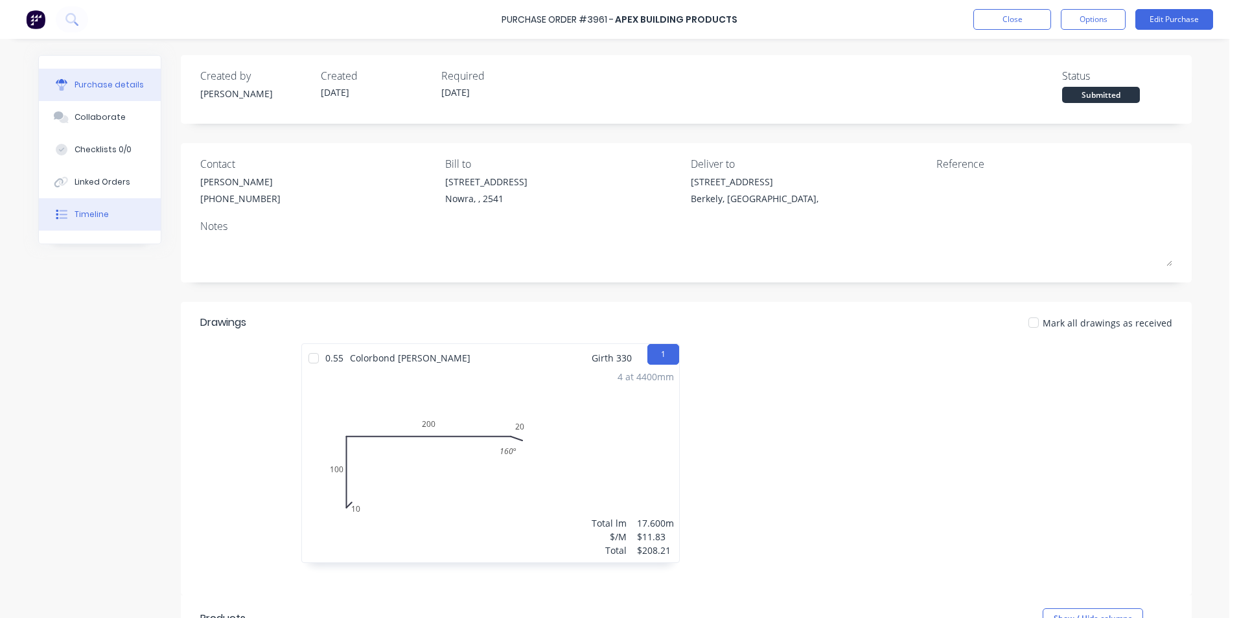
click at [75, 215] on div "Timeline" at bounding box center [92, 215] width 34 height 12
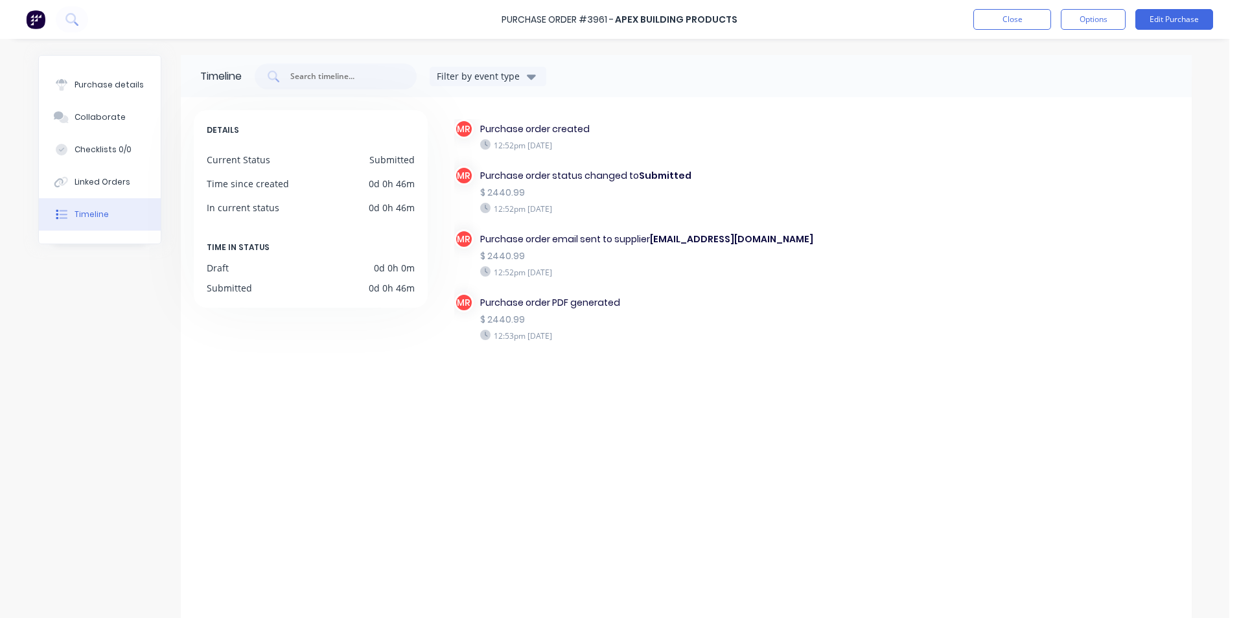
click at [36, 21] on img at bounding box center [35, 19] width 19 height 19
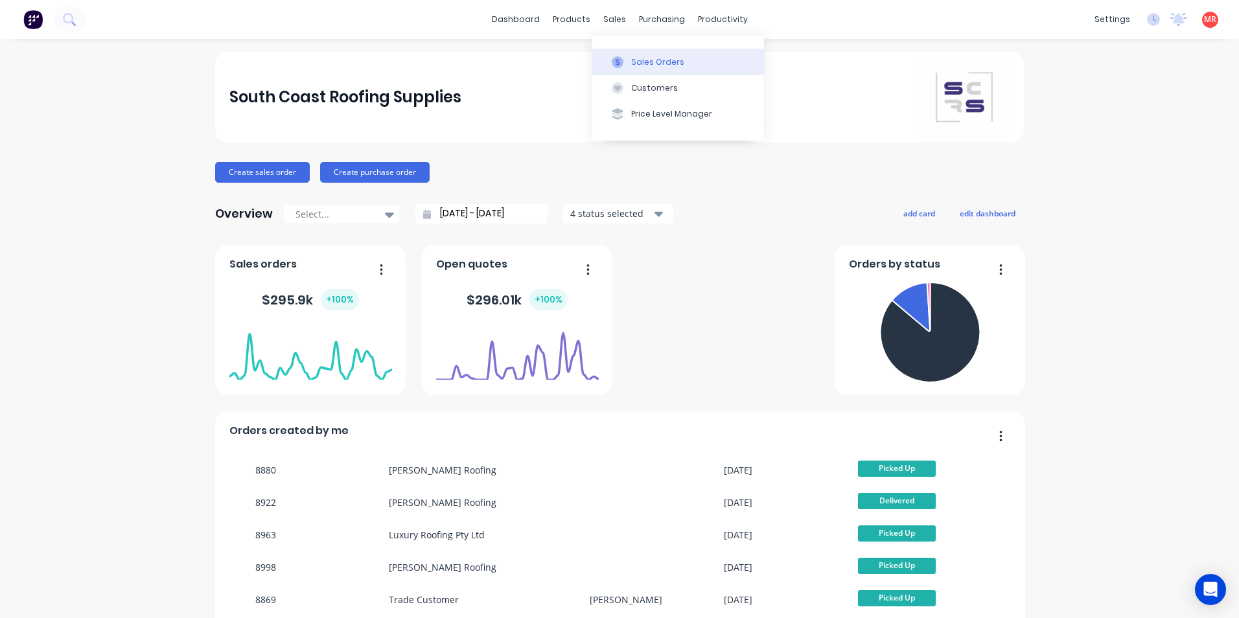
click at [629, 65] on button "Sales Orders" at bounding box center [678, 62] width 172 height 26
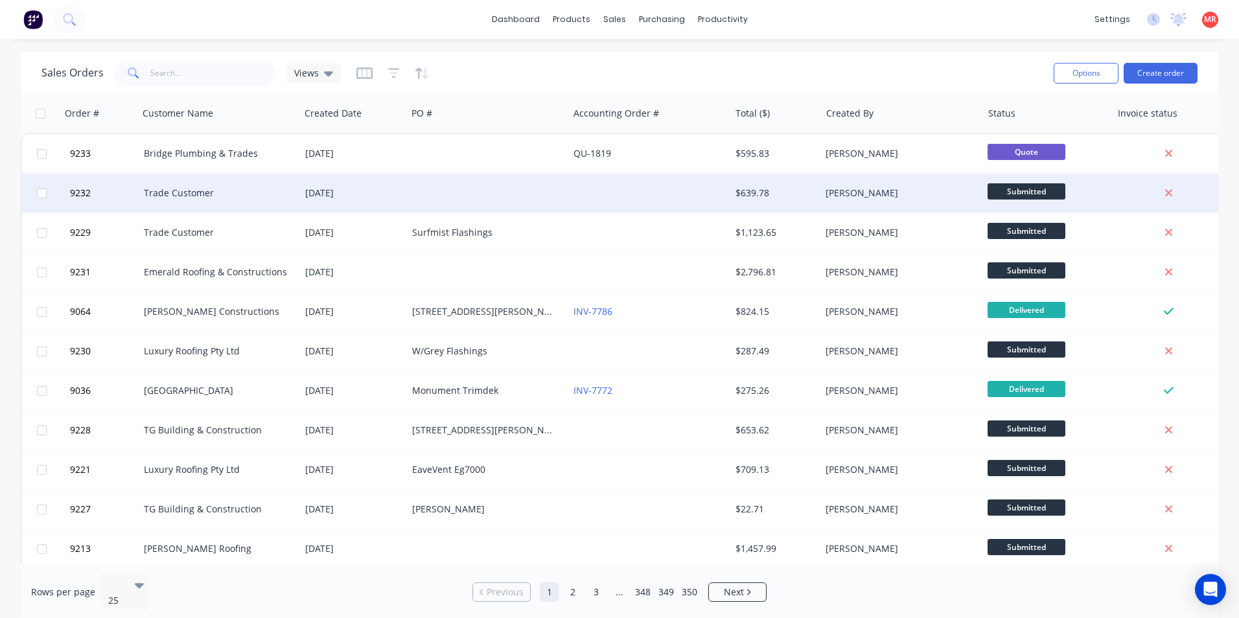
click at [442, 196] on div at bounding box center [487, 193] width 161 height 39
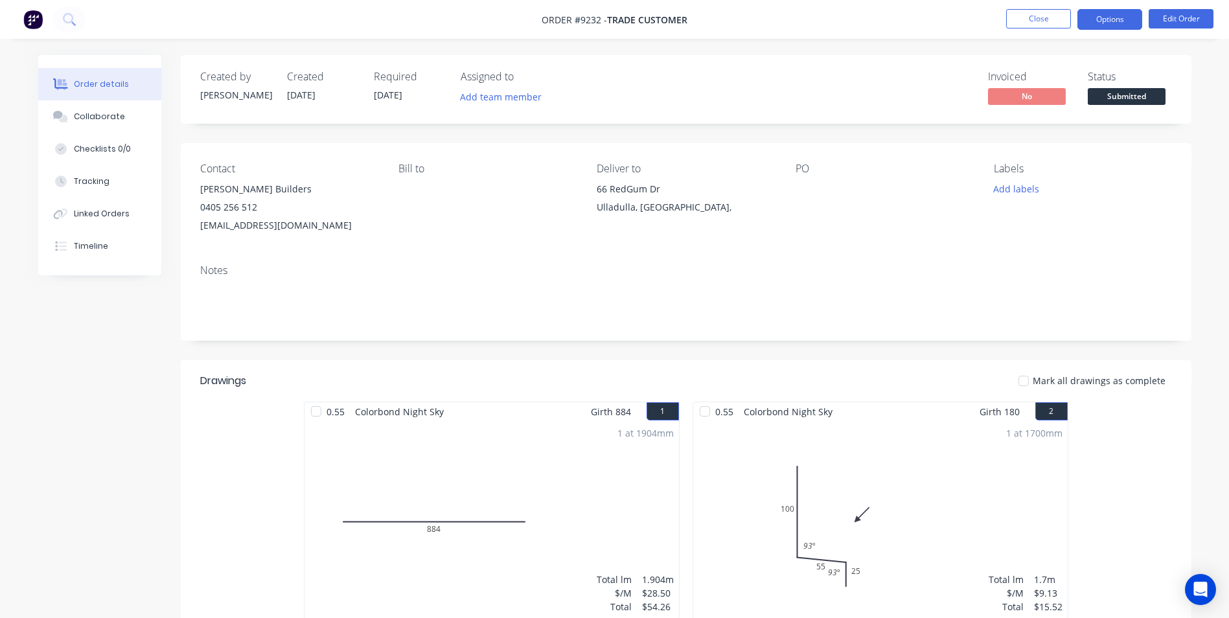
click at [1118, 21] on button "Options" at bounding box center [1110, 19] width 65 height 21
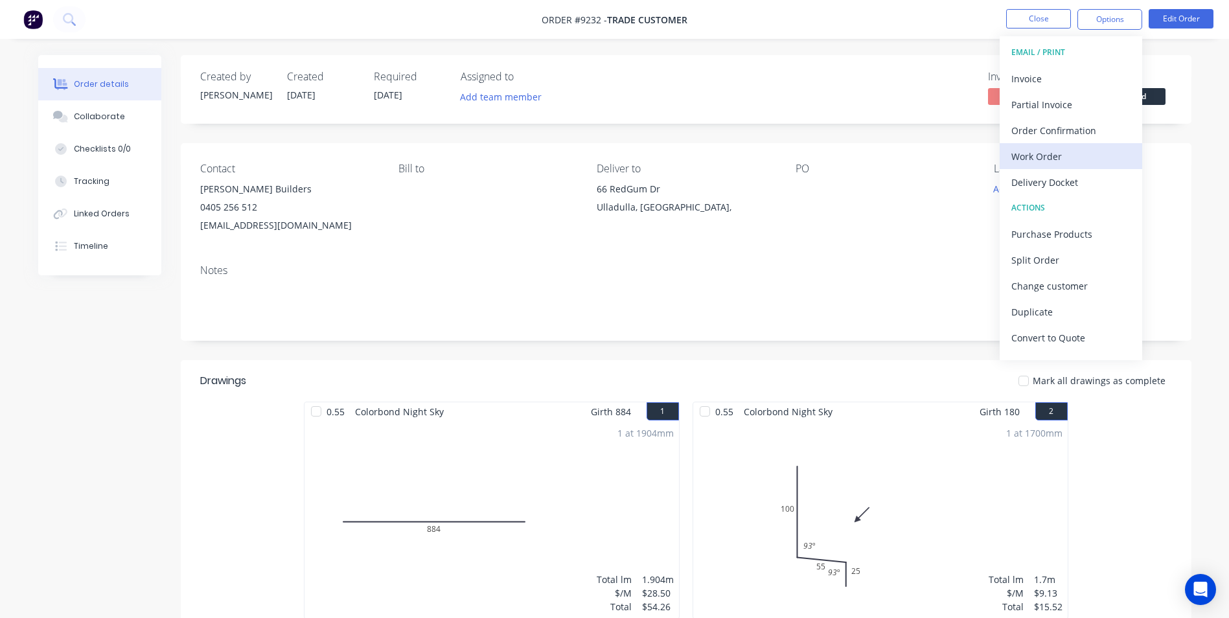
click at [1049, 160] on div "Work Order" at bounding box center [1071, 156] width 119 height 19
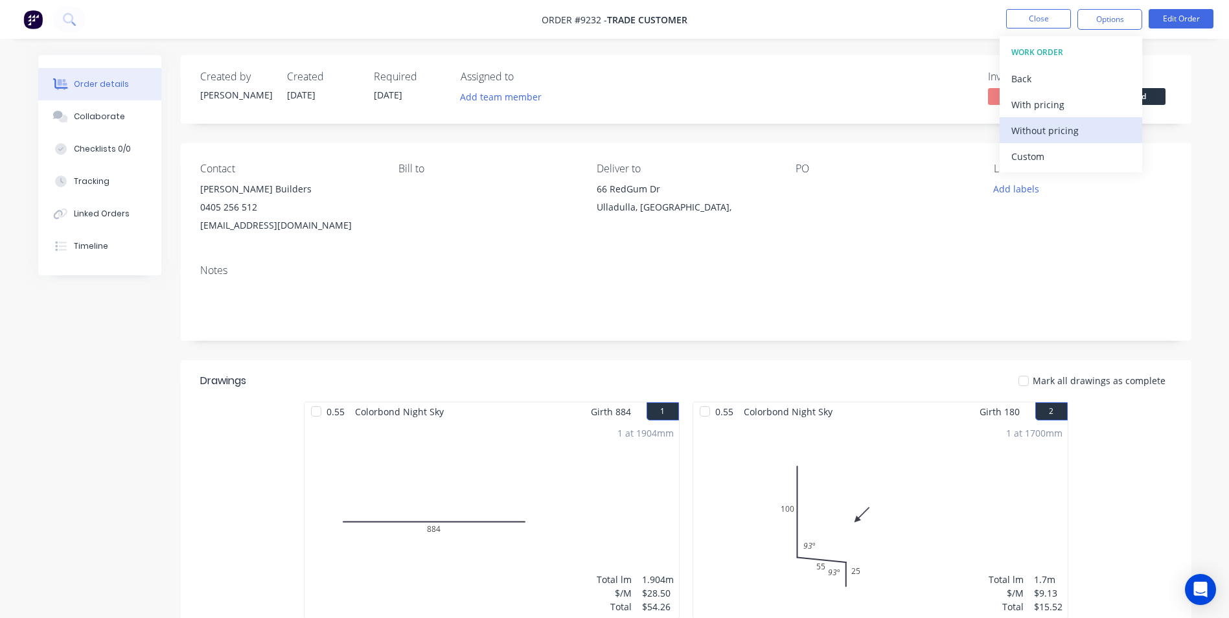
click at [1048, 134] on div "Without pricing" at bounding box center [1071, 130] width 119 height 19
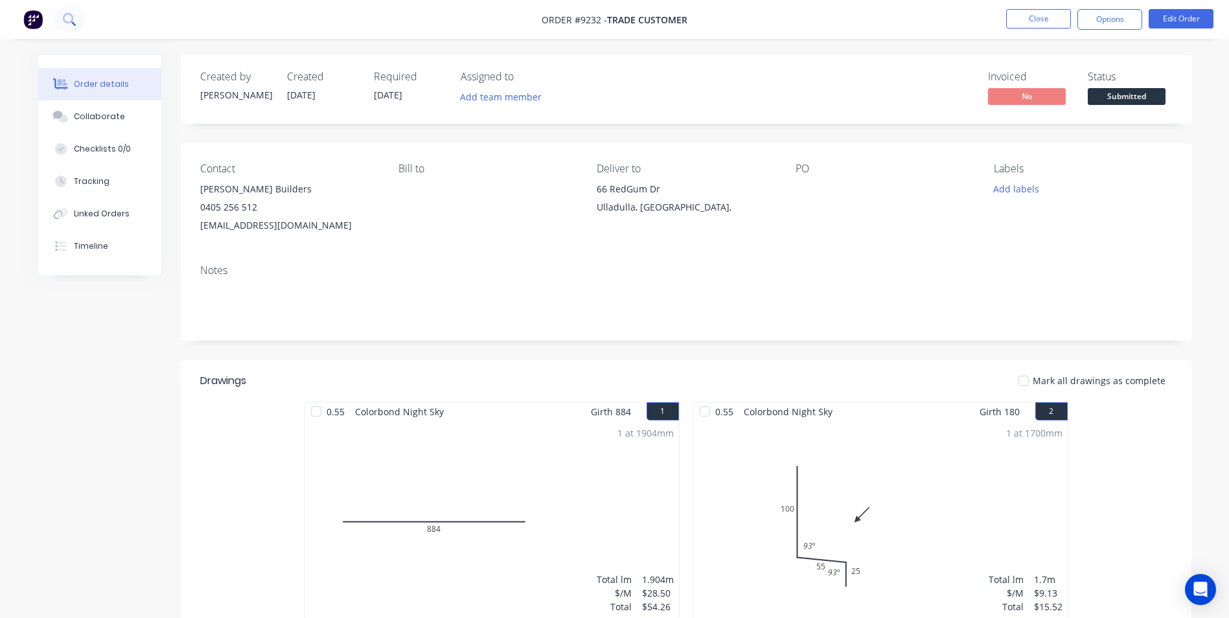
click at [76, 20] on button at bounding box center [69, 19] width 32 height 26
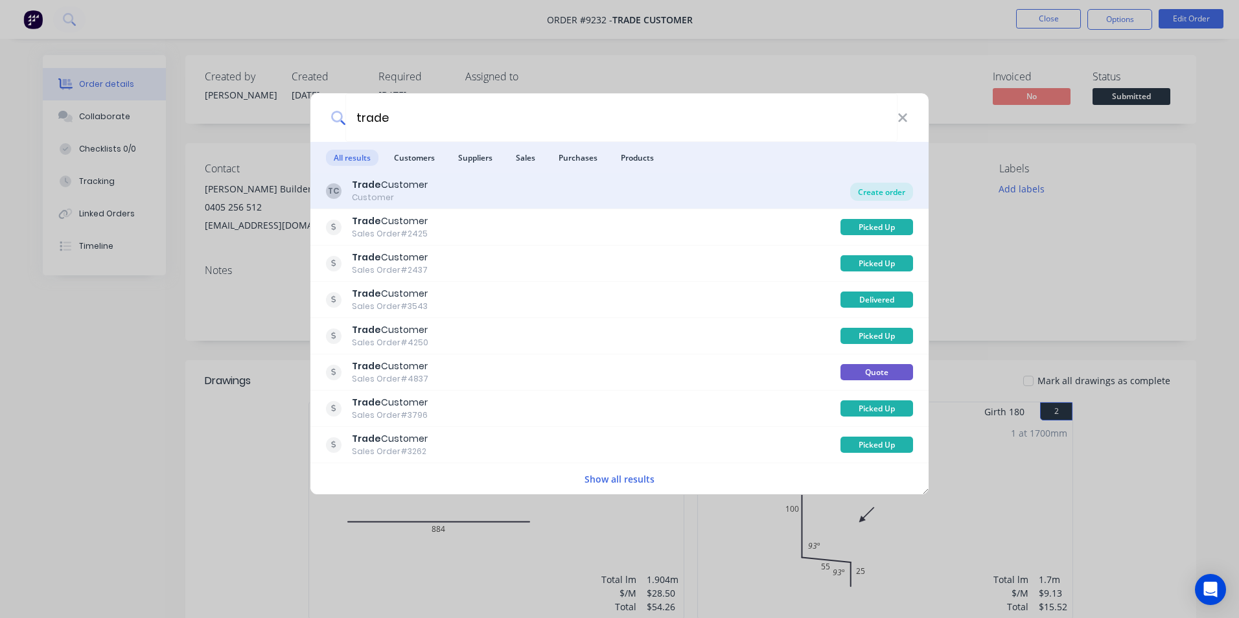
type input "trade"
click at [882, 194] on div "Create order" at bounding box center [881, 192] width 63 height 18
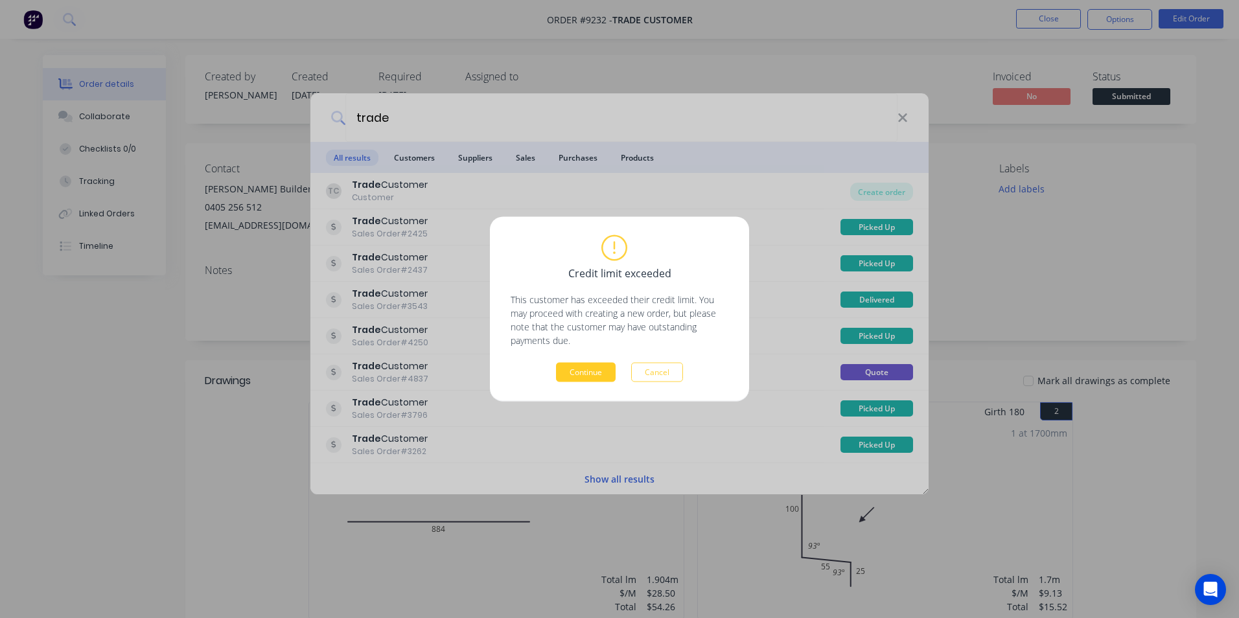
click at [587, 373] on button "Continue" at bounding box center [586, 372] width 60 height 19
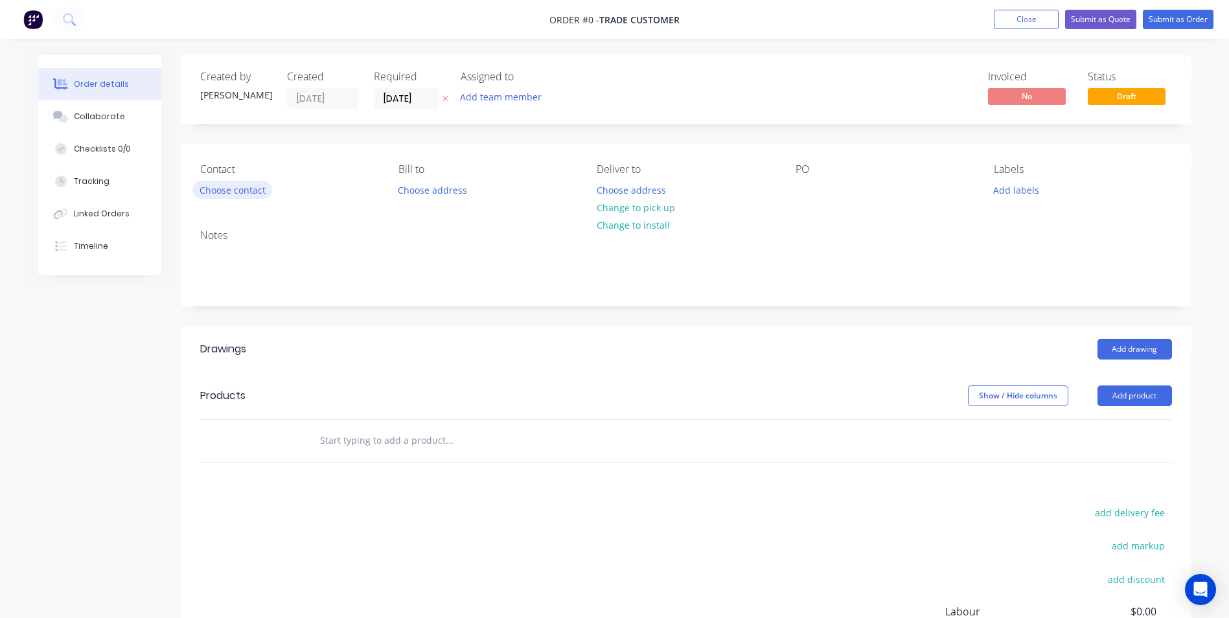
click at [218, 196] on button "Choose contact" at bounding box center [232, 189] width 80 height 17
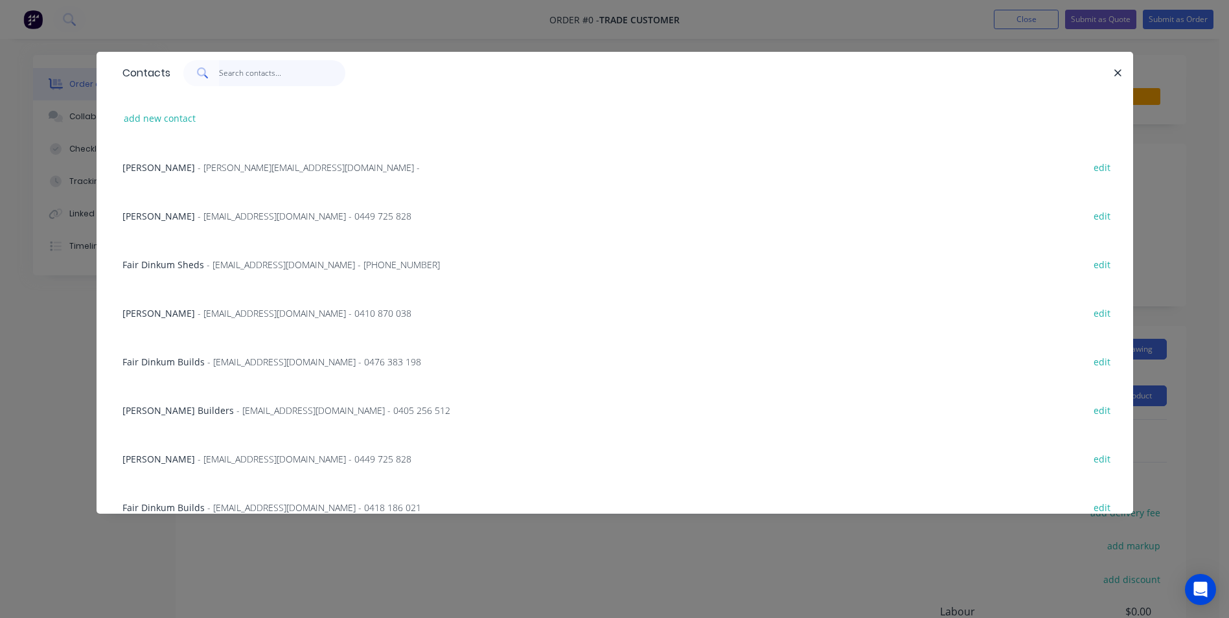
click at [286, 81] on input "text" at bounding box center [282, 73] width 126 height 26
type input "s"
click at [163, 115] on button "add new contact" at bounding box center [160, 118] width 86 height 17
select select "AU"
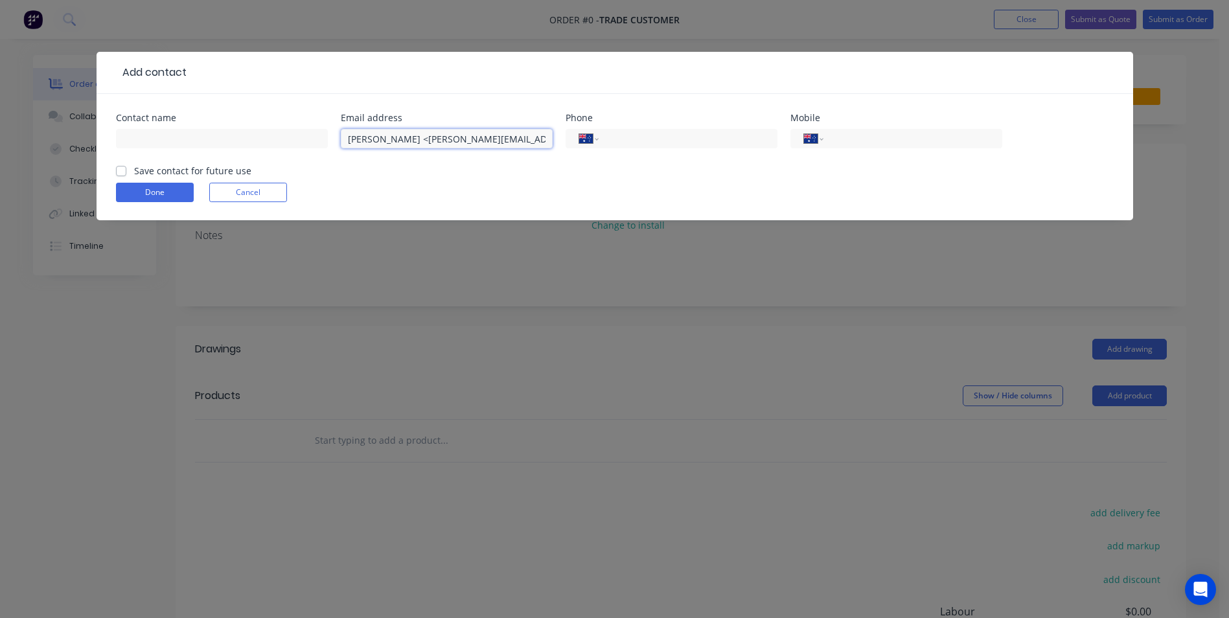
click at [396, 137] on input "[PERSON_NAME] <[PERSON_NAME][EMAIL_ADDRESS][PERSON_NAME][DOMAIN_NAME]>" at bounding box center [447, 138] width 212 height 19
drag, startPoint x: 395, startPoint y: 139, endPoint x: 329, endPoint y: 145, distance: 66.4
click at [329, 145] on div "Contact name Email address [PERSON_NAME] <[PERSON_NAME][EMAIL_ADDRESS][PERSON_N…" at bounding box center [615, 138] width 998 height 51
type input "<[PERSON_NAME][EMAIL_ADDRESS][PERSON_NAME][DOMAIN_NAME]>"
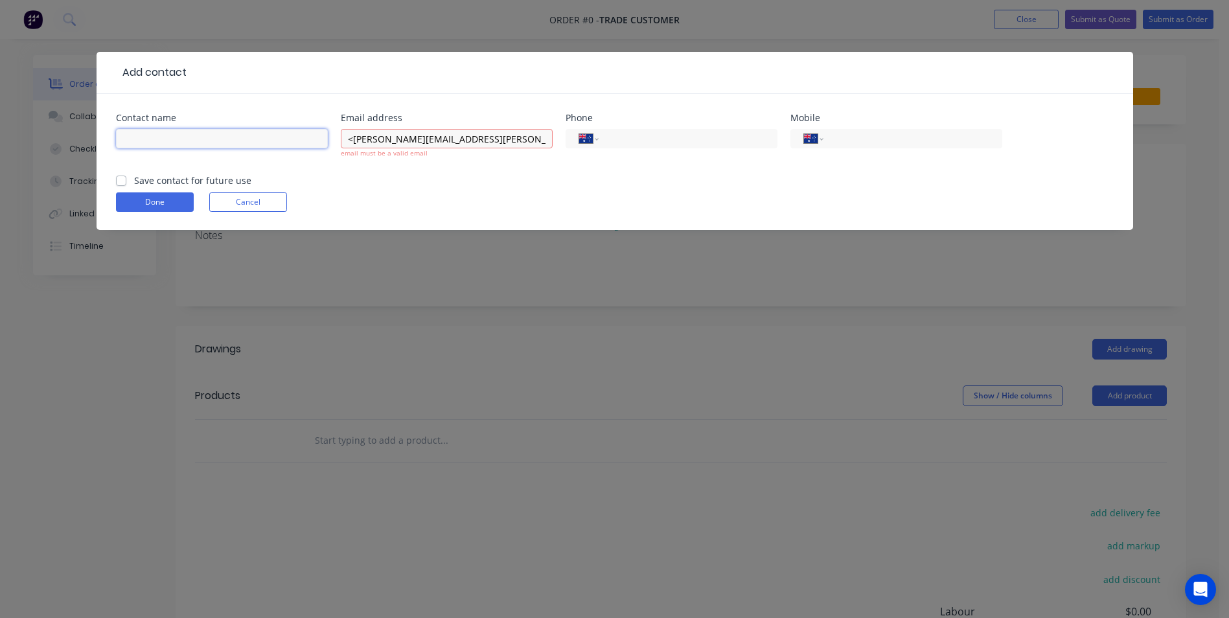
click at [156, 143] on input "text" at bounding box center [222, 138] width 212 height 19
paste input "[PERSON_NAME]"
type input "[PERSON_NAME]"
click at [476, 143] on input "<[PERSON_NAME][EMAIL_ADDRESS][PERSON_NAME][DOMAIN_NAME]>" at bounding box center [447, 138] width 212 height 19
click at [474, 166] on div "[PERSON_NAME][EMAIL_ADDRESS][PERSON_NAME][DOMAIN_NAME] email must be a valid em…" at bounding box center [447, 150] width 212 height 48
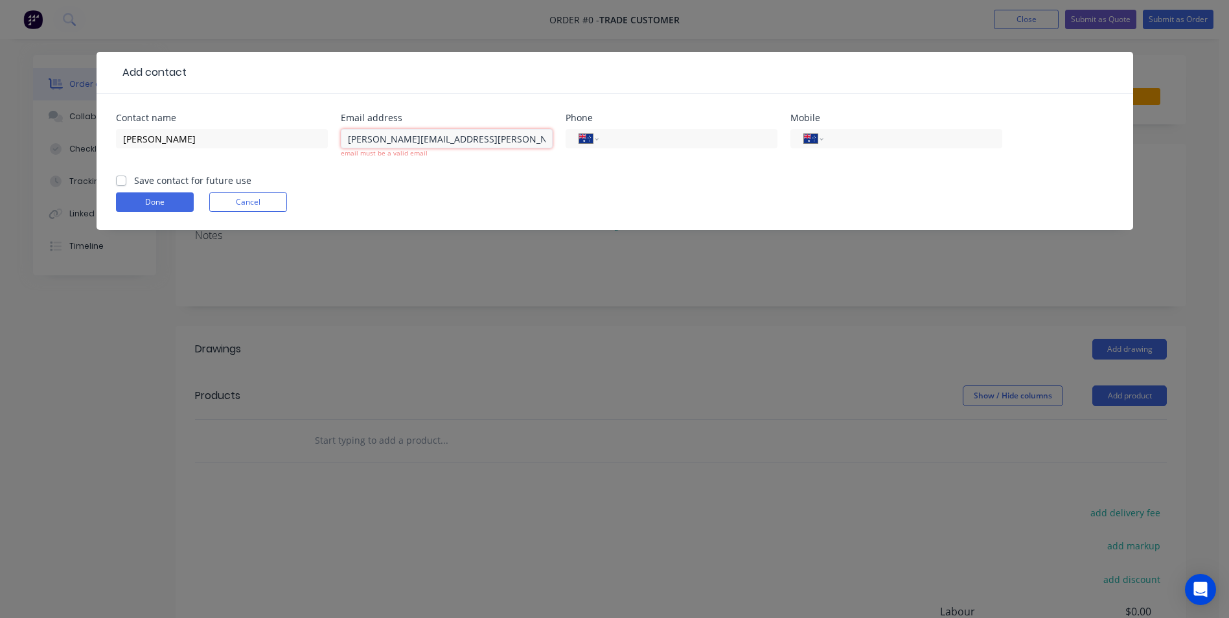
click at [347, 135] on input "[PERSON_NAME][EMAIL_ADDRESS][PERSON_NAME][DOMAIN_NAME]" at bounding box center [447, 138] width 212 height 19
type input "[PERSON_NAME][EMAIL_ADDRESS][PERSON_NAME][DOMAIN_NAME]"
click at [464, 178] on form "Contact name [PERSON_NAME] Email address [PERSON_NAME][EMAIL_ADDRESS][PERSON_NA…" at bounding box center [615, 171] width 998 height 117
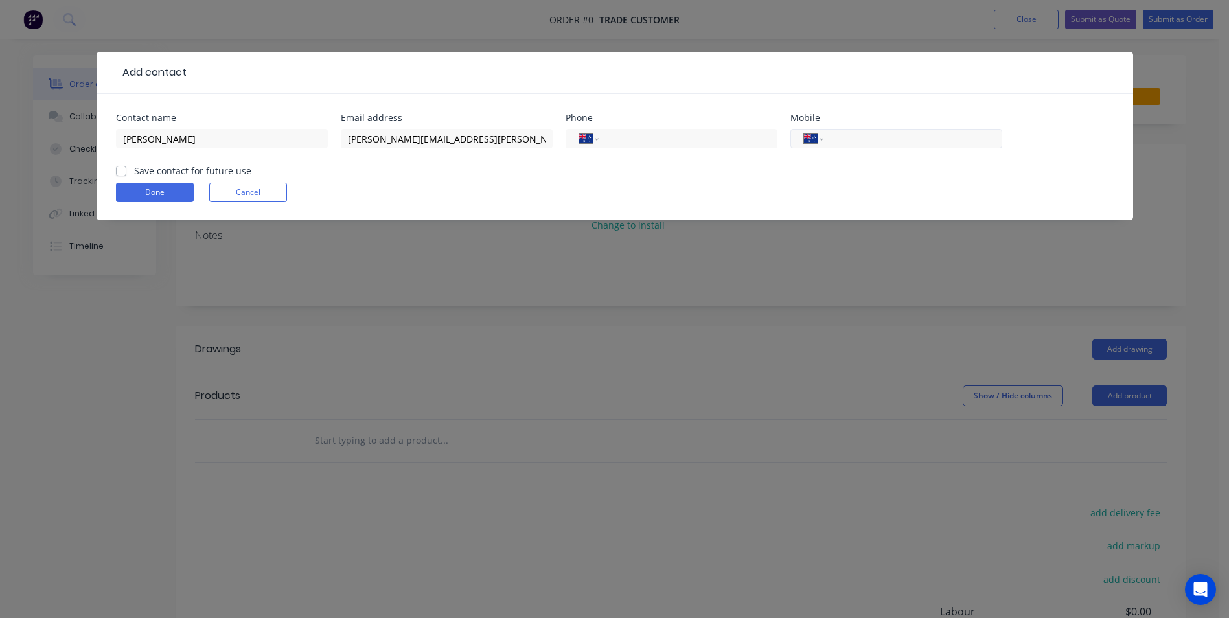
click at [892, 139] on input "tel" at bounding box center [911, 139] width 156 height 15
type input "0409 485 914"
click at [134, 172] on label "Save contact for future use" at bounding box center [192, 171] width 117 height 14
click at [121, 172] on input "Save contact for future use" at bounding box center [121, 170] width 10 height 12
checkbox input "true"
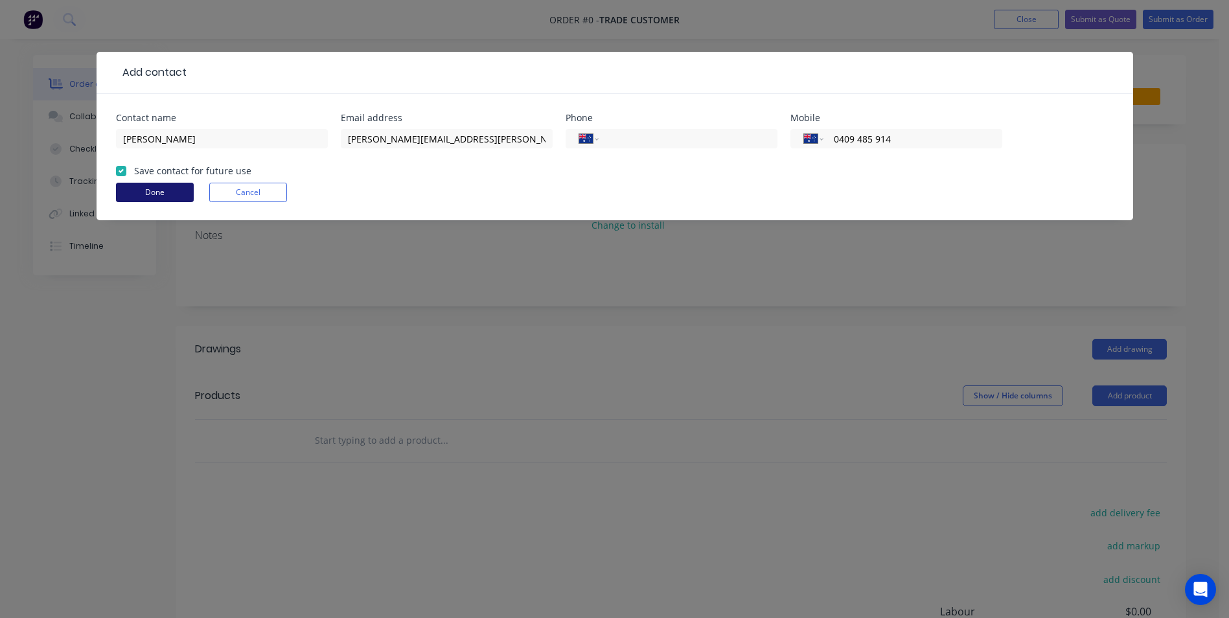
click at [134, 189] on button "Done" at bounding box center [155, 192] width 78 height 19
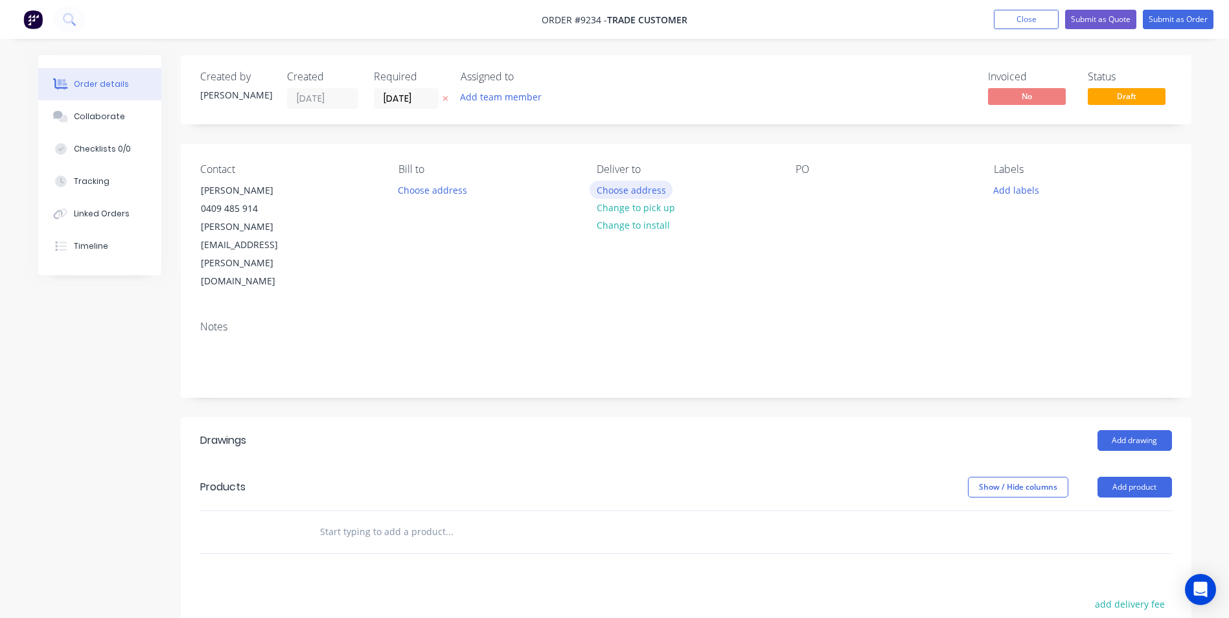
click at [650, 194] on button "Choose address" at bounding box center [631, 189] width 83 height 17
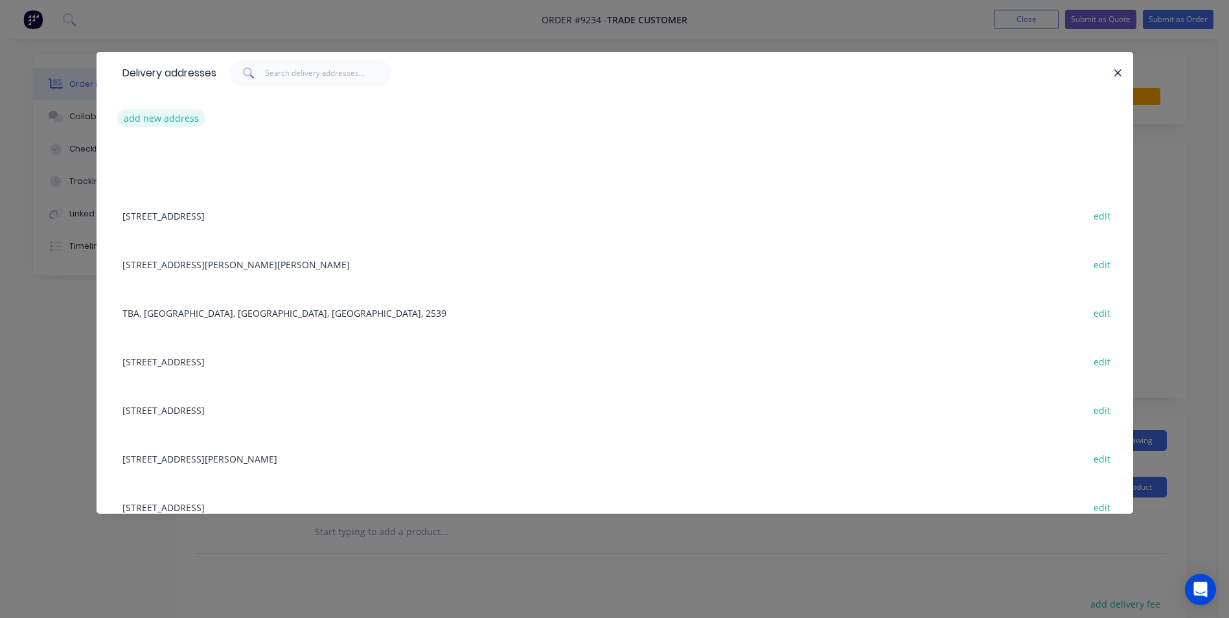
click at [178, 120] on button "add new address" at bounding box center [161, 118] width 89 height 17
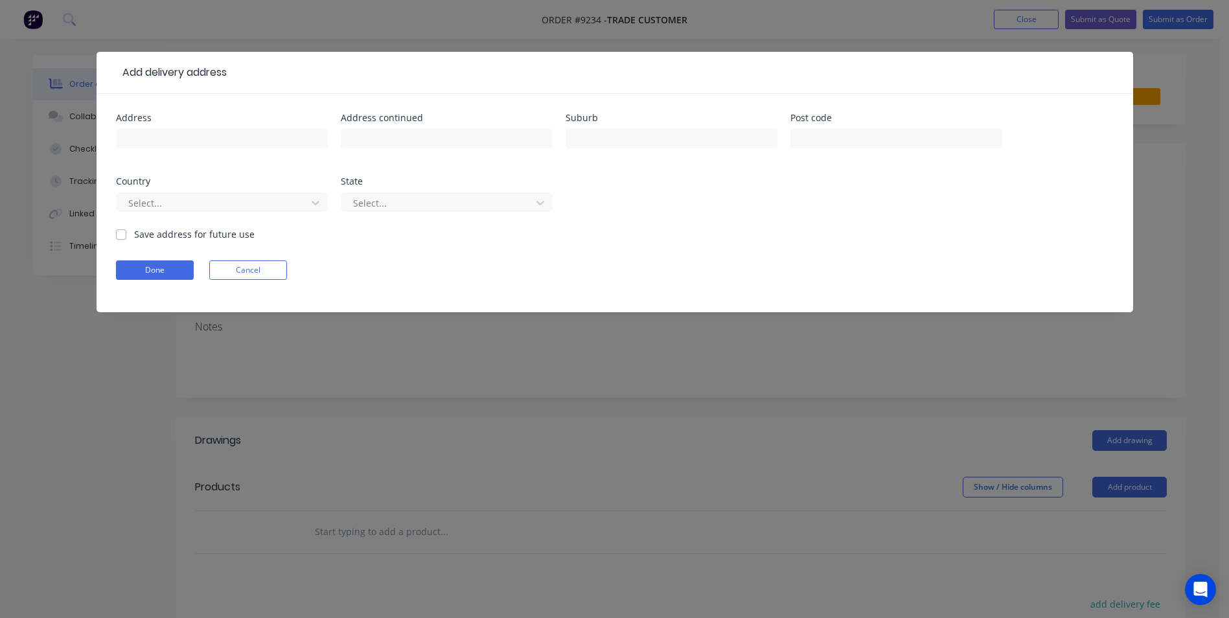
click at [178, 126] on div at bounding box center [222, 145] width 212 height 38
click at [175, 145] on input "text" at bounding box center [222, 138] width 212 height 19
type input "[STREET_ADDRESS]"
type input "Sussex Inlet"
click at [238, 202] on div at bounding box center [213, 203] width 173 height 16
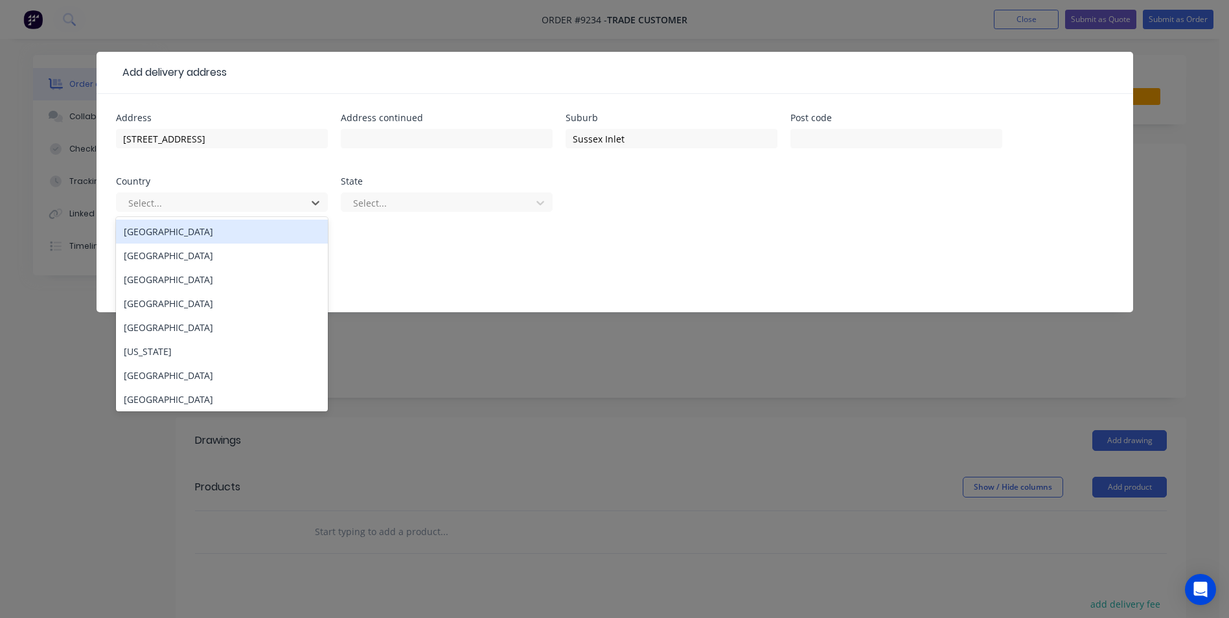
click at [188, 235] on div "[GEOGRAPHIC_DATA]" at bounding box center [222, 232] width 212 height 24
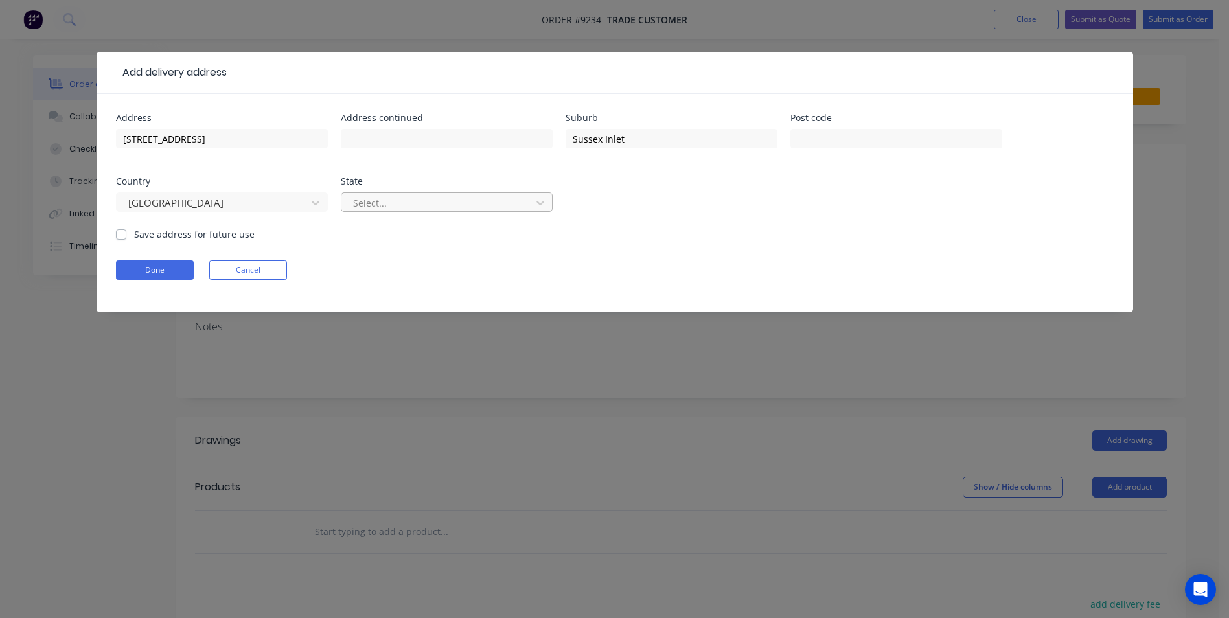
click at [358, 208] on div at bounding box center [438, 203] width 173 height 16
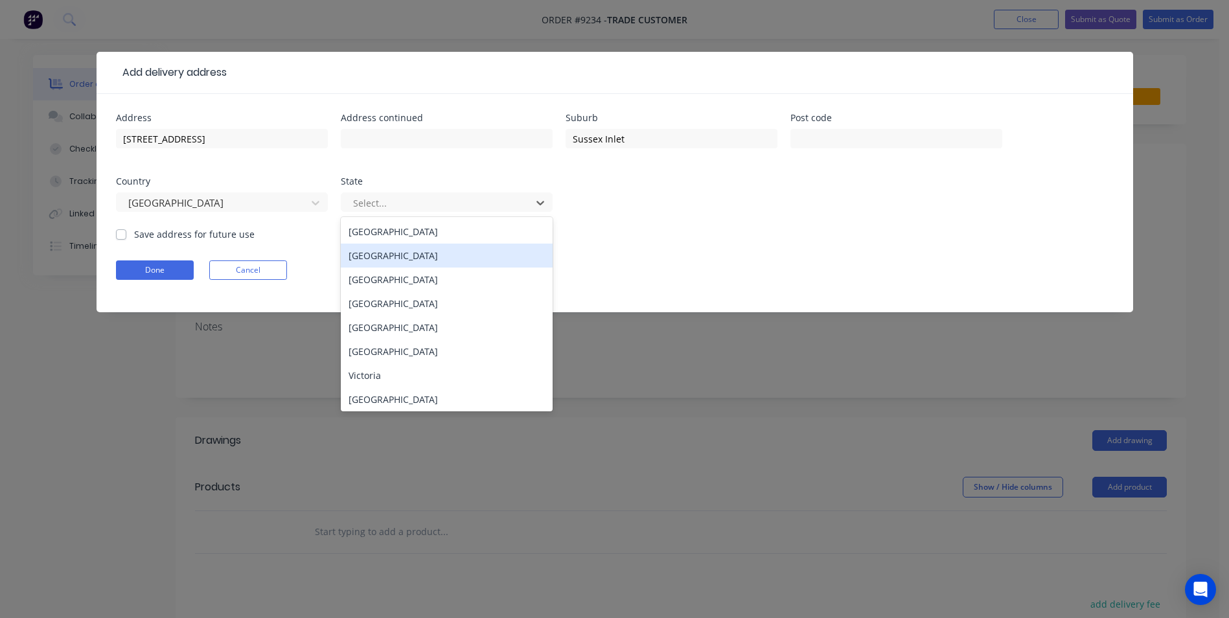
click at [364, 250] on div "[GEOGRAPHIC_DATA]" at bounding box center [447, 256] width 212 height 24
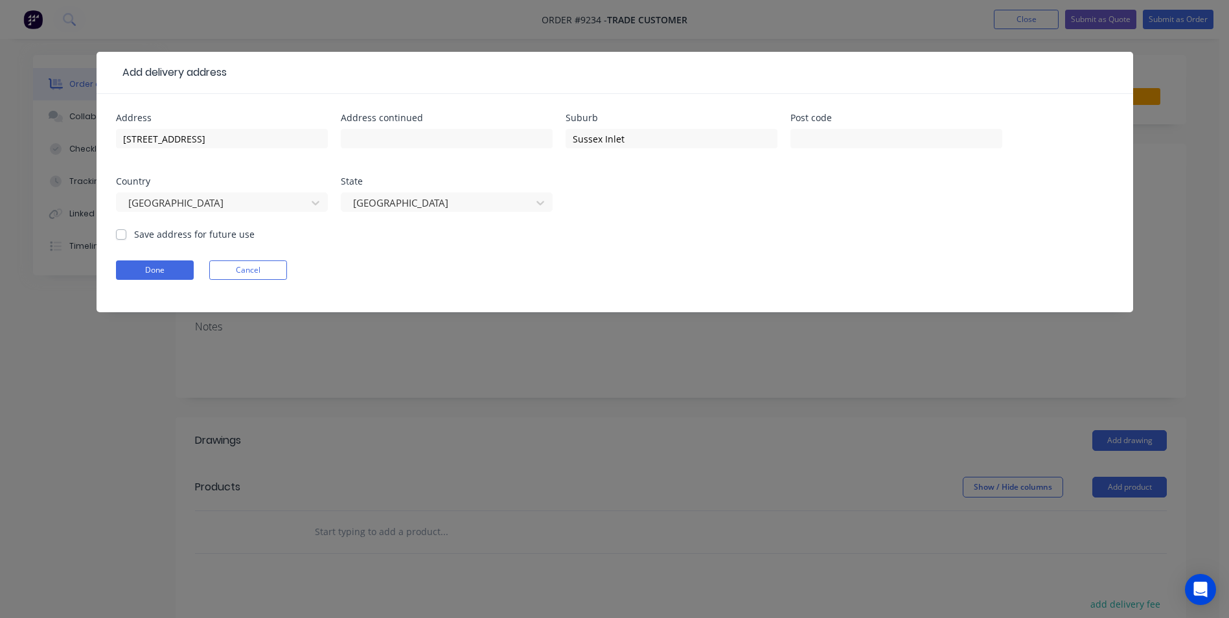
click at [134, 237] on label "Save address for future use" at bounding box center [194, 234] width 121 height 14
click at [123, 237] on input "Save address for future use" at bounding box center [121, 233] width 10 height 12
checkbox input "true"
click at [158, 276] on button "Done" at bounding box center [155, 270] width 78 height 19
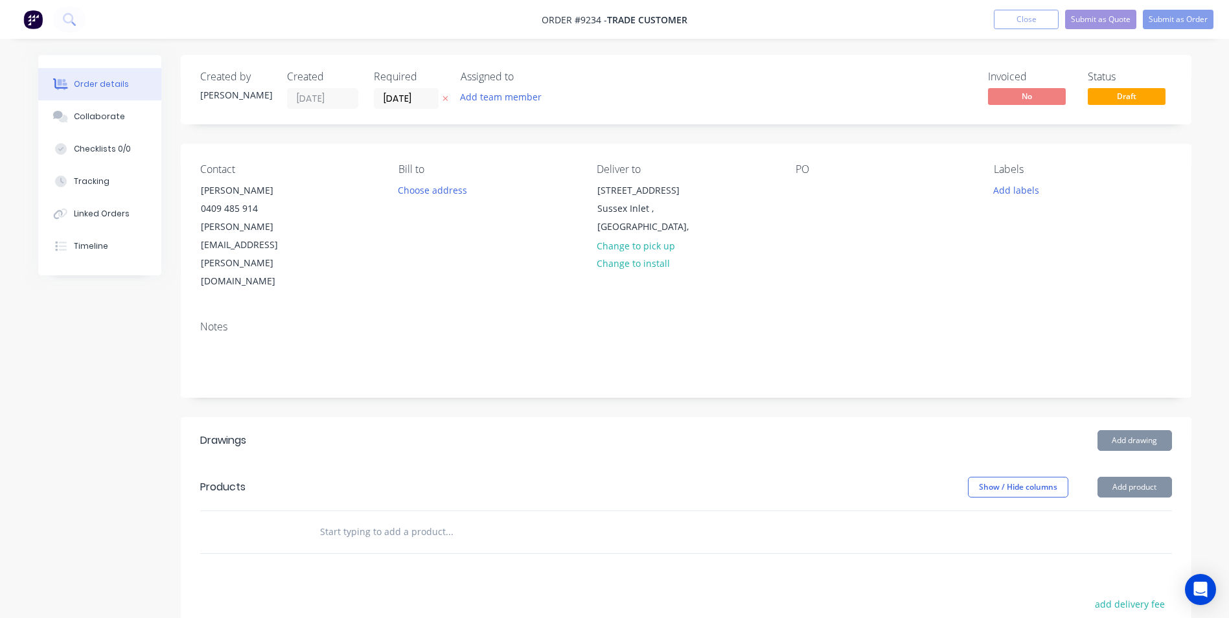
click at [347, 519] on input "text" at bounding box center [448, 532] width 259 height 26
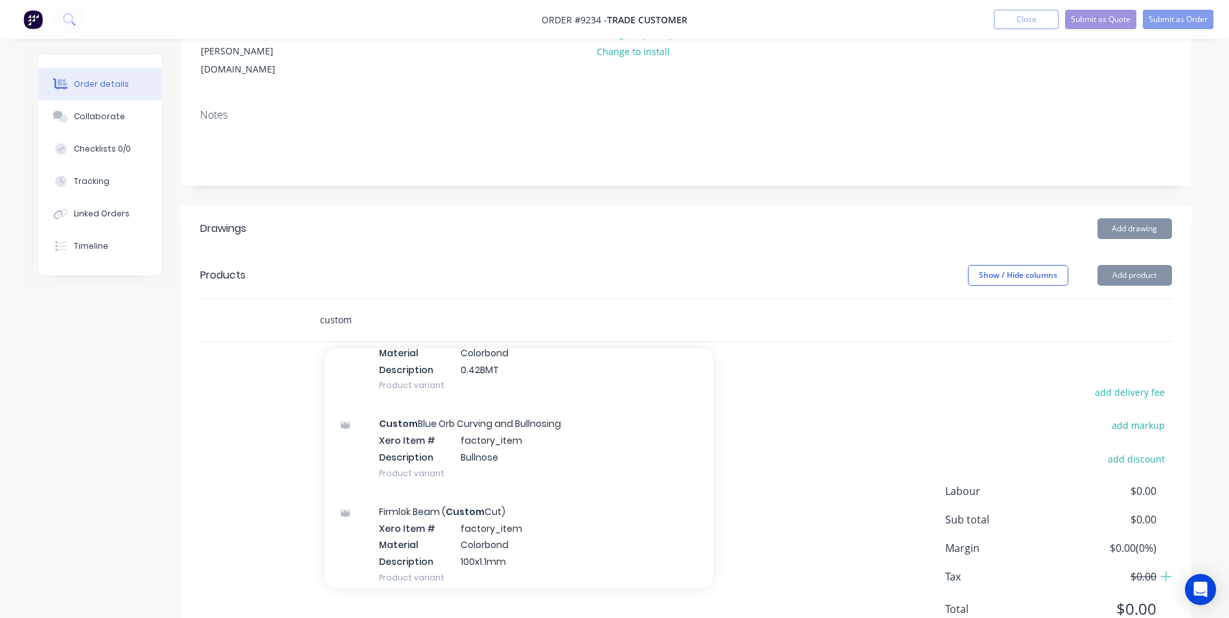
scroll to position [648, 0]
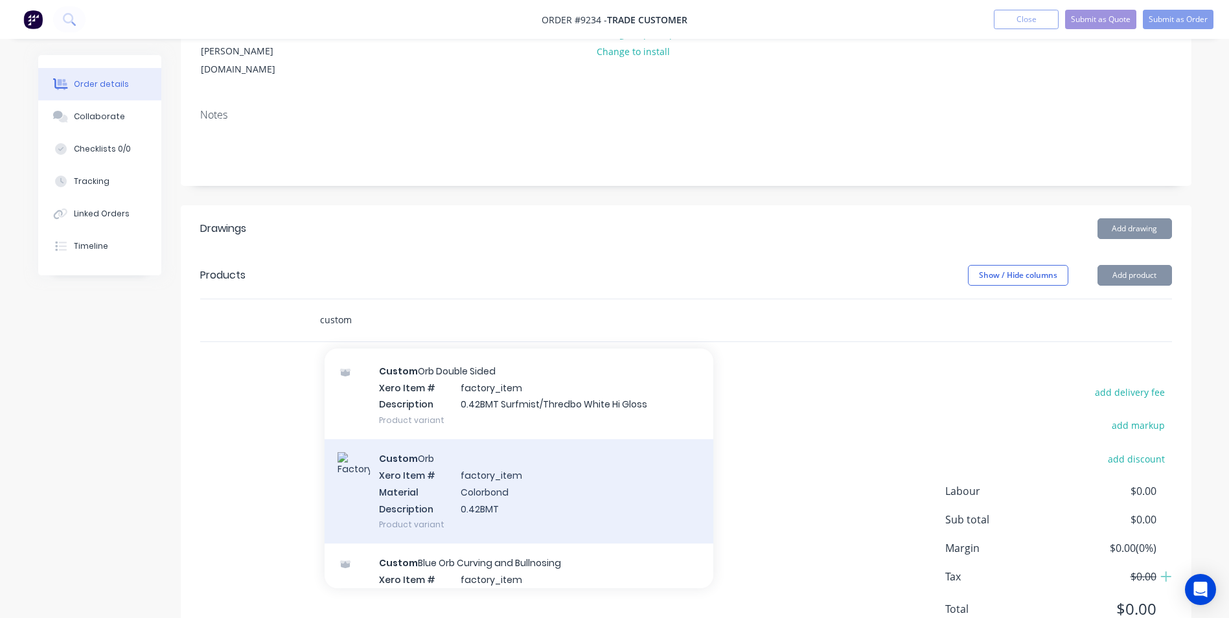
type input "custom"
click at [476, 440] on div "Custom Orb Xero Item # factory_item Material Colorbond Description 0.42BMT Prod…" at bounding box center [519, 491] width 389 height 104
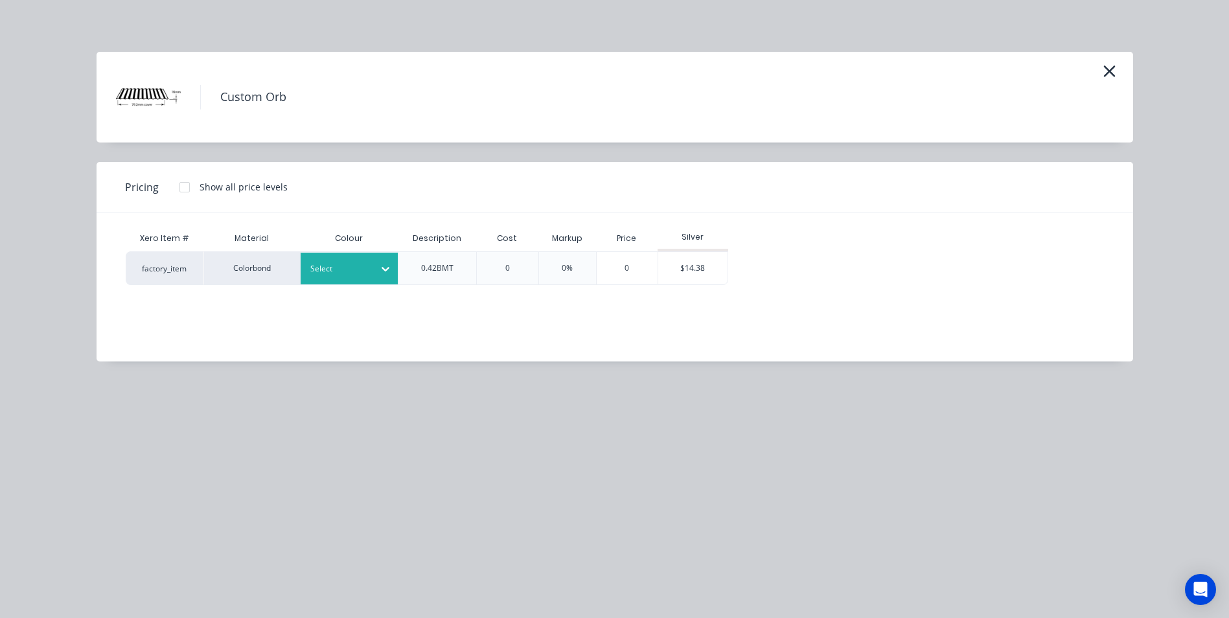
click at [318, 270] on div at bounding box center [339, 269] width 58 height 14
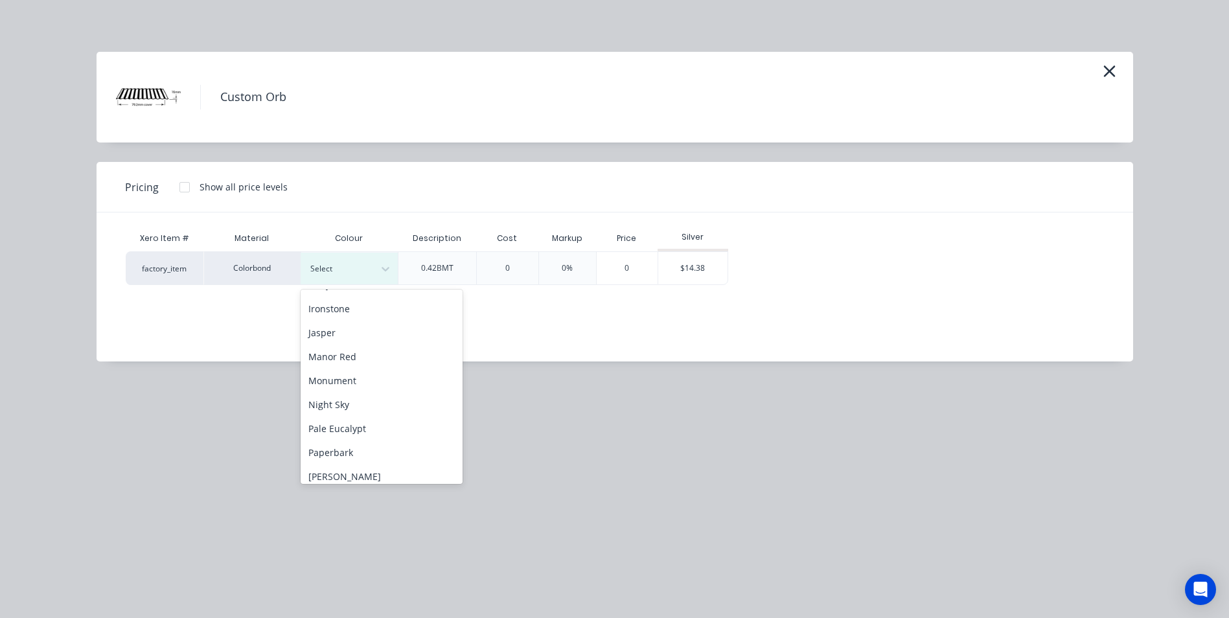
scroll to position [324, 0]
click at [375, 477] on div "Surfmist" at bounding box center [382, 484] width 162 height 24
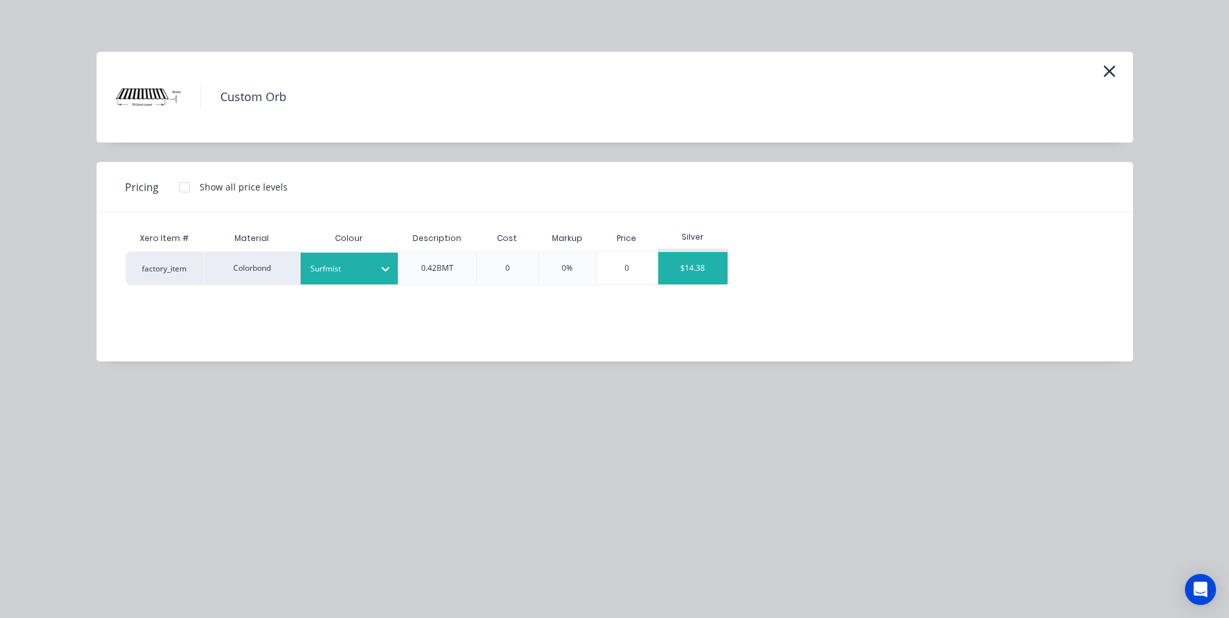
click at [706, 258] on div "$14.38" at bounding box center [692, 268] width 69 height 32
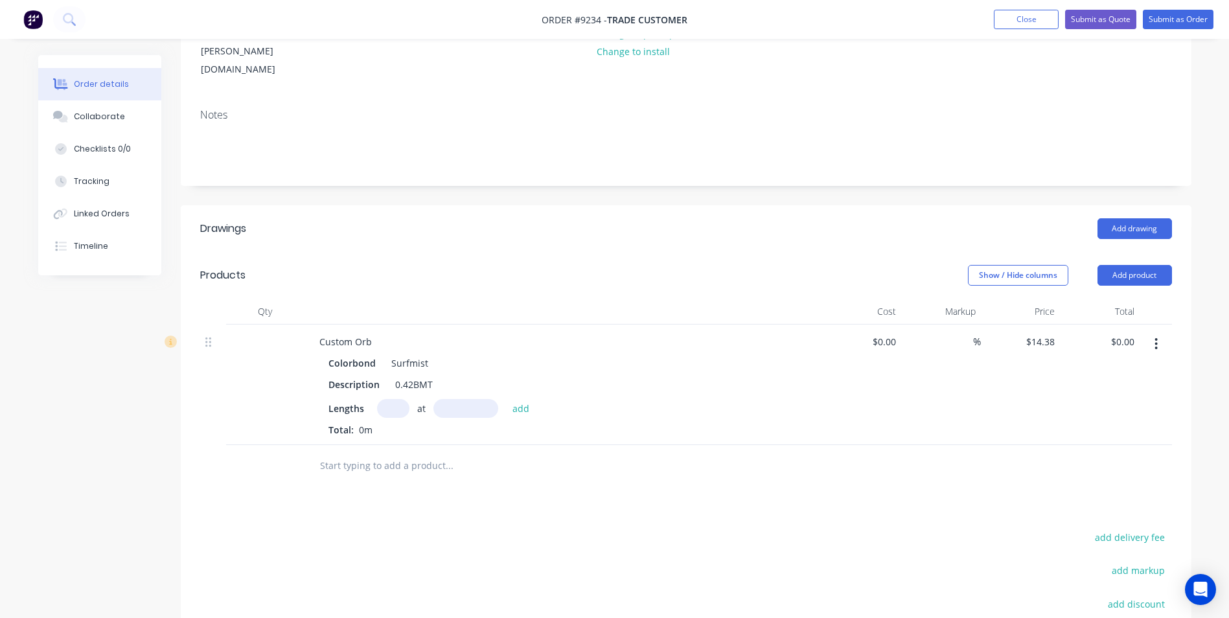
click at [401, 399] on input "text" at bounding box center [393, 408] width 32 height 19
type input "1"
type input "5400"
click at [506, 399] on button "add" at bounding box center [521, 407] width 30 height 17
type input "$77.65"
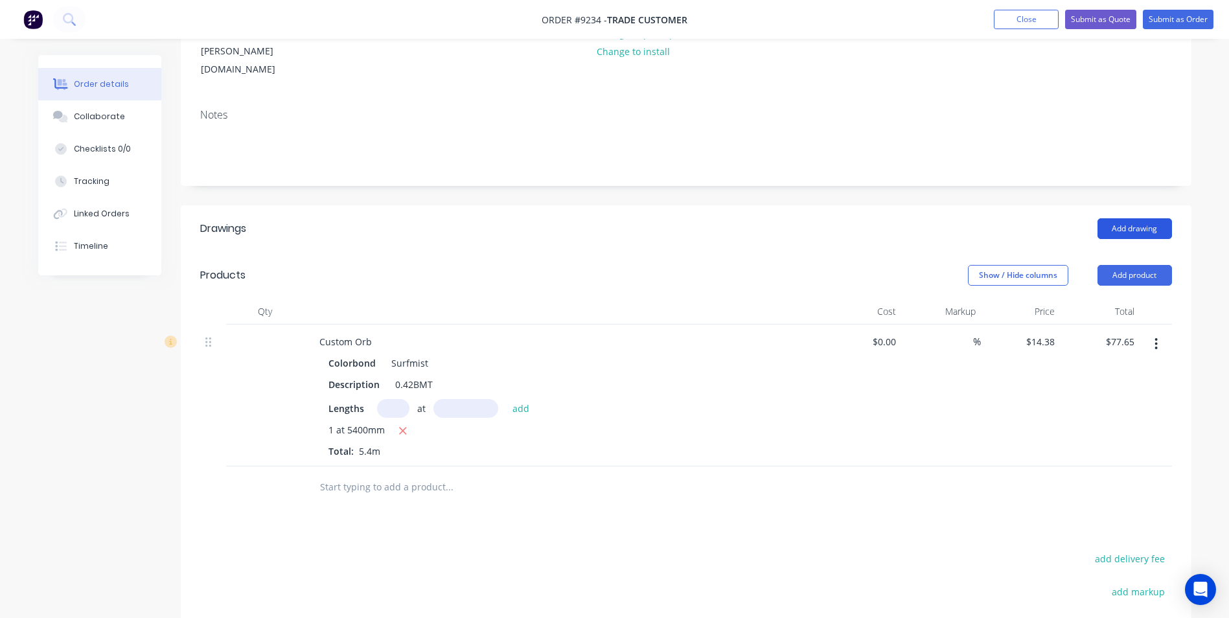
click at [1143, 218] on button "Add drawing" at bounding box center [1135, 228] width 75 height 21
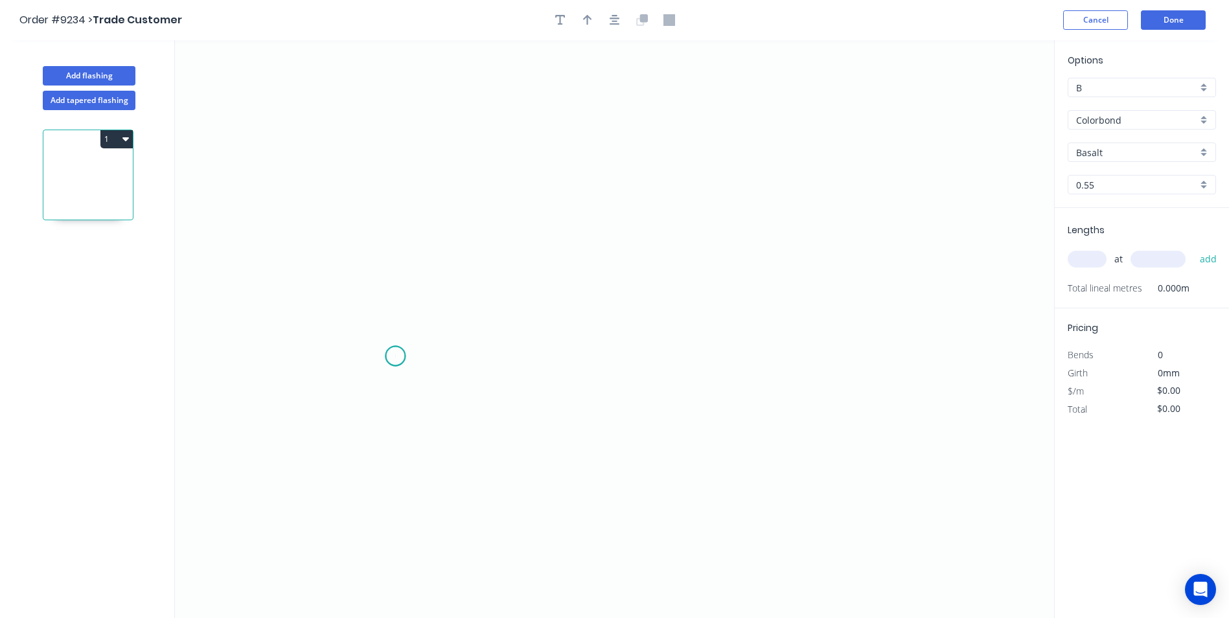
click at [395, 356] on icon "0" at bounding box center [614, 329] width 879 height 578
click at [369, 383] on icon "0" at bounding box center [614, 329] width 879 height 578
click at [375, 170] on icon "0 ?" at bounding box center [614, 329] width 879 height 578
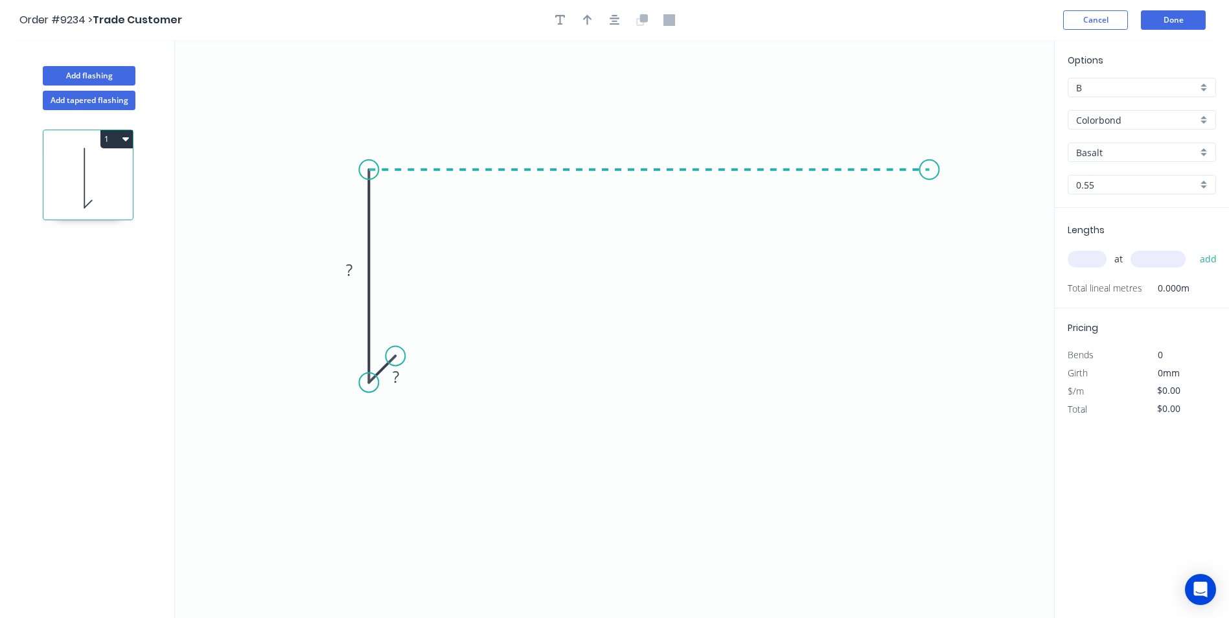
click at [930, 173] on icon "0 ? ?" at bounding box center [614, 329] width 879 height 578
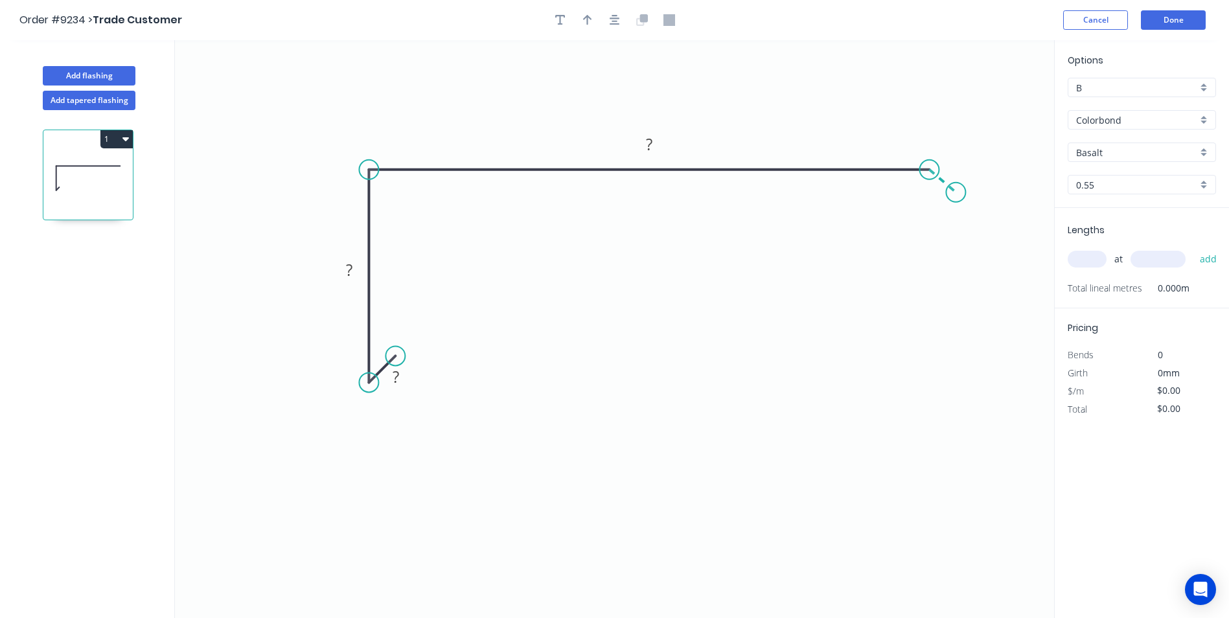
click at [957, 192] on icon "0 ? ? ?" at bounding box center [614, 329] width 879 height 578
click at [389, 374] on rect at bounding box center [396, 378] width 26 height 18
click at [912, 440] on icon "0 10 90 140 20 160 º" at bounding box center [614, 329] width 879 height 578
type input "$13.70"
click at [1207, 152] on div "Basalt" at bounding box center [1142, 152] width 148 height 19
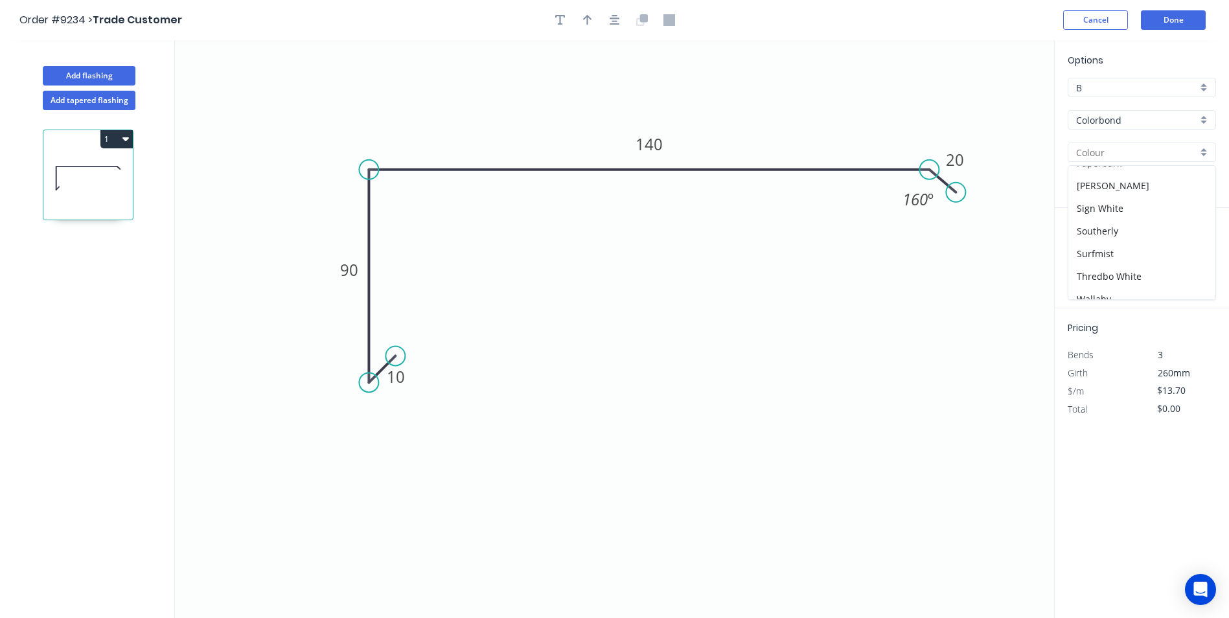
scroll to position [389, 0]
click at [1125, 237] on div "Surfmist" at bounding box center [1142, 242] width 147 height 23
type input "Surfmist"
click at [1095, 259] on input "text" at bounding box center [1087, 259] width 39 height 17
type input "1"
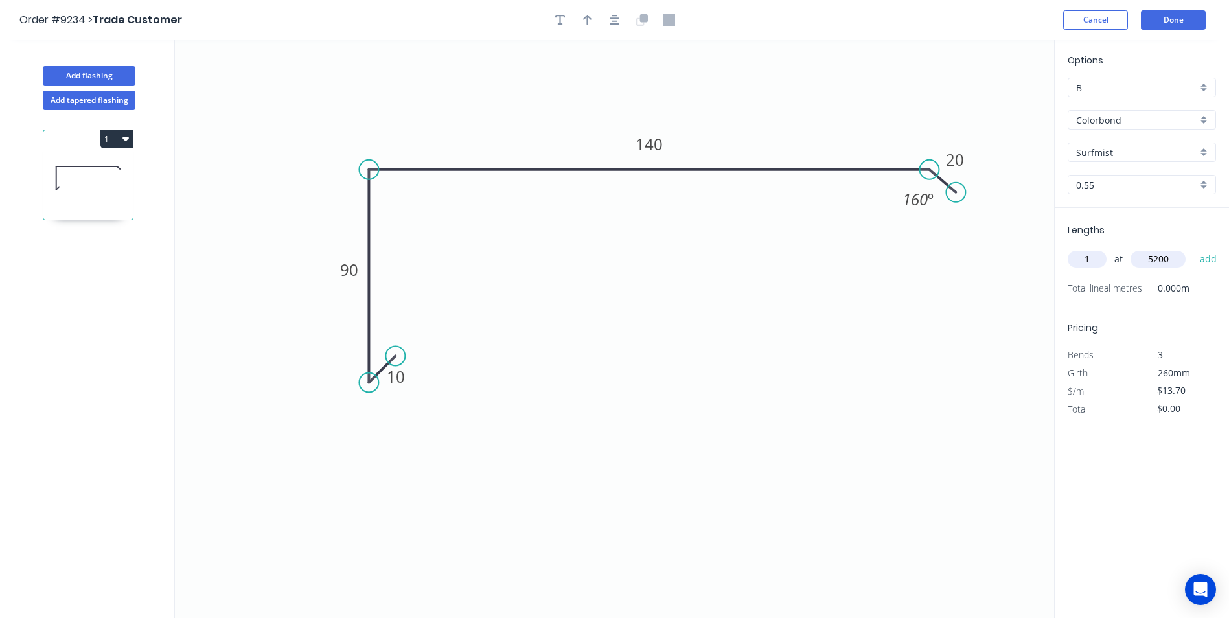
type input "5200"
click at [1194, 248] on button "add" at bounding box center [1209, 259] width 30 height 22
type input "$71.24"
type input "1"
type input "3100"
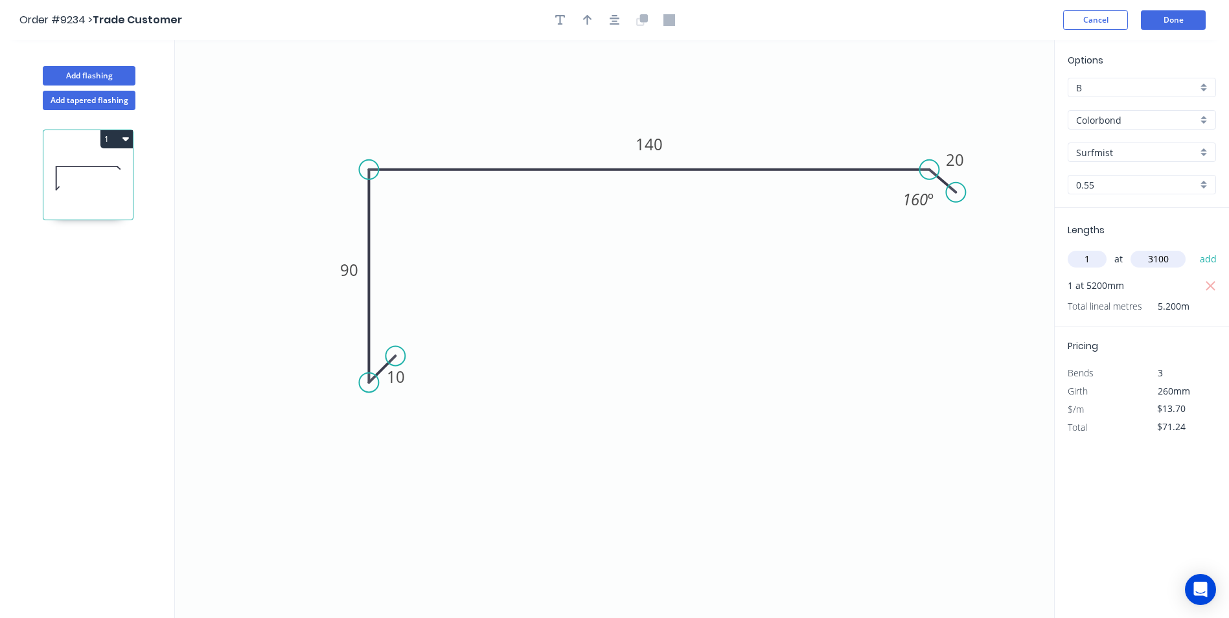
click at [1194, 248] on button "add" at bounding box center [1209, 259] width 30 height 22
type input "$113.71"
click at [1148, 14] on button "Done" at bounding box center [1173, 19] width 65 height 19
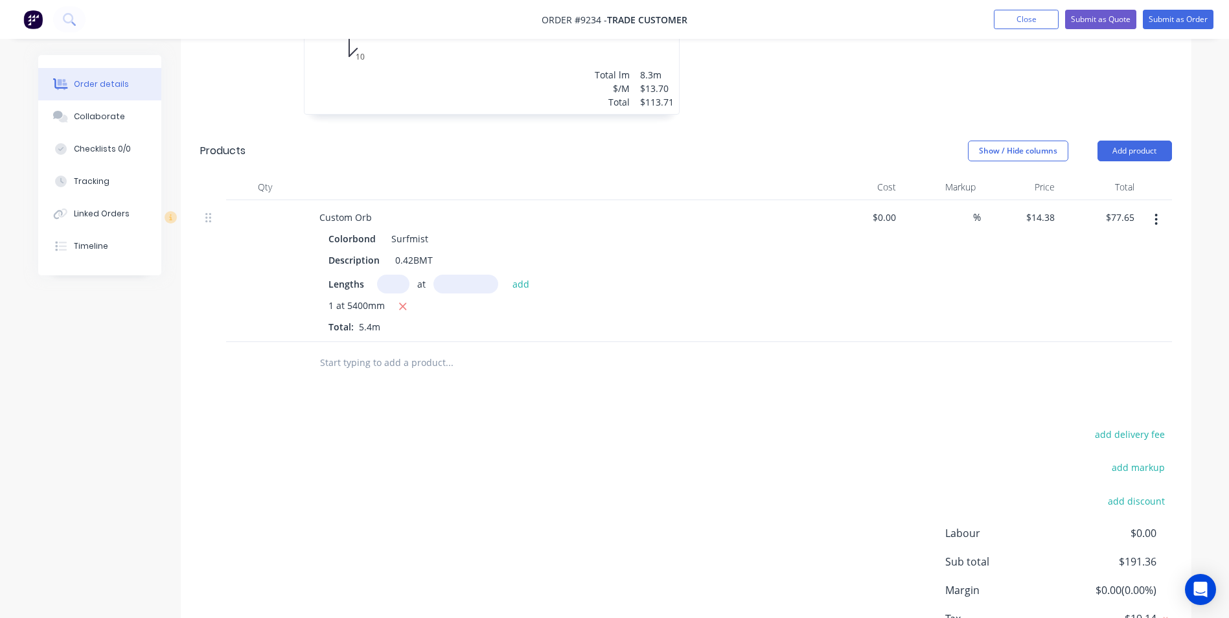
scroll to position [544, 0]
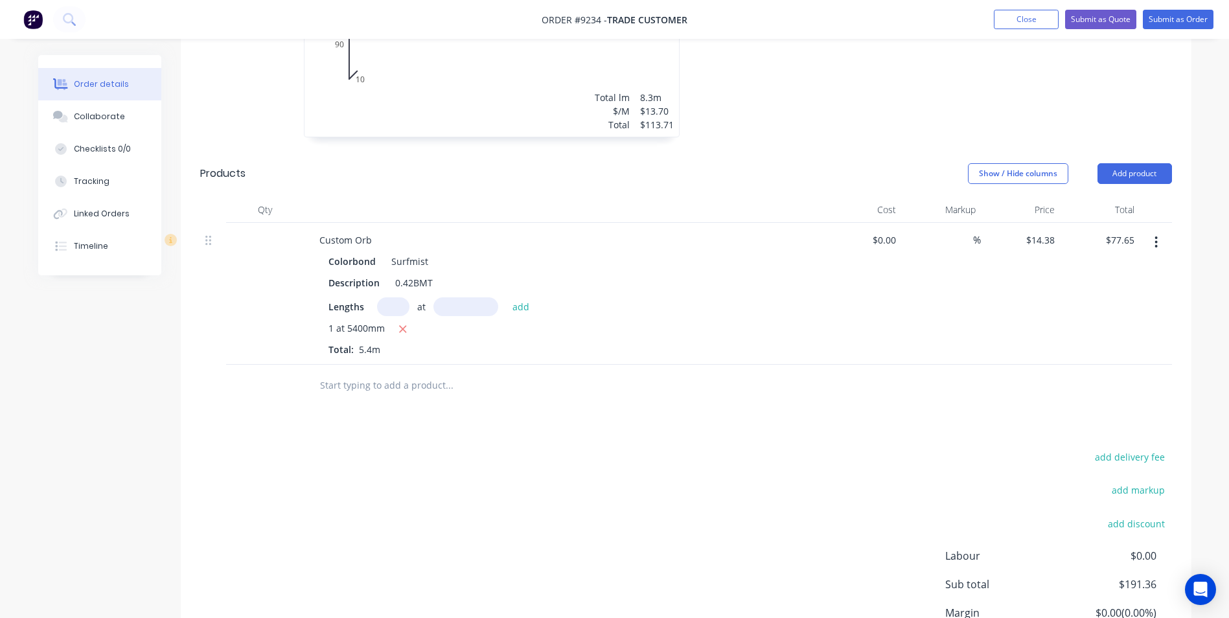
click at [1157, 237] on icon "button" at bounding box center [1156, 243] width 3 height 12
click at [405, 326] on icon "button" at bounding box center [403, 329] width 7 height 7
type input "$0.00"
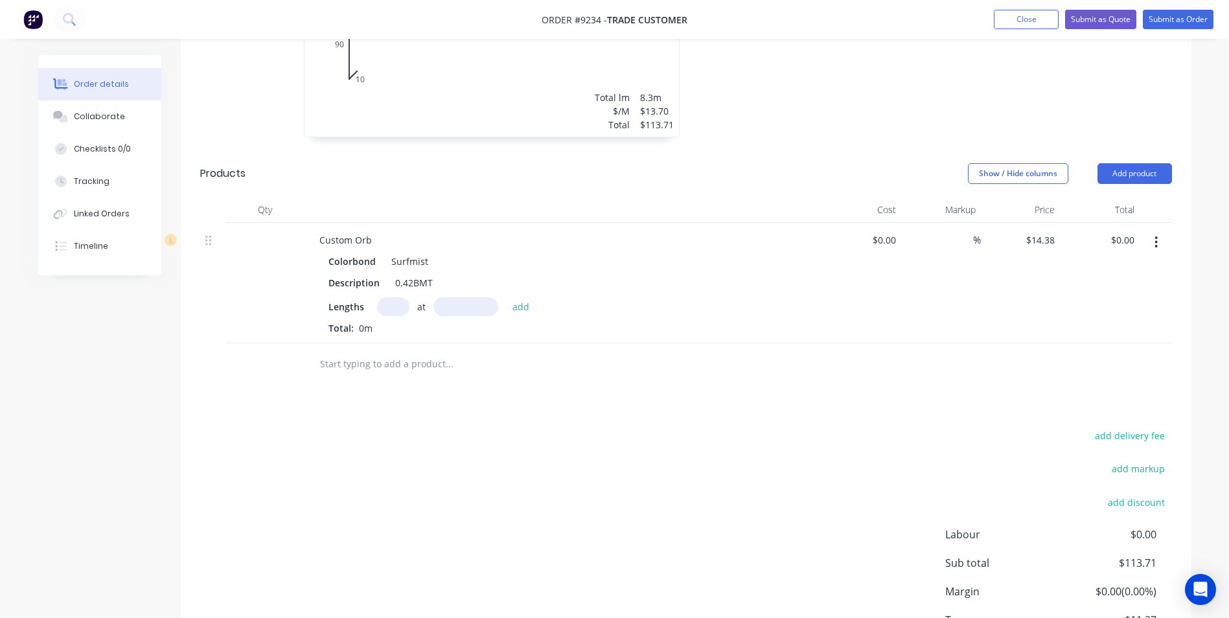
click at [388, 297] on input "text" at bounding box center [393, 306] width 32 height 19
type input "2"
type input "5200"
click at [506, 297] on button "add" at bounding box center [521, 305] width 30 height 17
type input "$149.55"
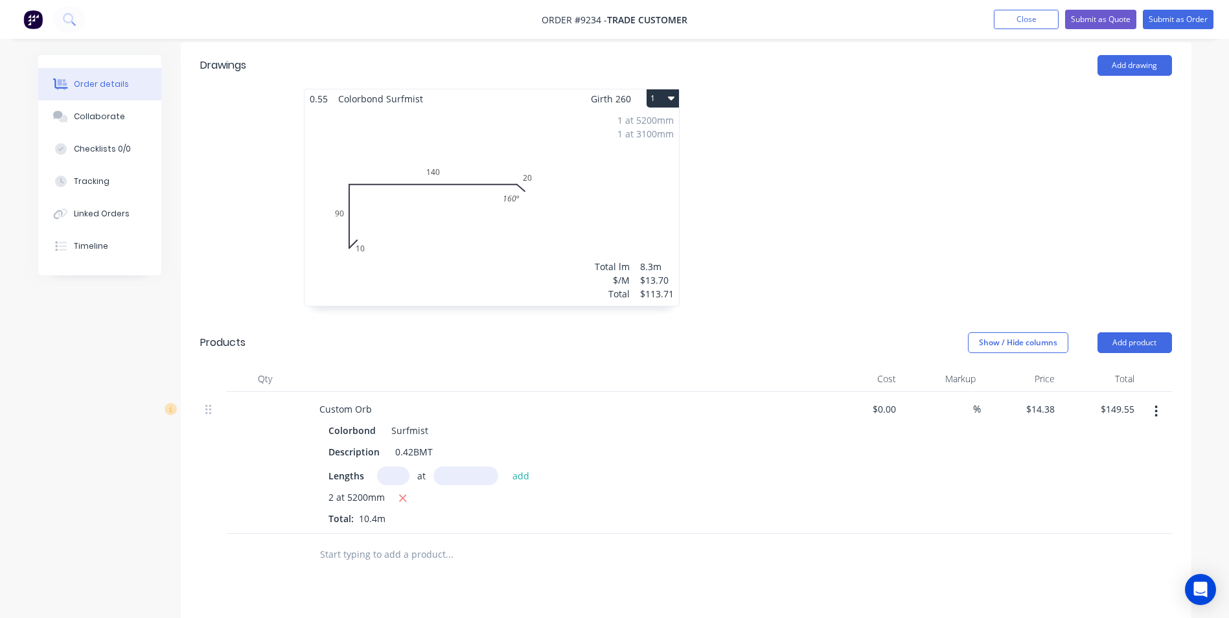
scroll to position [220, 0]
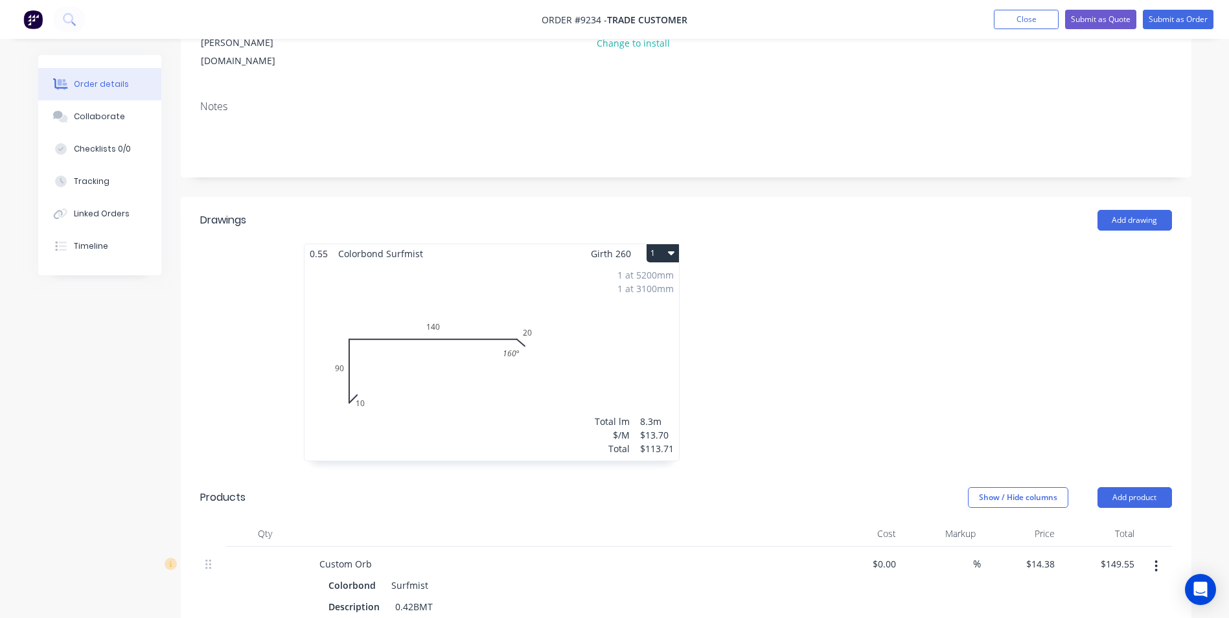
click at [611, 304] on div "1 at 5200mm 1 at 3100mm Total lm $/M Total 8.3m $13.70 $113.71" at bounding box center [492, 362] width 375 height 198
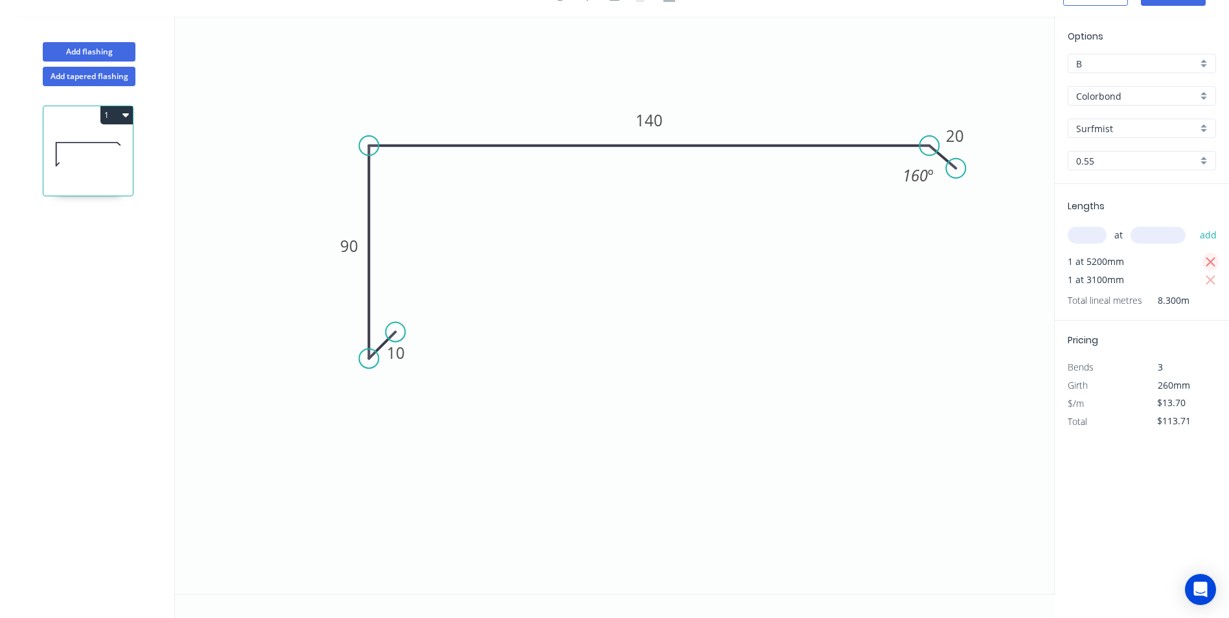
click at [1218, 260] on button "button" at bounding box center [1211, 262] width 16 height 18
type input "$42.47"
click at [1078, 233] on input "text" at bounding box center [1087, 235] width 39 height 17
type input "2"
type input "5200"
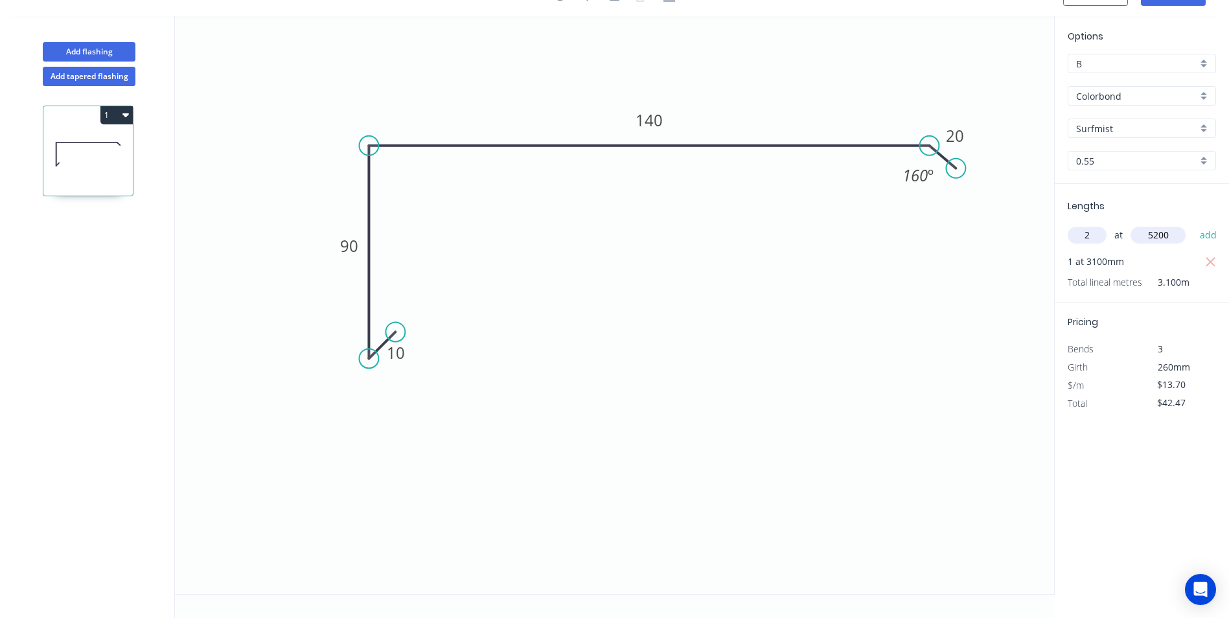
click at [1194, 224] on button "add" at bounding box center [1209, 235] width 30 height 22
type input "$184.95"
click at [1203, 64] on div "B" at bounding box center [1142, 63] width 148 height 19
click at [1132, 93] on div "A" at bounding box center [1142, 88] width 147 height 23
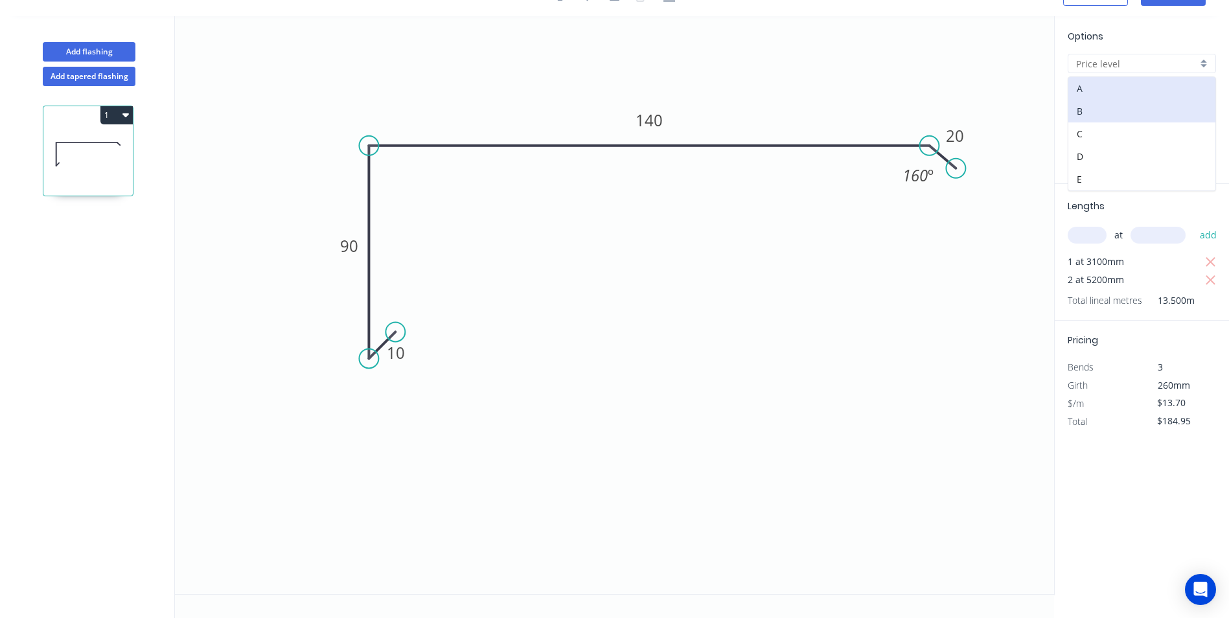
type input "A"
type input "$10.14"
type input "$136.89"
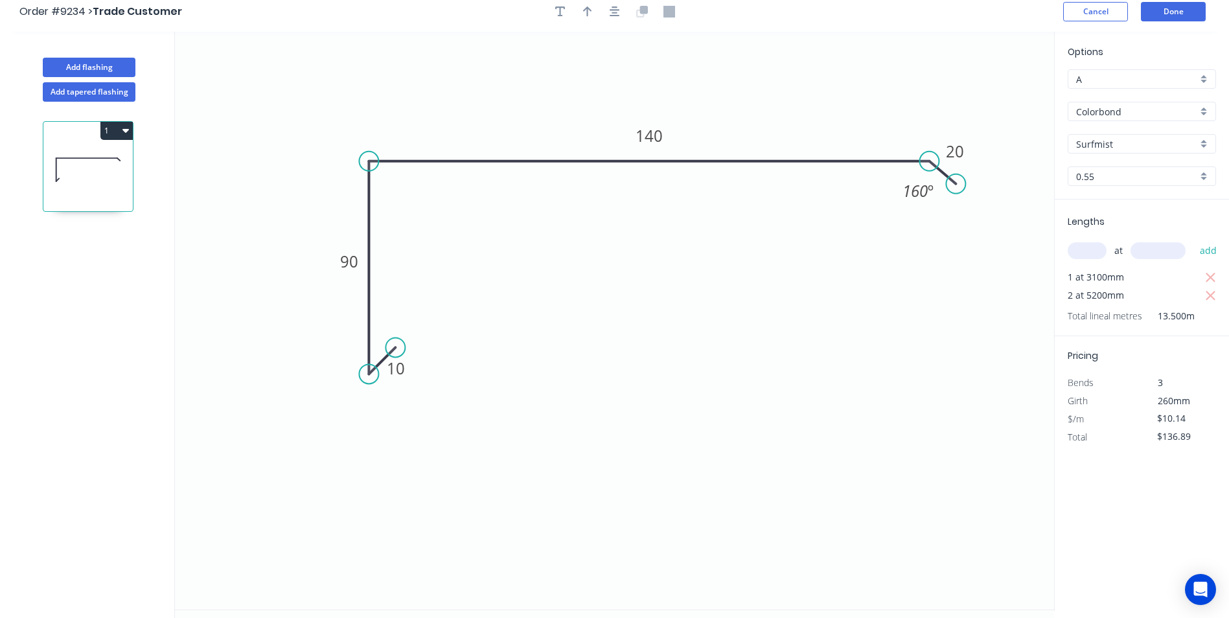
scroll to position [0, 0]
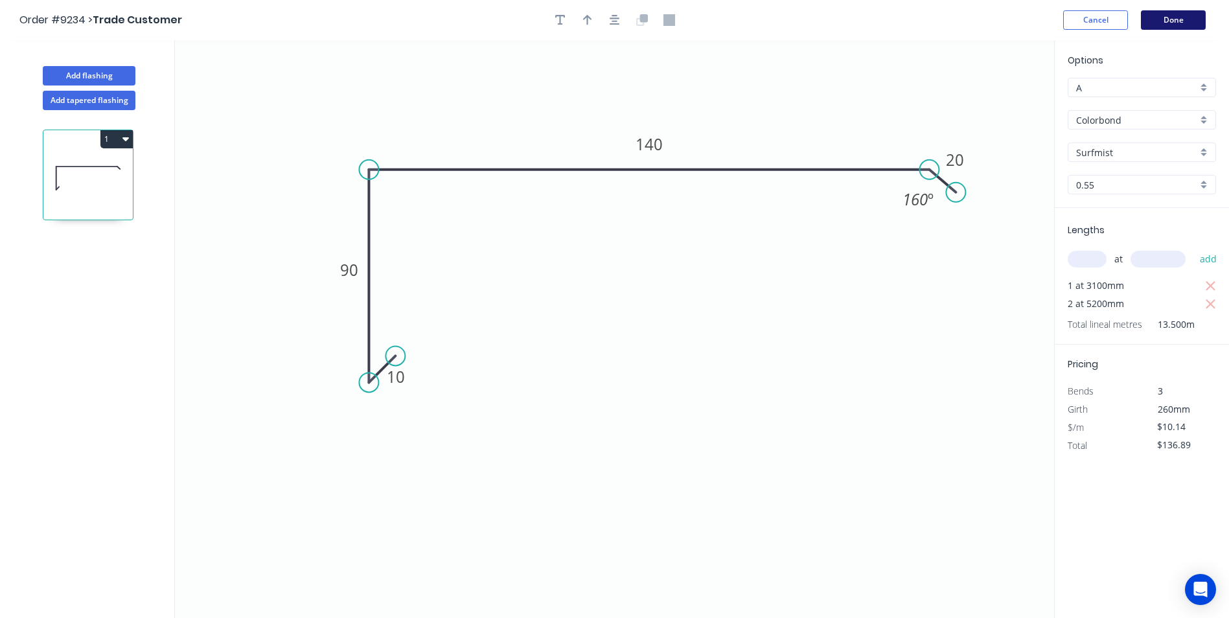
click at [1160, 21] on button "Done" at bounding box center [1173, 19] width 65 height 19
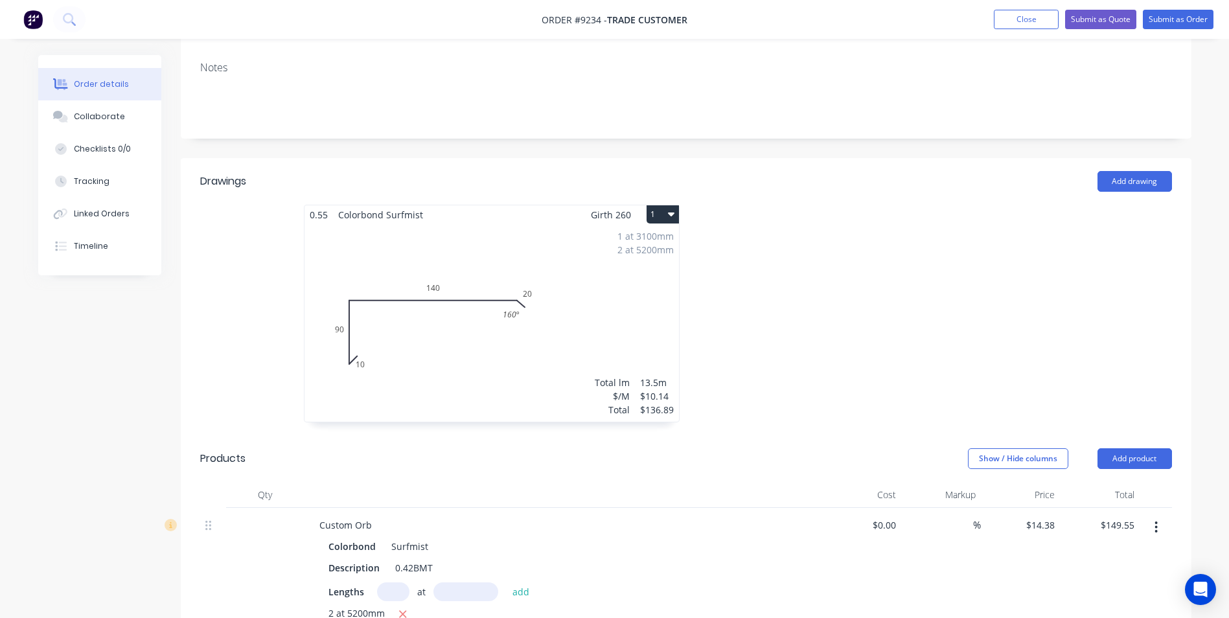
scroll to position [324, 0]
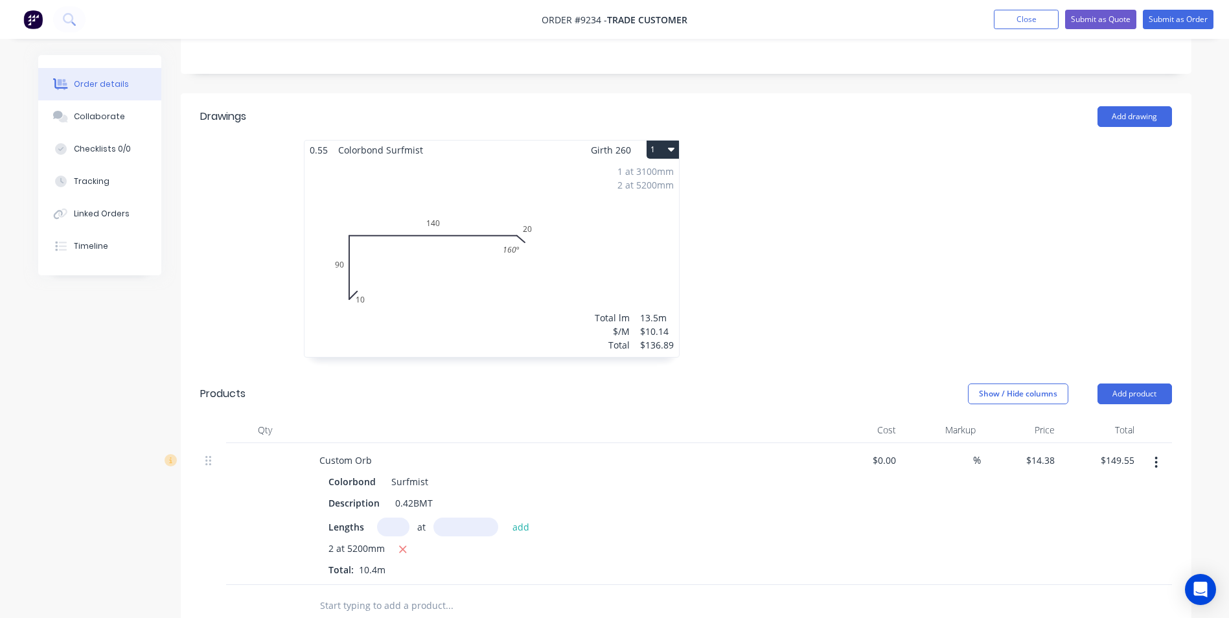
click at [1161, 451] on button "button" at bounding box center [1156, 462] width 30 height 23
click at [849, 308] on div at bounding box center [880, 255] width 389 height 231
click at [563, 203] on div "1 at 3100mm 2 at 5200mm Total lm $/M Total 13.5m $10.14 $136.89" at bounding box center [492, 258] width 375 height 198
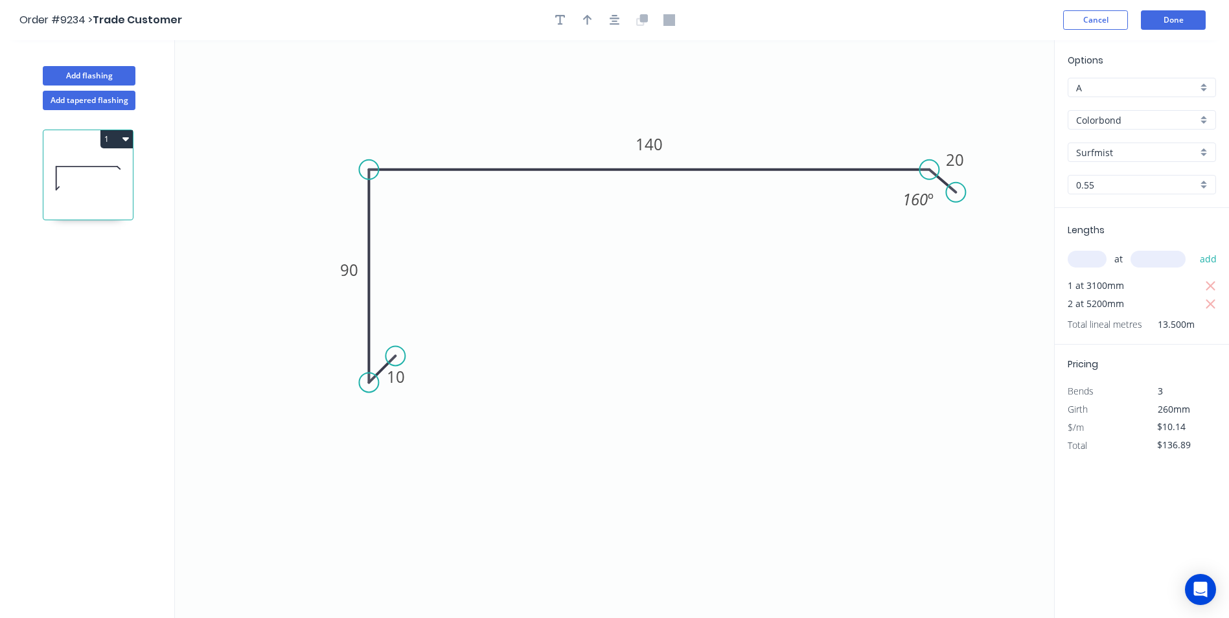
click at [1207, 90] on div "A" at bounding box center [1142, 87] width 148 height 19
click at [1165, 132] on div "B" at bounding box center [1142, 135] width 147 height 23
type input "B"
type input "$13.70"
type input "$184.95"
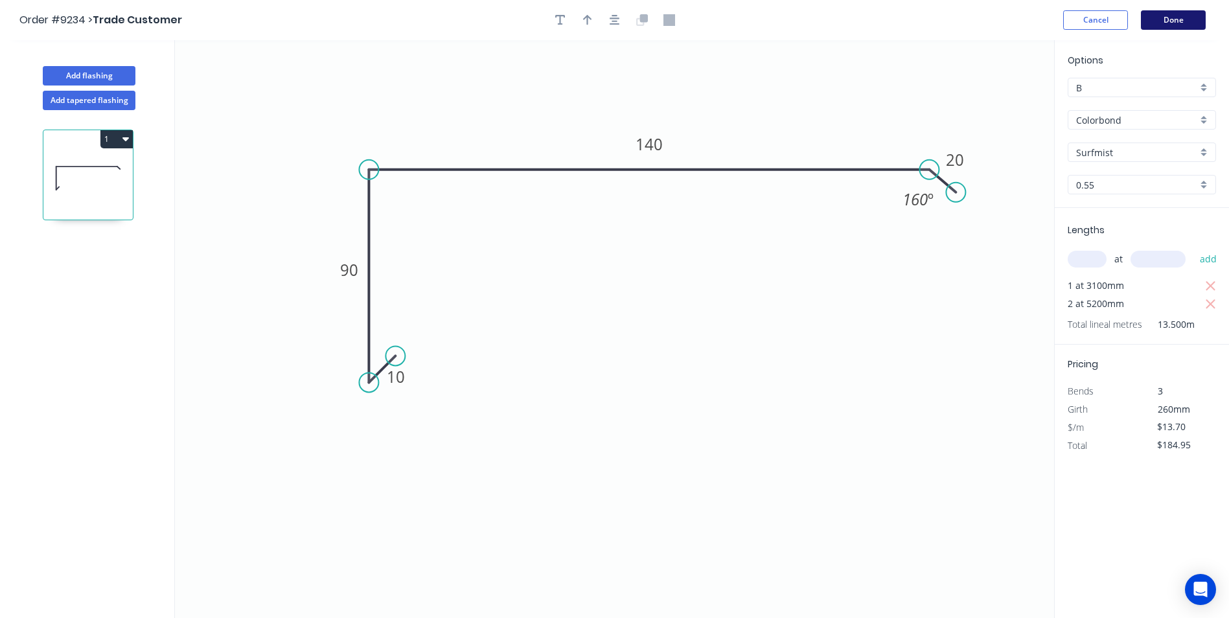
click at [1183, 17] on button "Done" at bounding box center [1173, 19] width 65 height 19
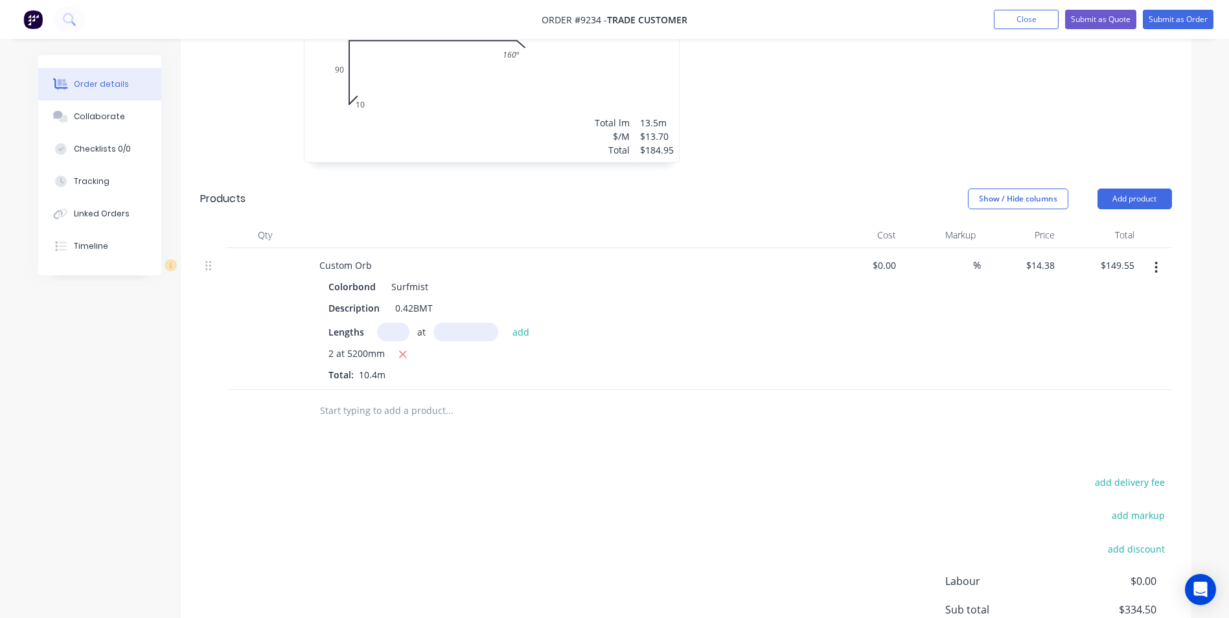
scroll to position [609, 0]
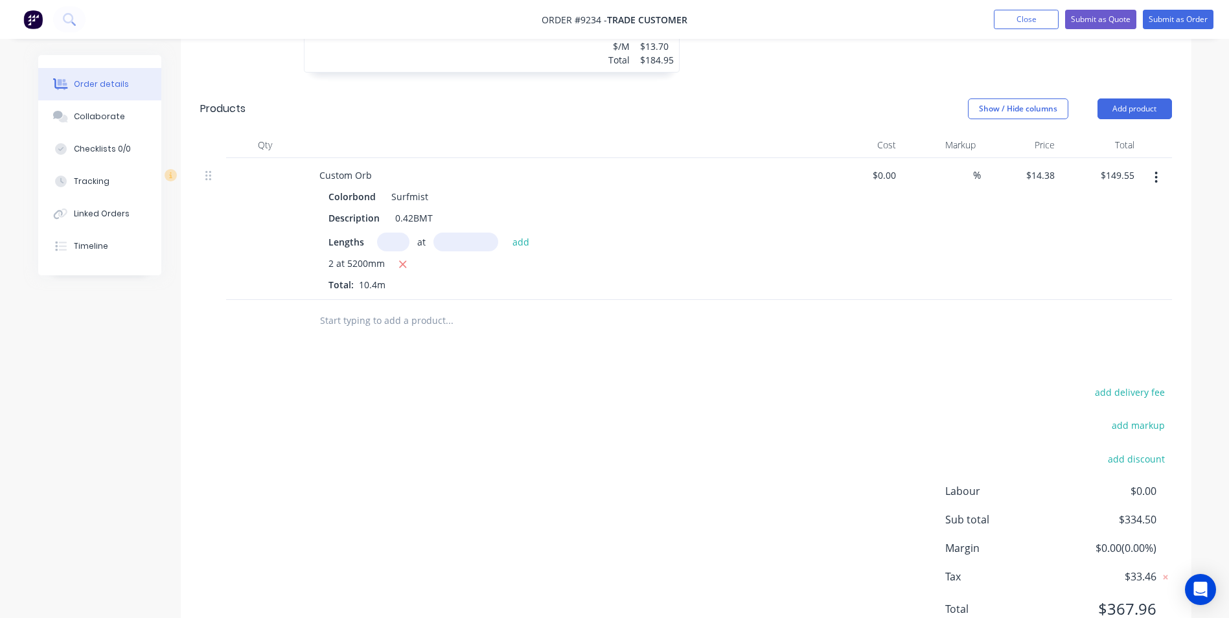
click at [372, 308] on input "text" at bounding box center [448, 321] width 259 height 26
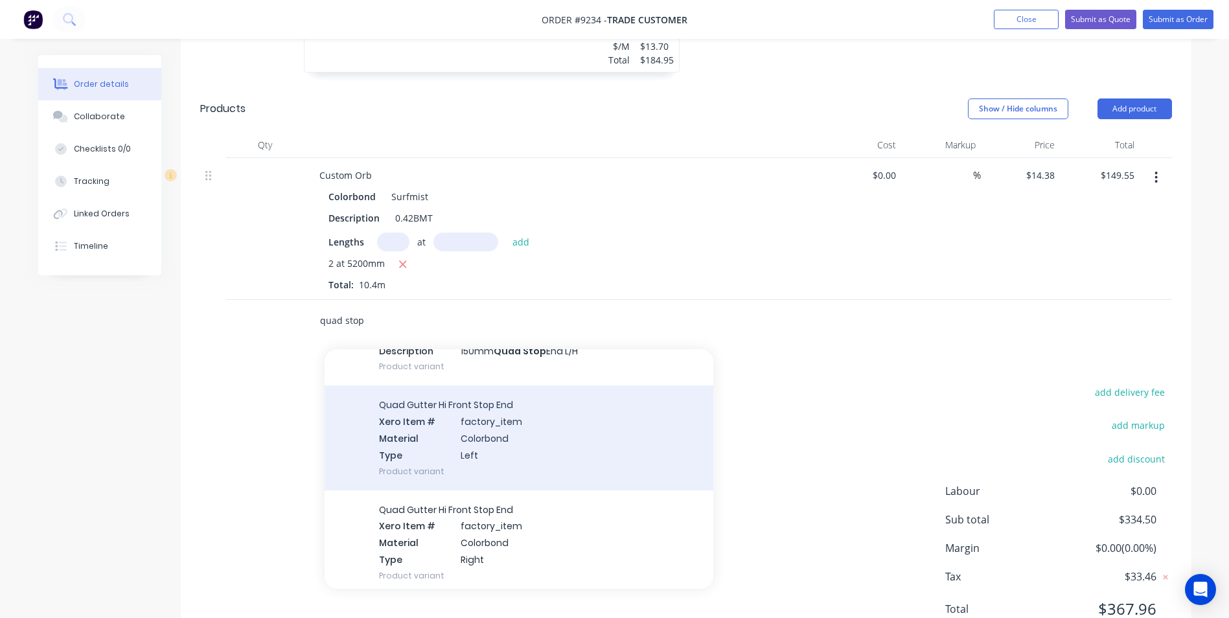
scroll to position [324, 0]
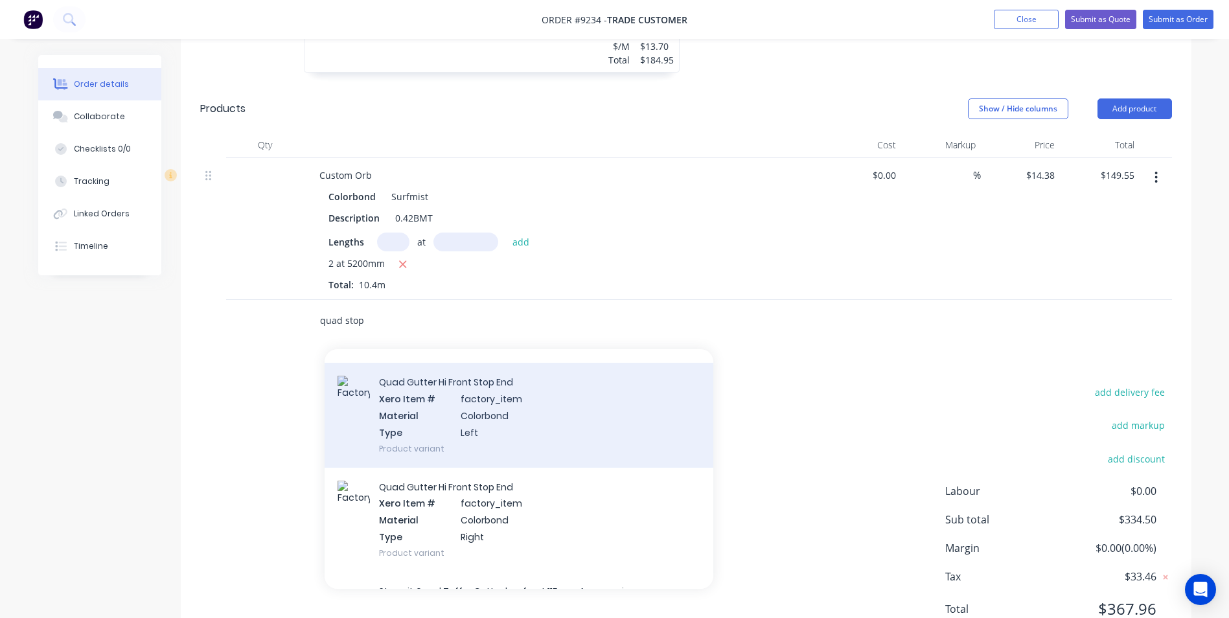
type input "quad stop"
click at [432, 402] on div "Quad Gutter Hi Front Stop End Xero Item # factory_item Material Colorbond Type …" at bounding box center [519, 415] width 389 height 104
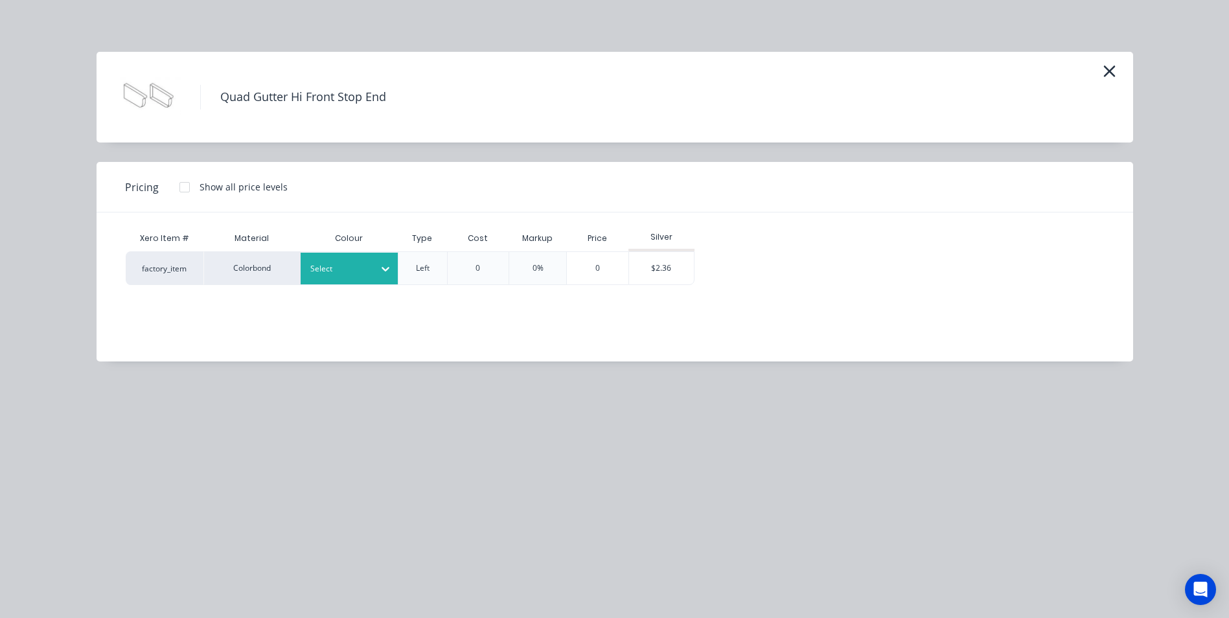
click at [336, 262] on div at bounding box center [339, 269] width 58 height 14
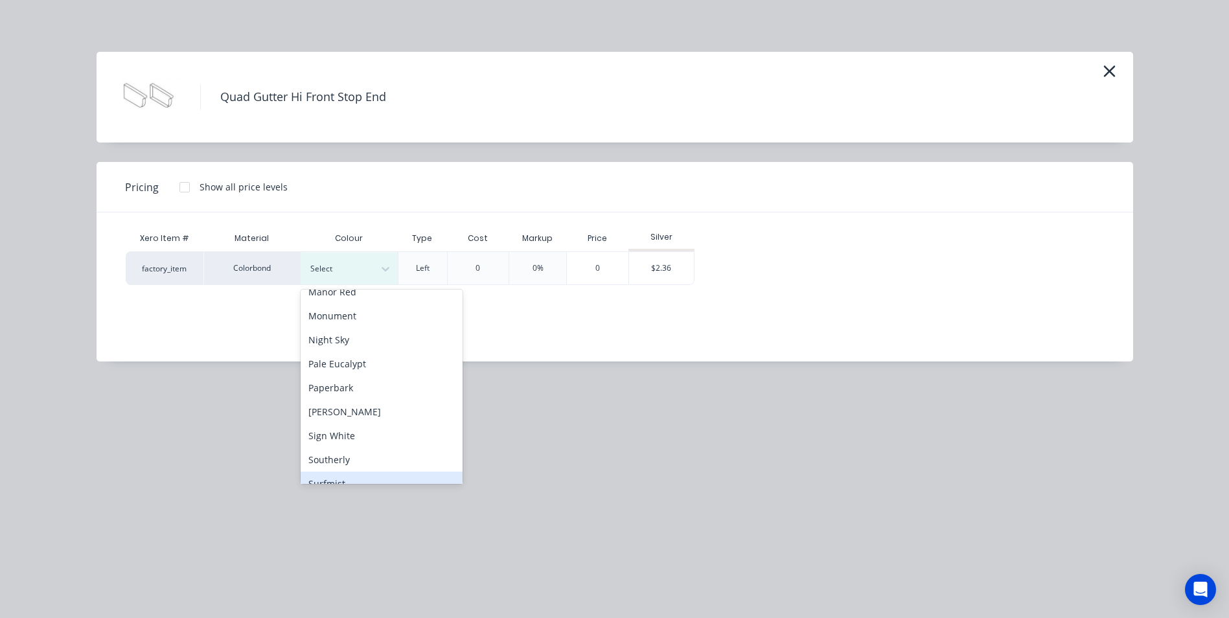
click at [352, 477] on div "Surfmist" at bounding box center [382, 484] width 162 height 24
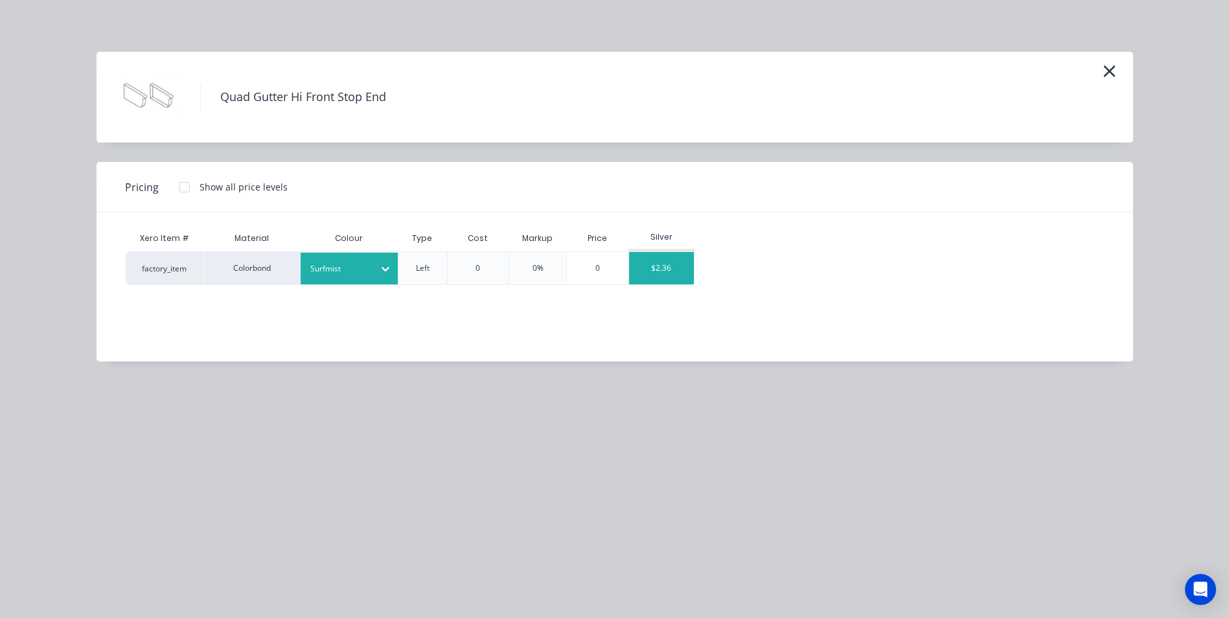
click at [676, 265] on div "$2.36" at bounding box center [661, 268] width 65 height 32
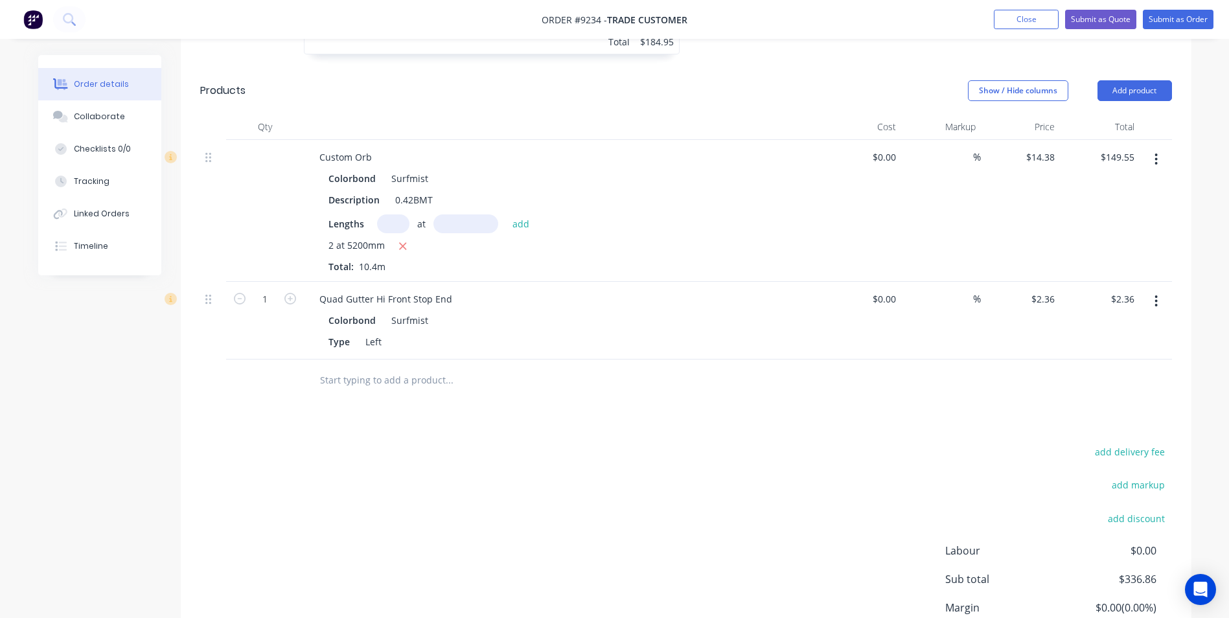
click at [373, 367] on input "text" at bounding box center [448, 380] width 259 height 26
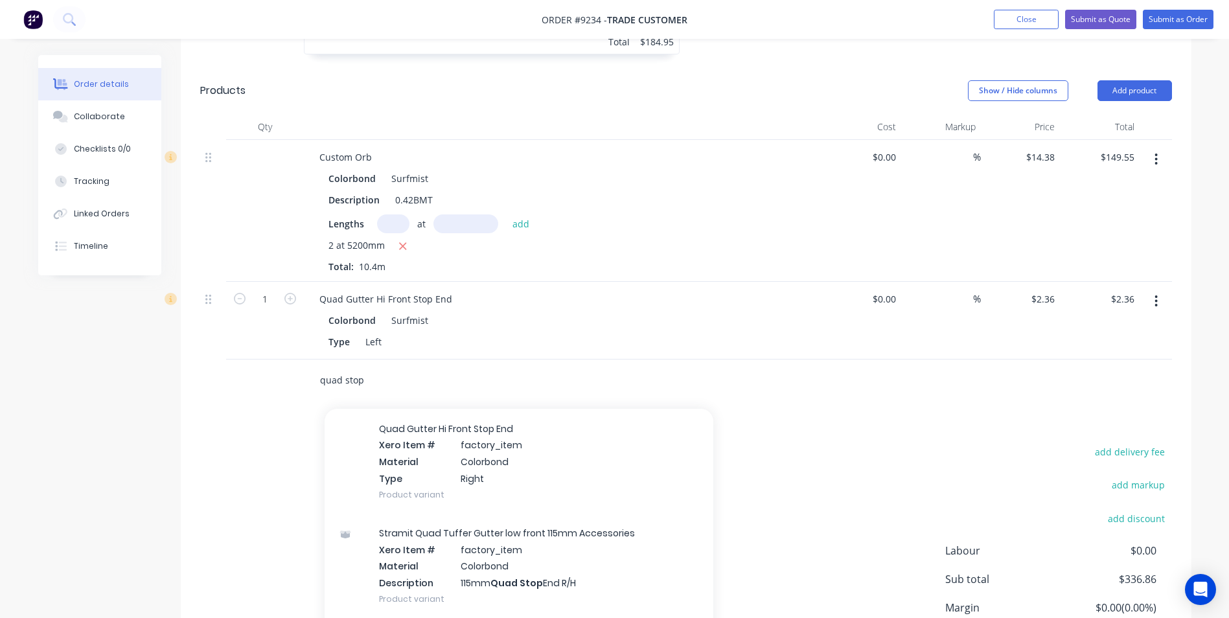
scroll to position [454, 0]
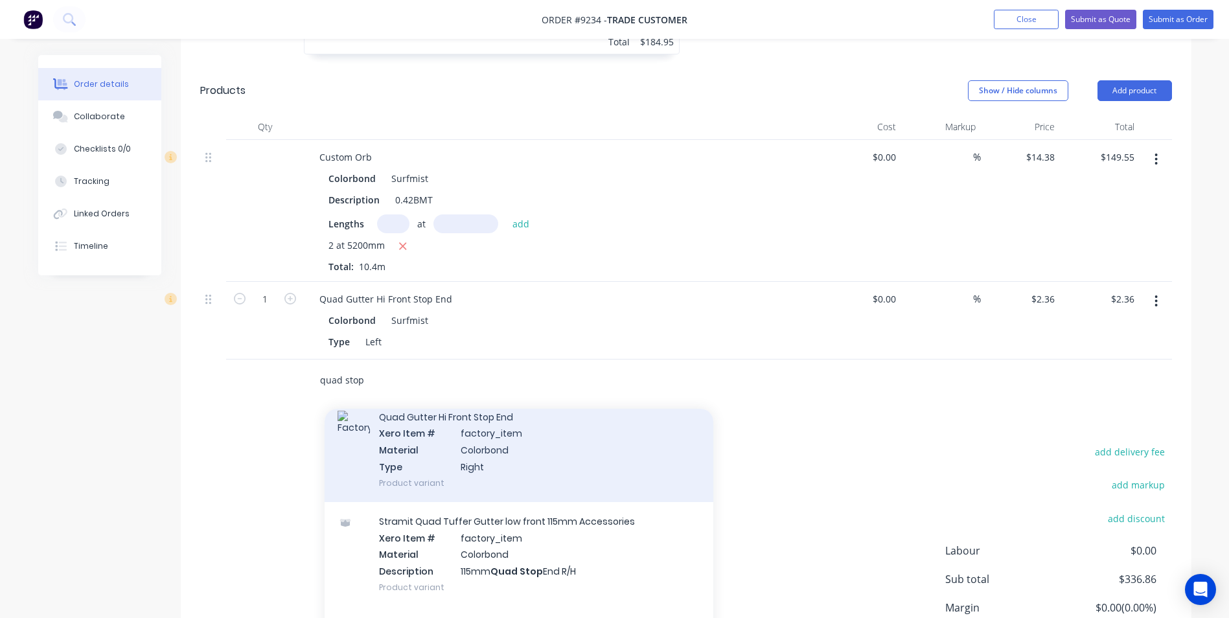
type input "quad stop"
click at [429, 404] on div "Quad Gutter Hi Front Stop End Xero Item # factory_item Material Colorbond Type …" at bounding box center [519, 450] width 389 height 104
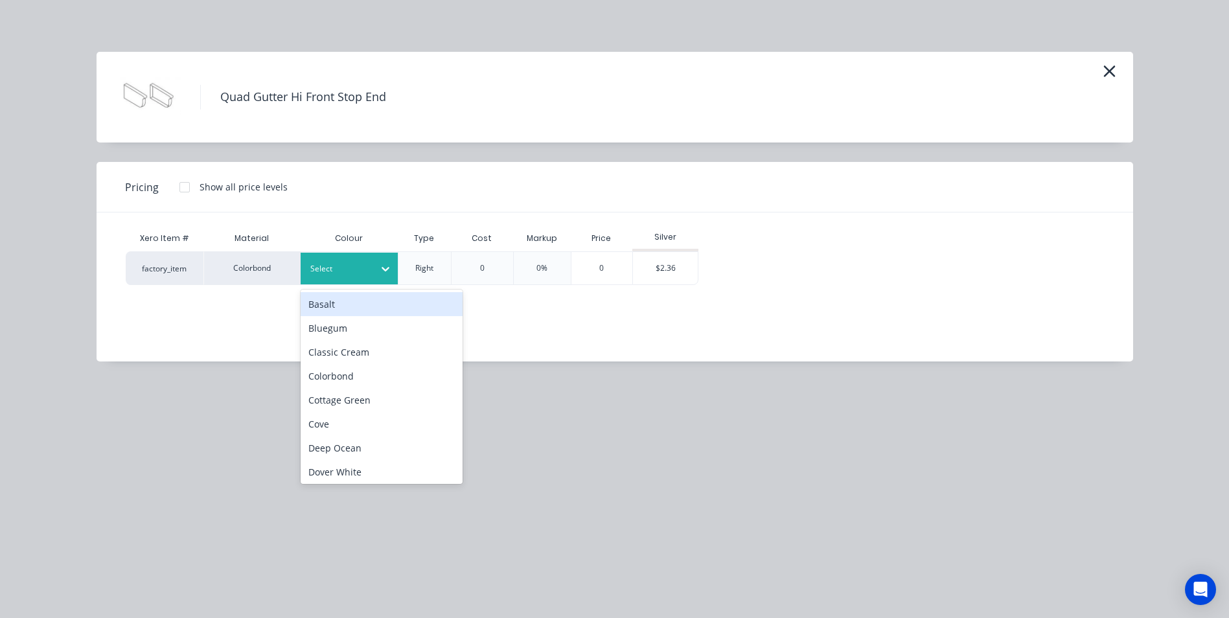
click at [354, 265] on div at bounding box center [339, 269] width 58 height 14
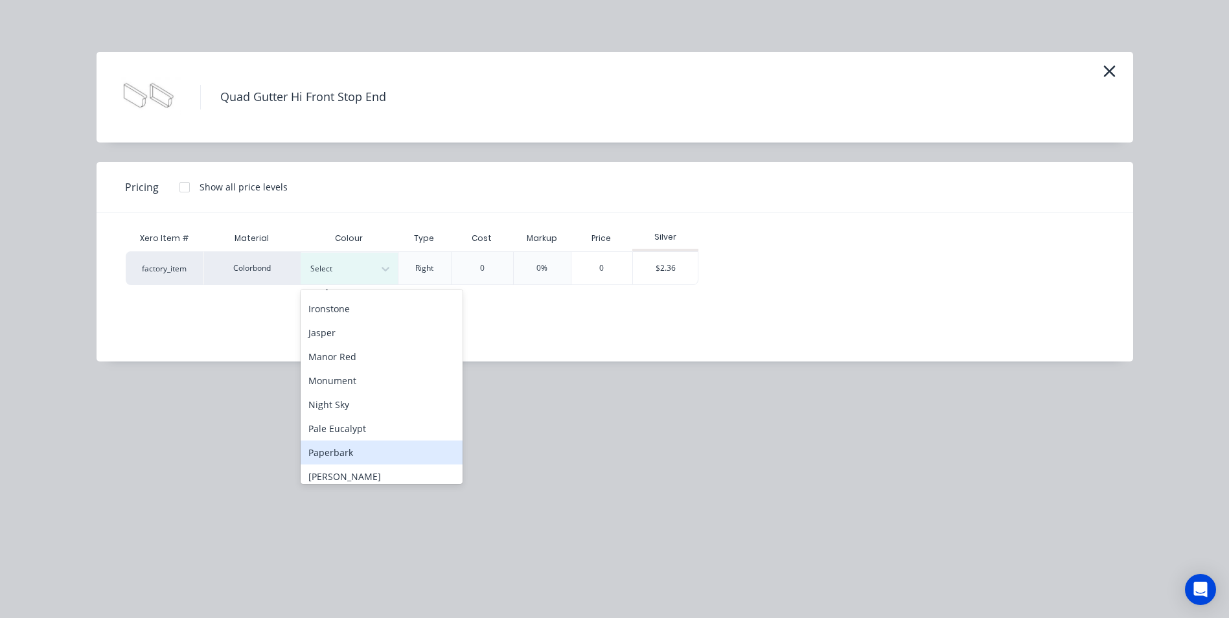
scroll to position [324, 0]
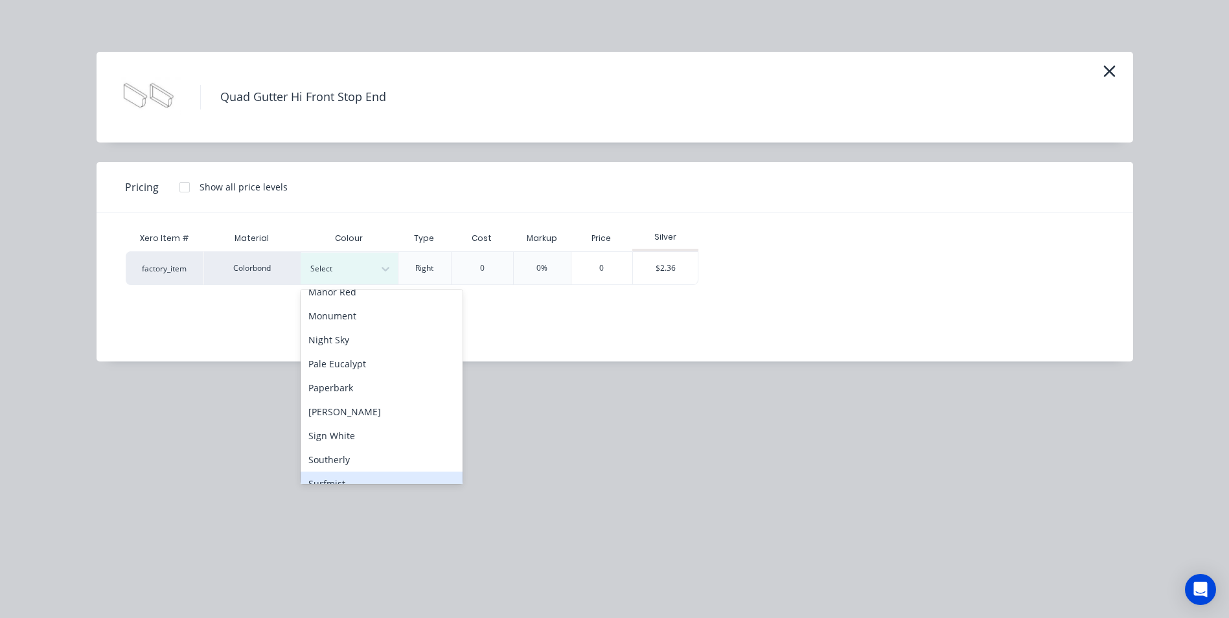
click at [352, 476] on div "Surfmist" at bounding box center [382, 484] width 162 height 24
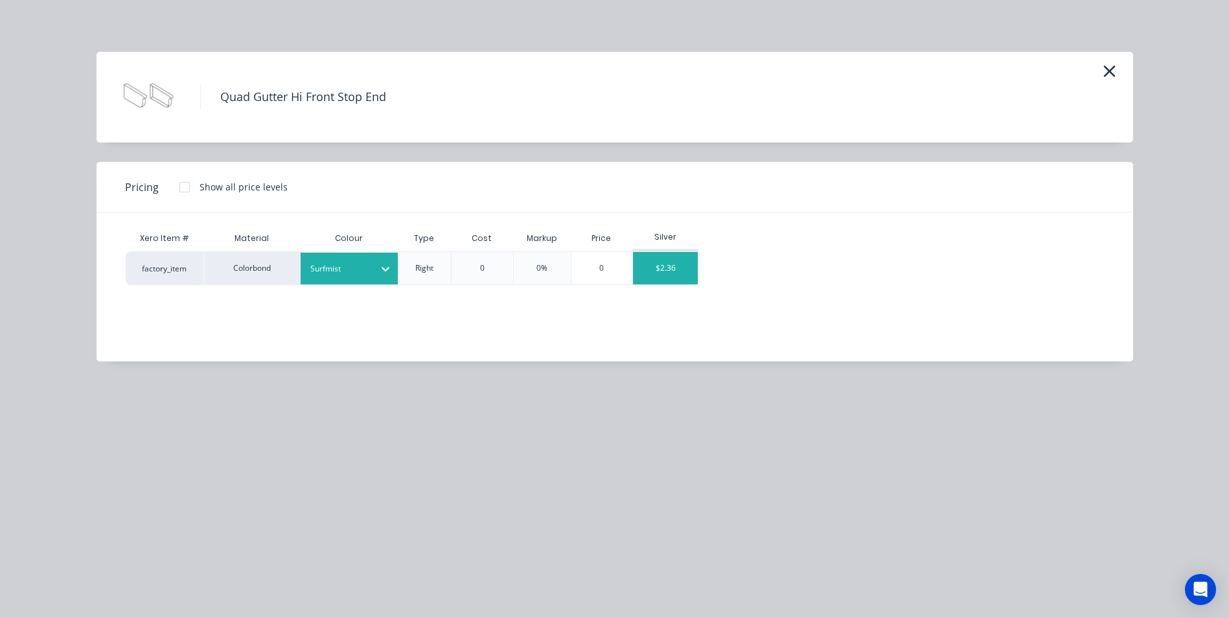
click at [656, 264] on div "$2.36" at bounding box center [665, 268] width 65 height 32
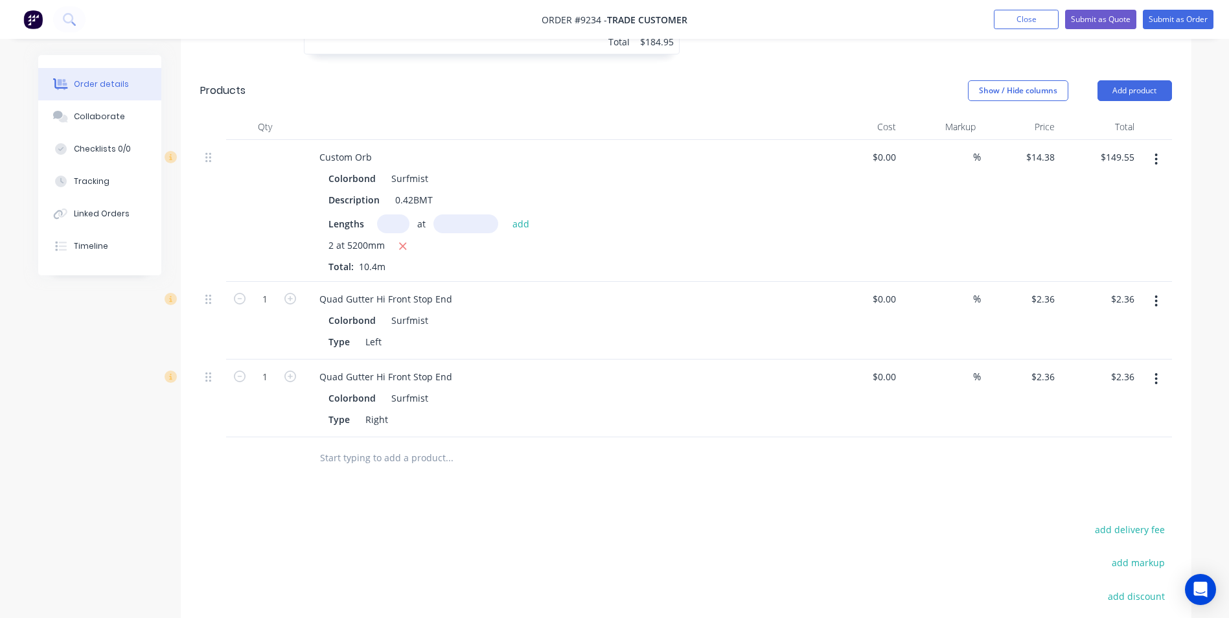
click at [354, 445] on input "text" at bounding box center [448, 458] width 259 height 26
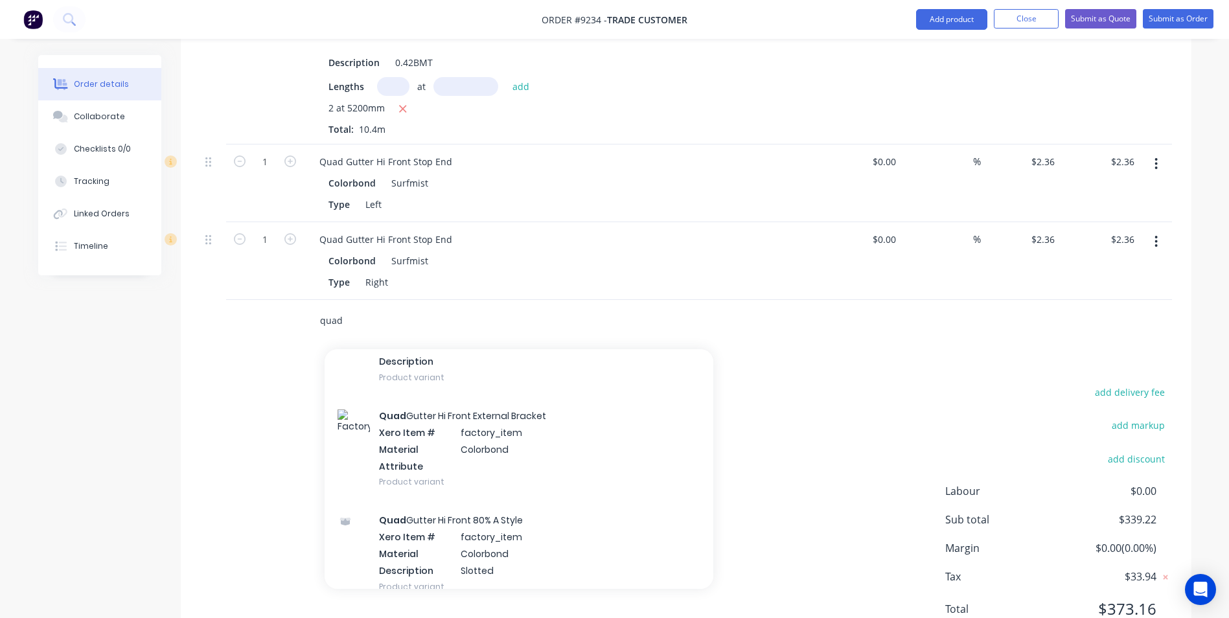
scroll to position [1750, 0]
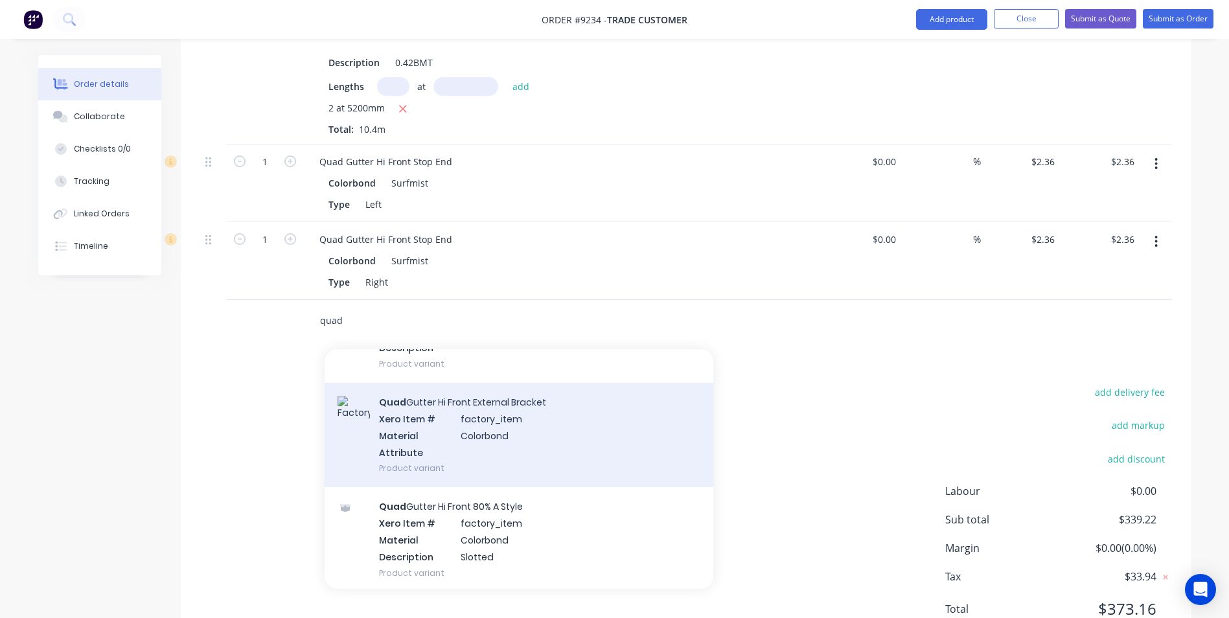
type input "quad"
click at [507, 412] on div "Quad Gutter Hi Front External Bracket Xero Item # factory_item Material Colorbo…" at bounding box center [519, 435] width 389 height 104
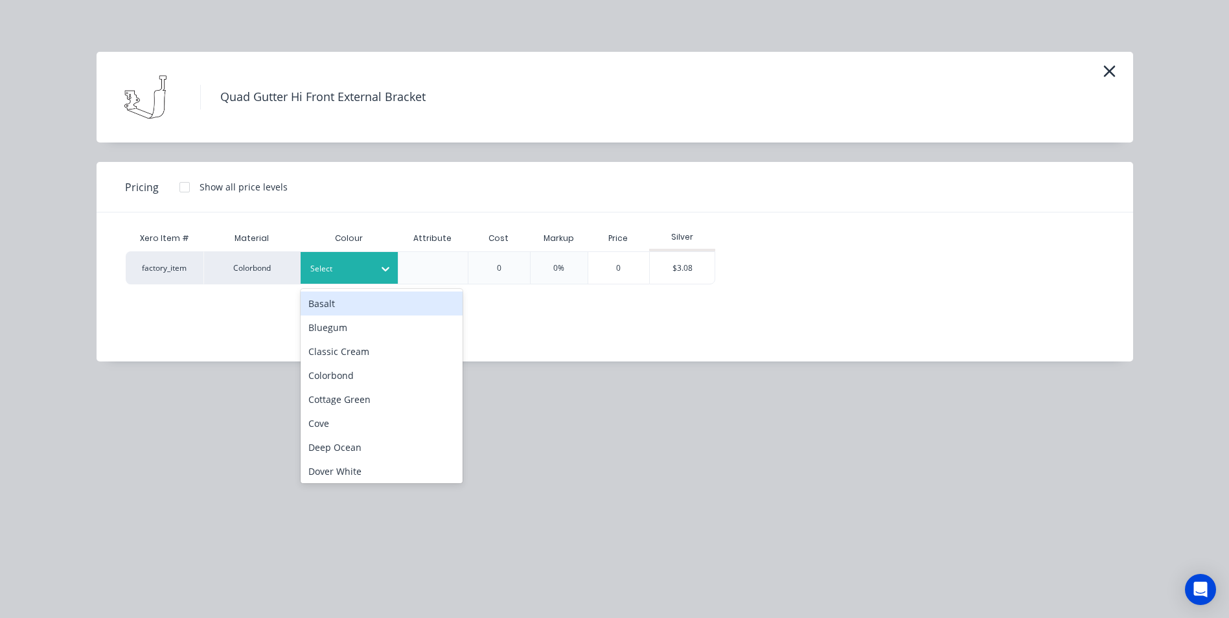
click at [367, 256] on div "Select" at bounding box center [349, 268] width 97 height 32
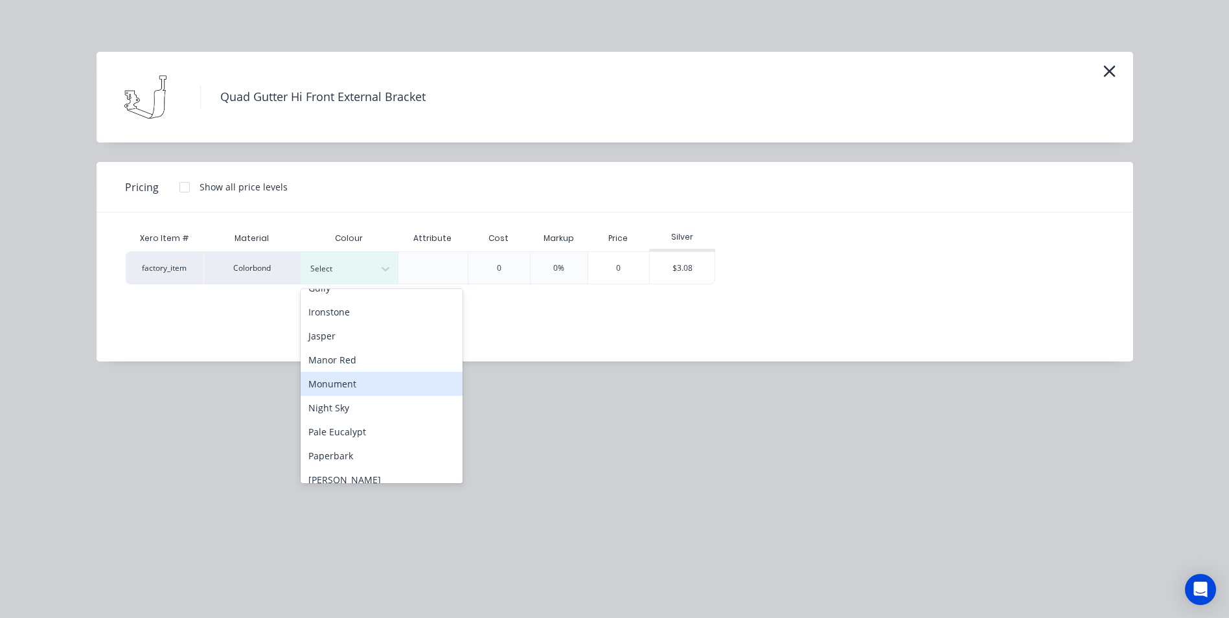
scroll to position [324, 0]
click at [336, 477] on div "Surfmist" at bounding box center [382, 483] width 162 height 24
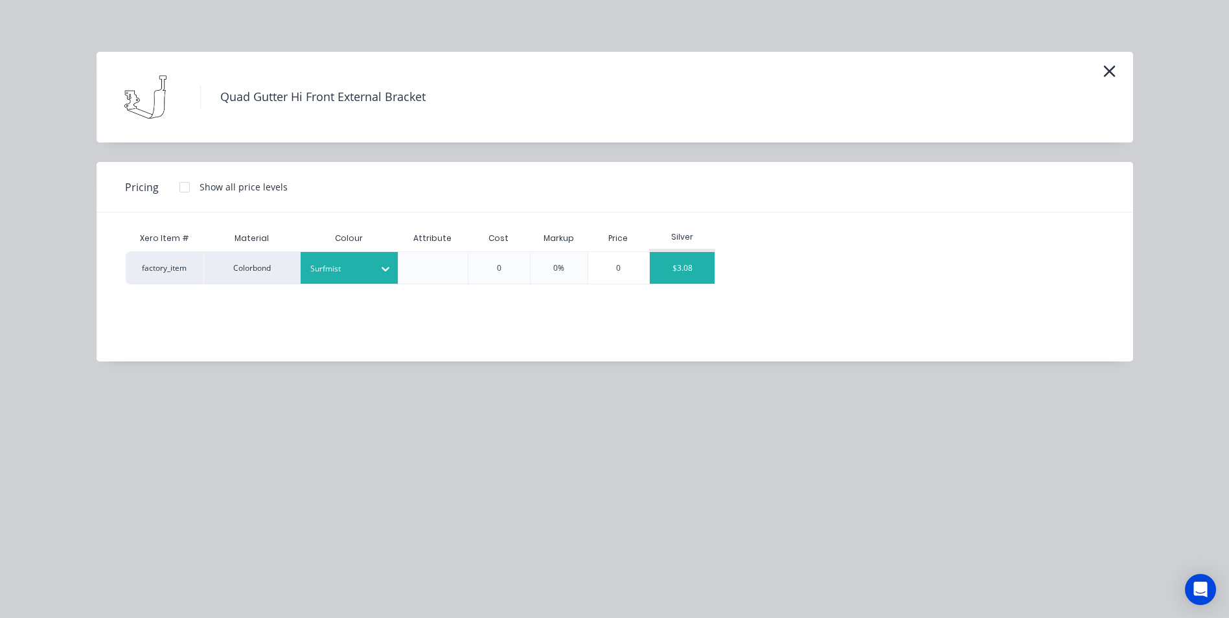
click at [688, 262] on div "$3.08" at bounding box center [682, 268] width 65 height 32
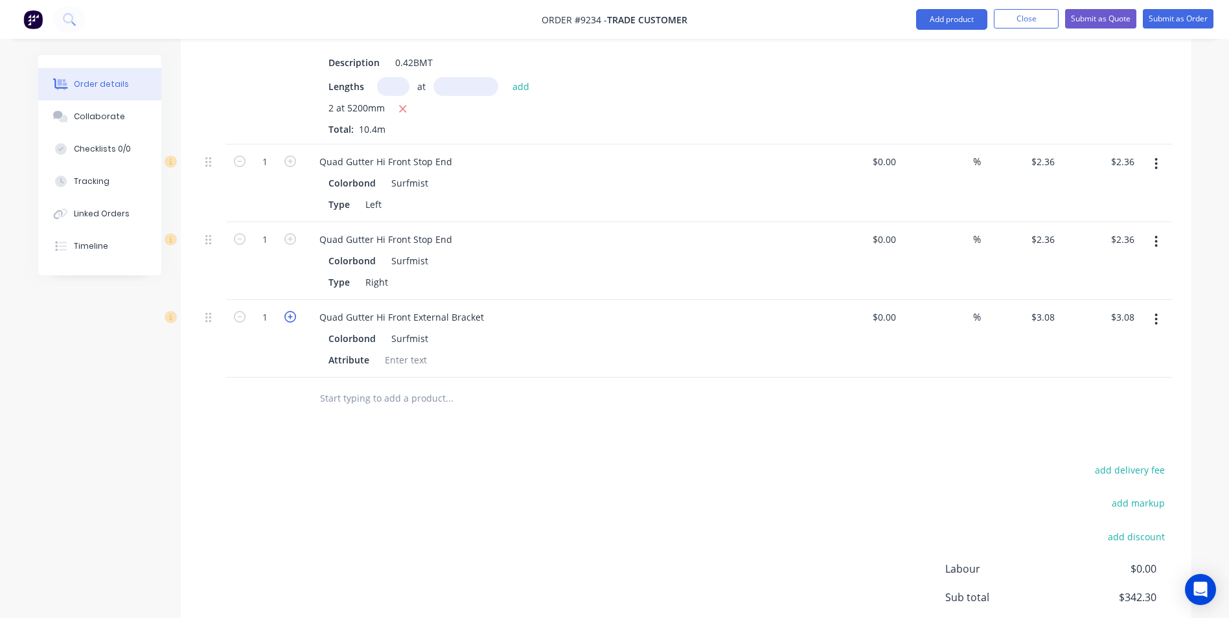
click at [293, 311] on icon "button" at bounding box center [290, 317] width 12 height 12
type input "2"
type input "$6.16"
click at [293, 311] on icon "button" at bounding box center [290, 317] width 12 height 12
type input "3"
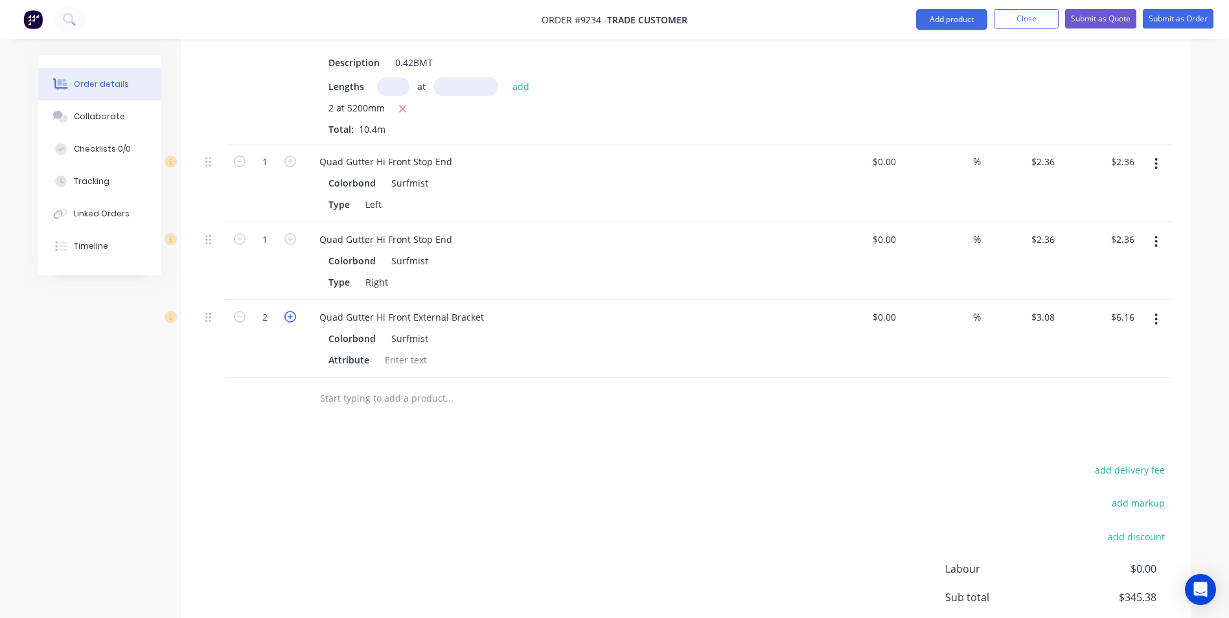
type input "$9.24"
click at [293, 311] on icon "button" at bounding box center [290, 317] width 12 height 12
type input "4"
type input "$12.32"
click at [389, 386] on input "text" at bounding box center [448, 399] width 259 height 26
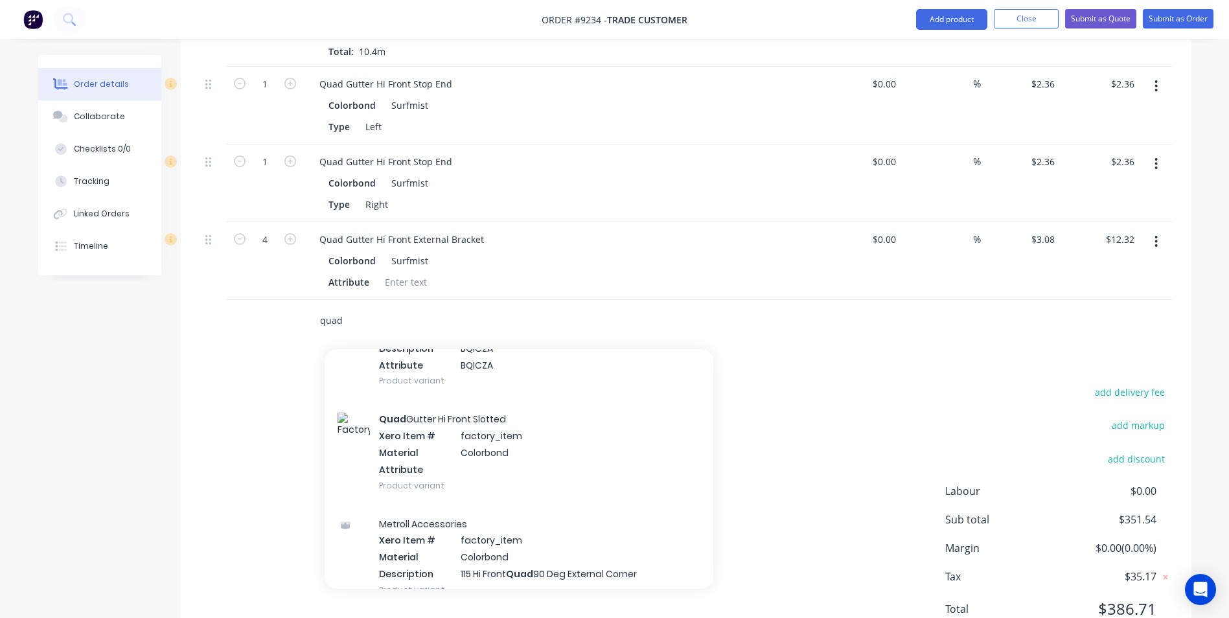
scroll to position [2463, 0]
type input "quad"
click at [480, 401] on div "Quad Gutter Hi Front Slotted Xero Item # factory_item Material Colorbond Attrib…" at bounding box center [519, 453] width 389 height 104
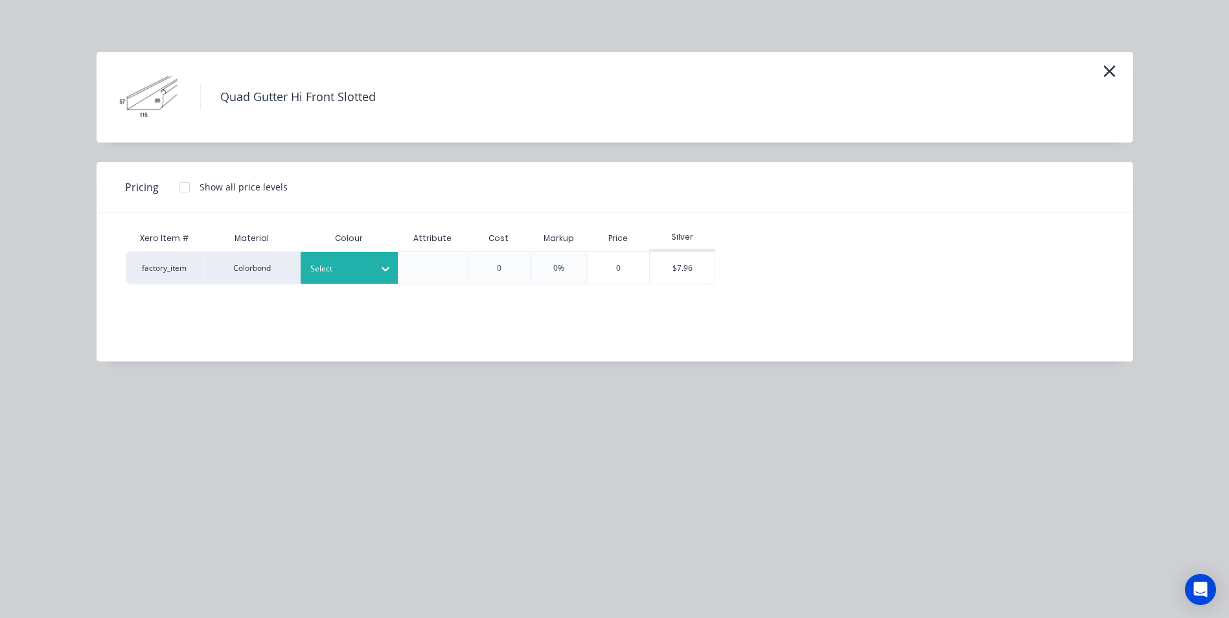
click at [336, 275] on div at bounding box center [339, 269] width 58 height 14
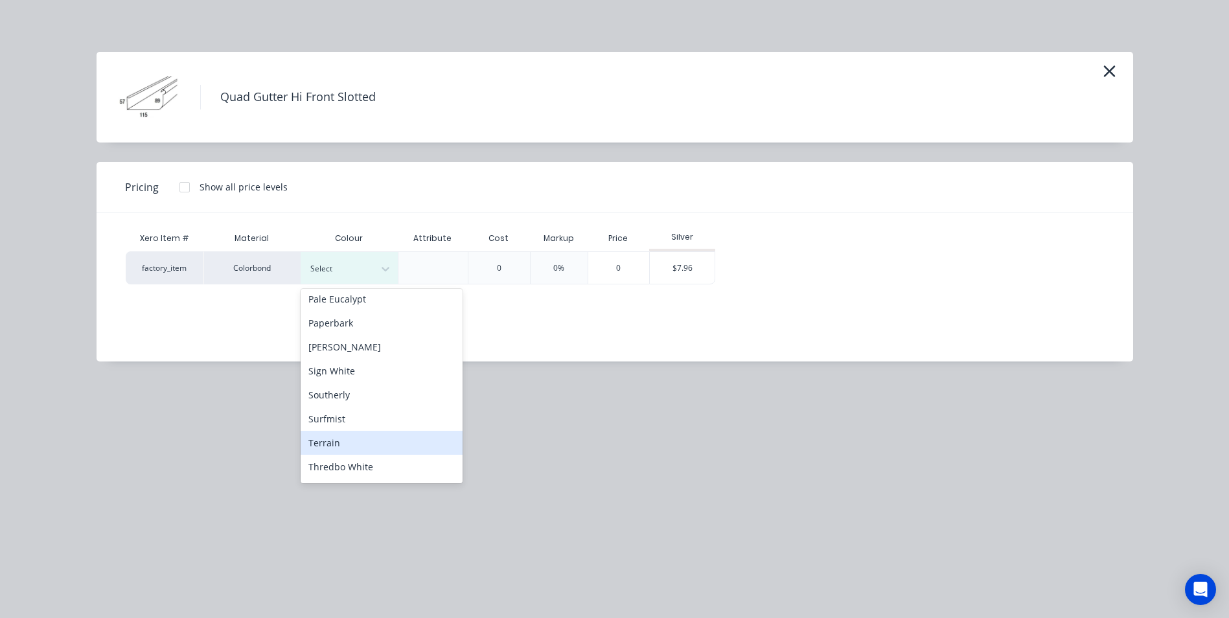
scroll to position [389, 0]
click at [380, 423] on div "Surfmist" at bounding box center [382, 418] width 162 height 24
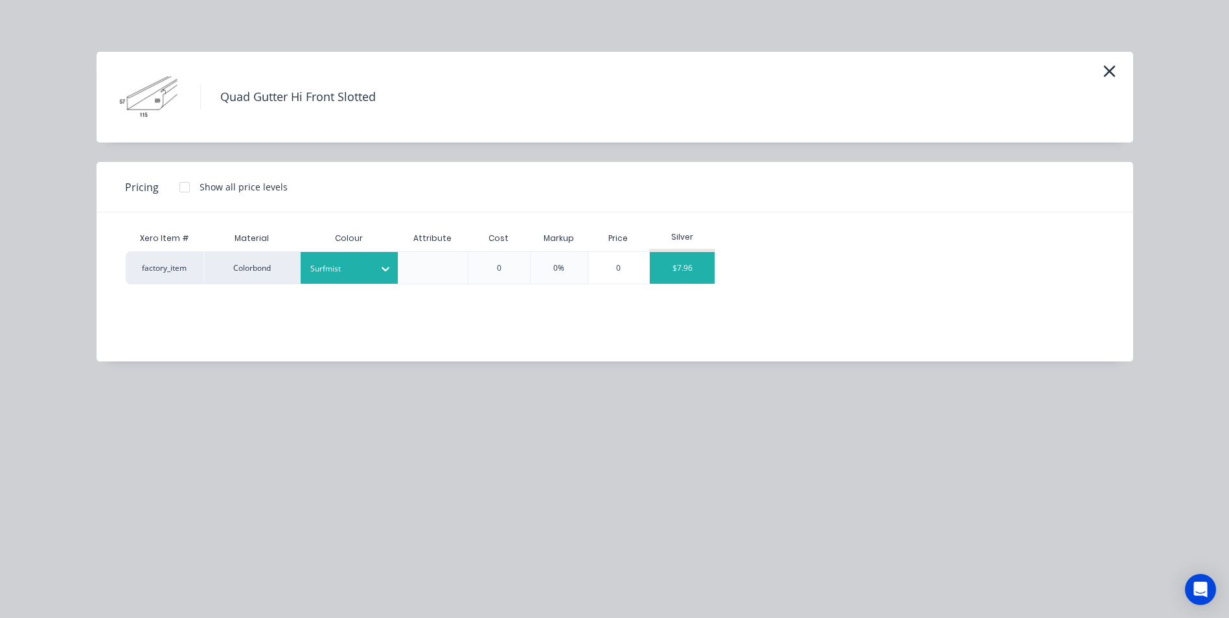
click at [659, 272] on div "$7.96" at bounding box center [682, 268] width 65 height 32
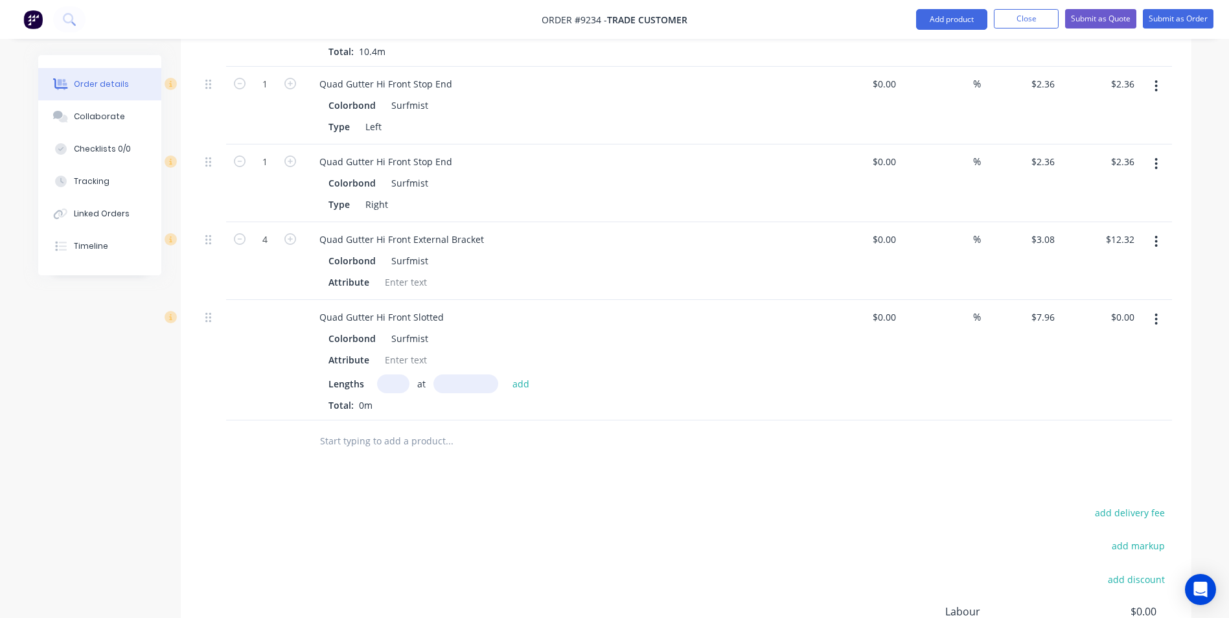
click at [402, 375] on input "text" at bounding box center [393, 384] width 32 height 19
type input "1"
type input "3100"
click at [506, 375] on button "add" at bounding box center [521, 383] width 30 height 17
type input "$24.68"
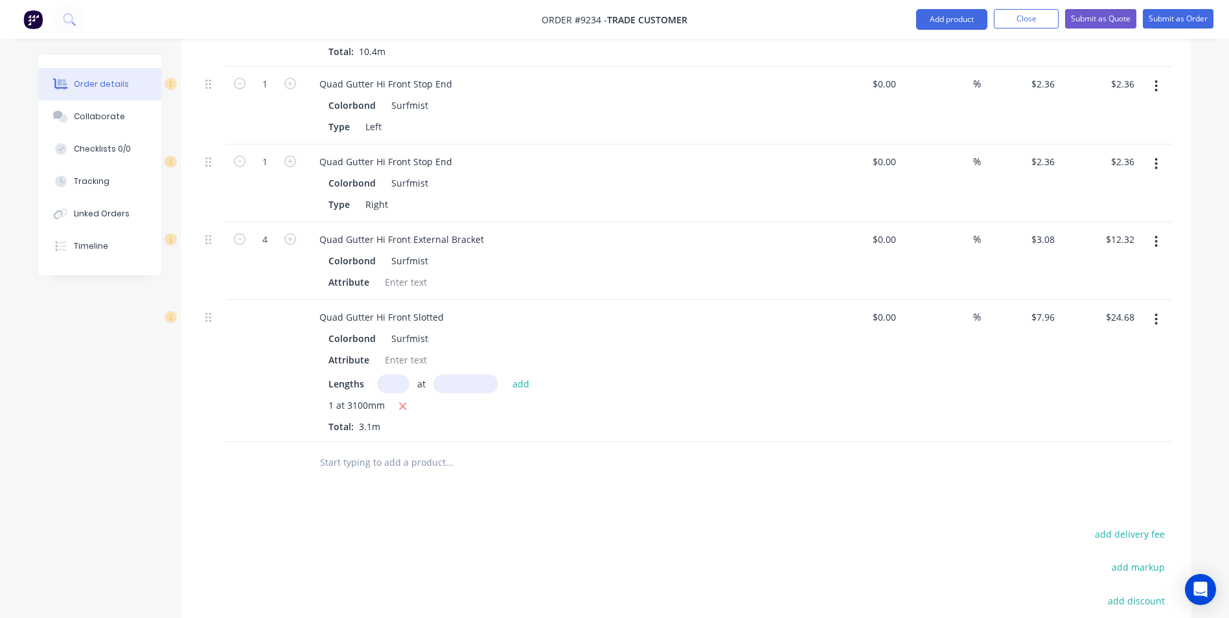
click at [386, 450] on input "text" at bounding box center [448, 463] width 259 height 26
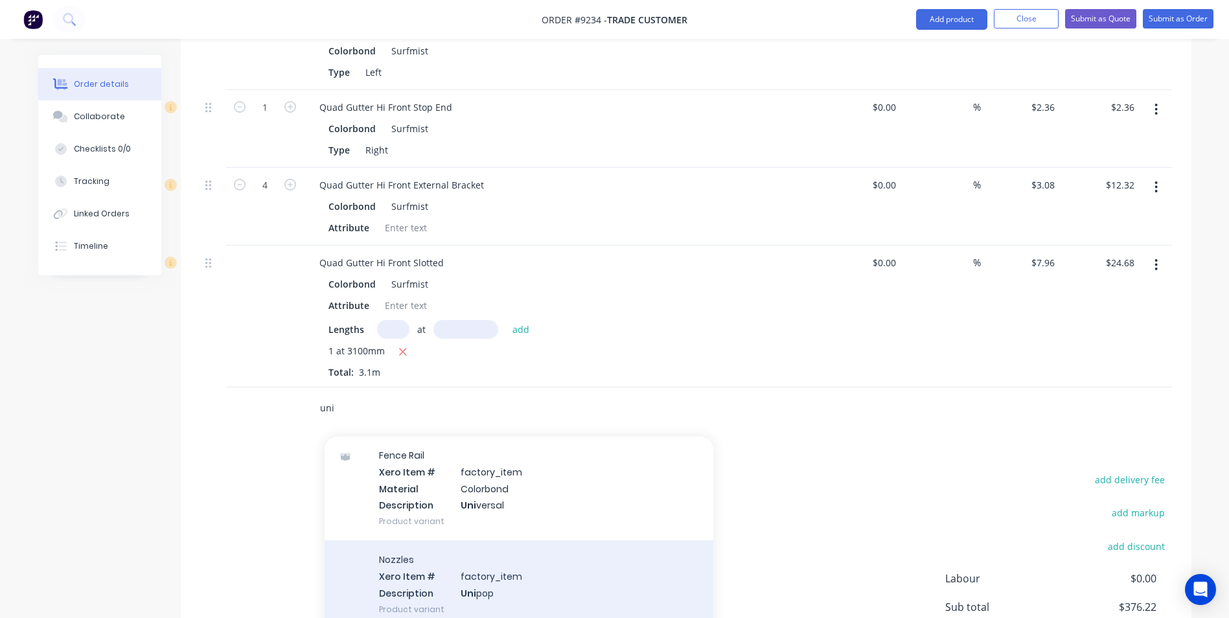
scroll to position [972, 0]
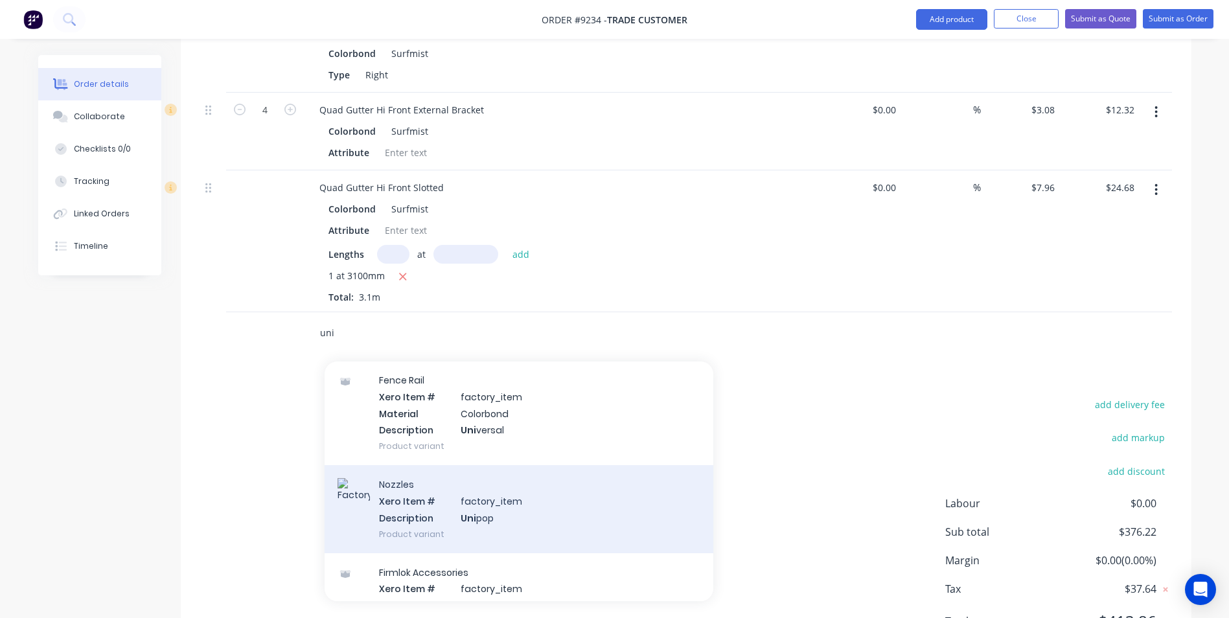
type input "uni"
click at [472, 465] on div "Nozzles Xero Item # factory_item Description Uni pop Product variant" at bounding box center [519, 508] width 389 height 87
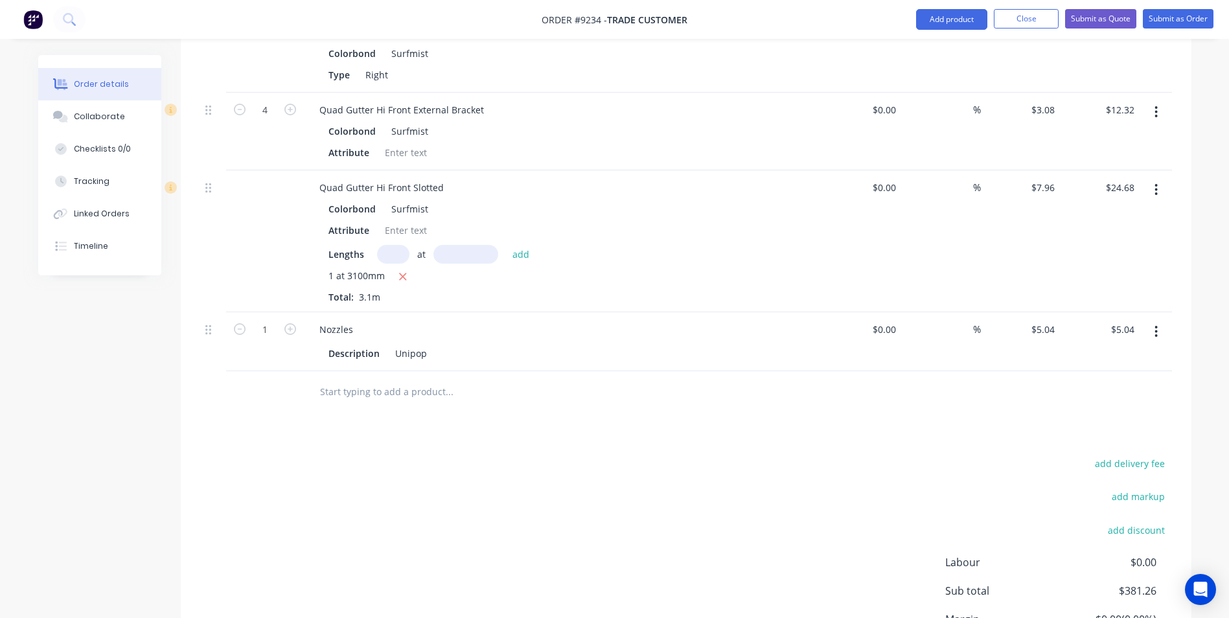
click at [351, 379] on input "text" at bounding box center [448, 392] width 259 height 26
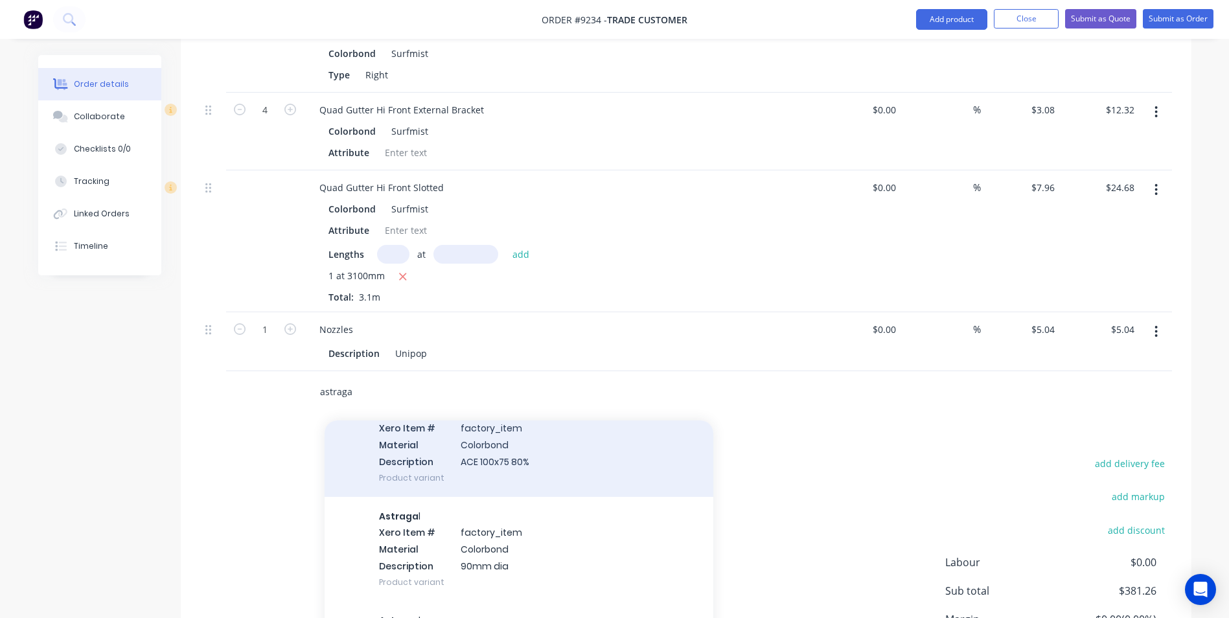
scroll to position [518, 0]
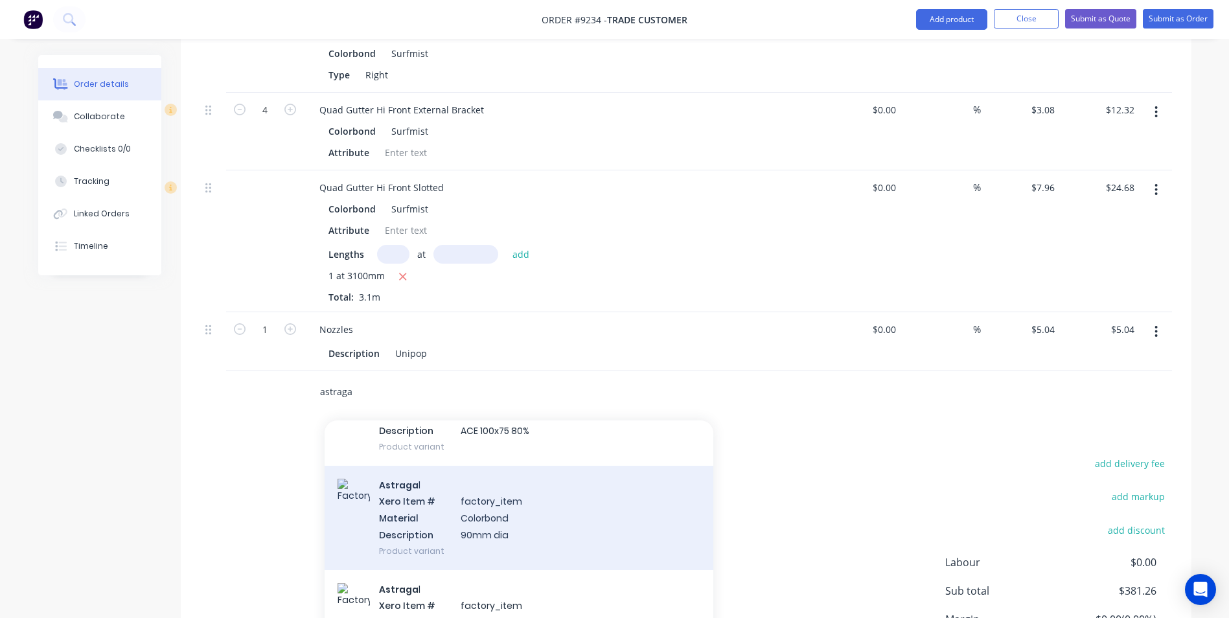
type input "astraga"
click at [430, 482] on div "Astraga l Xero Item # factory_item Material Colorbond Description 90mm dia Prod…" at bounding box center [519, 518] width 389 height 104
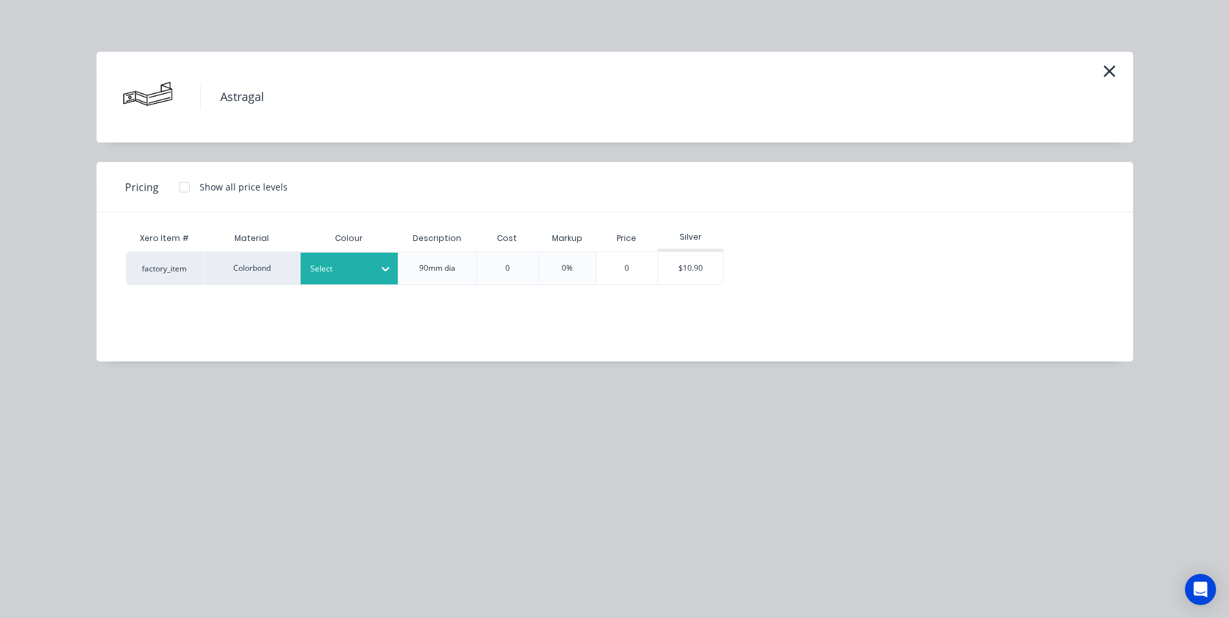
click at [381, 268] on icon at bounding box center [385, 268] width 13 height 13
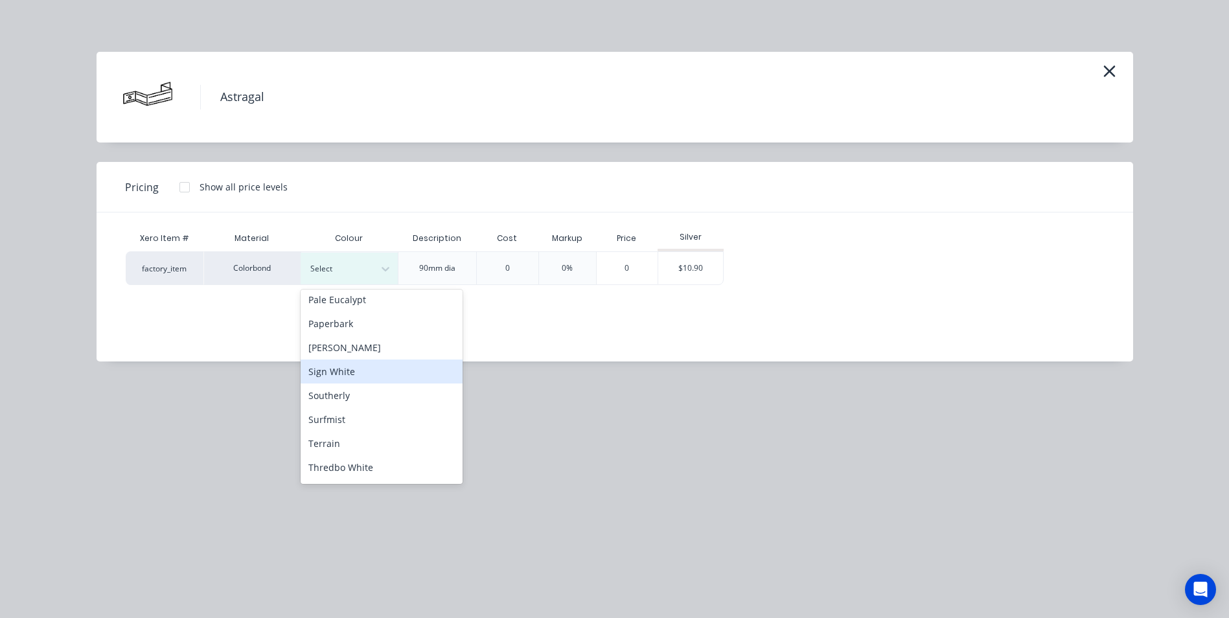
scroll to position [389, 0]
click at [347, 425] on div "Surfmist" at bounding box center [382, 419] width 162 height 24
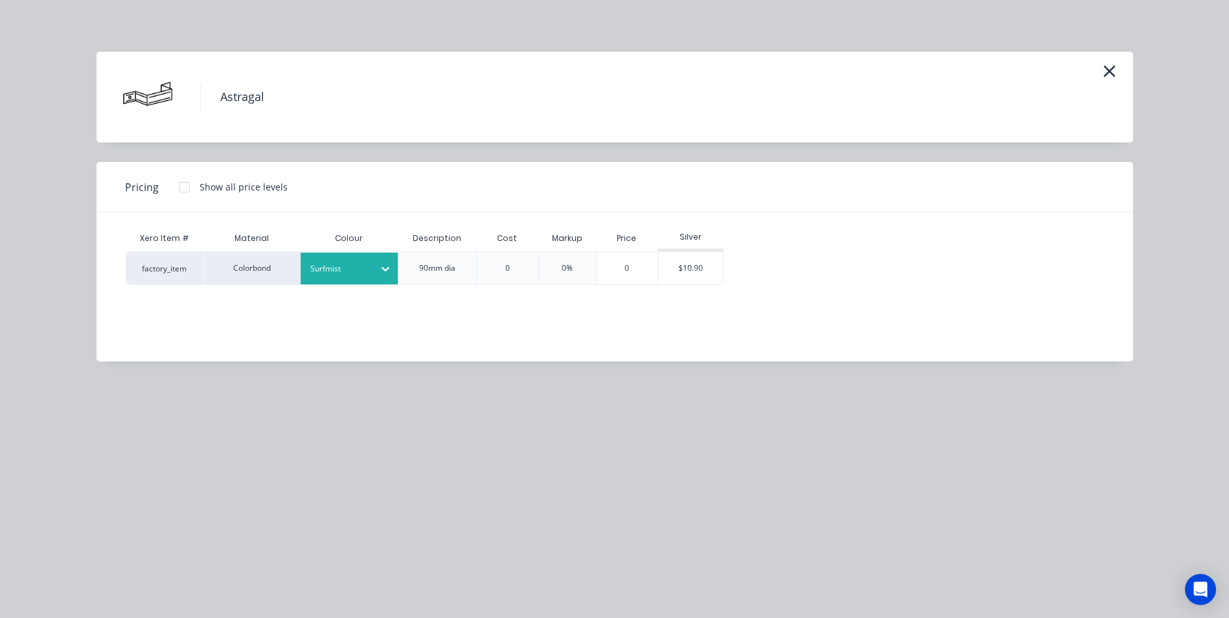
click at [673, 251] on div "$10.90" at bounding box center [691, 268] width 66 height 34
click at [681, 275] on div "$10.90" at bounding box center [690, 268] width 65 height 32
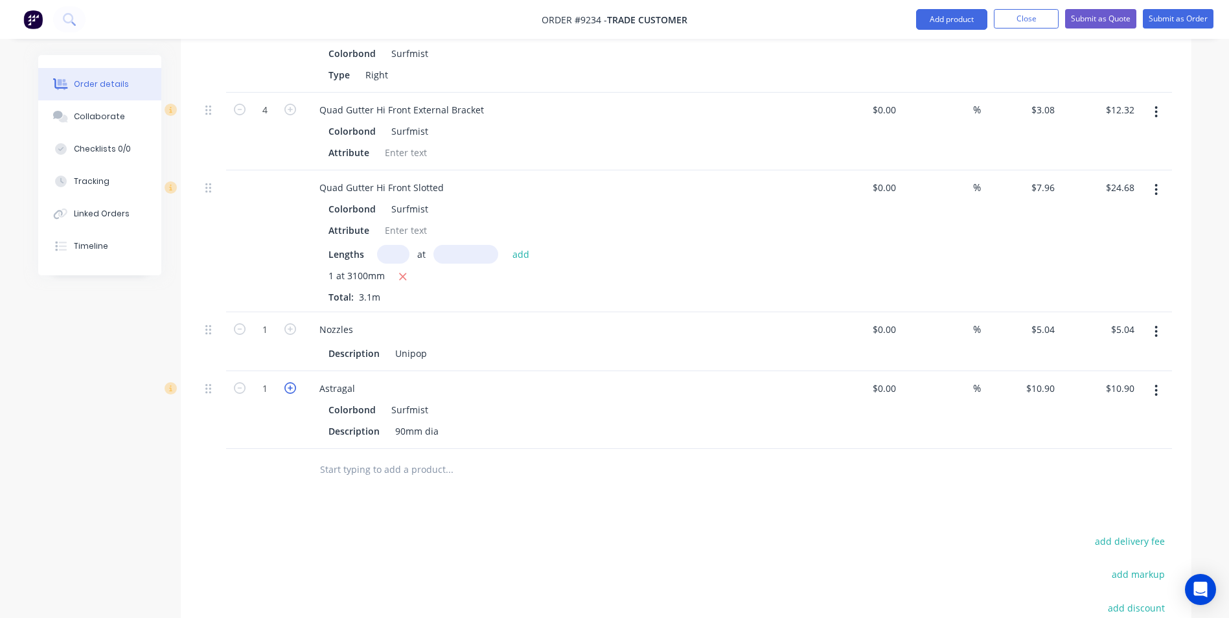
click at [292, 382] on icon "button" at bounding box center [290, 388] width 12 height 12
type input "2"
type input "$21.80"
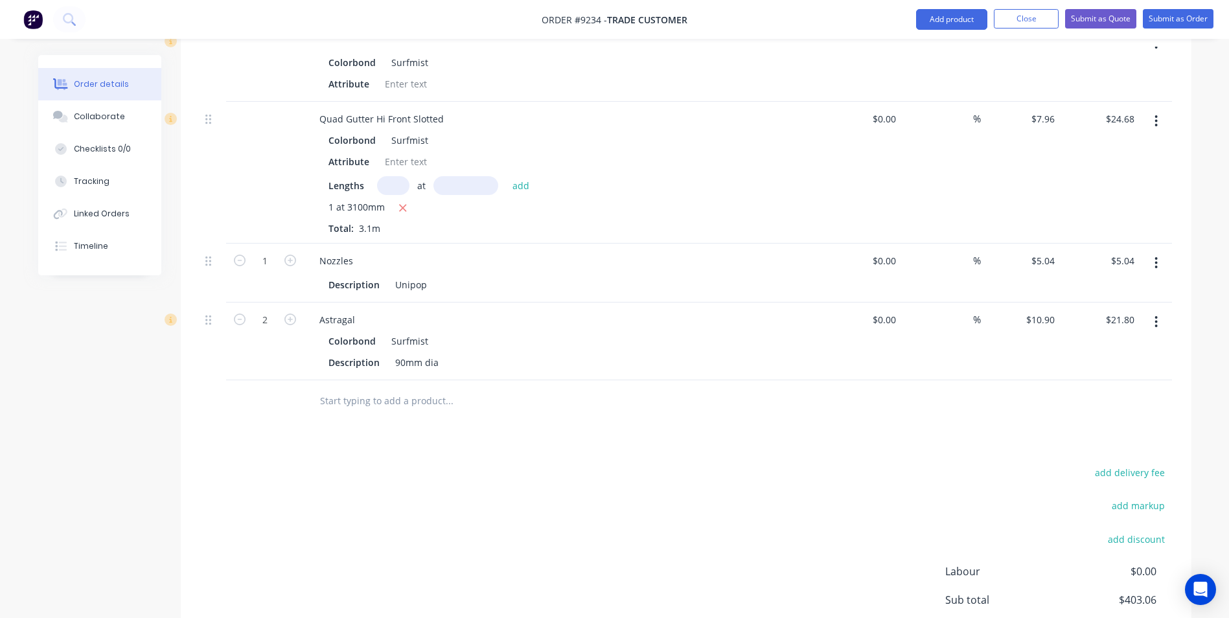
scroll to position [1121, 0]
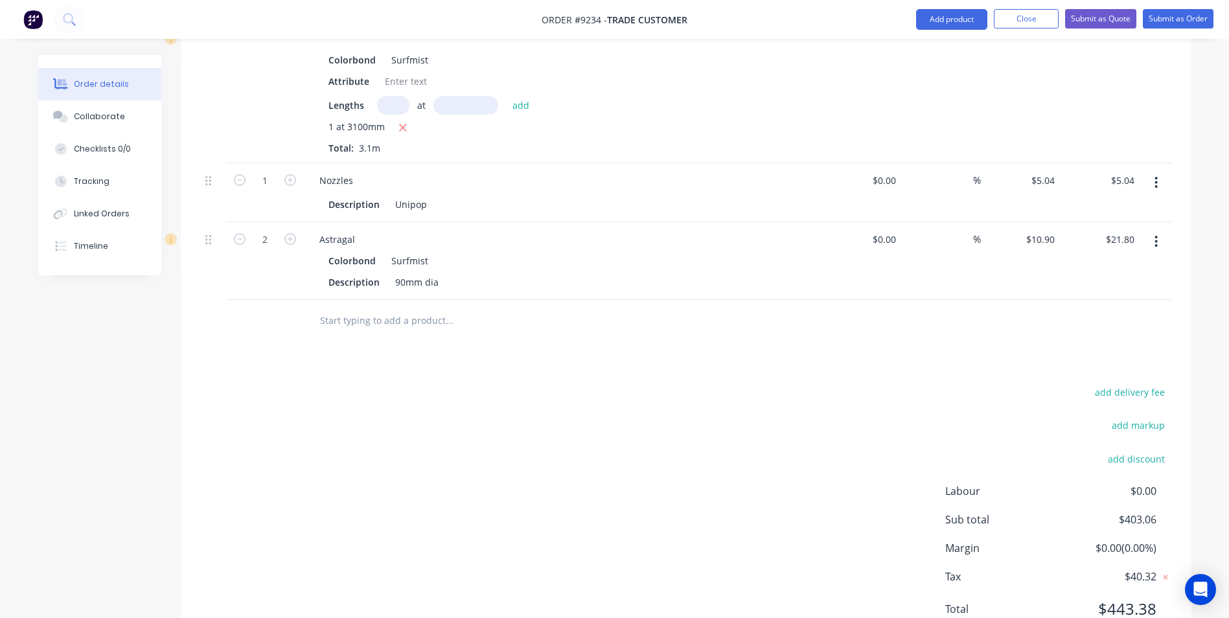
click at [366, 308] on input "text" at bounding box center [448, 321] width 259 height 26
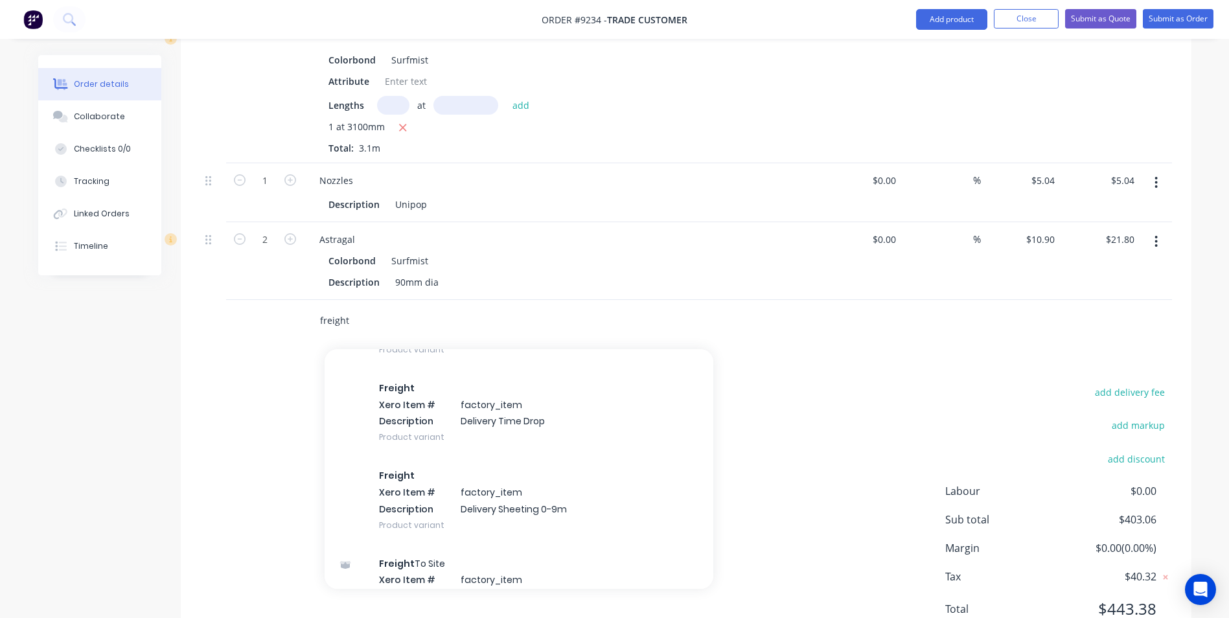
scroll to position [1037, 0]
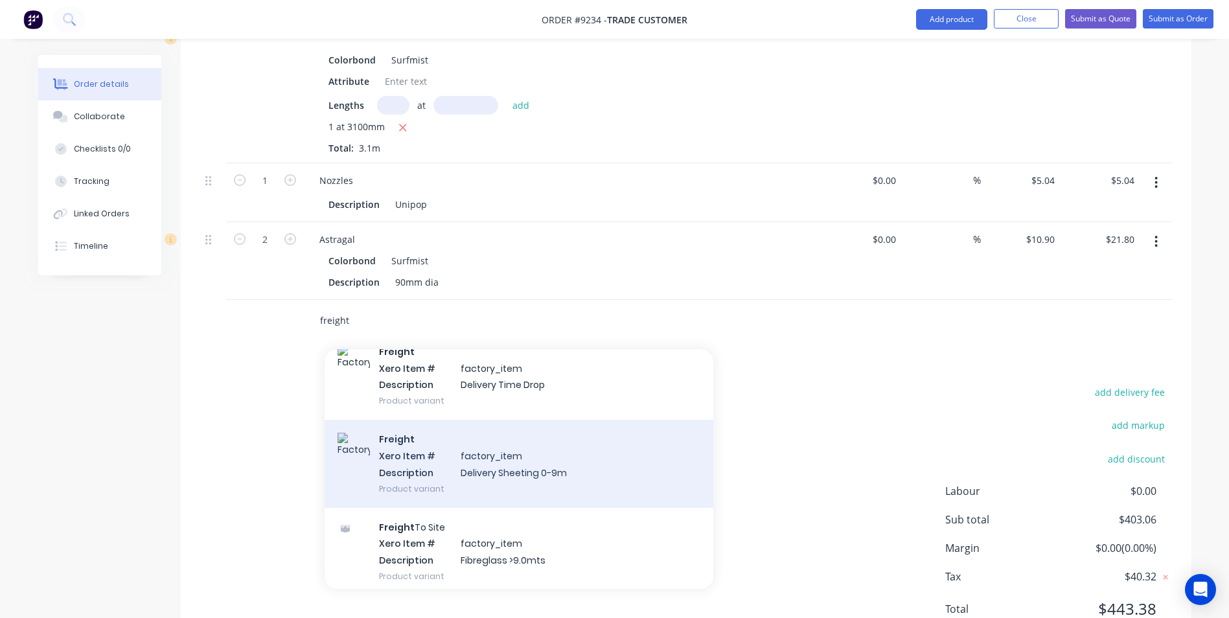
type input "freight"
click at [434, 420] on div "Freight Xero Item # factory_item Description Delivery Sheeting 0-9m Product var…" at bounding box center [519, 463] width 389 height 87
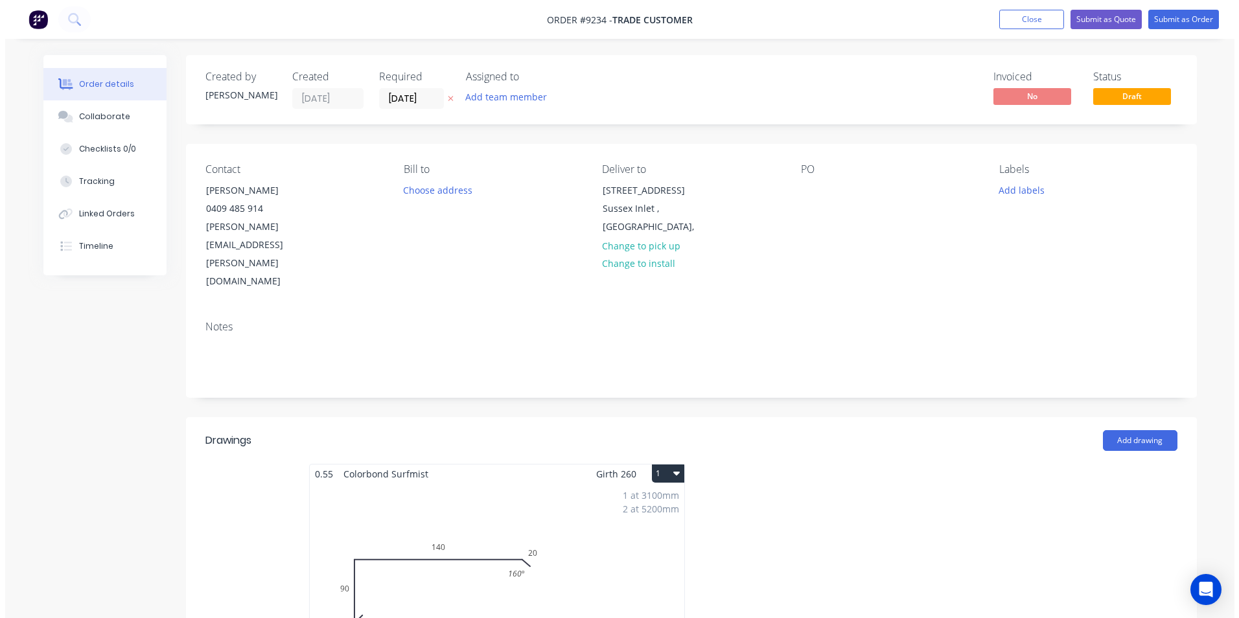
scroll to position [0, 0]
click at [1132, 19] on button "Submit as Quote" at bounding box center [1100, 19] width 71 height 19
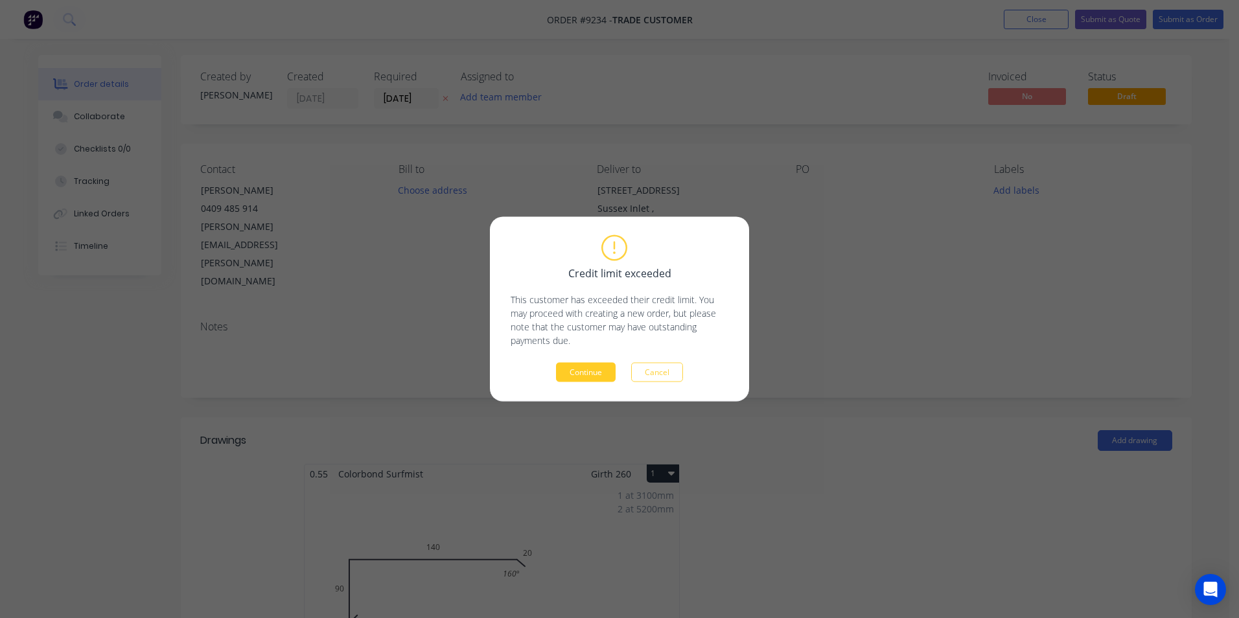
click at [583, 369] on button "Continue" at bounding box center [586, 372] width 60 height 19
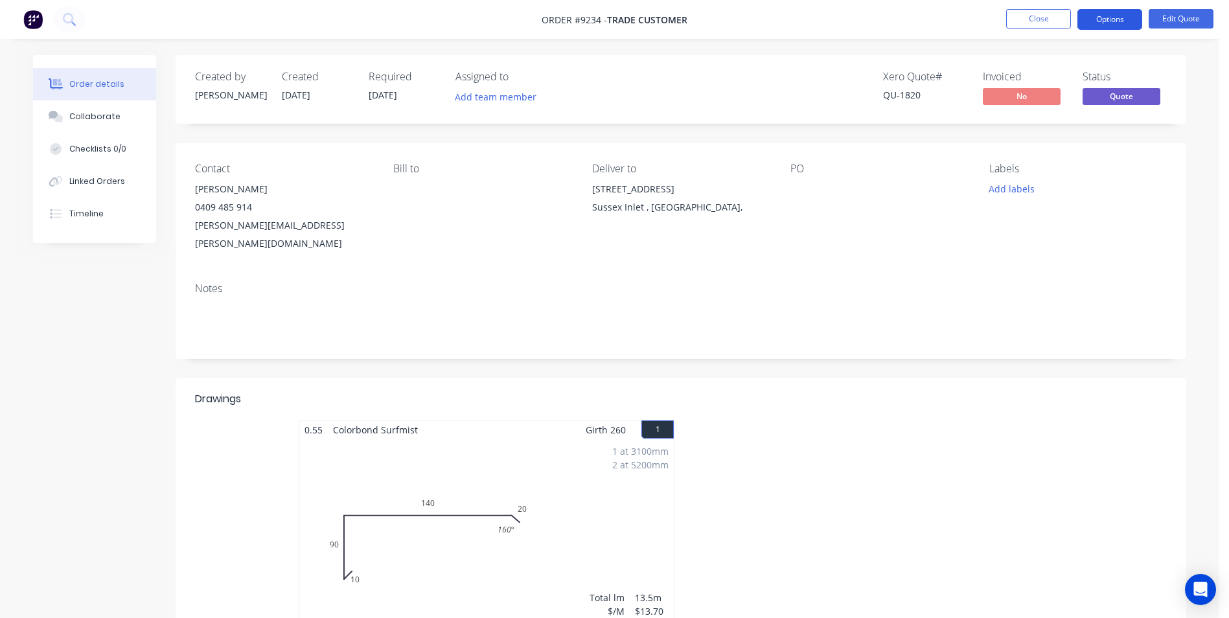
click at [1137, 21] on button "Options" at bounding box center [1110, 19] width 65 height 21
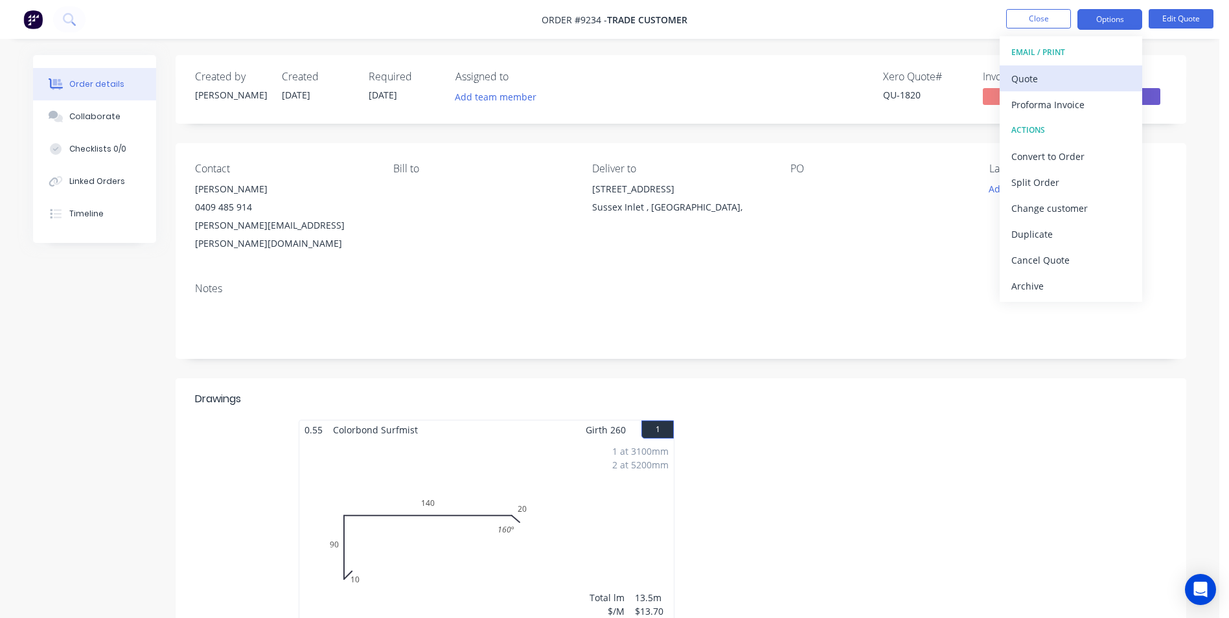
click at [1091, 71] on div "Quote" at bounding box center [1071, 78] width 119 height 19
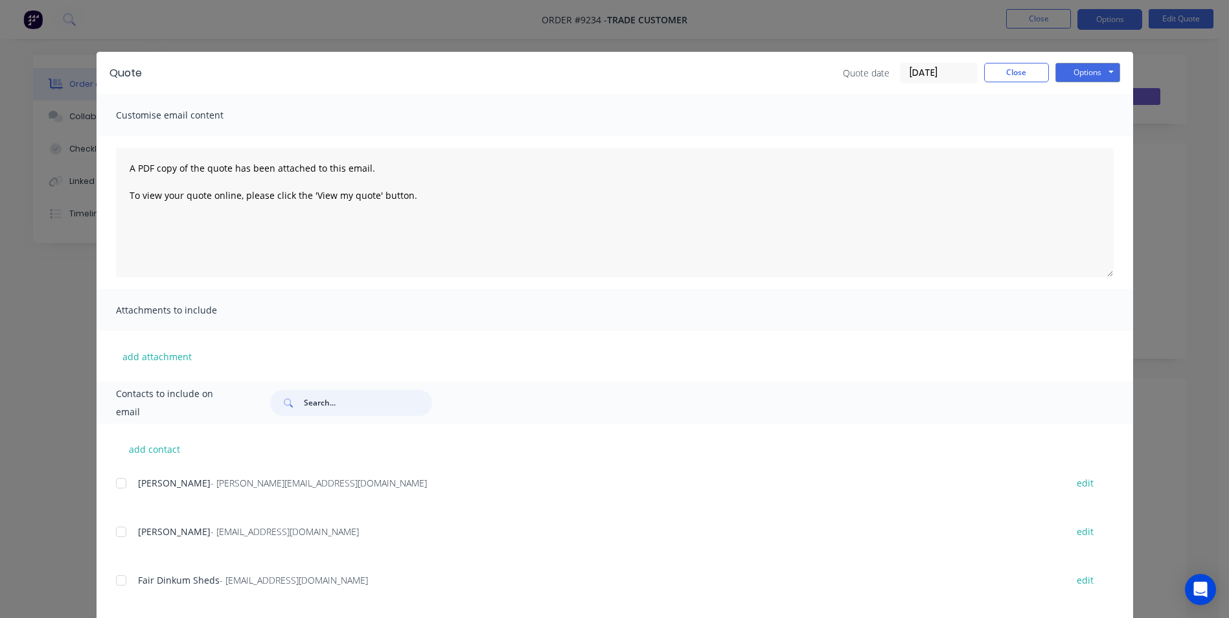
click at [332, 400] on input "text" at bounding box center [368, 403] width 128 height 26
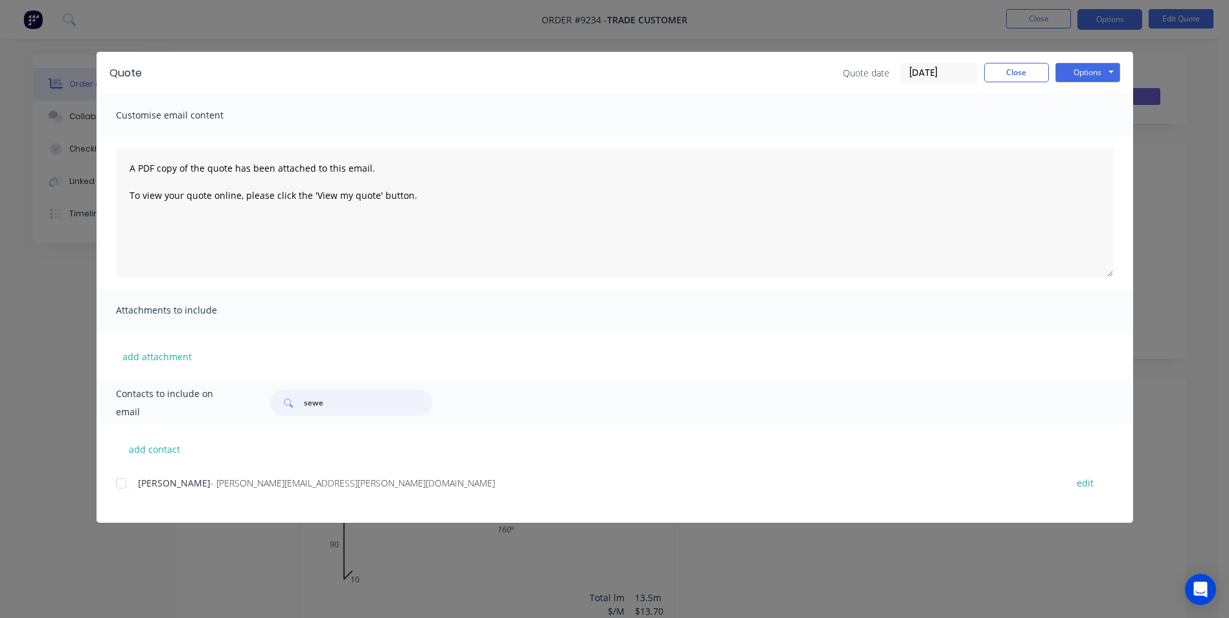
click at [117, 483] on div at bounding box center [121, 483] width 26 height 26
type input "sewe"
click at [1107, 69] on button "Options" at bounding box center [1088, 72] width 65 height 19
click at [1081, 134] on button "Email" at bounding box center [1097, 138] width 83 height 21
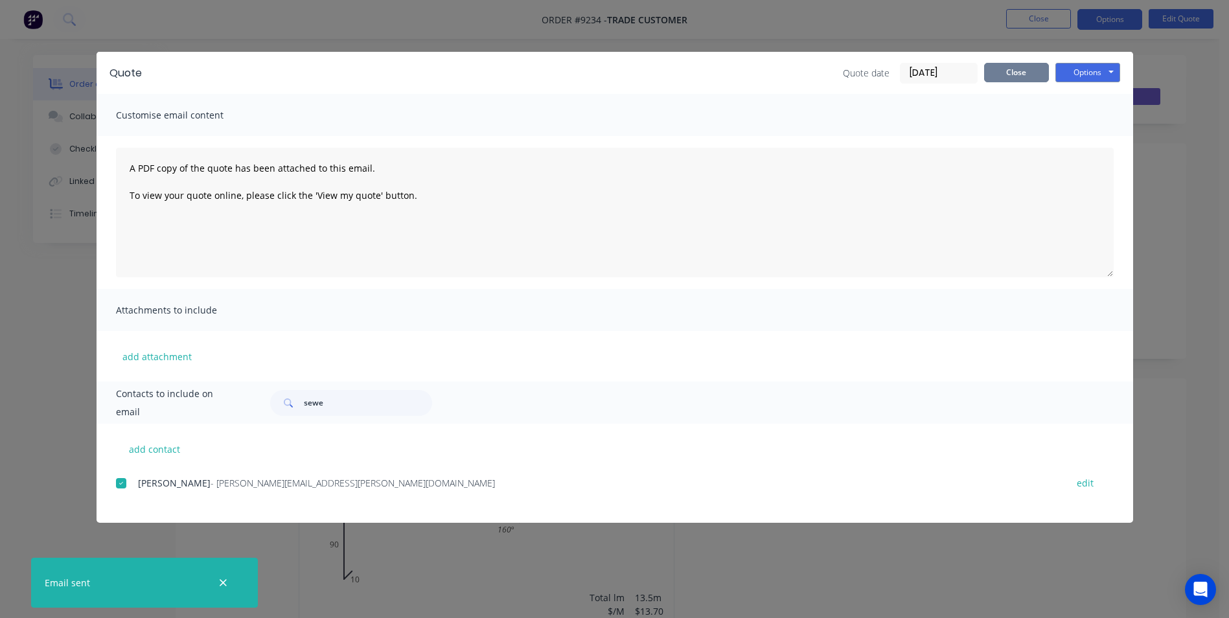
click at [1019, 68] on button "Close" at bounding box center [1016, 72] width 65 height 19
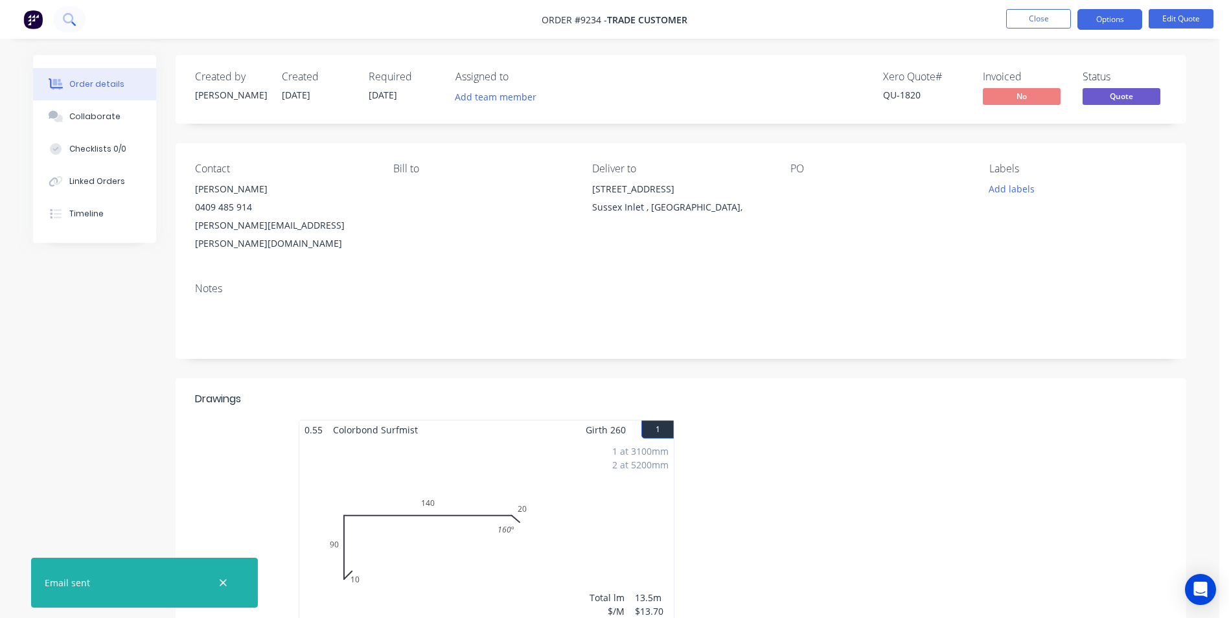
click at [73, 21] on icon at bounding box center [69, 19] width 12 height 12
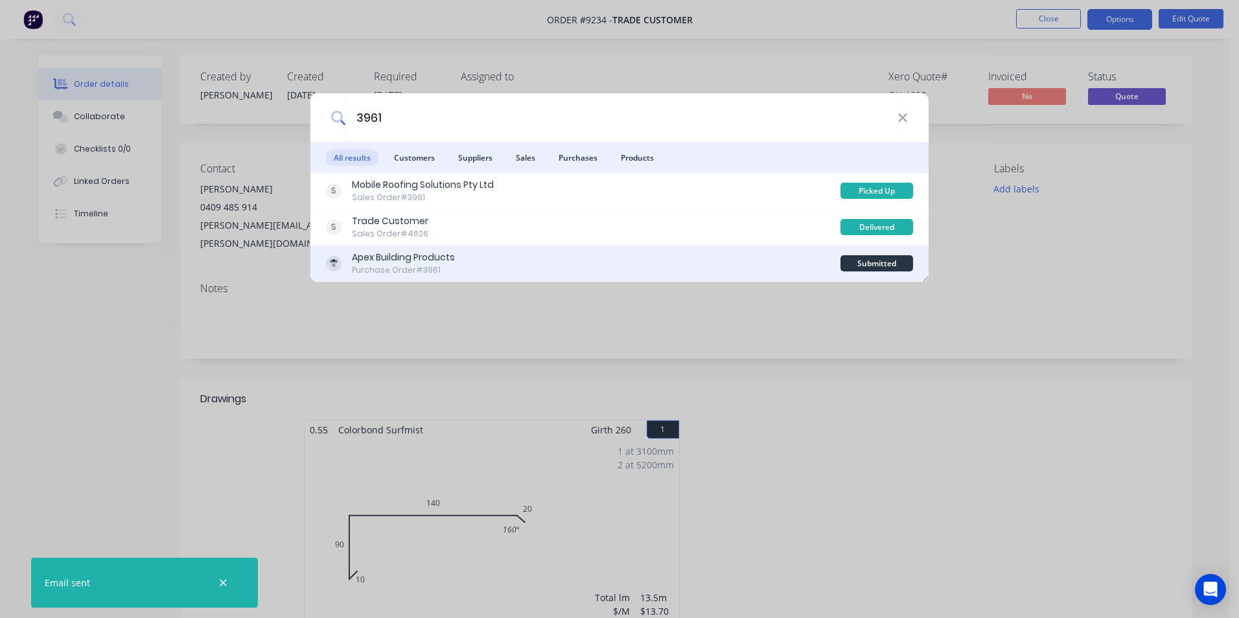
type input "3961"
click at [553, 263] on div "Apex Building Products Purchase Order #3961" at bounding box center [583, 263] width 515 height 25
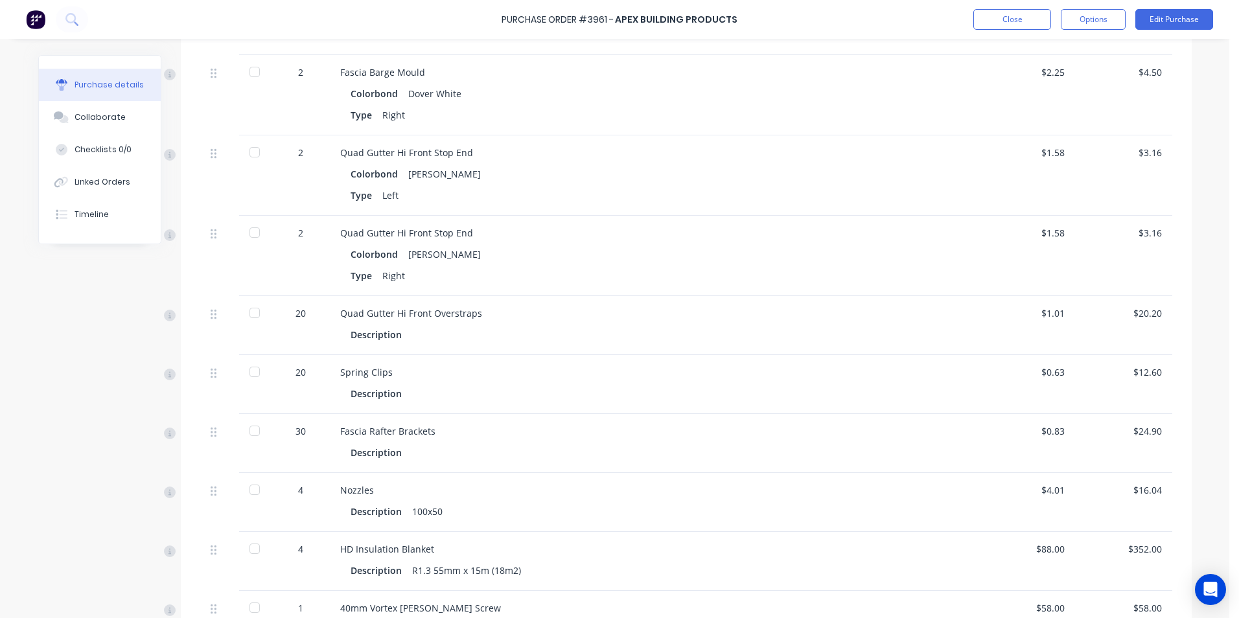
scroll to position [1361, 0]
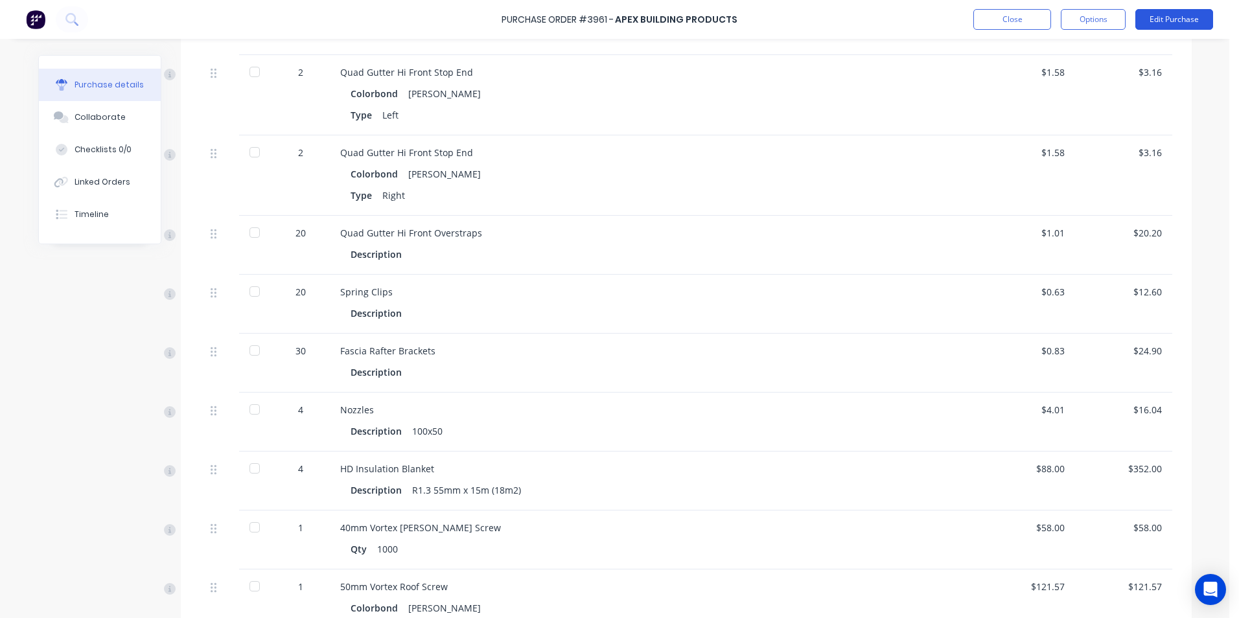
click at [1168, 25] on button "Edit Purchase" at bounding box center [1174, 19] width 78 height 21
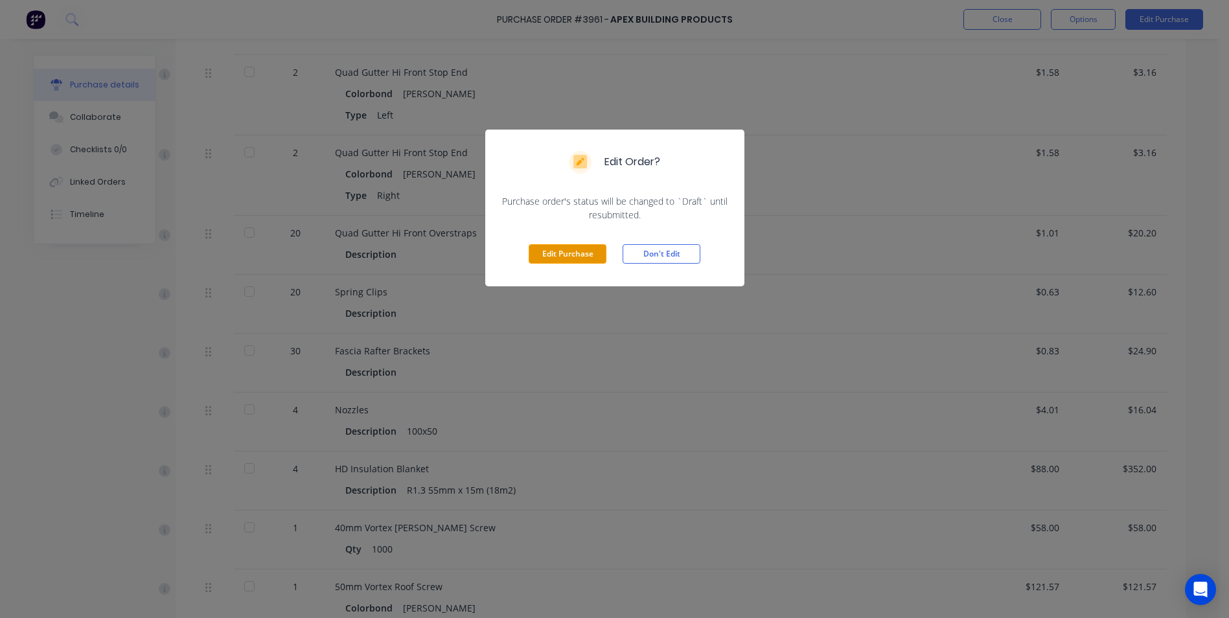
click at [557, 256] on button "Edit Purchase" at bounding box center [568, 253] width 78 height 19
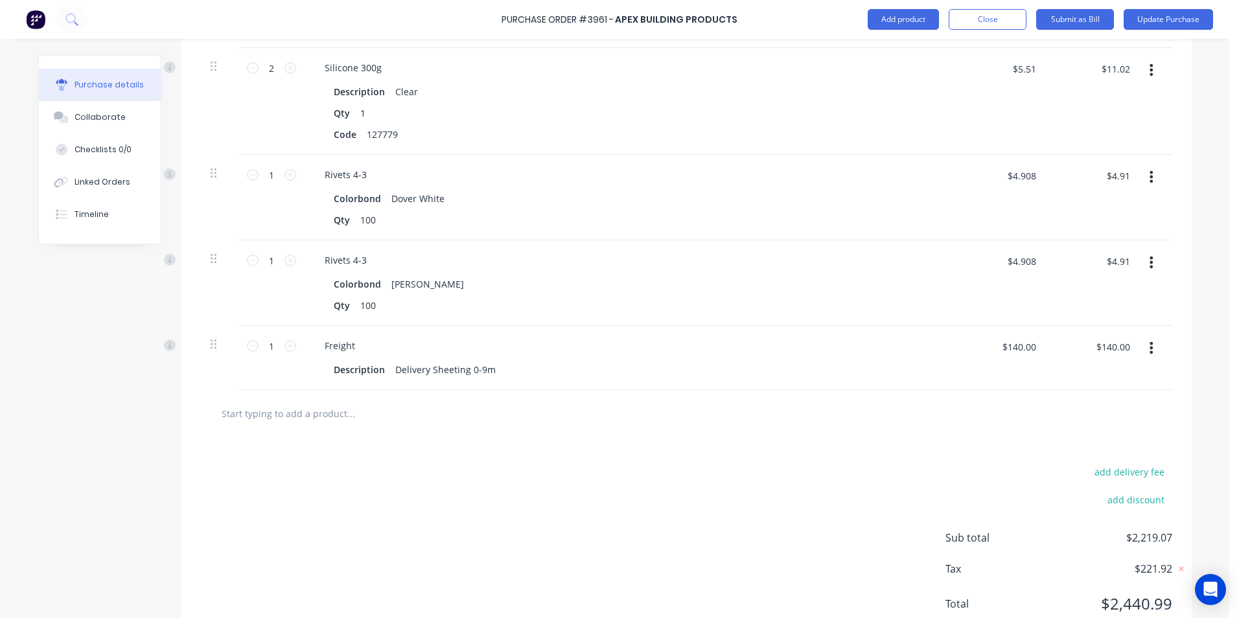
scroll to position [2132, 0]
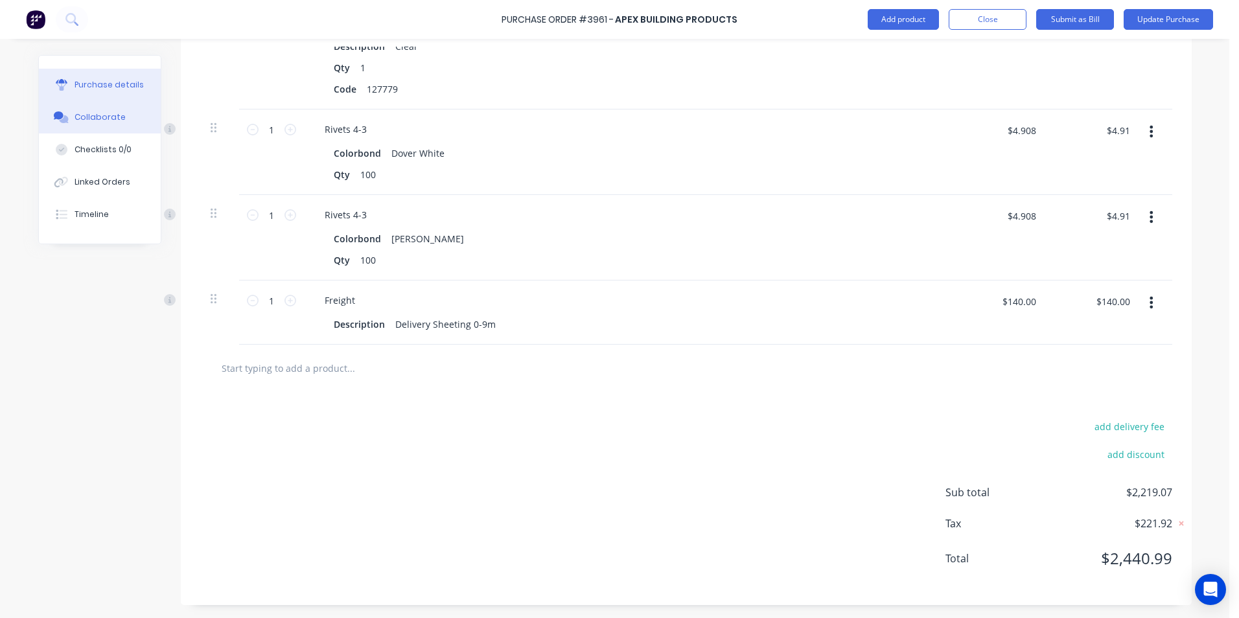
click at [96, 127] on button "Collaborate" at bounding box center [100, 117] width 122 height 32
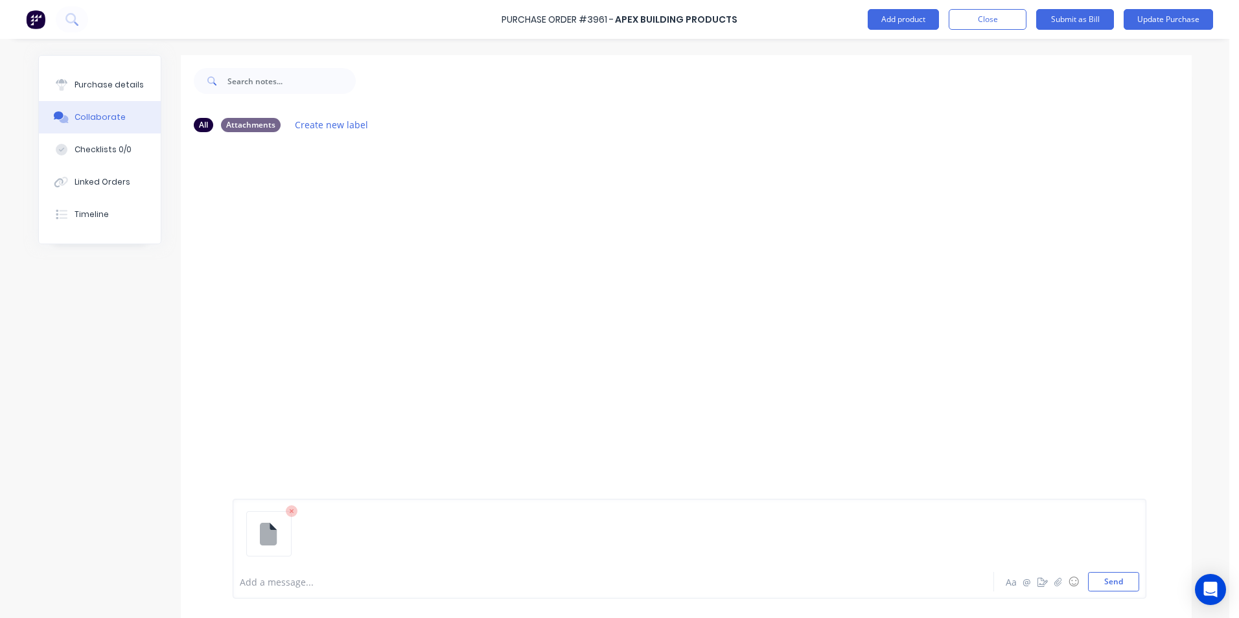
click at [40, 22] on img at bounding box center [35, 19] width 19 height 19
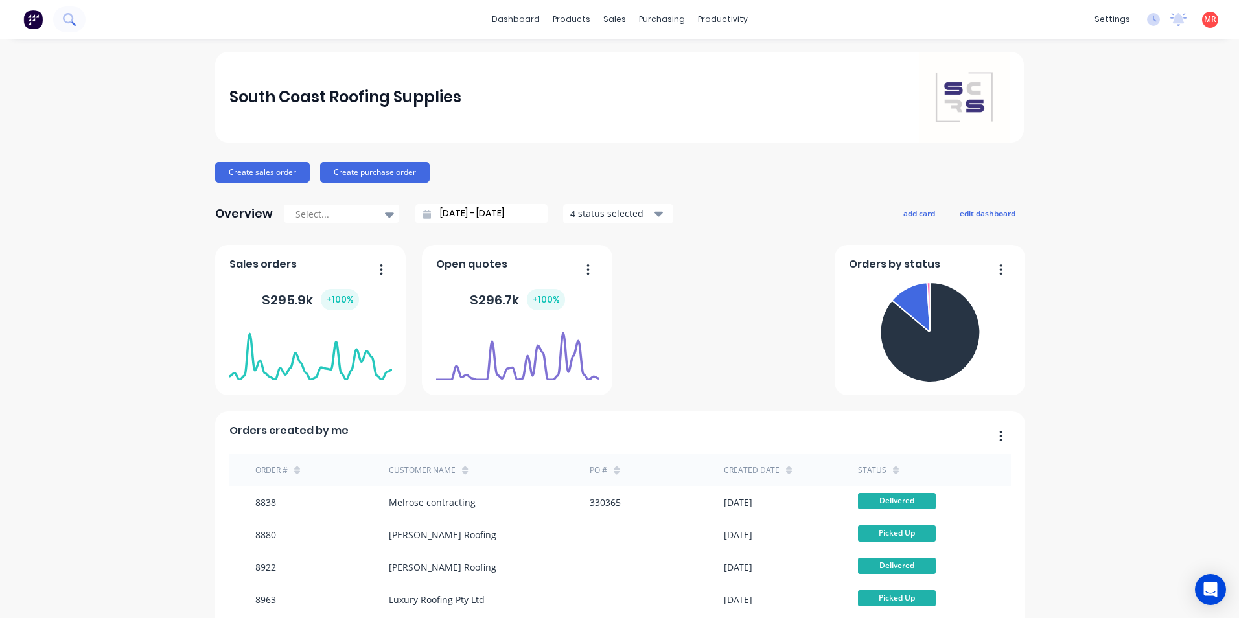
click at [71, 17] on icon at bounding box center [69, 19] width 12 height 12
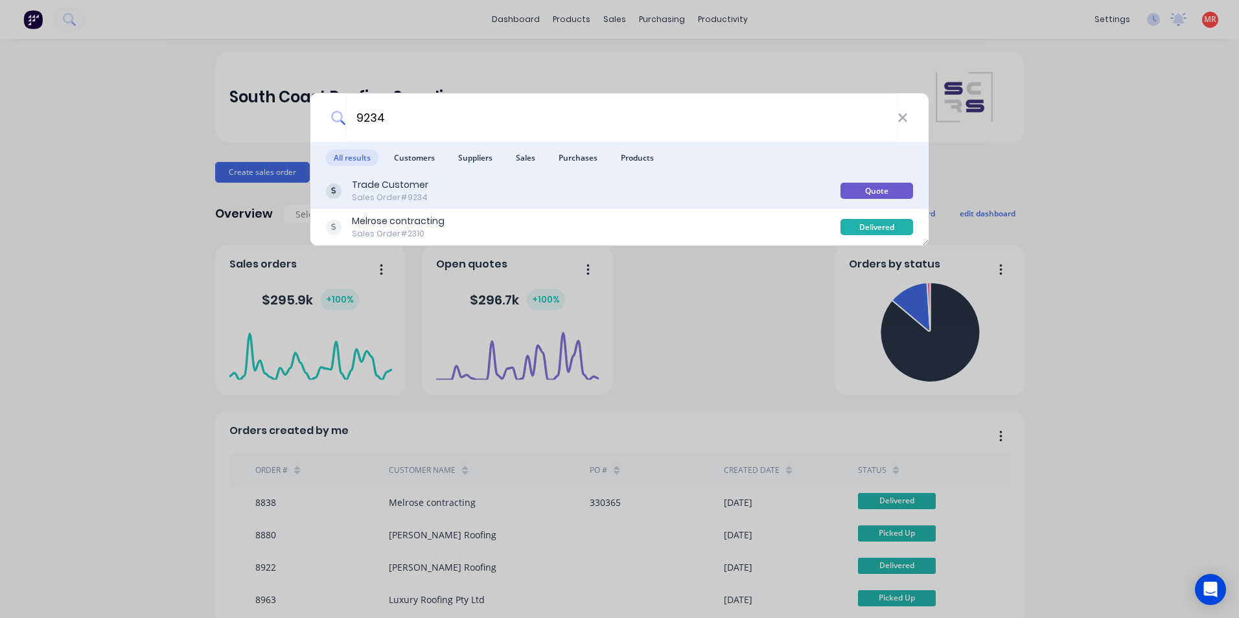
type input "9234"
click at [514, 194] on div "Trade Customer Sales Order #9234" at bounding box center [583, 190] width 515 height 25
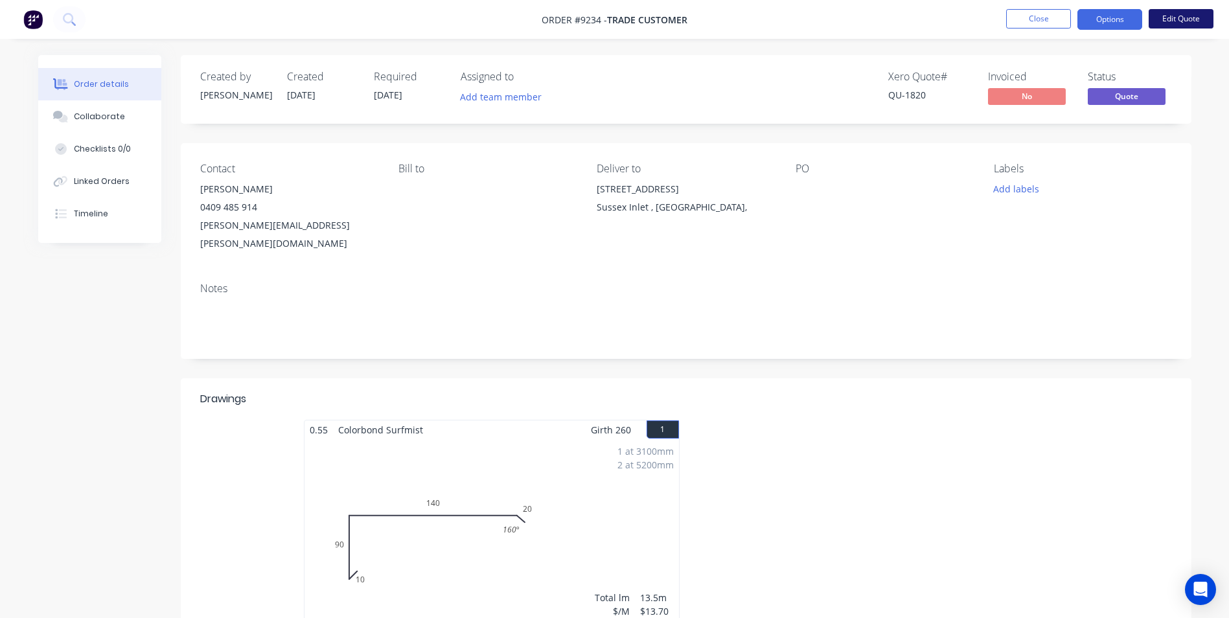
click at [1184, 12] on button "Edit Quote" at bounding box center [1181, 18] width 65 height 19
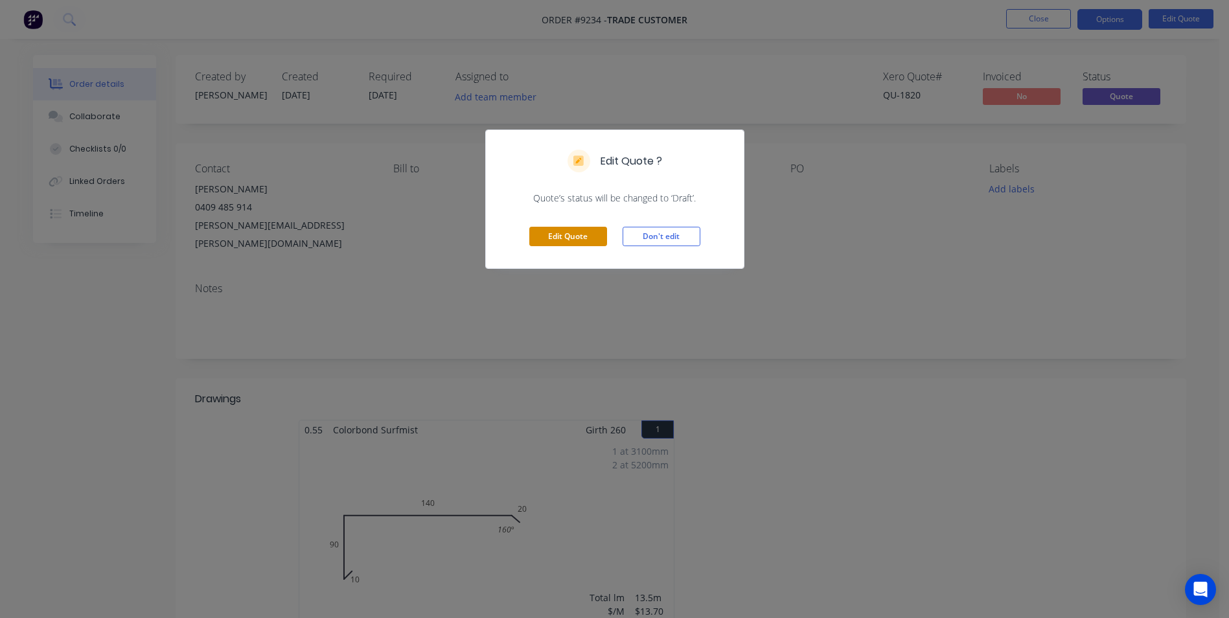
click at [566, 237] on button "Edit Quote" at bounding box center [568, 236] width 78 height 19
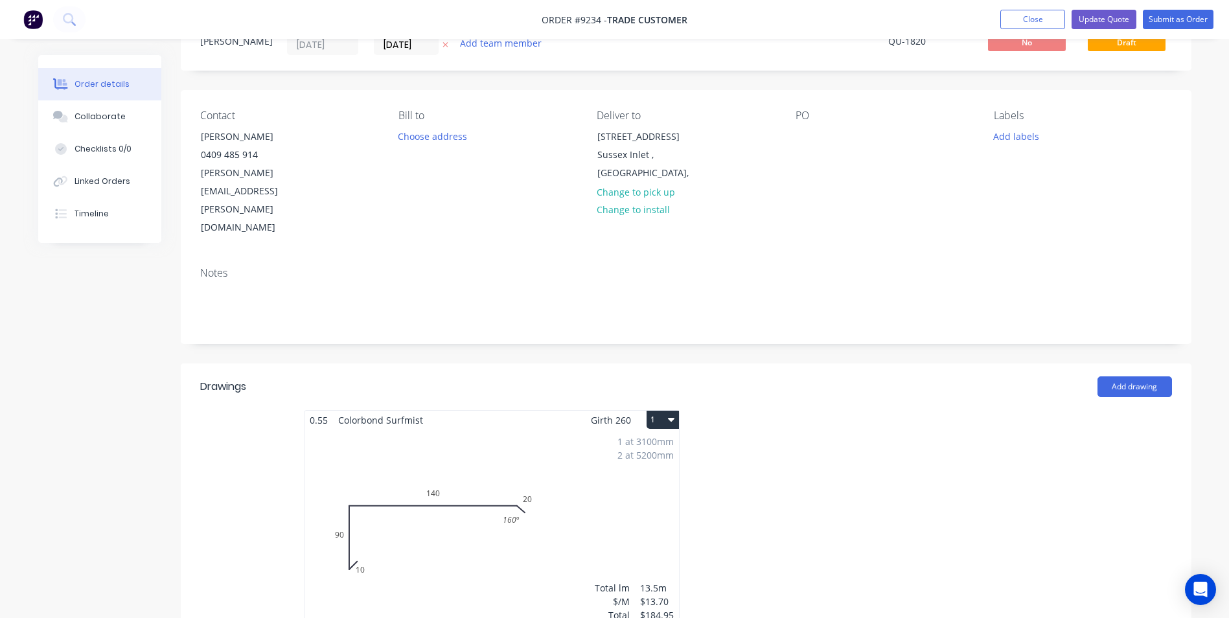
scroll to position [259, 0]
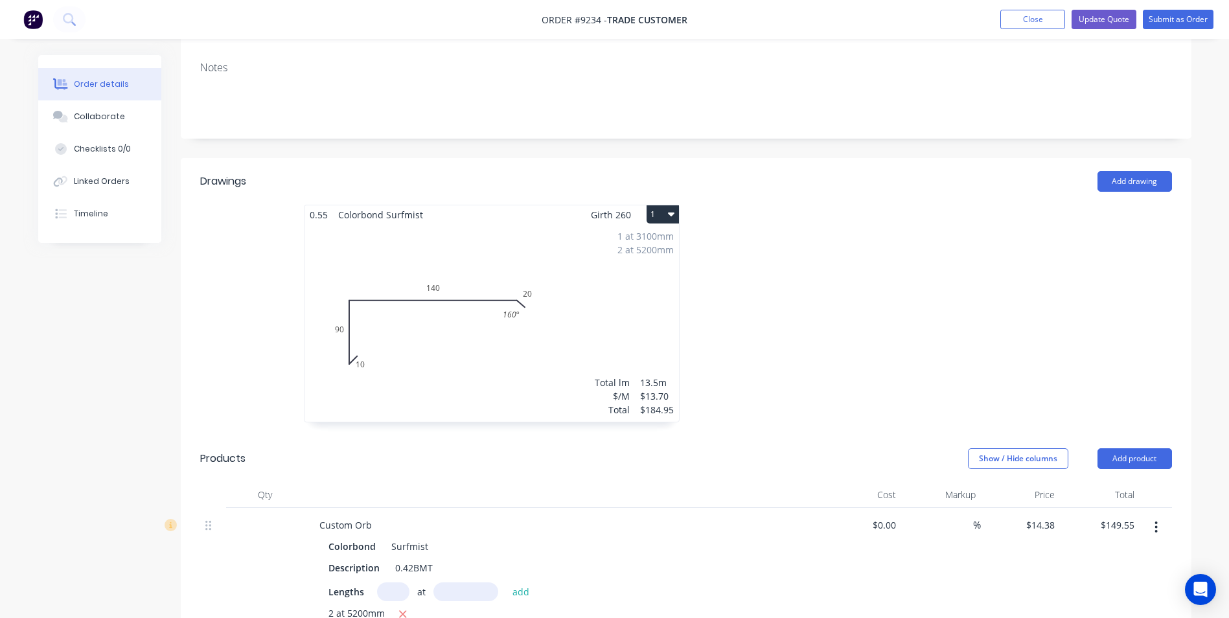
click at [521, 330] on div "1 at 3100mm 2 at 5200mm Total lm $/M Total 13.5m $13.70 $184.95" at bounding box center [492, 323] width 375 height 198
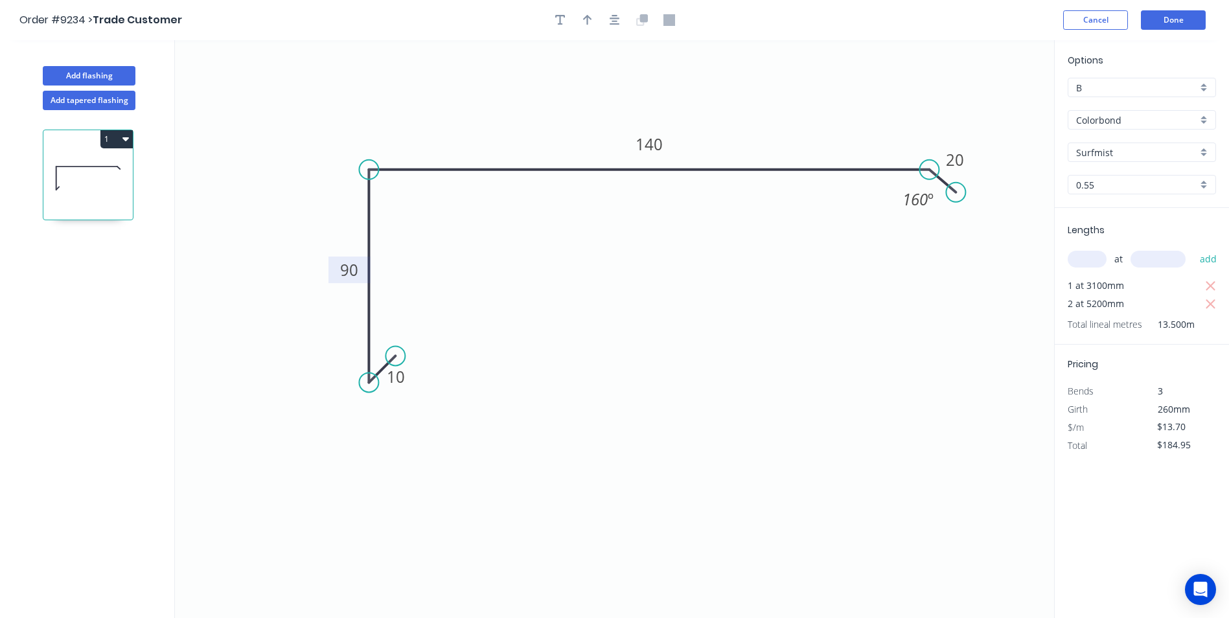
click at [351, 270] on tspan "90" at bounding box center [349, 269] width 18 height 21
click at [625, 393] on icon "0 10 220 140 20 160 º" at bounding box center [614, 329] width 879 height 578
type input "$16.81"
type input "$226.94"
click at [1156, 25] on button "Done" at bounding box center [1173, 19] width 65 height 19
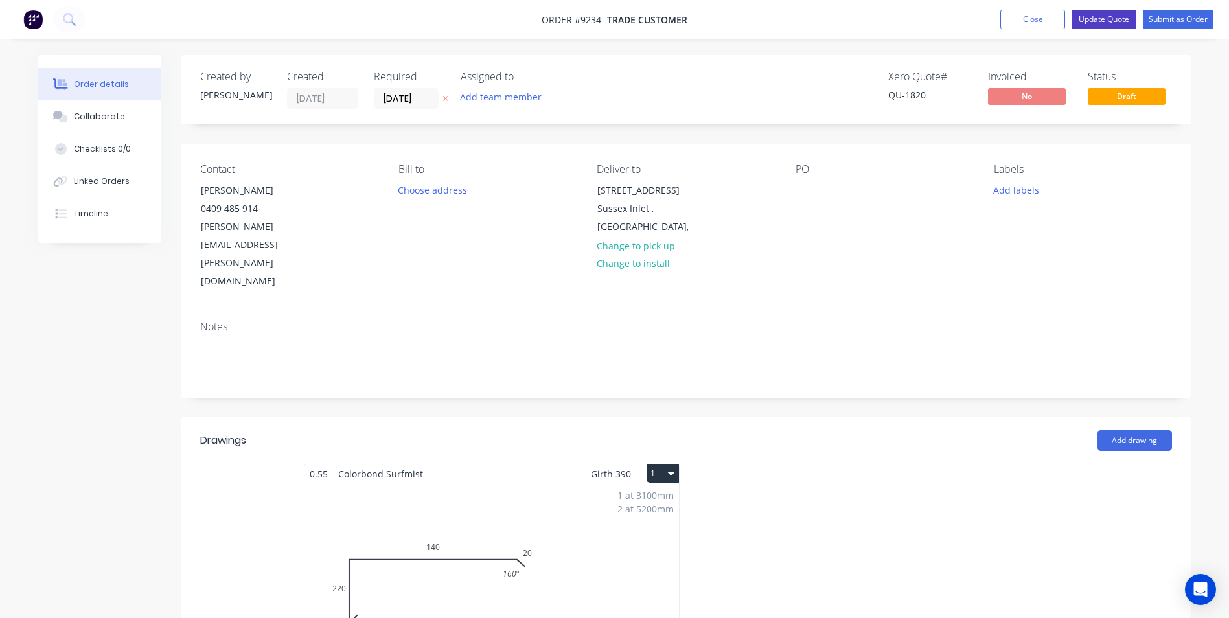
click at [1098, 21] on button "Update Quote" at bounding box center [1104, 19] width 65 height 19
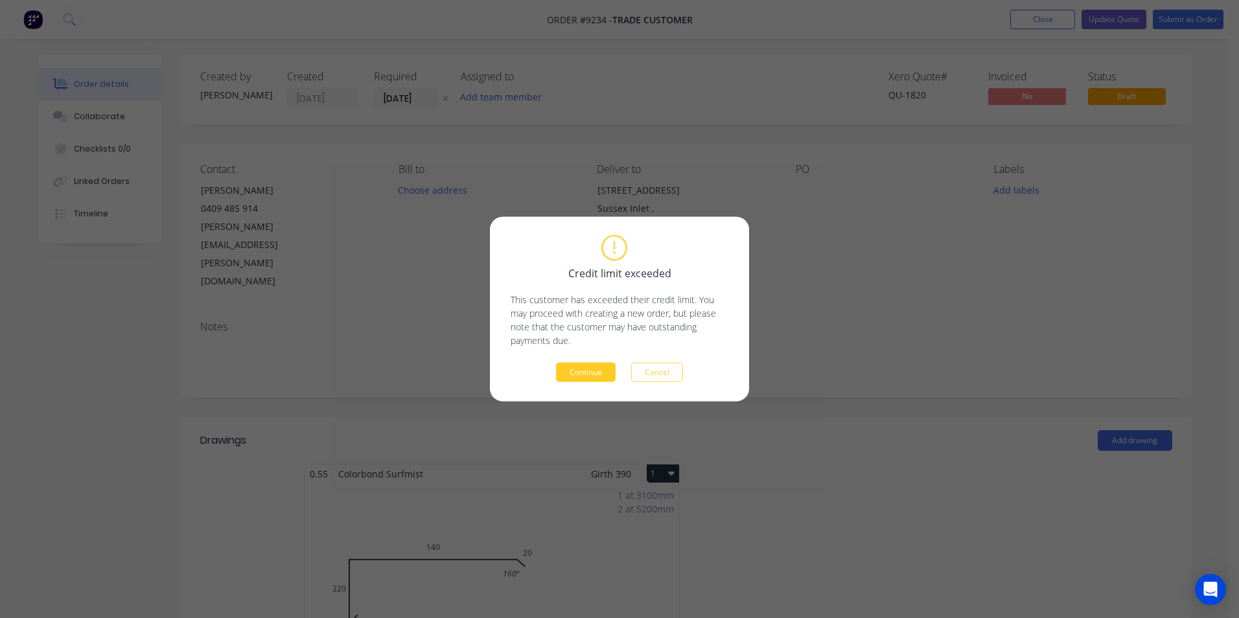
click at [589, 369] on button "Continue" at bounding box center [586, 372] width 60 height 19
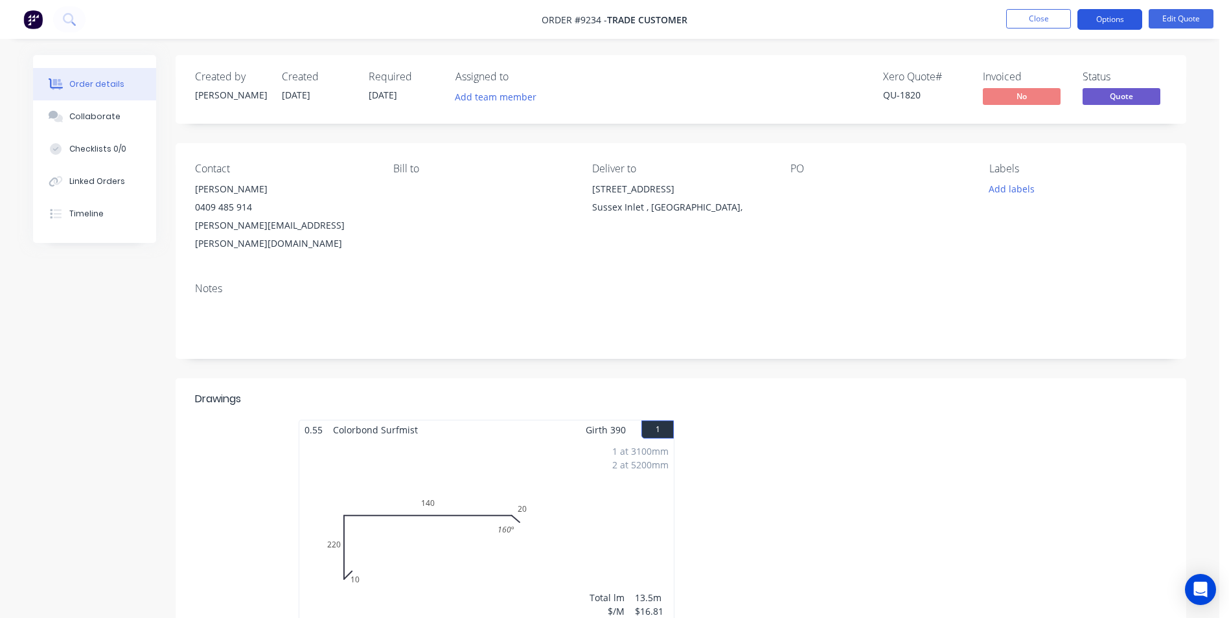
click at [1097, 11] on button "Options" at bounding box center [1110, 19] width 65 height 21
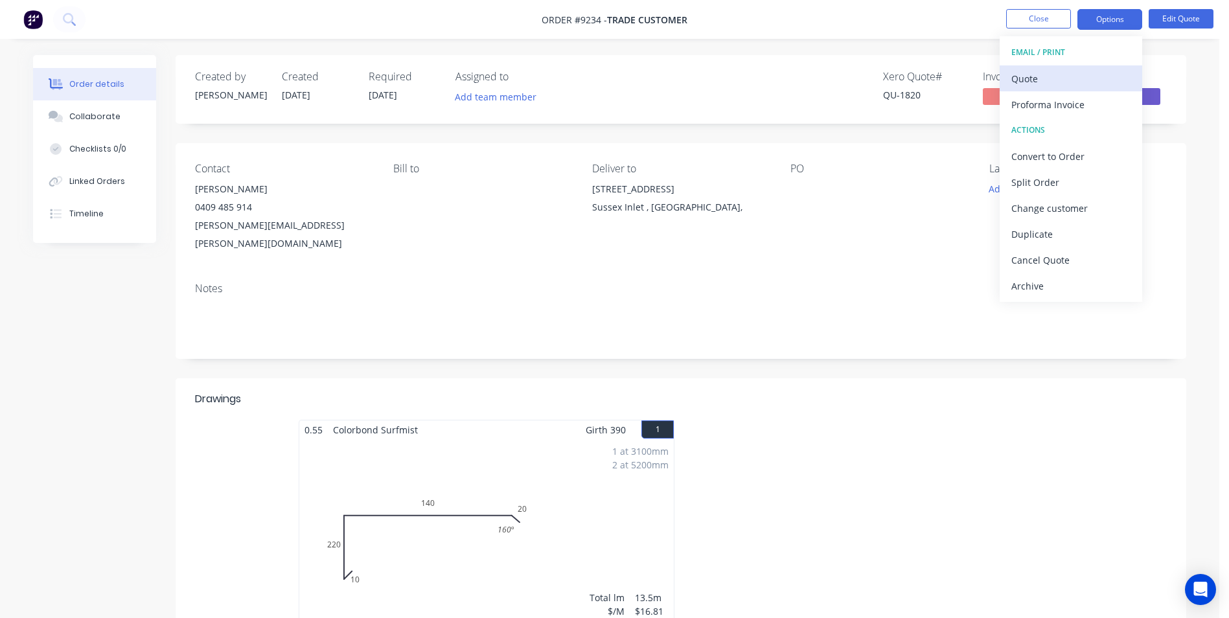
click at [1047, 83] on div "Quote" at bounding box center [1071, 78] width 119 height 19
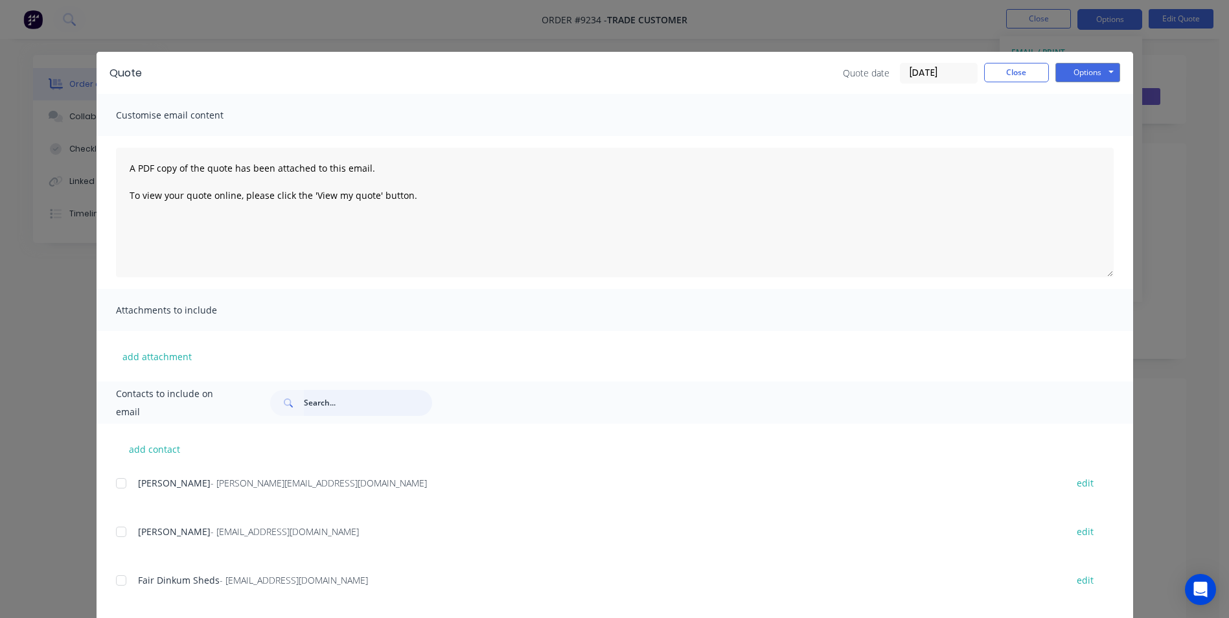
click at [343, 402] on input "text" at bounding box center [368, 403] width 128 height 26
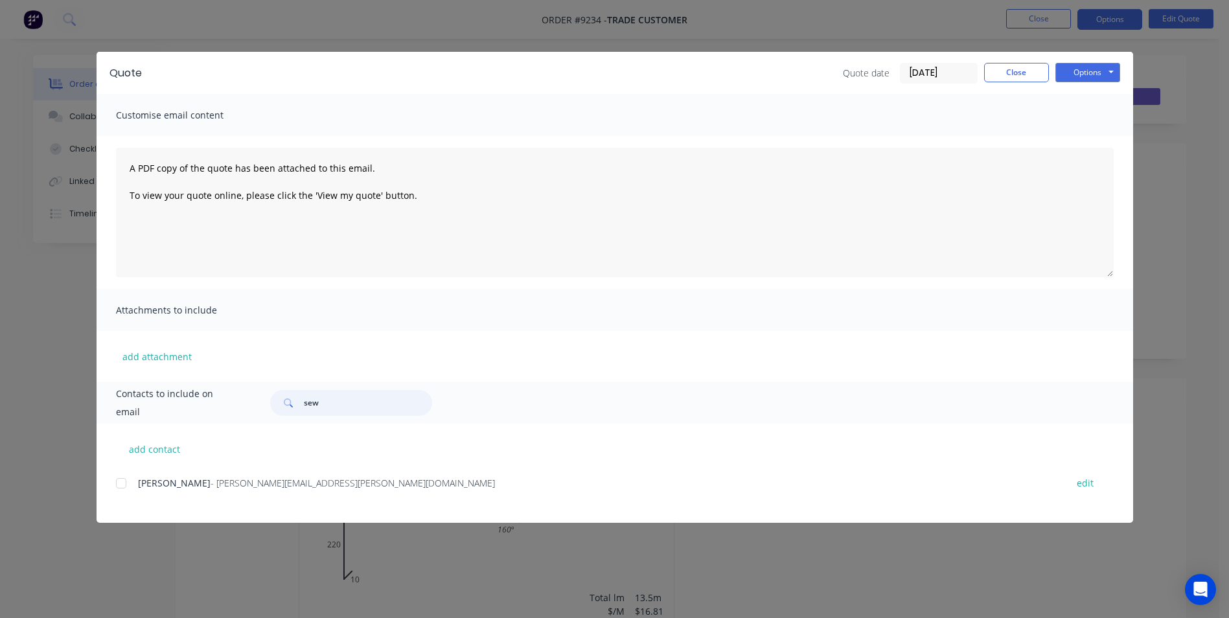
click at [127, 484] on div at bounding box center [121, 483] width 26 height 26
type input "sew"
click at [1089, 72] on button "Options" at bounding box center [1088, 72] width 65 height 19
click at [1084, 132] on button "Email" at bounding box center [1097, 138] width 83 height 21
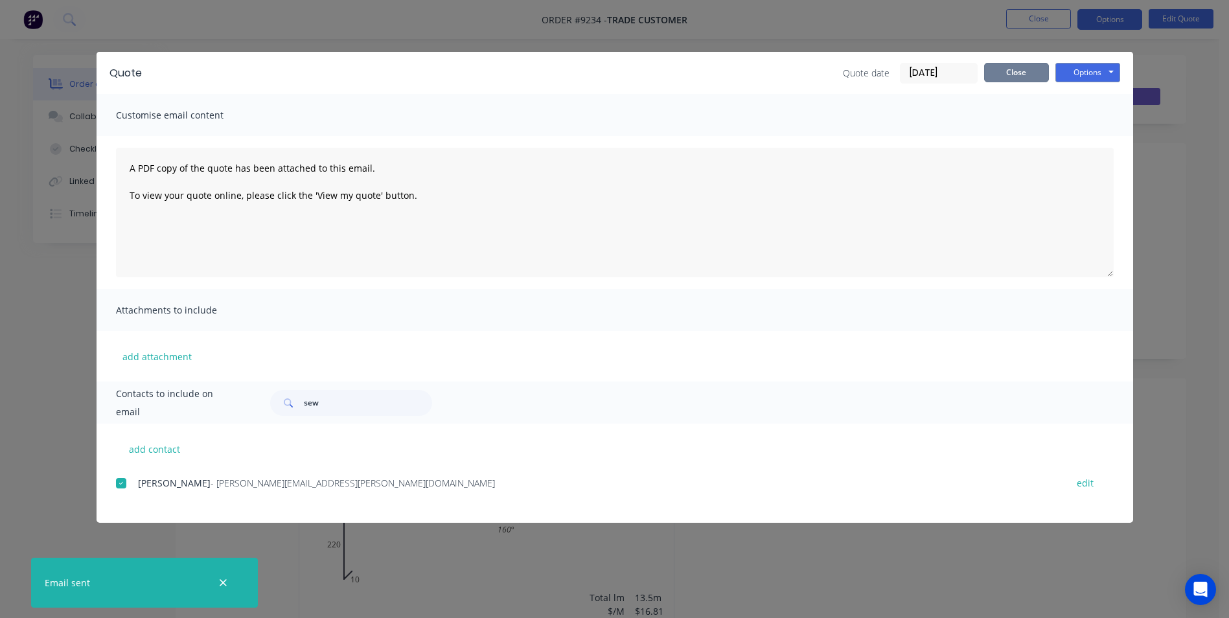
drag, startPoint x: 1014, startPoint y: 71, endPoint x: 546, endPoint y: 69, distance: 467.9
click at [1014, 71] on button "Close" at bounding box center [1016, 72] width 65 height 19
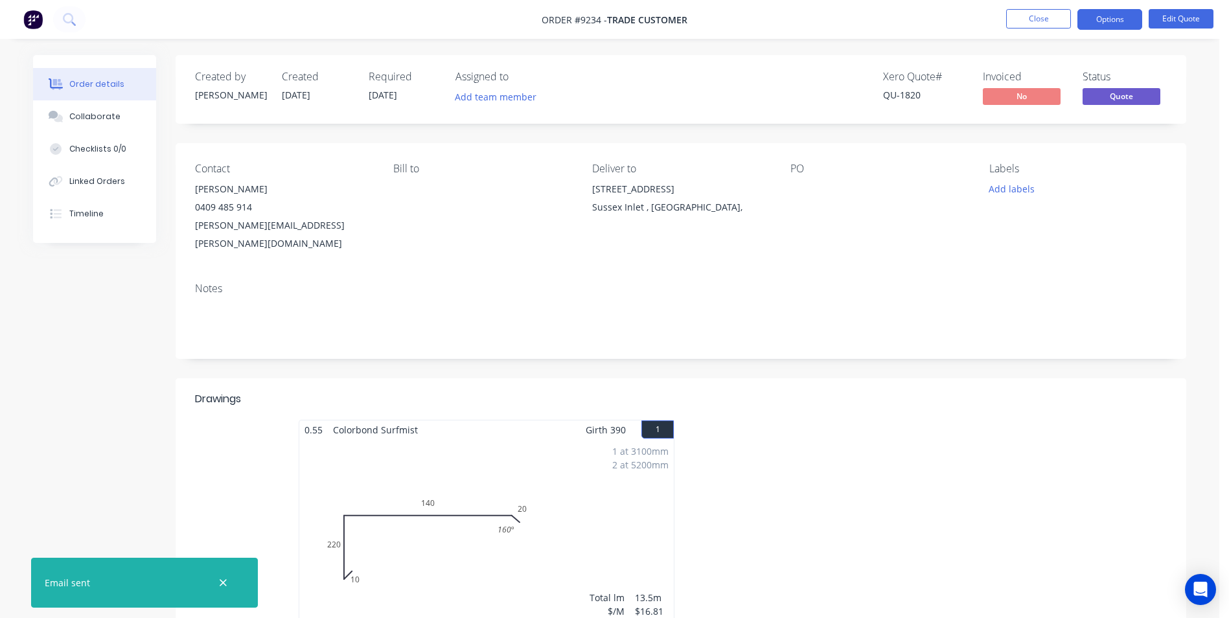
click at [35, 21] on img at bounding box center [32, 19] width 19 height 19
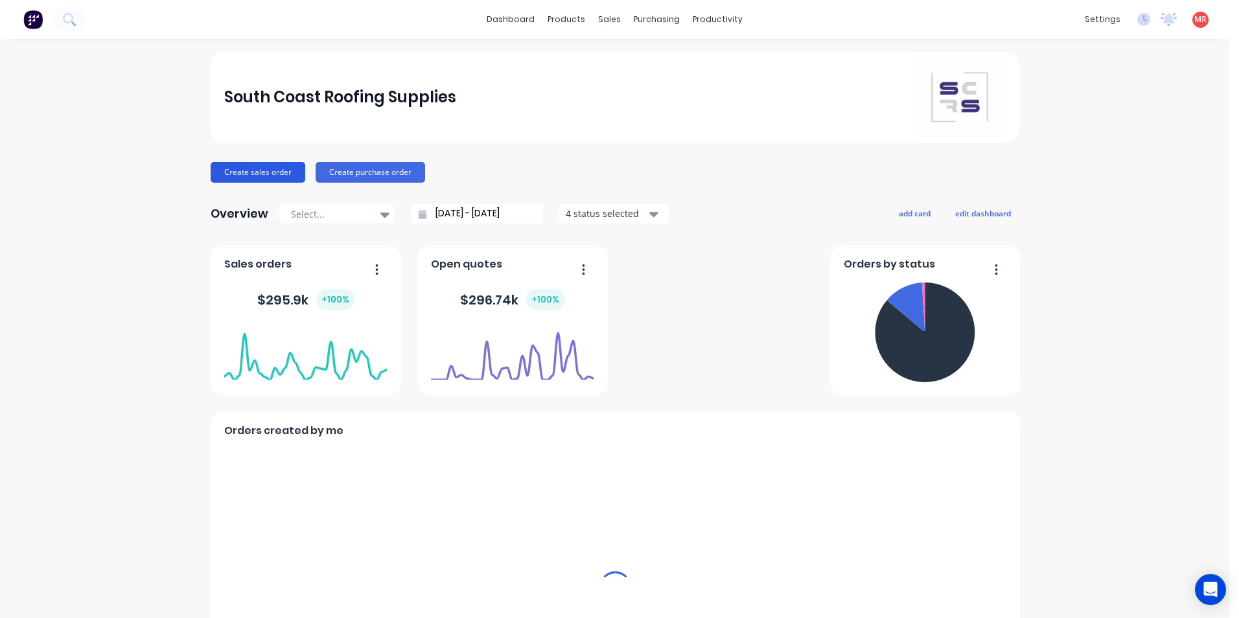
click at [241, 174] on button "Create sales order" at bounding box center [258, 172] width 95 height 21
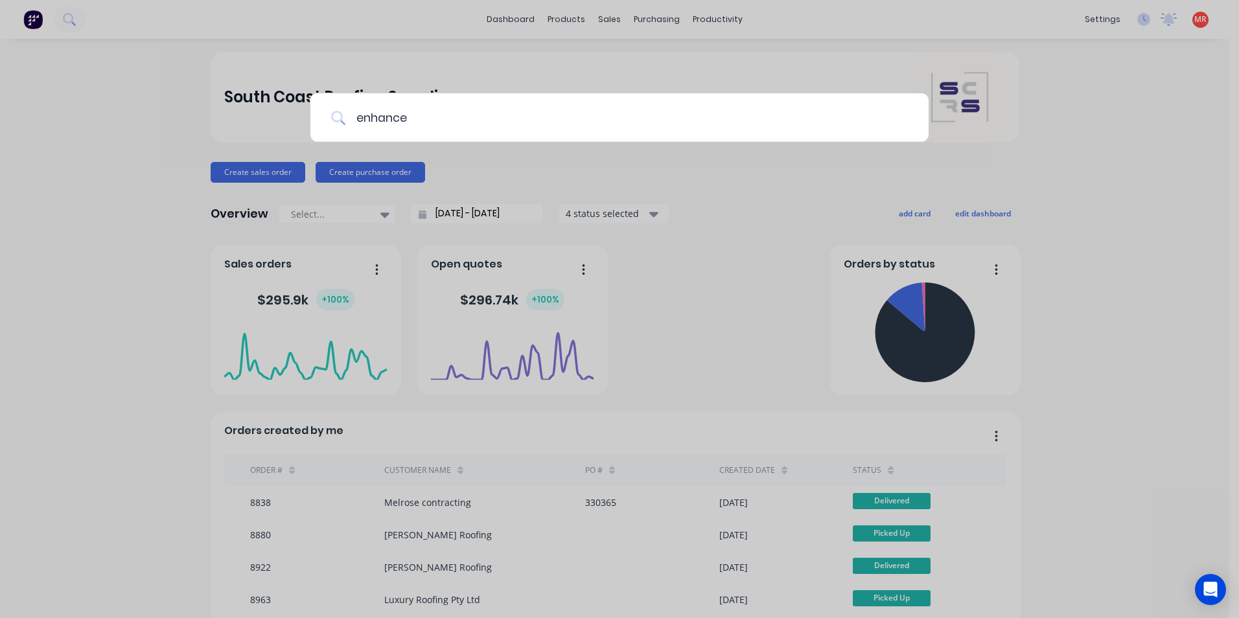
click at [399, 116] on input "enhance" at bounding box center [626, 117] width 563 height 49
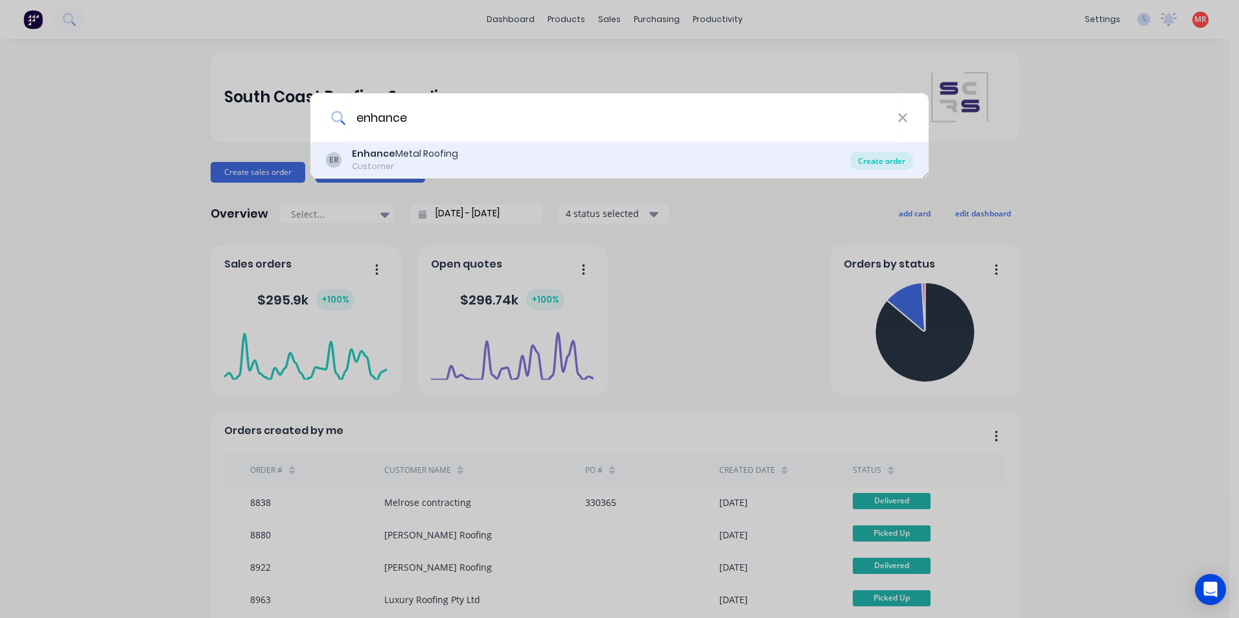
type input "enhance"
click at [870, 168] on div "Create order" at bounding box center [881, 161] width 63 height 18
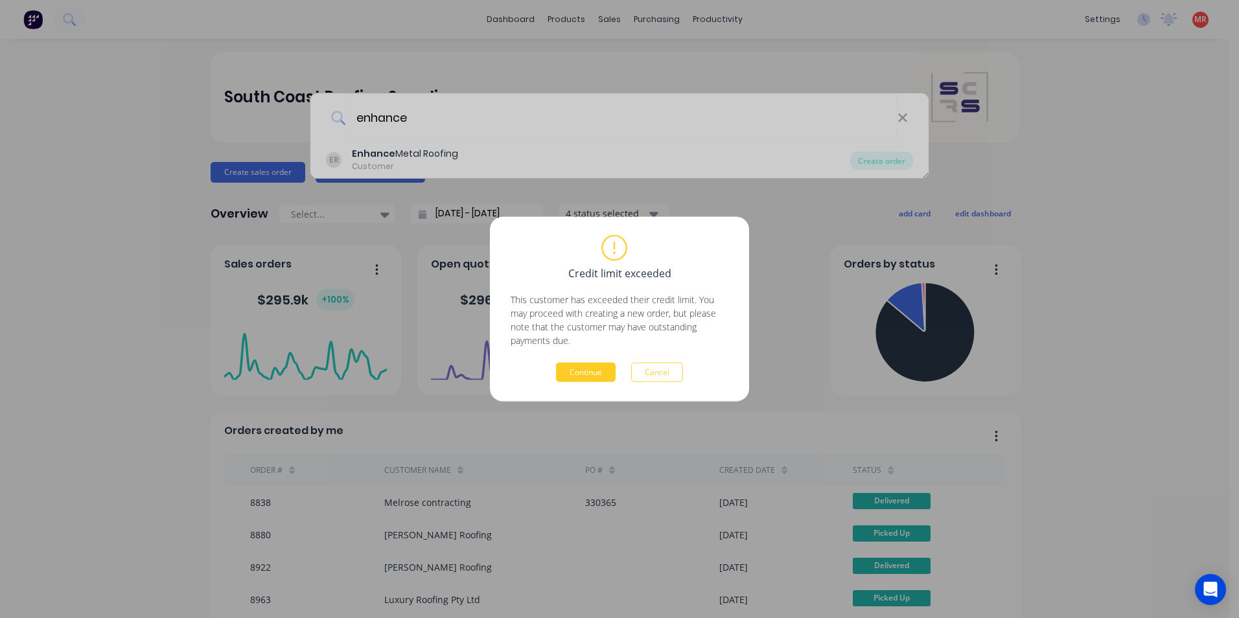
click at [585, 377] on button "Continue" at bounding box center [586, 372] width 60 height 19
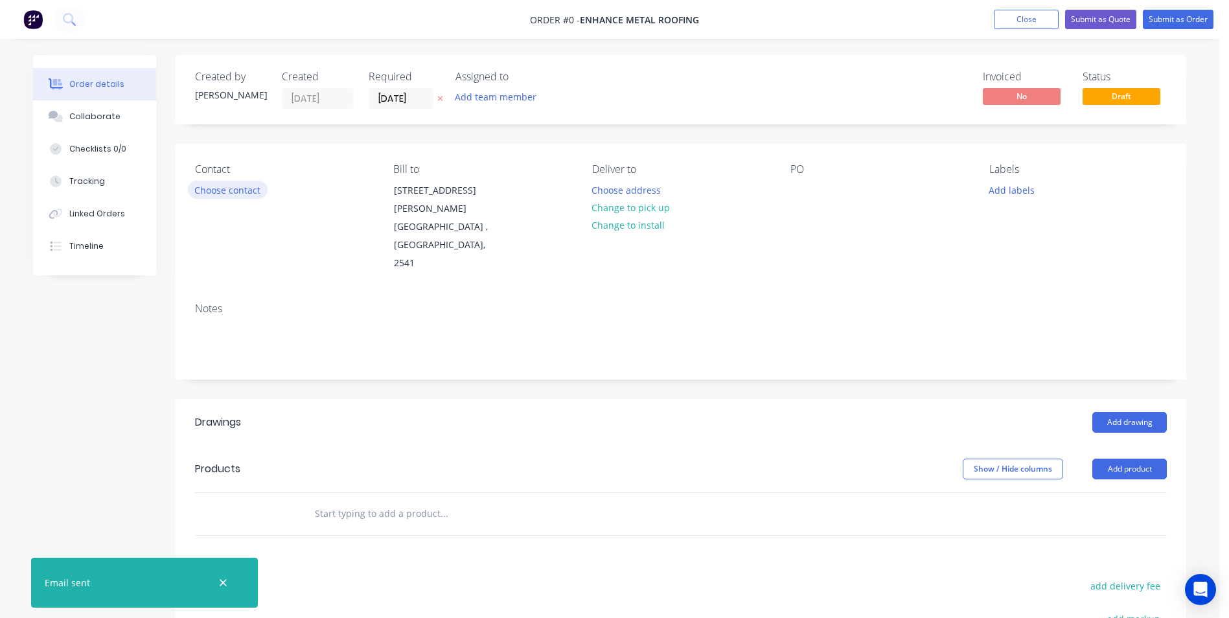
click at [244, 192] on button "Choose contact" at bounding box center [228, 189] width 80 height 17
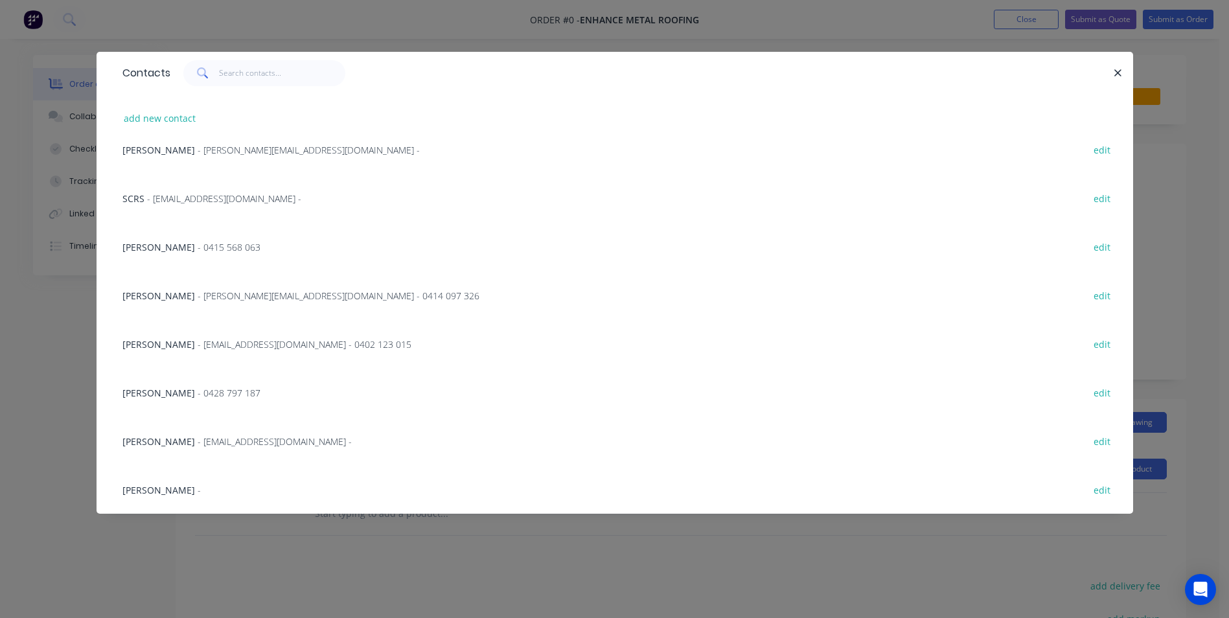
scroll to position [164, 0]
click at [189, 301] on div "Daniel Fitzsimmons - [EMAIL_ADDRESS][DOMAIN_NAME] - 0414 097 326" at bounding box center [300, 295] width 357 height 14
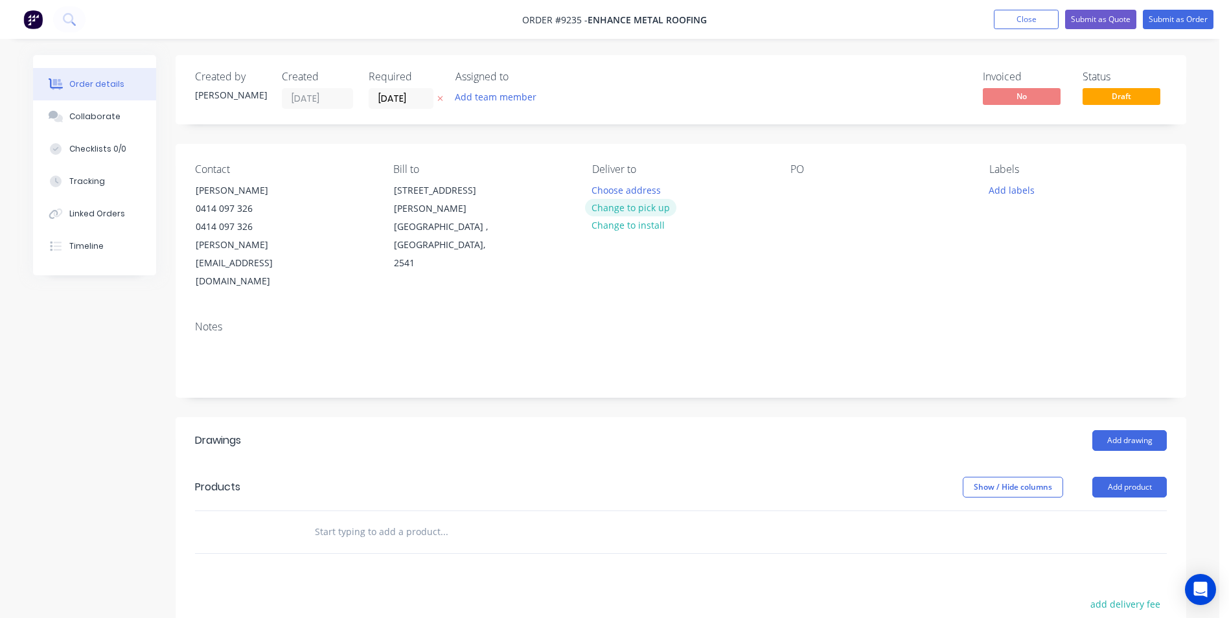
click at [653, 213] on button "Change to pick up" at bounding box center [631, 207] width 92 height 17
click at [797, 193] on div at bounding box center [801, 190] width 21 height 19
click at [382, 519] on input "text" at bounding box center [443, 532] width 259 height 26
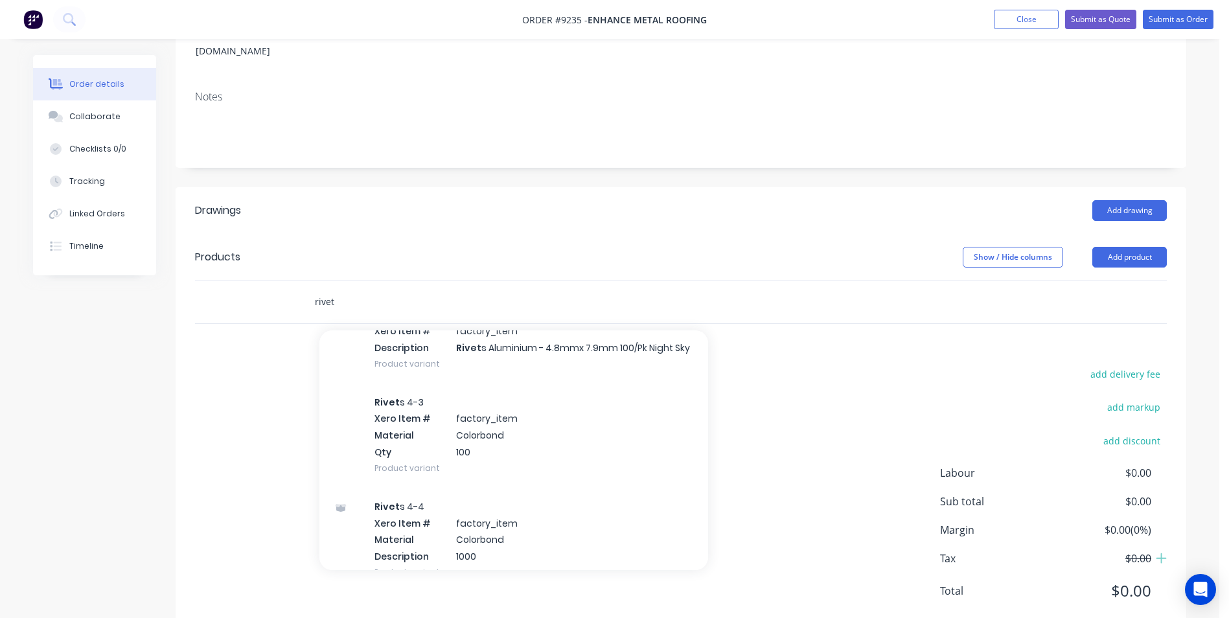
scroll to position [842, 0]
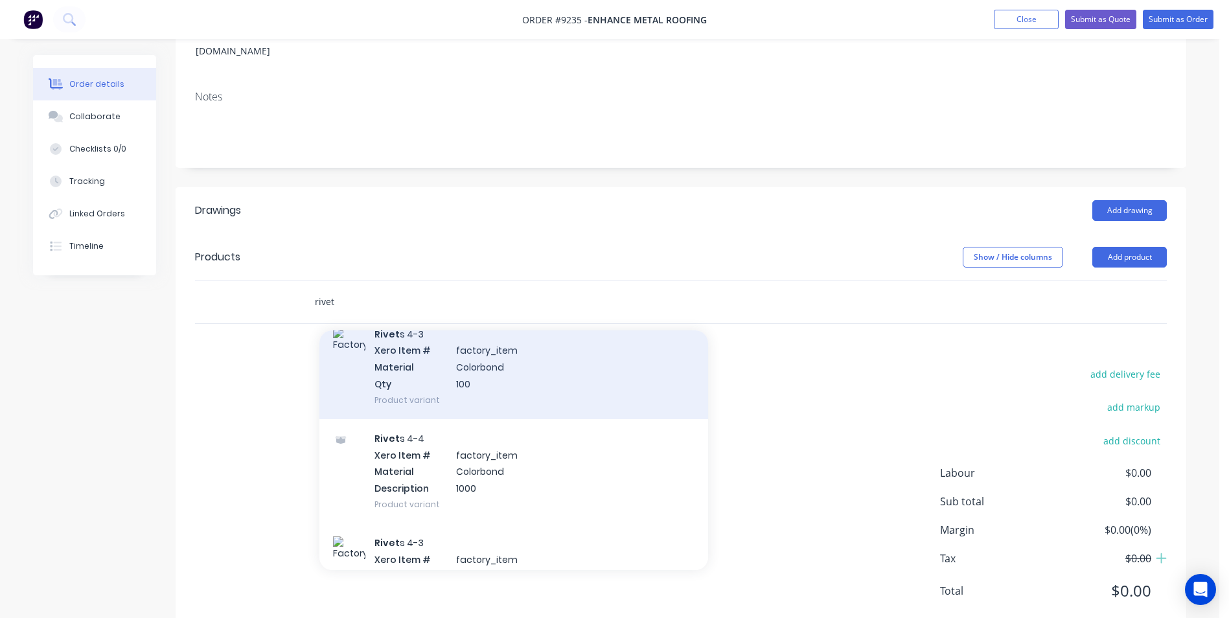
type input "rivet"
click at [408, 351] on div "Rivet s 4-3 Xero Item # factory_item Material Colorbond Qty 100 Product variant" at bounding box center [513, 367] width 389 height 104
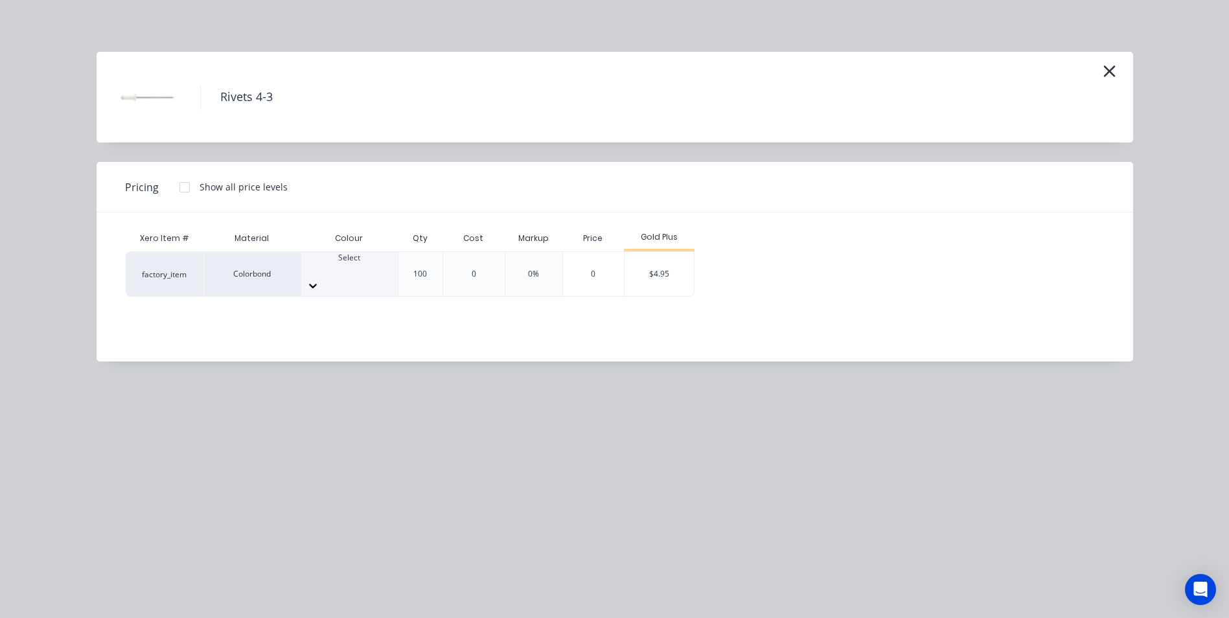
click at [318, 279] on div "Select" at bounding box center [349, 274] width 97 height 44
click at [648, 267] on div "$4.95" at bounding box center [659, 274] width 69 height 44
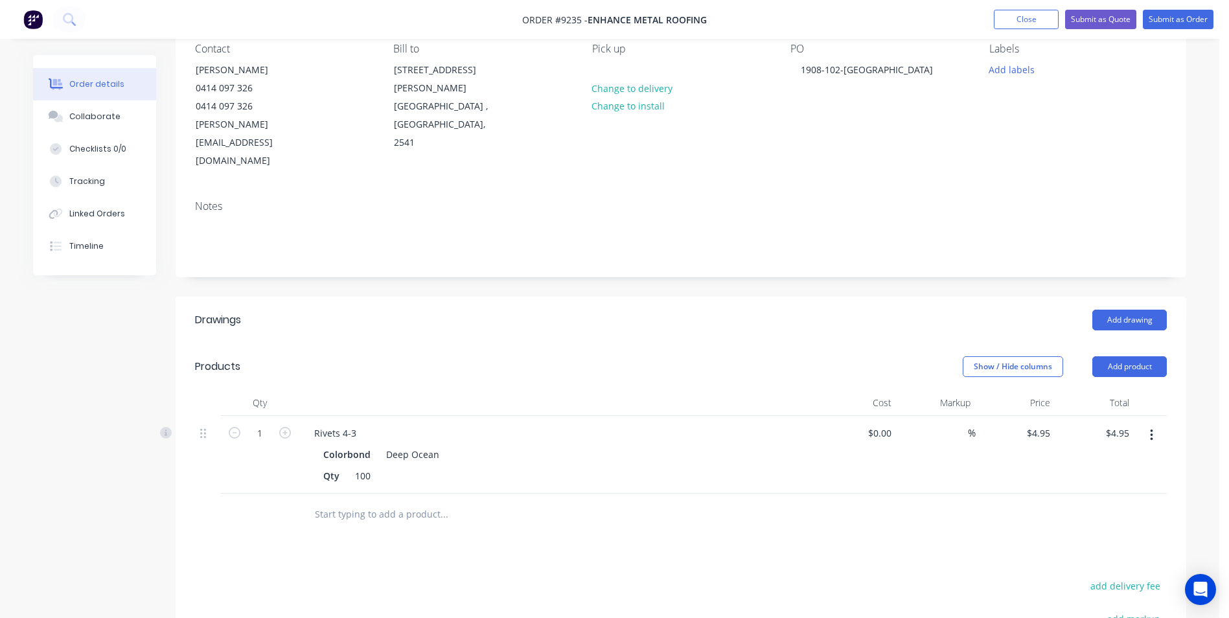
scroll to position [0, 0]
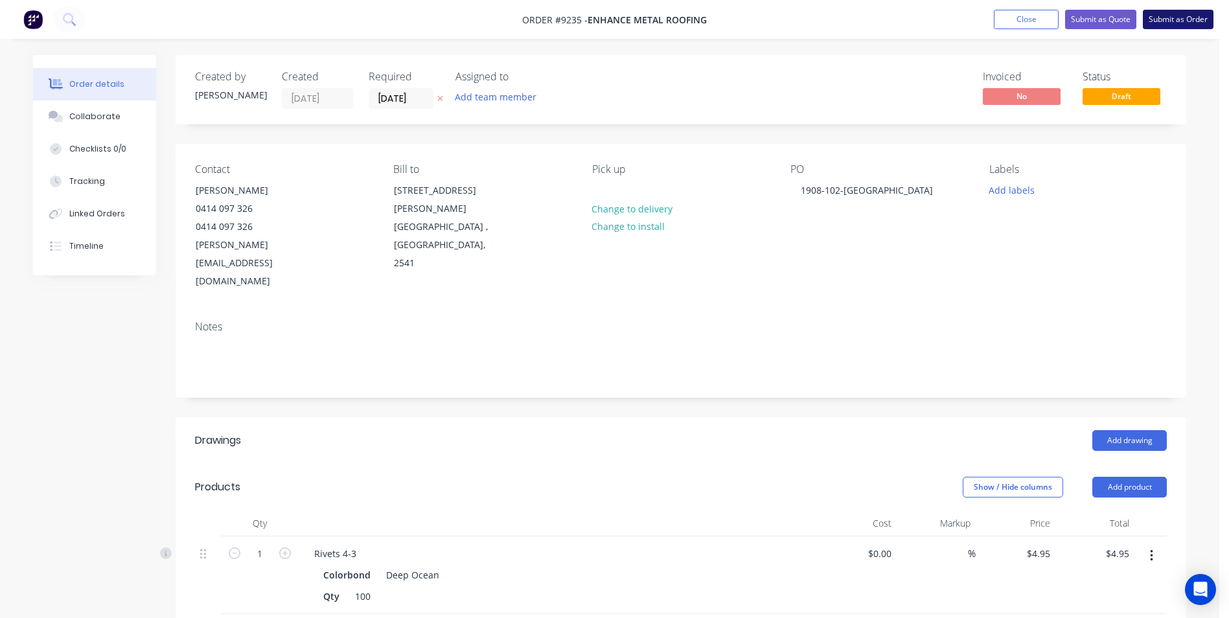
click at [1185, 27] on button "Submit as Order" at bounding box center [1178, 19] width 71 height 19
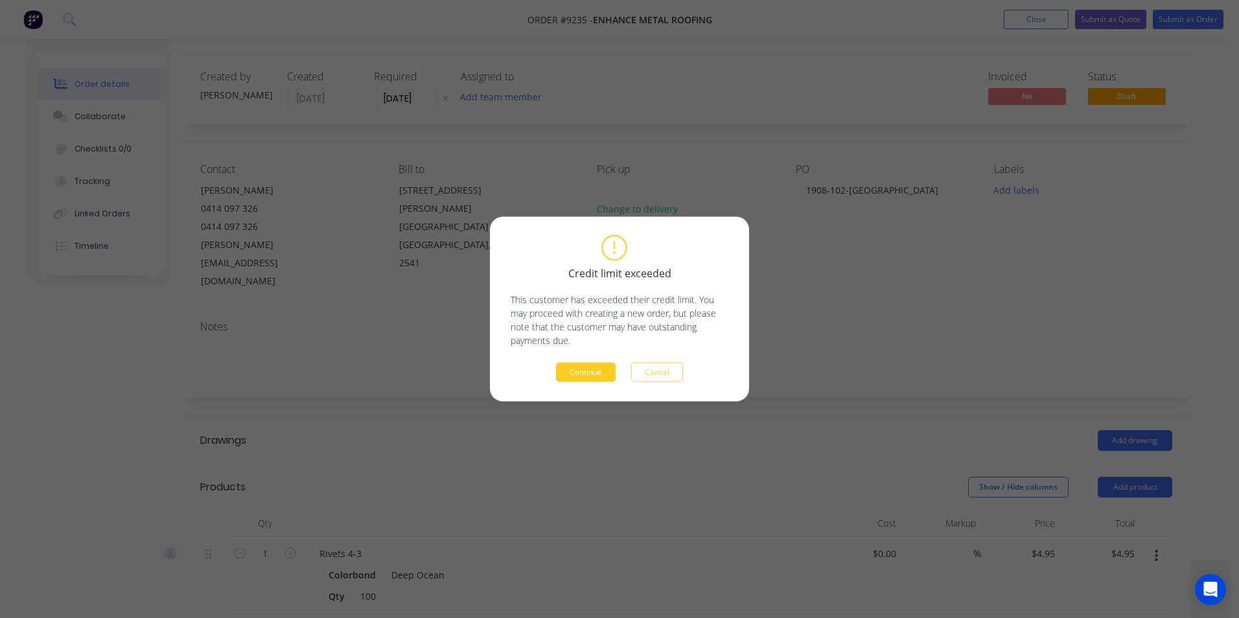
click at [592, 373] on button "Continue" at bounding box center [586, 372] width 60 height 19
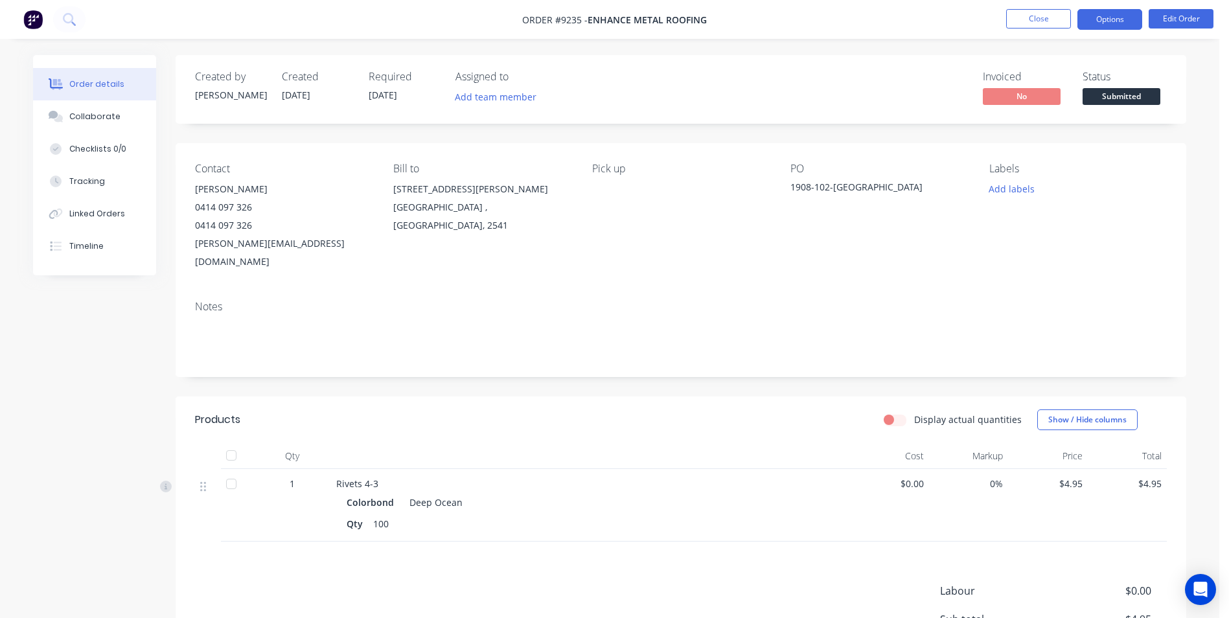
click at [1126, 22] on button "Options" at bounding box center [1110, 19] width 65 height 21
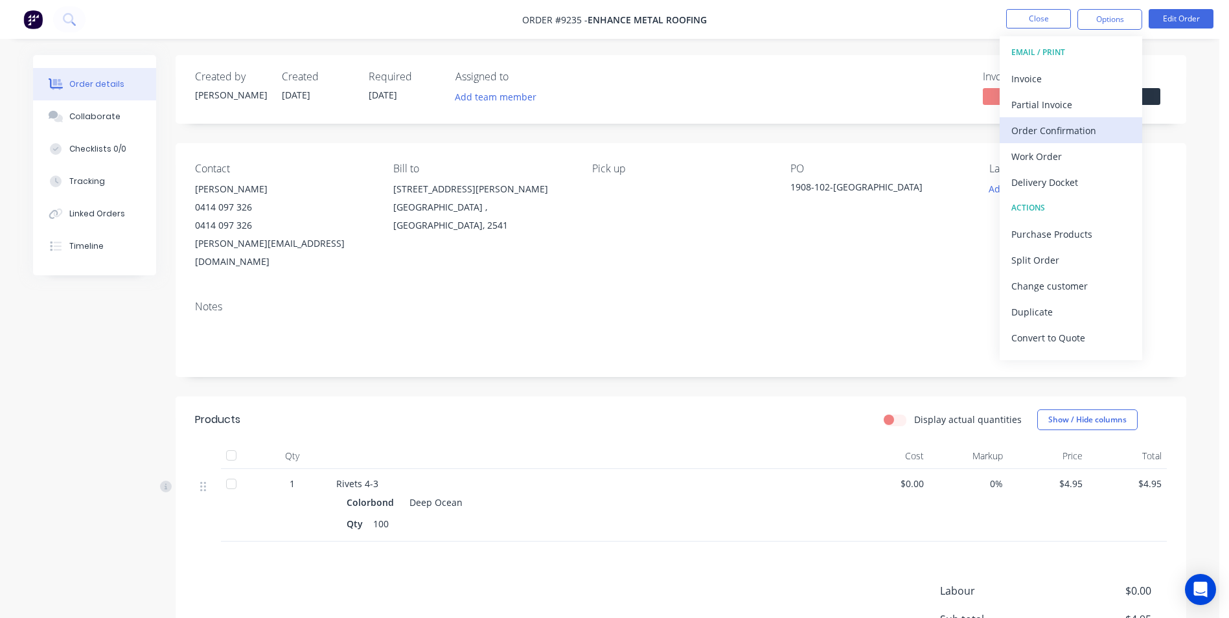
click at [1065, 138] on div "Order Confirmation" at bounding box center [1071, 130] width 119 height 19
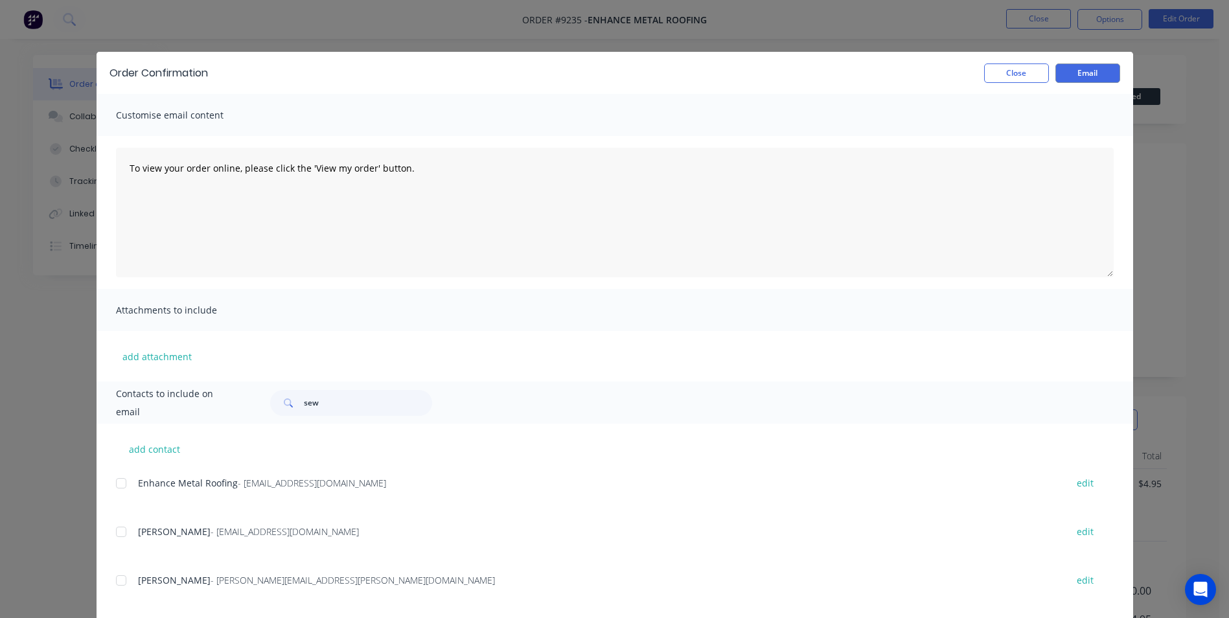
click at [115, 481] on div at bounding box center [121, 483] width 26 height 26
click at [1078, 77] on button "Email" at bounding box center [1088, 73] width 65 height 19
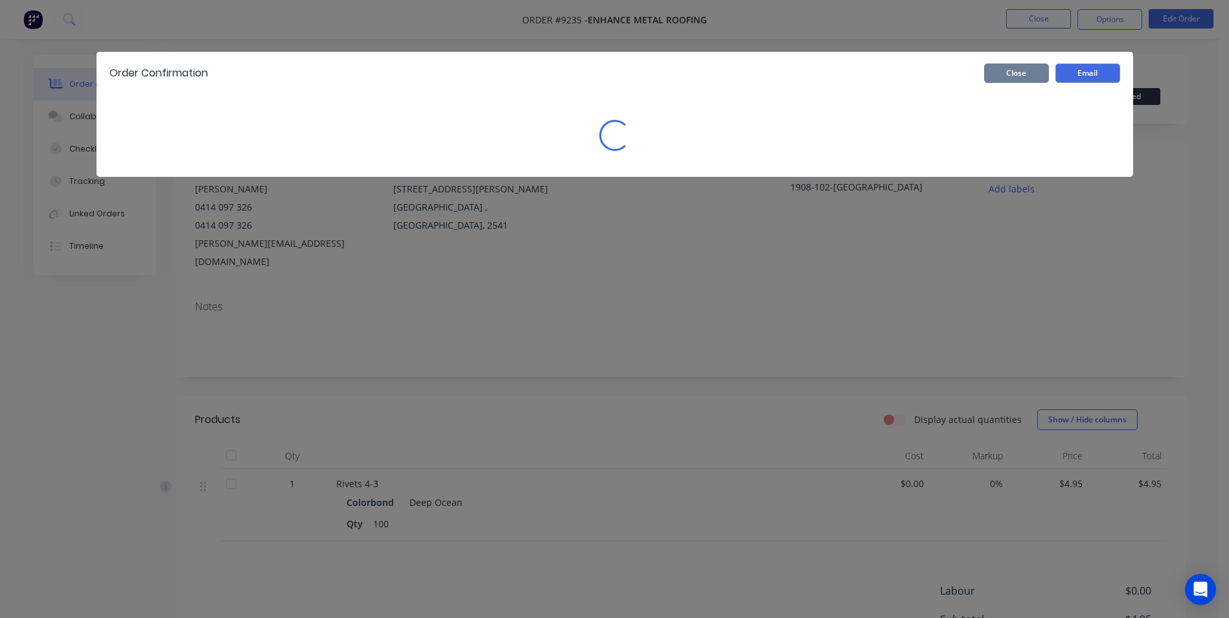
click at [1045, 73] on button "Close" at bounding box center [1016, 73] width 65 height 19
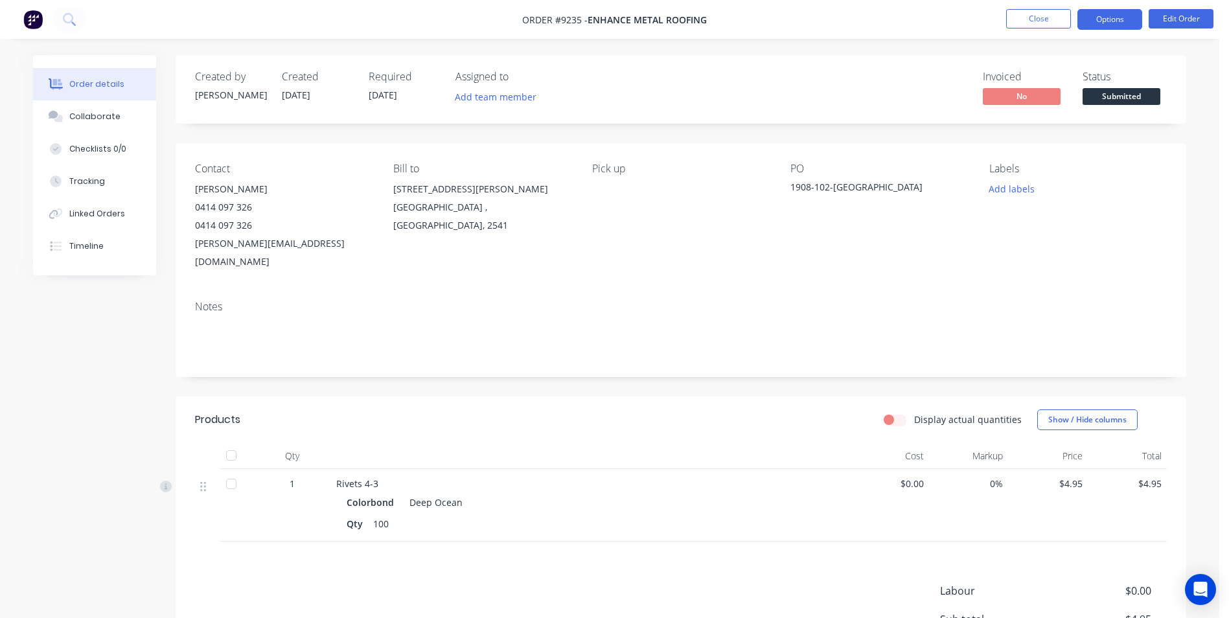
click at [1109, 14] on button "Options" at bounding box center [1110, 19] width 65 height 21
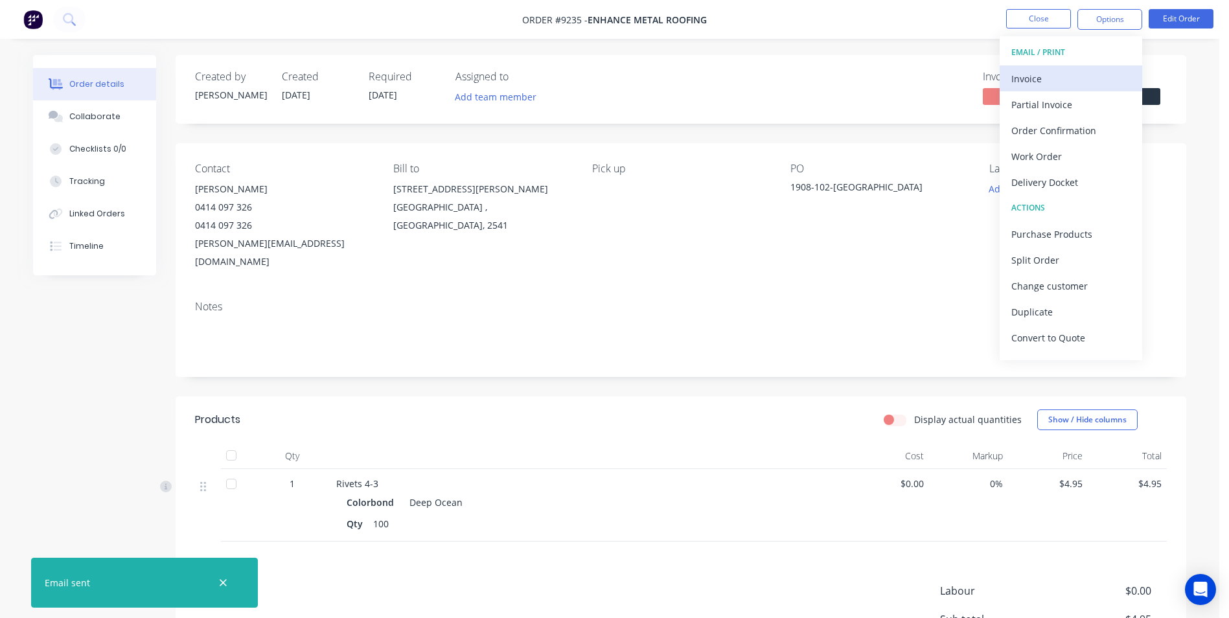
click at [1025, 80] on div "Invoice" at bounding box center [1071, 78] width 119 height 19
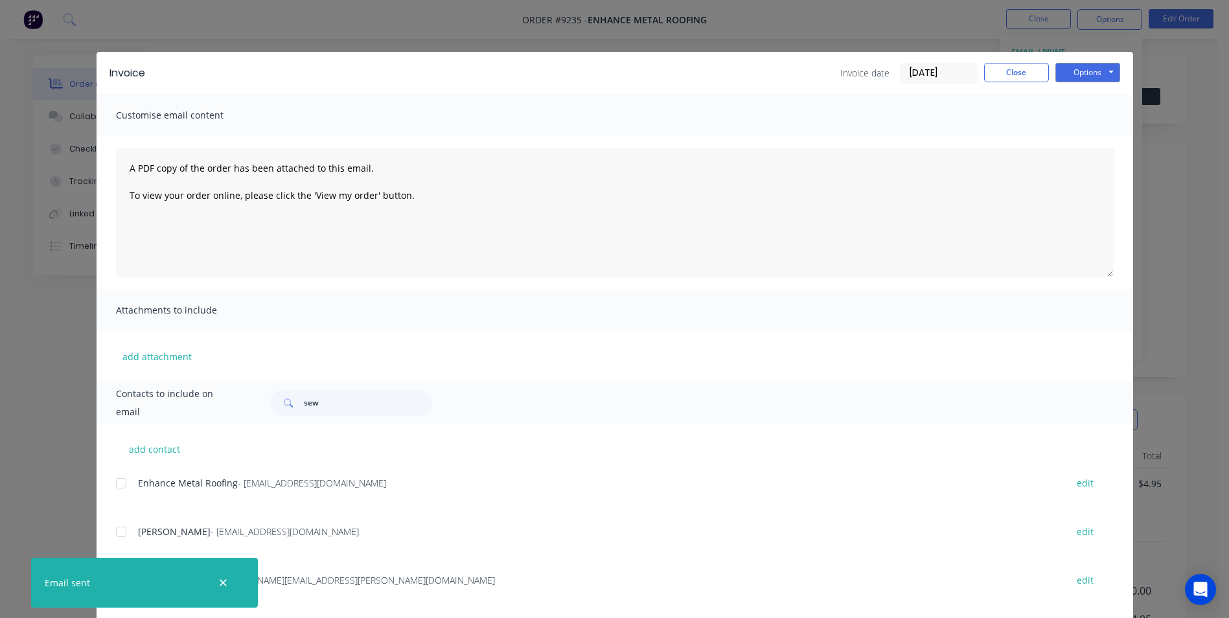
click at [113, 480] on div at bounding box center [121, 483] width 26 height 26
click at [1084, 77] on button "Options" at bounding box center [1088, 72] width 65 height 19
click at [1084, 135] on button "Email" at bounding box center [1097, 138] width 83 height 21
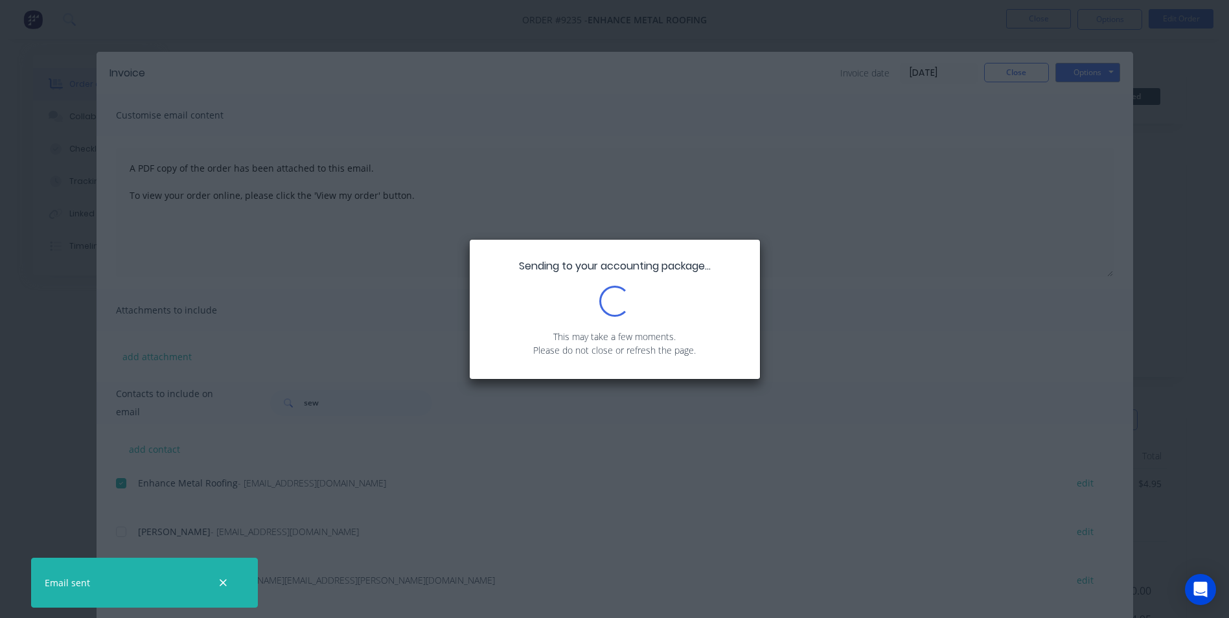
click at [1029, 73] on div "Sending to your accounting package... Loading... This may take a few moments. P…" at bounding box center [614, 309] width 1229 height 618
click at [1023, 74] on div "Sending to your accounting package... Loading... This may take a few moments. P…" at bounding box center [614, 309] width 1229 height 618
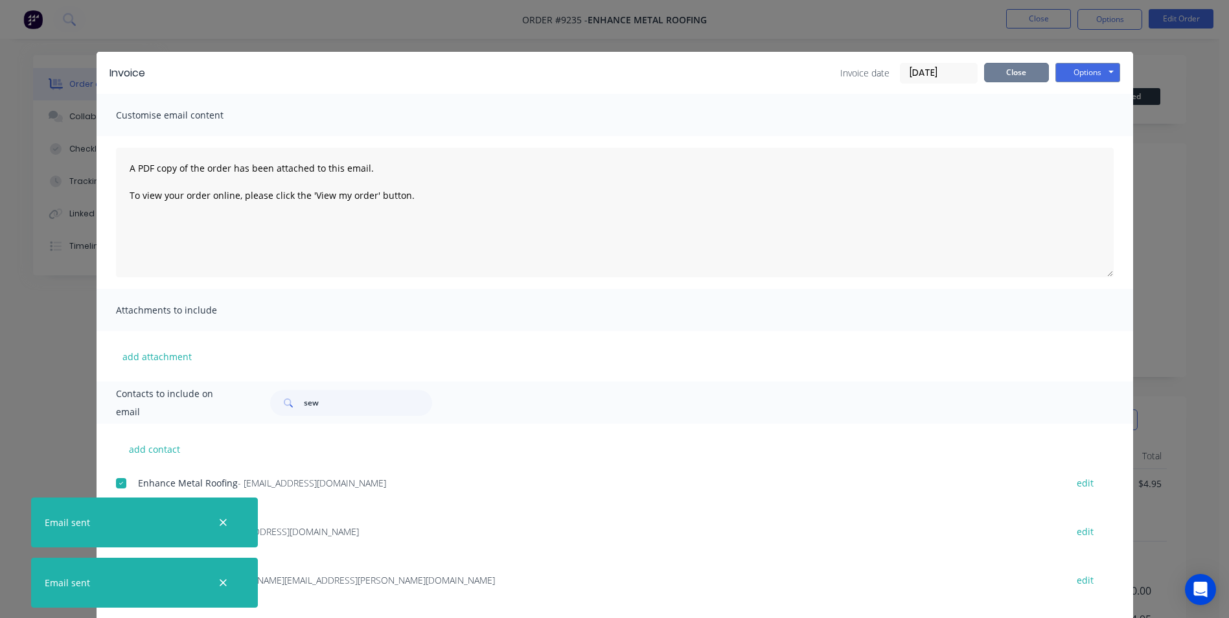
click at [1023, 74] on button "Close" at bounding box center [1016, 72] width 65 height 19
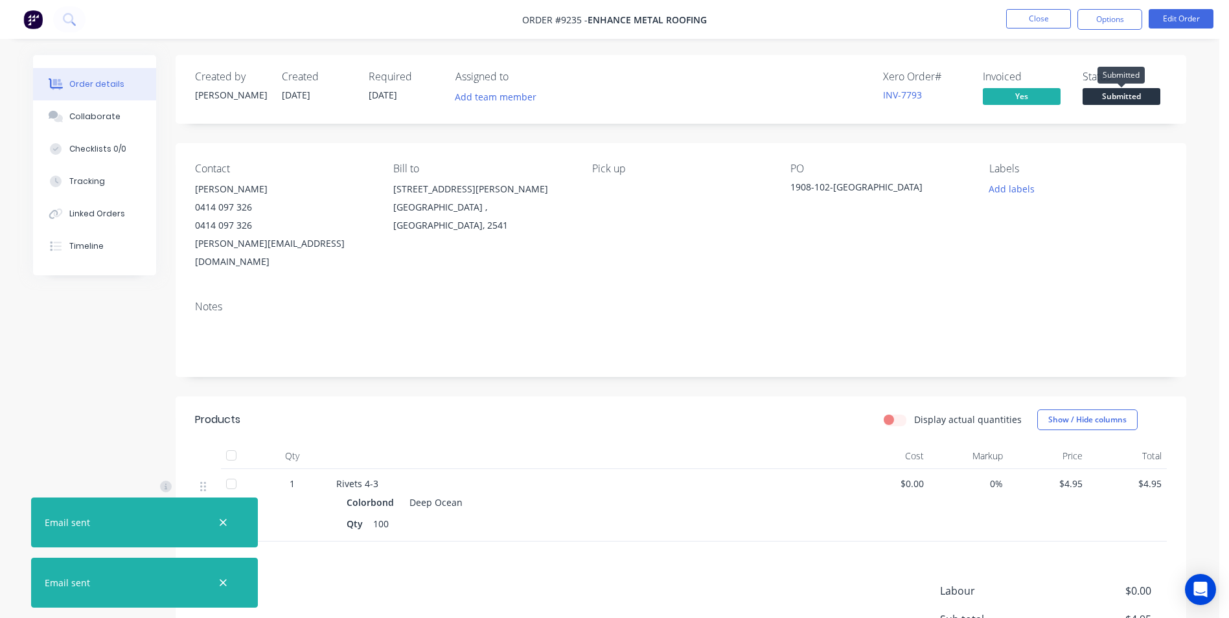
click at [1153, 97] on span "Submitted" at bounding box center [1122, 96] width 78 height 16
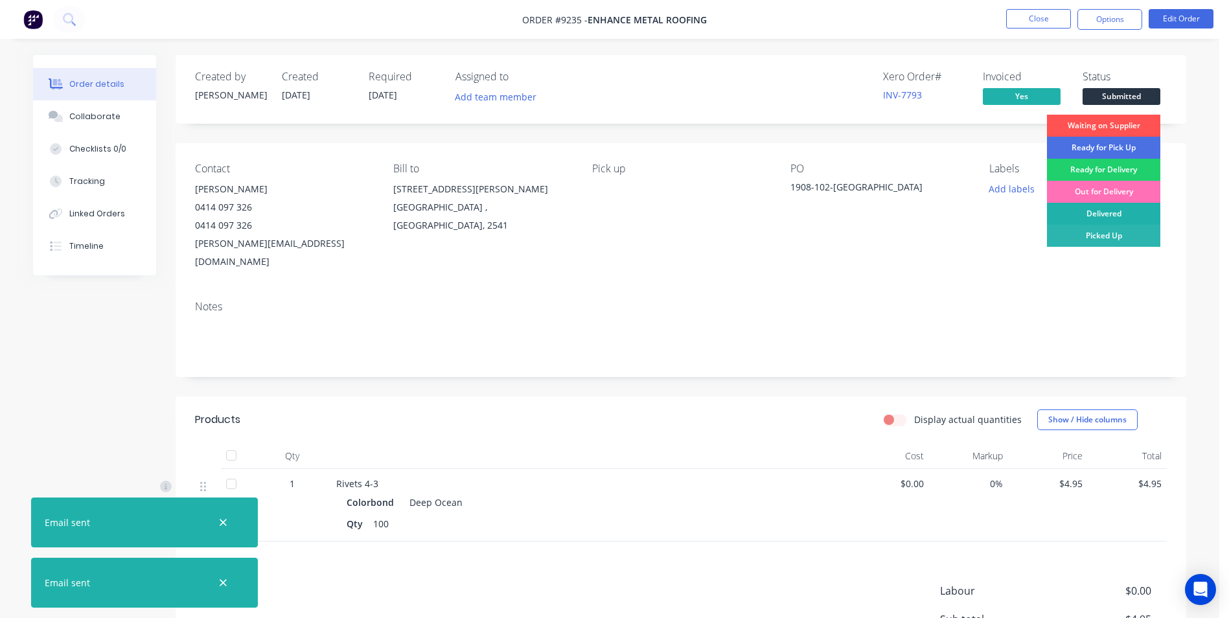
click at [1102, 212] on div "Delivered" at bounding box center [1103, 214] width 113 height 22
